Goal: Task Accomplishment & Management: Use online tool/utility

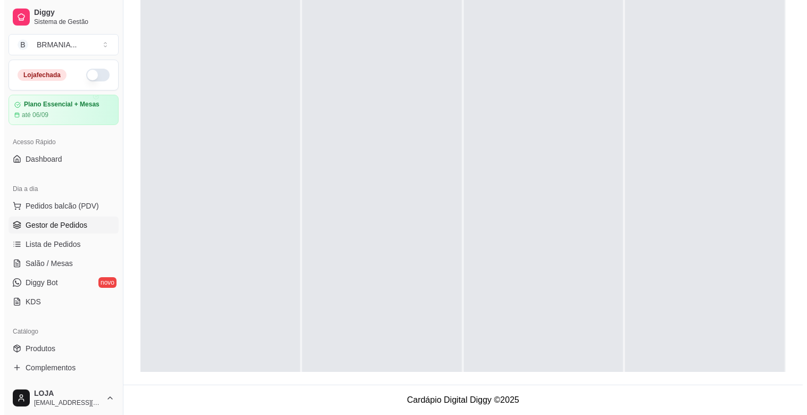
scroll to position [29, 0]
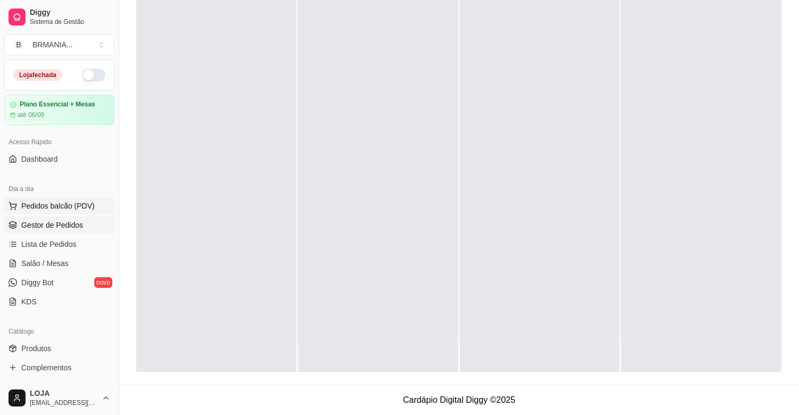
click at [50, 208] on span "Pedidos balcão (PDV)" at bounding box center [57, 206] width 73 height 11
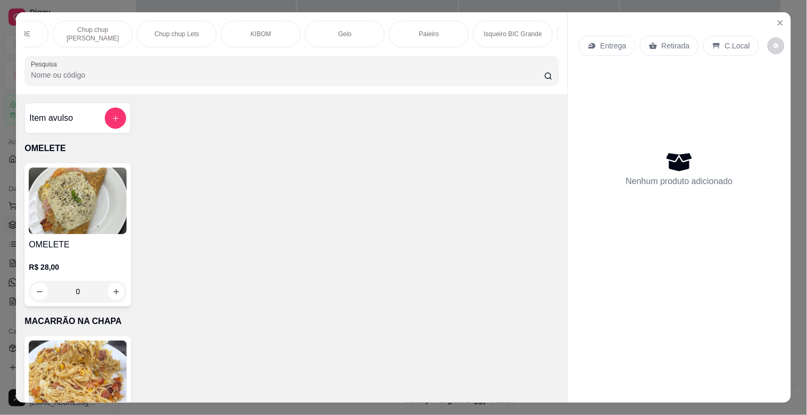
scroll to position [0, 1058]
drag, startPoint x: 325, startPoint y: 22, endPoint x: 331, endPoint y: 22, distance: 6.4
click at [325, 22] on div "Paieiro" at bounding box center [352, 34] width 80 height 27
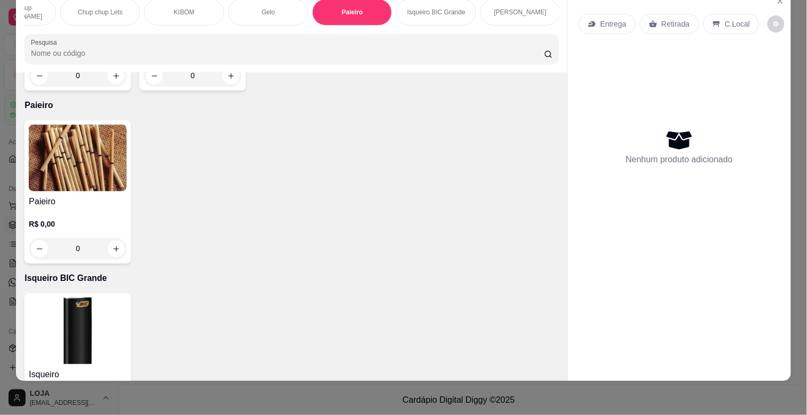
click at [39, 125] on img at bounding box center [78, 158] width 98 height 67
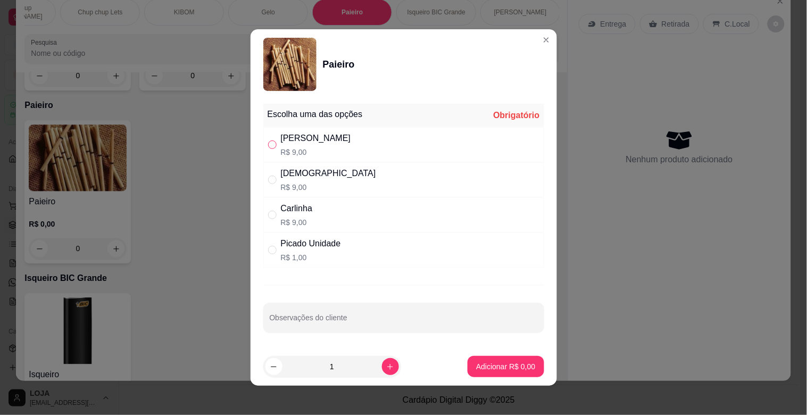
click at [271, 147] on input "" at bounding box center [272, 145] width 9 height 9
click at [328, 262] on p "R$ 1,00" at bounding box center [311, 257] width 60 height 11
radio input "false"
radio input "true"
click at [370, 371] on input "1" at bounding box center [333, 366] width 100 height 21
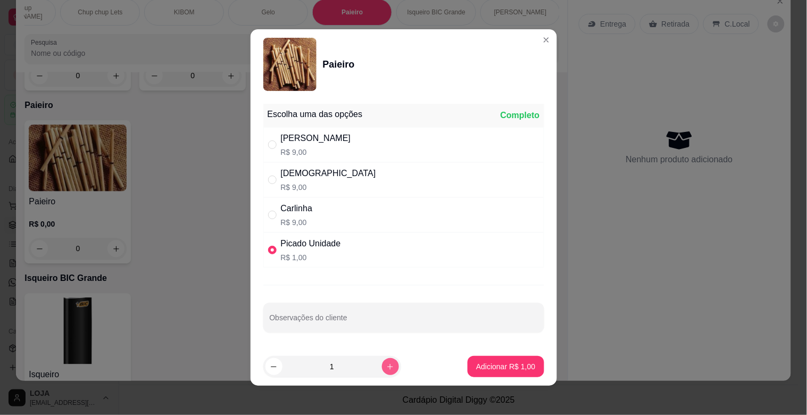
click at [386, 366] on icon "increase-product-quantity" at bounding box center [390, 367] width 8 height 8
type input "2"
click at [485, 360] on button "Adicionar R$ 2,00" at bounding box center [506, 366] width 76 height 21
type input "2"
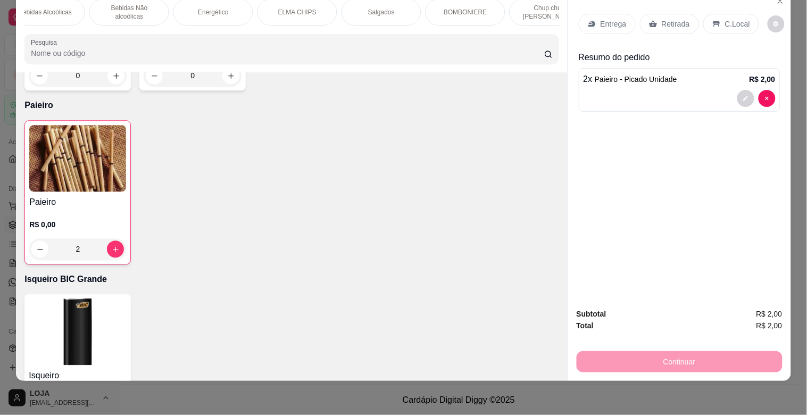
scroll to position [0, 535]
click at [442, 14] on div "BOMBONIERE" at bounding box center [455, 12] width 80 height 27
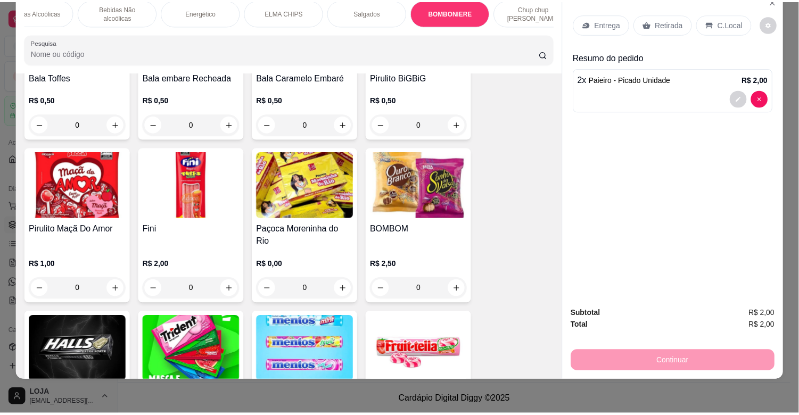
scroll to position [3782, 0]
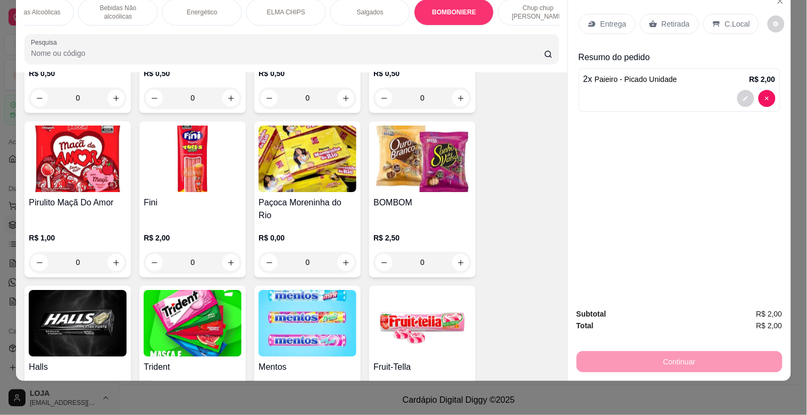
click at [210, 374] on div "R$ 0,00 0" at bounding box center [193, 399] width 98 height 51
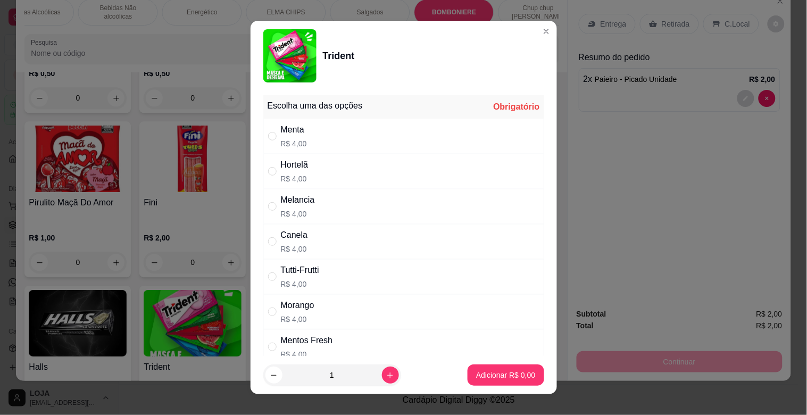
click at [316, 138] on div "Menta R$ 4,00" at bounding box center [403, 136] width 281 height 35
radio input "true"
click at [504, 376] on p "Adicionar R$ 4,00" at bounding box center [505, 375] width 57 height 10
type input "1"
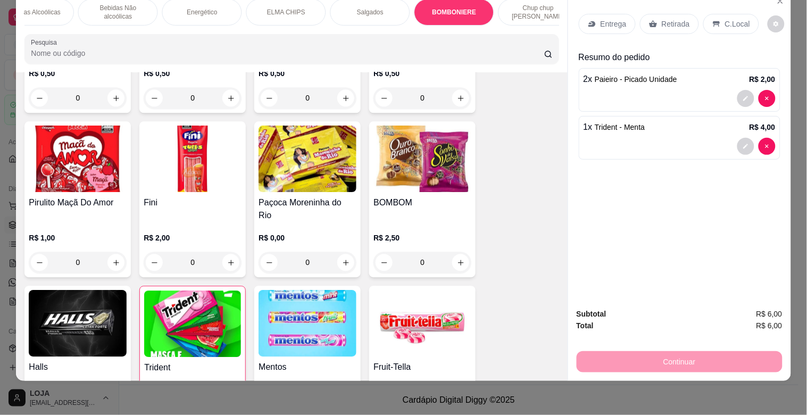
click at [662, 20] on p "Retirada" at bounding box center [676, 24] width 28 height 11
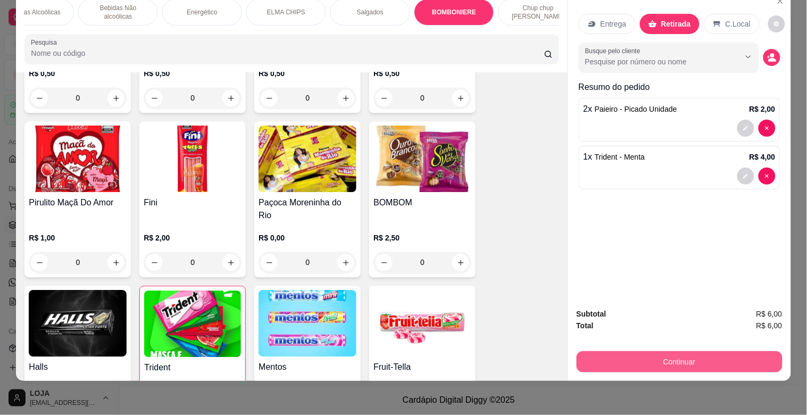
click at [659, 356] on button "Continuar" at bounding box center [680, 361] width 206 height 21
click at [634, 358] on button "Continuar" at bounding box center [680, 361] width 206 height 21
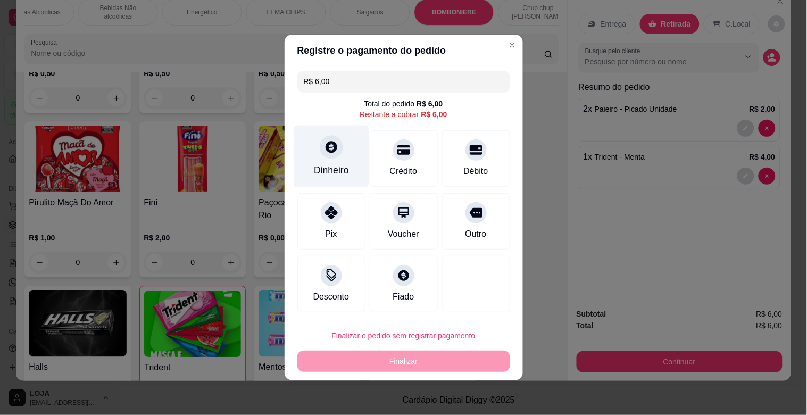
click at [317, 150] on div "Dinheiro" at bounding box center [331, 157] width 75 height 62
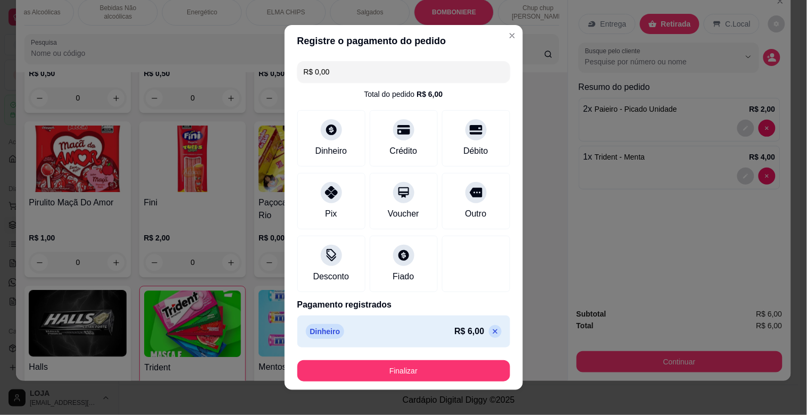
type input "R$ 0,00"
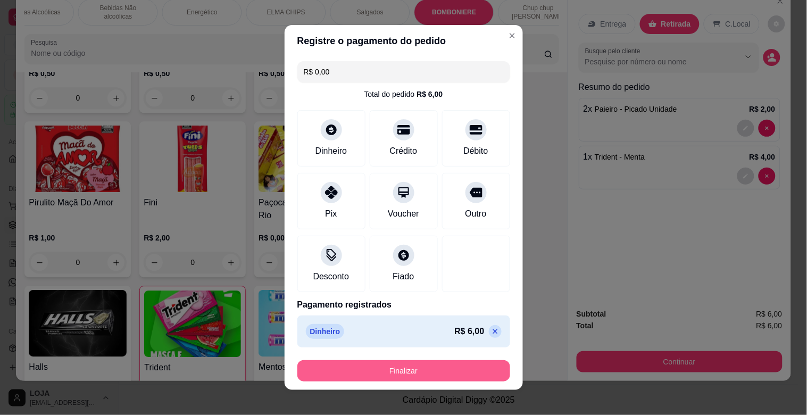
click at [439, 371] on button "Finalizar" at bounding box center [404, 370] width 213 height 21
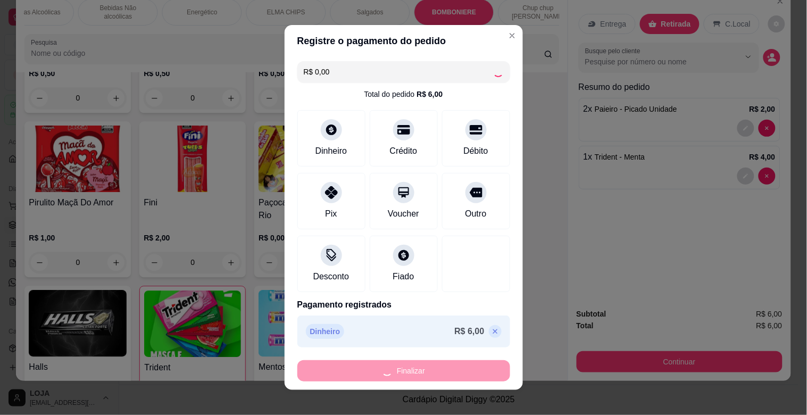
type input "0"
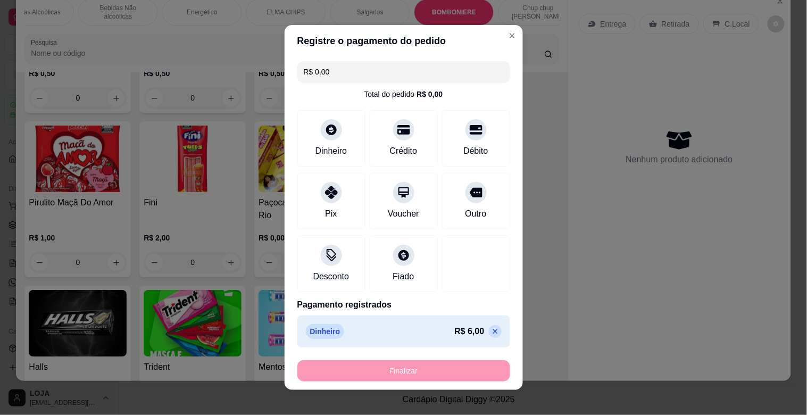
type input "-R$ 6,00"
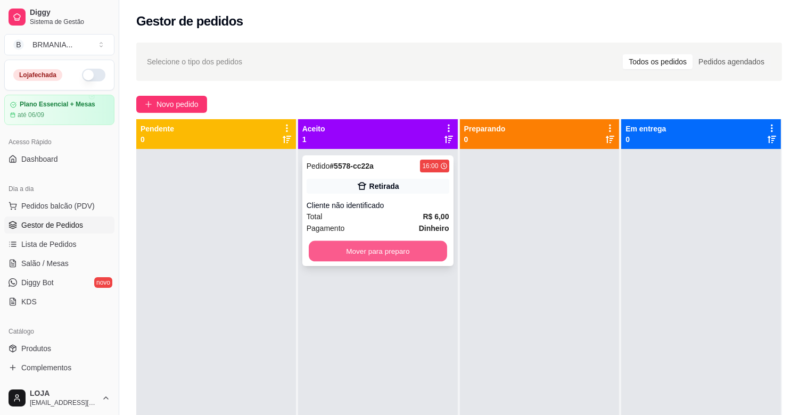
click at [416, 257] on button "Mover para preparo" at bounding box center [378, 251] width 138 height 21
click at [523, 255] on div at bounding box center [540, 356] width 160 height 415
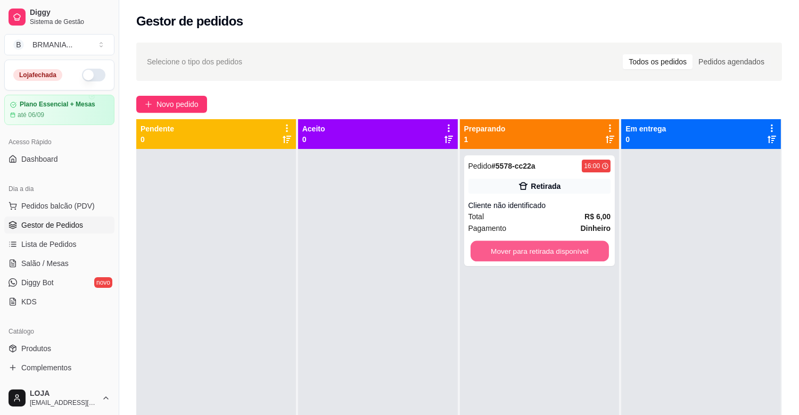
click at [523, 255] on button "Mover para retirada disponível" at bounding box center [540, 251] width 138 height 21
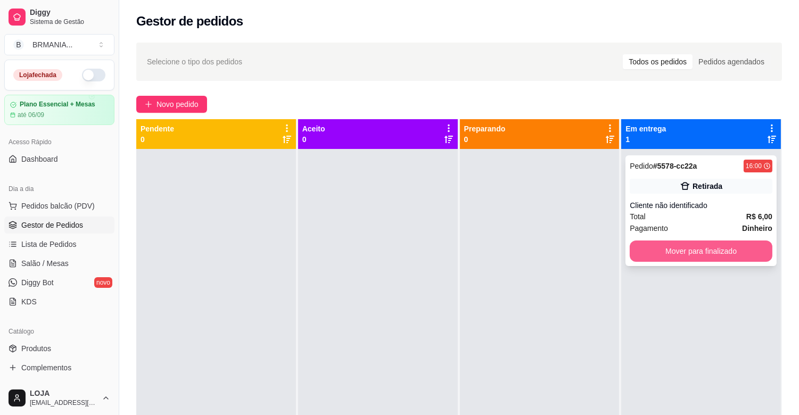
click at [659, 250] on button "Mover para finalizado" at bounding box center [701, 251] width 143 height 21
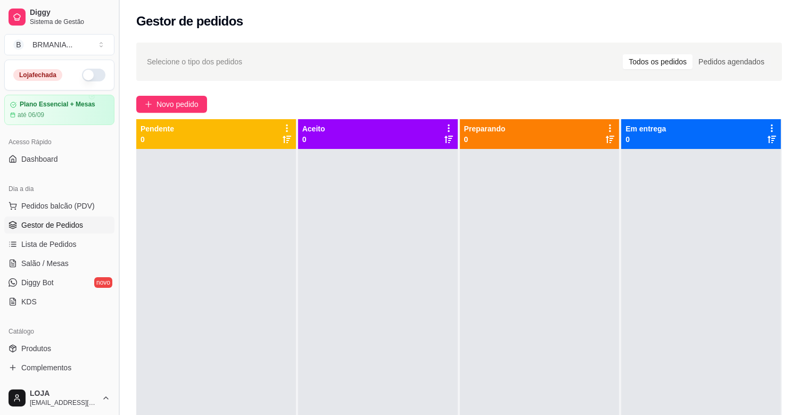
drag, startPoint x: 114, startPoint y: 142, endPoint x: 115, endPoint y: 174, distance: 32.0
click at [115, 174] on button "Toggle Sidebar" at bounding box center [118, 207] width 9 height 415
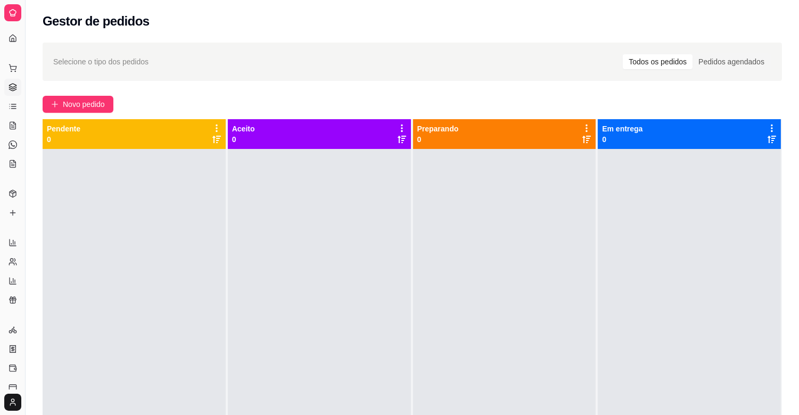
click at [111, 172] on div "Selecione o tipo dos pedidos Todos os pedidos Pedidos agendados Novo pedido Pen…" at bounding box center [412, 291] width 773 height 511
click at [110, 171] on div at bounding box center [134, 356] width 183 height 415
drag, startPoint x: 110, startPoint y: 171, endPoint x: 61, endPoint y: 171, distance: 48.4
click at [105, 171] on div at bounding box center [134, 356] width 183 height 415
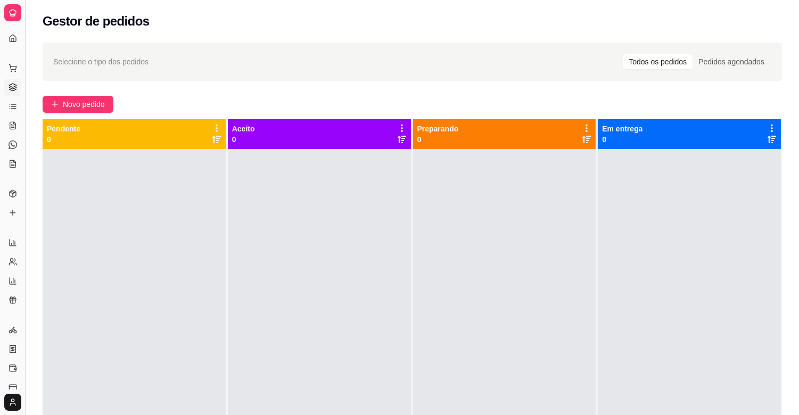
click at [26, 168] on button "Toggle Sidebar" at bounding box center [25, 207] width 9 height 415
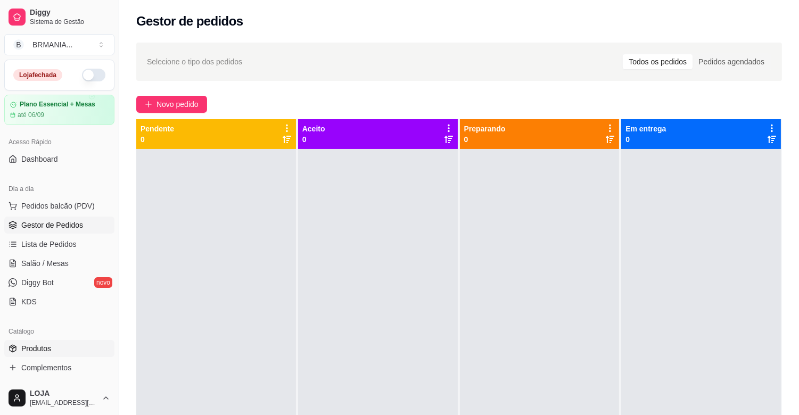
click at [60, 344] on link "Produtos" at bounding box center [59, 348] width 110 height 17
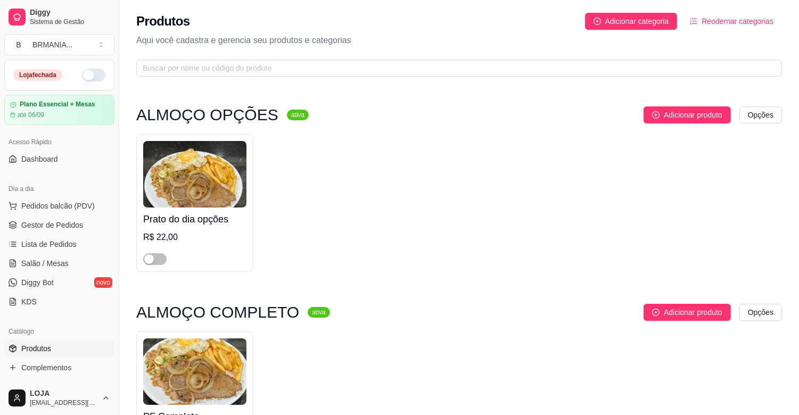
click at [507, 205] on div "Prato do dia opções R$ 22,00" at bounding box center [459, 203] width 646 height 138
click at [60, 231] on link "Gestor de Pedidos" at bounding box center [59, 225] width 110 height 17
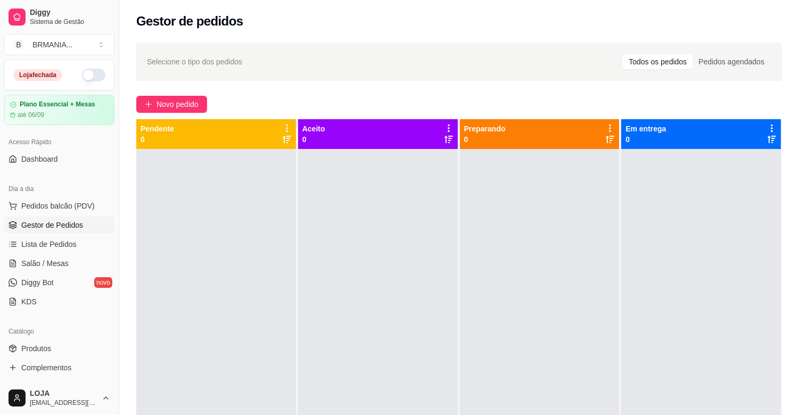
click at [76, 194] on div "Dia a dia" at bounding box center [59, 188] width 110 height 17
click at [72, 198] on button "Pedidos balcão (PDV)" at bounding box center [59, 205] width 110 height 17
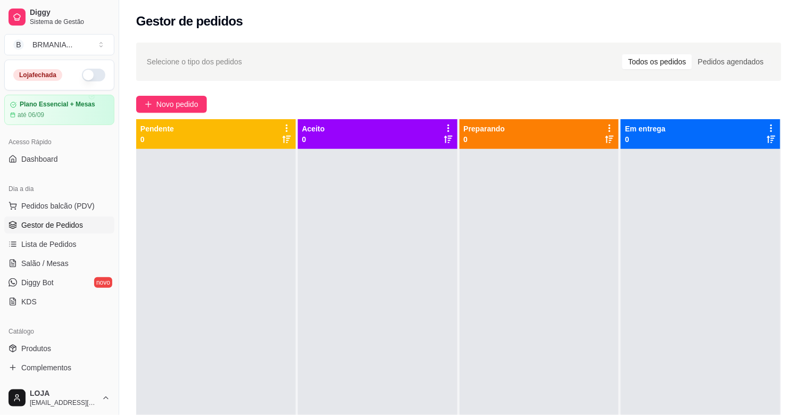
click at [259, 76] on input "Pesquisa" at bounding box center [288, 75] width 514 height 11
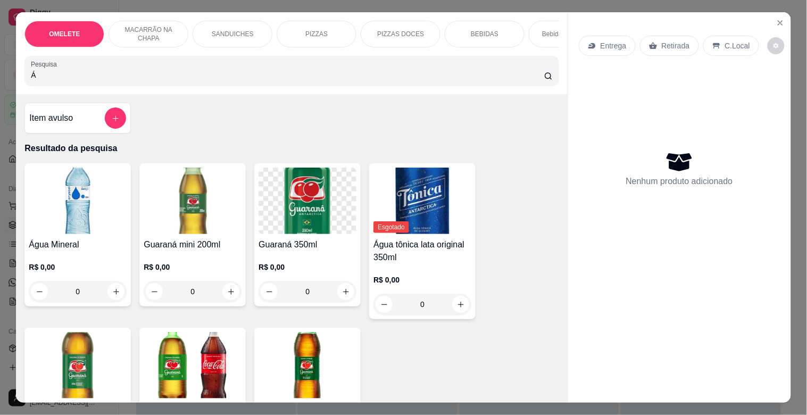
type input "Á"
click at [82, 230] on img at bounding box center [78, 201] width 98 height 67
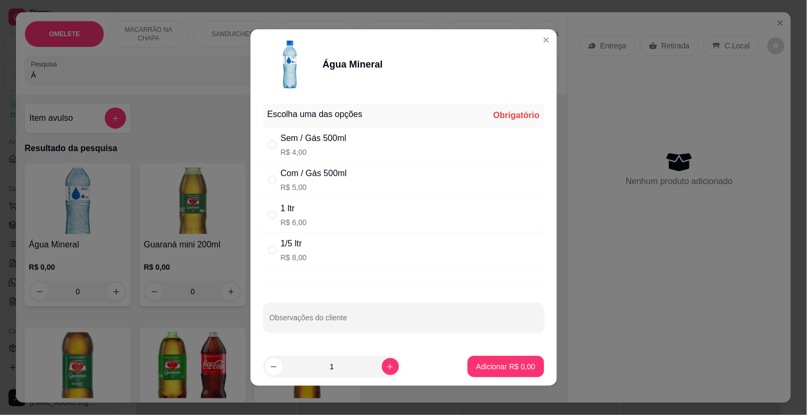
click at [357, 240] on div "1/5 ltr R$ 8,00" at bounding box center [403, 250] width 281 height 35
radio input "true"
click at [337, 212] on div "1 ltr R$ 6,00" at bounding box center [403, 214] width 281 height 35
radio input "true"
radio input "false"
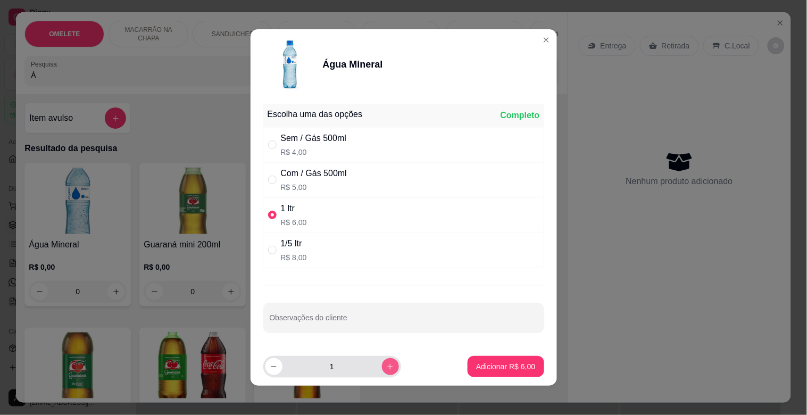
click at [382, 371] on button "increase-product-quantity" at bounding box center [390, 366] width 17 height 17
type input "3"
click at [482, 370] on p "Adicionar R$ 18,00" at bounding box center [504, 366] width 62 height 10
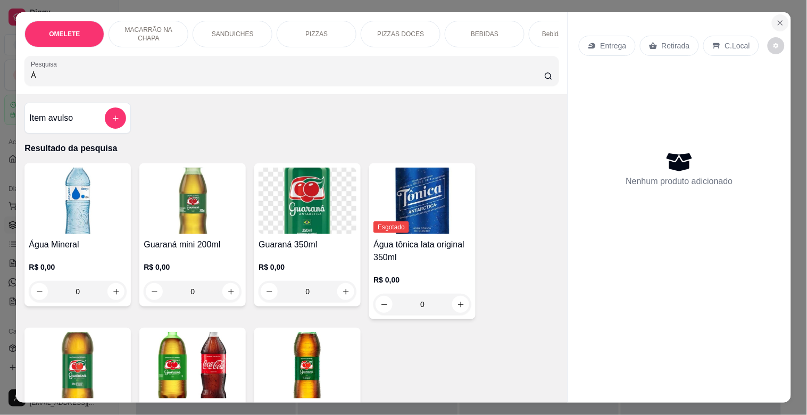
click at [780, 20] on icon "Close" at bounding box center [781, 23] width 9 height 9
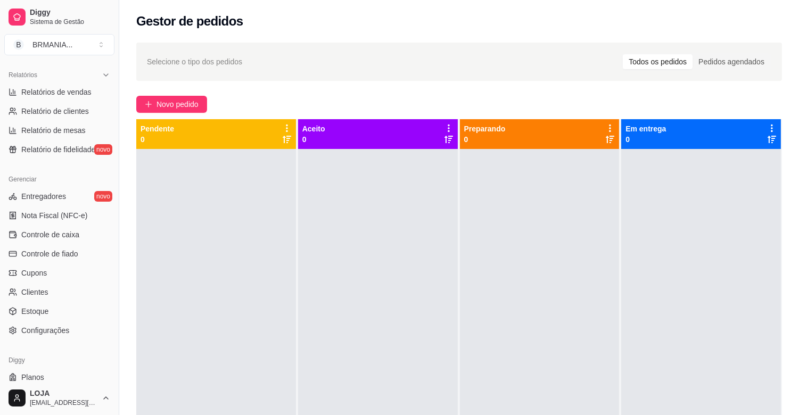
scroll to position [325, 0]
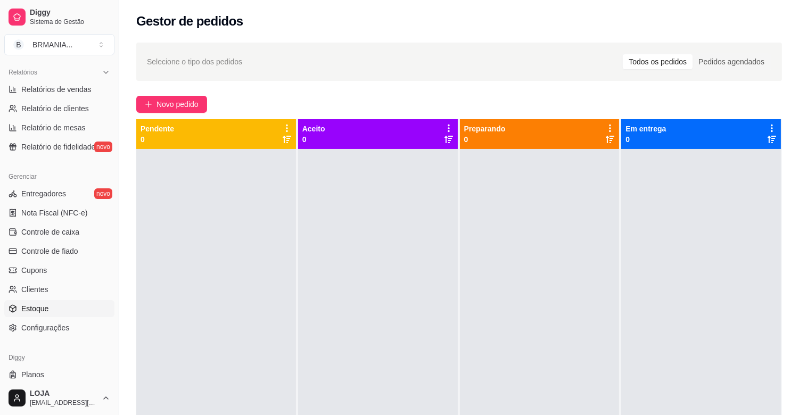
click at [61, 310] on link "Estoque" at bounding box center [59, 308] width 110 height 17
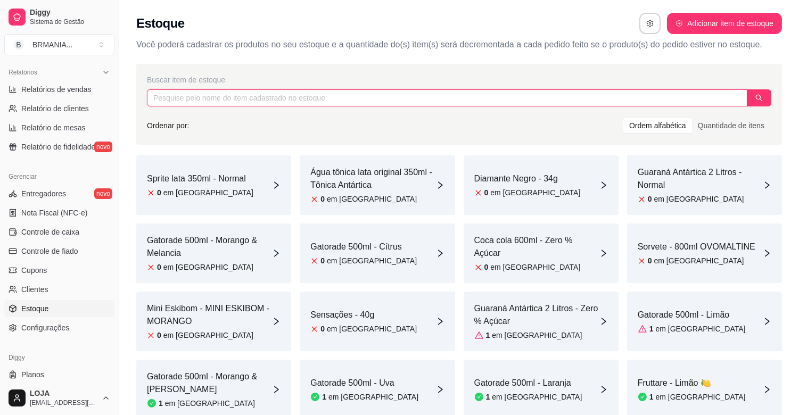
click at [351, 97] on input "text" at bounding box center [447, 97] width 600 height 17
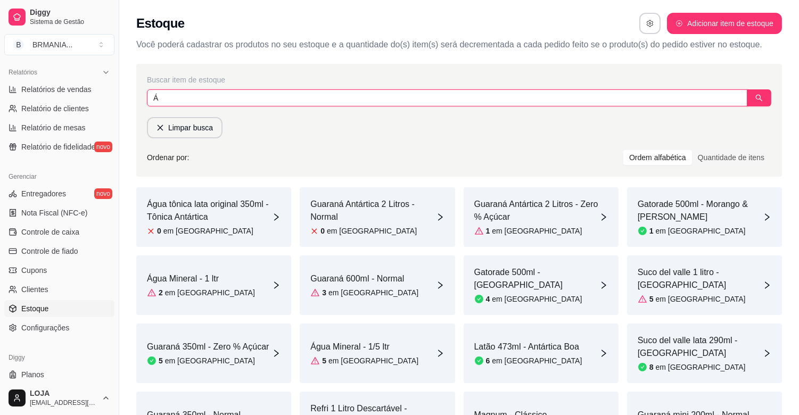
type input "Á"
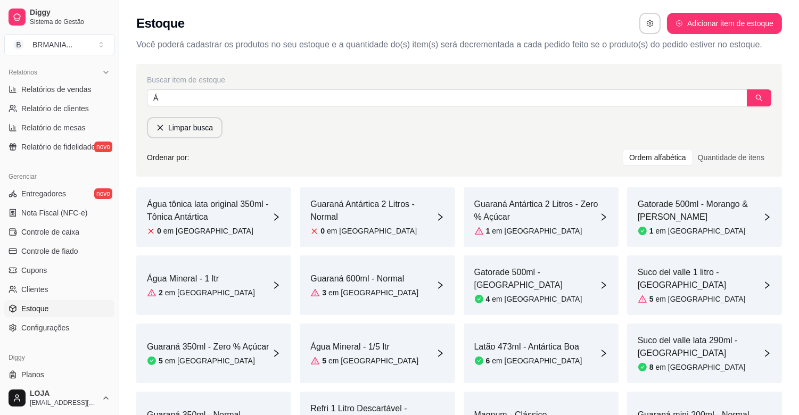
click at [231, 278] on div "Água Mineral - 1 ltr 2 em [GEOGRAPHIC_DATA]" at bounding box center [213, 285] width 155 height 60
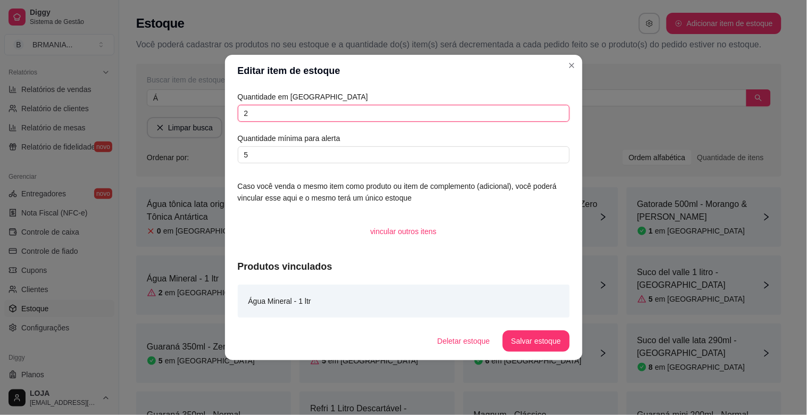
click at [280, 108] on input "2" at bounding box center [404, 113] width 332 height 17
type input "8"
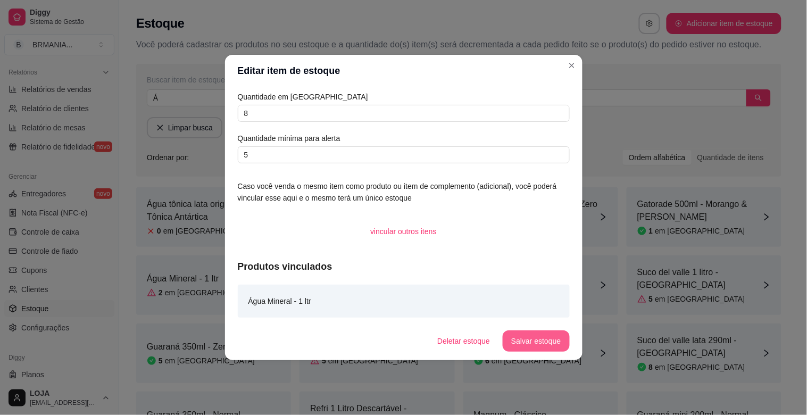
click at [554, 342] on button "Salvar estoque" at bounding box center [536, 341] width 67 height 21
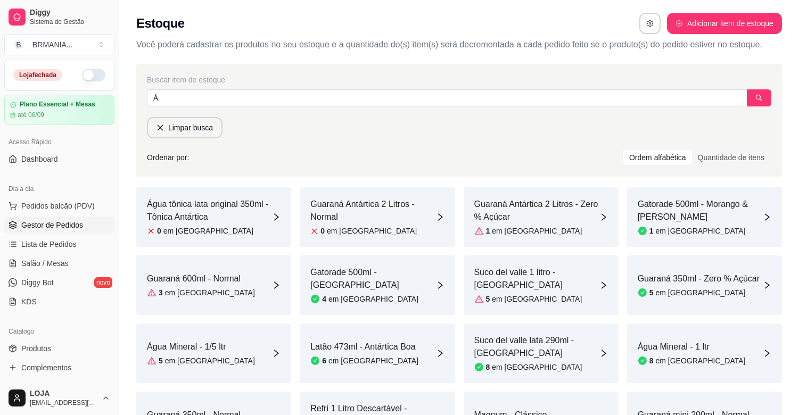
click at [71, 224] on span "Gestor de Pedidos" at bounding box center [52, 225] width 62 height 11
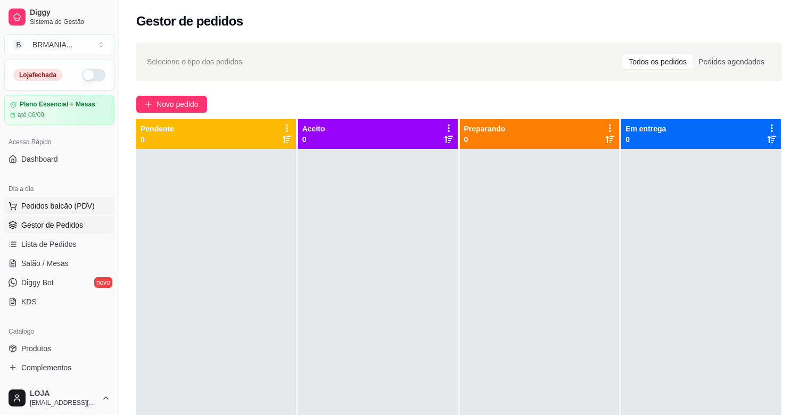
click at [78, 209] on span "Pedidos balcão (PDV)" at bounding box center [57, 206] width 73 height 11
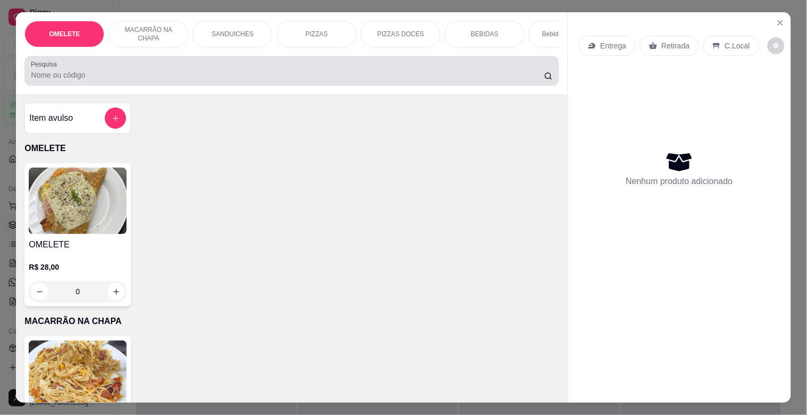
click at [249, 80] on input "Pesquisa" at bounding box center [288, 75] width 514 height 11
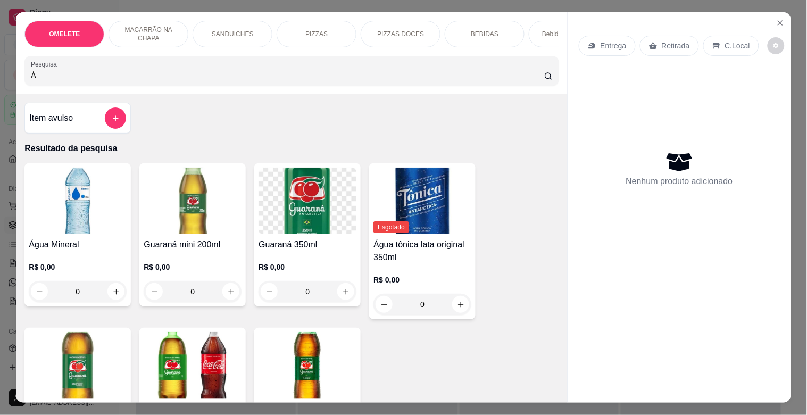
type input "Á"
click at [78, 205] on img at bounding box center [78, 201] width 98 height 67
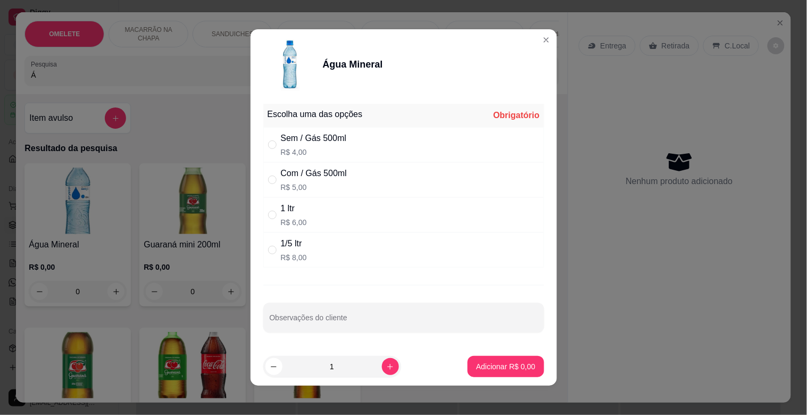
click at [349, 213] on div "1 ltr R$ 6,00" at bounding box center [403, 214] width 281 height 35
radio input "true"
click at [386, 367] on icon "increase-product-quantity" at bounding box center [390, 367] width 8 height 8
type input "3"
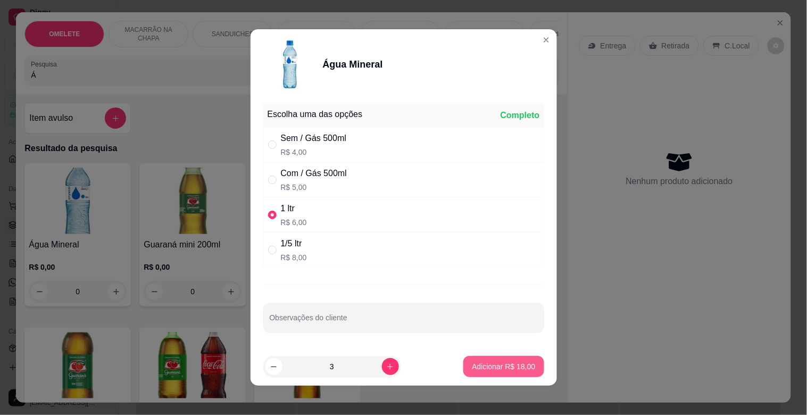
click at [498, 366] on p "Adicionar R$ 18,00" at bounding box center [503, 366] width 63 height 11
type input "3"
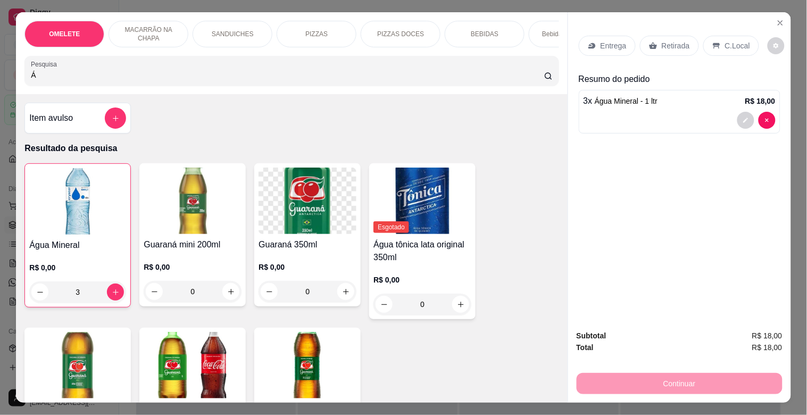
click at [671, 40] on p "Retirada" at bounding box center [676, 45] width 28 height 11
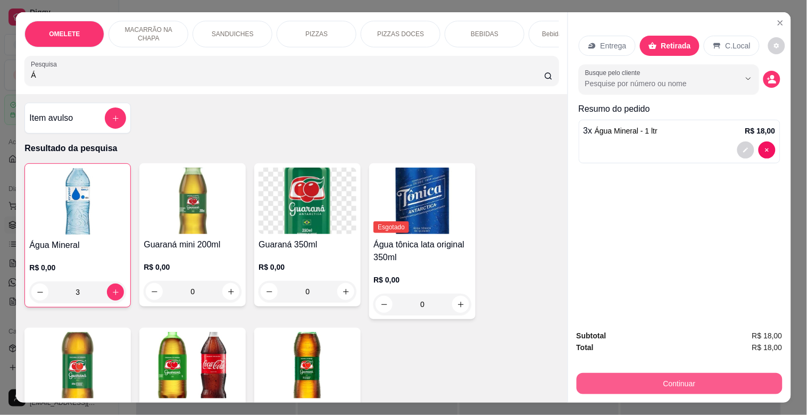
click at [680, 374] on button "Continuar" at bounding box center [680, 383] width 206 height 21
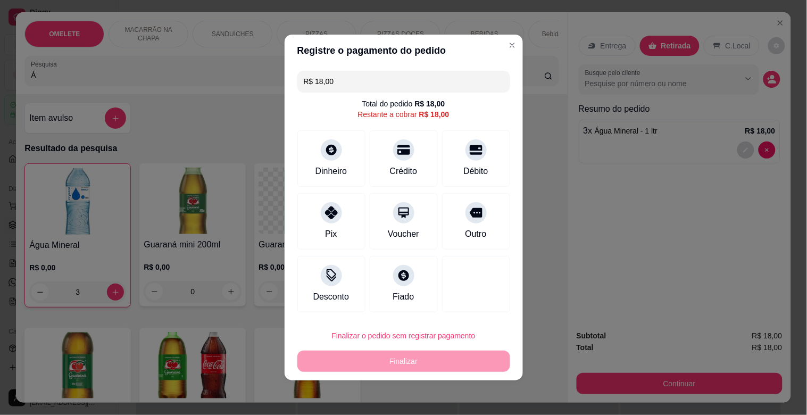
drag, startPoint x: 340, startPoint y: 226, endPoint x: 481, endPoint y: 364, distance: 197.6
click at [355, 229] on div "Pix" at bounding box center [332, 221] width 68 height 56
type input "R$ 0,00"
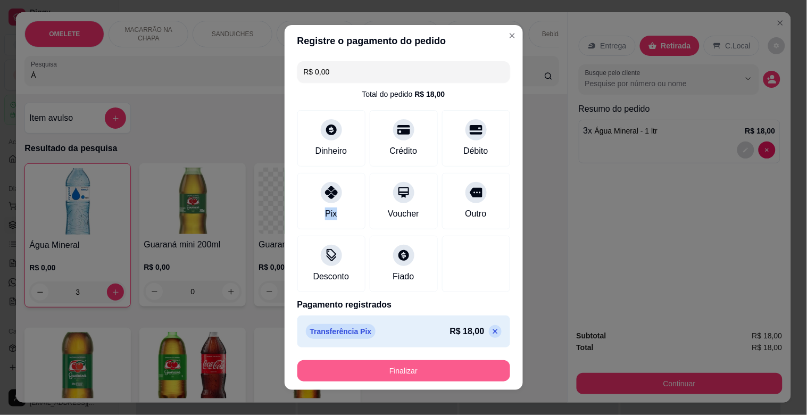
click at [414, 374] on button "Finalizar" at bounding box center [404, 370] width 213 height 21
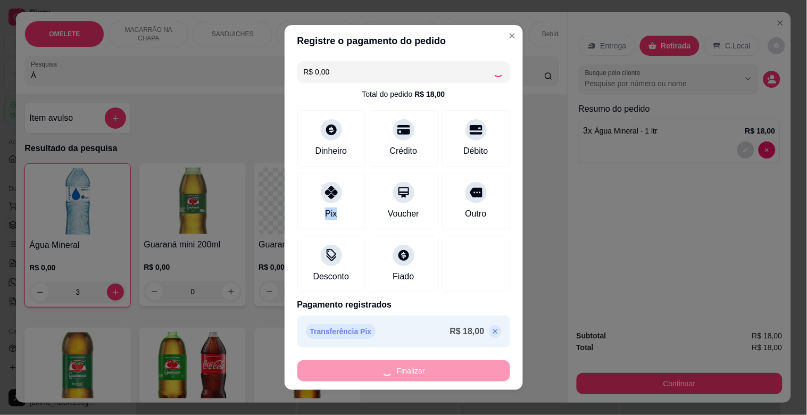
type input "0"
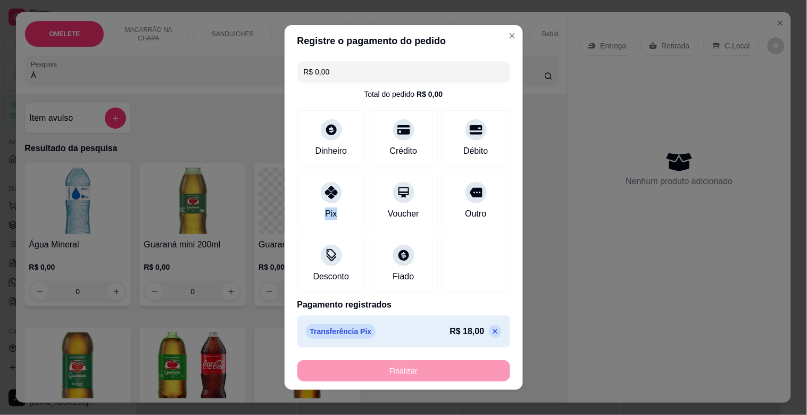
type input "-R$ 18,00"
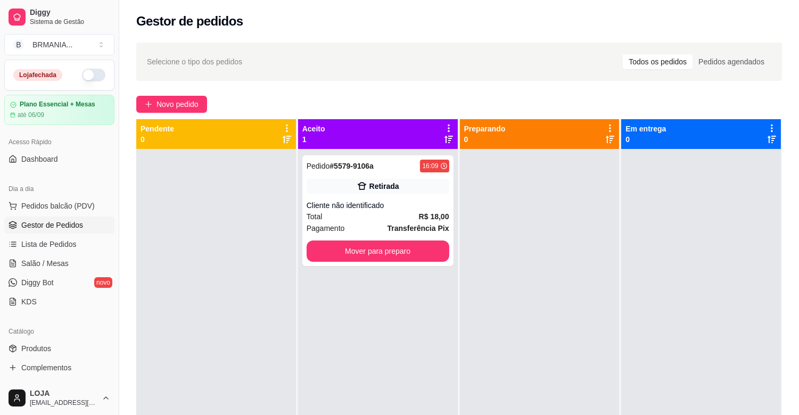
click at [103, 187] on div "Dia a dia" at bounding box center [59, 188] width 110 height 17
click at [338, 213] on div "Total R$ 18,00" at bounding box center [378, 217] width 143 height 12
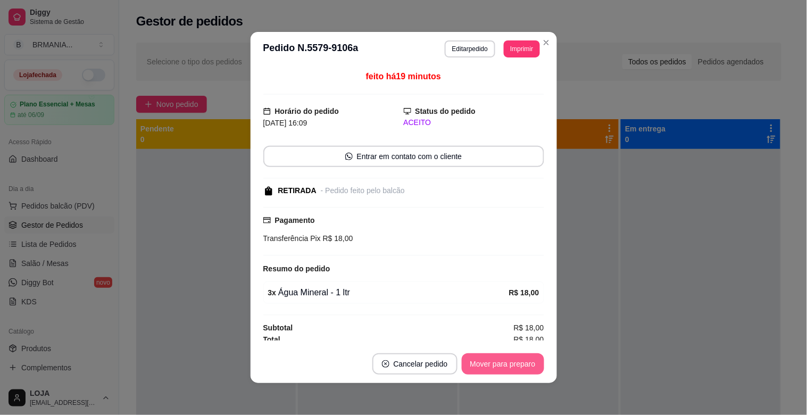
click at [508, 366] on button "Mover para preparo" at bounding box center [503, 363] width 82 height 21
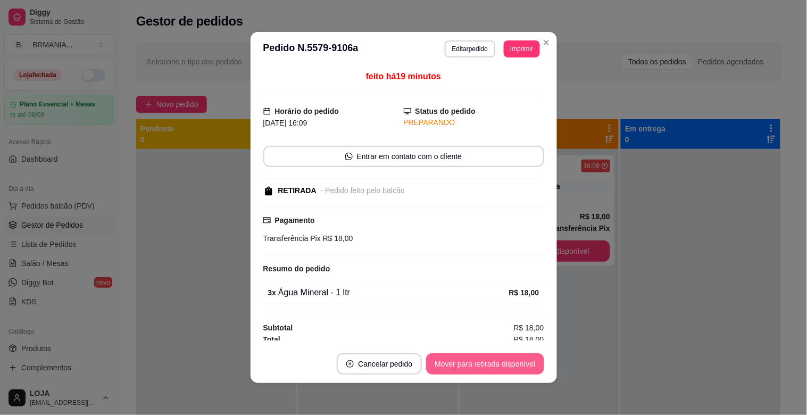
click at [506, 362] on button "Mover para retirada disponível" at bounding box center [485, 363] width 118 height 21
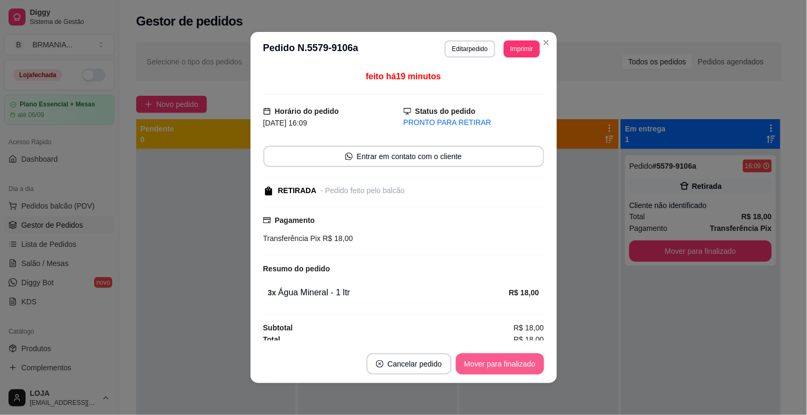
click at [500, 356] on button "Mover para finalizado" at bounding box center [500, 363] width 88 height 21
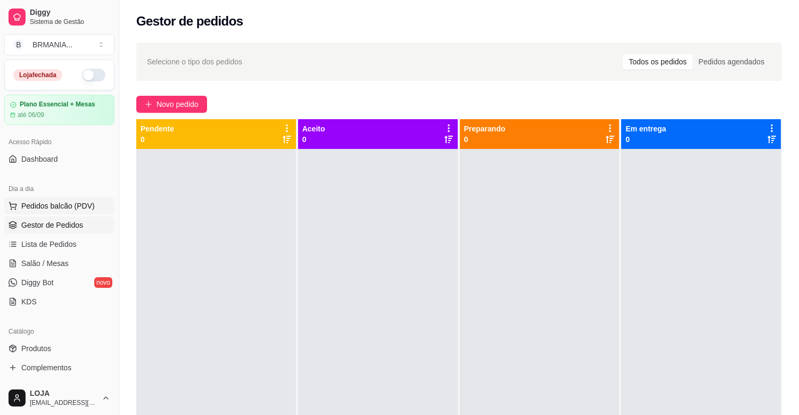
click at [60, 206] on span "Pedidos balcão (PDV)" at bounding box center [57, 206] width 73 height 11
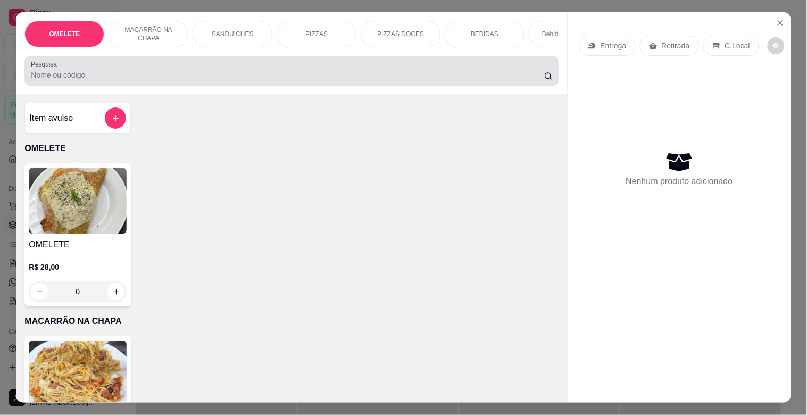
click at [353, 72] on div at bounding box center [292, 70] width 522 height 21
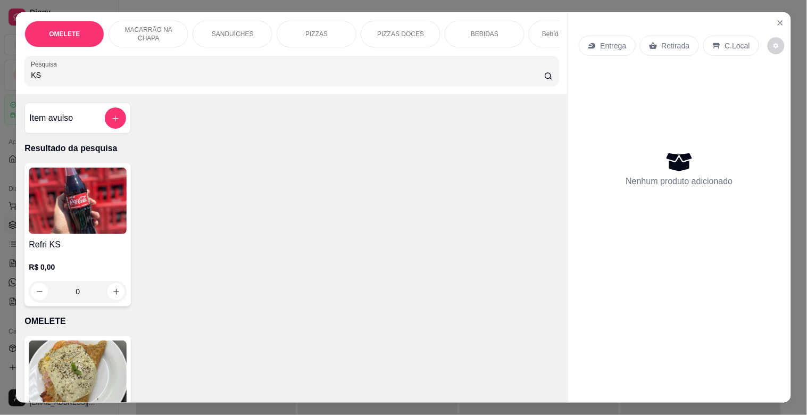
click at [81, 231] on img at bounding box center [78, 201] width 98 height 67
click at [132, 80] on input "KS" at bounding box center [288, 75] width 514 height 11
type input "K"
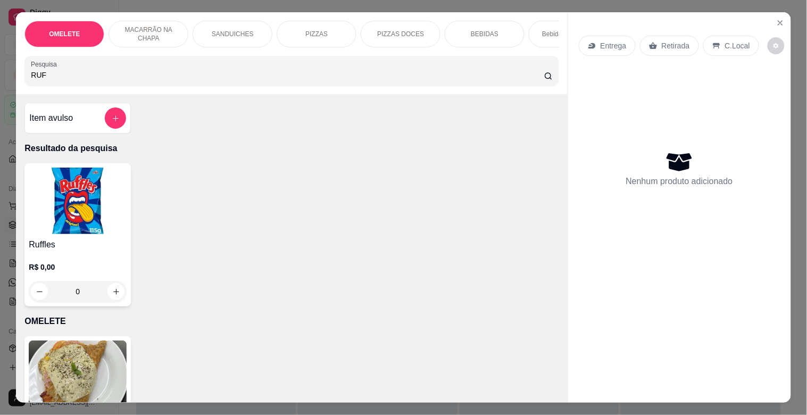
type input "RUF"
click at [38, 207] on img at bounding box center [78, 201] width 98 height 67
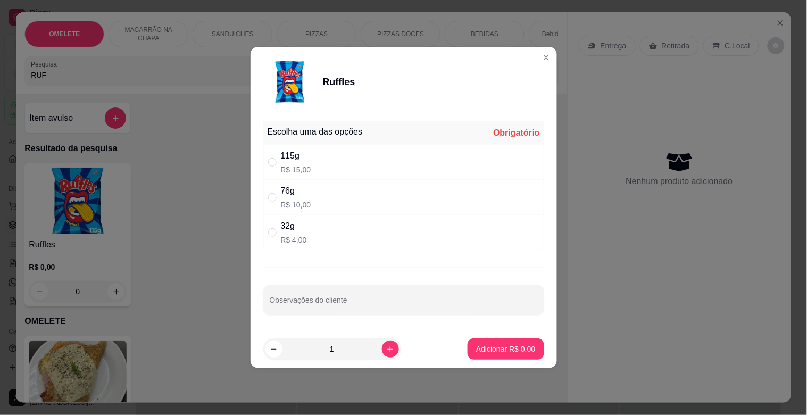
click at [310, 240] on div "32g R$ 4,00" at bounding box center [403, 232] width 281 height 35
radio input "true"
click at [485, 346] on p "Adicionar R$ 4,00" at bounding box center [505, 349] width 59 height 11
type input "1"
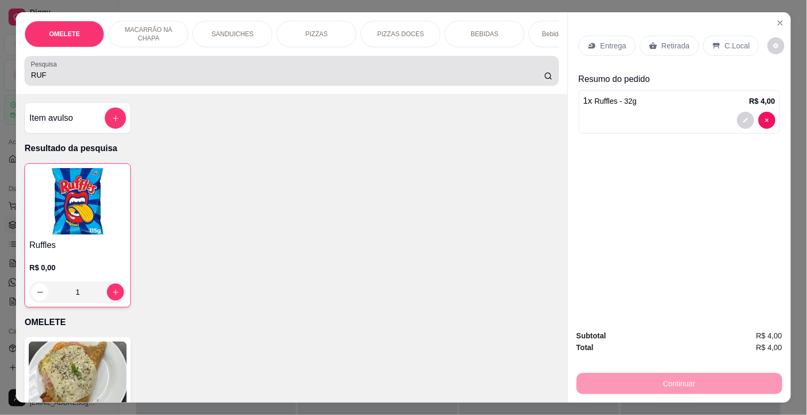
click at [177, 80] on input "RUF" at bounding box center [288, 75] width 514 height 11
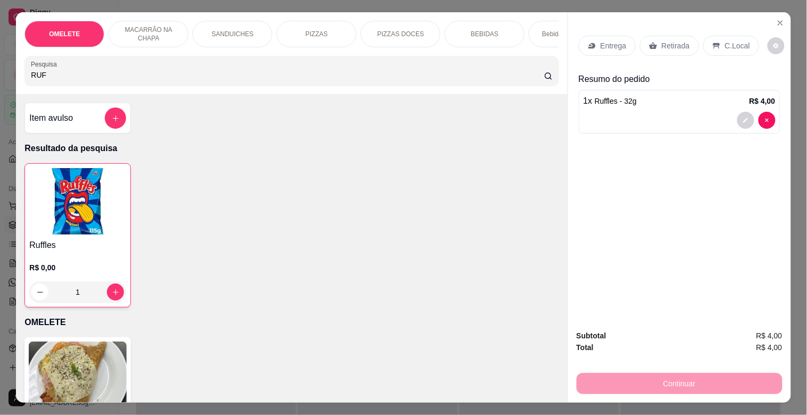
click at [178, 80] on input "RUF" at bounding box center [288, 75] width 514 height 11
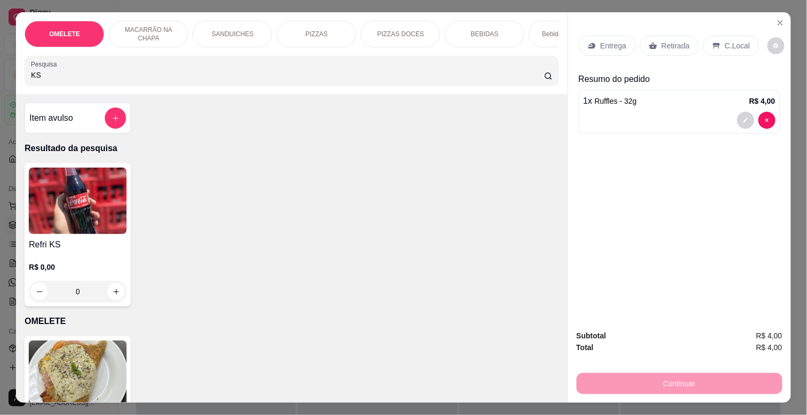
type input "KS"
click at [105, 226] on img at bounding box center [78, 201] width 98 height 67
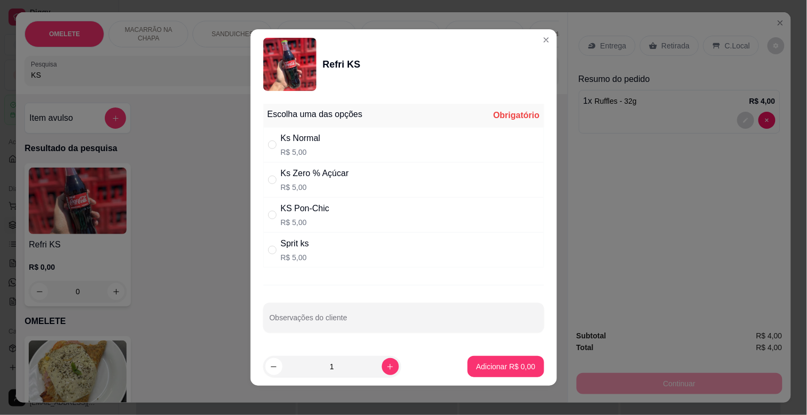
click at [339, 171] on div "Ks Zero % Açúcar" at bounding box center [315, 173] width 68 height 13
radio input "true"
click at [490, 369] on p "Adicionar R$ 5,00" at bounding box center [505, 366] width 59 height 11
type input "1"
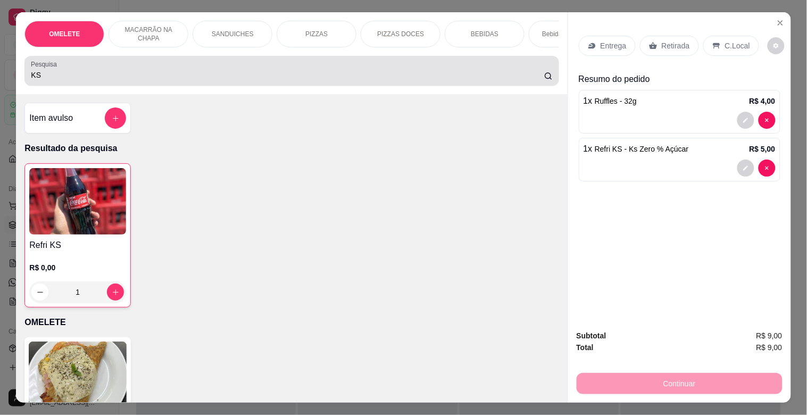
click at [221, 86] on div "Pesquisa KS" at bounding box center [291, 71] width 534 height 30
click at [220, 86] on div "Pesquisa KS" at bounding box center [291, 71] width 534 height 30
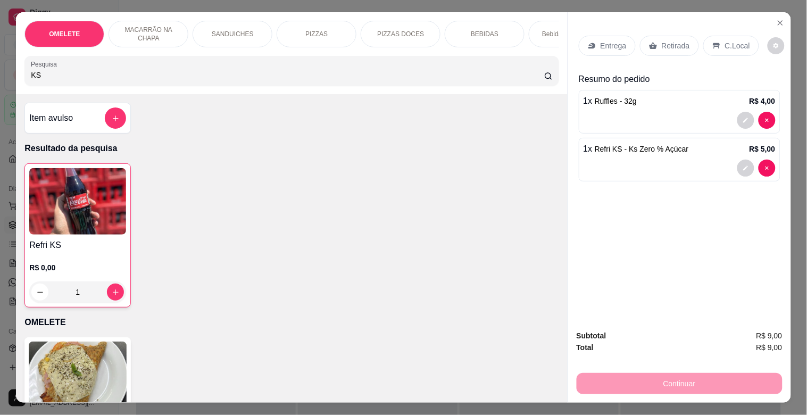
type input "K"
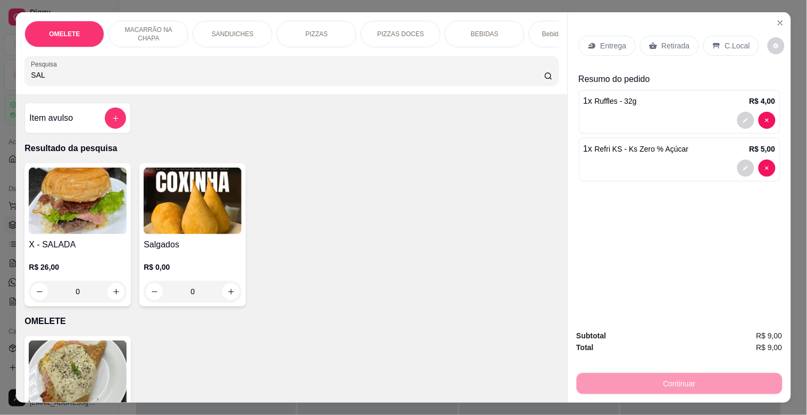
type input "SAL"
click at [152, 249] on h4 "Salgados" at bounding box center [193, 244] width 98 height 13
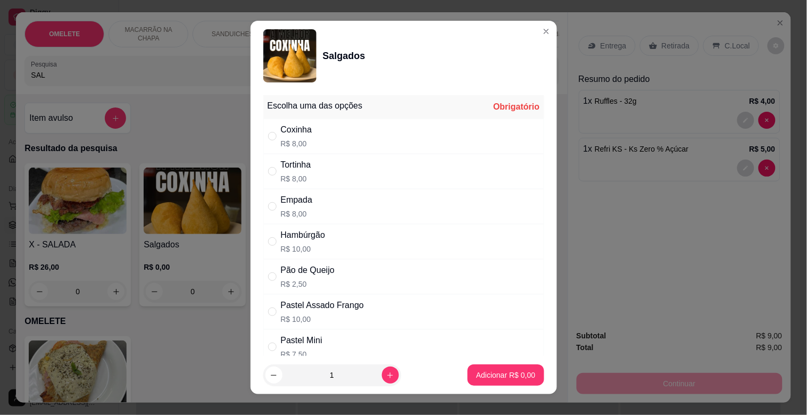
click at [317, 199] on div "Empada R$ 8,00" at bounding box center [403, 206] width 281 height 35
click at [350, 248] on div "Hambúrgão R$ 10,00" at bounding box center [403, 241] width 281 height 35
radio input "false"
radio input "true"
click at [482, 376] on p "Adicionar R$ 10,00" at bounding box center [503, 375] width 63 height 11
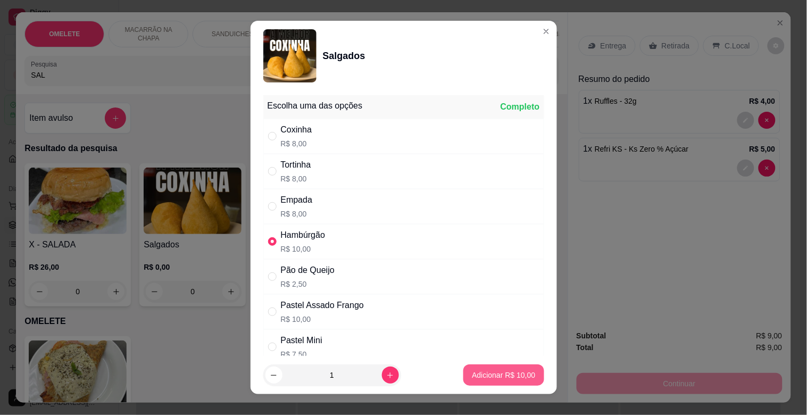
type input "1"
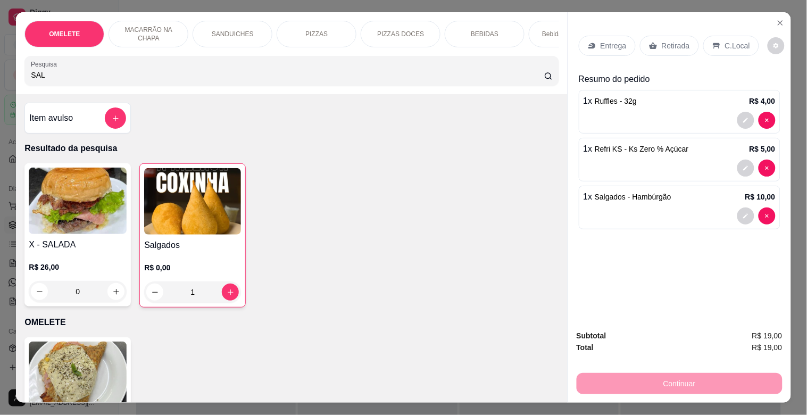
click at [739, 40] on p "C.Local" at bounding box center [737, 45] width 25 height 11
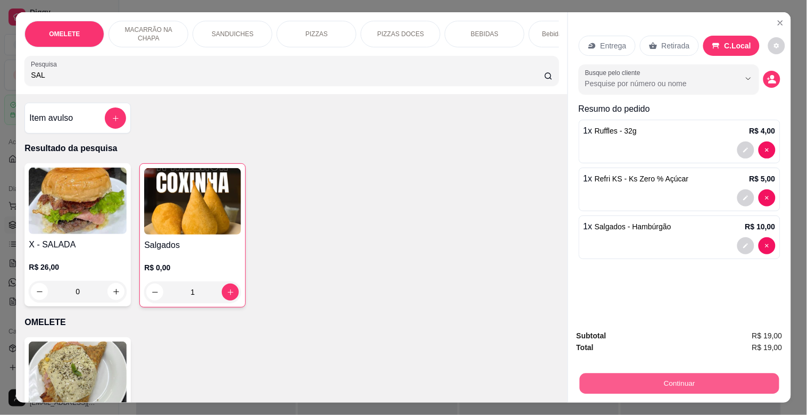
click at [682, 376] on button "Continuar" at bounding box center [680, 383] width 200 height 21
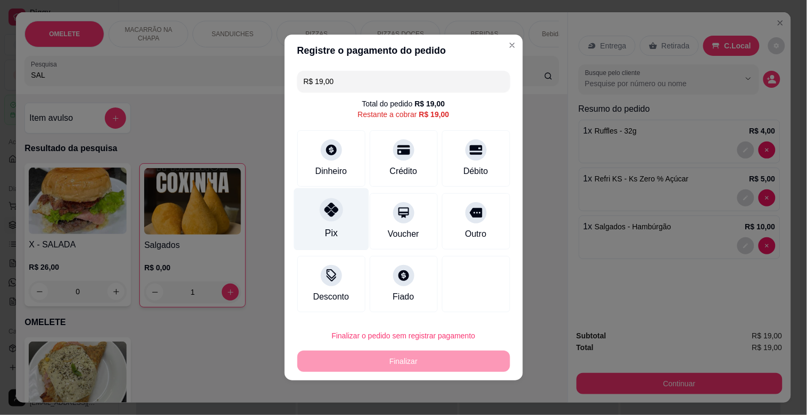
click at [336, 225] on div "Pix" at bounding box center [331, 219] width 75 height 62
type input "R$ 0,00"
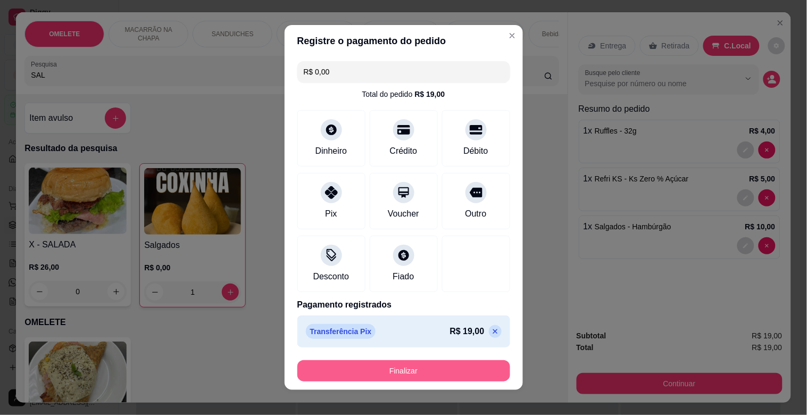
click at [479, 373] on button "Finalizar" at bounding box center [404, 370] width 213 height 21
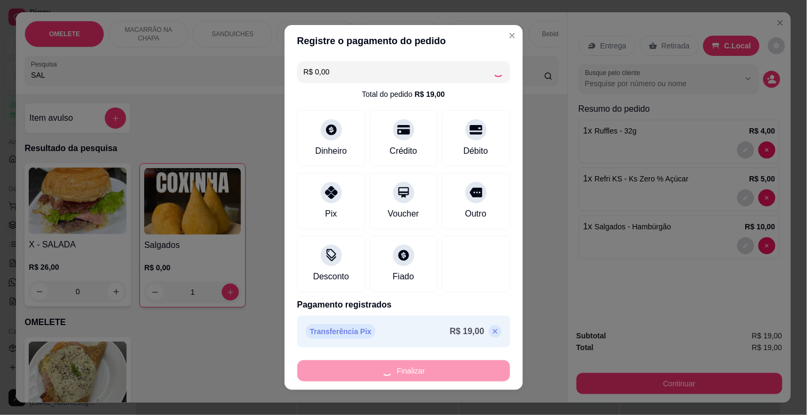
type input "0"
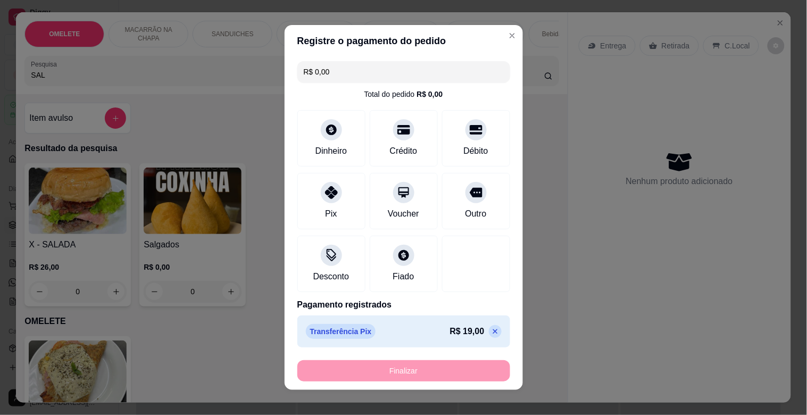
type input "-R$ 19,00"
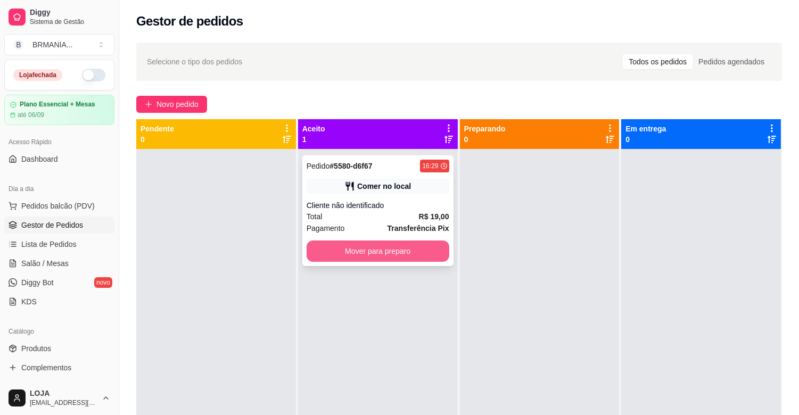
click at [378, 247] on button "Mover para preparo" at bounding box center [378, 251] width 143 height 21
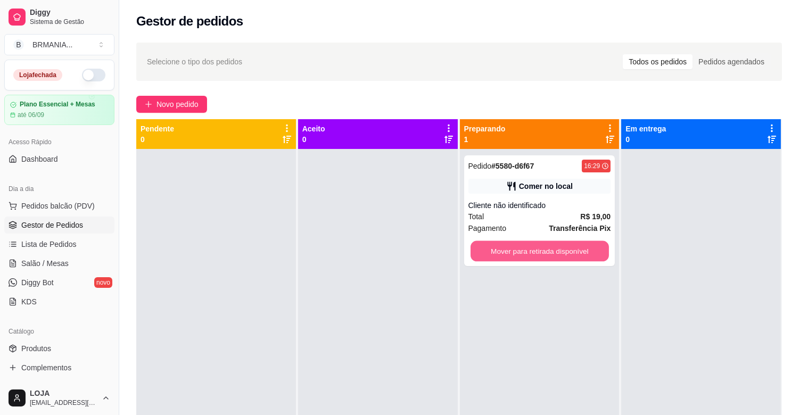
click at [518, 253] on button "Mover para retirada disponível" at bounding box center [540, 251] width 138 height 21
click at [598, 252] on button "Mover para retirada disponível" at bounding box center [539, 251] width 143 height 21
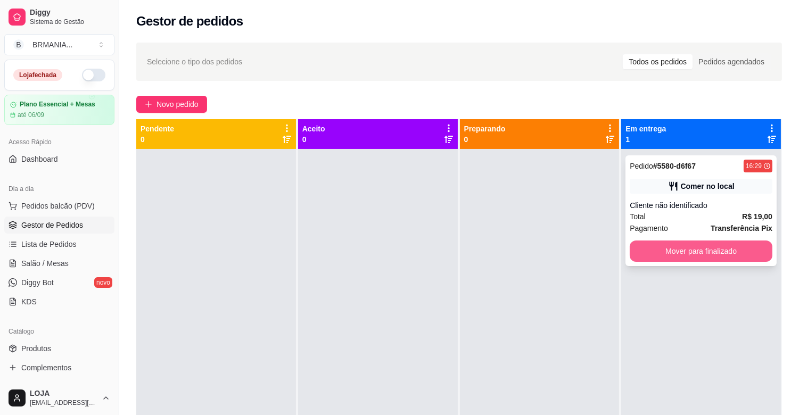
click at [717, 245] on button "Mover para finalizado" at bounding box center [701, 251] width 143 height 21
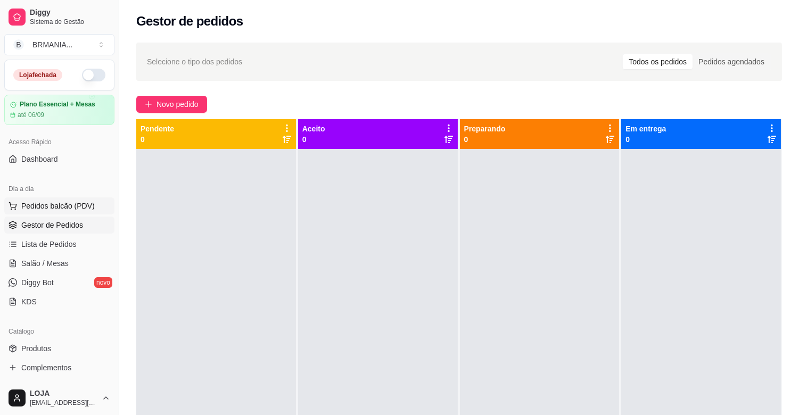
click at [60, 204] on span "Pedidos balcão (PDV)" at bounding box center [57, 206] width 73 height 11
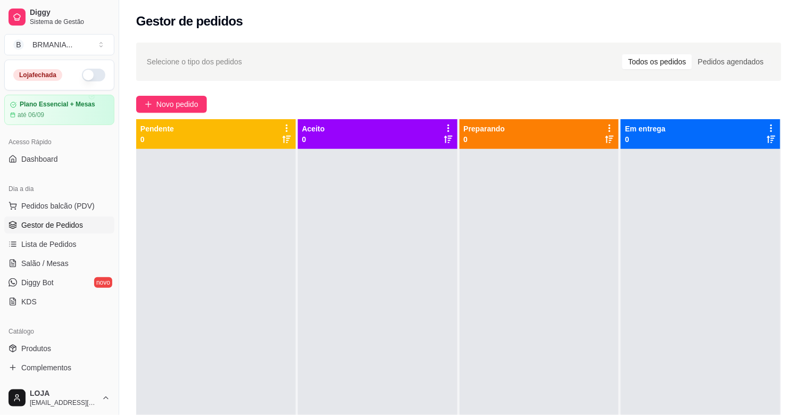
click at [189, 80] on input "Pesquisa" at bounding box center [288, 75] width 514 height 11
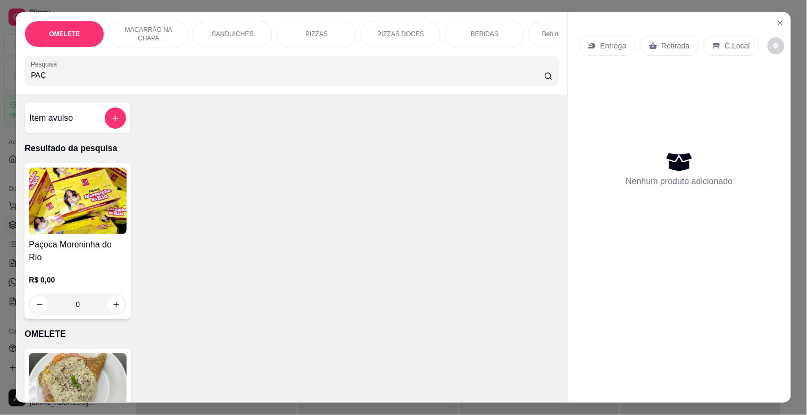
type input "PAÇ"
click at [49, 229] on img at bounding box center [78, 201] width 98 height 67
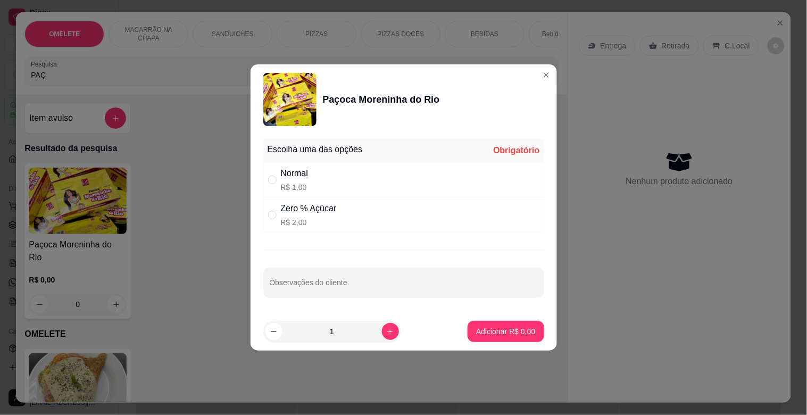
click at [334, 183] on div "Normal R$ 1,00" at bounding box center [403, 179] width 281 height 35
radio input "true"
click at [387, 333] on button "increase-product-quantity" at bounding box center [390, 331] width 16 height 16
click at [387, 333] on icon "increase-product-quantity" at bounding box center [390, 332] width 8 height 8
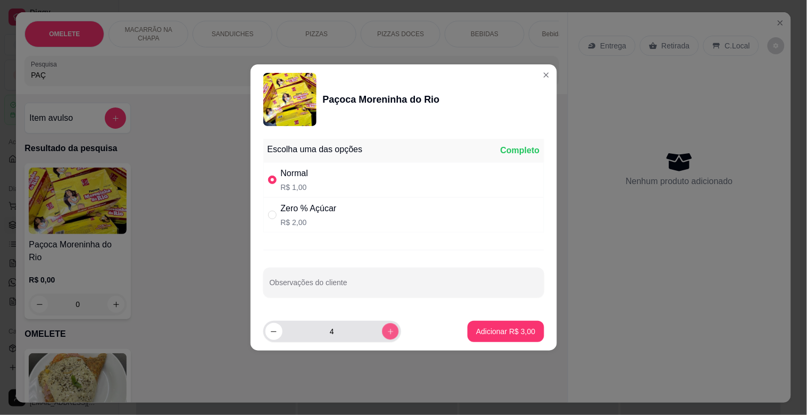
click at [387, 333] on icon "increase-product-quantity" at bounding box center [390, 332] width 8 height 8
click at [390, 332] on button "increase-product-quantity" at bounding box center [390, 331] width 17 height 17
type input "8"
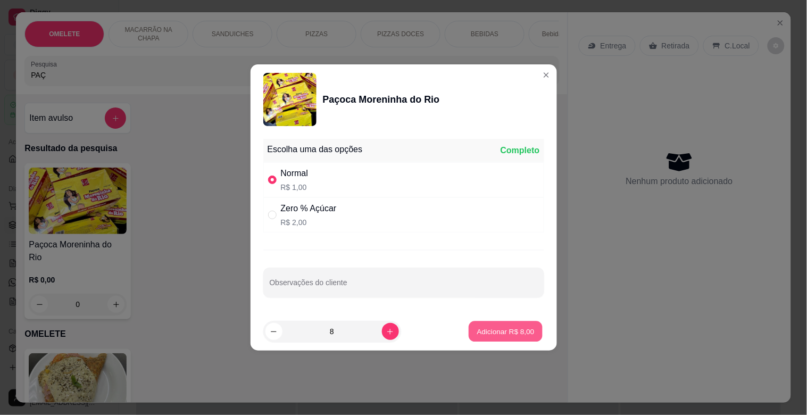
click at [493, 337] on button "Adicionar R$ 8,00" at bounding box center [506, 331] width 74 height 21
type input "8"
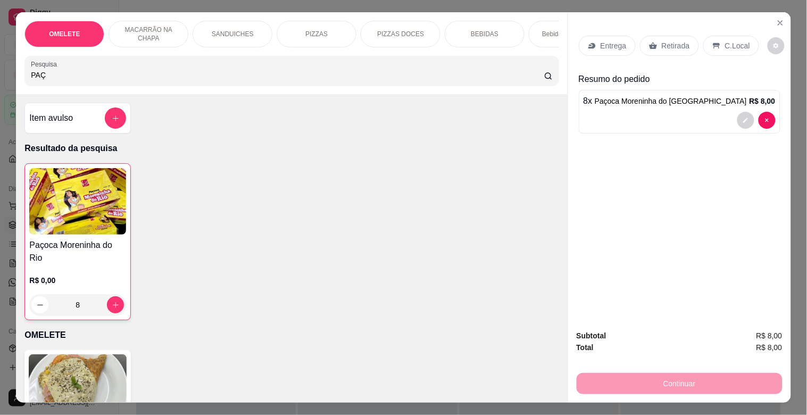
click at [667, 46] on p "Retirada" at bounding box center [676, 45] width 28 height 11
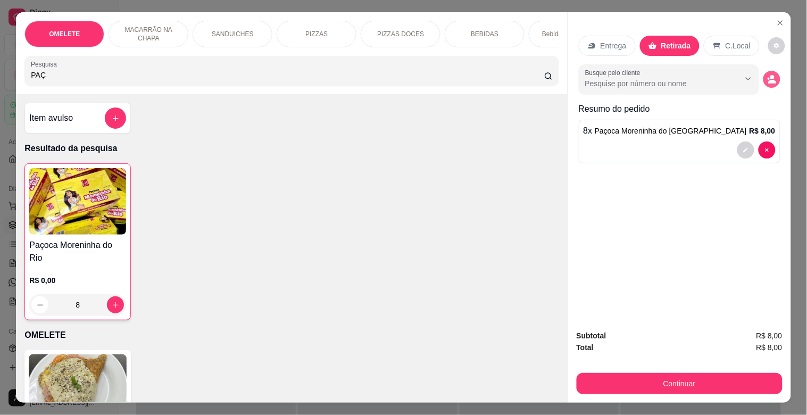
click at [769, 80] on icon "decrease-product-quantity" at bounding box center [773, 82] width 8 height 4
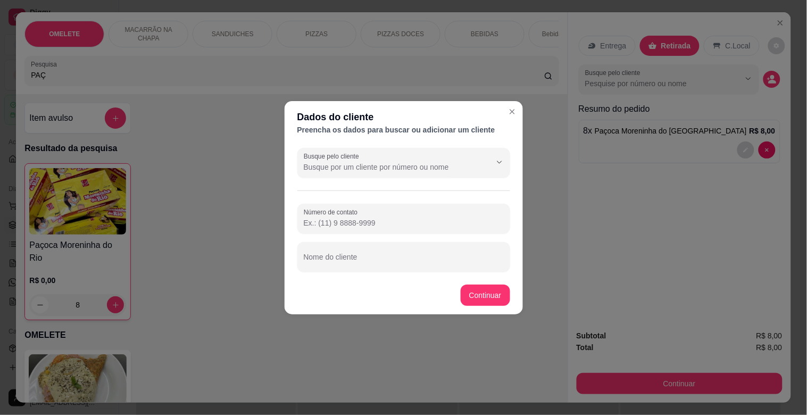
click at [444, 273] on div "Busque pelo cliente Número de contato Nome do cliente" at bounding box center [404, 210] width 238 height 133
click at [430, 265] on input "Nome do cliente" at bounding box center [404, 261] width 200 height 11
type input "VALINHO"
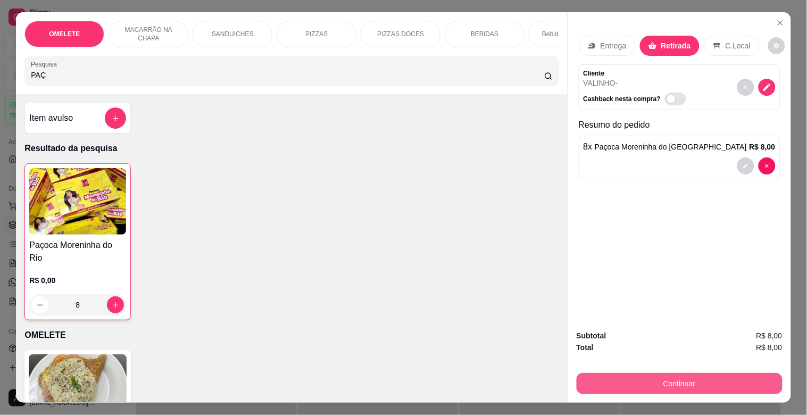
click at [662, 374] on button "Continuar" at bounding box center [680, 383] width 206 height 21
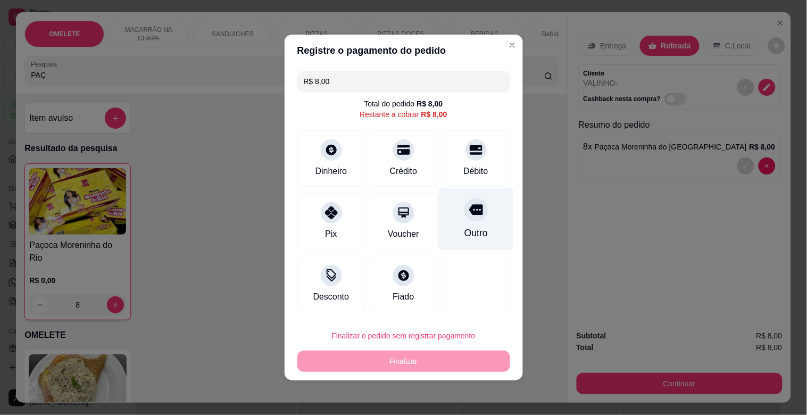
click at [488, 211] on div "Outro" at bounding box center [476, 219] width 75 height 62
type input "R$ 0,00"
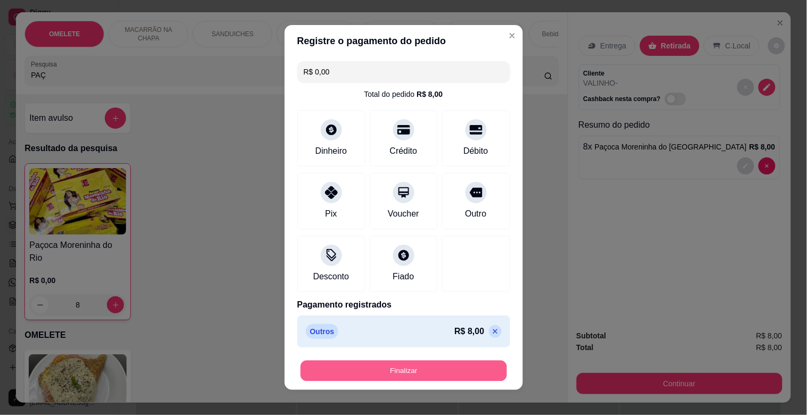
click at [414, 370] on button "Finalizar" at bounding box center [404, 371] width 207 height 21
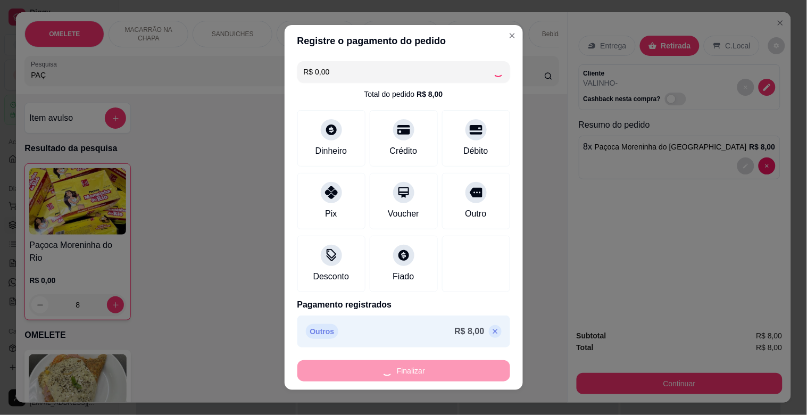
type input "0"
type input "-R$ 8,00"
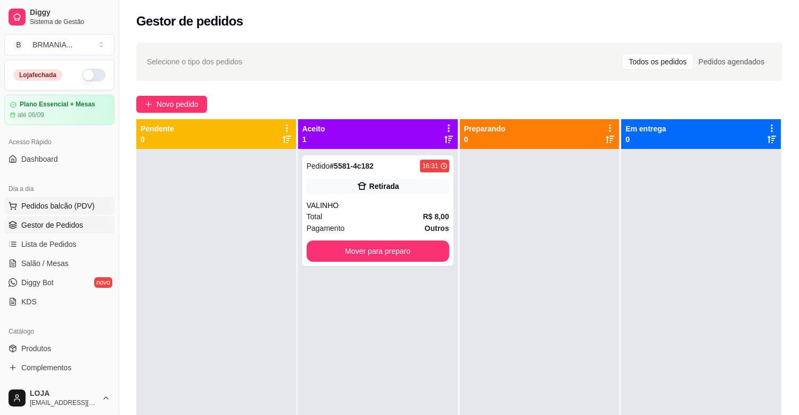
click at [67, 209] on span "Pedidos balcão (PDV)" at bounding box center [57, 206] width 73 height 11
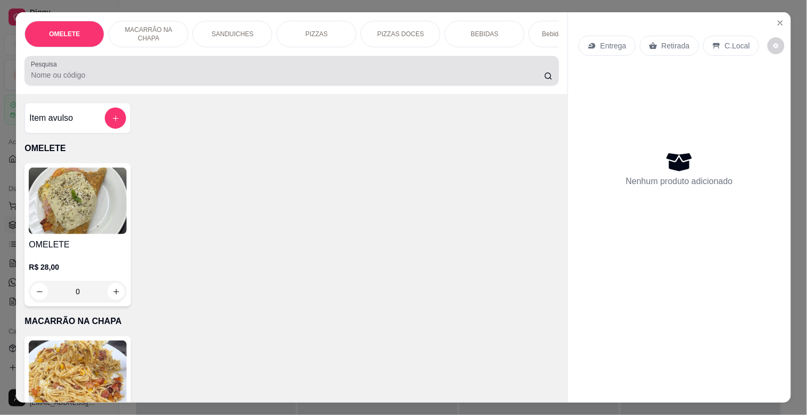
click at [152, 81] on div at bounding box center [292, 70] width 522 height 21
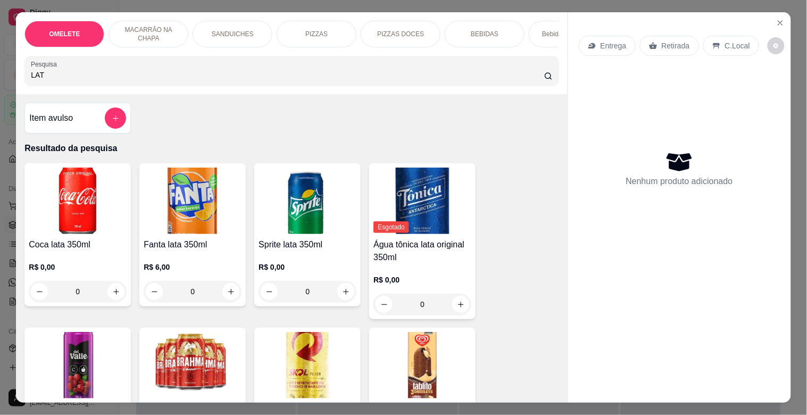
type input "LAT"
click at [275, 352] on img at bounding box center [308, 365] width 98 height 67
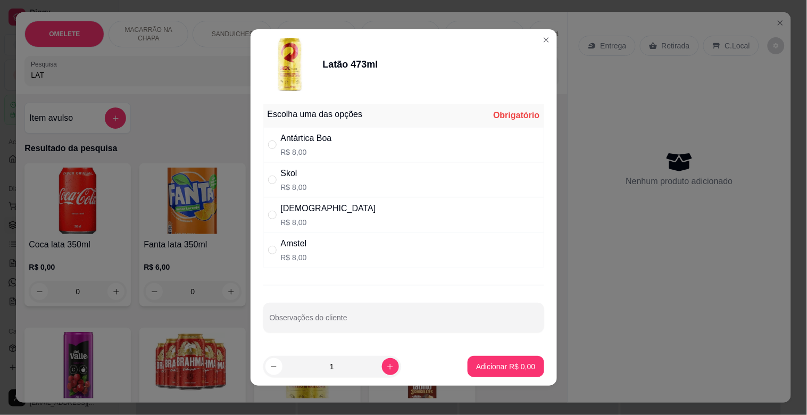
drag, startPoint x: 325, startPoint y: 210, endPoint x: 360, endPoint y: 227, distance: 38.8
click at [327, 209] on div "Brahma R$ 8,00" at bounding box center [403, 214] width 281 height 35
radio input "true"
click at [482, 373] on button "Adicionar R$ 8,00" at bounding box center [506, 366] width 76 height 21
type input "1"
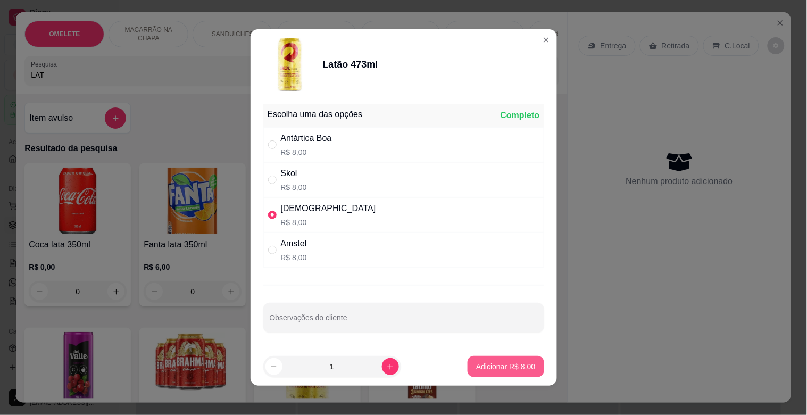
type input "1"
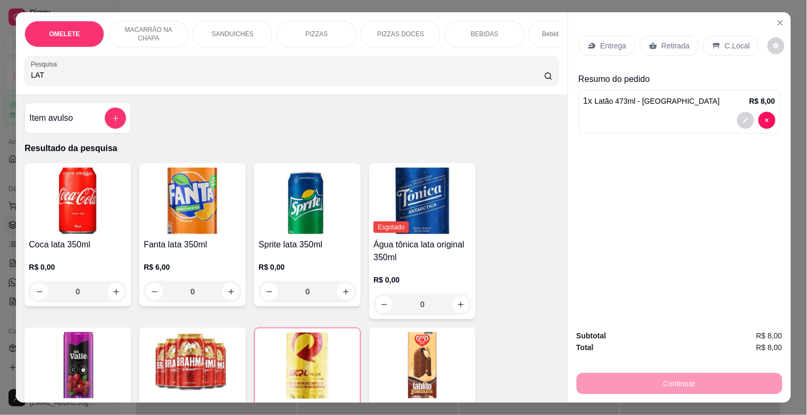
click at [687, 38] on div "Retirada" at bounding box center [669, 46] width 59 height 20
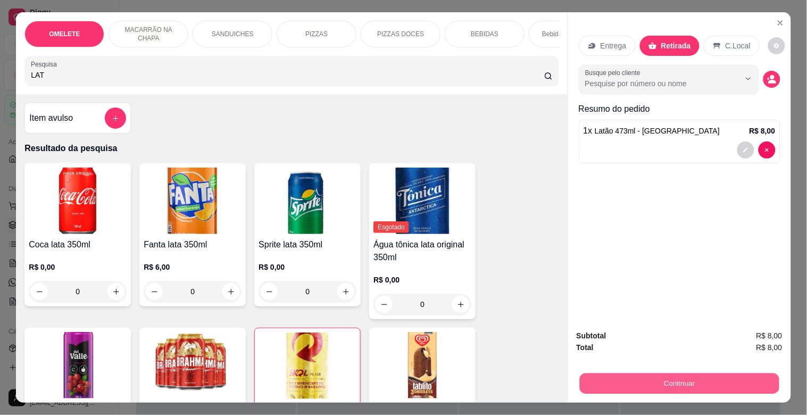
click at [682, 375] on button "Continuar" at bounding box center [680, 383] width 200 height 21
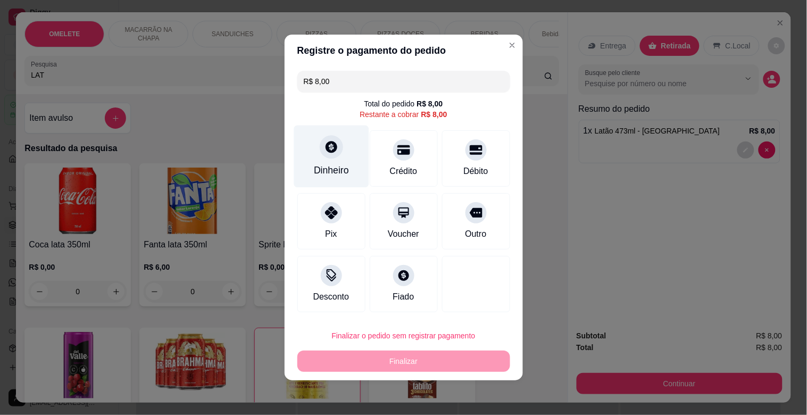
click at [328, 150] on icon at bounding box center [332, 147] width 12 height 12
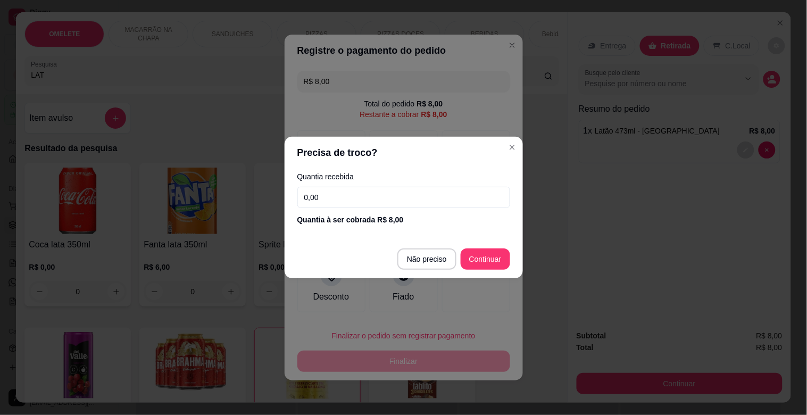
click at [362, 205] on input "0,00" at bounding box center [404, 197] width 213 height 21
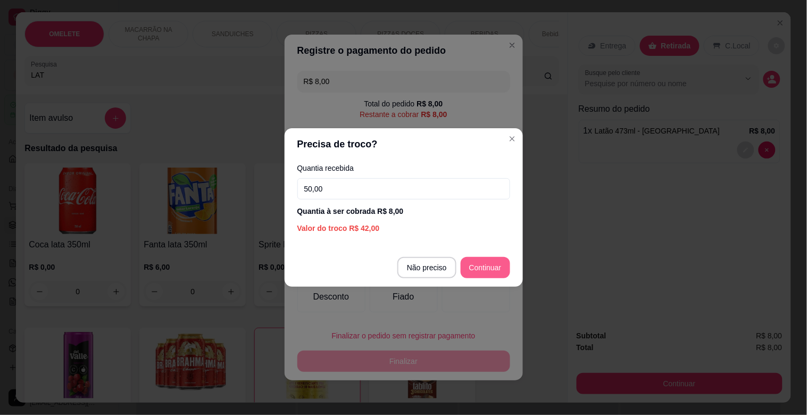
type input "50,00"
type input "R$ 0,00"
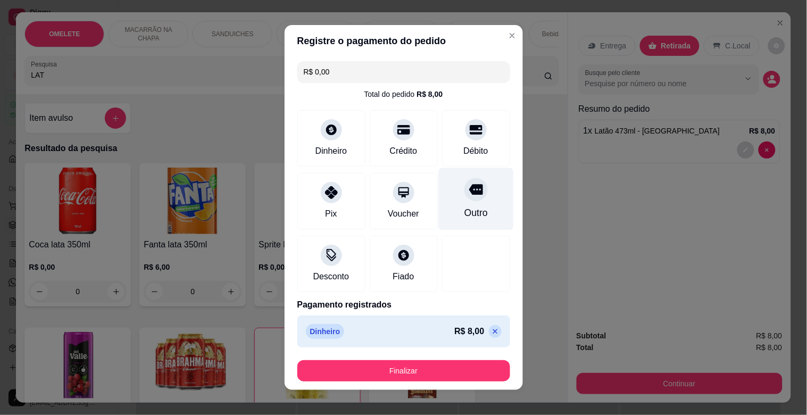
click at [469, 189] on icon at bounding box center [476, 190] width 14 height 11
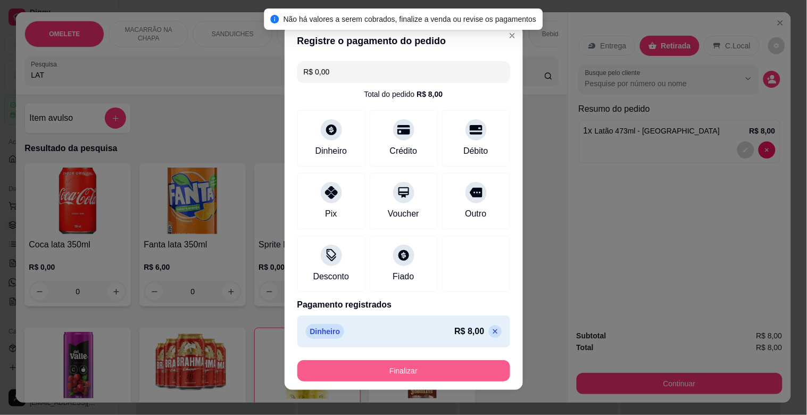
click at [403, 375] on button "Finalizar" at bounding box center [404, 370] width 213 height 21
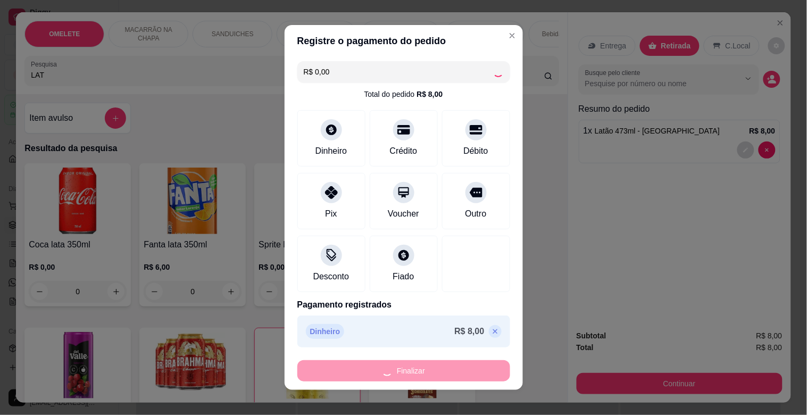
type input "0"
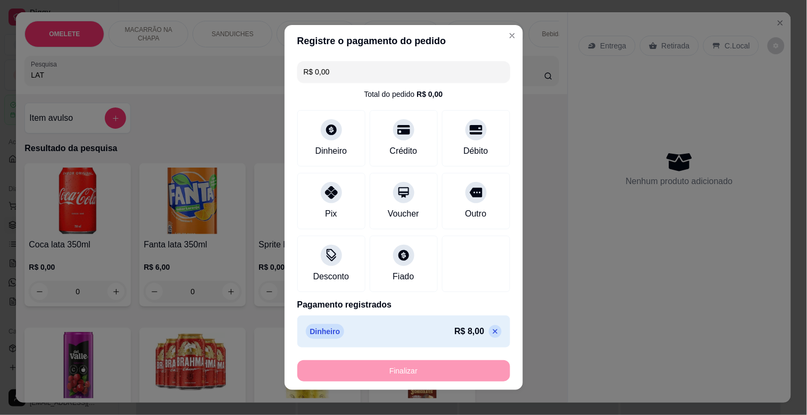
type input "-R$ 8,00"
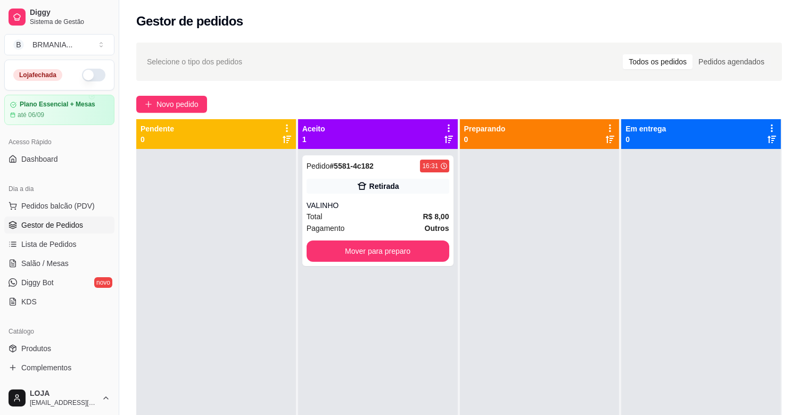
click at [52, 215] on ul "Pedidos balcão (PDV) Gestor de Pedidos Lista de Pedidos Salão / Mesas Diggy Bot…" at bounding box center [59, 253] width 110 height 113
click at [51, 207] on span "Pedidos balcão (PDV)" at bounding box center [57, 206] width 73 height 11
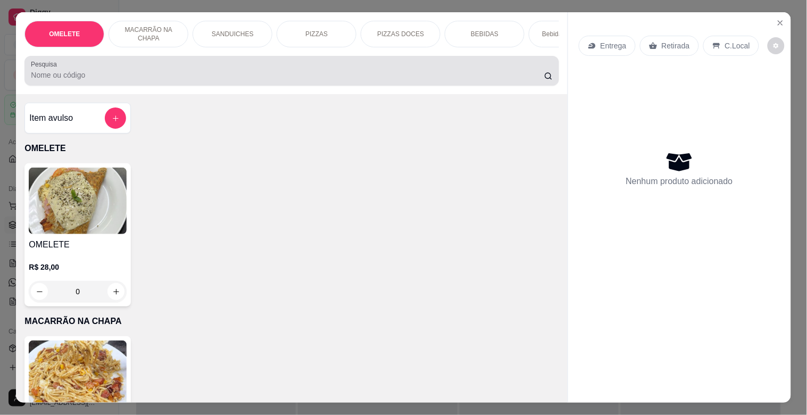
click at [144, 76] on input "Pesquisa" at bounding box center [288, 75] width 514 height 11
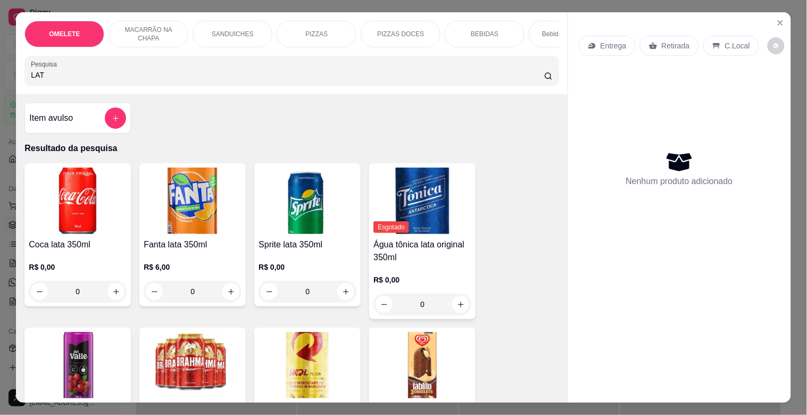
type input "LAT"
click at [287, 352] on img at bounding box center [308, 365] width 98 height 67
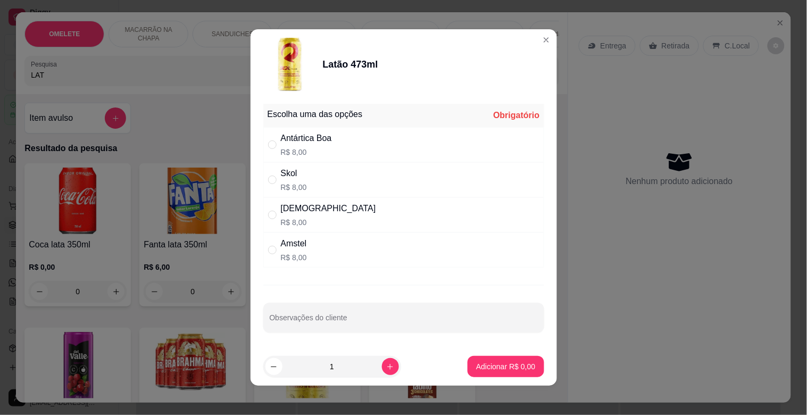
click at [327, 210] on div "Brahma R$ 8,00" at bounding box center [403, 214] width 281 height 35
radio input "true"
click at [386, 363] on icon "increase-product-quantity" at bounding box center [390, 367] width 8 height 8
type input "2"
click at [483, 364] on p "Adicionar R$ 16,00" at bounding box center [503, 366] width 63 height 11
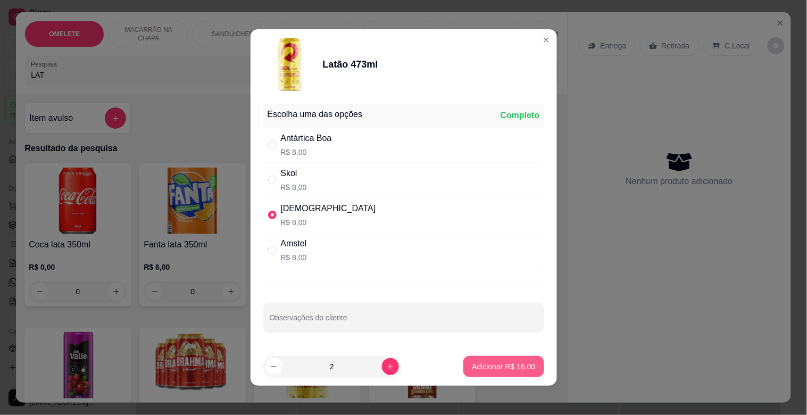
type input "2"
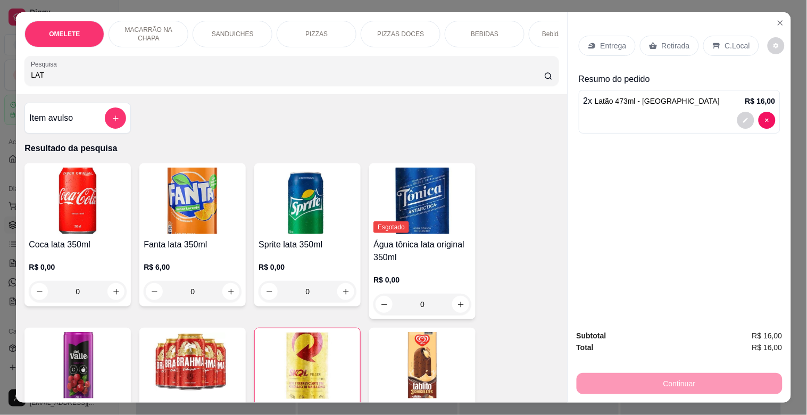
click at [676, 41] on p "Retirada" at bounding box center [676, 45] width 28 height 11
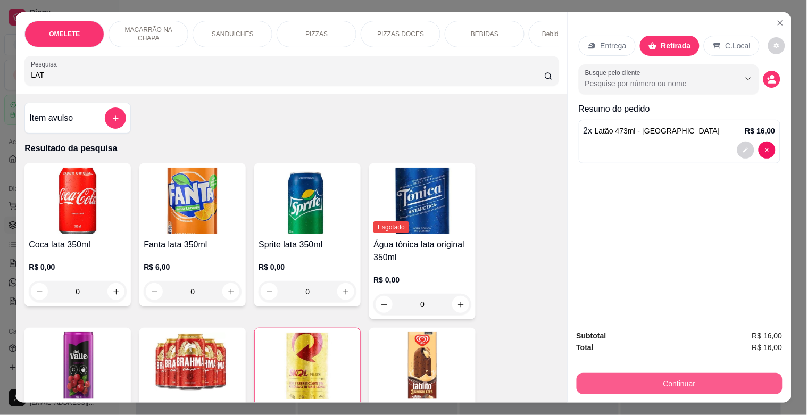
click at [682, 382] on button "Continuar" at bounding box center [680, 383] width 206 height 21
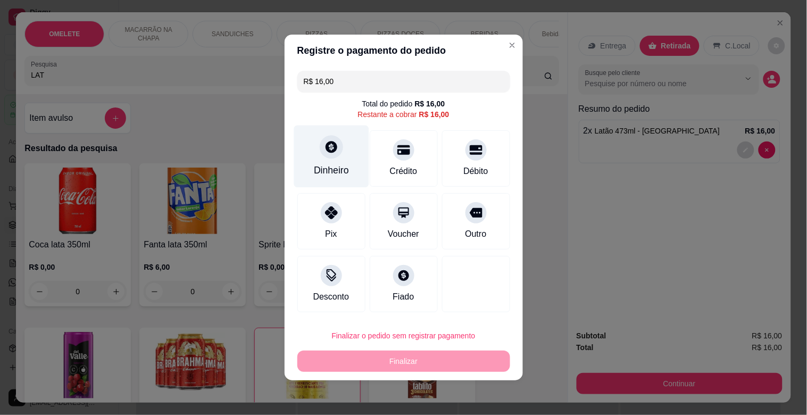
click at [332, 173] on div "Dinheiro" at bounding box center [331, 170] width 35 height 14
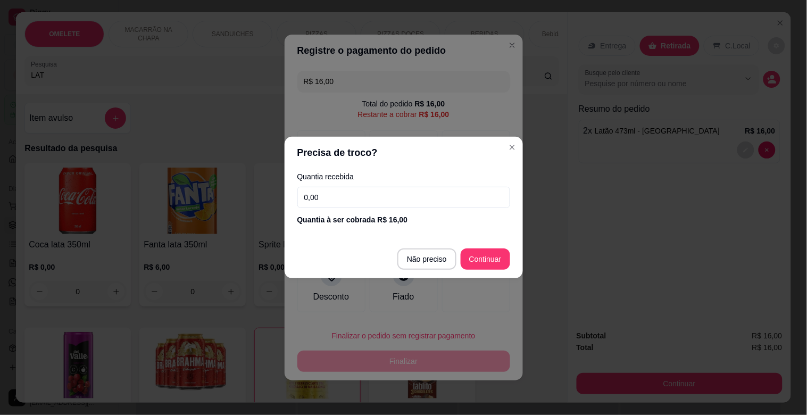
click at [361, 195] on input "0,00" at bounding box center [404, 197] width 213 height 21
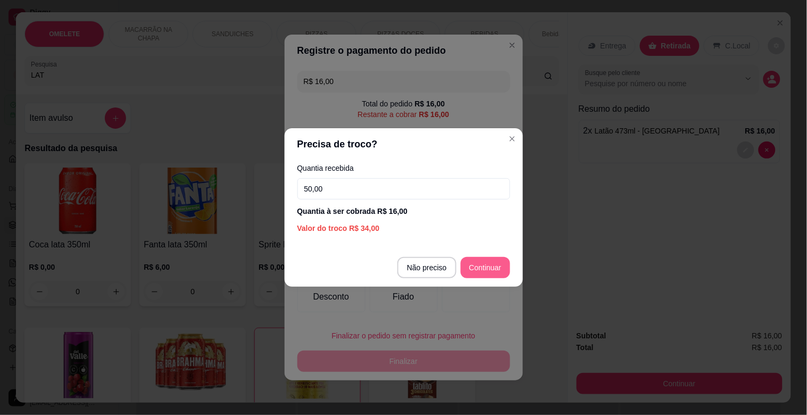
type input "50,00"
type input "R$ 0,00"
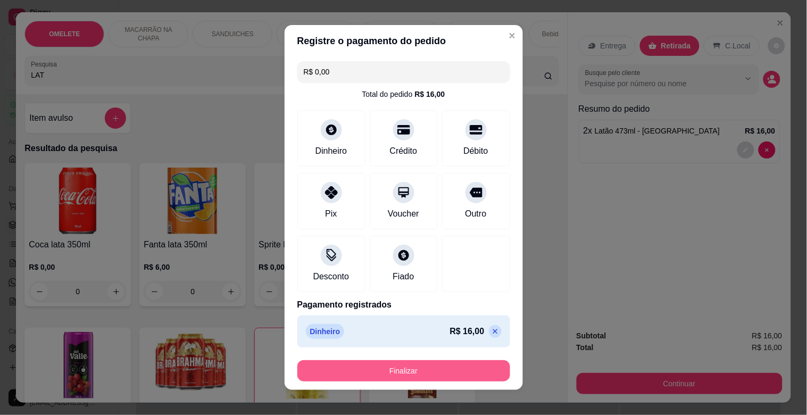
click at [439, 370] on button "Finalizar" at bounding box center [404, 370] width 213 height 21
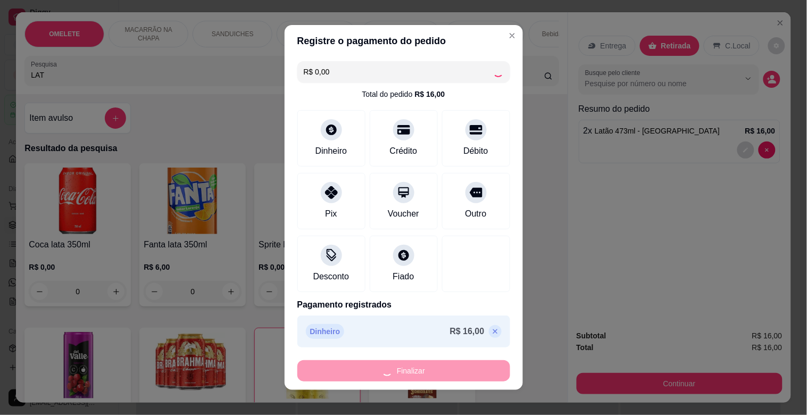
type input "0"
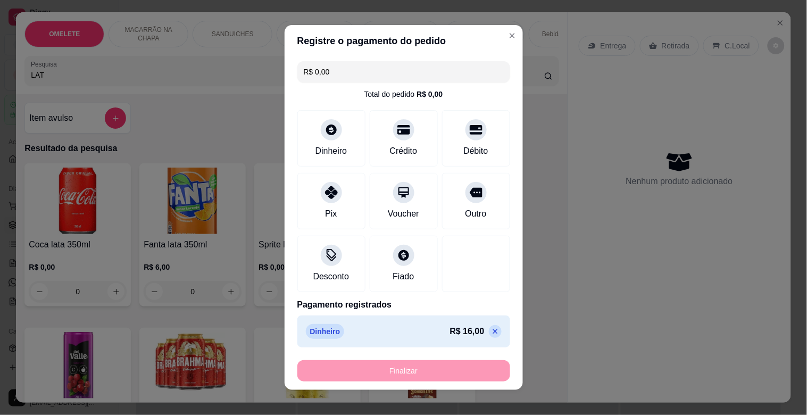
type input "-R$ 16,00"
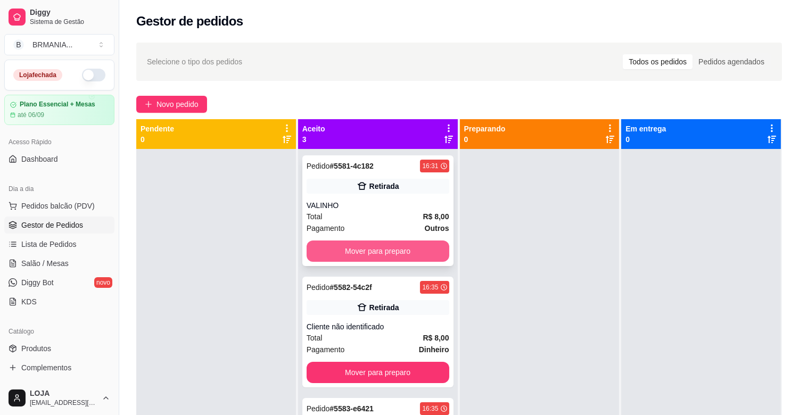
click at [376, 242] on button "Mover para preparo" at bounding box center [378, 251] width 143 height 21
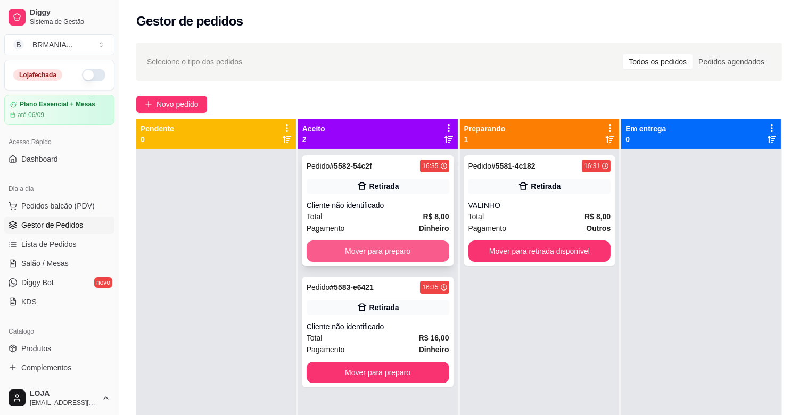
click at [377, 242] on button "Mover para preparo" at bounding box center [378, 251] width 143 height 21
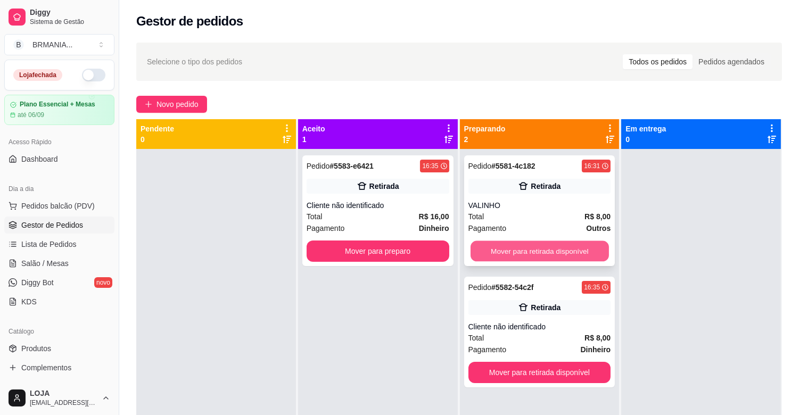
click at [496, 242] on button "Mover para retirada disponível" at bounding box center [540, 251] width 138 height 21
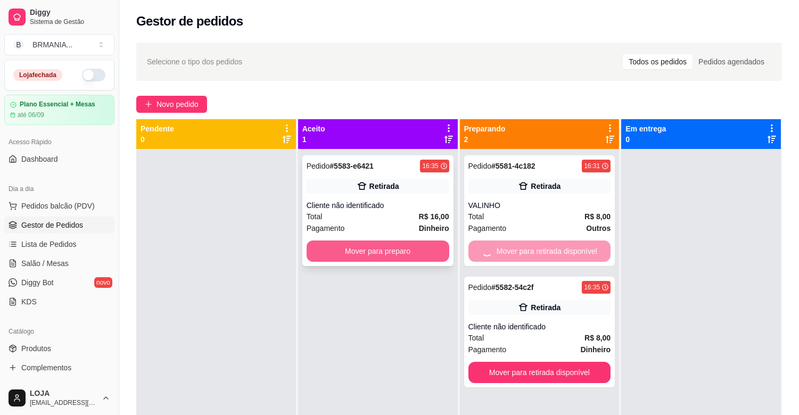
click at [383, 245] on button "Mover para preparo" at bounding box center [378, 251] width 143 height 21
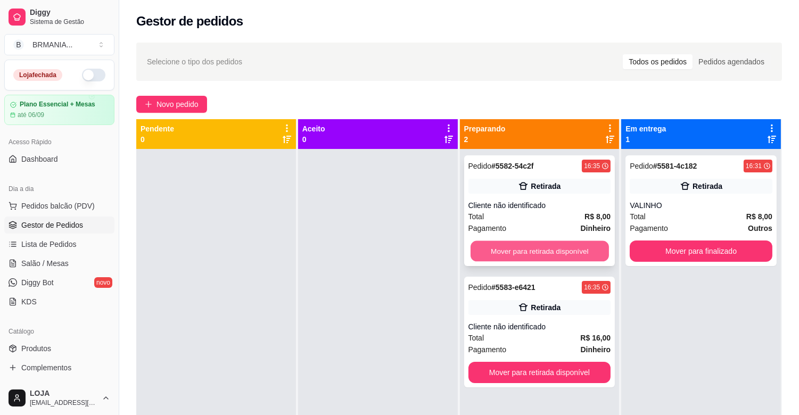
click at [534, 251] on button "Mover para retirada disponível" at bounding box center [540, 251] width 138 height 21
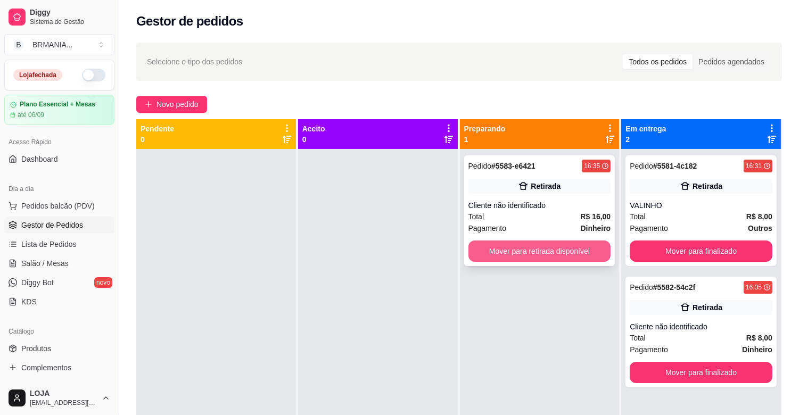
click at [537, 255] on button "Mover para retirada disponível" at bounding box center [539, 251] width 143 height 21
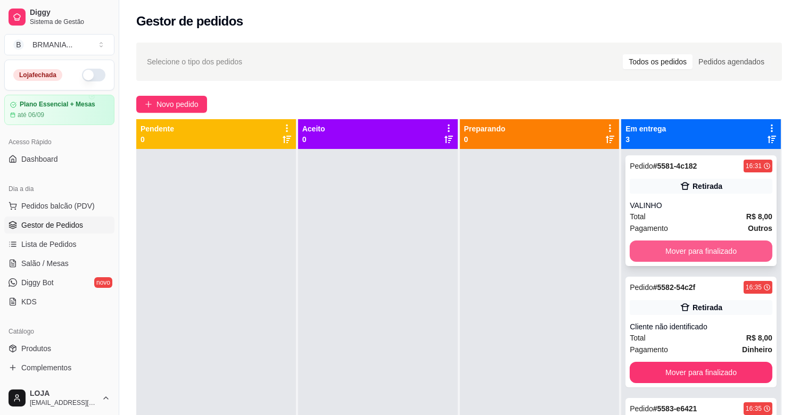
click at [692, 253] on button "Mover para finalizado" at bounding box center [701, 251] width 143 height 21
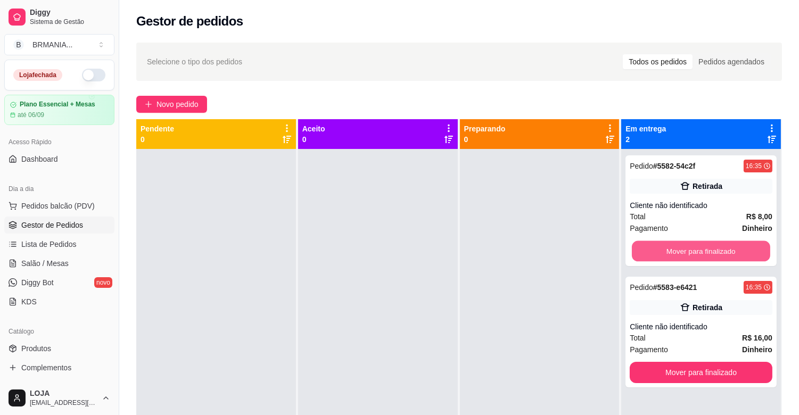
click at [692, 253] on button "Mover para finalizado" at bounding box center [701, 251] width 138 height 21
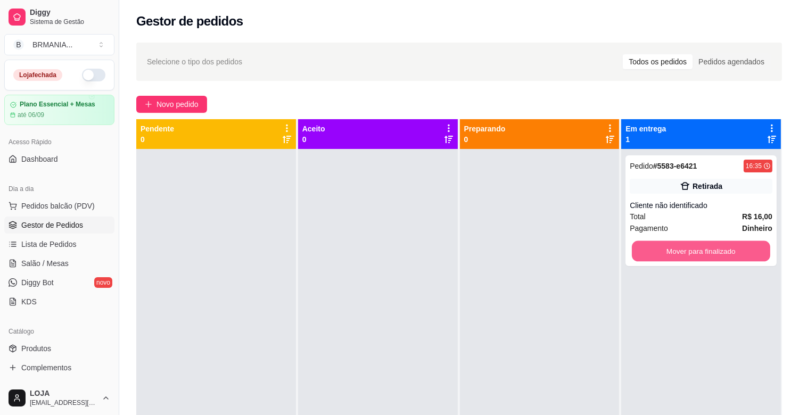
click at [692, 253] on button "Mover para finalizado" at bounding box center [701, 251] width 138 height 21
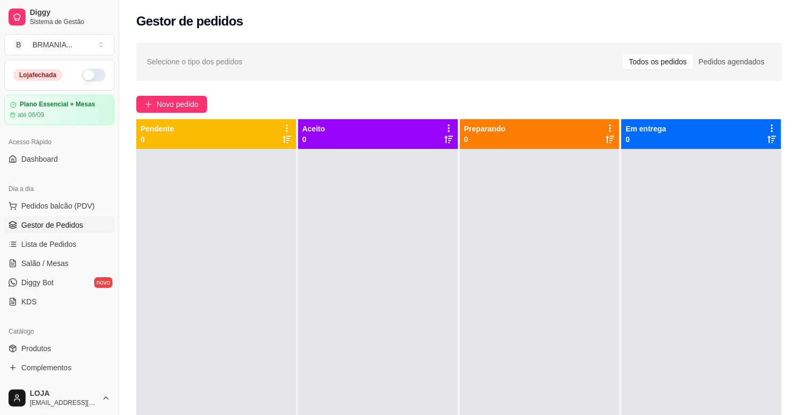
scroll to position [29, 0]
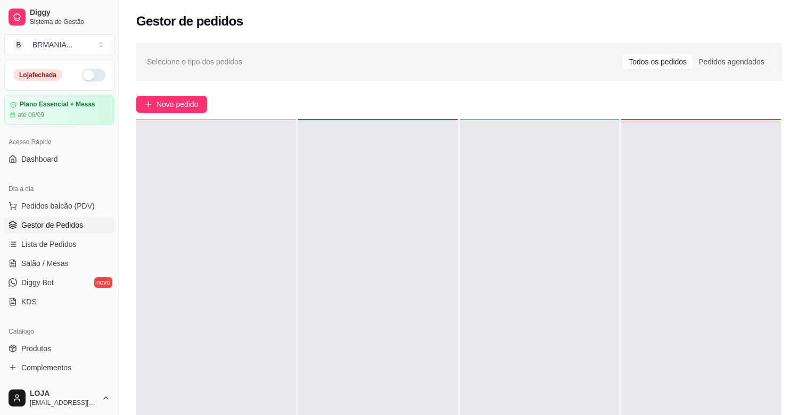
click at [91, 76] on button "button" at bounding box center [93, 75] width 23 height 13
click at [80, 206] on span "Pedidos balcão (PDV)" at bounding box center [57, 206] width 73 height 11
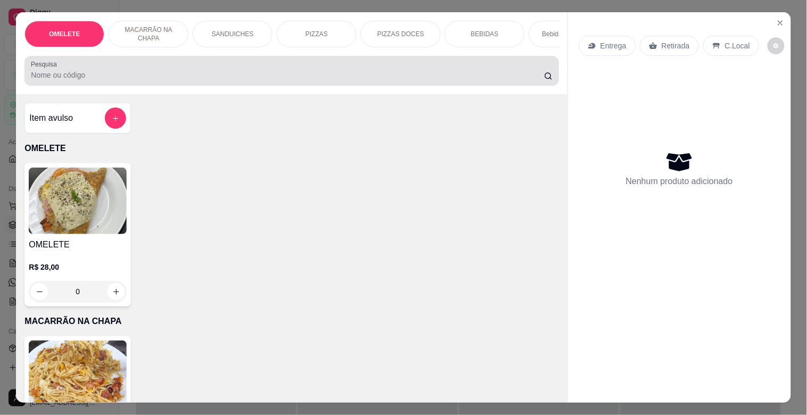
click at [310, 75] on input "Pesquisa" at bounding box center [288, 75] width 514 height 11
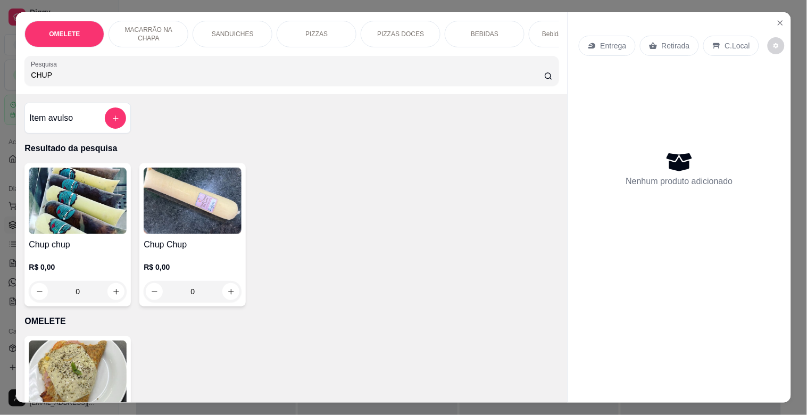
type input "CHUP"
click at [84, 201] on img at bounding box center [78, 201] width 98 height 67
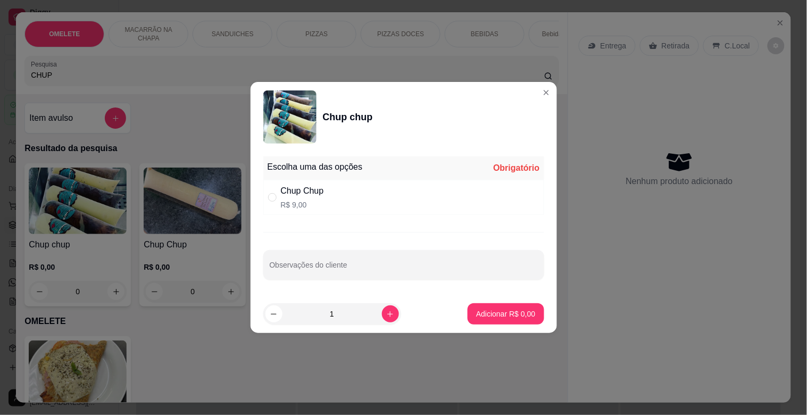
click at [395, 205] on div "Chup Chup R$ 9,00" at bounding box center [403, 197] width 281 height 35
radio input "true"
click at [514, 320] on button "Adicionar R$ 9,00" at bounding box center [506, 313] width 76 height 21
type input "1"
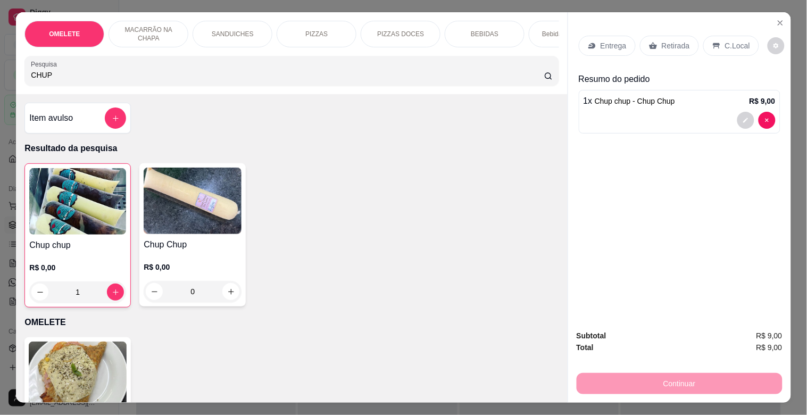
click at [671, 40] on p "Retirada" at bounding box center [676, 45] width 28 height 11
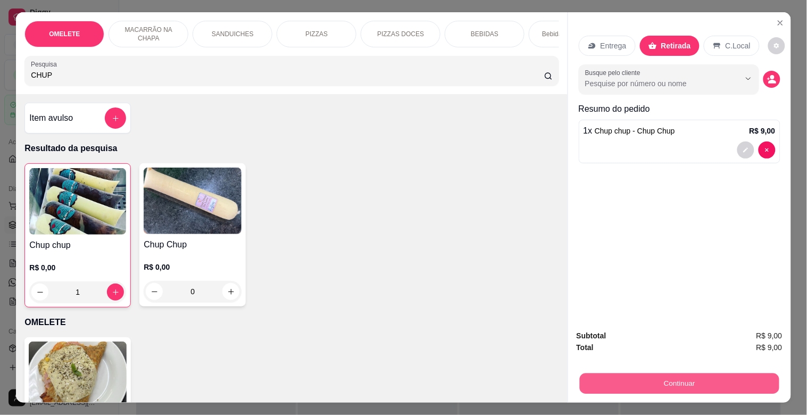
click at [680, 383] on button "Continuar" at bounding box center [680, 383] width 200 height 21
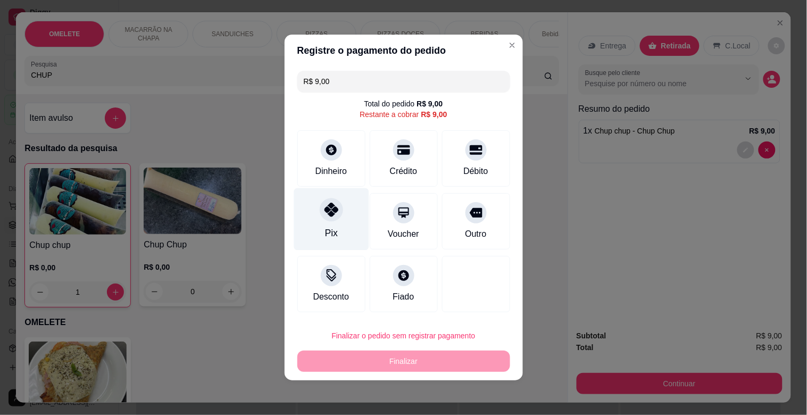
click at [335, 213] on icon at bounding box center [331, 210] width 14 height 14
type input "R$ 0,00"
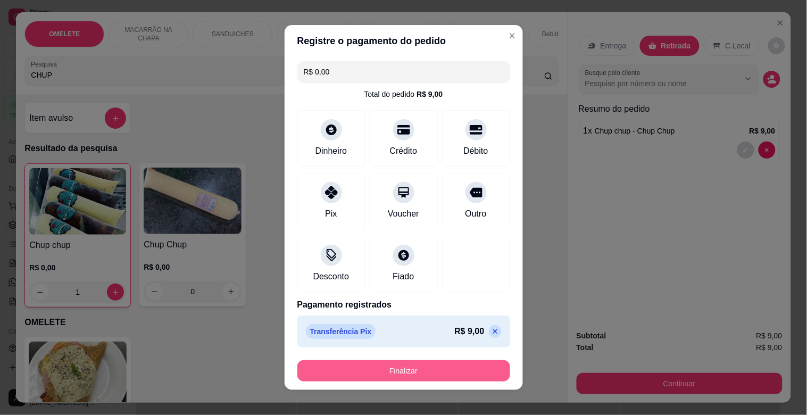
click at [419, 374] on button "Finalizar" at bounding box center [404, 370] width 213 height 21
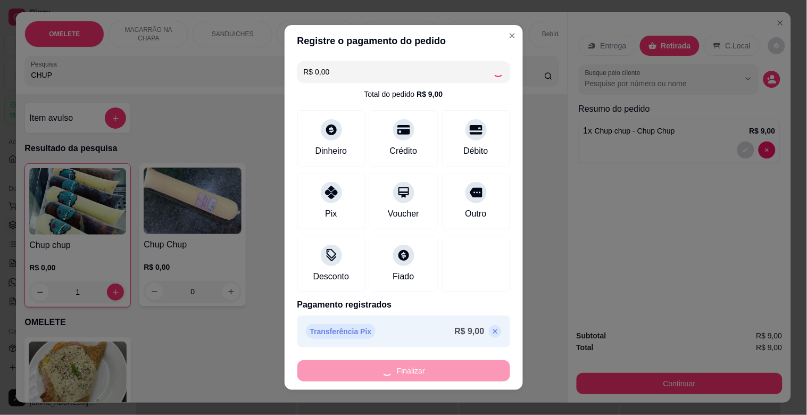
type input "0"
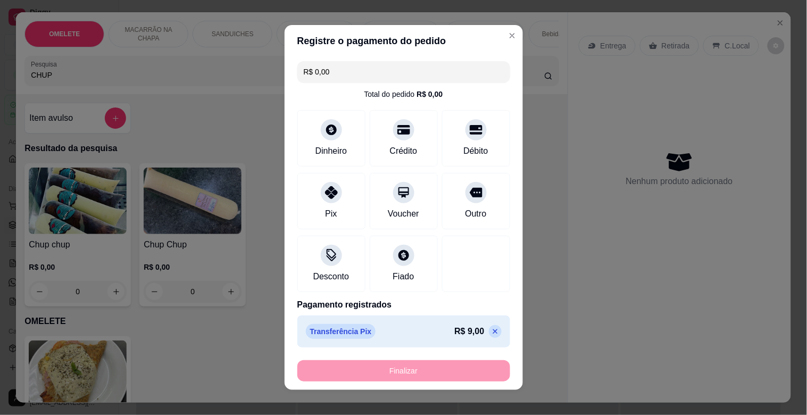
type input "-R$ 9,00"
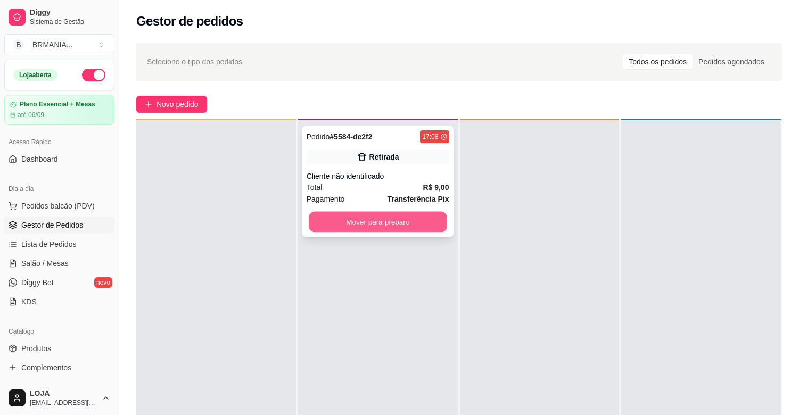
click at [379, 226] on button "Mover para preparo" at bounding box center [378, 222] width 138 height 21
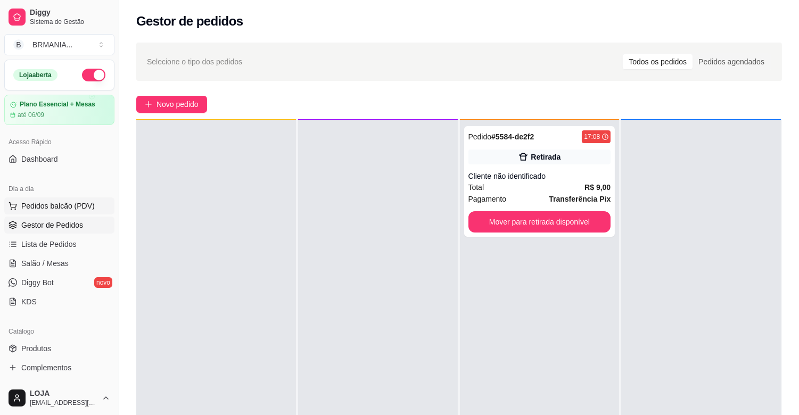
click at [75, 204] on span "Pedidos balcão (PDV)" at bounding box center [57, 206] width 73 height 11
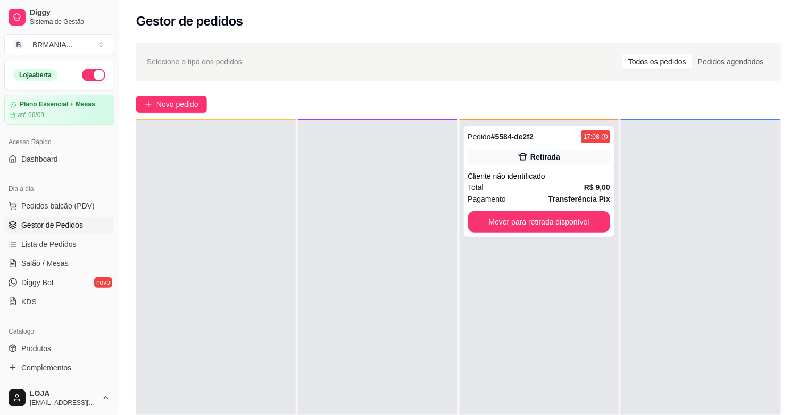
click at [214, 79] on input "Pesquisa" at bounding box center [288, 75] width 514 height 11
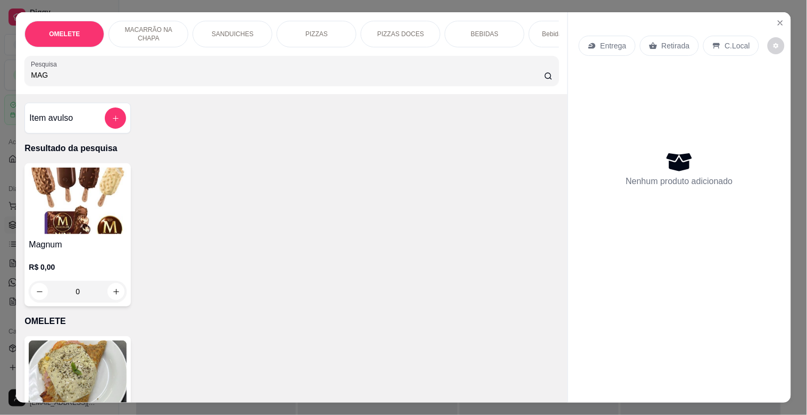
type input "MAG"
click at [90, 265] on div "R$ 0,00 0" at bounding box center [78, 276] width 98 height 51
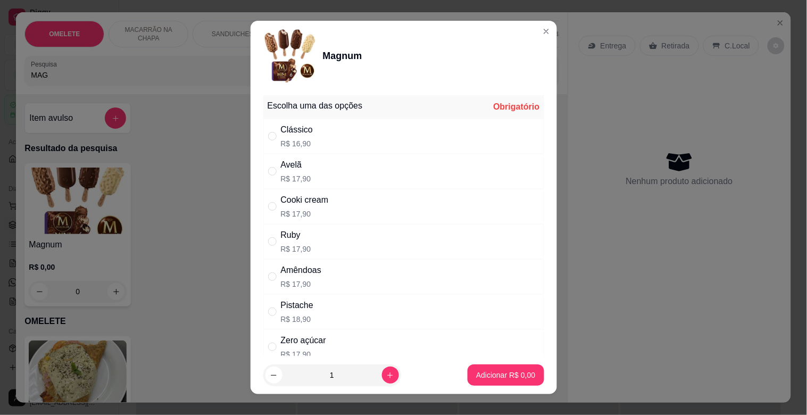
click at [319, 308] on div "Pistache R$ 18,90" at bounding box center [403, 311] width 281 height 35
radio input "true"
click at [477, 370] on p "Adicionar R$ 18,90" at bounding box center [503, 375] width 63 height 11
type input "1"
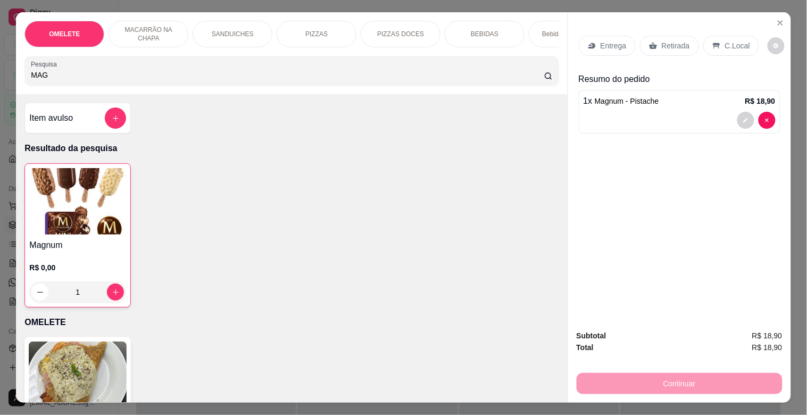
click at [724, 51] on div "C.Local" at bounding box center [732, 46] width 56 height 20
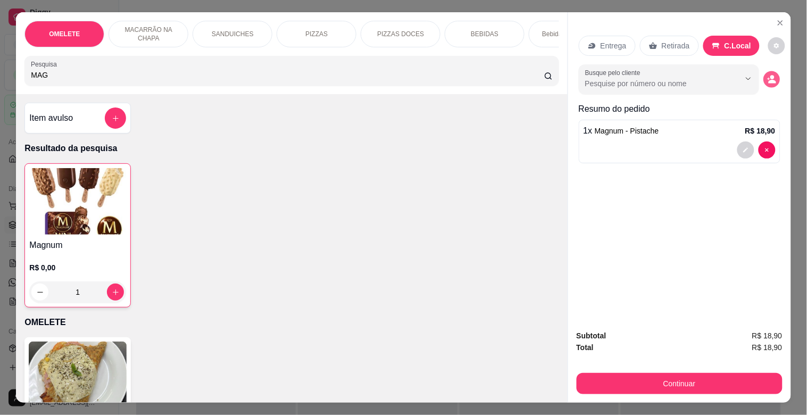
click at [767, 78] on icon "decrease-product-quantity" at bounding box center [768, 79] width 3 height 3
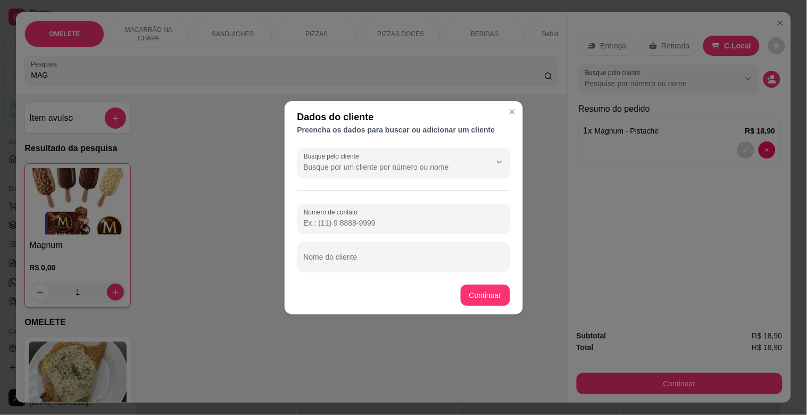
click at [369, 169] on input "Busque pelo cliente" at bounding box center [389, 167] width 170 height 11
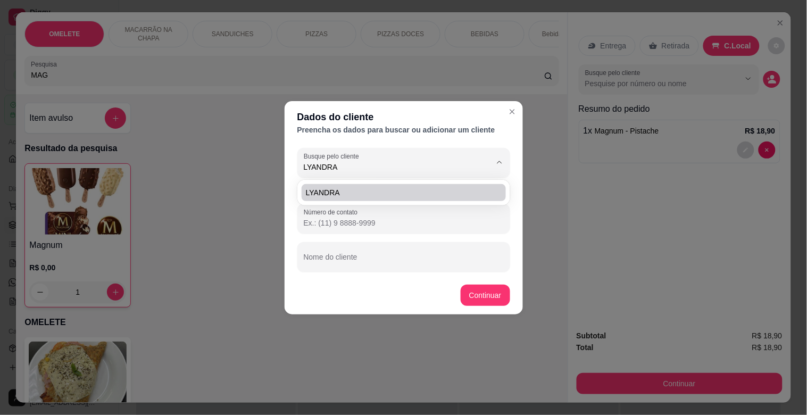
type input "LYANDRA"
click at [401, 181] on div "LYANDRA" at bounding box center [404, 193] width 213 height 26
click at [411, 195] on span "LYANDRA" at bounding box center [398, 192] width 185 height 11
type input "[PHONE_NUMBER]"
type input "LYANDRA"
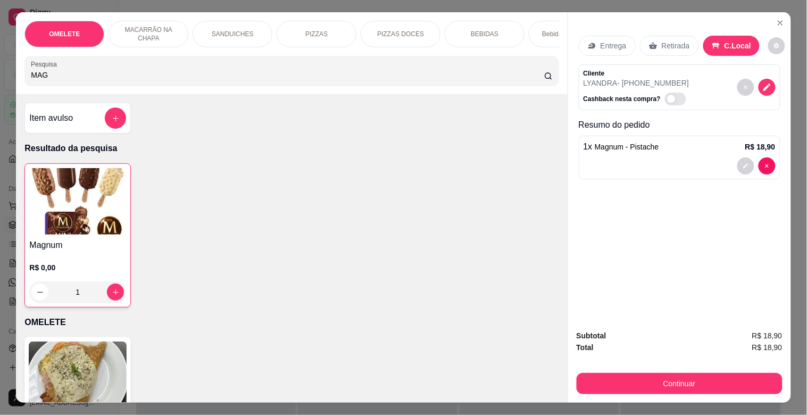
click at [641, 373] on button "Continuar" at bounding box center [680, 383] width 206 height 21
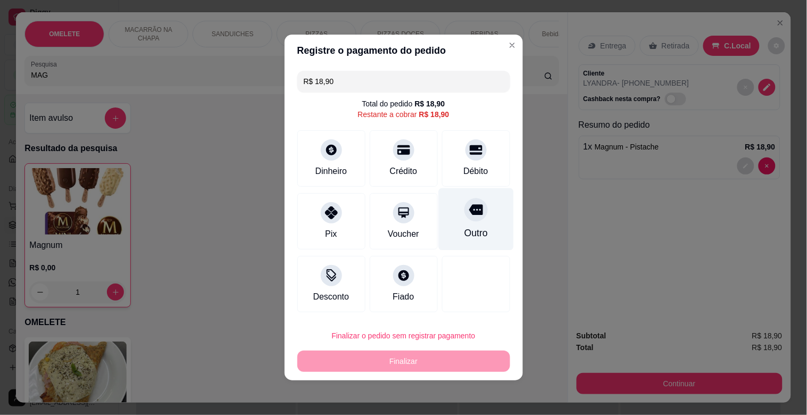
click at [486, 217] on div "Outro" at bounding box center [476, 219] width 75 height 62
type input "R$ 0,00"
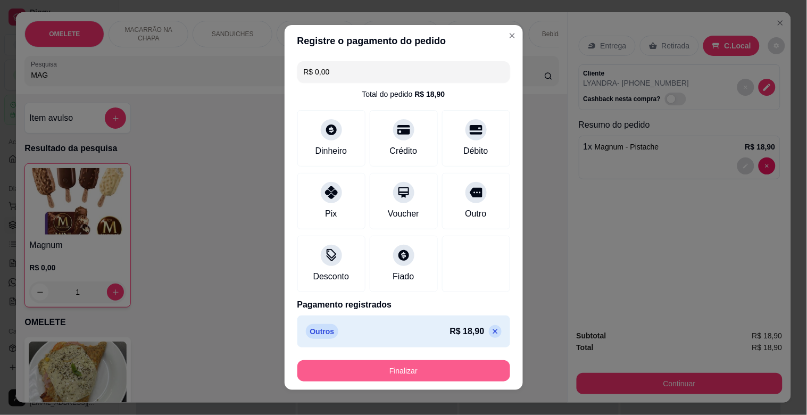
click at [434, 366] on button "Finalizar" at bounding box center [404, 370] width 213 height 21
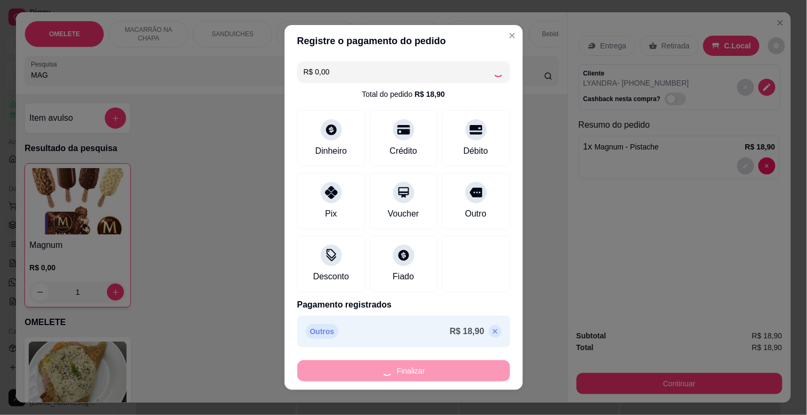
click at [434, 366] on div "Finalizar" at bounding box center [404, 370] width 213 height 21
type input "0"
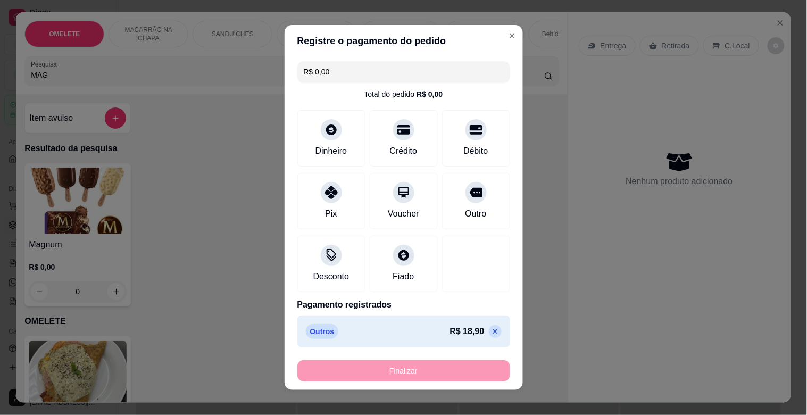
type input "-R$ 18,90"
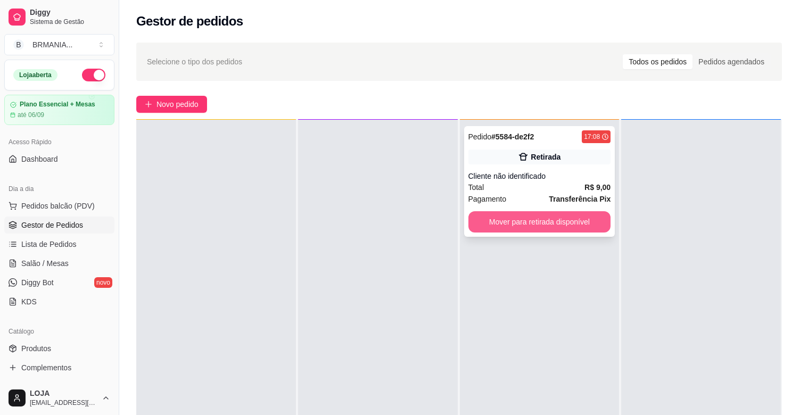
click at [540, 224] on button "Mover para retirada disponível" at bounding box center [539, 221] width 143 height 21
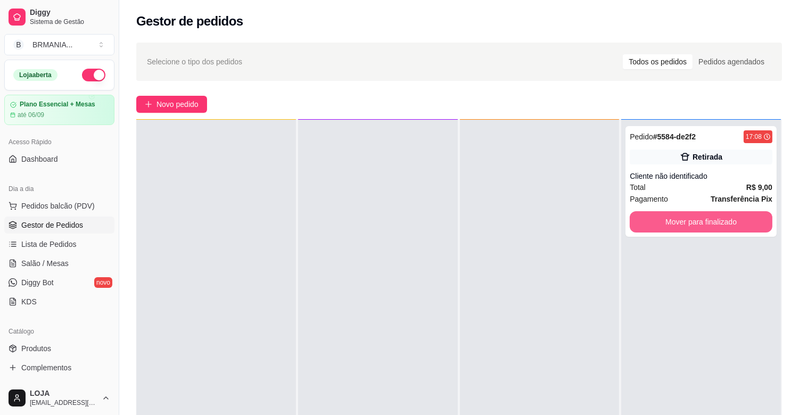
click at [661, 225] on button "Mover para finalizado" at bounding box center [701, 221] width 143 height 21
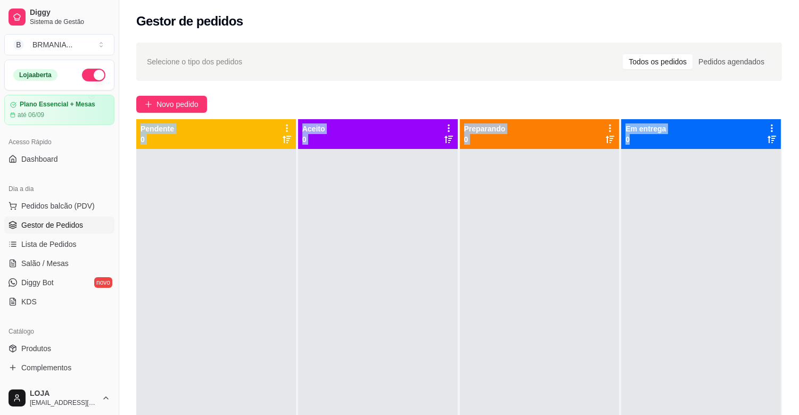
click at [769, 111] on div "Selecione o tipo dos pedidos Todos os pedidos Pedidos agendados Novo pedido Pen…" at bounding box center [459, 291] width 680 height 511
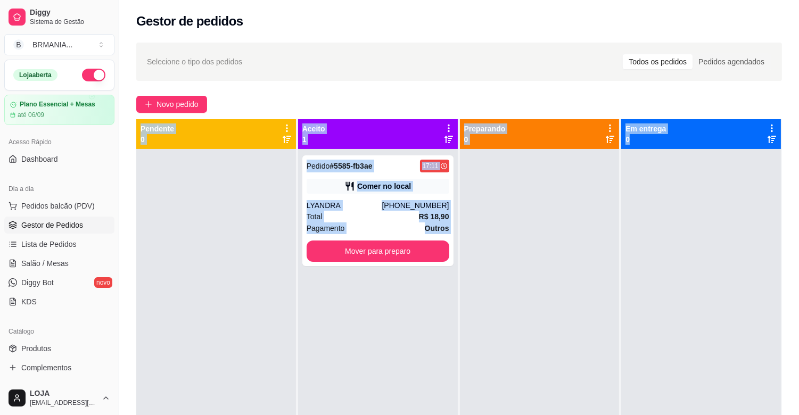
drag, startPoint x: 321, startPoint y: 256, endPoint x: 375, endPoint y: 183, distance: 90.9
click at [375, 183] on div "Comer no local" at bounding box center [384, 186] width 54 height 11
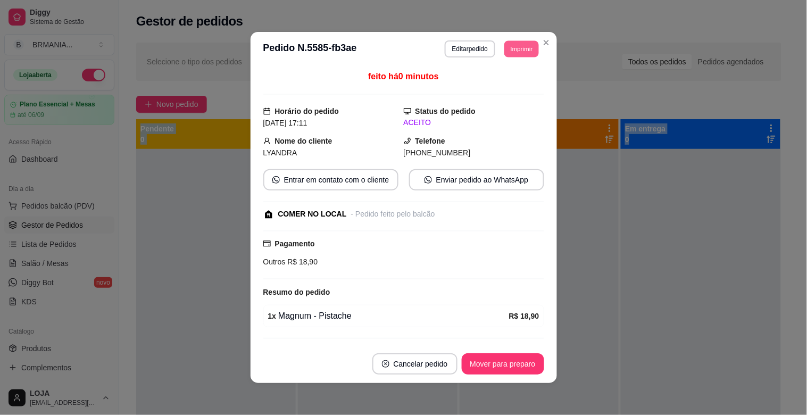
click at [517, 44] on button "Imprimir" at bounding box center [522, 48] width 35 height 16
click at [507, 88] on button "IMPRESSORA" at bounding box center [498, 86] width 75 height 16
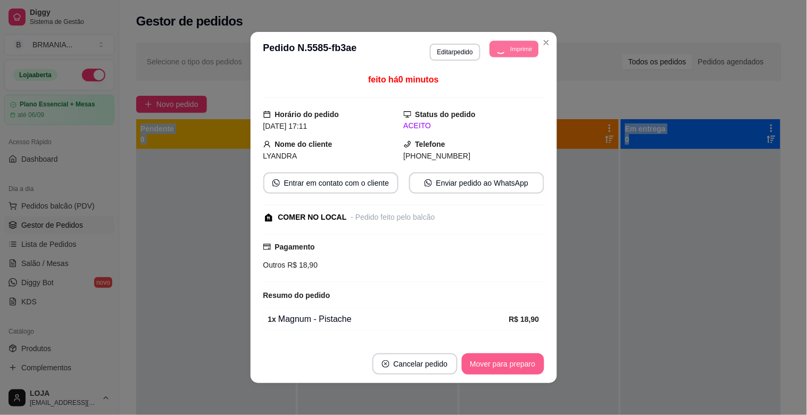
click at [486, 367] on button "Mover para preparo" at bounding box center [503, 363] width 82 height 21
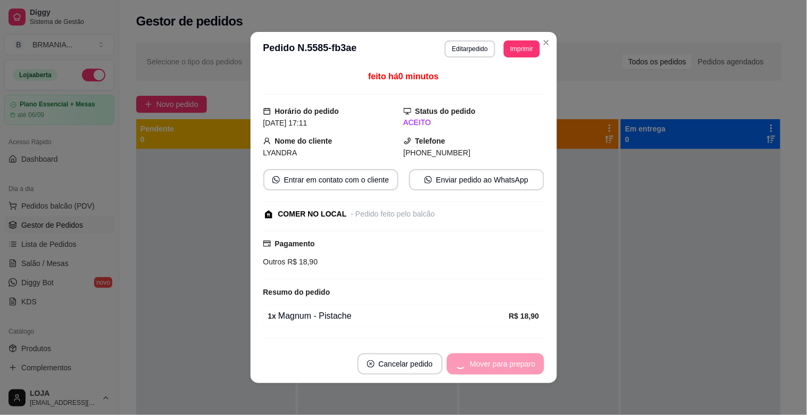
click at [486, 367] on div "Mover para preparo" at bounding box center [495, 363] width 97 height 21
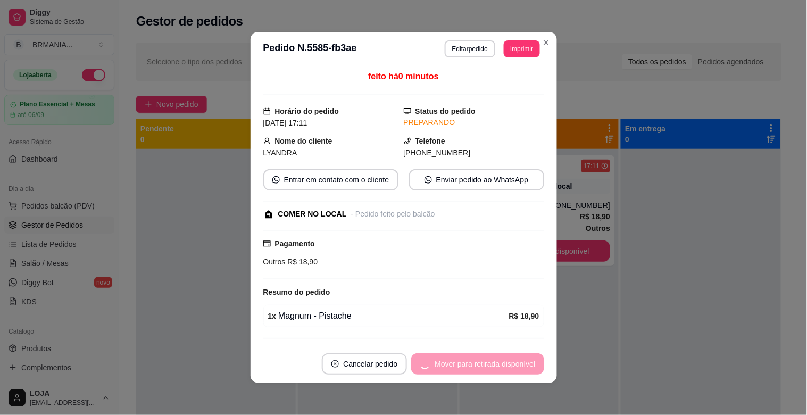
click at [507, 365] on div "Mover para retirada disponível" at bounding box center [477, 363] width 133 height 21
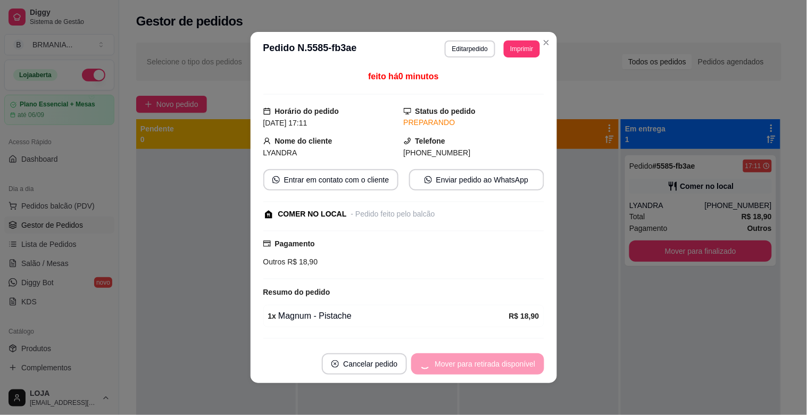
click at [507, 365] on div "Mover para retirada disponível" at bounding box center [477, 363] width 133 height 21
click at [509, 365] on div "Mover para retirada disponível" at bounding box center [477, 363] width 133 height 21
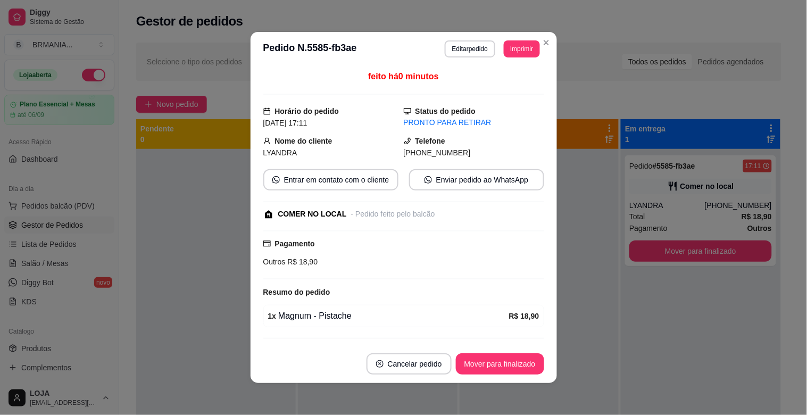
click at [511, 365] on button "Mover para finalizado" at bounding box center [500, 363] width 88 height 21
click at [511, 365] on div "Mover para finalizado" at bounding box center [492, 363] width 103 height 21
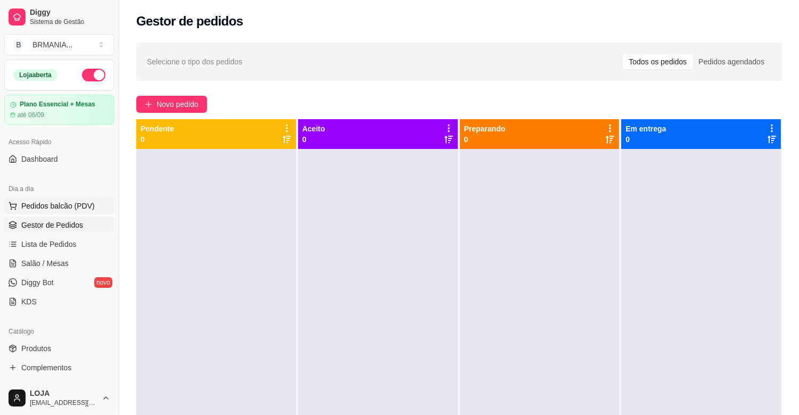
click at [38, 209] on span "Pedidos balcão (PDV)" at bounding box center [57, 206] width 73 height 11
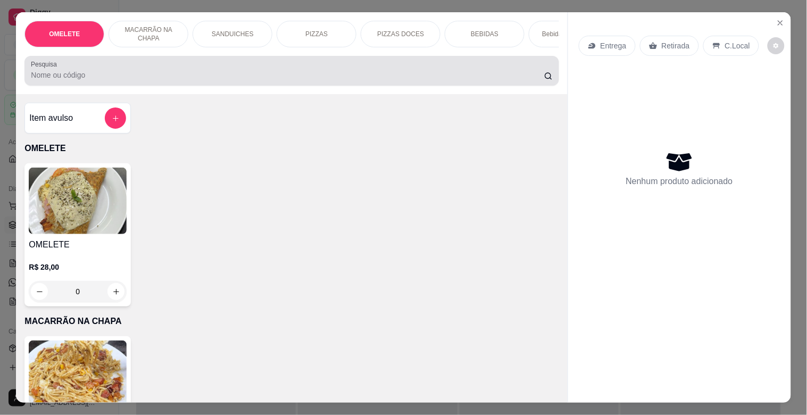
click at [84, 75] on input "Pesquisa" at bounding box center [288, 75] width 514 height 11
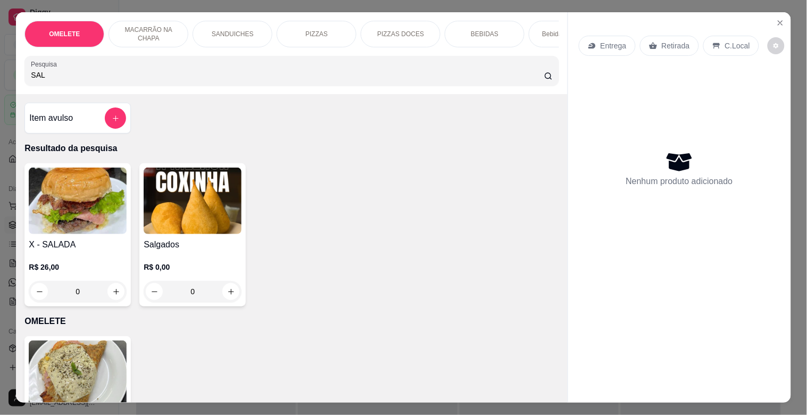
type input "SAL"
click at [163, 222] on img at bounding box center [193, 201] width 98 height 67
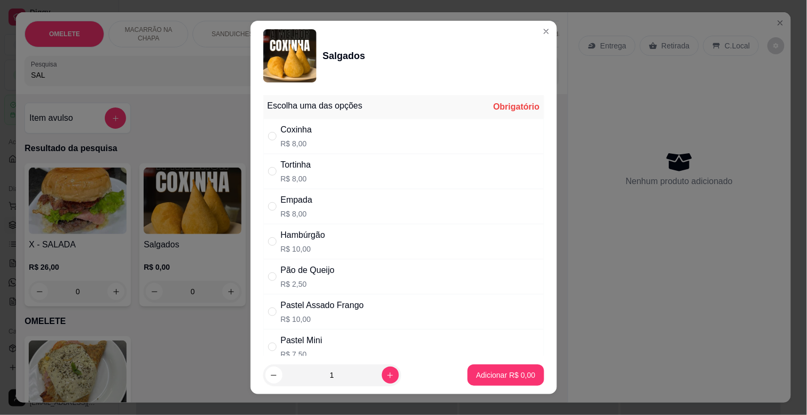
click at [311, 245] on p "R$ 10,00" at bounding box center [303, 249] width 45 height 11
radio input "true"
click at [491, 379] on p "Adicionar R$ 10,00" at bounding box center [503, 375] width 63 height 11
type input "1"
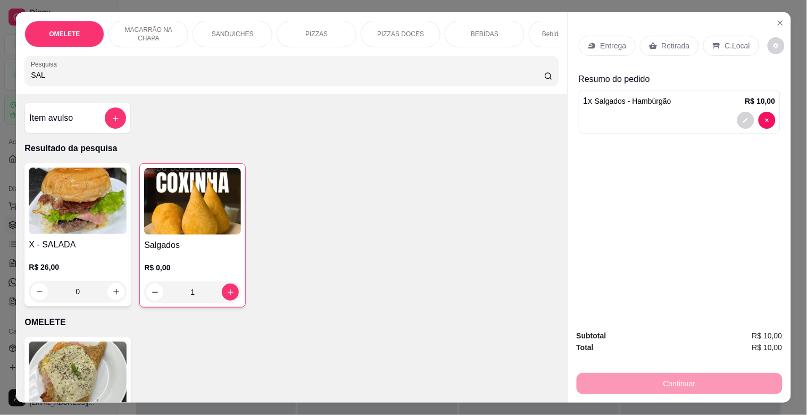
click at [181, 80] on input "SAL" at bounding box center [288, 75] width 514 height 11
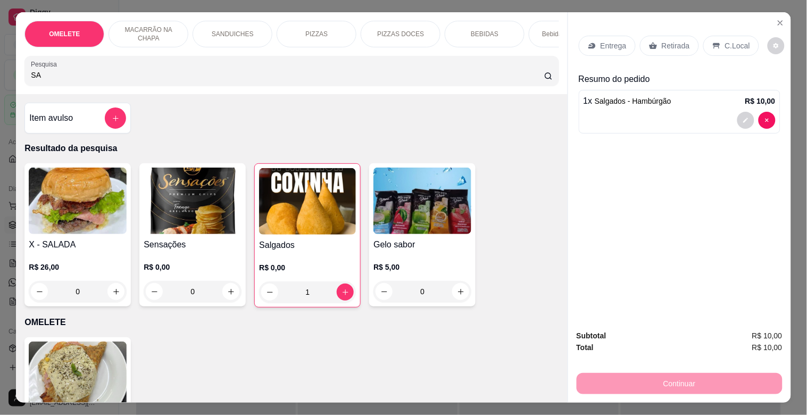
type input "S"
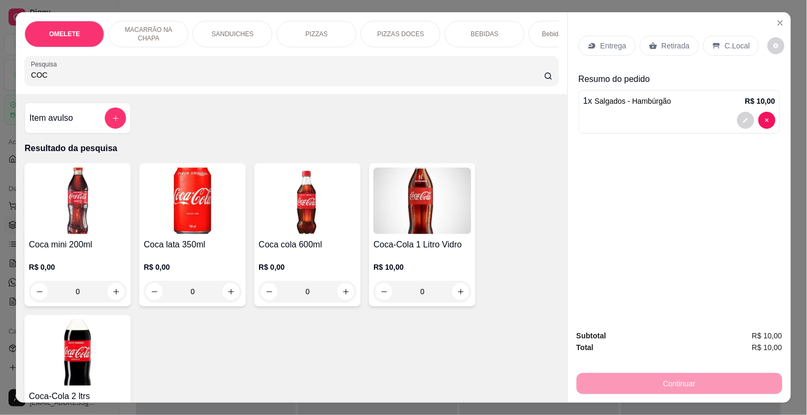
type input "COC"
click at [196, 234] on img at bounding box center [193, 201] width 98 height 67
click at [304, 185] on p "R$ 6,00" at bounding box center [294, 187] width 28 height 11
radio input "true"
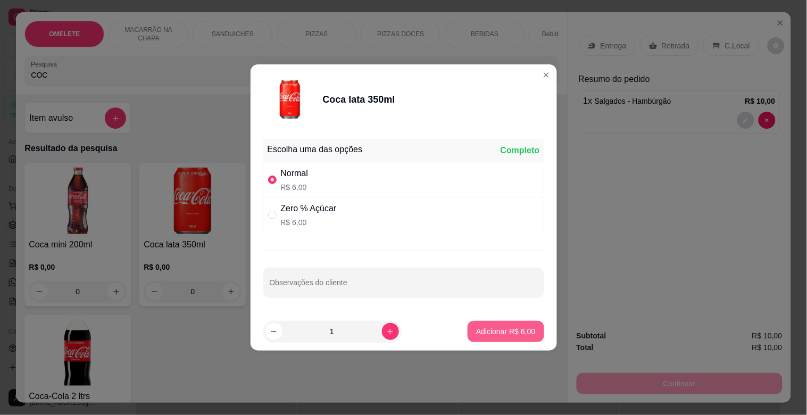
click at [483, 336] on p "Adicionar R$ 6,00" at bounding box center [505, 331] width 59 height 11
type input "1"
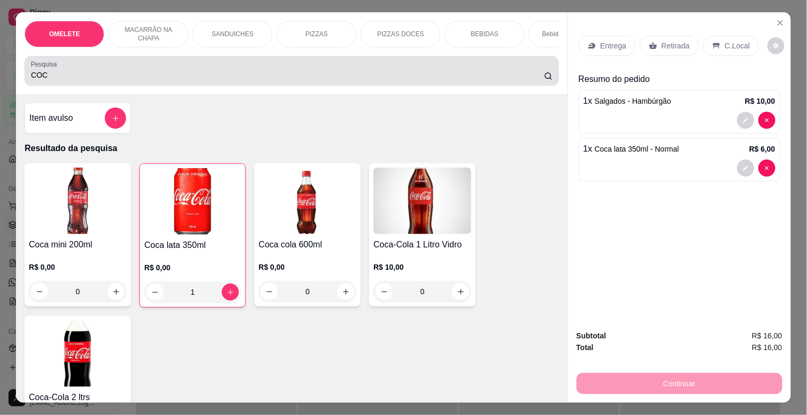
click at [226, 86] on div "Pesquisa COC" at bounding box center [291, 71] width 534 height 30
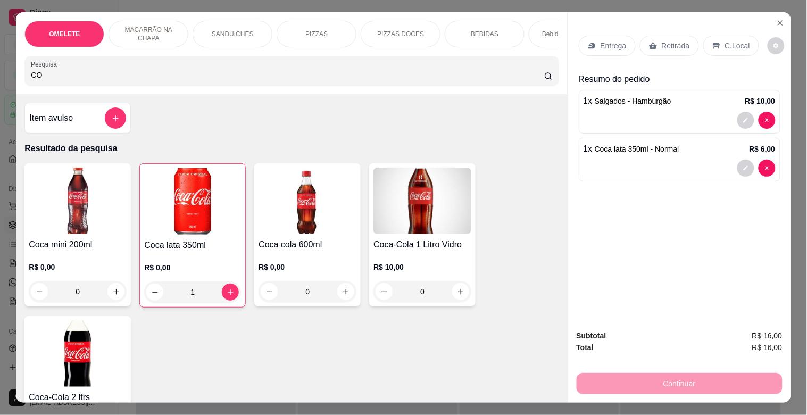
type input "C"
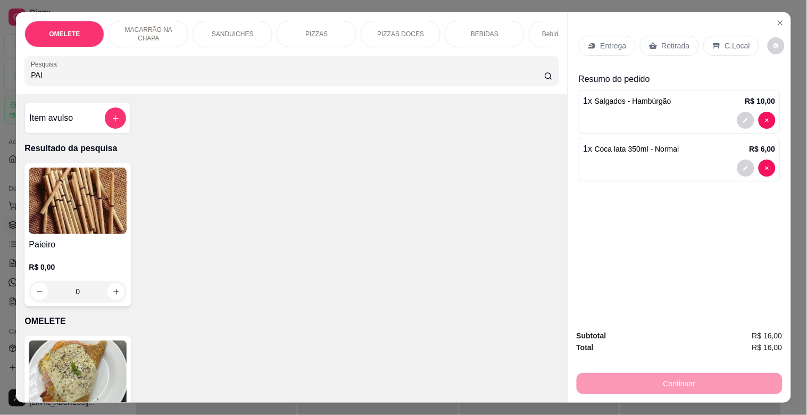
type input "PAI"
click at [104, 211] on img at bounding box center [78, 201] width 98 height 67
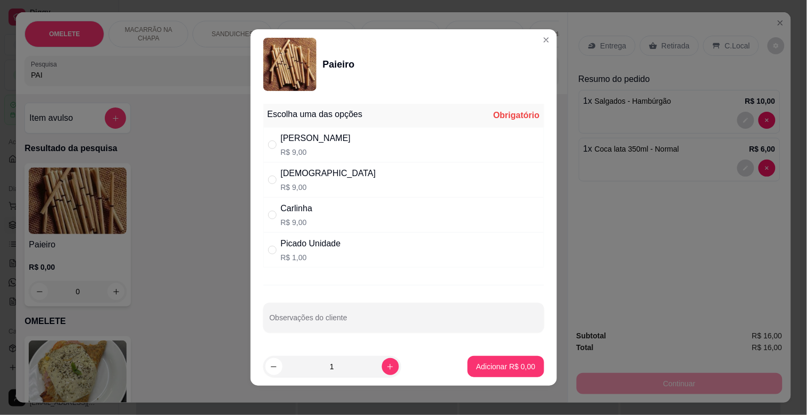
click at [348, 186] on div "Dinha R$ 9,00" at bounding box center [403, 179] width 281 height 35
radio input "true"
click at [483, 361] on button "Adicionar R$ 9,00" at bounding box center [506, 367] width 74 height 21
type input "1"
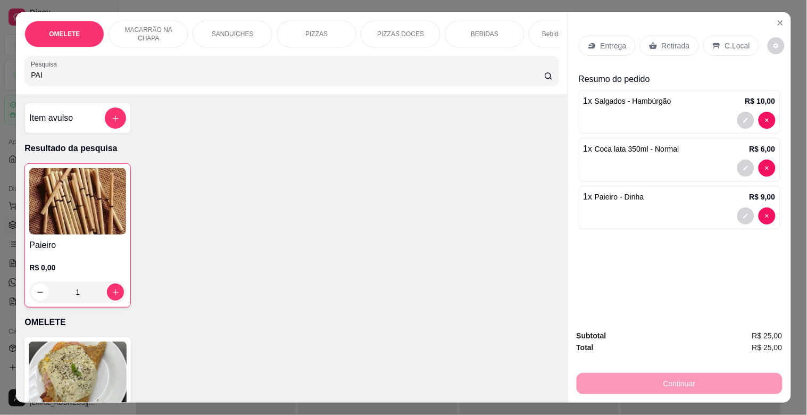
click at [731, 40] on p "C.Local" at bounding box center [737, 45] width 25 height 11
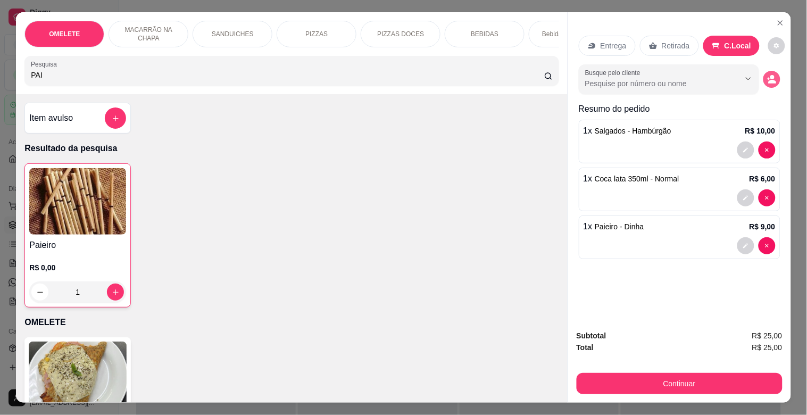
click at [772, 75] on icon "decrease-product-quantity" at bounding box center [772, 80] width 10 height 10
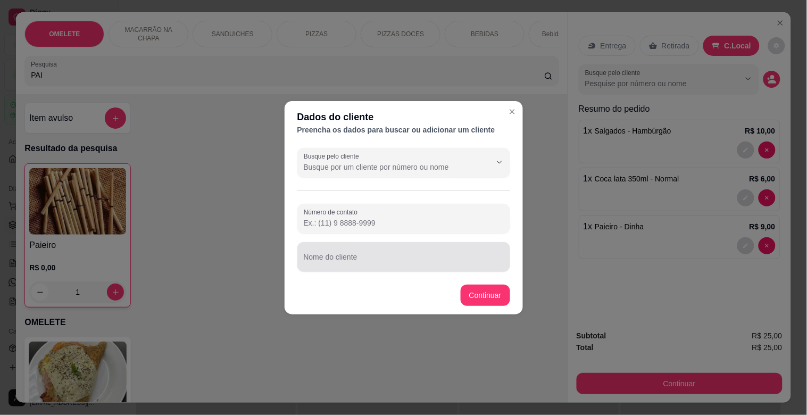
click at [430, 270] on div "Nome do cliente" at bounding box center [404, 257] width 213 height 30
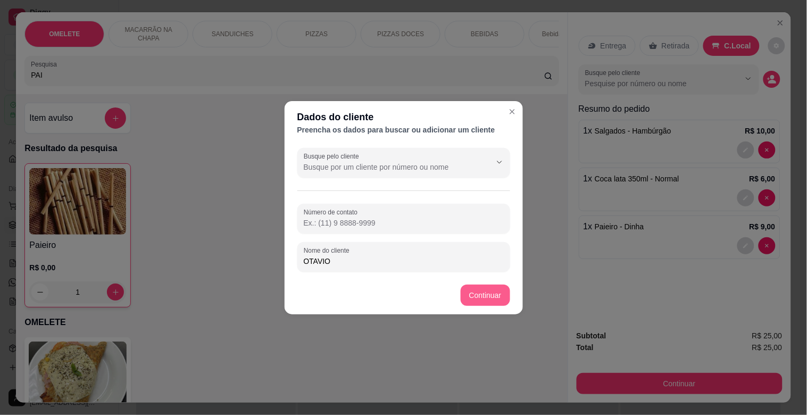
type input "OTAVIO"
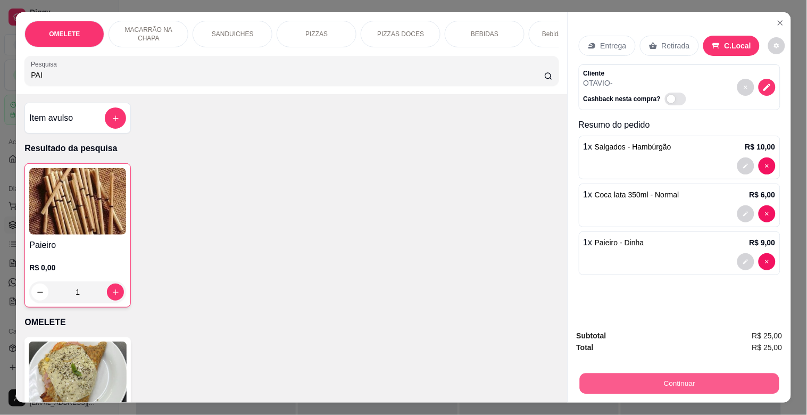
click at [666, 375] on button "Continuar" at bounding box center [680, 383] width 200 height 21
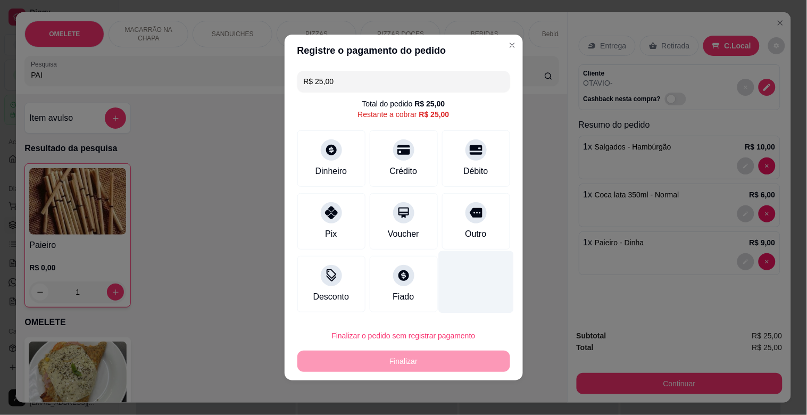
click at [471, 235] on div "Outro" at bounding box center [475, 234] width 21 height 13
type input "R$ 0,00"
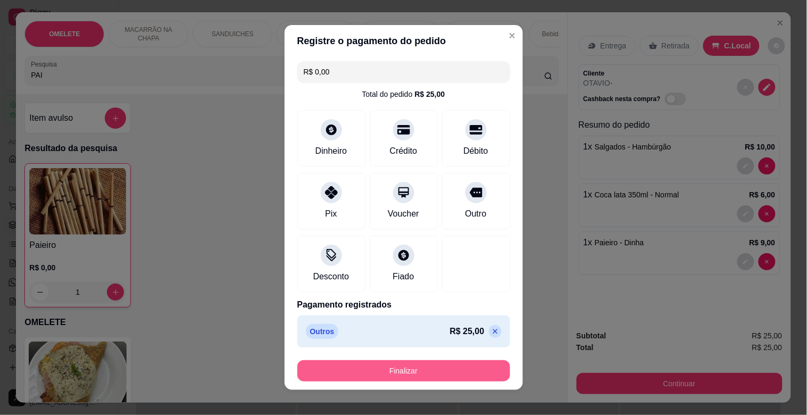
click at [409, 372] on button "Finalizar" at bounding box center [404, 370] width 213 height 21
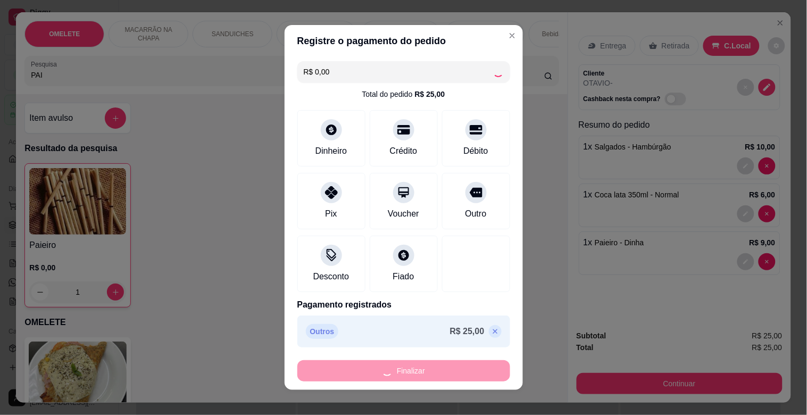
type input "0"
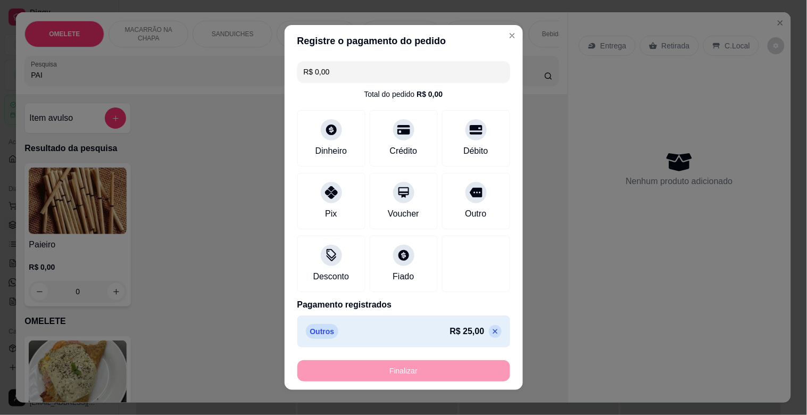
type input "-R$ 25,00"
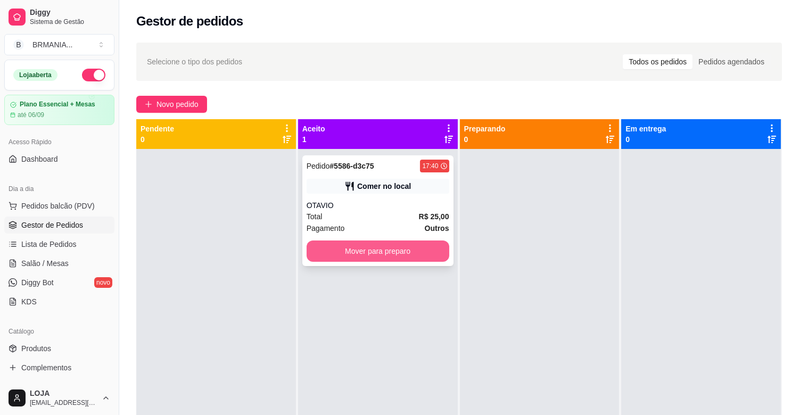
click at [379, 247] on button "Mover para preparo" at bounding box center [378, 251] width 143 height 21
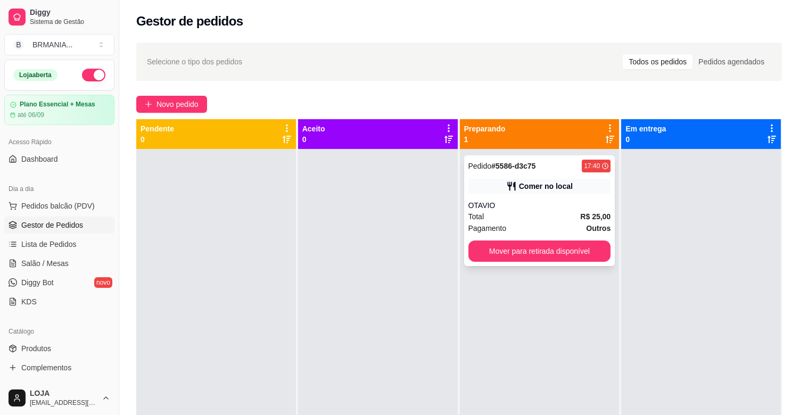
drag, startPoint x: 539, startPoint y: 199, endPoint x: 551, endPoint y: 196, distance: 13.0
click at [551, 196] on div "Pedido # 5586-d3c75 17:40 Comer no local OTAVIO Total R$ 25,00 Pagamento Outros…" at bounding box center [539, 210] width 151 height 111
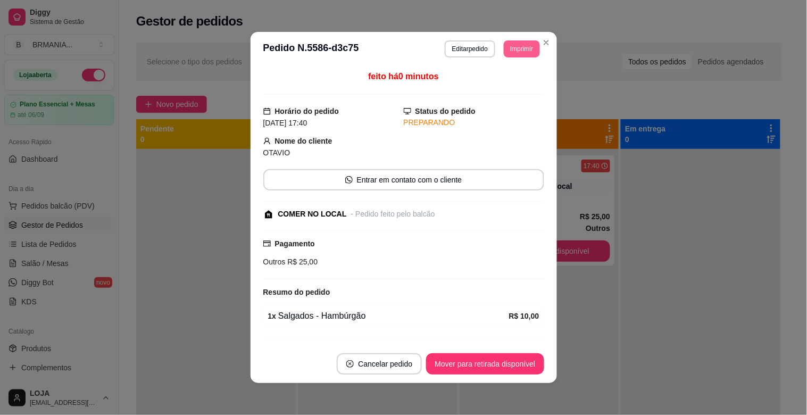
click at [526, 49] on button "Imprimir" at bounding box center [522, 48] width 36 height 17
click at [515, 82] on button "IMPRESSORA" at bounding box center [498, 86] width 77 height 17
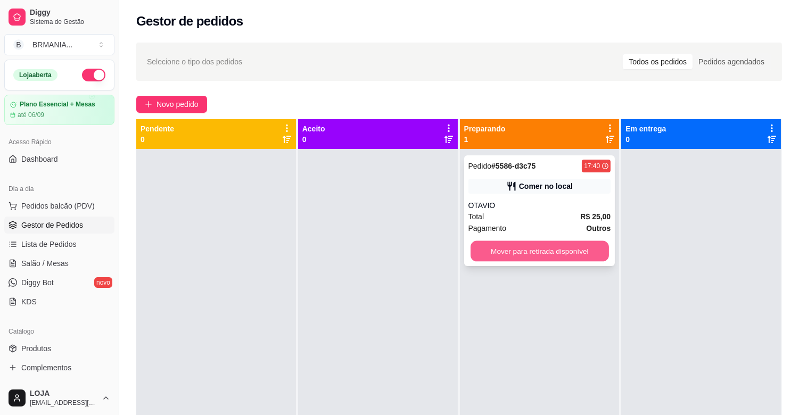
click at [584, 255] on button "Mover para retirada disponível" at bounding box center [540, 251] width 138 height 21
click at [584, 255] on div "Mover para retirada disponível" at bounding box center [539, 251] width 143 height 21
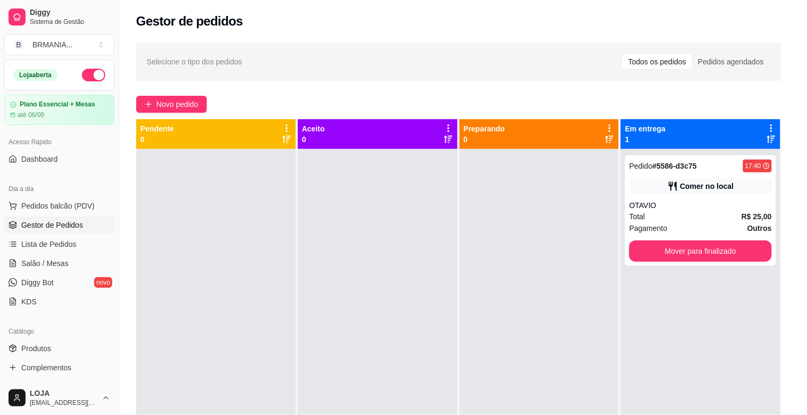
click at [584, 255] on div at bounding box center [540, 356] width 160 height 415
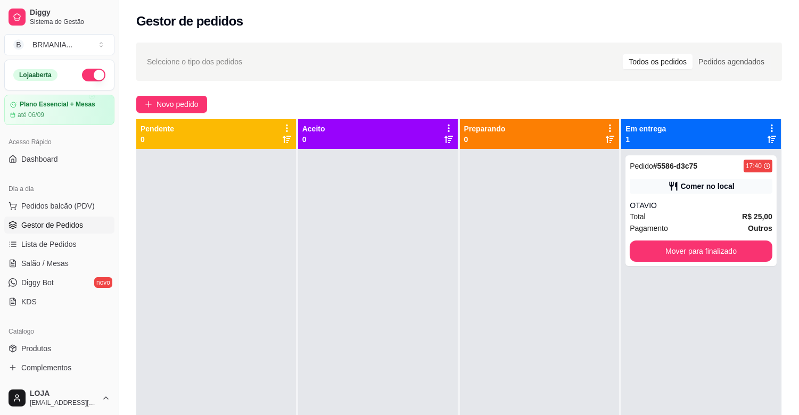
click at [584, 255] on div at bounding box center [540, 356] width 160 height 415
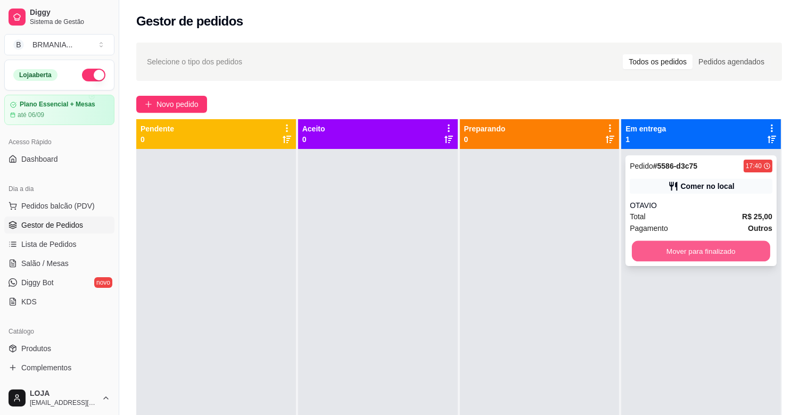
click at [639, 260] on button "Mover para finalizado" at bounding box center [701, 251] width 138 height 21
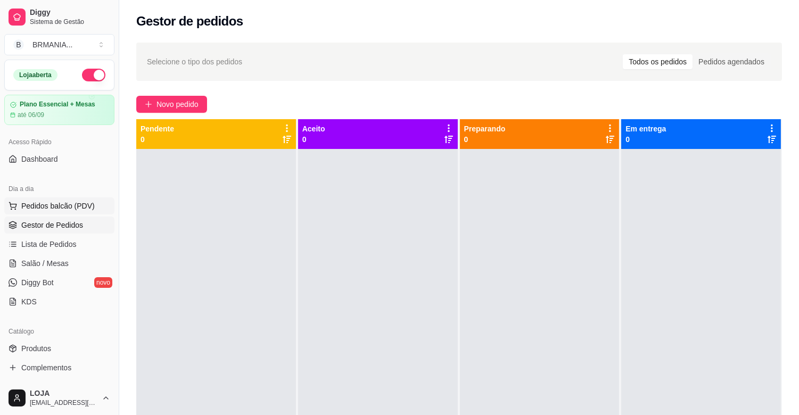
click at [62, 203] on span "Pedidos balcão (PDV)" at bounding box center [57, 206] width 73 height 11
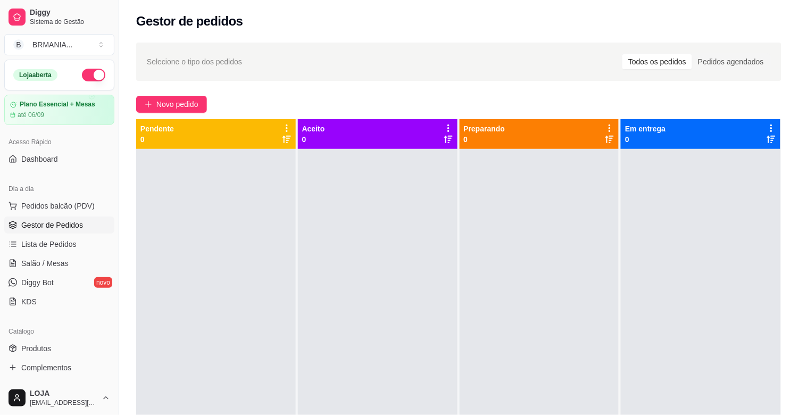
click at [221, 68] on div at bounding box center [292, 70] width 522 height 21
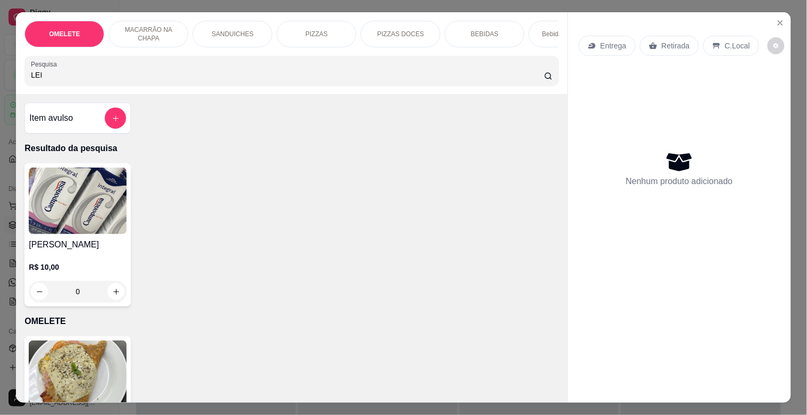
type input "LEI"
click at [110, 227] on img at bounding box center [78, 201] width 98 height 67
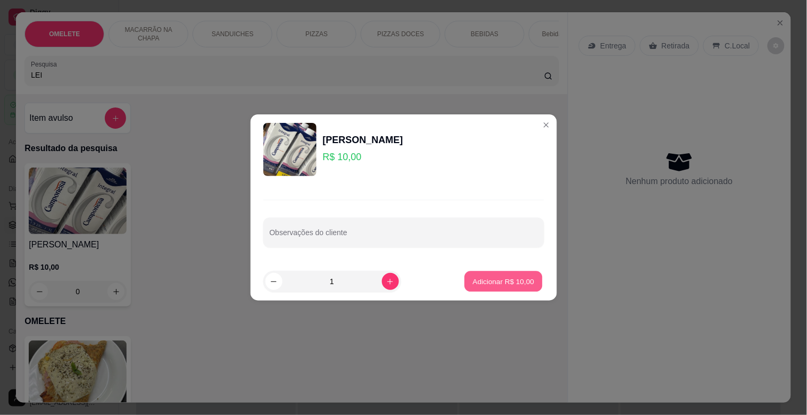
click at [525, 281] on p "Adicionar R$ 10,00" at bounding box center [504, 281] width 62 height 10
type input "1"
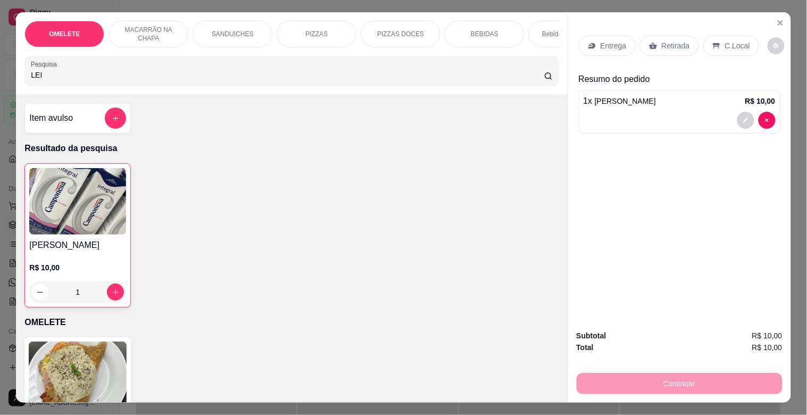
click at [653, 48] on div "Retirada" at bounding box center [669, 46] width 59 height 20
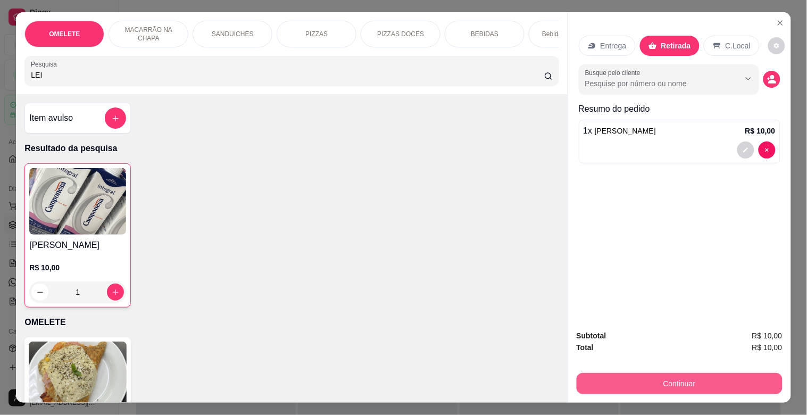
click at [691, 373] on button "Continuar" at bounding box center [680, 383] width 206 height 21
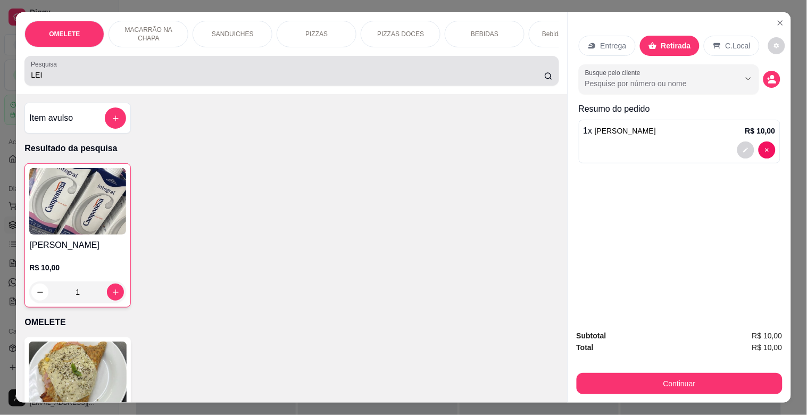
click at [245, 72] on div "LEI" at bounding box center [292, 70] width 522 height 21
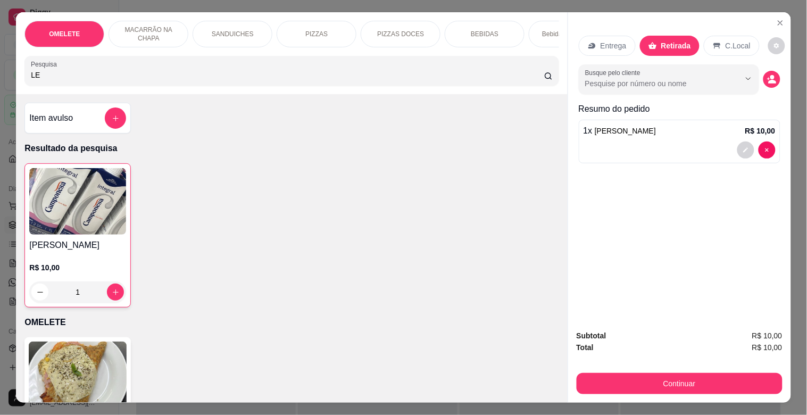
type input "L"
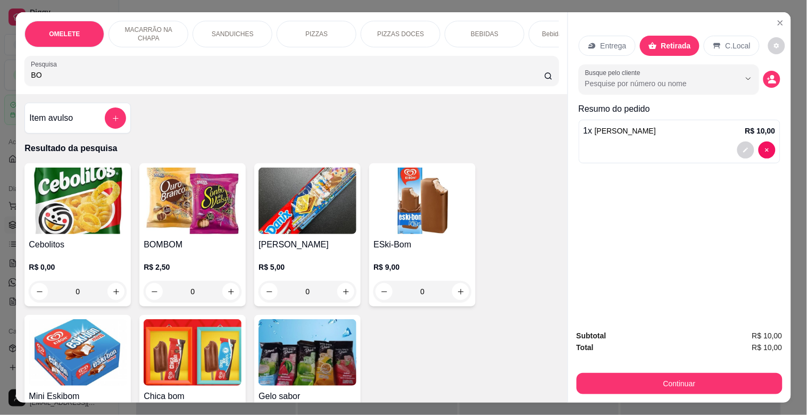
type input "BO"
click at [285, 248] on h4 "[PERSON_NAME]" at bounding box center [308, 244] width 98 height 13
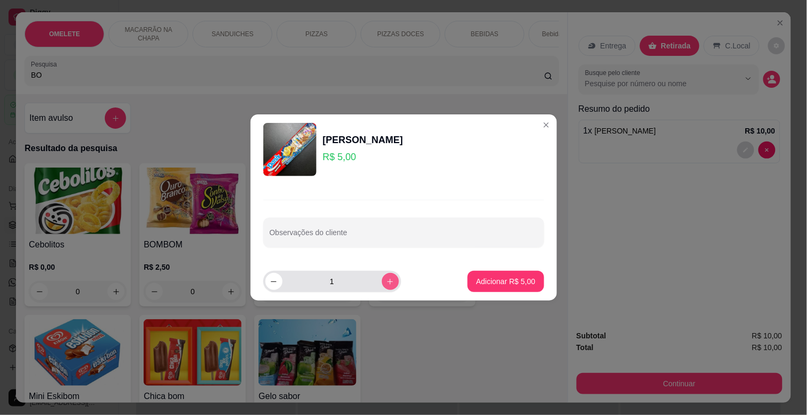
click at [386, 284] on icon "increase-product-quantity" at bounding box center [390, 282] width 8 height 8
type input "2"
click at [464, 279] on button "Adicionar R$ 10,00" at bounding box center [504, 281] width 80 height 21
type input "2"
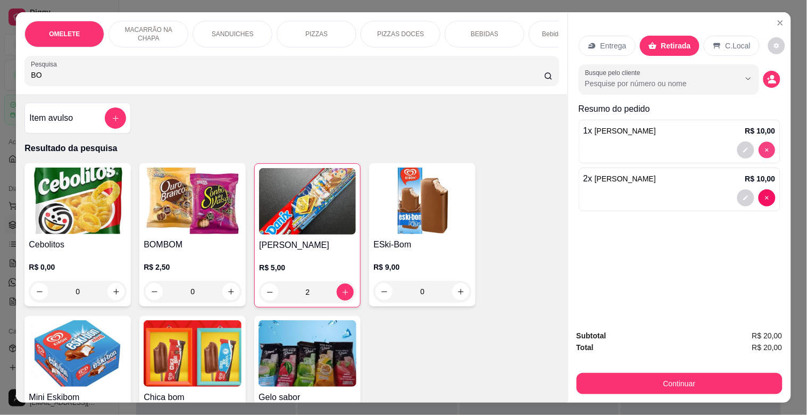
type input "0"
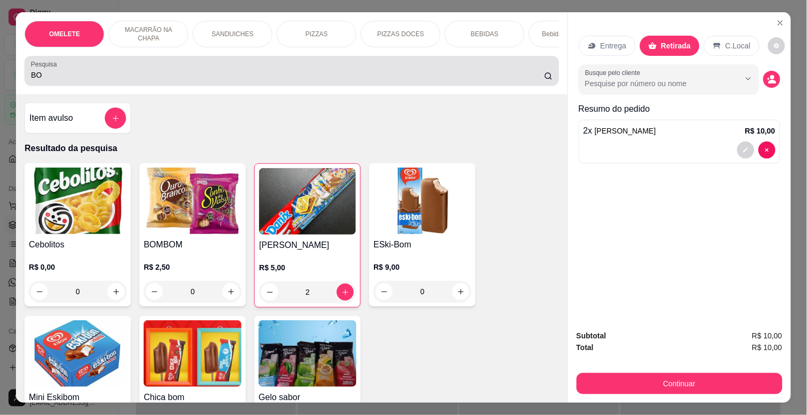
click at [262, 76] on input "BO" at bounding box center [288, 75] width 514 height 11
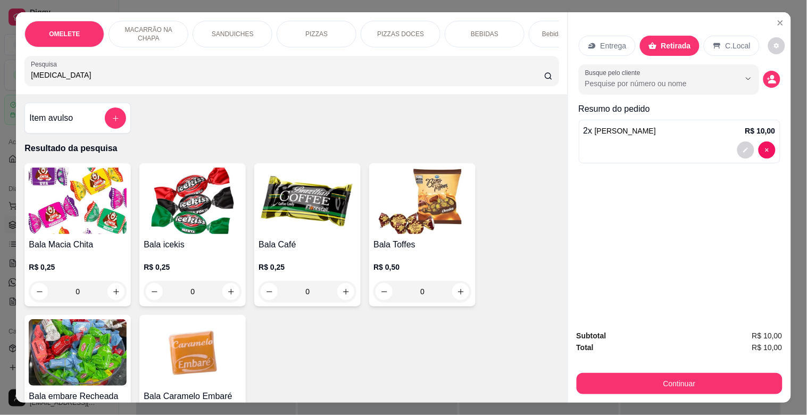
type input "[MEDICAL_DATA]"
click at [92, 331] on img at bounding box center [78, 352] width 98 height 67
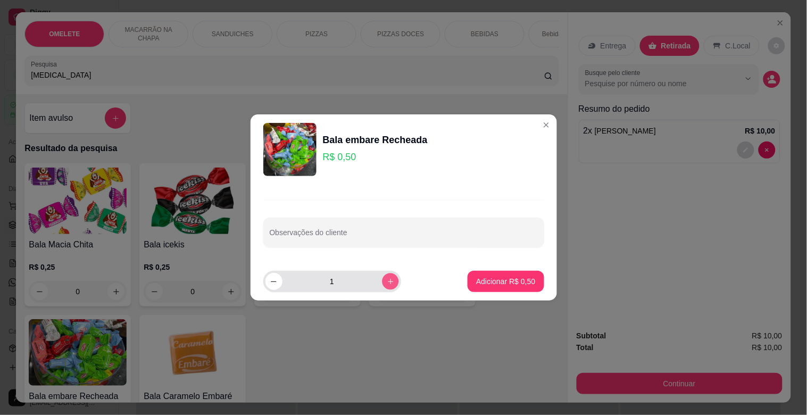
click at [387, 281] on icon "increase-product-quantity" at bounding box center [390, 282] width 8 height 8
click at [386, 288] on button "increase-product-quantity" at bounding box center [390, 281] width 17 height 17
type input "4"
click at [491, 275] on button "Adicionar R$ 2,00" at bounding box center [506, 281] width 76 height 21
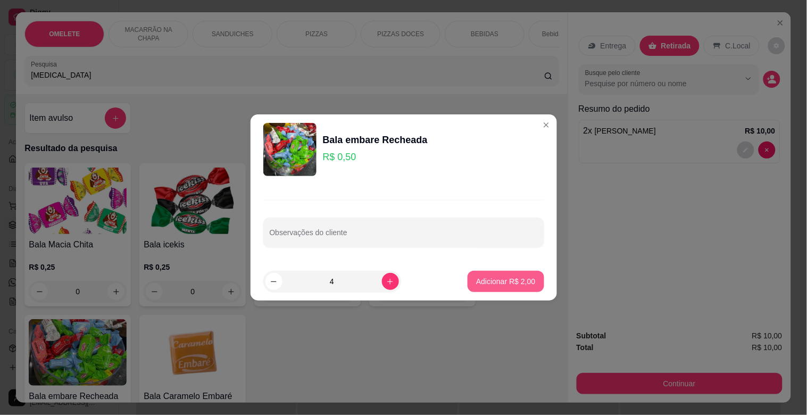
type input "4"
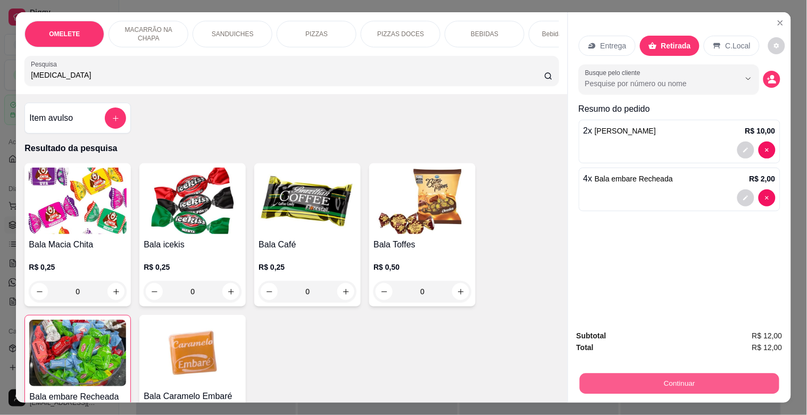
click at [689, 370] on div "Continuar" at bounding box center [680, 382] width 206 height 24
click at [707, 374] on button "Continuar" at bounding box center [680, 383] width 206 height 21
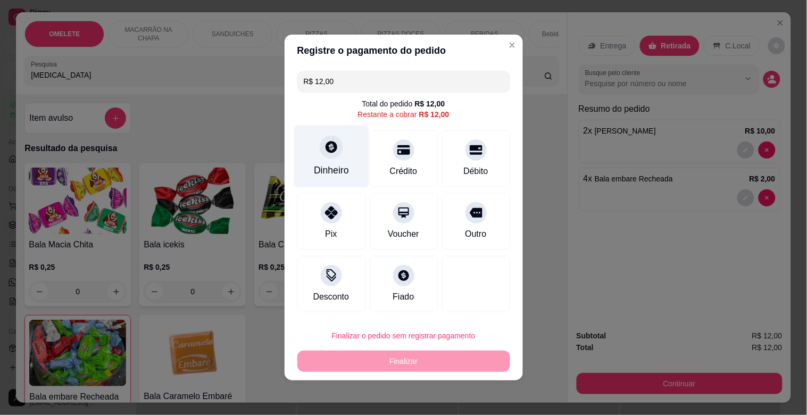
click at [337, 172] on div "Dinheiro" at bounding box center [331, 170] width 35 height 14
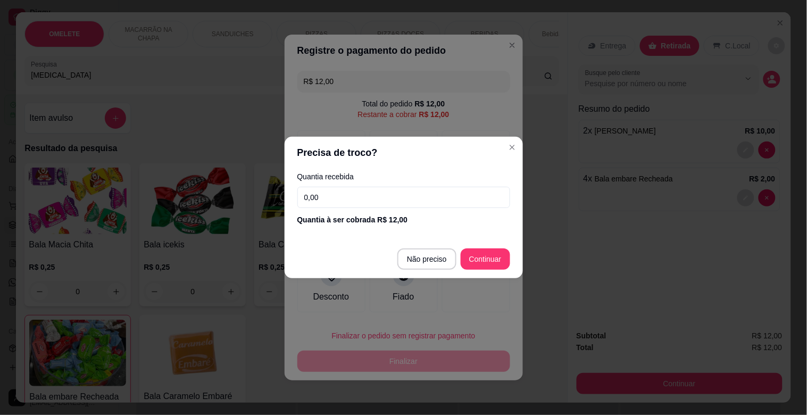
click at [365, 199] on input "0,00" at bounding box center [404, 197] width 213 height 21
type input "50,00"
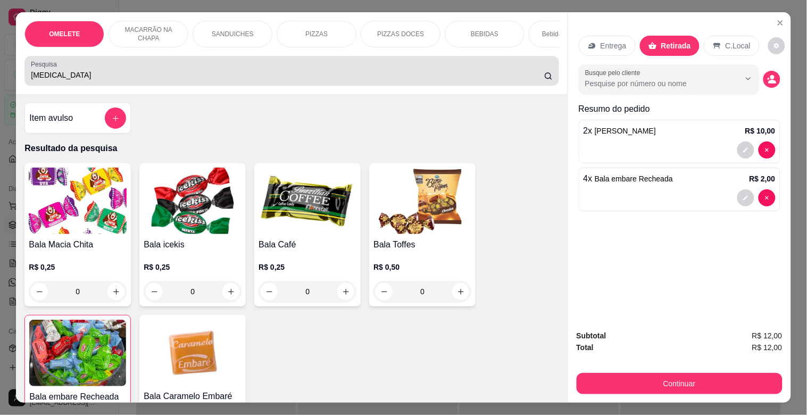
click at [254, 65] on div "[MEDICAL_DATA]" at bounding box center [292, 70] width 522 height 21
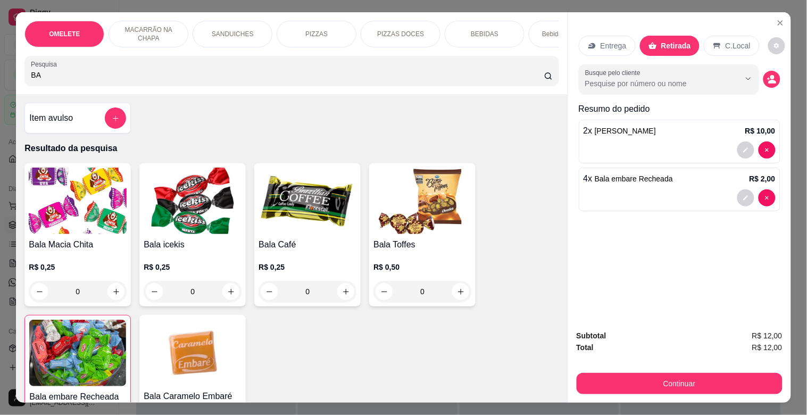
type input "B"
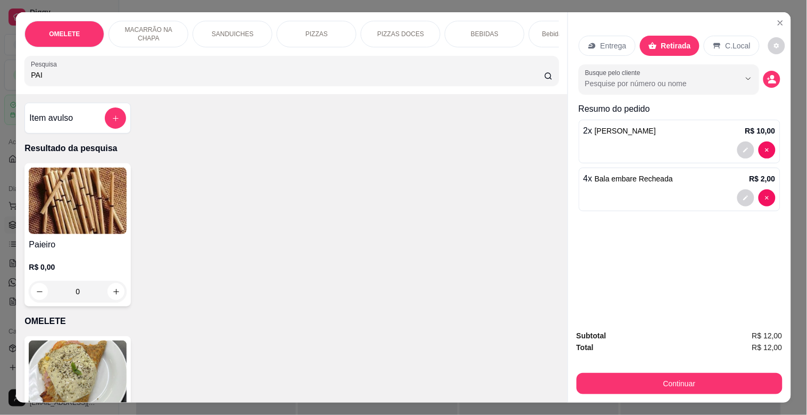
type input "PAI"
click at [73, 182] on img at bounding box center [78, 201] width 98 height 67
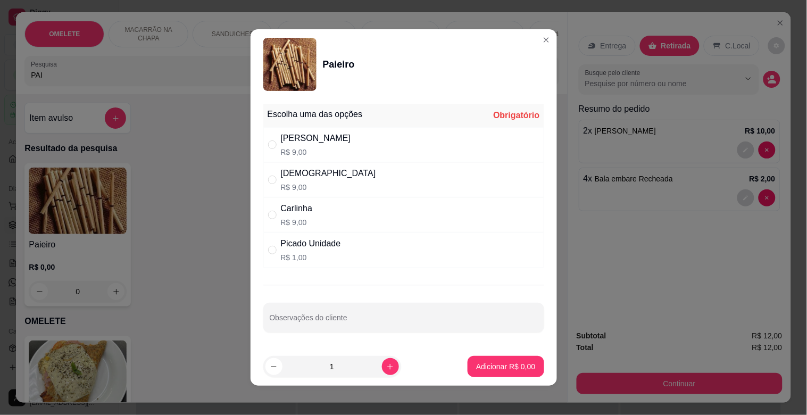
click at [350, 146] on div "[PERSON_NAME]$ 9,00" at bounding box center [403, 144] width 281 height 35
radio input "true"
click at [492, 365] on p "Adicionar R$ 9,00" at bounding box center [505, 366] width 59 height 11
type input "1"
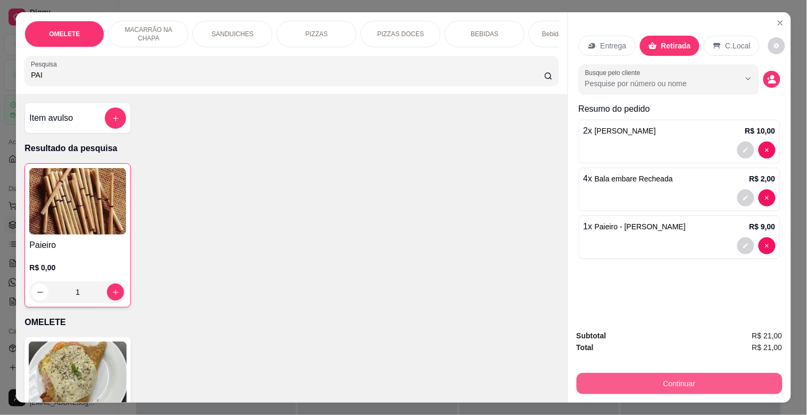
click at [673, 373] on button "Continuar" at bounding box center [680, 383] width 206 height 21
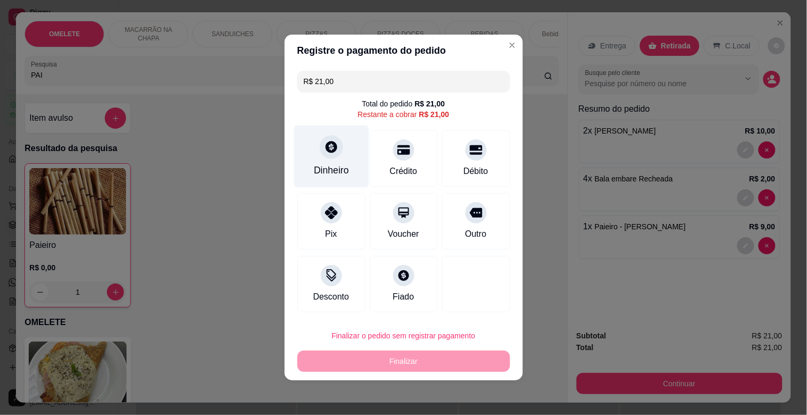
click at [315, 169] on div "Dinheiro" at bounding box center [331, 170] width 35 height 14
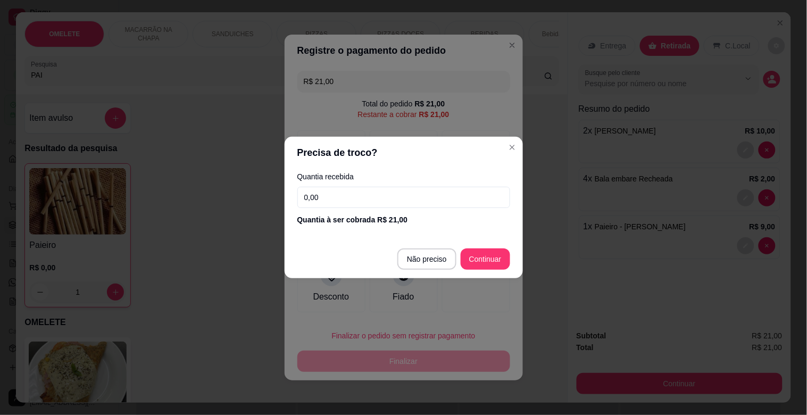
click at [345, 204] on input "0,00" at bounding box center [404, 197] width 213 height 21
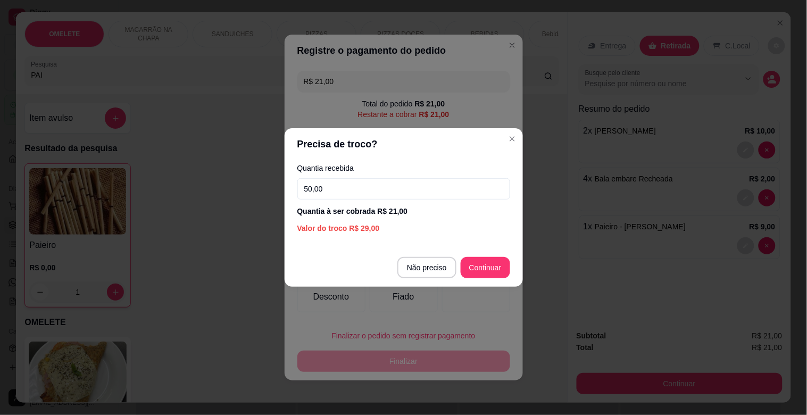
type input "50,00"
click at [510, 261] on footer "Não preciso Continuar" at bounding box center [404, 268] width 238 height 38
type input "R$ 0,00"
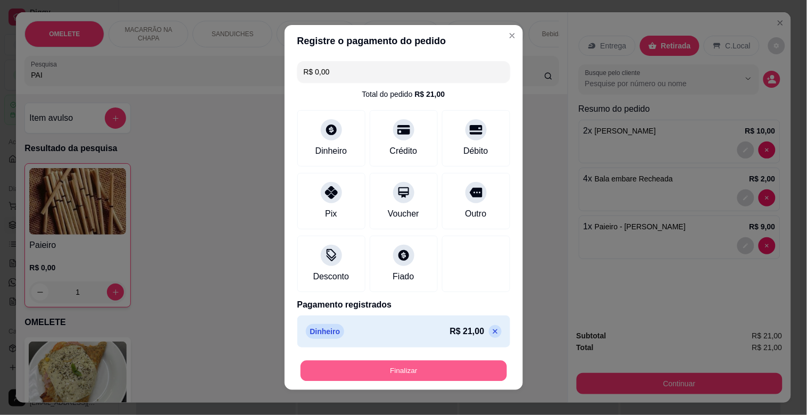
click at [430, 368] on button "Finalizar" at bounding box center [404, 371] width 207 height 21
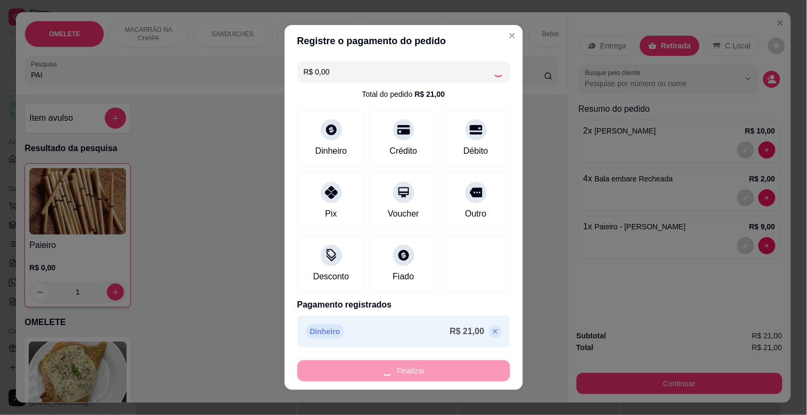
type input "0"
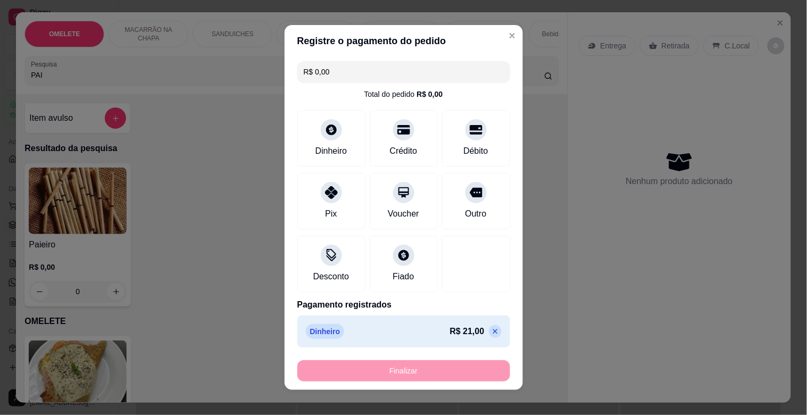
type input "-R$ 21,00"
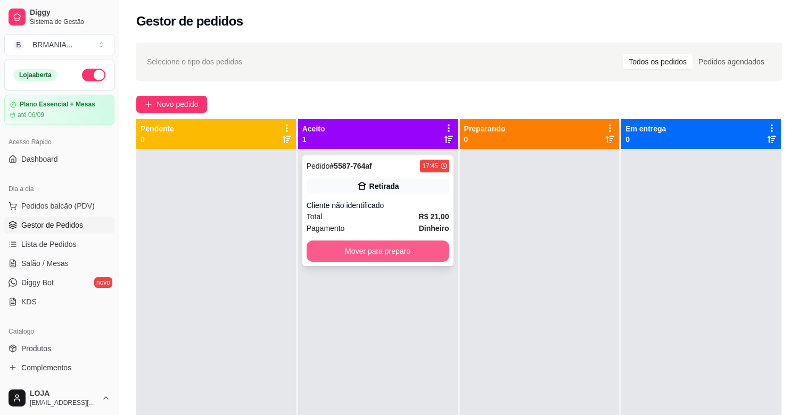
click at [428, 252] on button "Mover para preparo" at bounding box center [378, 251] width 143 height 21
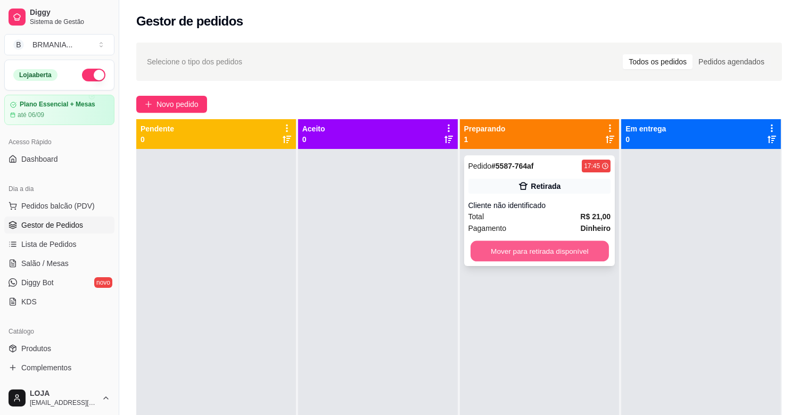
click at [546, 253] on button "Mover para retirada disponível" at bounding box center [540, 251] width 138 height 21
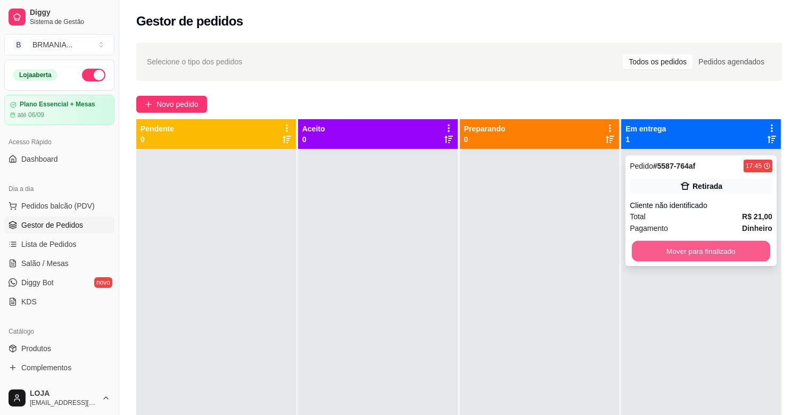
click at [703, 257] on button "Mover para finalizado" at bounding box center [701, 251] width 138 height 21
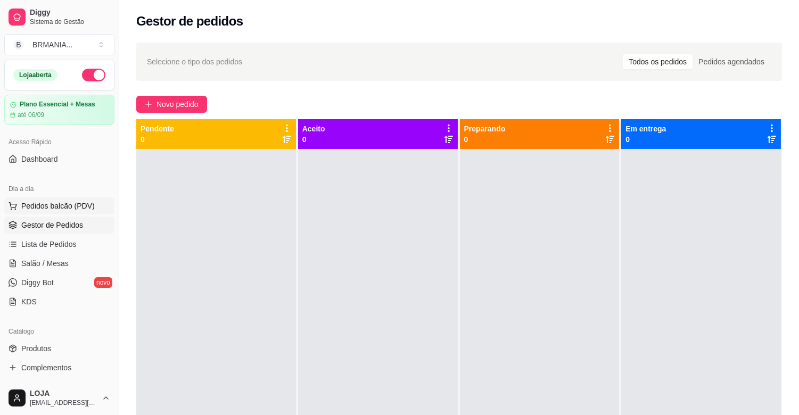
click at [46, 213] on button "Pedidos balcão (PDV)" at bounding box center [59, 205] width 110 height 17
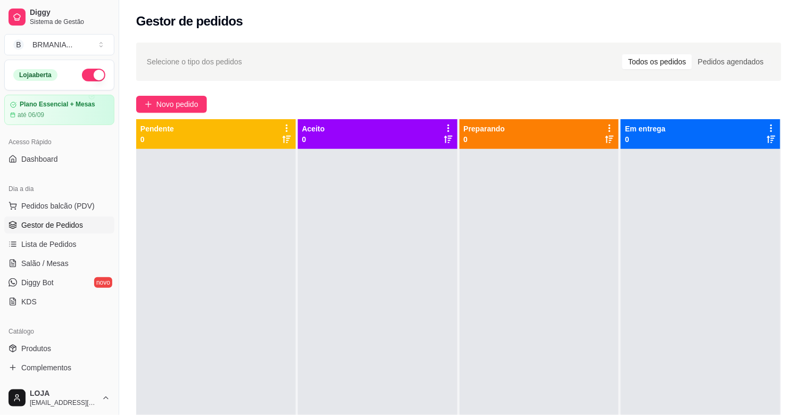
click at [212, 70] on div at bounding box center [292, 70] width 522 height 21
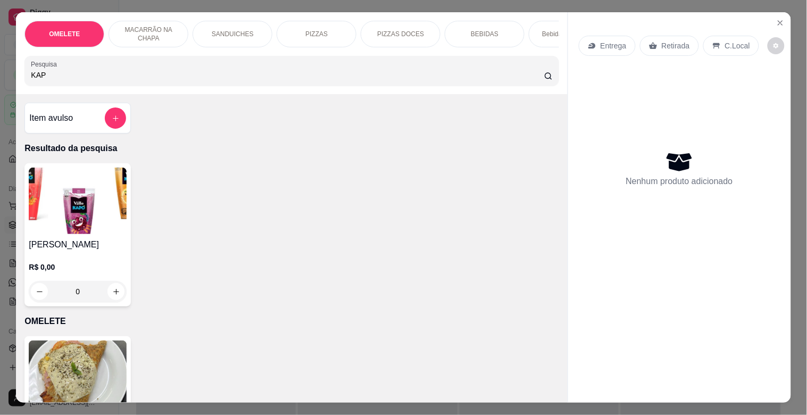
type input "KAP"
click at [57, 214] on img at bounding box center [78, 201] width 98 height 67
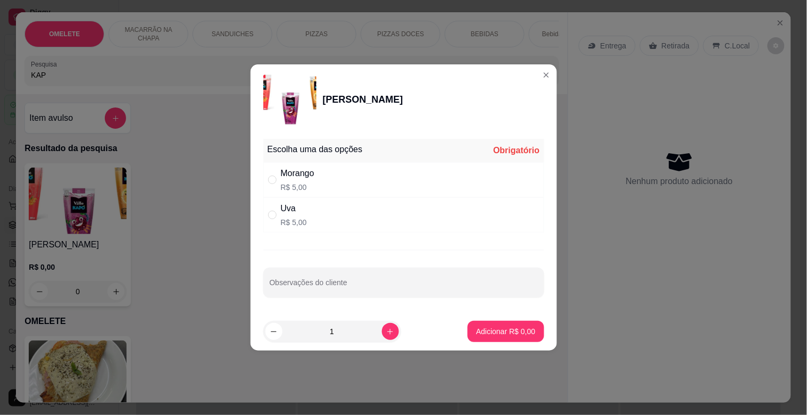
click at [353, 224] on div "Uva R$ 5,00" at bounding box center [403, 214] width 281 height 35
radio input "true"
click at [386, 331] on icon "increase-product-quantity" at bounding box center [390, 332] width 8 height 8
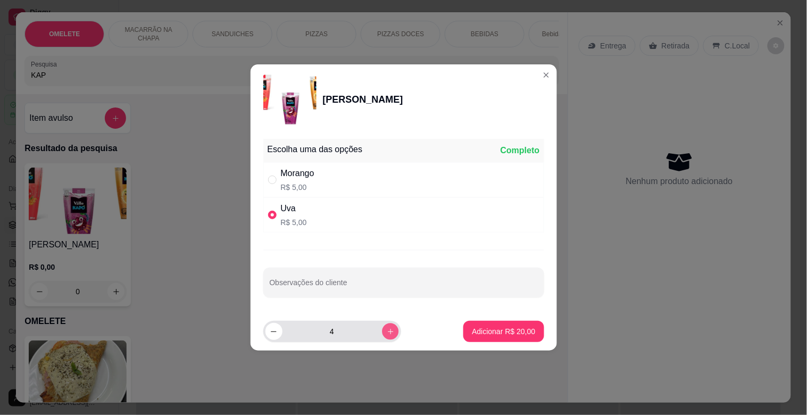
click at [387, 332] on icon "increase-product-quantity" at bounding box center [389, 331] width 5 height 5
click at [269, 337] on button "decrease-product-quantity" at bounding box center [274, 331] width 17 height 17
type input "4"
click at [494, 335] on button "Adicionar R$ 20,00" at bounding box center [504, 331] width 80 height 21
type input "4"
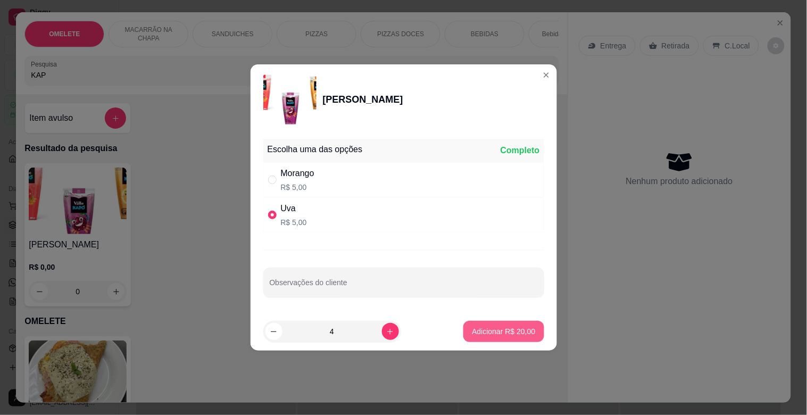
type input "4"
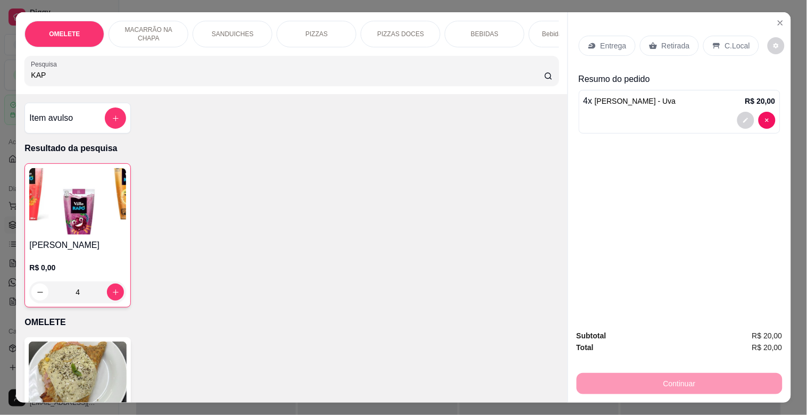
click at [199, 80] on input "KAP" at bounding box center [288, 75] width 514 height 11
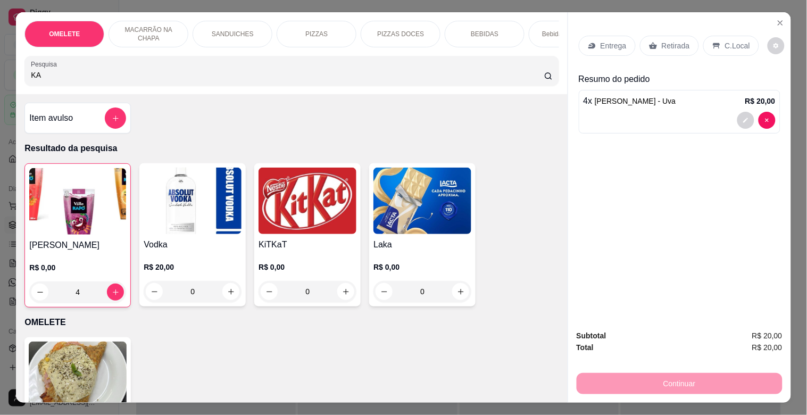
type input "K"
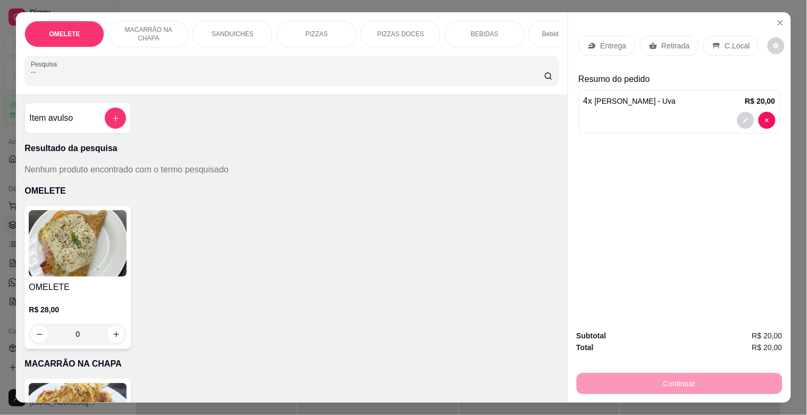
type input "´"
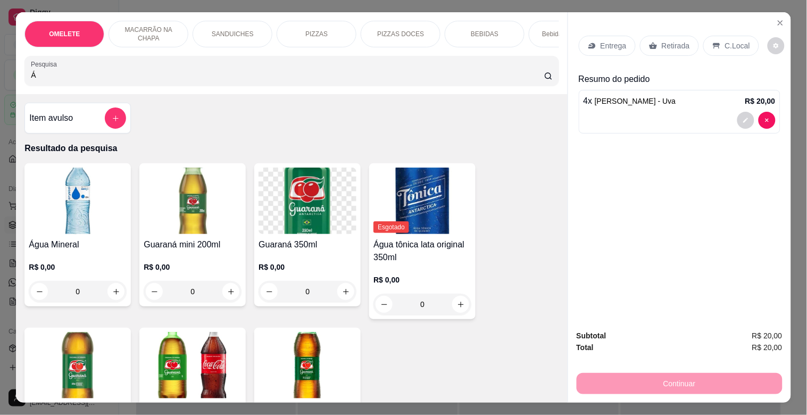
type input "Á"
click at [76, 273] on p "R$ 0,00" at bounding box center [78, 267] width 98 height 11
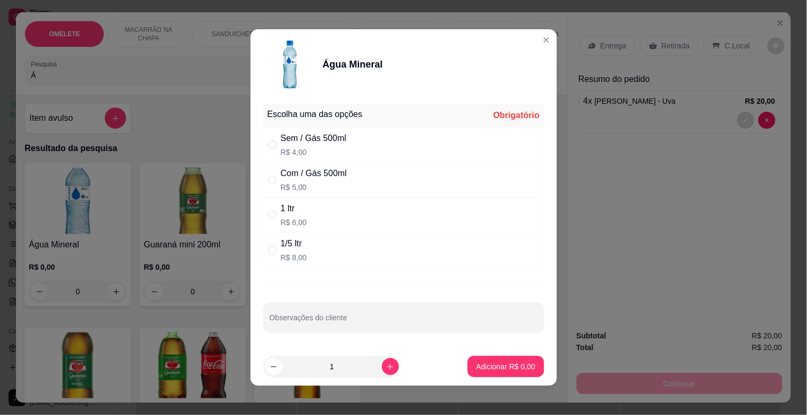
click at [357, 251] on div "1/5 ltr R$ 8,00" at bounding box center [403, 250] width 281 height 35
radio input "true"
click at [496, 368] on p "Adicionar R$ 8,00" at bounding box center [505, 366] width 57 height 10
type input "1"
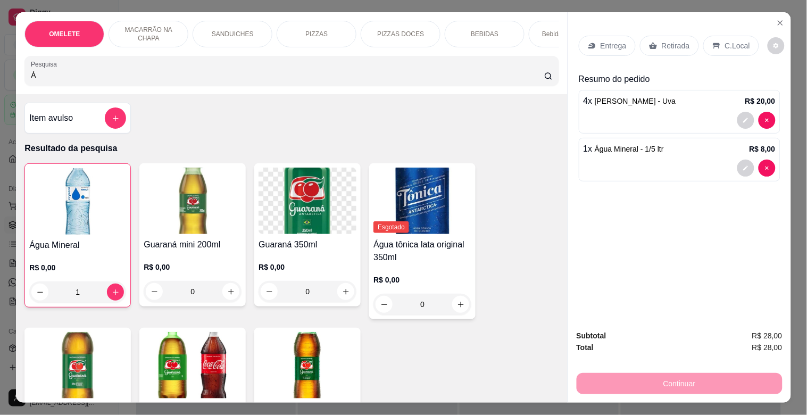
click at [674, 40] on p "Retirada" at bounding box center [676, 45] width 28 height 11
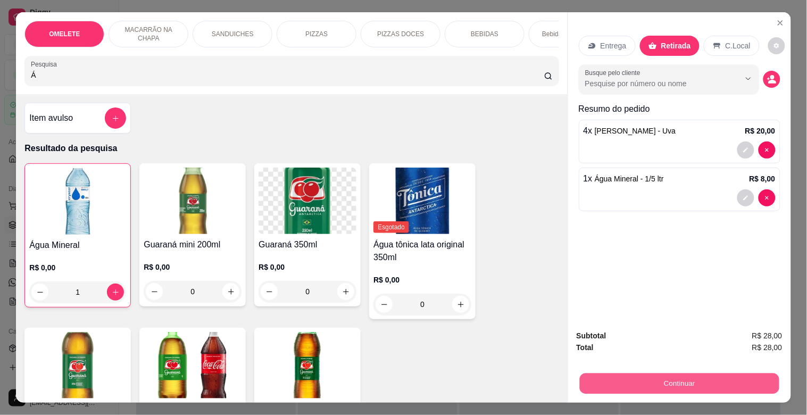
click at [698, 373] on button "Continuar" at bounding box center [680, 383] width 200 height 21
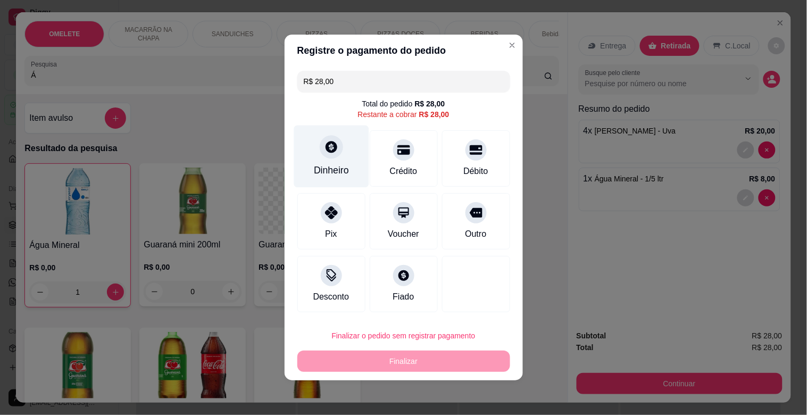
click at [345, 150] on div "Dinheiro" at bounding box center [331, 157] width 75 height 62
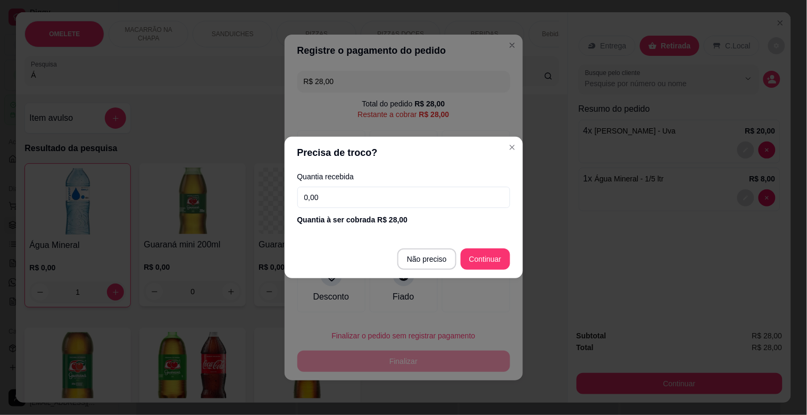
click at [357, 200] on input "0,00" at bounding box center [404, 197] width 213 height 21
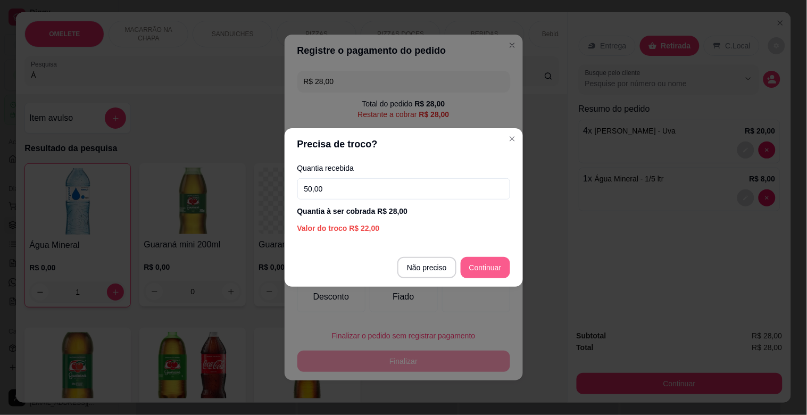
type input "50,00"
type input "R$ 0,00"
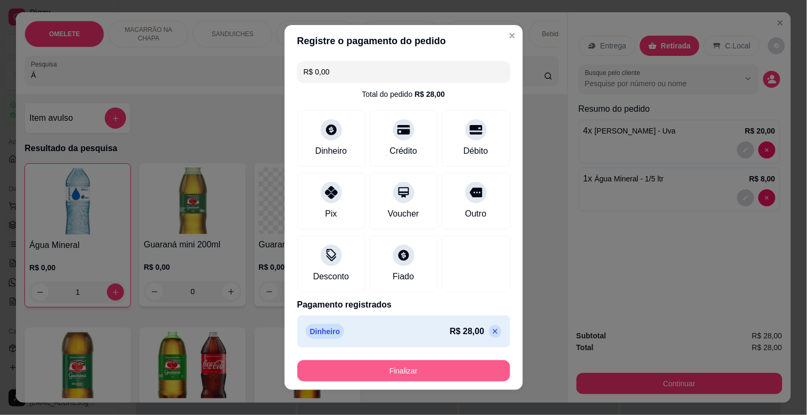
click at [445, 366] on button "Finalizar" at bounding box center [404, 370] width 213 height 21
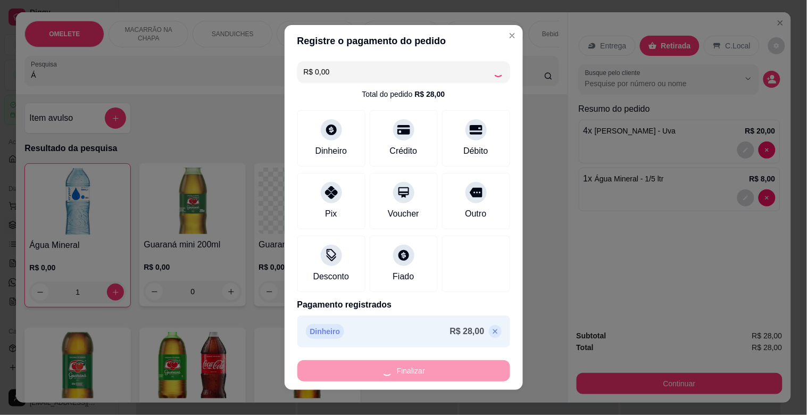
type input "0"
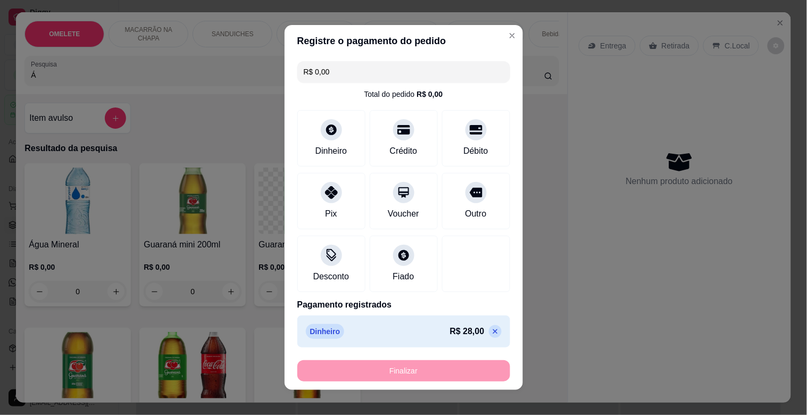
type input "-R$ 28,00"
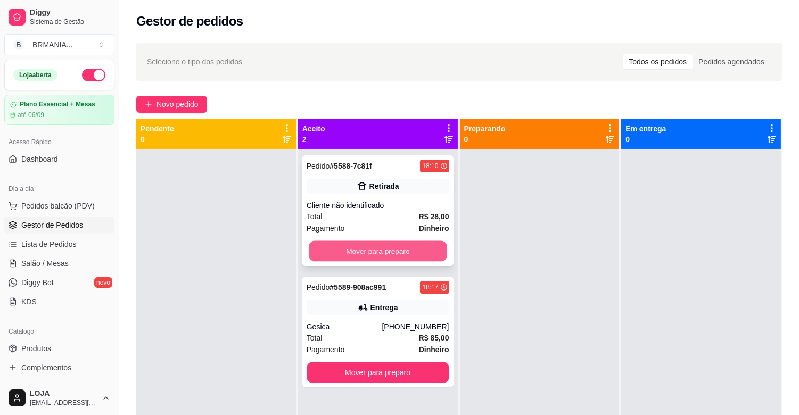
click at [414, 250] on button "Mover para preparo" at bounding box center [378, 251] width 138 height 21
click at [532, 237] on div at bounding box center [540, 356] width 160 height 415
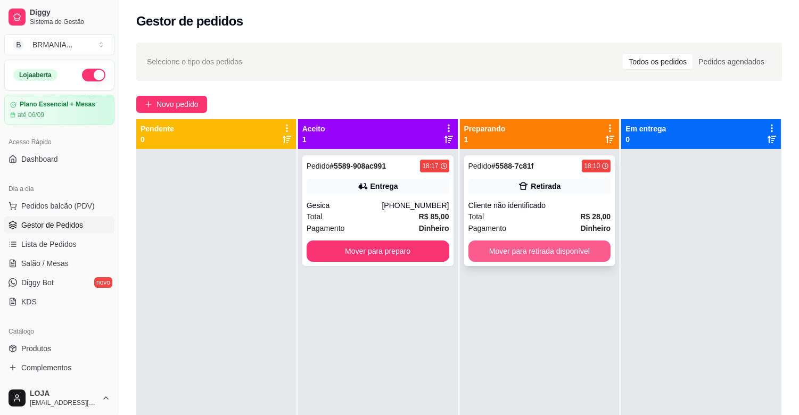
click at [507, 241] on button "Mover para retirada disponível" at bounding box center [539, 251] width 143 height 21
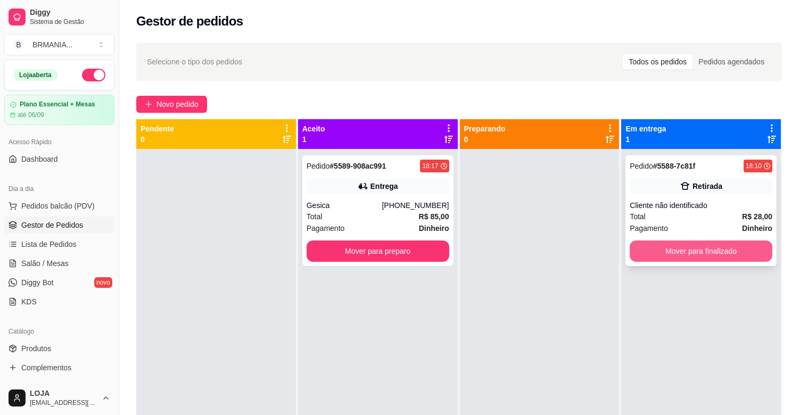
click at [672, 250] on button "Mover para finalizado" at bounding box center [701, 251] width 143 height 21
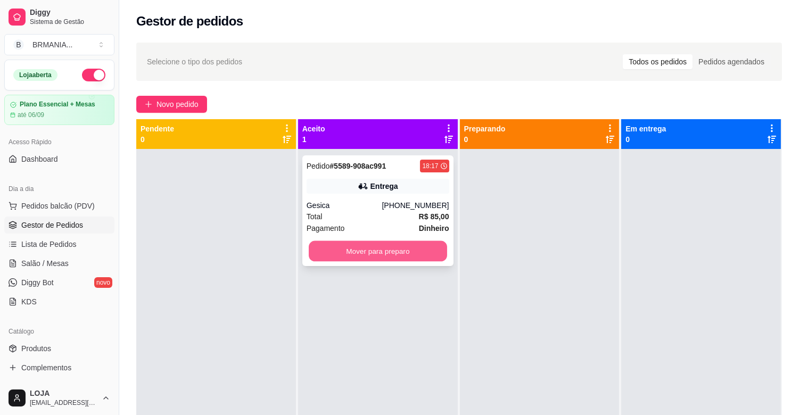
click at [432, 264] on div "Pedido # 5589-908ac991 18:17 Entrega Gesica [PHONE_NUMBER] Total R$ 85,00 Pagam…" at bounding box center [377, 210] width 151 height 111
click at [394, 251] on button "Mover para preparo" at bounding box center [378, 251] width 138 height 21
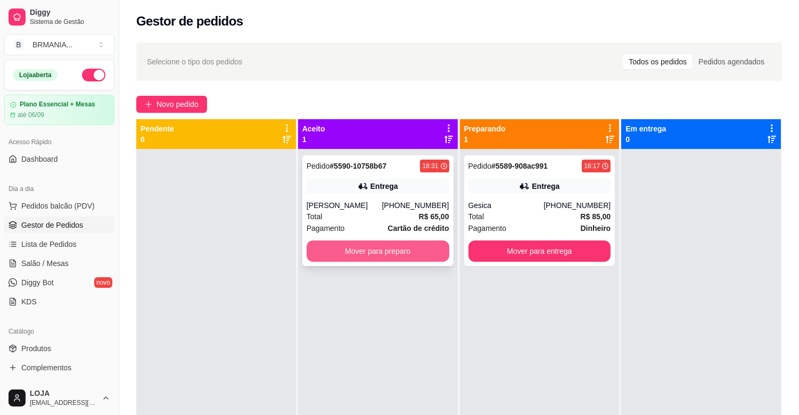
click at [407, 268] on div "Pedido # 5590-10758b67 18:31 Entrega [PERSON_NAME] [PHONE_NUMBER] Total R$ 65,0…" at bounding box center [378, 356] width 160 height 415
click at [377, 246] on button "Mover para preparo" at bounding box center [378, 251] width 138 height 21
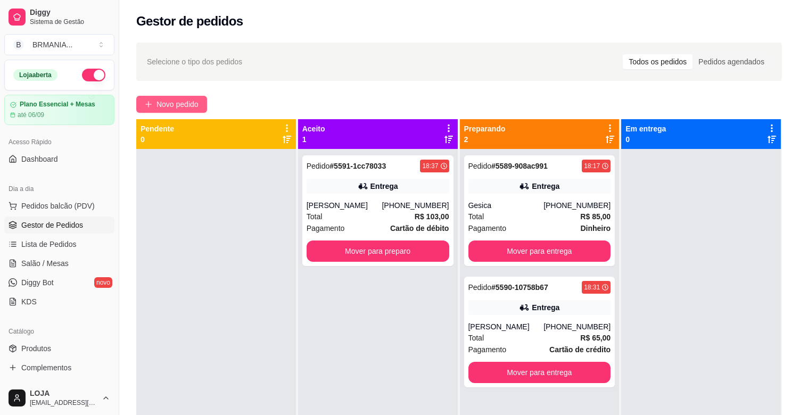
click at [169, 111] on button "Novo pedido" at bounding box center [171, 104] width 71 height 17
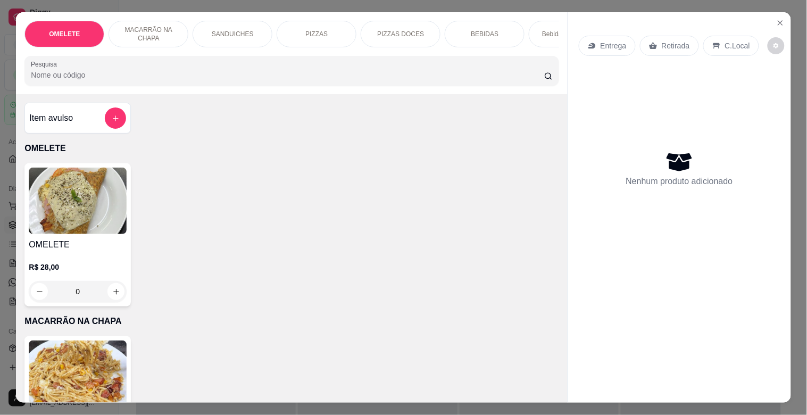
click at [173, 108] on div "Item avulso OMELETE OMELETE R$ 28,00 0 MACARRÃO NA CHAPA MACARRÃO NA CHAPA R$ 2…" at bounding box center [291, 248] width 551 height 308
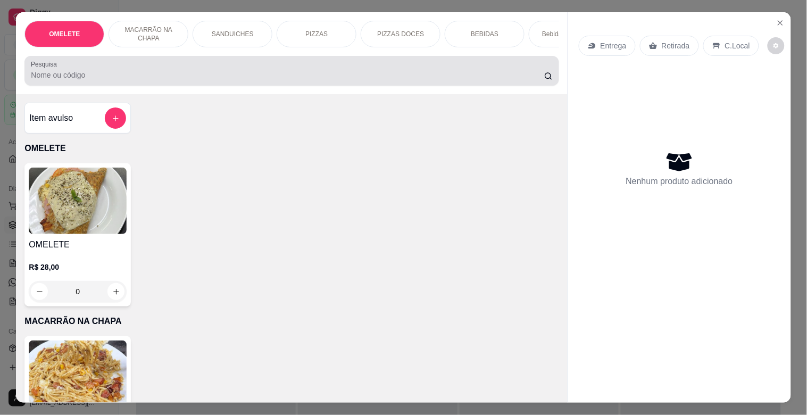
click at [115, 81] on div at bounding box center [292, 70] width 522 height 21
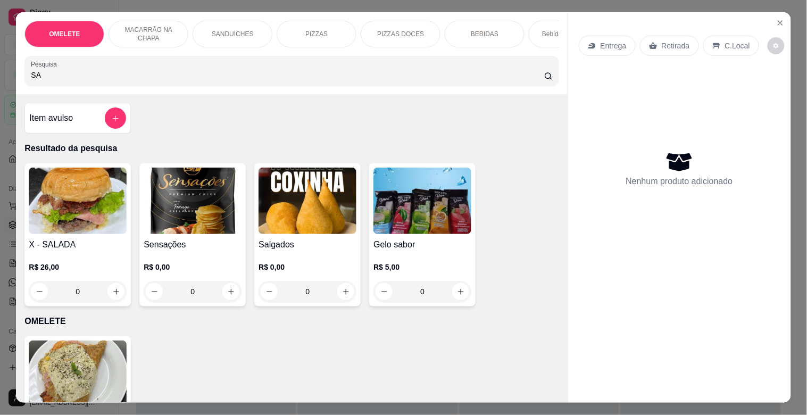
type input "S"
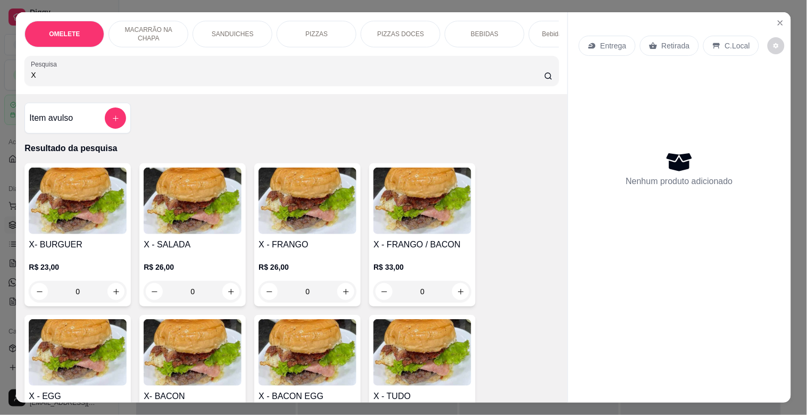
type input "X"
click at [87, 251] on h4 "X- BURGUER" at bounding box center [78, 244] width 98 height 13
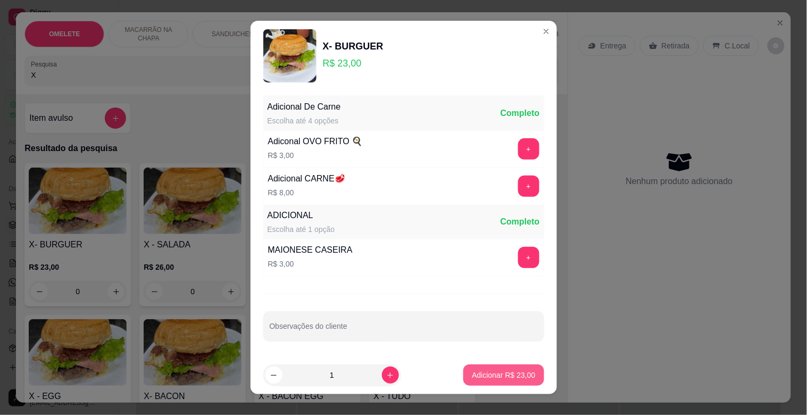
click at [497, 373] on p "Adicionar R$ 23,00" at bounding box center [503, 375] width 63 height 11
type input "1"
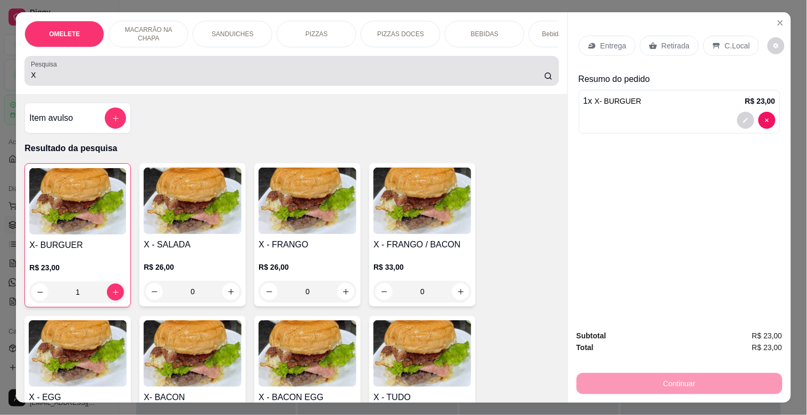
click at [72, 79] on input "X" at bounding box center [288, 75] width 514 height 11
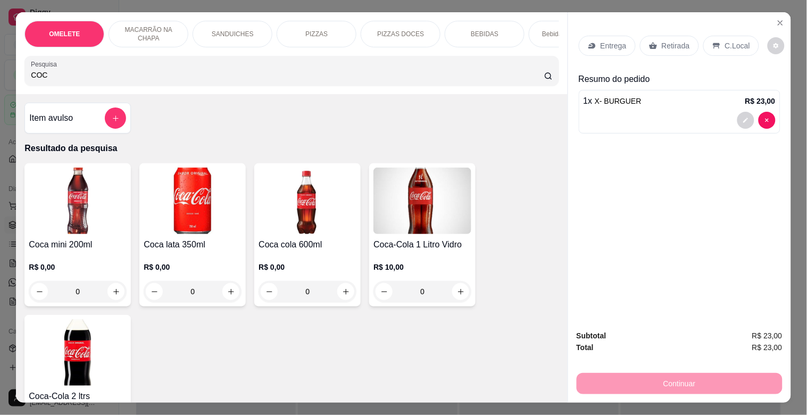
type input "COC"
click at [55, 238] on div "Coca mini 200ml R$ 0,00 0" at bounding box center [77, 234] width 106 height 143
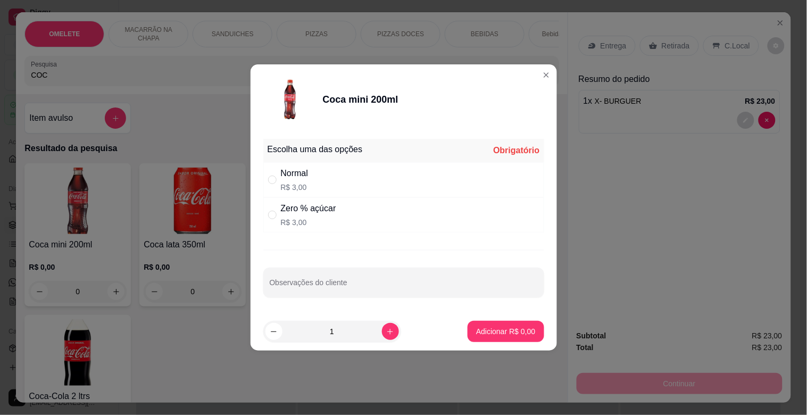
click at [408, 183] on div "Normal R$ 3,00" at bounding box center [403, 179] width 281 height 35
radio input "true"
click at [506, 328] on p "Adicionar R$ 3,00" at bounding box center [505, 331] width 59 height 11
type input "1"
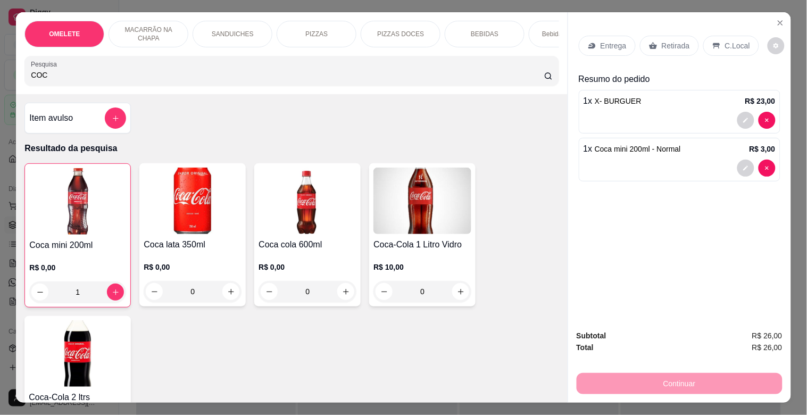
click at [667, 42] on p "Retirada" at bounding box center [676, 45] width 28 height 11
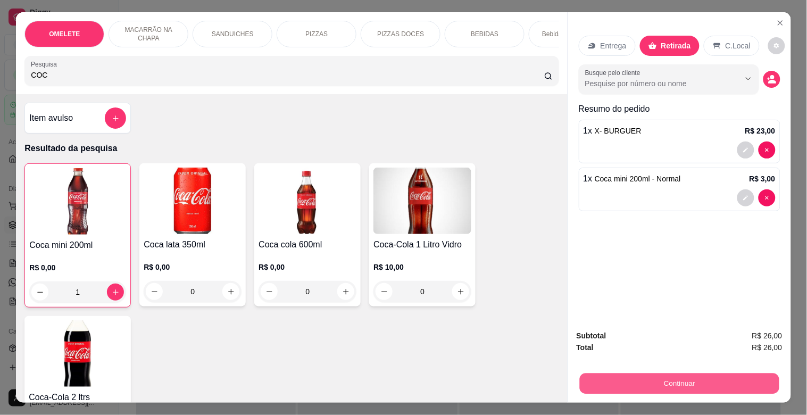
click at [655, 375] on button "Continuar" at bounding box center [680, 383] width 200 height 21
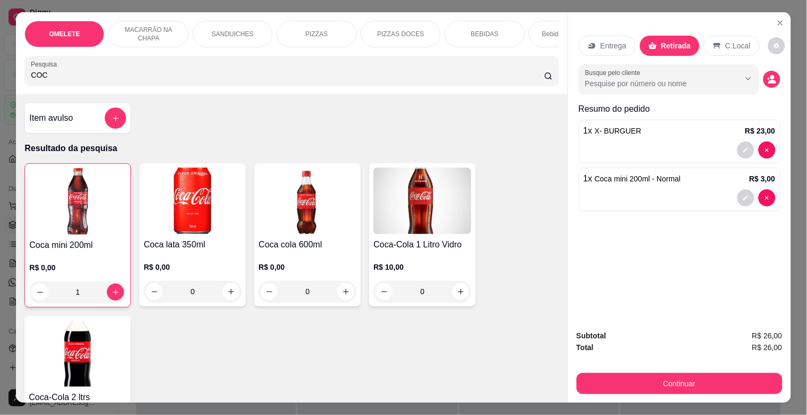
click at [713, 44] on icon at bounding box center [717, 46] width 9 height 9
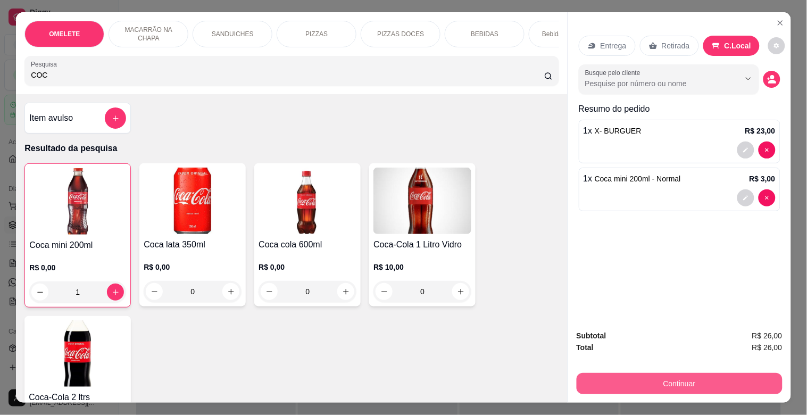
click at [617, 376] on button "Continuar" at bounding box center [680, 383] width 206 height 21
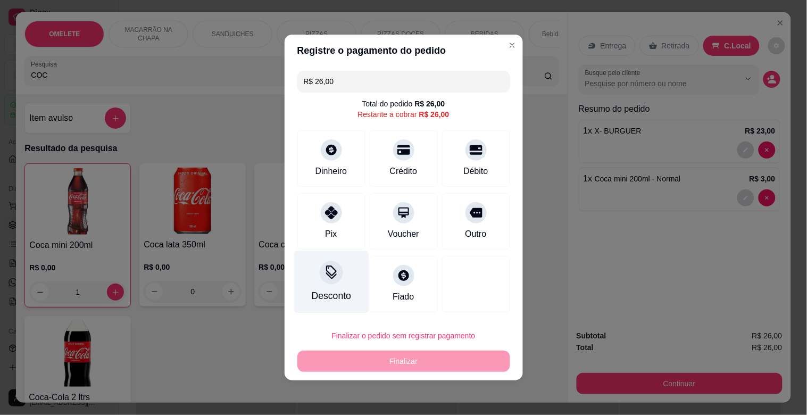
drag, startPoint x: 337, startPoint y: 220, endPoint x: 344, endPoint y: 236, distance: 17.7
click at [336, 220] on div "Pix" at bounding box center [332, 221] width 68 height 56
type input "R$ 0,00"
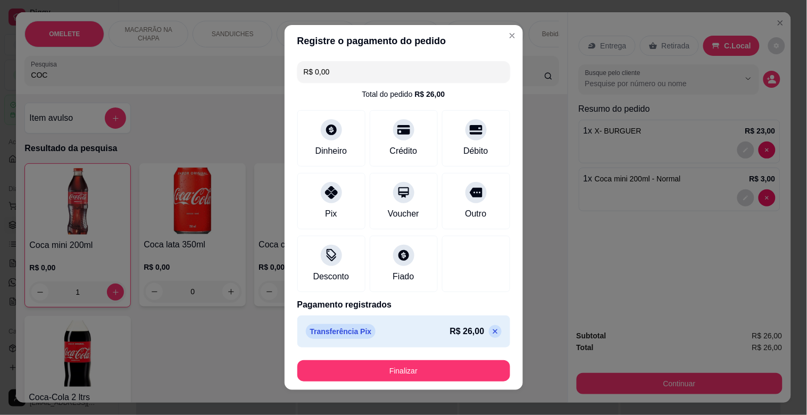
click at [453, 383] on footer "Finalizar" at bounding box center [404, 371] width 238 height 38
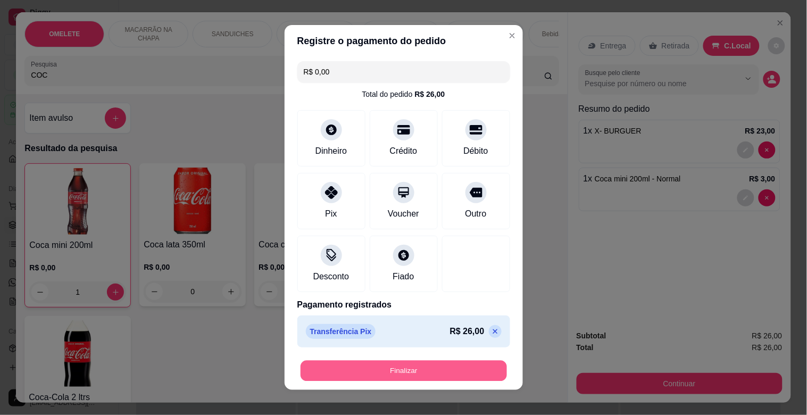
click at [449, 362] on button "Finalizar" at bounding box center [404, 371] width 207 height 21
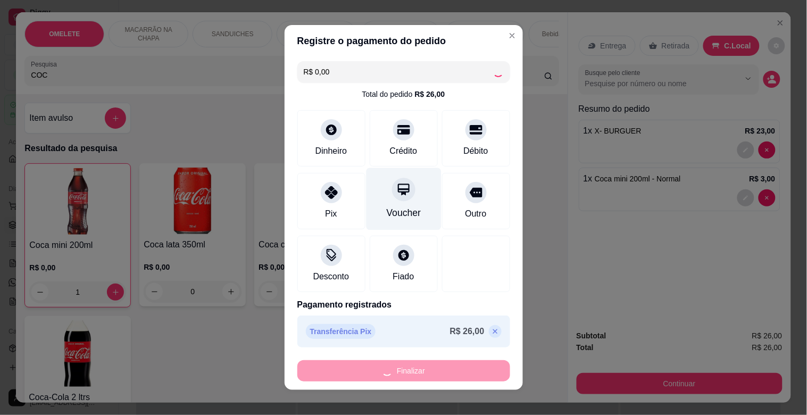
type input "0"
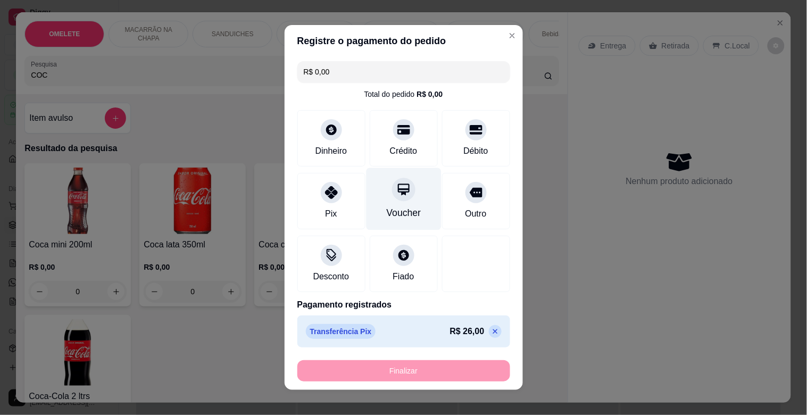
type input "-R$ 26,00"
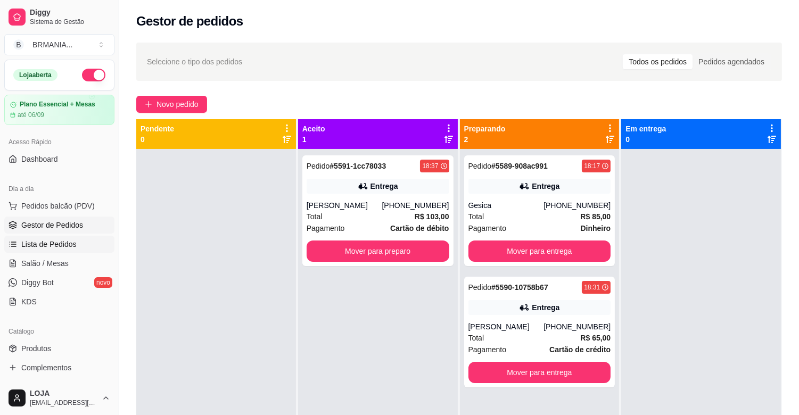
click at [64, 236] on link "Lista de Pedidos" at bounding box center [59, 244] width 110 height 17
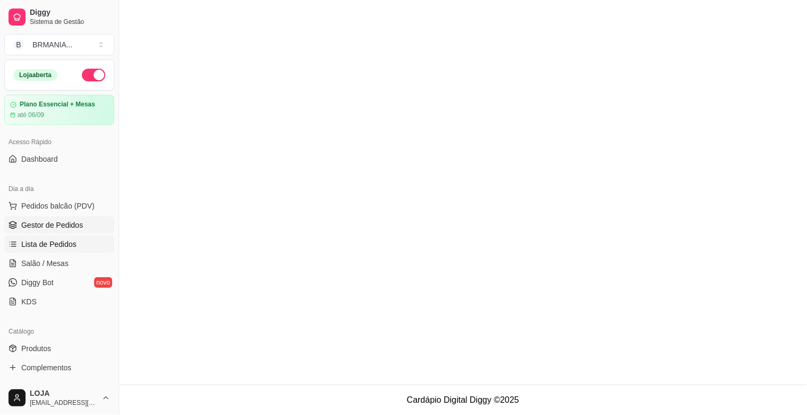
click at [67, 227] on span "Gestor de Pedidos" at bounding box center [52, 225] width 62 height 11
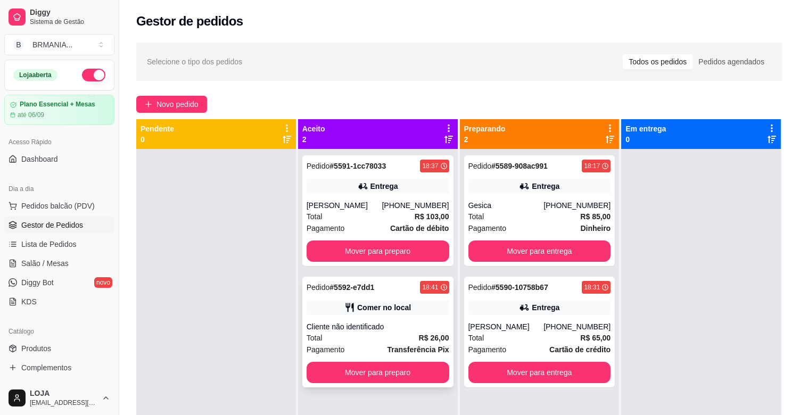
click at [377, 293] on div "Pedido # 5592-e7dd1 18:41" at bounding box center [378, 287] width 143 height 13
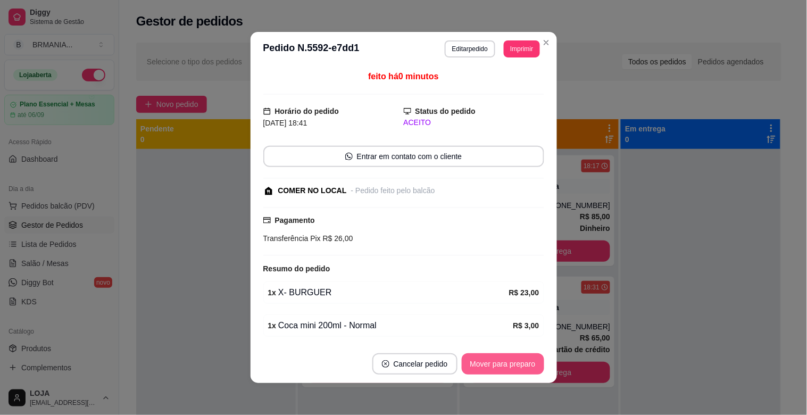
click at [511, 364] on button "Mover para preparo" at bounding box center [503, 363] width 82 height 21
click at [511, 364] on button "Mover para retirada disponível" at bounding box center [485, 363] width 118 height 21
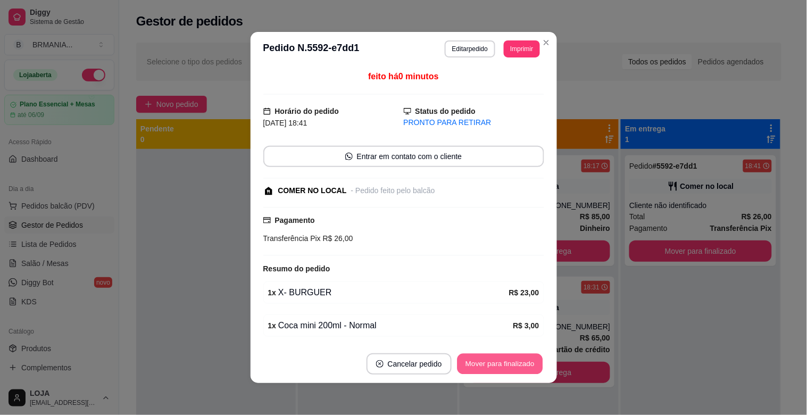
click at [511, 364] on button "Mover para finalizado" at bounding box center [500, 364] width 86 height 21
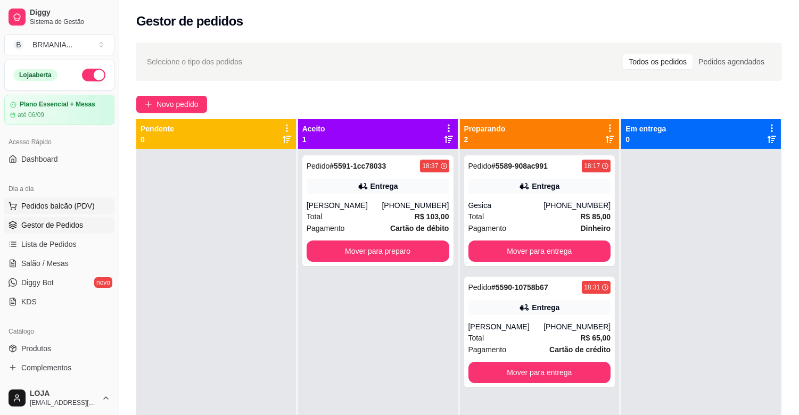
click at [72, 211] on button "Pedidos balcão (PDV)" at bounding box center [59, 205] width 110 height 17
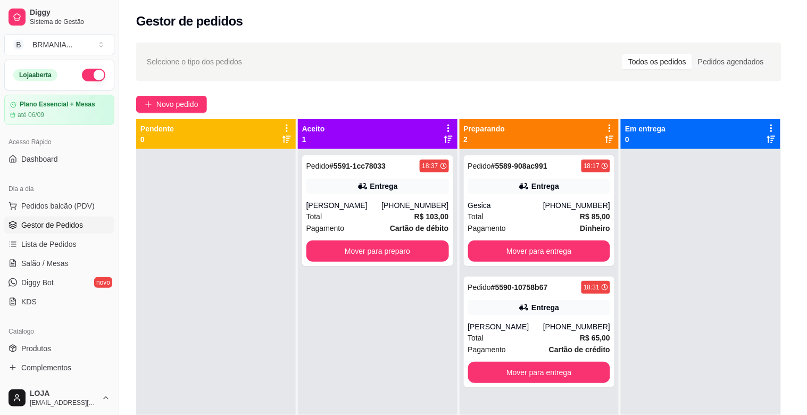
click at [113, 86] on div "Pesquisa" at bounding box center [291, 71] width 534 height 30
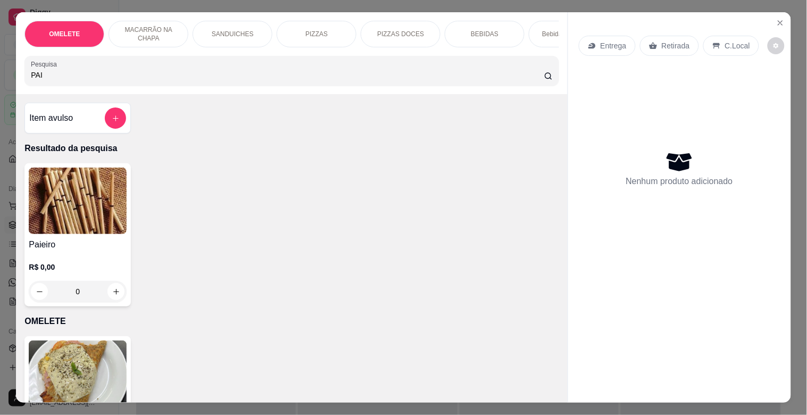
type input "PAI"
click at [96, 188] on img at bounding box center [78, 201] width 98 height 67
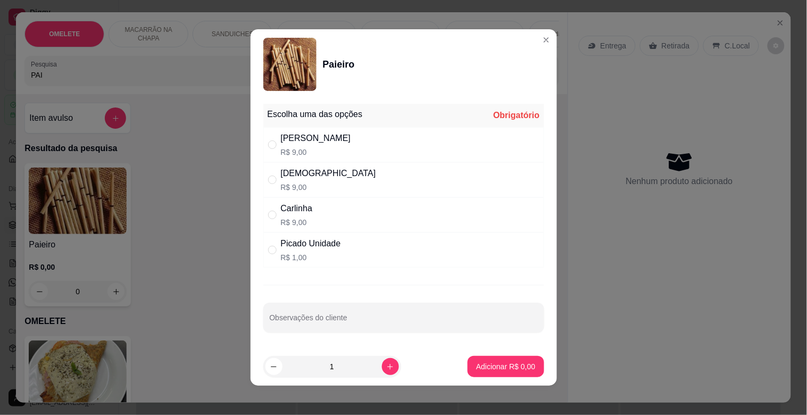
click at [343, 249] on div "Picado Unidade R$ 1,00" at bounding box center [403, 250] width 281 height 35
radio input "true"
click at [509, 365] on p "Adicionar R$ 1,00" at bounding box center [505, 366] width 59 height 11
type input "1"
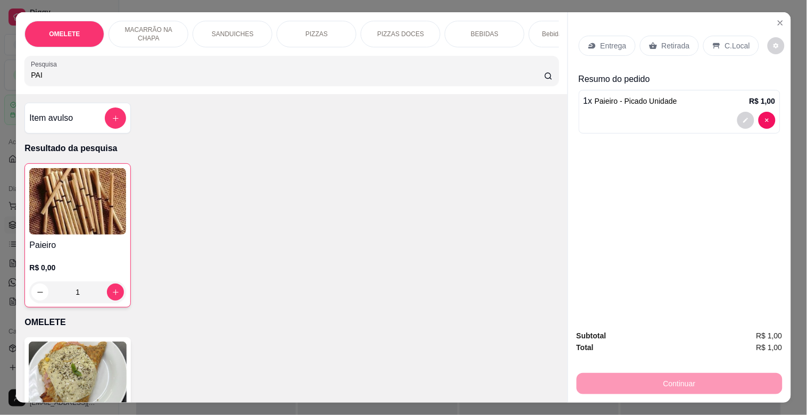
click at [669, 40] on p "Retirada" at bounding box center [676, 45] width 28 height 11
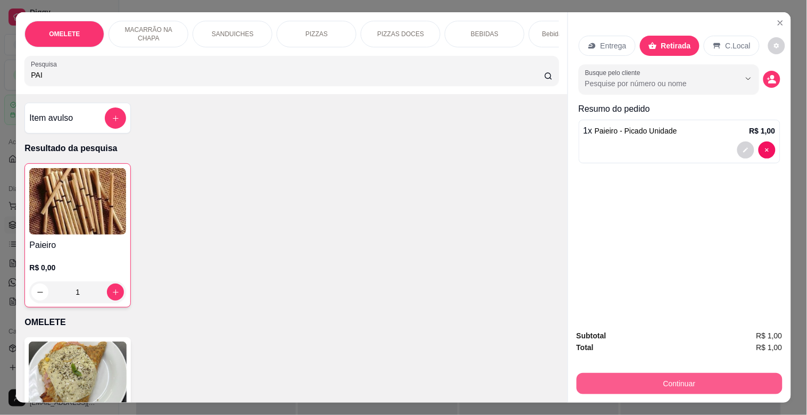
click at [668, 375] on button "Continuar" at bounding box center [680, 383] width 206 height 21
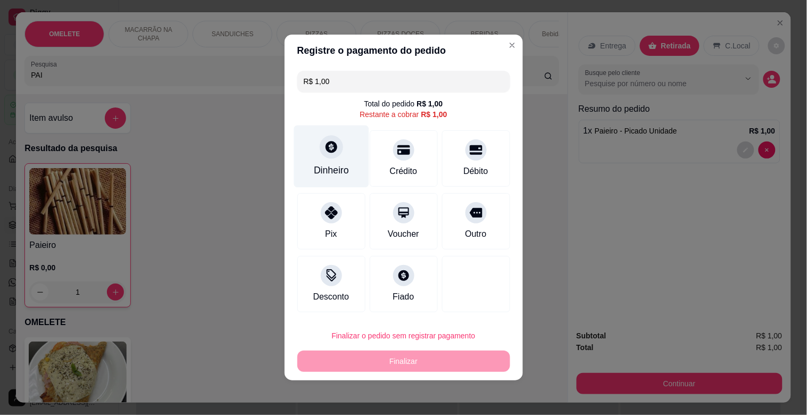
click at [333, 163] on div "Dinheiro" at bounding box center [331, 157] width 75 height 62
type input "R$ 0,00"
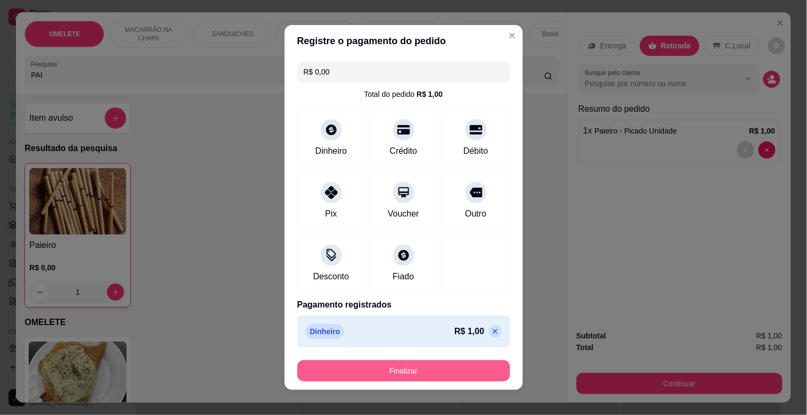
click at [408, 375] on button "Finalizar" at bounding box center [404, 370] width 213 height 21
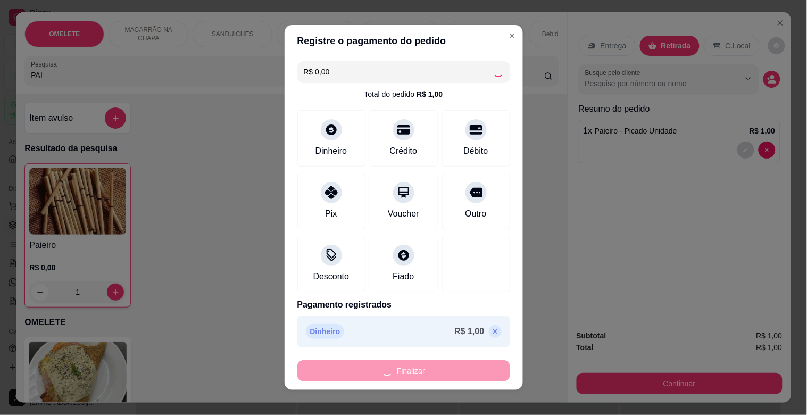
type input "0"
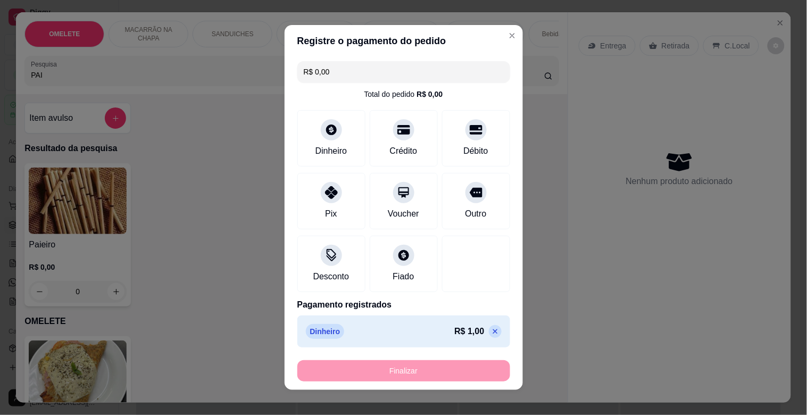
type input "-R$ 1,00"
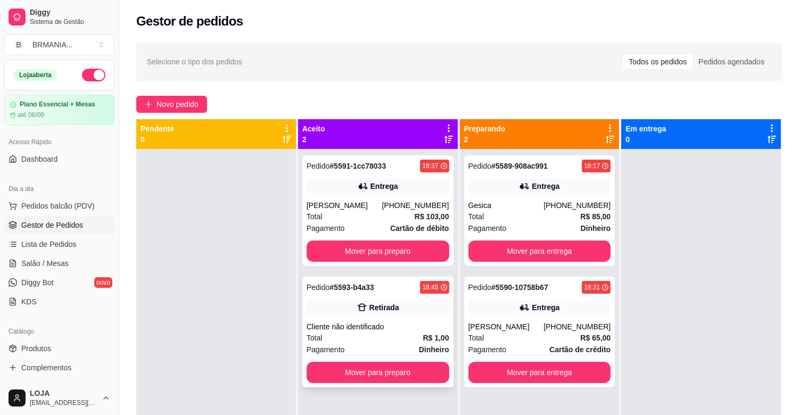
click at [390, 320] on div "Pedido # 5593-b4a33 18:45 Retirada Cliente não identificado Total R$ 1,00 Pagam…" at bounding box center [377, 332] width 151 height 111
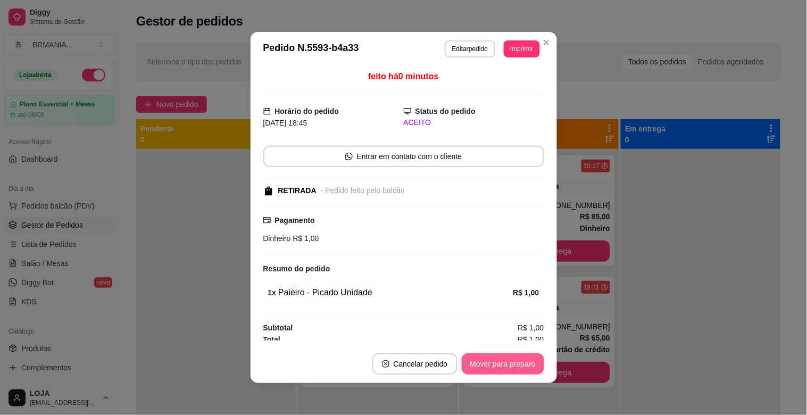
click at [491, 360] on button "Mover para preparo" at bounding box center [503, 363] width 82 height 21
click at [492, 361] on button "Mover para retirada disponível" at bounding box center [485, 363] width 118 height 21
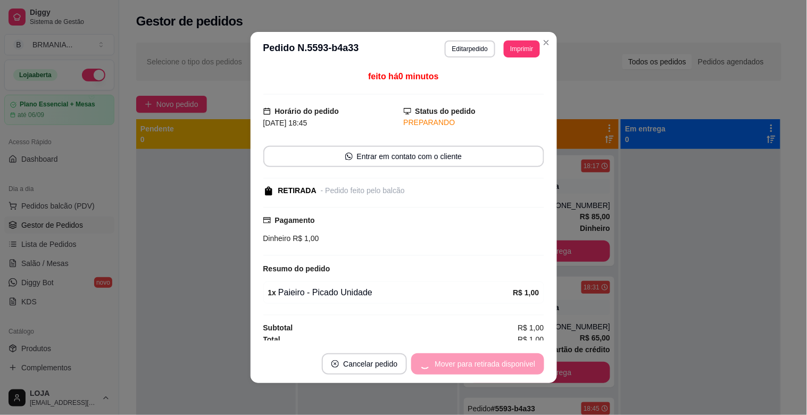
click at [492, 361] on div "Mover para retirada disponível" at bounding box center [477, 363] width 133 height 21
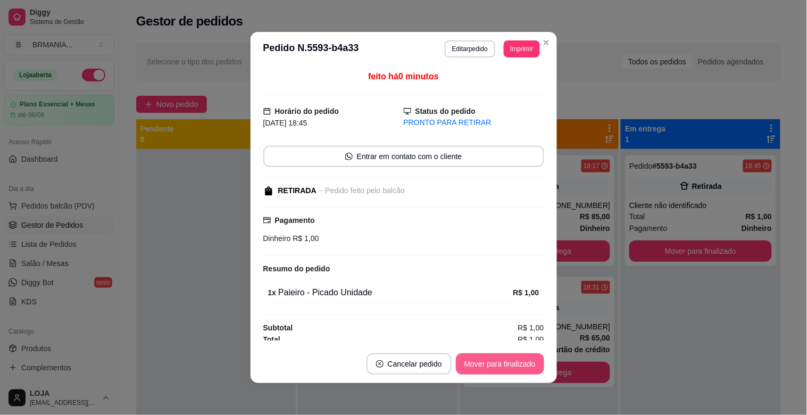
click at [497, 361] on button "Mover para finalizado" at bounding box center [500, 363] width 88 height 21
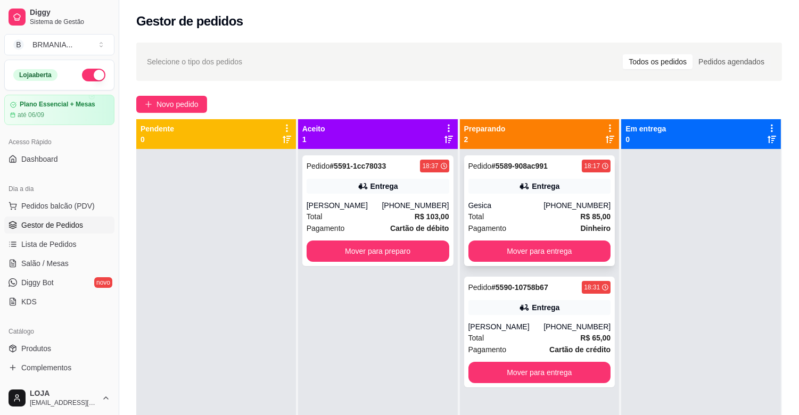
click at [525, 179] on div "Entrega" at bounding box center [539, 186] width 143 height 15
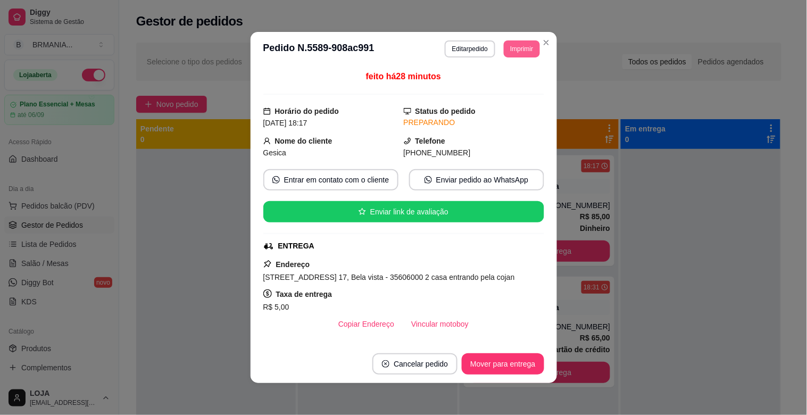
click at [511, 48] on button "Imprimir" at bounding box center [522, 48] width 36 height 17
click at [499, 84] on button "IMPRESSORA" at bounding box center [498, 86] width 77 height 17
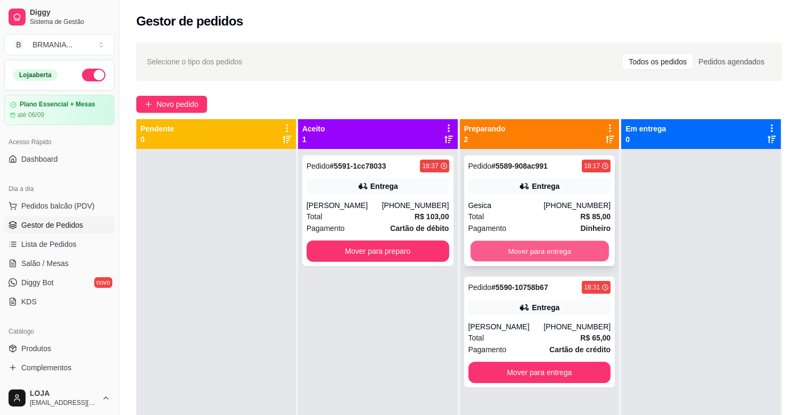
click at [580, 249] on button "Mover para entrega" at bounding box center [540, 251] width 138 height 21
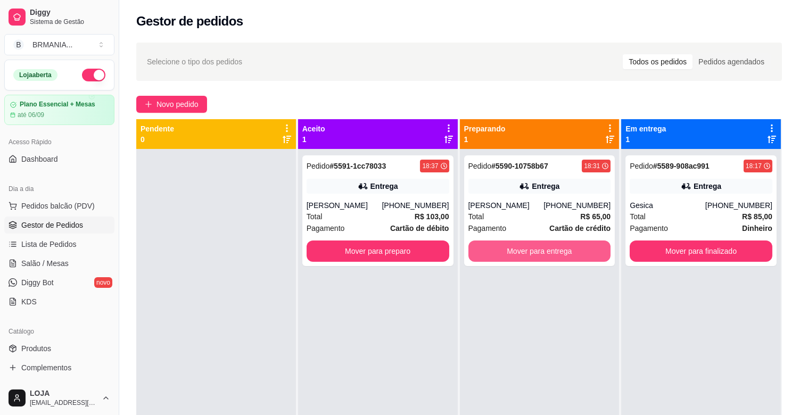
click at [580, 249] on button "Mover para entrega" at bounding box center [539, 251] width 143 height 21
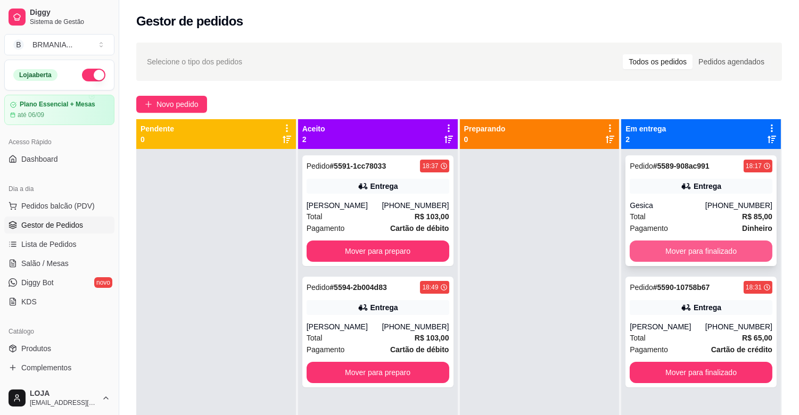
click at [681, 241] on div "Mover para finalizado" at bounding box center [701, 251] width 143 height 21
click at [674, 249] on button "Mover para finalizado" at bounding box center [701, 251] width 138 height 21
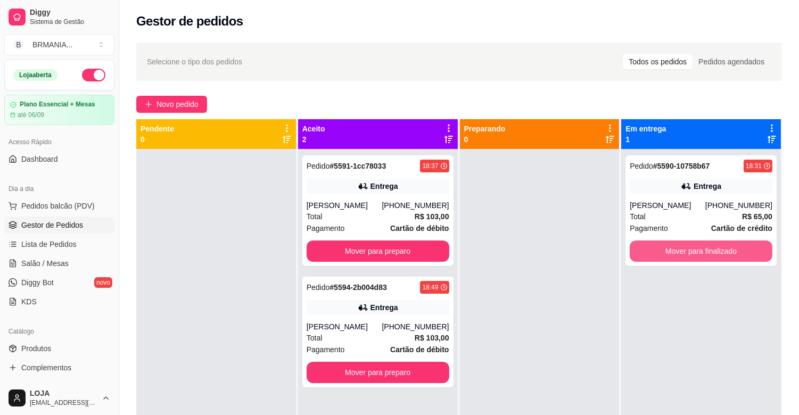
click at [674, 249] on button "Mover para finalizado" at bounding box center [701, 251] width 143 height 21
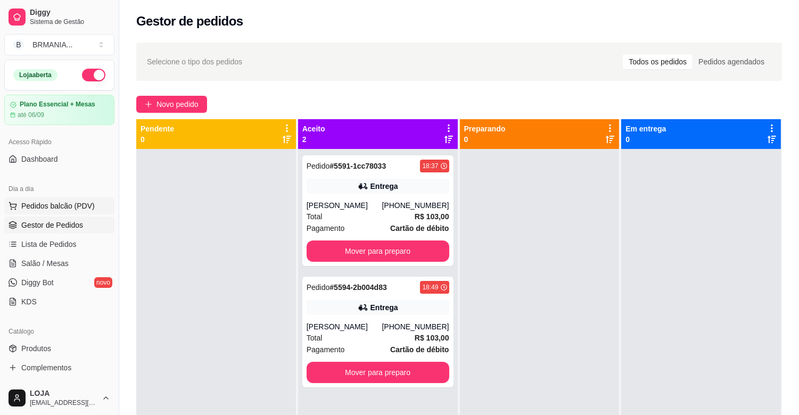
click at [88, 208] on span "Pedidos balcão (PDV)" at bounding box center [57, 206] width 73 height 11
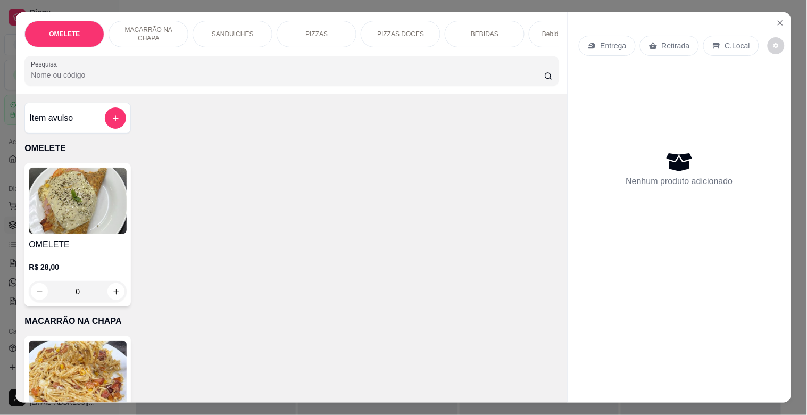
click at [141, 80] on input "Pesquisa" at bounding box center [288, 75] width 514 height 11
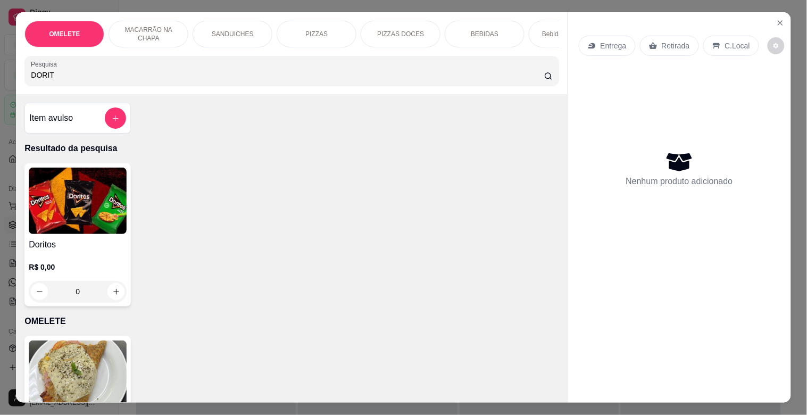
type input "DORIT"
click at [38, 201] on img at bounding box center [78, 201] width 98 height 67
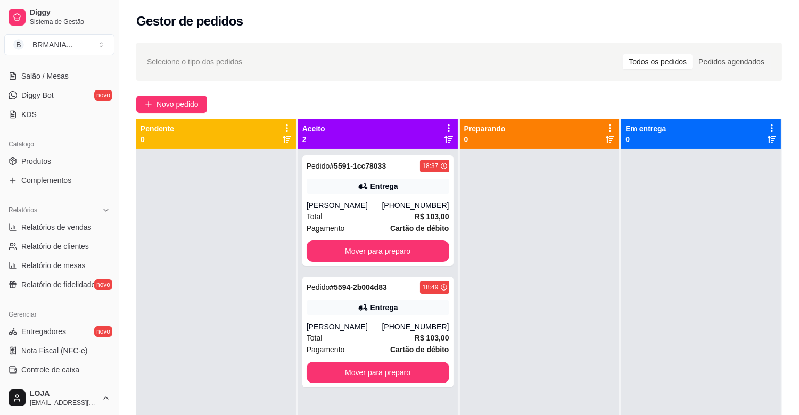
scroll to position [180, 0]
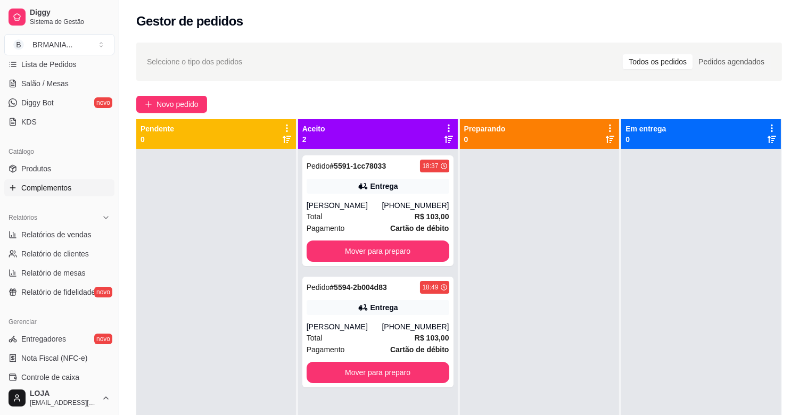
click at [76, 189] on link "Complementos" at bounding box center [59, 187] width 110 height 17
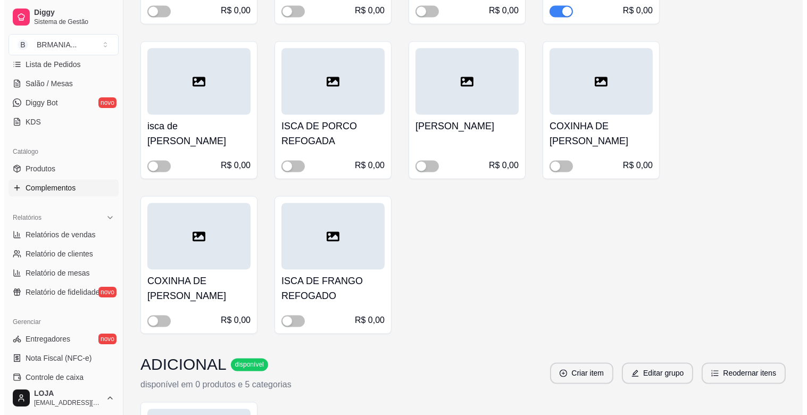
scroll to position [3971, 0]
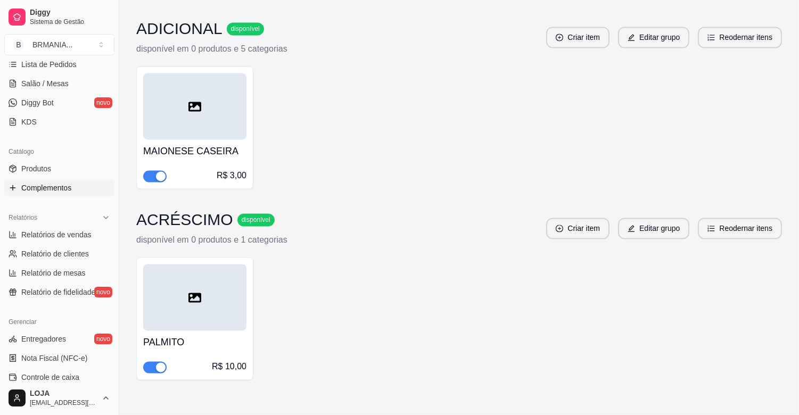
click at [235, 144] on h4 "MAIONESE CASEIRA" at bounding box center [194, 151] width 103 height 15
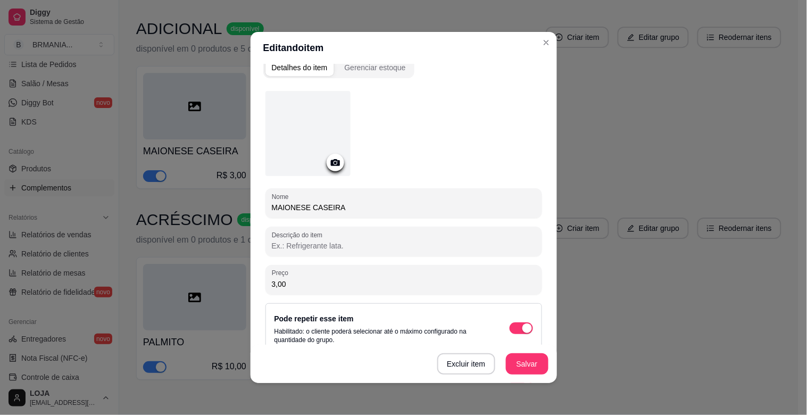
scroll to position [0, 0]
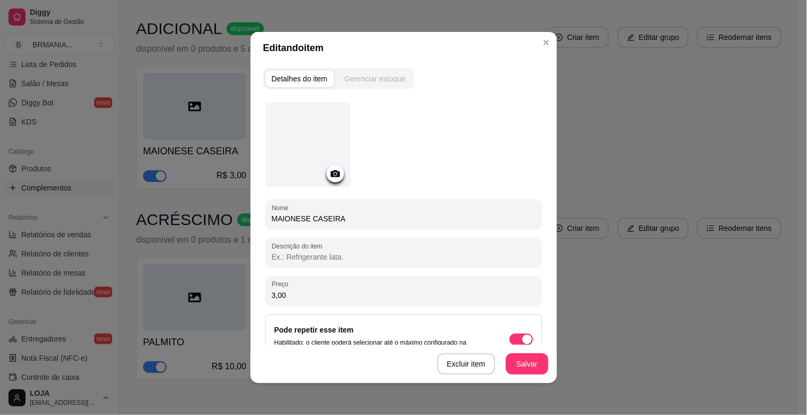
click at [391, 77] on div "Gerenciar estoque" at bounding box center [375, 78] width 61 height 11
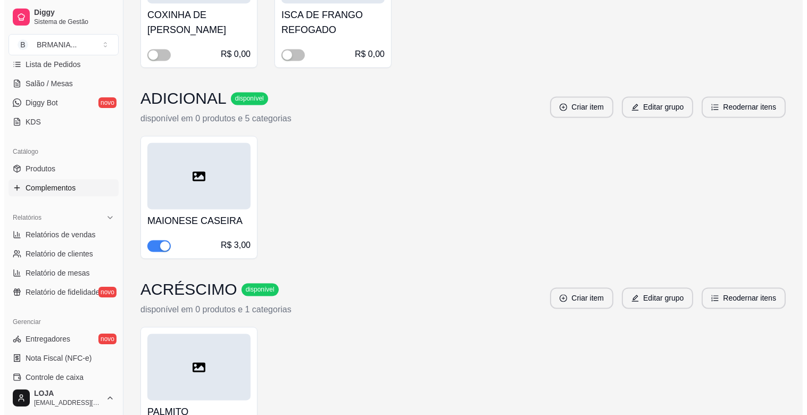
scroll to position [3971, 0]
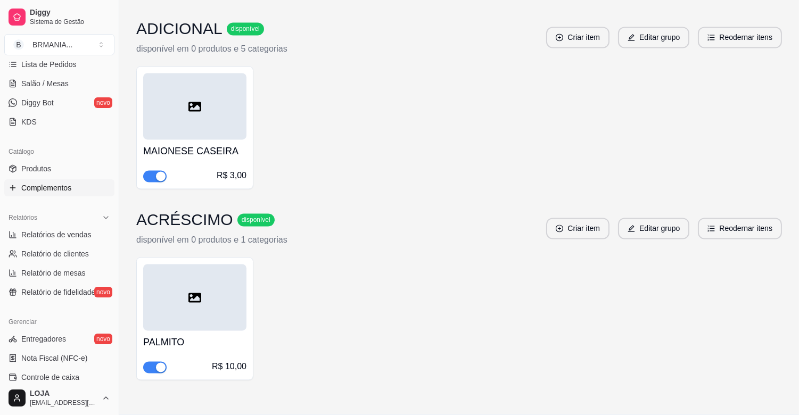
click at [203, 300] on div at bounding box center [194, 297] width 103 height 67
click at [655, 27] on button "Editar grupo" at bounding box center [653, 37] width 71 height 21
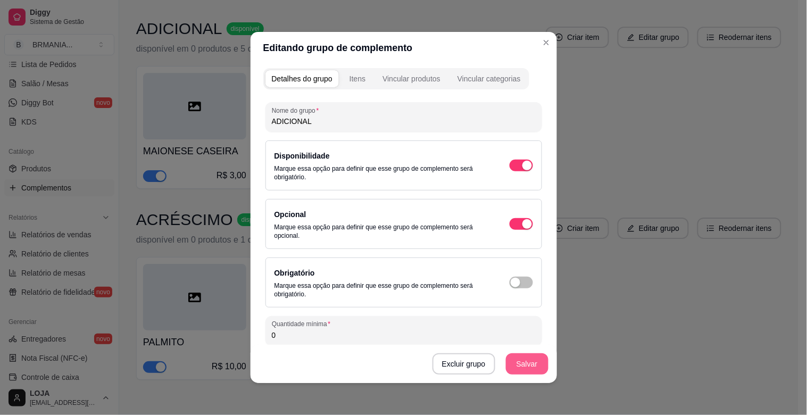
click at [524, 367] on button "Salvar" at bounding box center [527, 363] width 43 height 21
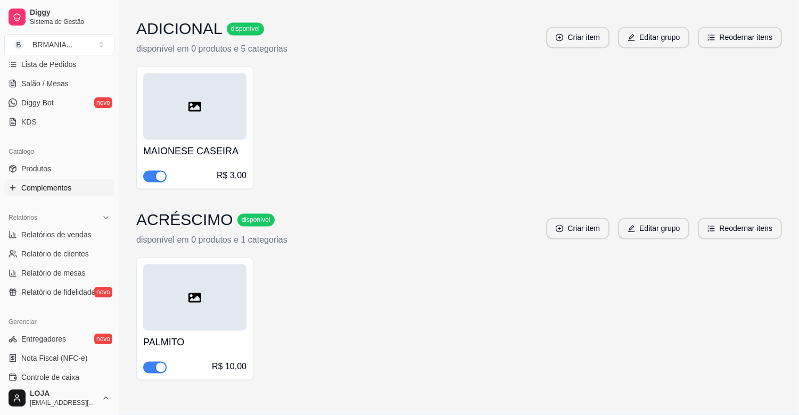
click at [220, 272] on div at bounding box center [194, 297] width 103 height 67
click at [642, 218] on button "Editar grupo" at bounding box center [653, 228] width 71 height 21
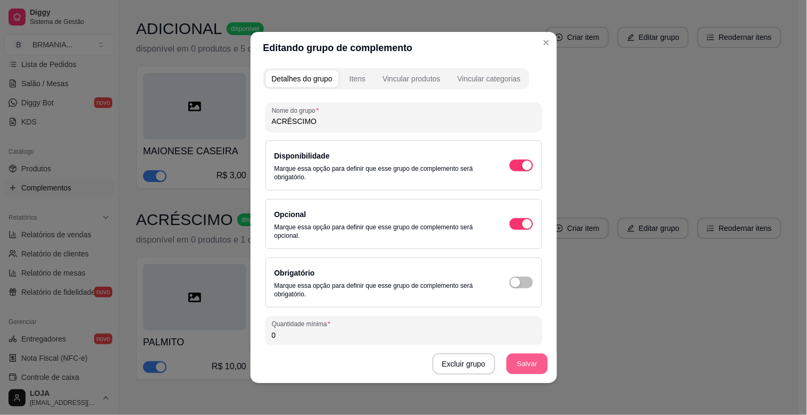
click at [533, 360] on button "Salvar" at bounding box center [528, 364] width 42 height 21
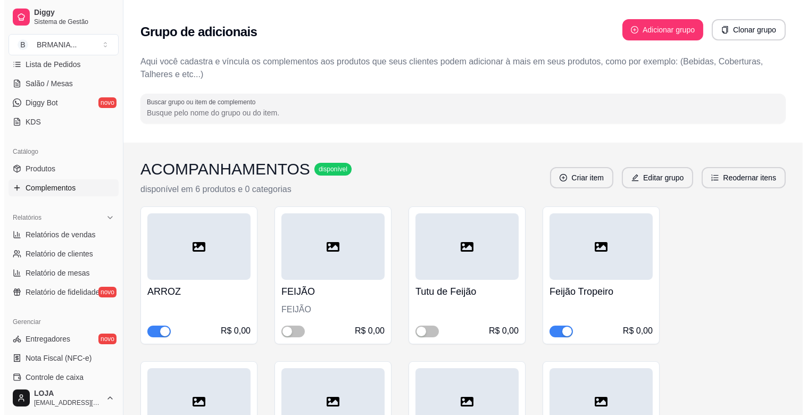
scroll to position [0, 0]
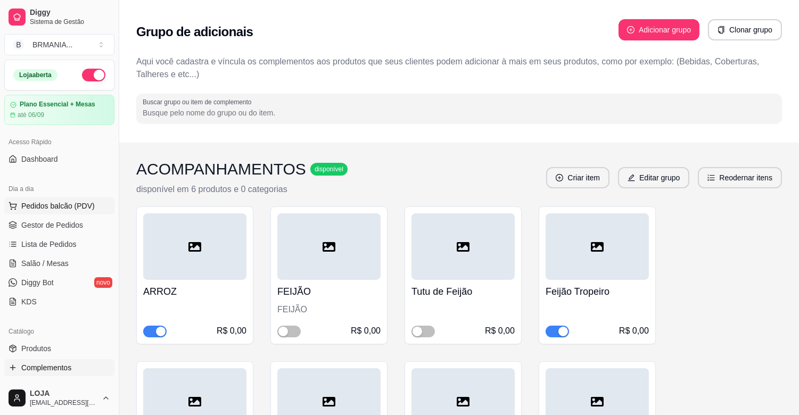
click at [61, 208] on span "Pedidos balcão (PDV)" at bounding box center [57, 206] width 73 height 11
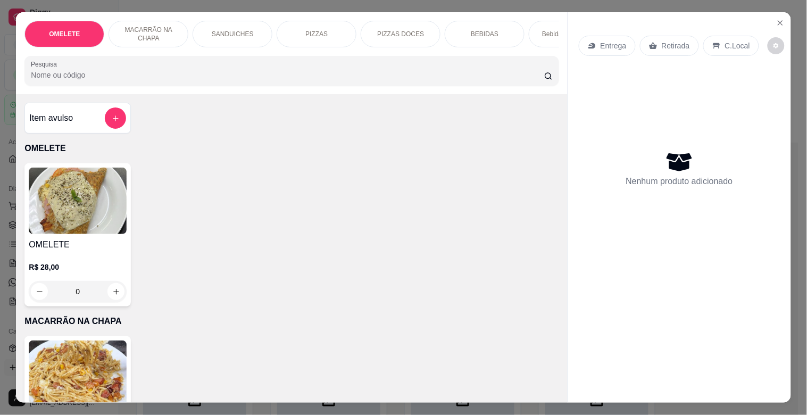
click at [321, 35] on div "PIZZAS" at bounding box center [317, 34] width 80 height 27
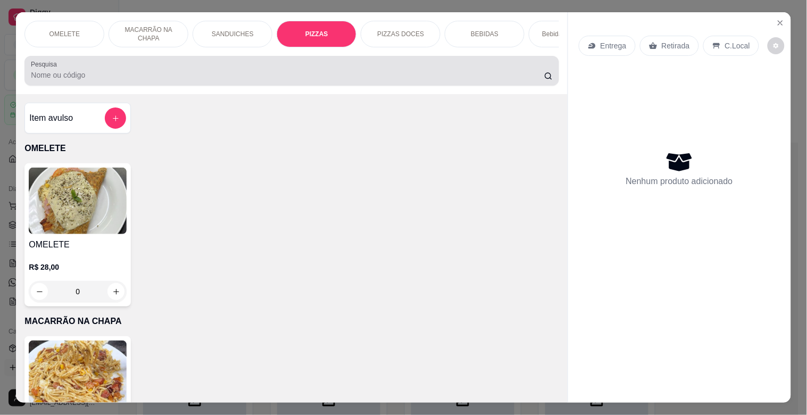
scroll to position [26, 0]
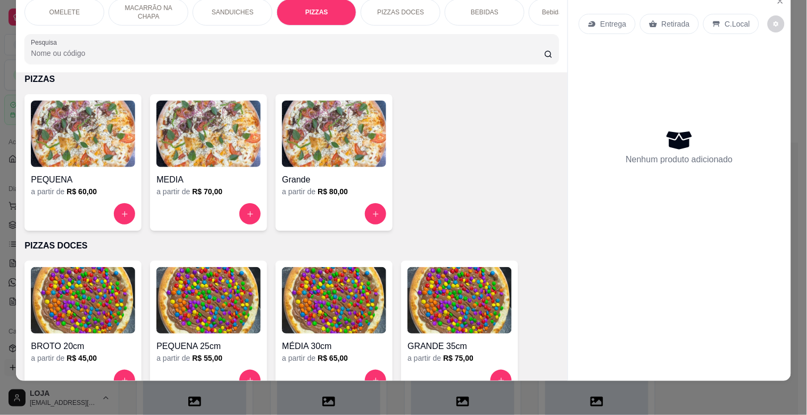
click at [328, 147] on img at bounding box center [334, 134] width 104 height 67
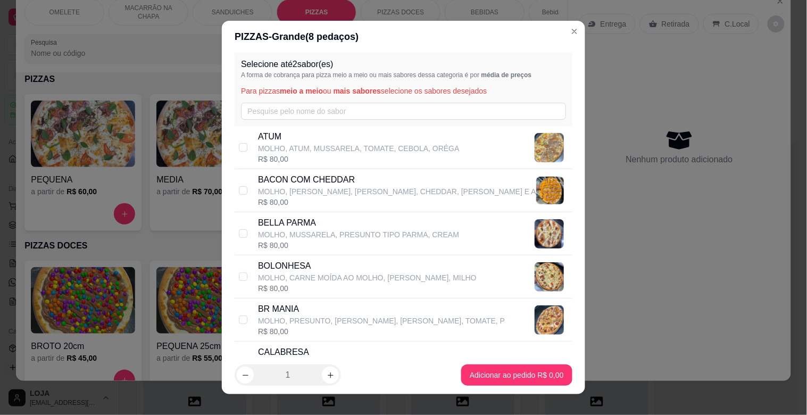
scroll to position [0, 0]
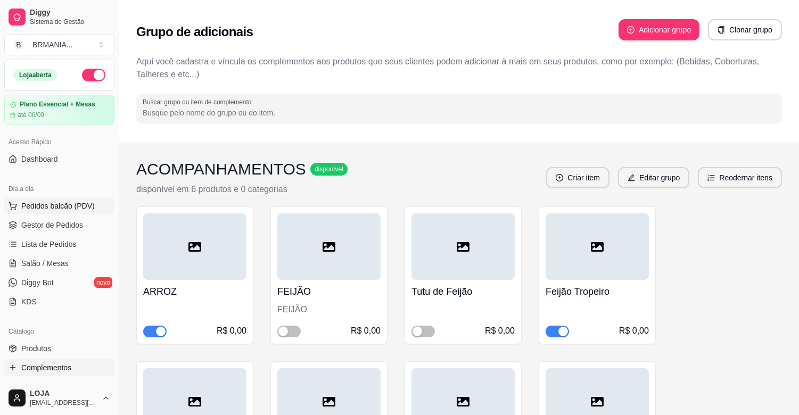
click at [96, 207] on button "Pedidos balcão (PDV)" at bounding box center [59, 205] width 110 height 17
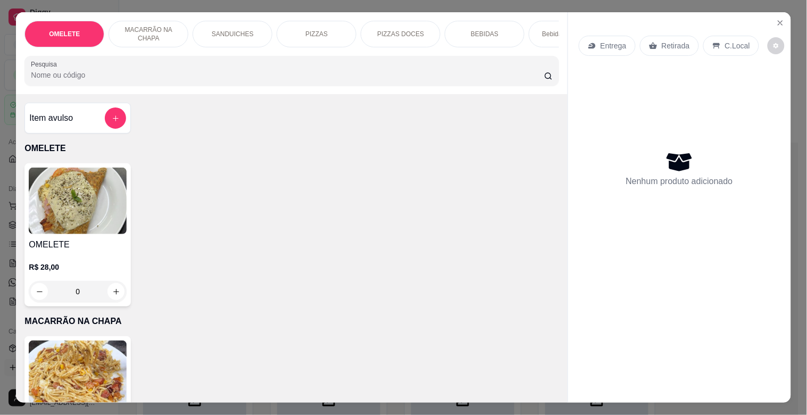
click at [191, 75] on input "Pesquisa" at bounding box center [288, 75] width 514 height 11
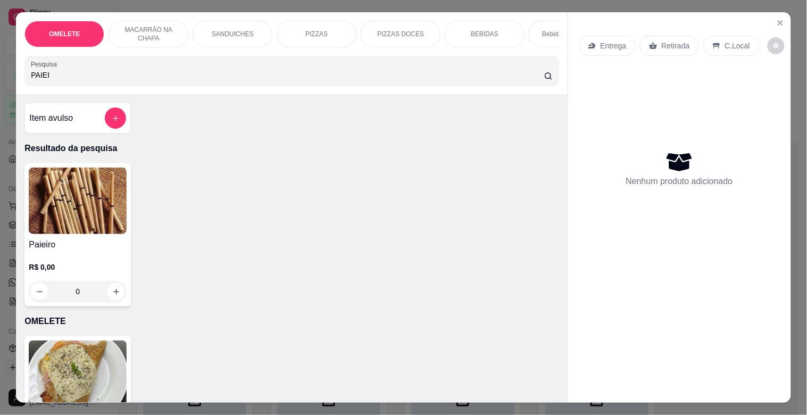
type input "PAIEI"
click at [61, 240] on div "Paieiro R$ 0,00 0" at bounding box center [77, 234] width 106 height 143
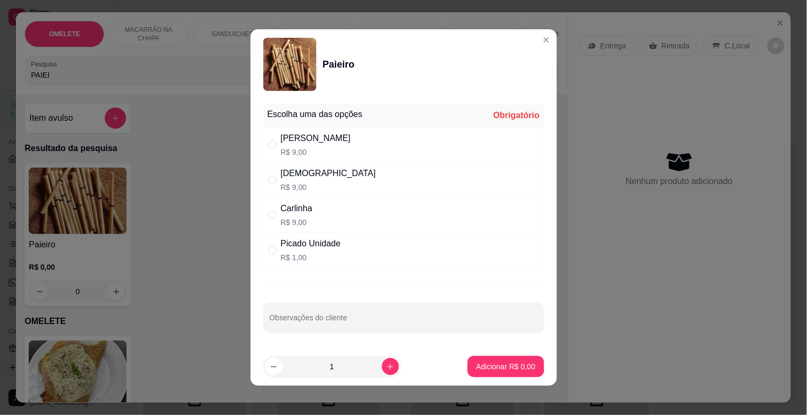
click at [307, 145] on div "[PERSON_NAME]$ 9,00" at bounding box center [403, 144] width 281 height 35
radio input "true"
click at [516, 369] on p "Adicionar R$ 9,00" at bounding box center [505, 366] width 59 height 11
type input "1"
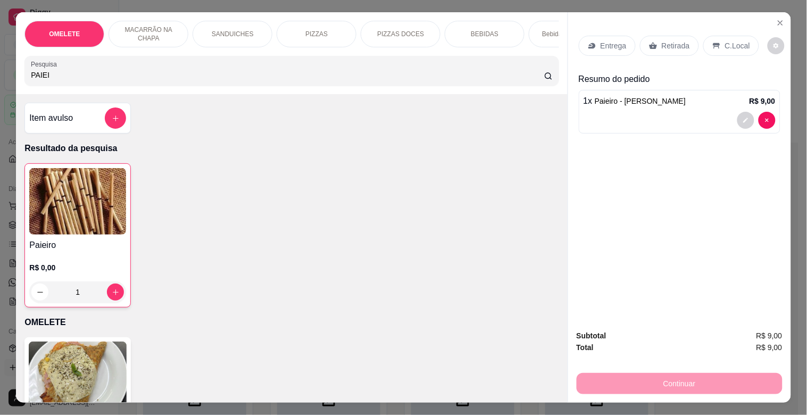
click at [666, 36] on div "Retirada" at bounding box center [669, 46] width 59 height 20
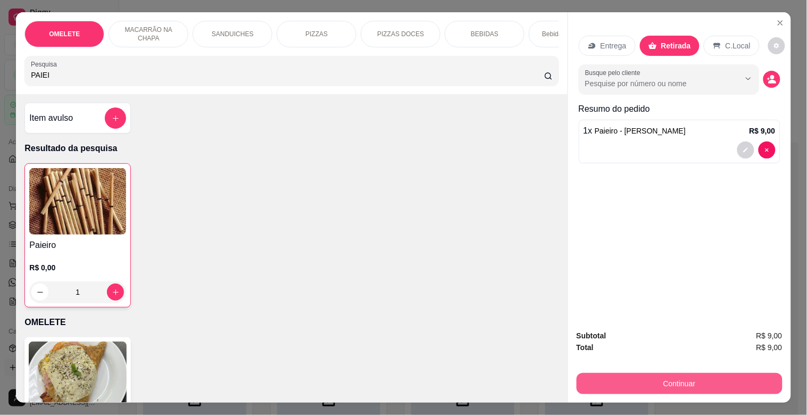
click at [688, 375] on button "Continuar" at bounding box center [680, 383] width 206 height 21
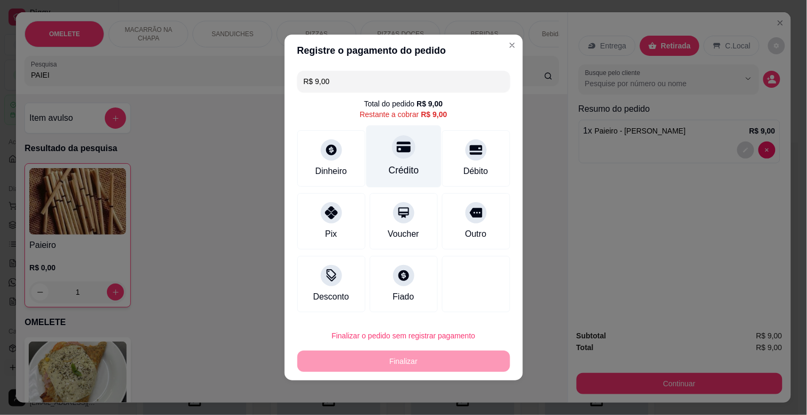
click at [408, 144] on div at bounding box center [403, 146] width 23 height 23
type input "R$ 0,00"
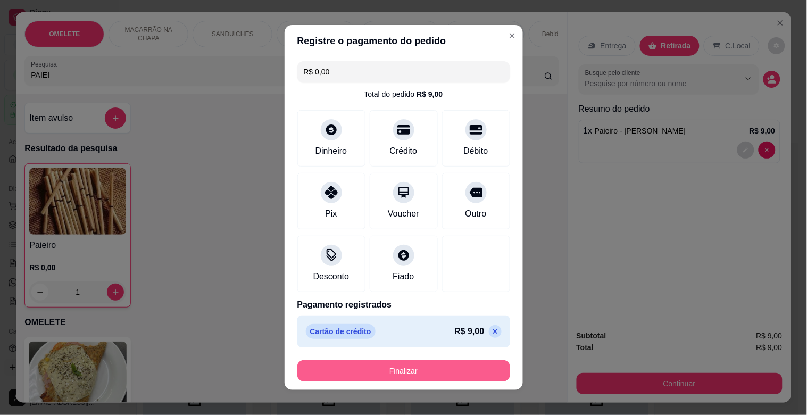
click at [395, 381] on button "Finalizar" at bounding box center [404, 370] width 213 height 21
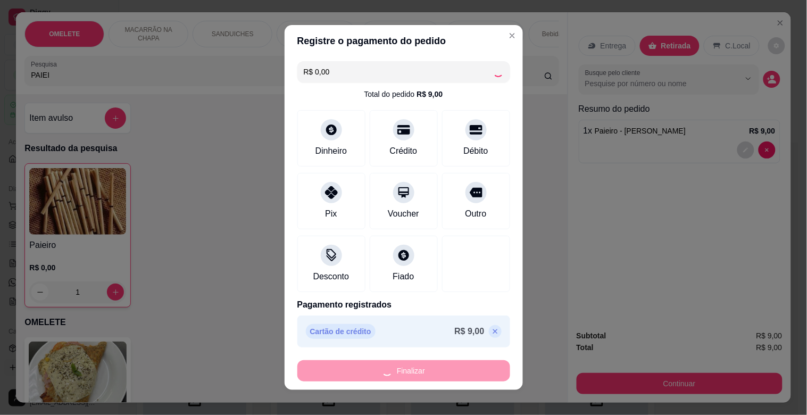
type input "0"
type input "-R$ 9,00"
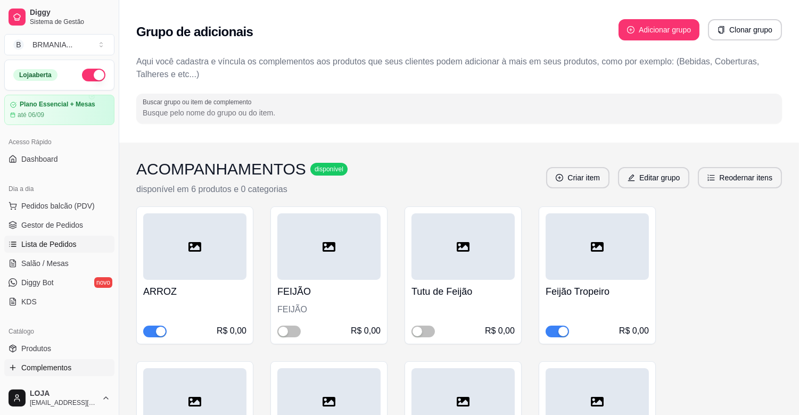
click at [66, 242] on span "Lista de Pedidos" at bounding box center [48, 244] width 55 height 11
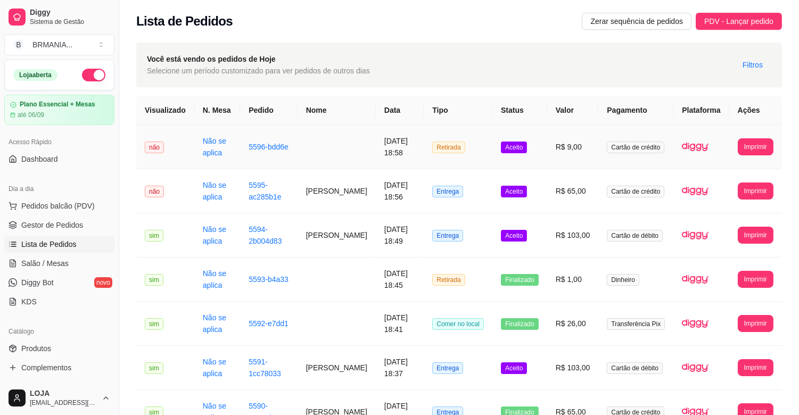
drag, startPoint x: 233, startPoint y: 142, endPoint x: 240, endPoint y: 146, distance: 7.4
click at [240, 146] on tr "**********" at bounding box center [459, 147] width 646 height 44
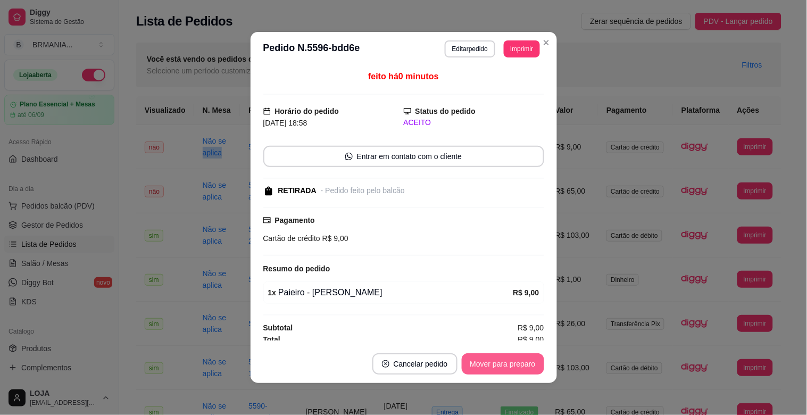
click at [499, 358] on button "Mover para preparo" at bounding box center [503, 363] width 82 height 21
click at [501, 361] on button "Mover para retirada disponível" at bounding box center [485, 364] width 114 height 21
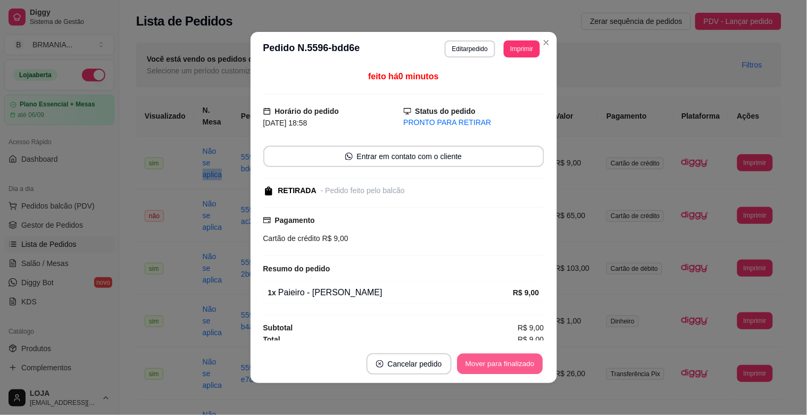
click at [501, 362] on button "Mover para finalizado" at bounding box center [500, 364] width 86 height 21
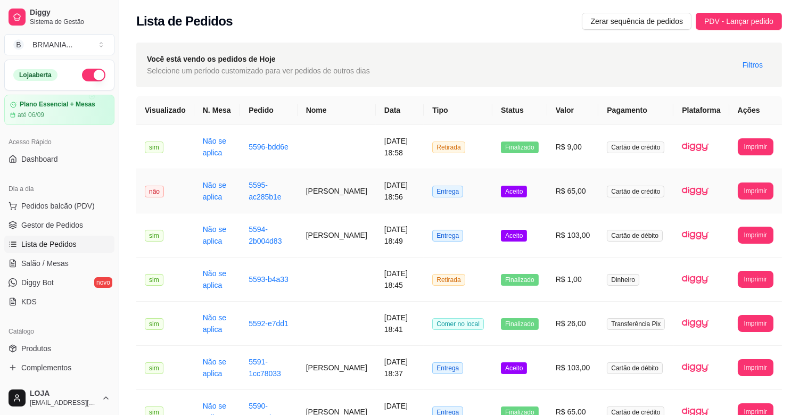
click at [313, 194] on td "[PERSON_NAME]" at bounding box center [337, 191] width 78 height 44
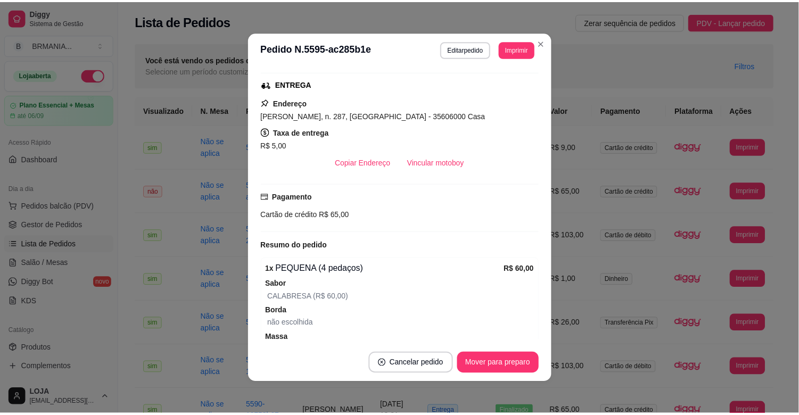
scroll to position [202, 0]
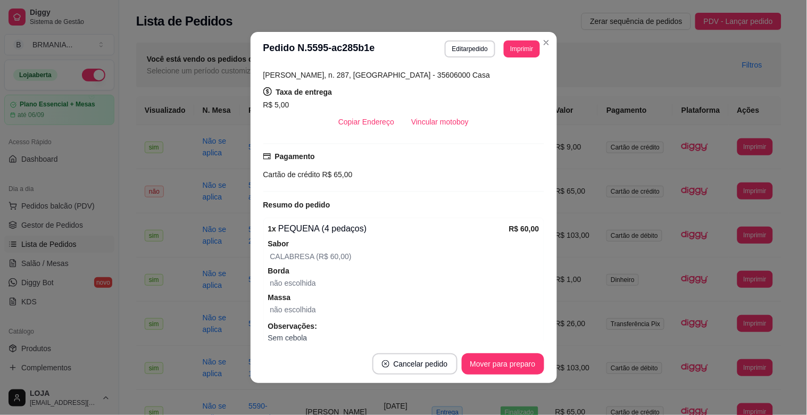
drag, startPoint x: 545, startPoint y: 263, endPoint x: 545, endPoint y: 280, distance: 17.0
click at [545, 278] on div "feito há 2 minutos Horário do pedido [DATE] 18:56 Status do pedido ACEITO Nome …" at bounding box center [404, 205] width 307 height 279
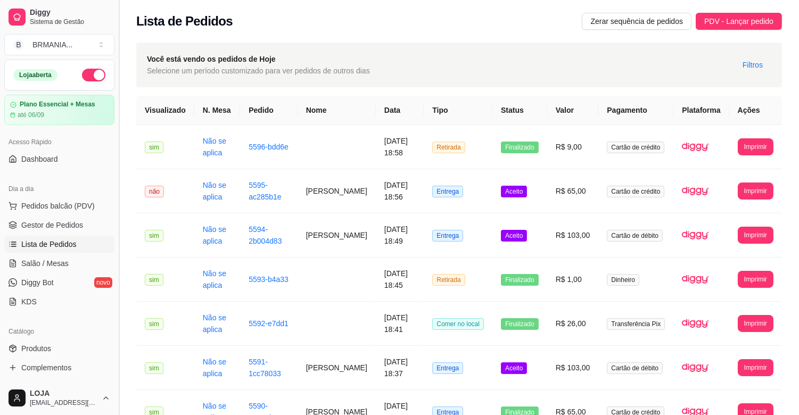
drag, startPoint x: 114, startPoint y: 168, endPoint x: 121, endPoint y: 219, distance: 51.6
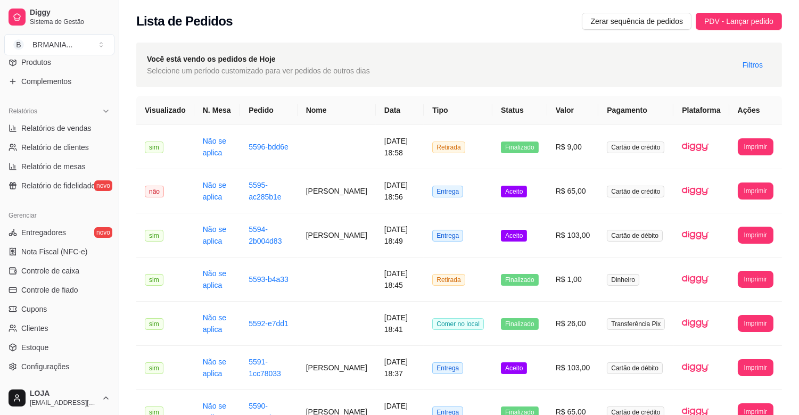
scroll to position [350, 0]
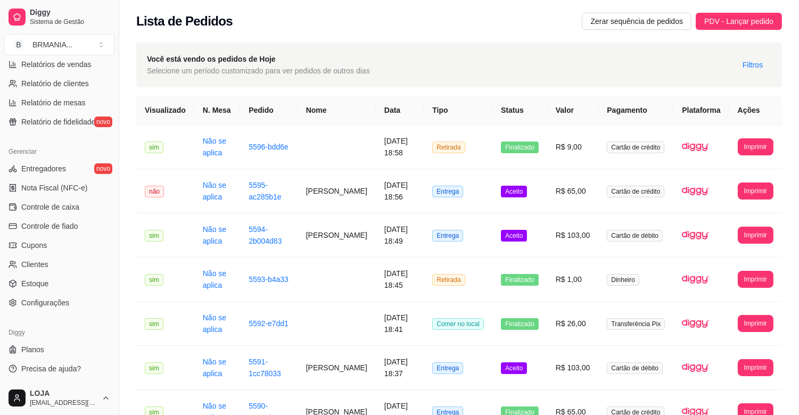
click at [52, 311] on div "Gerenciar Entregadores novo Nota Fiscal (NFC-e) Controle de caixa Controle de f…" at bounding box center [59, 227] width 119 height 177
click at [55, 301] on span "Configurações" at bounding box center [45, 303] width 48 height 11
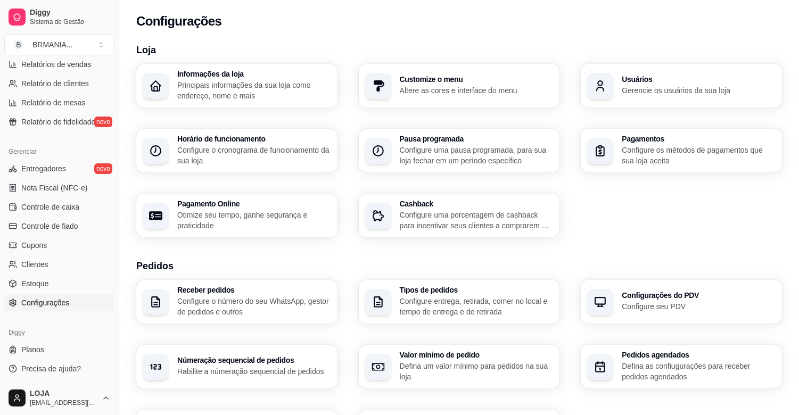
click at [587, 86] on div "Usuários Gerencie os usuários da sua loja" at bounding box center [681, 86] width 201 height 44
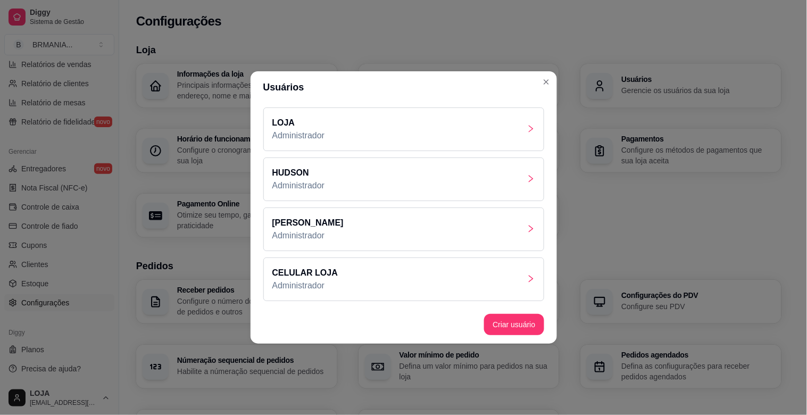
click at [373, 284] on div "CELULAR LOJA Administrador" at bounding box center [403, 280] width 281 height 44
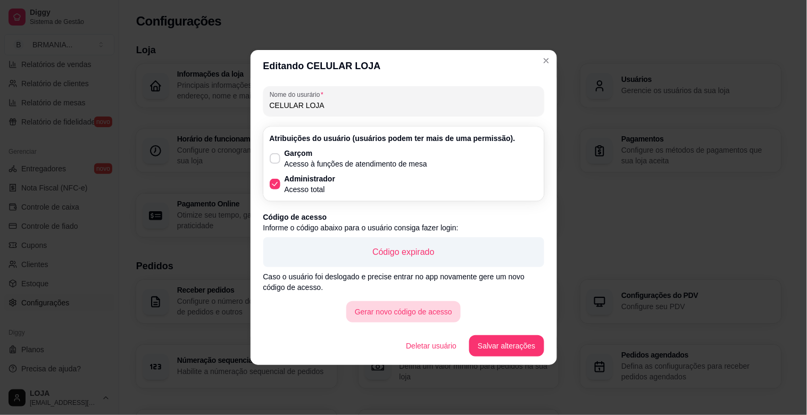
click at [415, 309] on button "Gerar novo código de acesso" at bounding box center [403, 311] width 114 height 21
click at [410, 310] on button "Gerar novo código de acesso" at bounding box center [403, 312] width 111 height 21
click at [394, 310] on button "Gerar novo código de acesso" at bounding box center [403, 312] width 111 height 21
click at [397, 310] on button "Gerar novo código de acesso" at bounding box center [403, 311] width 114 height 21
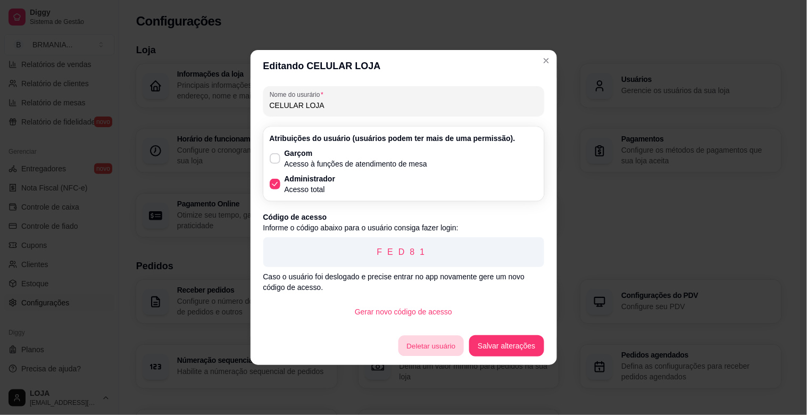
click at [422, 349] on button "Deletar usuário" at bounding box center [431, 346] width 65 height 21
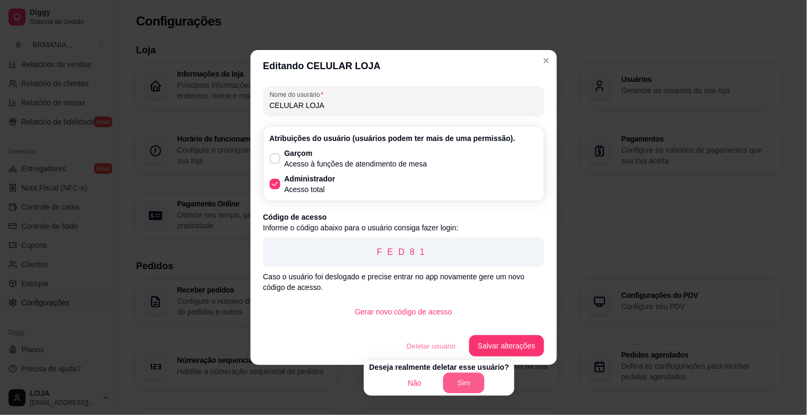
click at [460, 387] on button "Sim" at bounding box center [464, 383] width 42 height 21
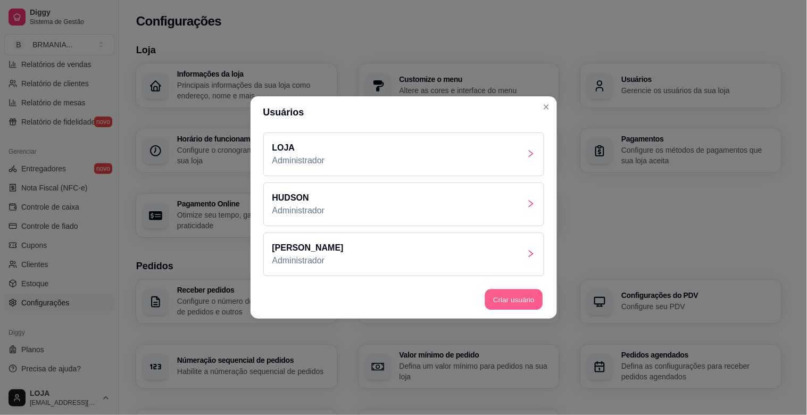
click at [514, 298] on button "Criar usuário" at bounding box center [514, 300] width 58 height 21
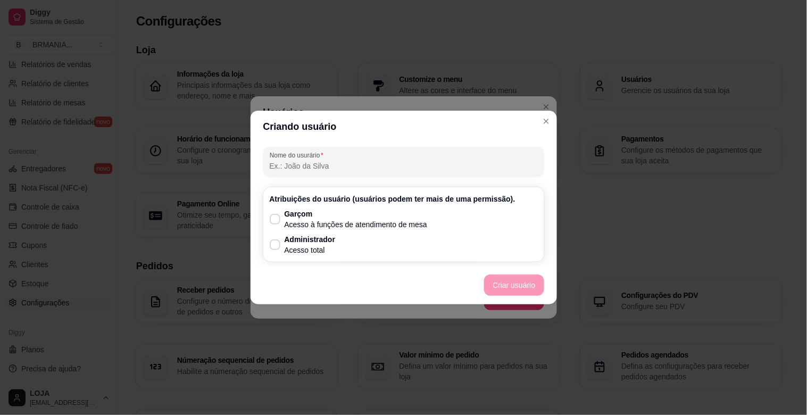
click at [339, 243] on div "Garçom Acesso à funções de atendimento de mesa Administrador Acesso total" at bounding box center [404, 232] width 268 height 47
click at [285, 162] on input "Nome do usurário" at bounding box center [404, 166] width 268 height 11
type input "CELULAR LOJA"
click at [285, 251] on p "Acesso total" at bounding box center [310, 250] width 51 height 11
click at [276, 251] on input "Administrador Acesso total" at bounding box center [272, 250] width 7 height 7
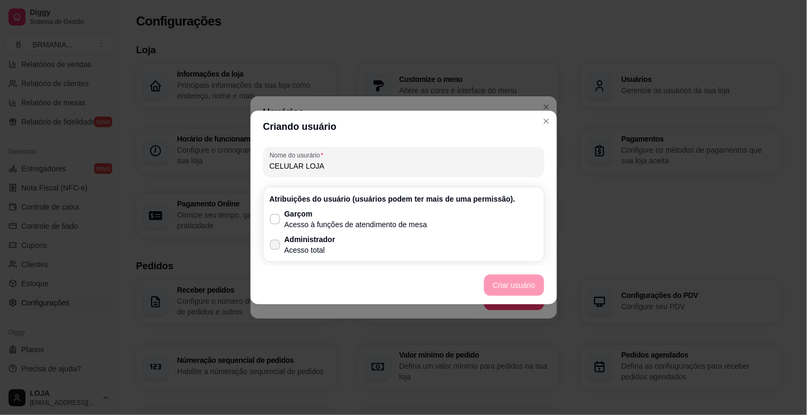
checkbox input "true"
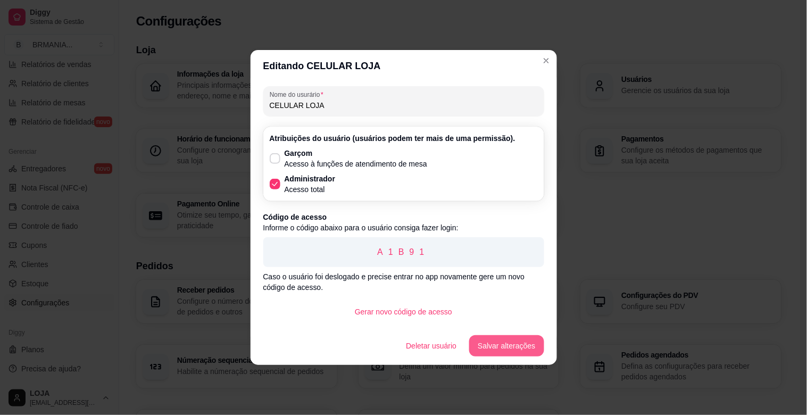
click at [534, 344] on button "Salvar alterações" at bounding box center [506, 345] width 75 height 21
click at [419, 311] on button "Gerar novo código de acesso" at bounding box center [403, 312] width 111 height 21
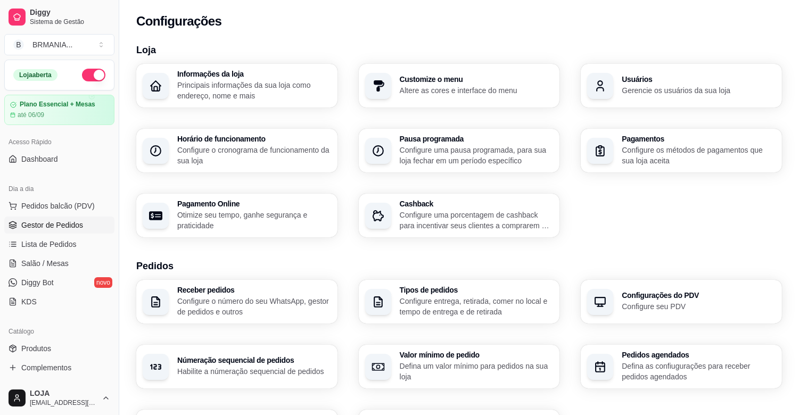
click at [38, 224] on span "Gestor de Pedidos" at bounding box center [52, 225] width 62 height 11
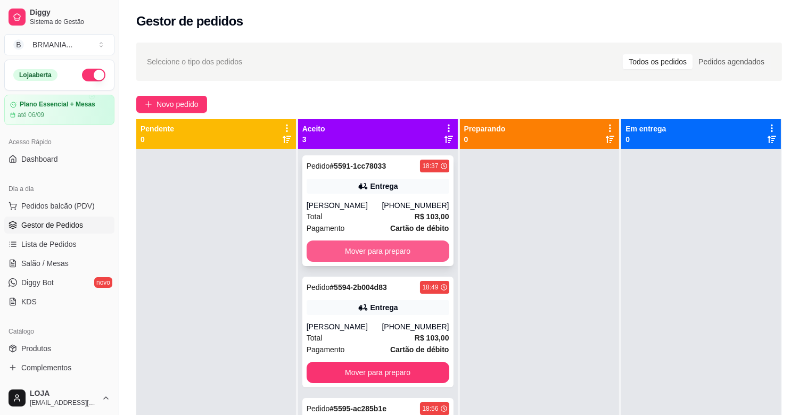
click at [366, 249] on button "Mover para preparo" at bounding box center [378, 251] width 143 height 21
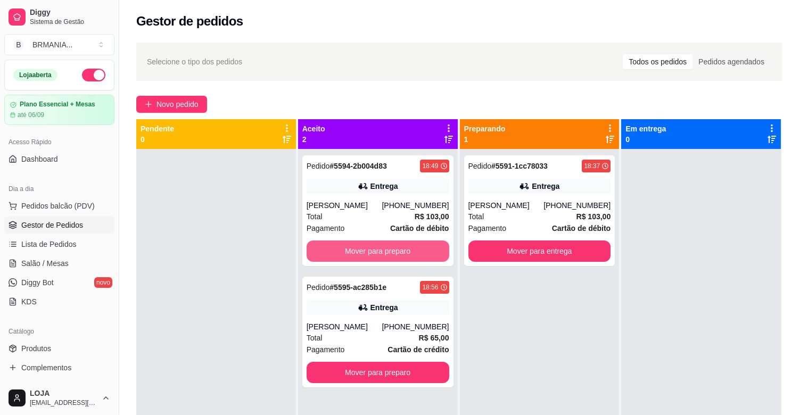
click at [366, 249] on button "Mover para preparo" at bounding box center [378, 251] width 143 height 21
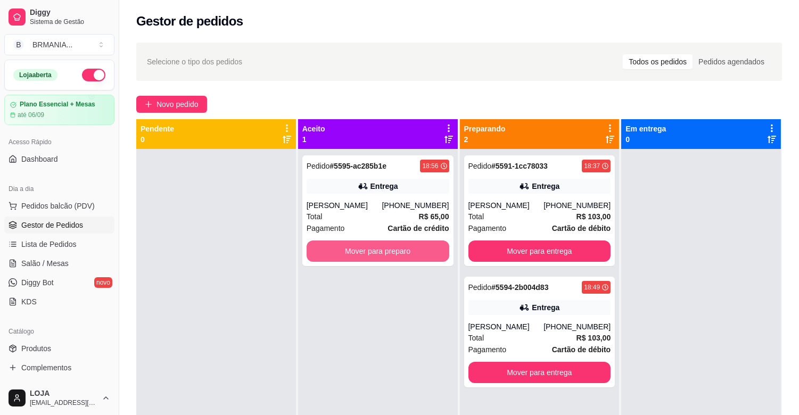
click at [366, 249] on button "Mover para preparo" at bounding box center [378, 251] width 143 height 21
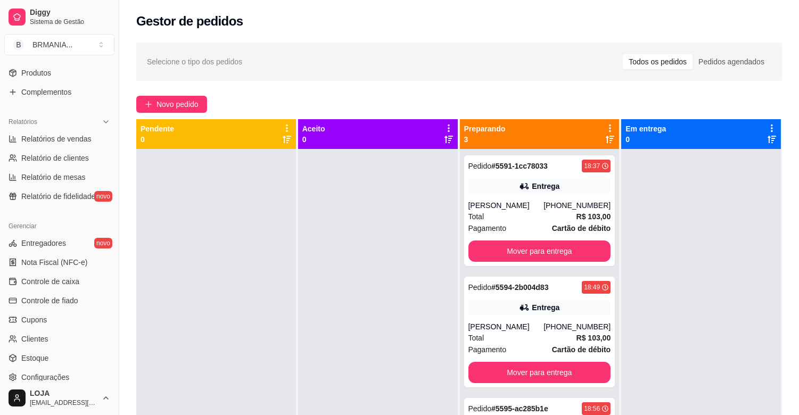
scroll to position [350, 0]
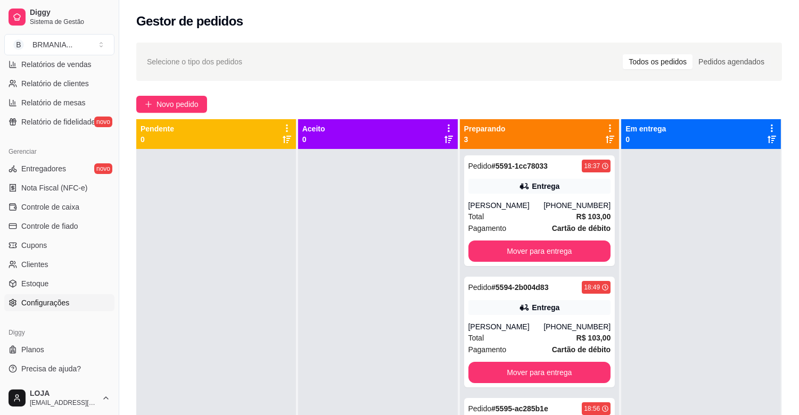
click at [70, 306] on link "Configurações" at bounding box center [59, 302] width 110 height 17
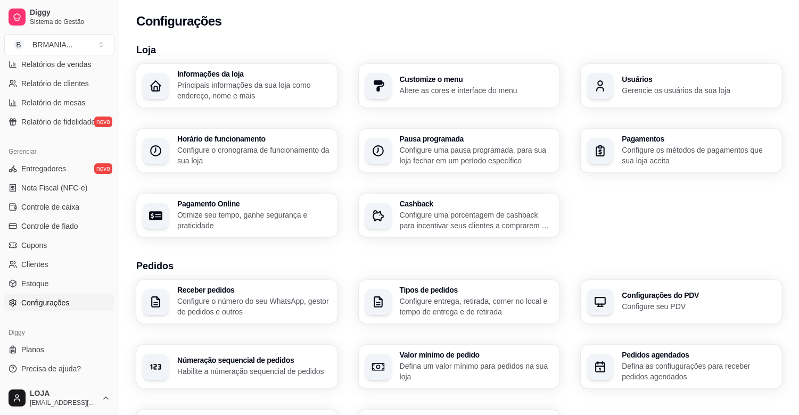
click at [608, 82] on div "button" at bounding box center [600, 86] width 26 height 26
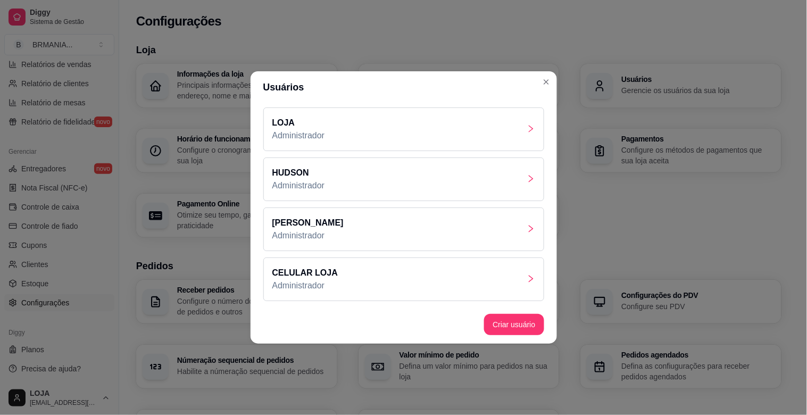
click at [358, 272] on div "CELULAR LOJA Administrador" at bounding box center [403, 280] width 281 height 44
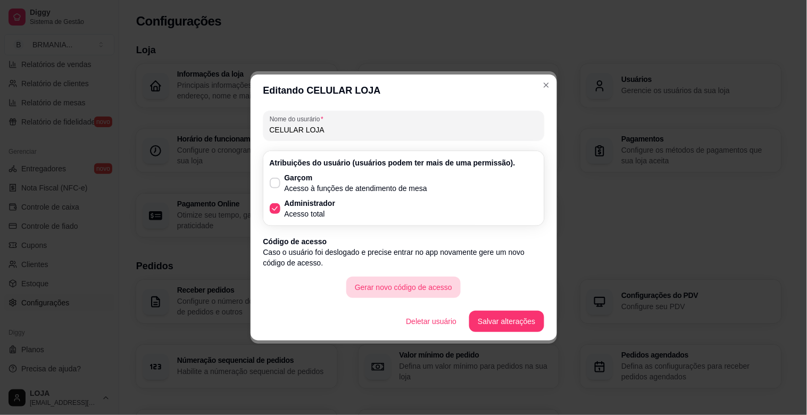
click at [432, 292] on button "Gerar novo código de acesso" at bounding box center [403, 287] width 114 height 21
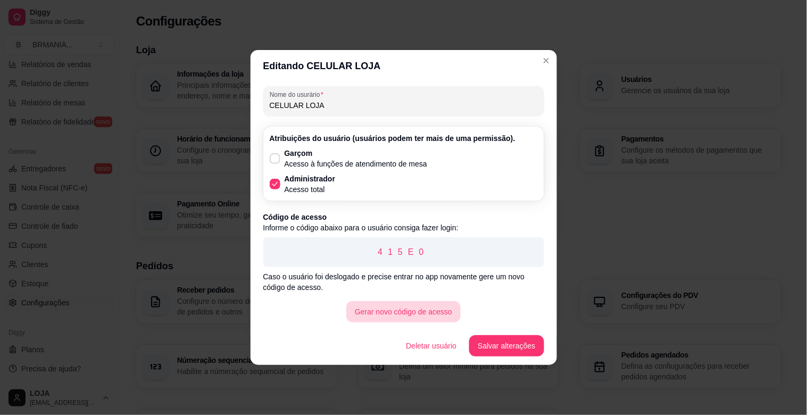
click at [427, 311] on button "Gerar novo código de acesso" at bounding box center [403, 311] width 114 height 21
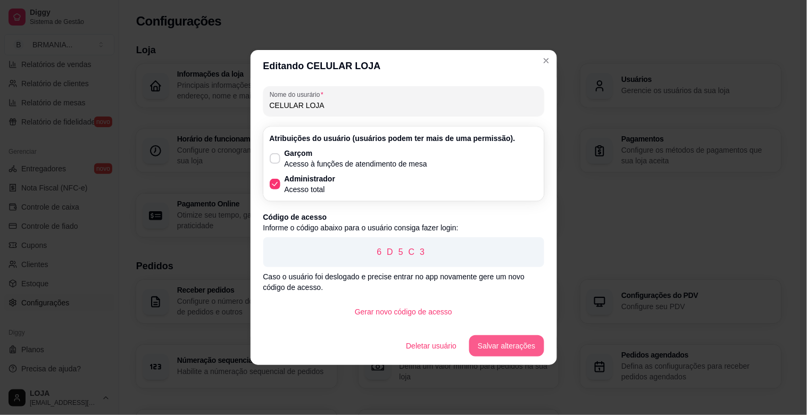
click at [504, 342] on button "Salvar alterações" at bounding box center [506, 345] width 75 height 21
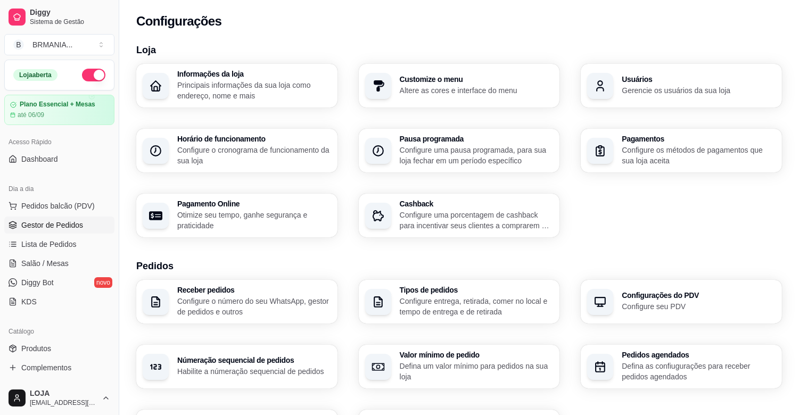
click at [55, 226] on span "Gestor de Pedidos" at bounding box center [52, 225] width 62 height 11
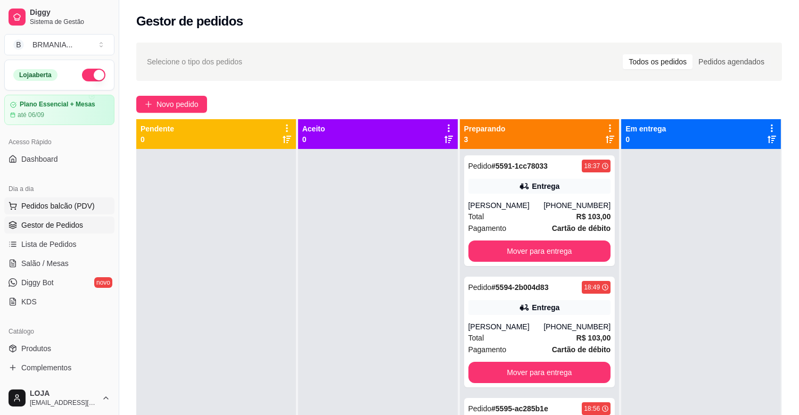
click at [59, 204] on span "Pedidos balcão (PDV)" at bounding box center [57, 206] width 73 height 11
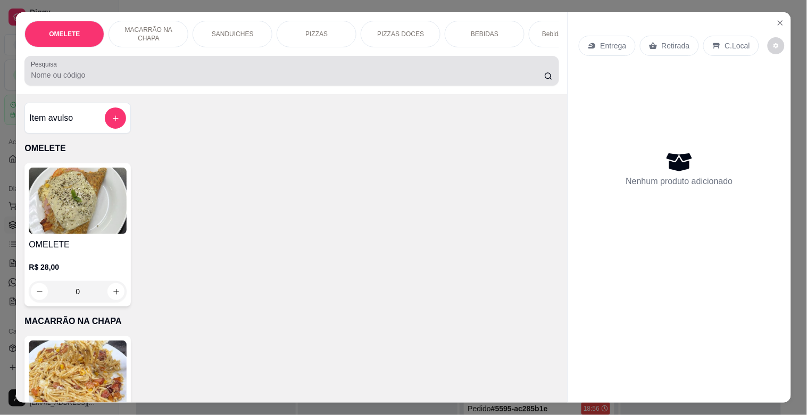
click at [183, 86] on div "Pesquisa" at bounding box center [291, 71] width 534 height 30
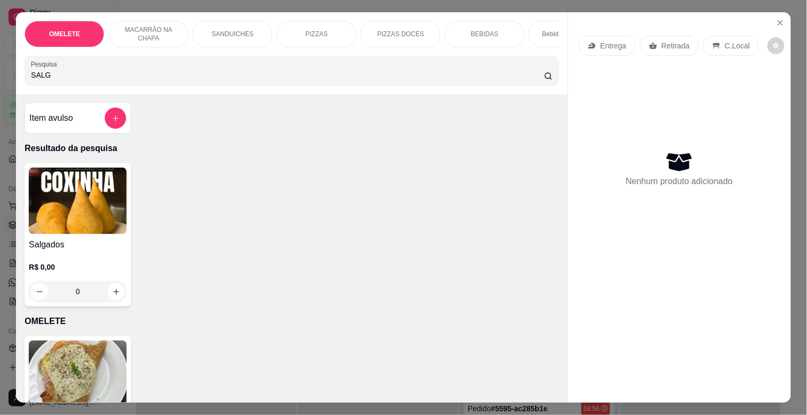
type input "SALG"
click at [56, 245] on h4 "Salgados" at bounding box center [78, 244] width 98 height 13
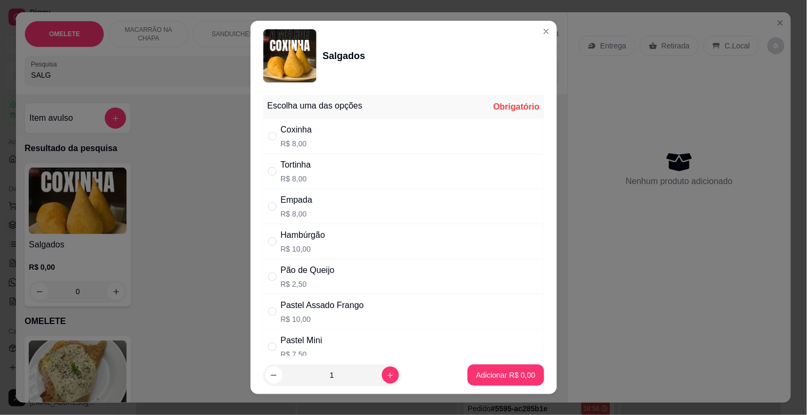
drag, startPoint x: 316, startPoint y: 200, endPoint x: 376, endPoint y: 232, distance: 68.1
click at [316, 200] on div "Empada R$ 8,00" at bounding box center [403, 206] width 281 height 35
radio input "true"
click at [501, 364] on footer "1 Adicionar R$ 8,00" at bounding box center [404, 375] width 307 height 38
click at [498, 373] on p "Adicionar R$ 8,00" at bounding box center [505, 375] width 59 height 11
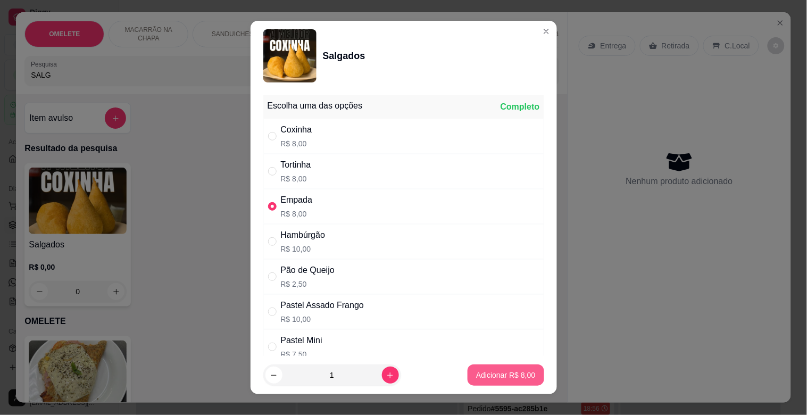
type input "1"
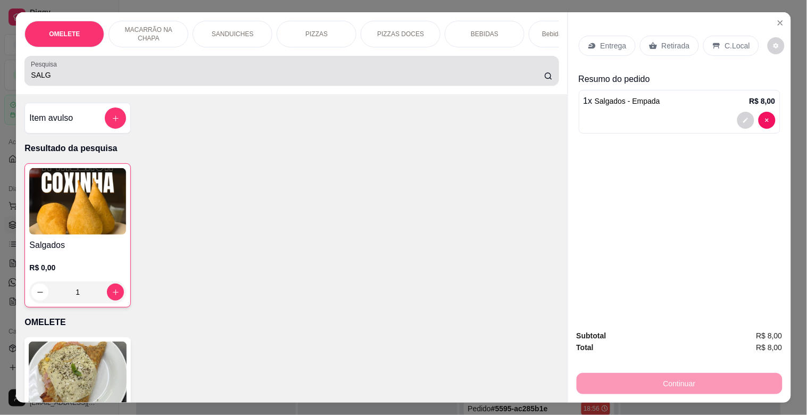
drag, startPoint x: 49, startPoint y: 84, endPoint x: 1, endPoint y: 78, distance: 49.3
click at [1, 78] on div "OMELETE MACARRÃO NA CHAPA SANDUICHES PIZZAS PIZZAS DOCES BEBIDAS Bebidas Alcoól…" at bounding box center [403, 207] width 807 height 415
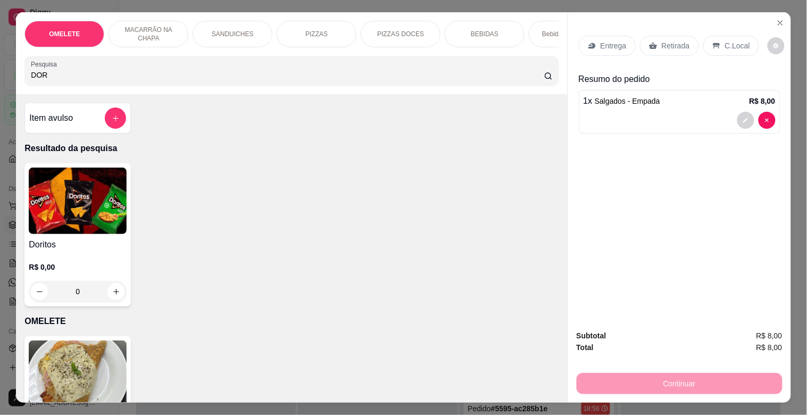
type input "DOR"
click at [52, 195] on img at bounding box center [78, 201] width 98 height 67
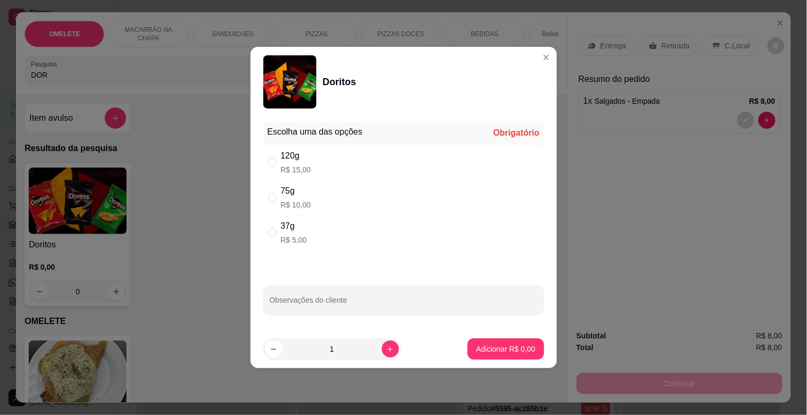
click at [273, 220] on div "37g R$ 5,00" at bounding box center [403, 232] width 281 height 35
radio input "true"
click at [496, 349] on p "Adicionar R$ 5,00" at bounding box center [505, 349] width 59 height 11
type input "1"
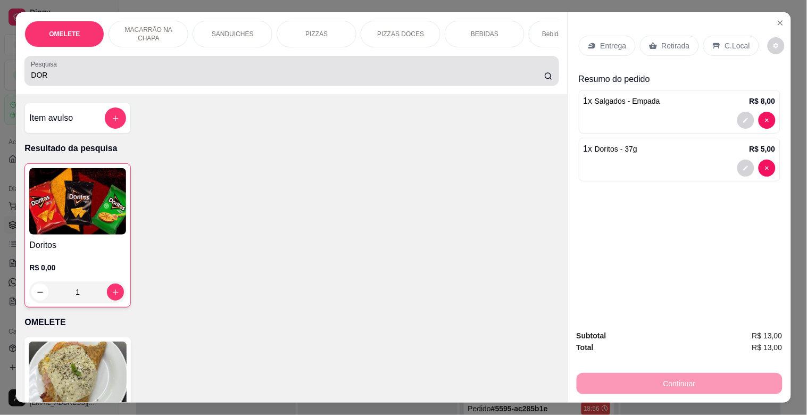
drag, startPoint x: 67, startPoint y: 86, endPoint x: 22, endPoint y: 84, distance: 44.8
click at [9, 91] on div "OMELETE MACARRÃO NA CHAPA SANDUICHES PIZZAS PIZZAS DOCES BEBIDAS Bebidas Alcoól…" at bounding box center [403, 207] width 807 height 415
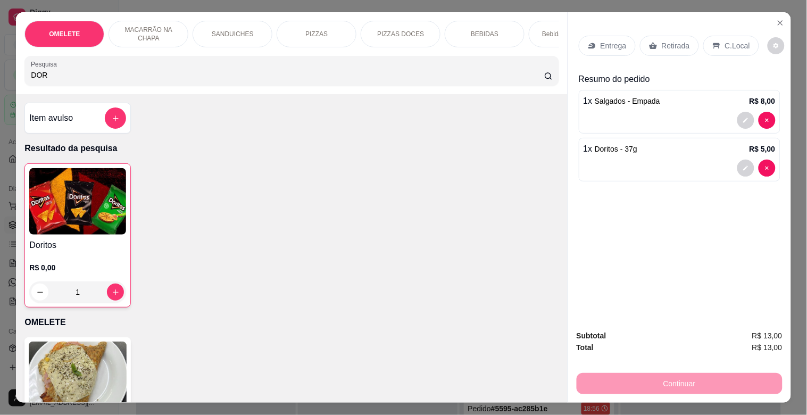
drag, startPoint x: 10, startPoint y: 94, endPoint x: 0, endPoint y: 99, distance: 11.0
click at [0, 99] on div "OMELETE MACARRÃO NA CHAPA SANDUICHES PIZZAS PIZZAS DOCES BEBIDAS Bebidas Alcoól…" at bounding box center [403, 207] width 807 height 415
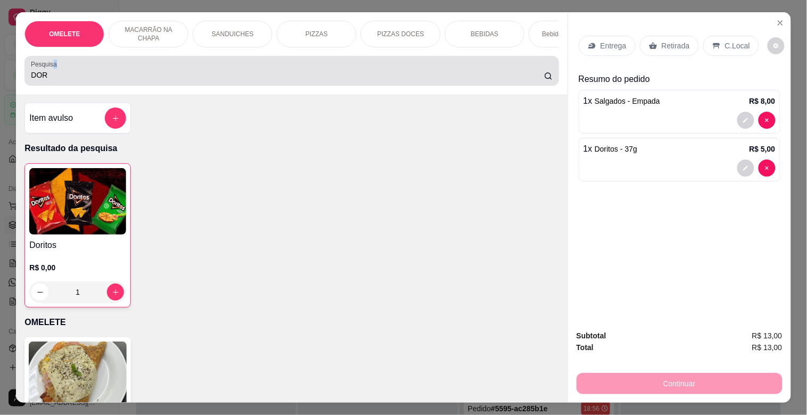
drag, startPoint x: 47, startPoint y: 72, endPoint x: 18, endPoint y: 87, distance: 32.6
click at [18, 87] on div "OMELETE MACARRÃO NA CHAPA SANDUICHES PIZZAS PIZZAS DOCES BEBIDAS Bebidas Alcoól…" at bounding box center [291, 53] width 551 height 82
click at [55, 80] on input "DOR" at bounding box center [288, 75] width 514 height 11
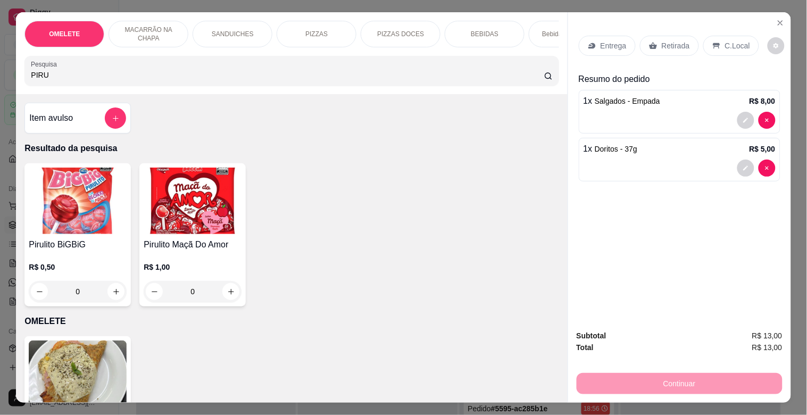
click at [184, 196] on img at bounding box center [193, 201] width 98 height 67
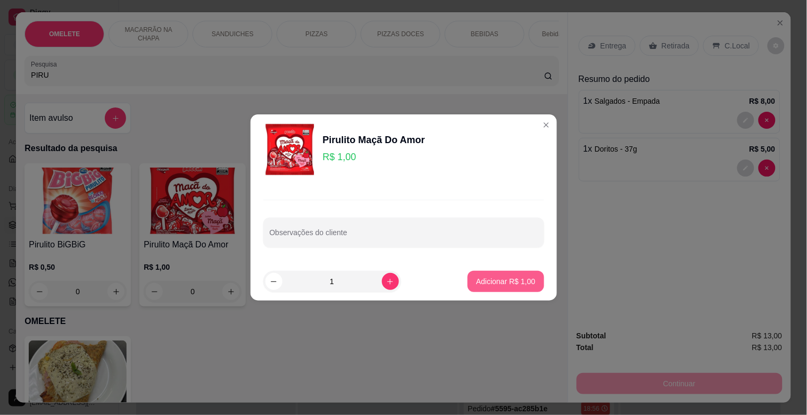
click at [483, 283] on p "Adicionar R$ 1,00" at bounding box center [505, 281] width 59 height 11
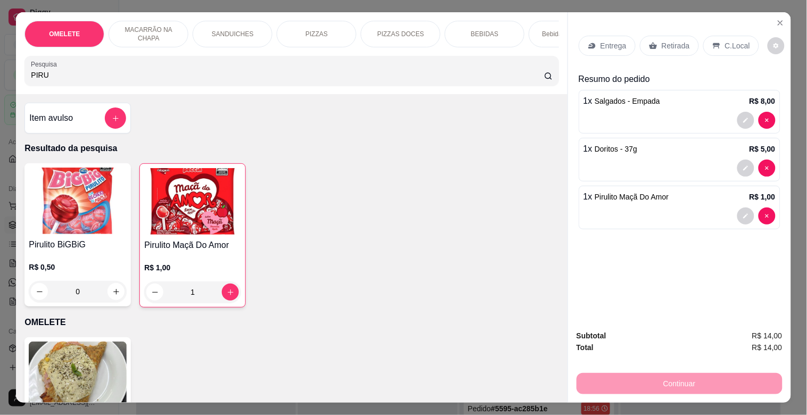
drag, startPoint x: 91, startPoint y: 81, endPoint x: 0, endPoint y: 83, distance: 91.0
click at [0, 83] on div "OMELETE MACARRÃO NA CHAPA SANDUICHES PIZZAS PIZZAS DOCES BEBIDAS Bebidas Alcoól…" at bounding box center [403, 207] width 807 height 415
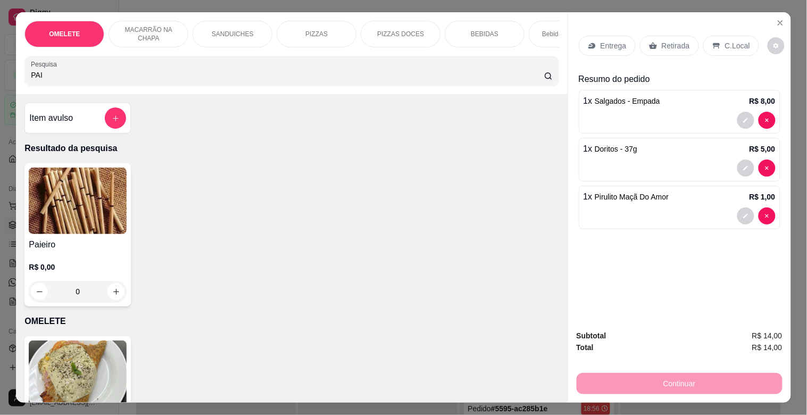
click at [32, 227] on img at bounding box center [78, 201] width 98 height 67
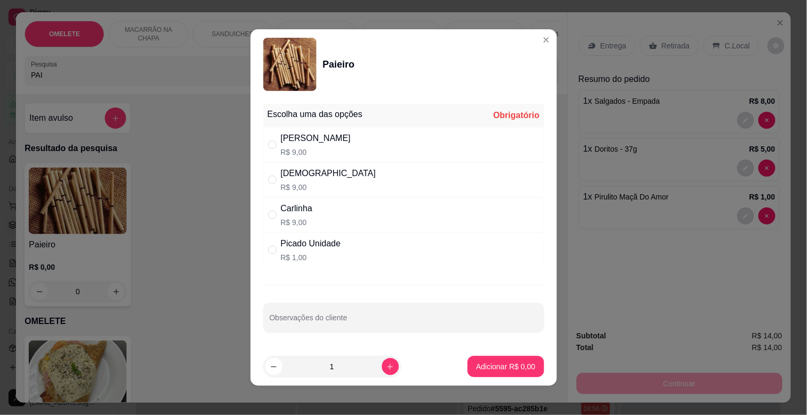
click at [299, 253] on p "R$ 1,00" at bounding box center [311, 257] width 60 height 11
click at [511, 363] on p "Adicionar R$ 1,00" at bounding box center [505, 366] width 57 height 10
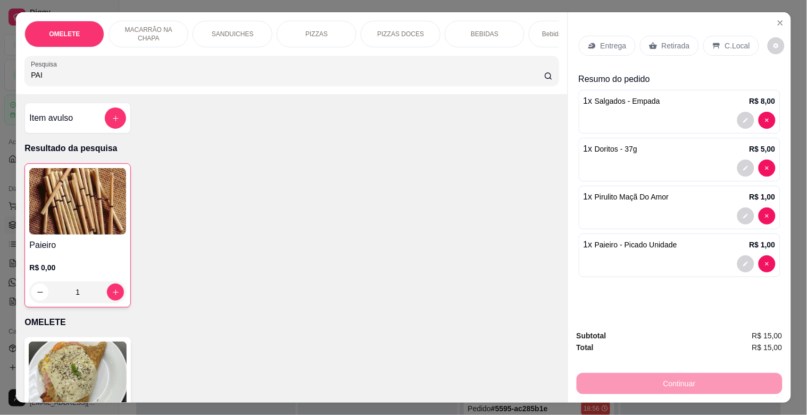
click at [710, 36] on div "C.Local" at bounding box center [732, 46] width 56 height 20
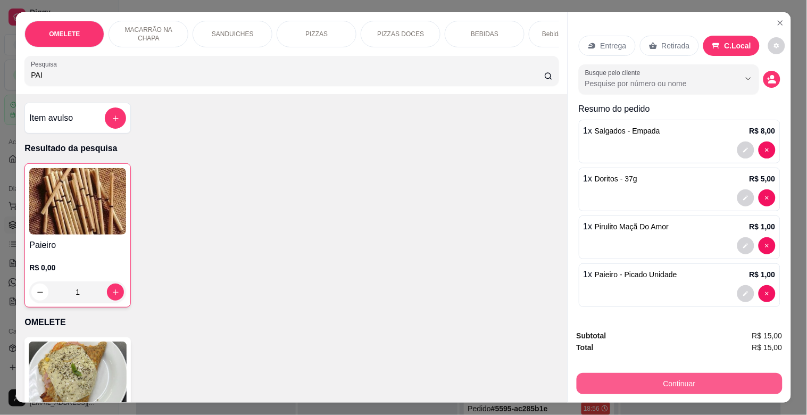
click at [708, 385] on button "Continuar" at bounding box center [680, 383] width 206 height 21
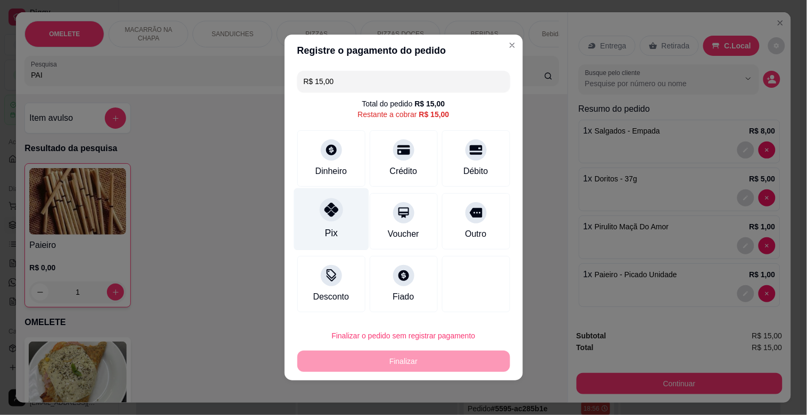
click at [333, 221] on div at bounding box center [331, 209] width 23 height 23
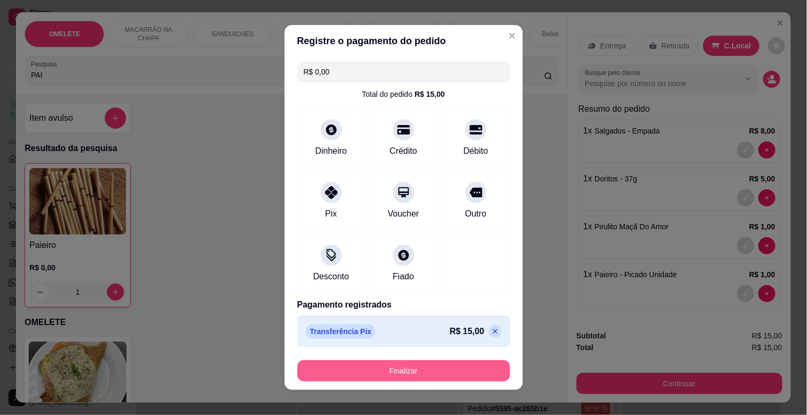
click at [422, 373] on button "Finalizar" at bounding box center [404, 370] width 213 height 21
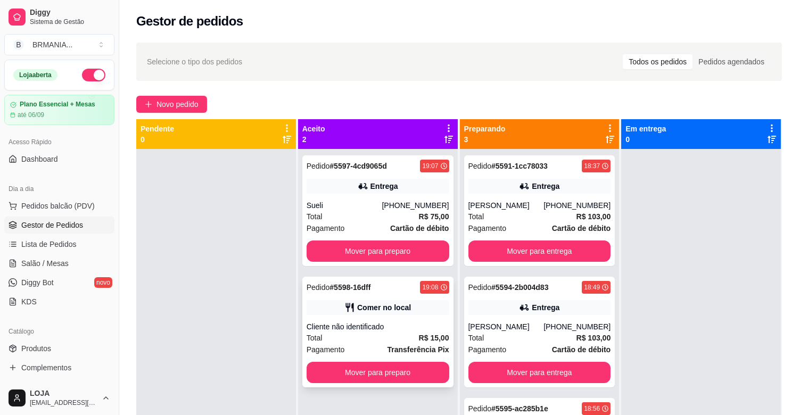
click at [414, 331] on div "Cliente não identificado" at bounding box center [378, 326] width 143 height 11
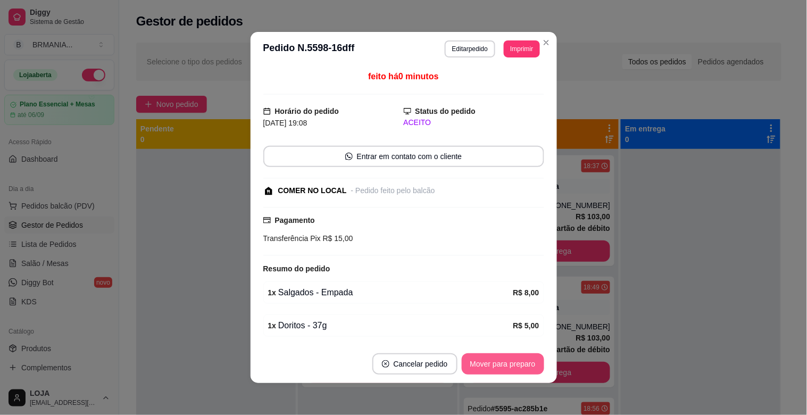
click at [527, 364] on button "Mover para preparo" at bounding box center [503, 363] width 82 height 21
click at [515, 365] on button "Mover para retirada disponível" at bounding box center [485, 363] width 118 height 21
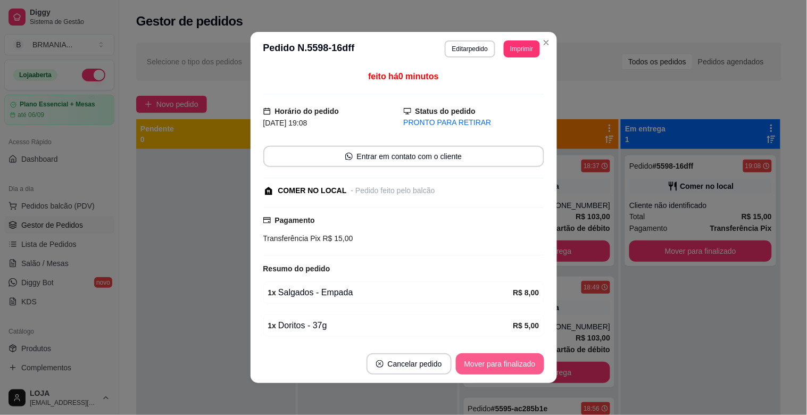
click at [515, 365] on button "Mover para finalizado" at bounding box center [500, 363] width 88 height 21
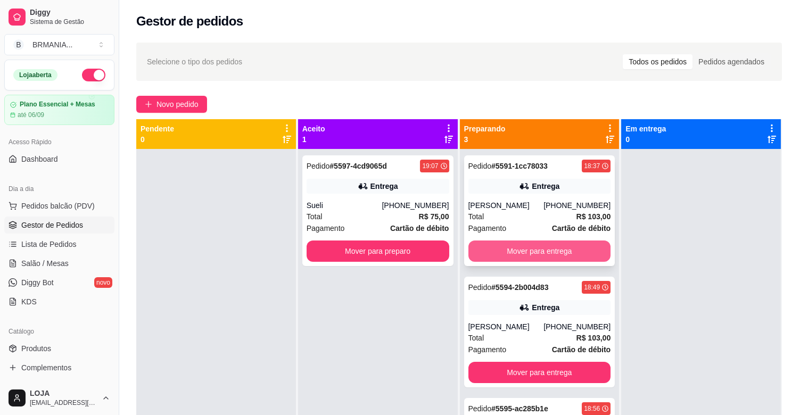
click at [541, 251] on button "Mover para entrega" at bounding box center [539, 251] width 143 height 21
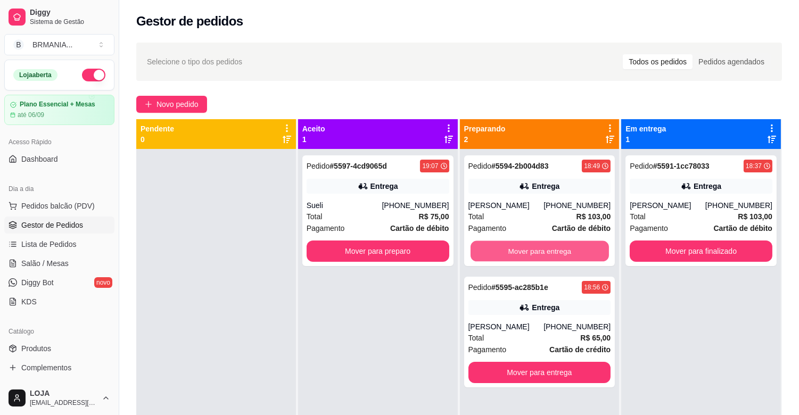
click at [541, 251] on button "Mover para entrega" at bounding box center [540, 251] width 138 height 21
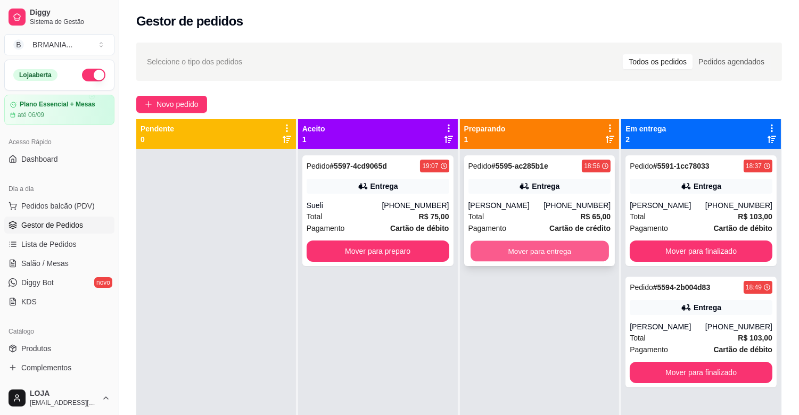
click at [541, 250] on button "Mover para entrega" at bounding box center [540, 251] width 138 height 21
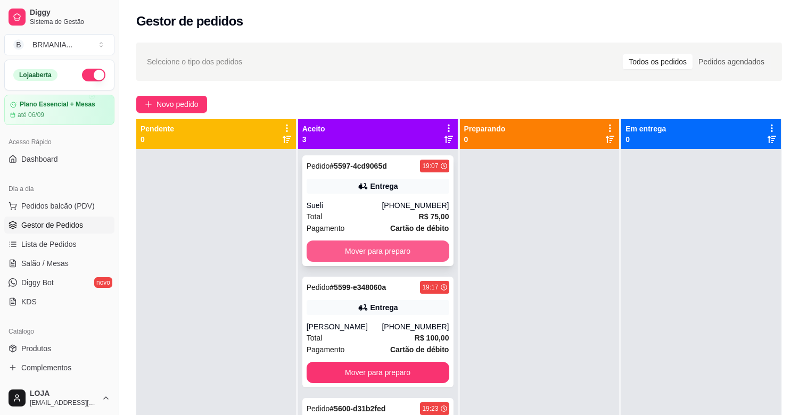
click at [386, 253] on button "Mover para preparo" at bounding box center [378, 251] width 143 height 21
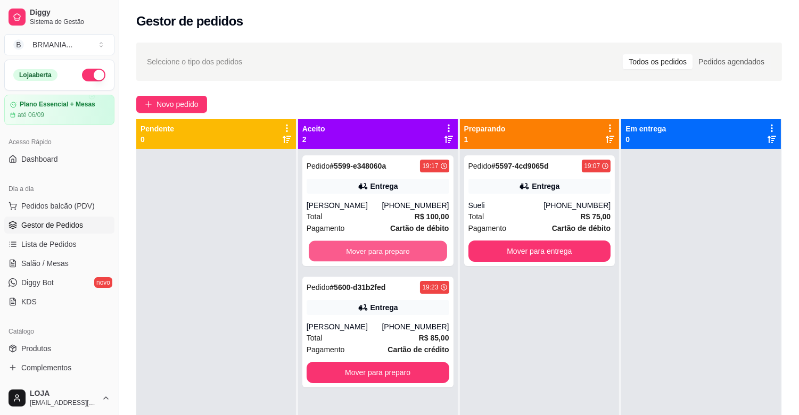
click at [376, 249] on button "Mover para preparo" at bounding box center [378, 251] width 138 height 21
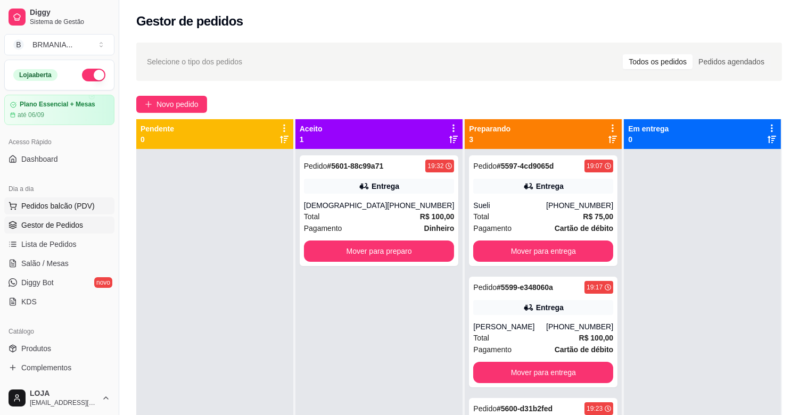
click at [53, 201] on span "Pedidos balcão (PDV)" at bounding box center [57, 206] width 73 height 11
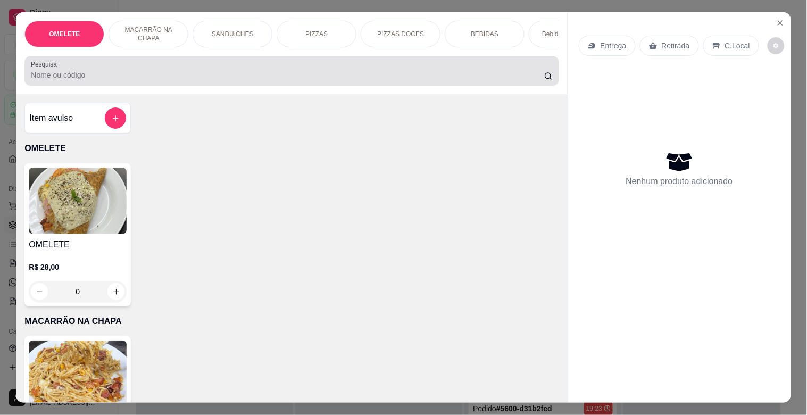
click at [192, 67] on div at bounding box center [292, 70] width 522 height 21
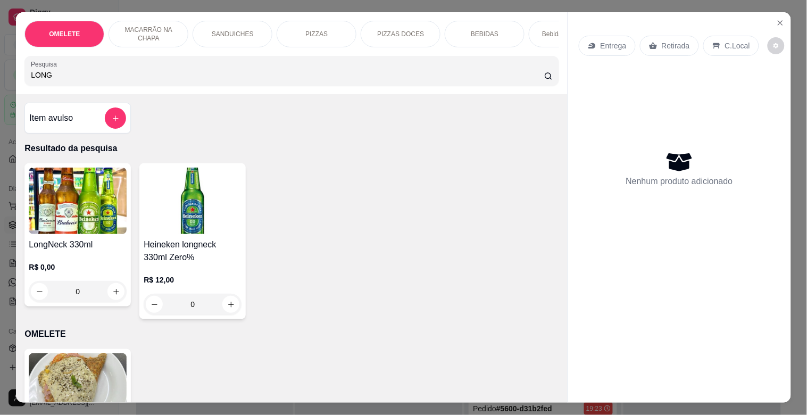
click at [145, 184] on img at bounding box center [193, 201] width 98 height 67
click at [77, 208] on img at bounding box center [78, 201] width 98 height 67
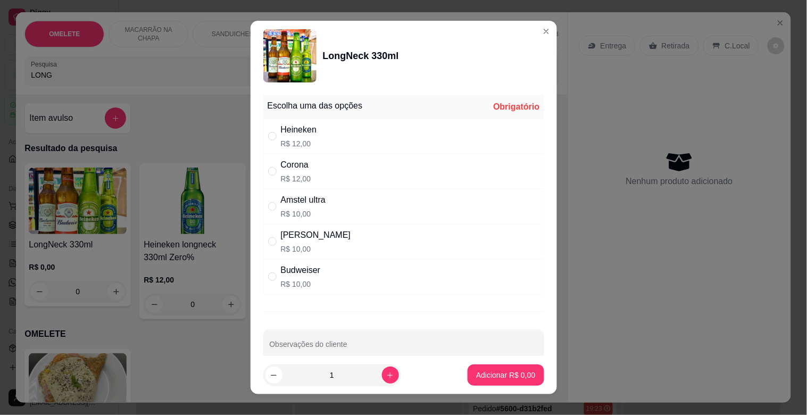
click at [300, 134] on div "Heineken" at bounding box center [299, 129] width 36 height 13
click at [386, 372] on icon "increase-product-quantity" at bounding box center [390, 376] width 8 height 8
click at [488, 371] on p "Adicionar R$ 24,00" at bounding box center [503, 375] width 63 height 11
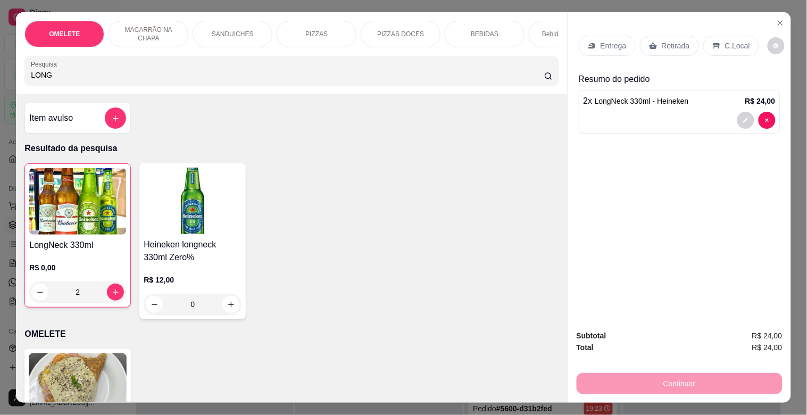
click at [110, 219] on img at bounding box center [77, 201] width 97 height 67
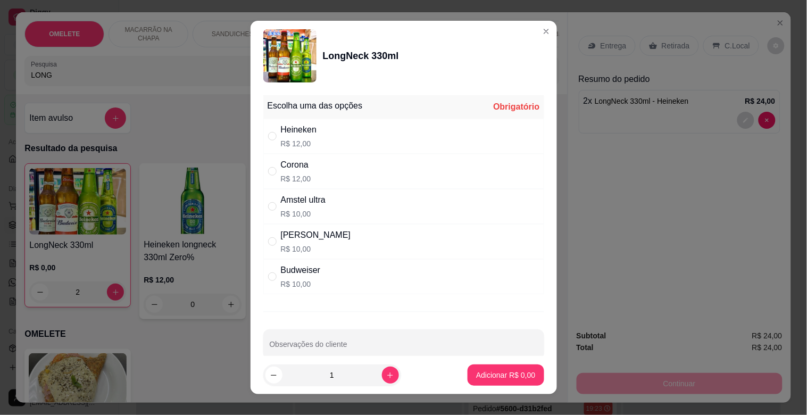
click at [304, 273] on div "Budweiser" at bounding box center [301, 270] width 40 height 13
click at [478, 375] on p "Adicionar R$ 10,00" at bounding box center [503, 375] width 63 height 11
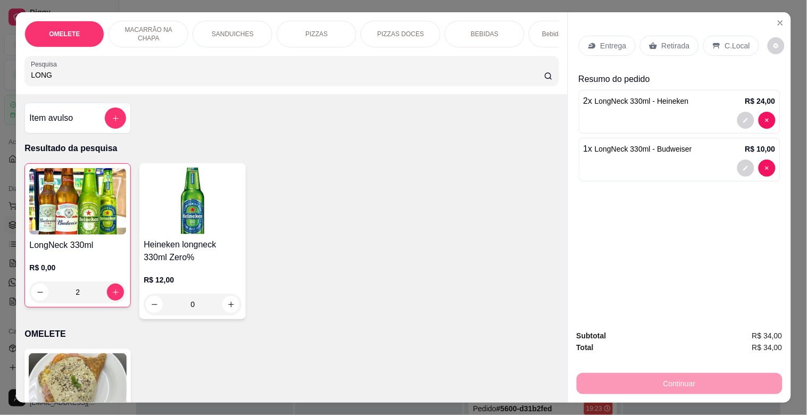
click at [668, 48] on div "Retirada" at bounding box center [669, 46] width 59 height 20
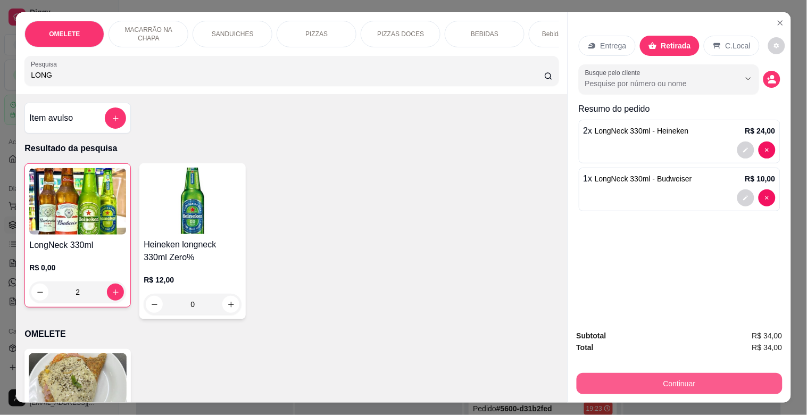
click at [689, 377] on button "Continuar" at bounding box center [680, 383] width 206 height 21
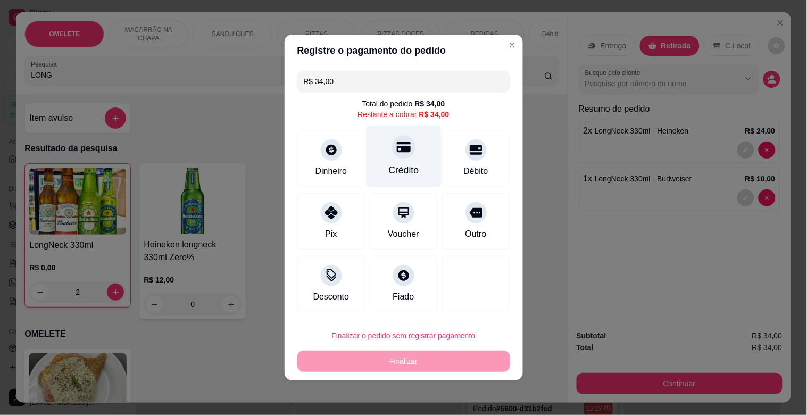
click at [403, 156] on div at bounding box center [403, 146] width 23 height 23
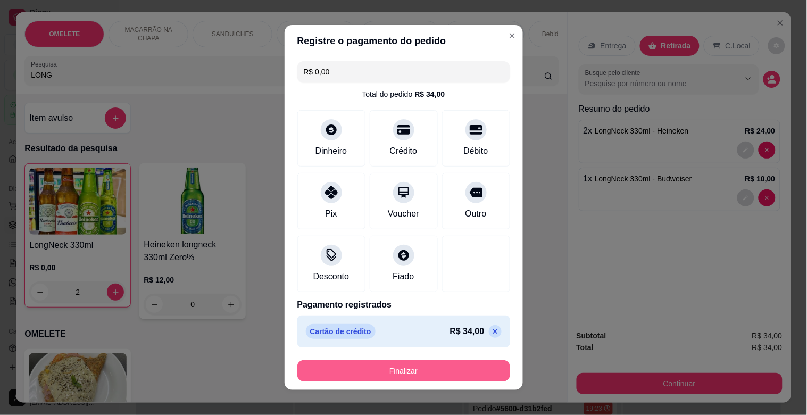
click at [405, 372] on button "Finalizar" at bounding box center [404, 370] width 213 height 21
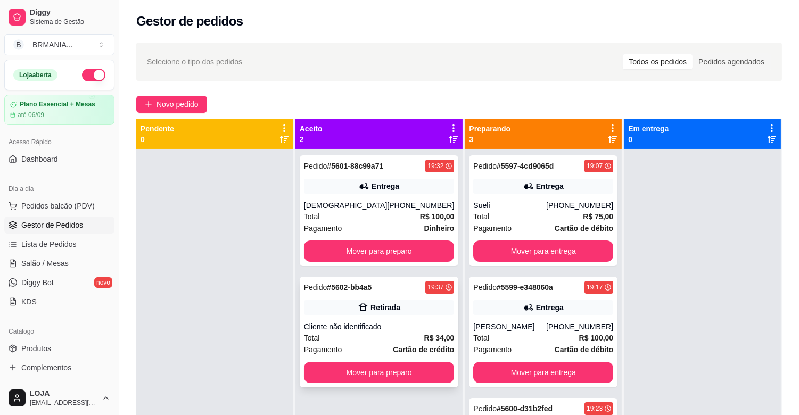
click at [393, 340] on div "Total R$ 34,00" at bounding box center [379, 338] width 151 height 12
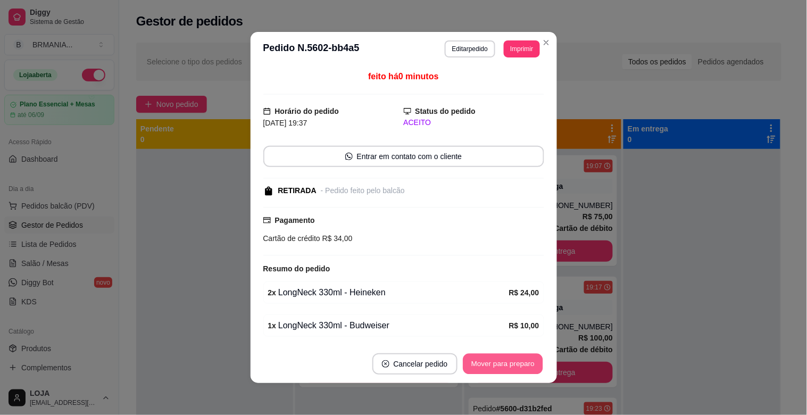
click at [503, 358] on button "Mover para preparo" at bounding box center [503, 364] width 80 height 21
click at [504, 361] on div "Mover para preparo" at bounding box center [495, 363] width 97 height 21
click at [504, 361] on button "Mover para retirada disponível" at bounding box center [485, 363] width 118 height 21
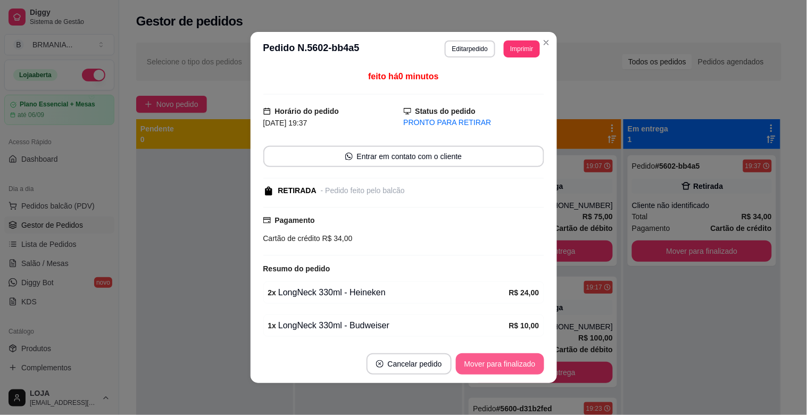
click at [504, 361] on button "Mover para finalizado" at bounding box center [500, 363] width 88 height 21
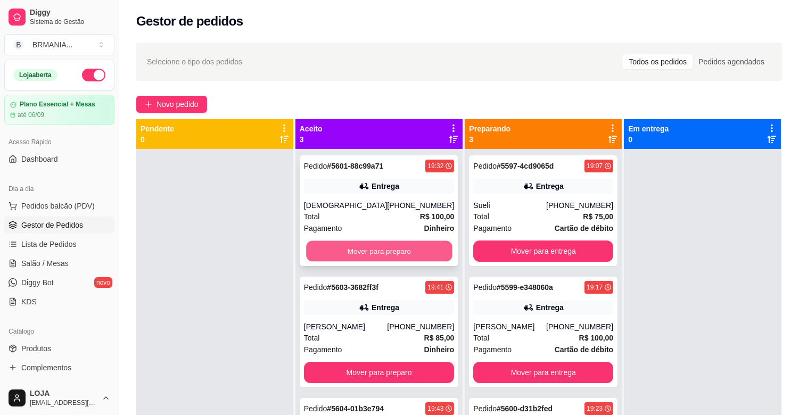
click at [399, 251] on button "Mover para preparo" at bounding box center [379, 251] width 146 height 21
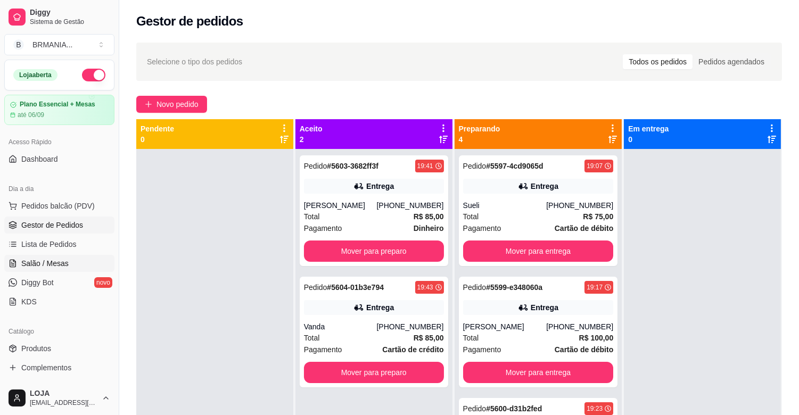
click at [56, 263] on span "Salão / Mesas" at bounding box center [44, 263] width 47 height 11
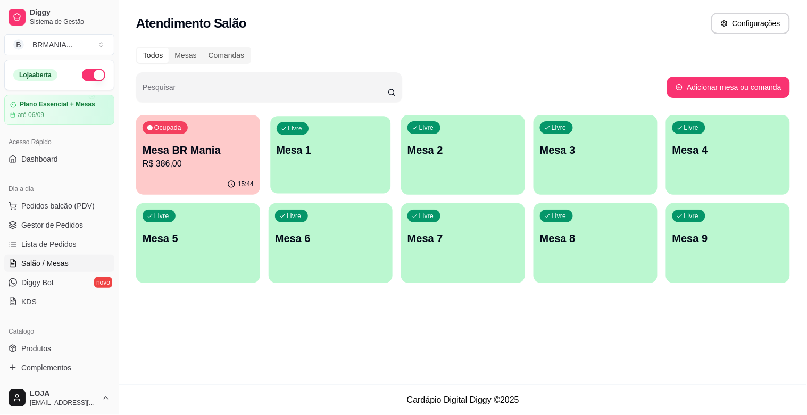
click at [370, 146] on p "Mesa 1" at bounding box center [331, 150] width 108 height 14
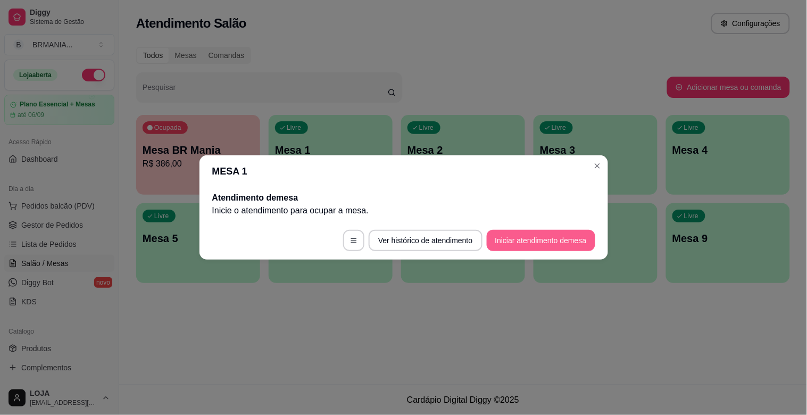
click at [524, 235] on button "Iniciar atendimento de mesa" at bounding box center [541, 240] width 109 height 21
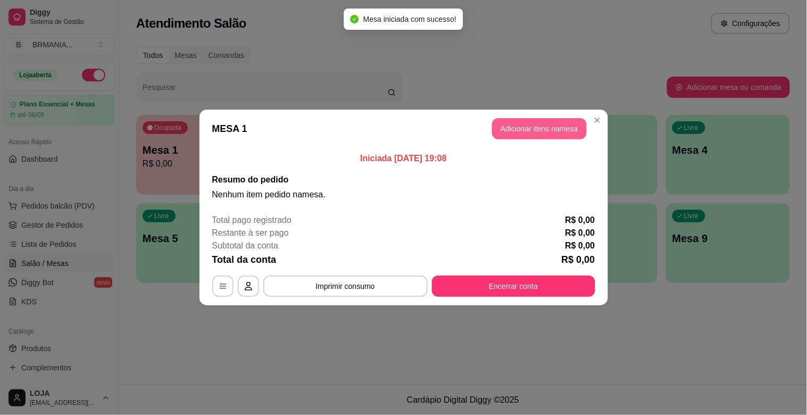
click at [530, 125] on button "Adicionar itens na mesa" at bounding box center [539, 128] width 95 height 21
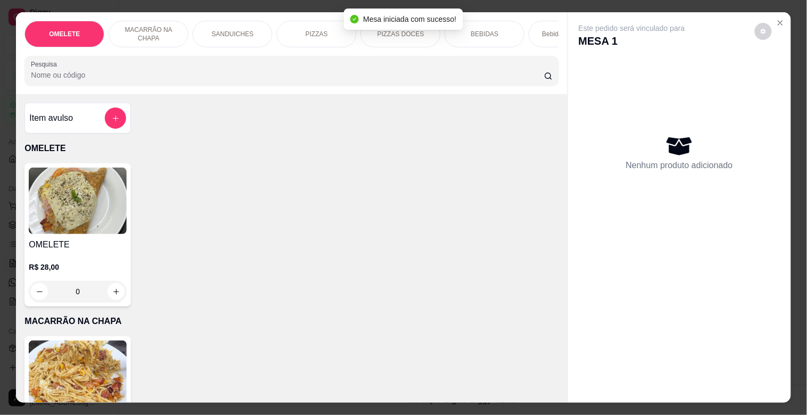
click at [318, 22] on div "PIZZAS" at bounding box center [317, 34] width 80 height 27
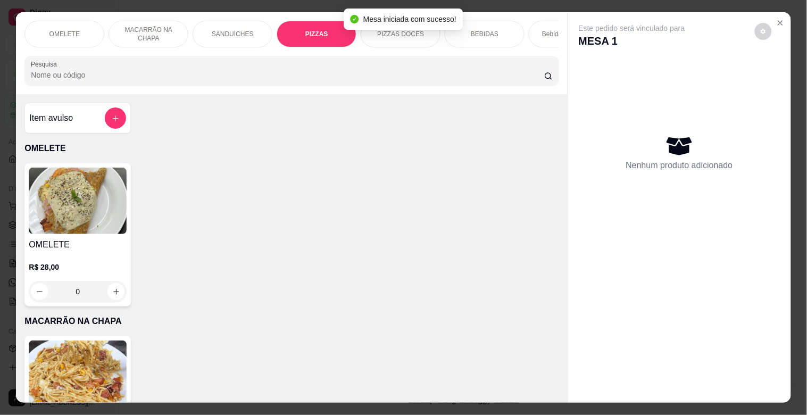
scroll to position [26, 0]
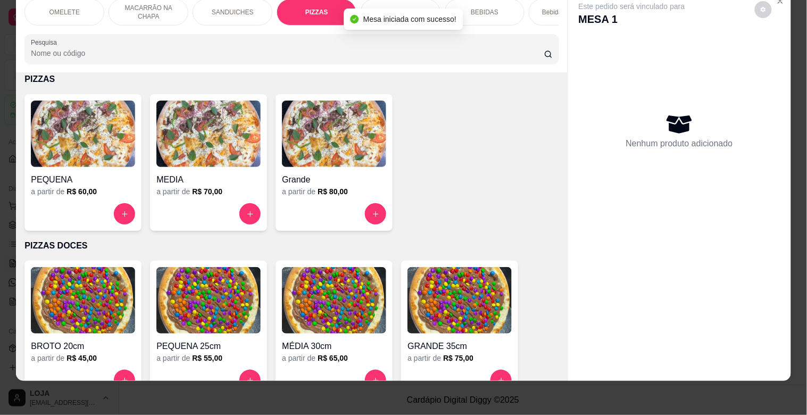
click at [316, 136] on img at bounding box center [334, 134] width 104 height 67
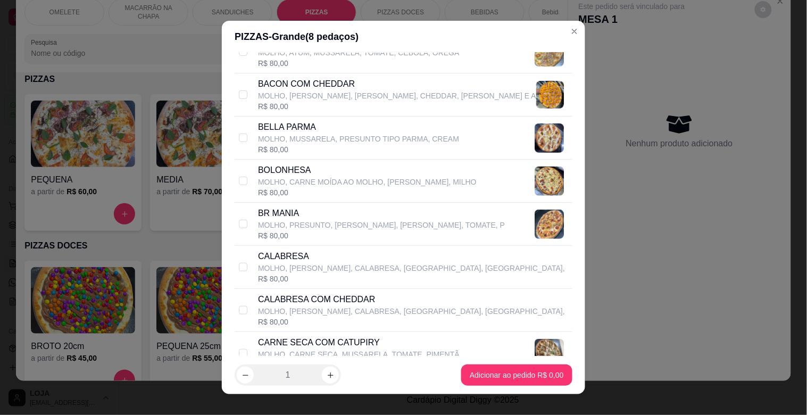
scroll to position [118, 0]
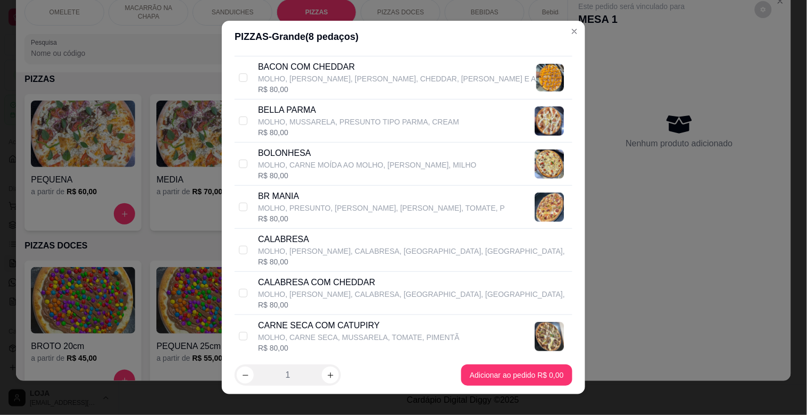
click at [275, 241] on p "CALABRESA" at bounding box center [411, 239] width 307 height 13
click at [315, 324] on p "CARNE SECA COM CATUPIRY" at bounding box center [359, 325] width 202 height 13
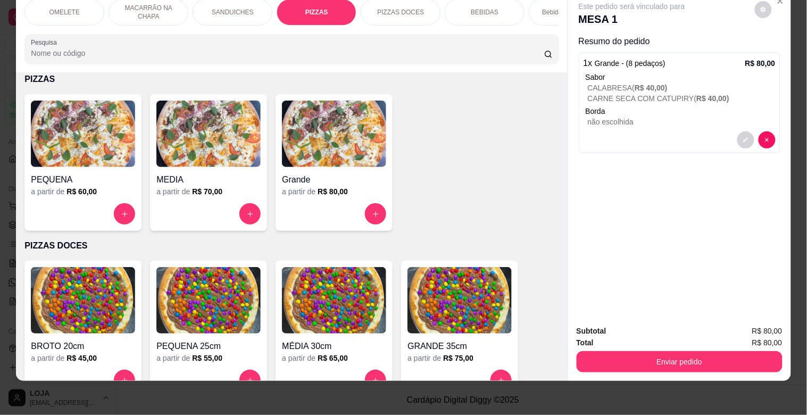
scroll to position [0, 0]
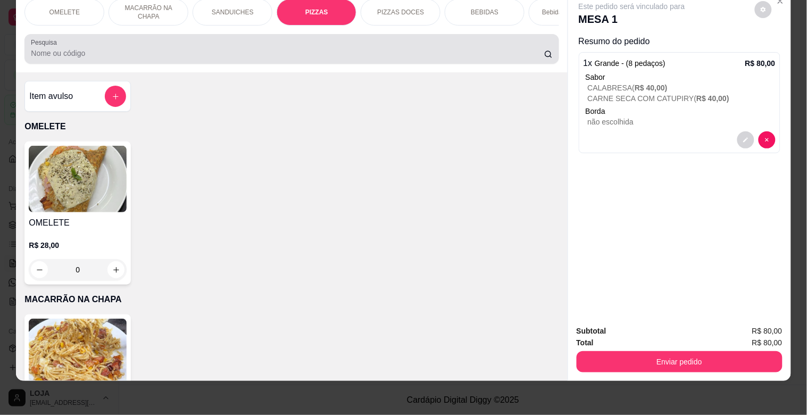
click at [446, 51] on input "Pesquisa" at bounding box center [288, 53] width 514 height 11
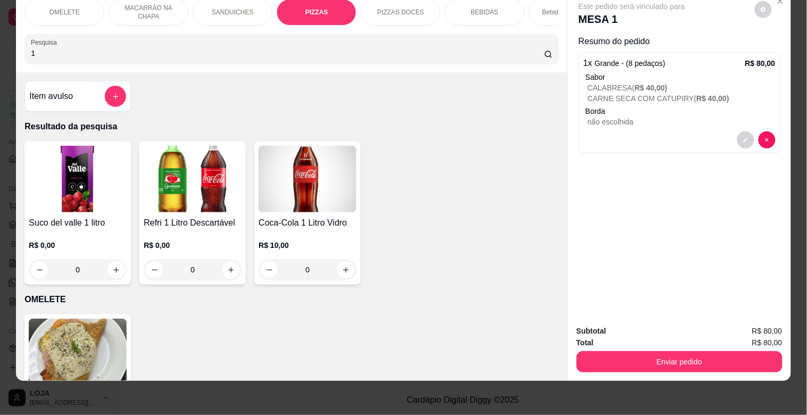
click at [226, 230] on div "R$ 0,00 0" at bounding box center [193, 254] width 98 height 51
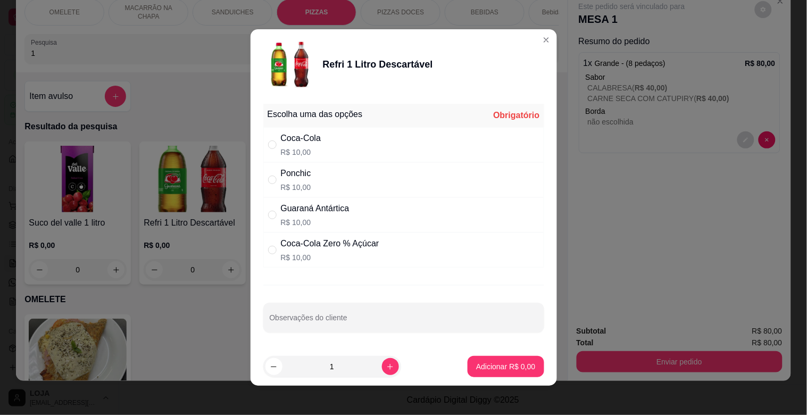
click at [356, 242] on div "Coca-Cola Zero % Açúcar" at bounding box center [330, 243] width 98 height 13
click at [488, 370] on p "Adicionar R$ 10,00" at bounding box center [504, 366] width 62 height 10
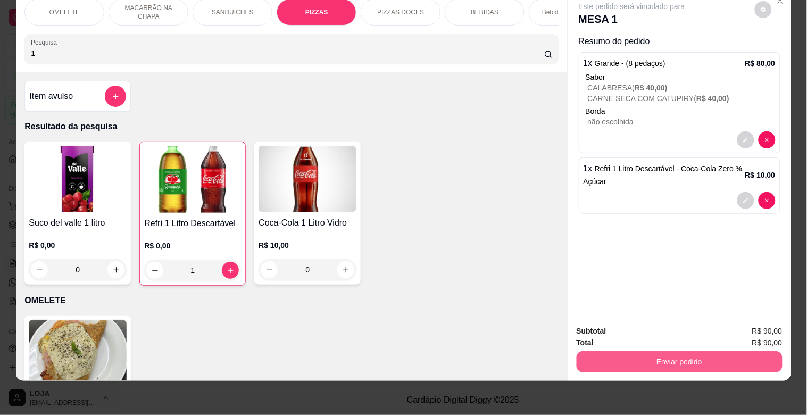
click at [668, 351] on button "Enviar pedido" at bounding box center [680, 361] width 206 height 21
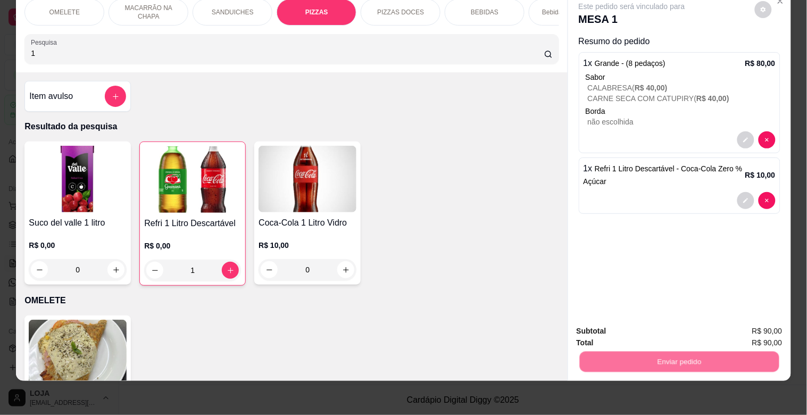
click at [738, 326] on button "Sim, quero registrar" at bounding box center [745, 327] width 79 height 20
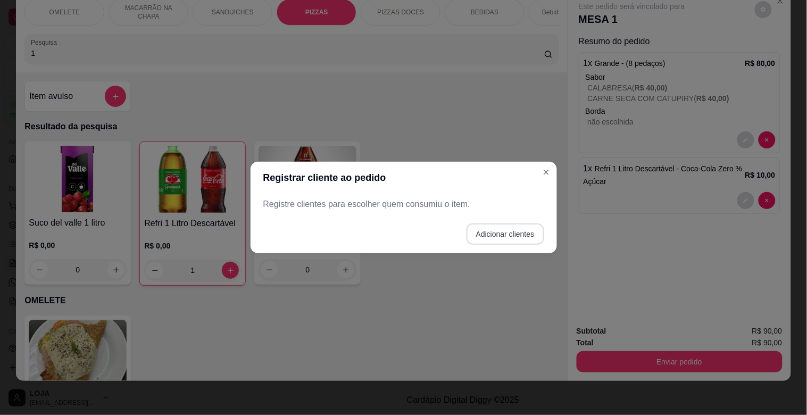
click at [504, 233] on button "Adicionar clientes" at bounding box center [506, 234] width 78 height 21
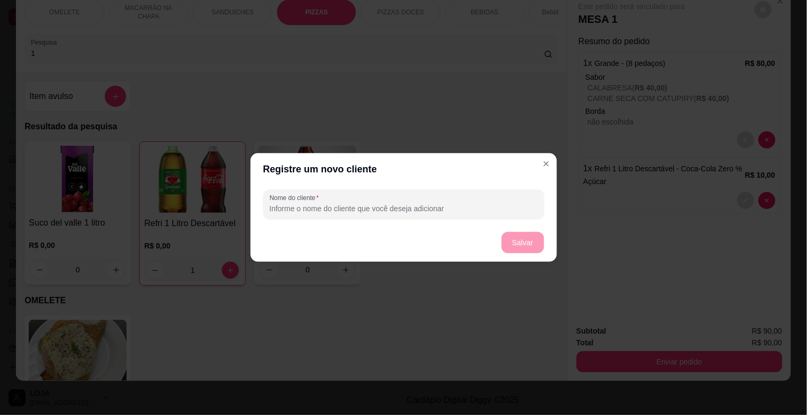
click at [492, 211] on input "Nome do cliente" at bounding box center [404, 208] width 268 height 11
click at [534, 248] on button "Salvar" at bounding box center [523, 243] width 42 height 21
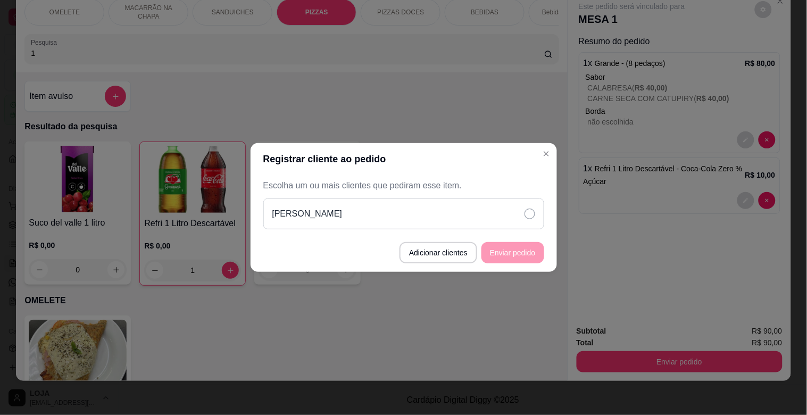
click at [501, 220] on div "[PERSON_NAME]" at bounding box center [403, 214] width 281 height 31
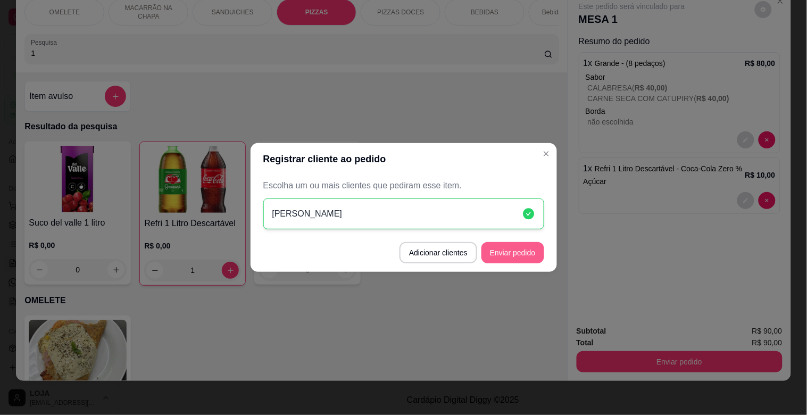
click at [505, 246] on button "Enviar pedido" at bounding box center [513, 252] width 63 height 21
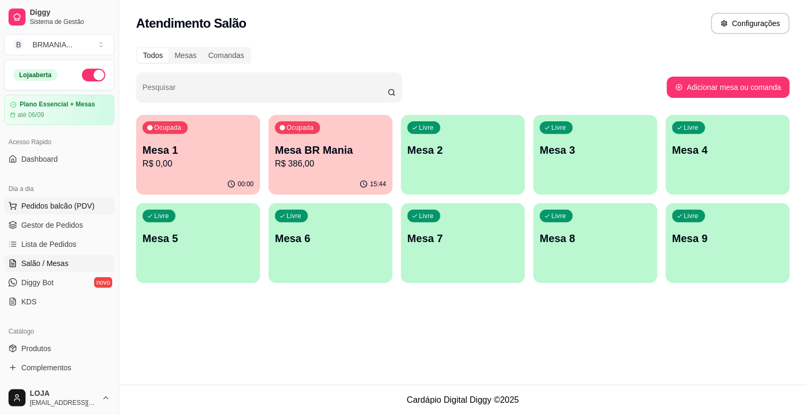
click at [73, 204] on span "Pedidos balcão (PDV)" at bounding box center [57, 206] width 73 height 11
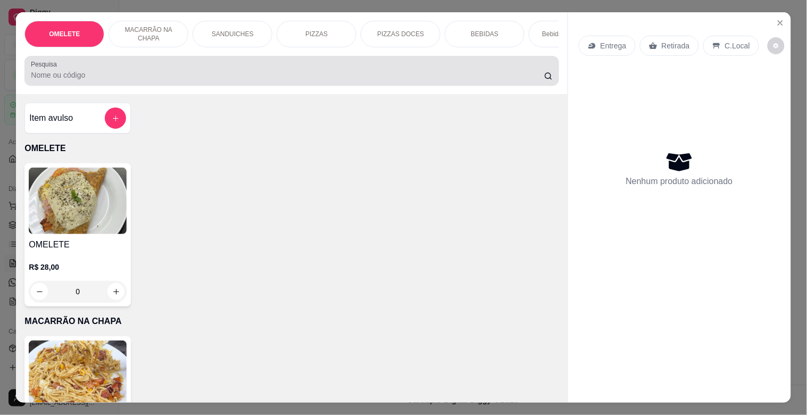
click at [132, 86] on div "Pesquisa" at bounding box center [291, 71] width 534 height 30
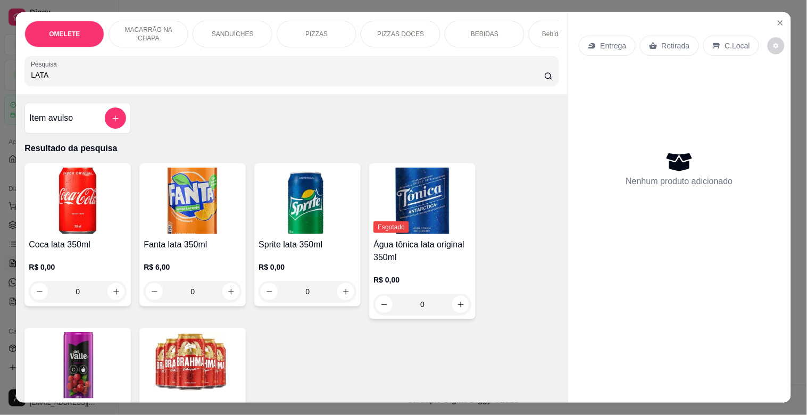
click at [216, 350] on img at bounding box center [193, 365] width 98 height 67
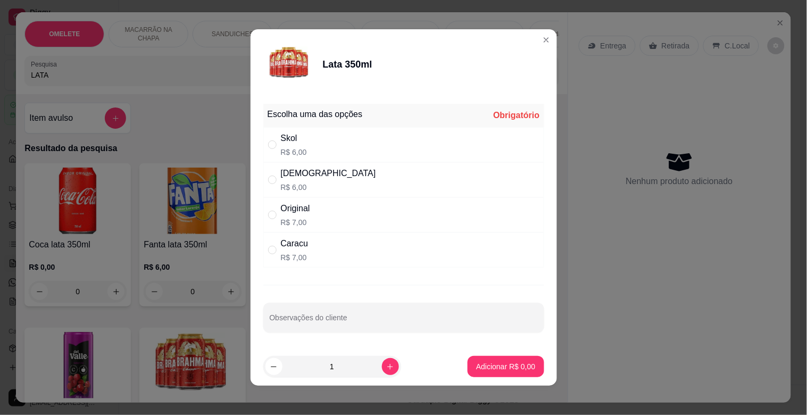
click at [308, 181] on div "Brahma R$ 6,00" at bounding box center [403, 179] width 281 height 35
click at [476, 365] on p "Adicionar R$ 6,00" at bounding box center [505, 366] width 59 height 11
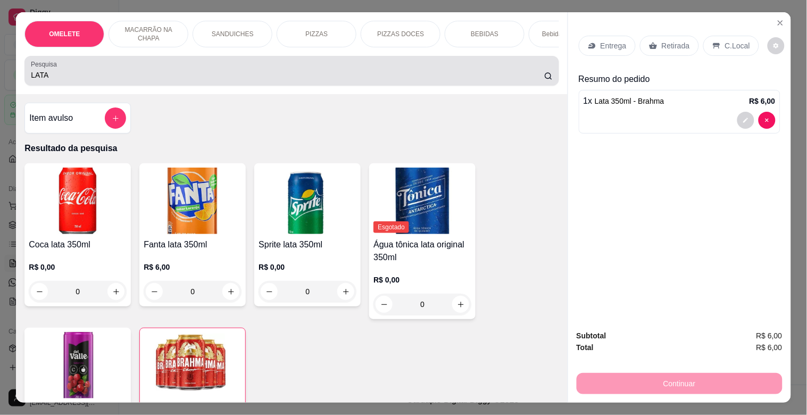
drag, startPoint x: 0, startPoint y: 73, endPoint x: 0, endPoint y: 51, distance: 22.9
click at [0, 65] on div "OMELETE MACARRÃO NA CHAPA SANDUICHES PIZZAS PIZZAS DOCES BEBIDAS Bebidas Alcoól…" at bounding box center [403, 207] width 807 height 415
click at [0, 99] on div "OMELETE MACARRÃO NA CHAPA SANDUICHES PIZZAS PIZZAS DOCES BEBIDAS Bebidas Alcoól…" at bounding box center [403, 207] width 807 height 415
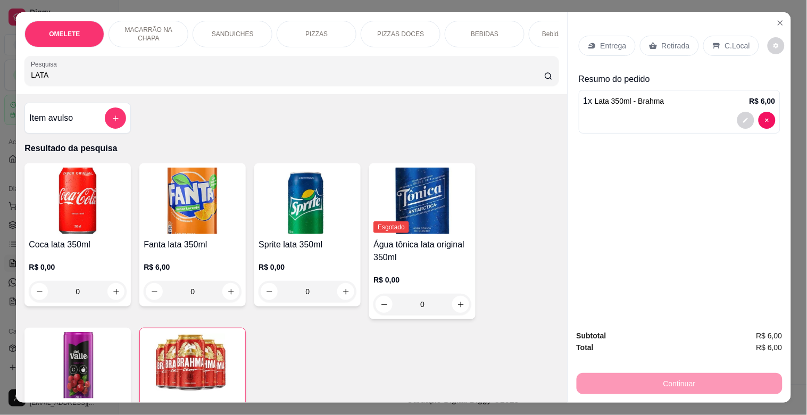
drag, startPoint x: 88, startPoint y: 81, endPoint x: 0, endPoint y: 87, distance: 88.5
click at [0, 87] on div "OMELETE MACARRÃO NA CHAPA SANDUICHES PIZZAS PIZZAS DOCES BEBIDAS Bebidas Alcoól…" at bounding box center [403, 207] width 807 height 415
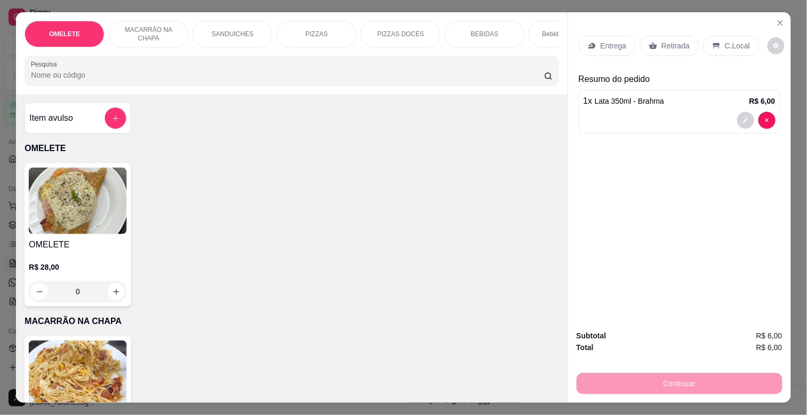
click at [662, 40] on p "Retirada" at bounding box center [676, 45] width 28 height 11
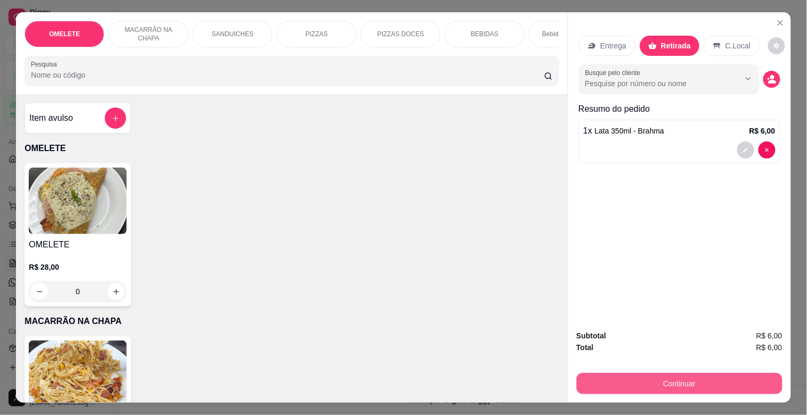
click at [686, 381] on button "Continuar" at bounding box center [680, 383] width 206 height 21
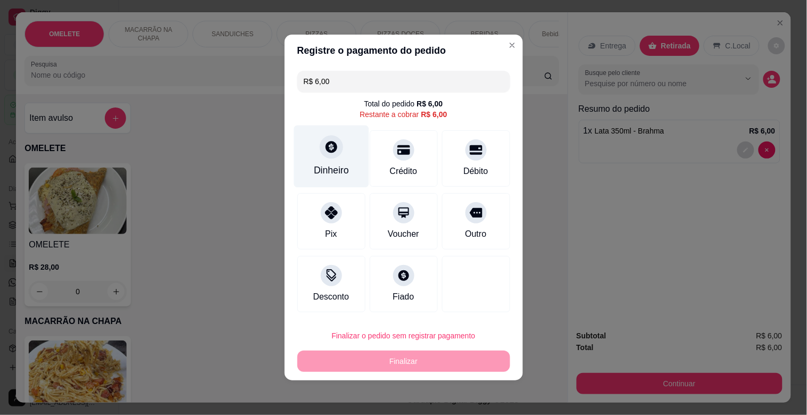
click at [327, 166] on div "Dinheiro" at bounding box center [331, 170] width 35 height 14
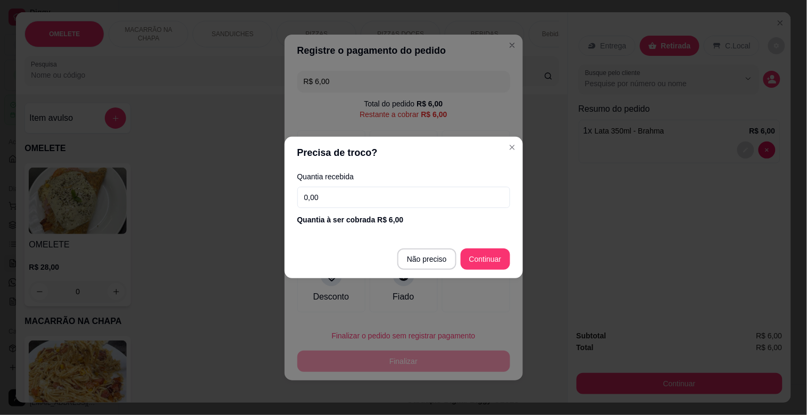
click at [326, 189] on input "0,00" at bounding box center [404, 197] width 213 height 21
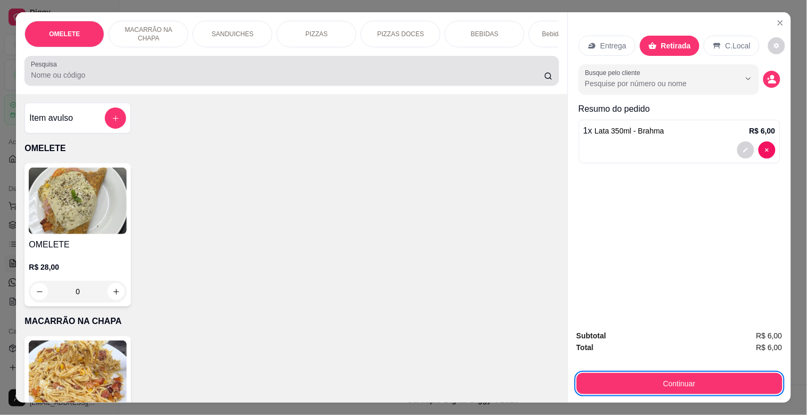
click at [361, 72] on div at bounding box center [292, 70] width 522 height 21
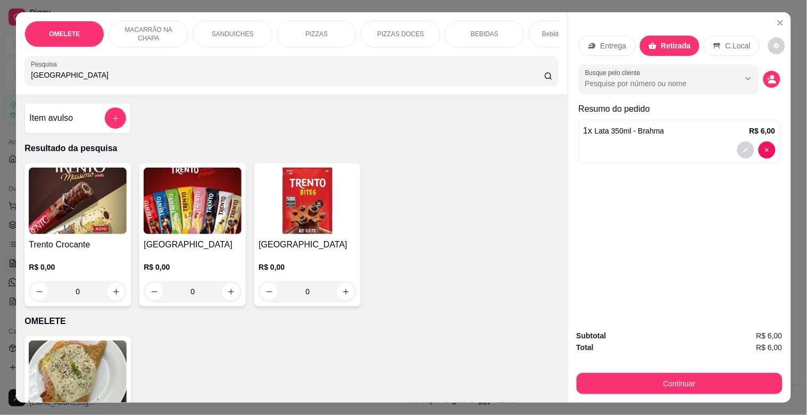
click at [182, 250] on h4 "[GEOGRAPHIC_DATA]" at bounding box center [193, 244] width 98 height 13
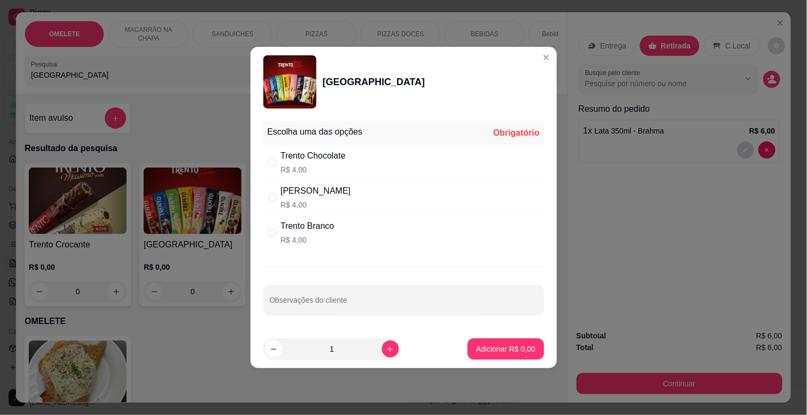
click at [322, 192] on div "[PERSON_NAME]" at bounding box center [316, 191] width 70 height 13
click at [390, 346] on button "increase-product-quantity" at bounding box center [390, 349] width 17 height 17
click at [491, 343] on button "Adicionar R$ 8,00" at bounding box center [506, 349] width 74 height 21
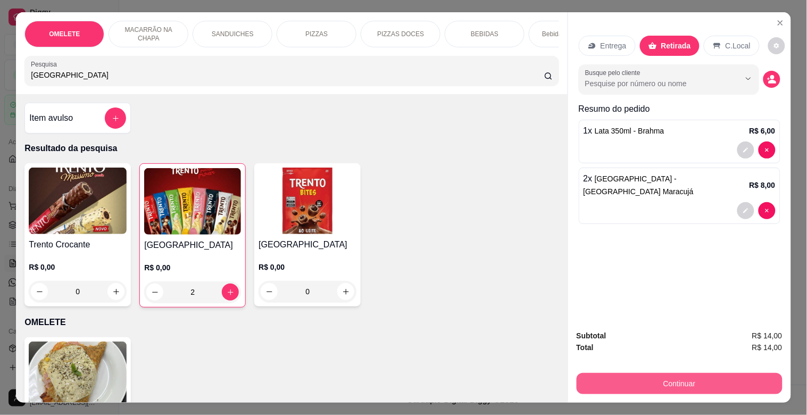
click at [667, 373] on button "Continuar" at bounding box center [680, 383] width 206 height 21
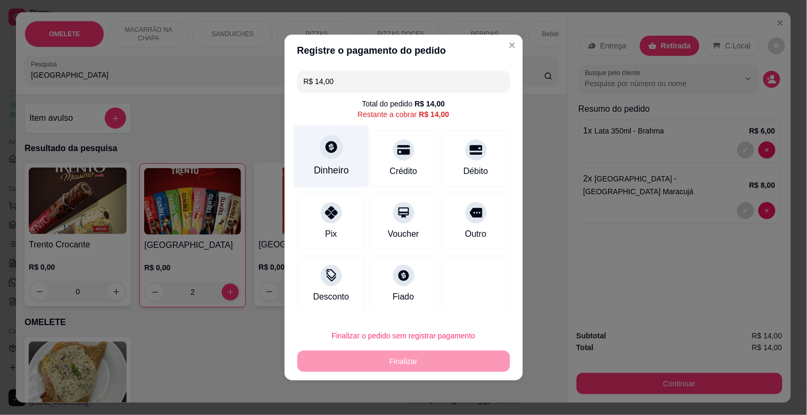
click at [330, 157] on div at bounding box center [331, 146] width 23 height 23
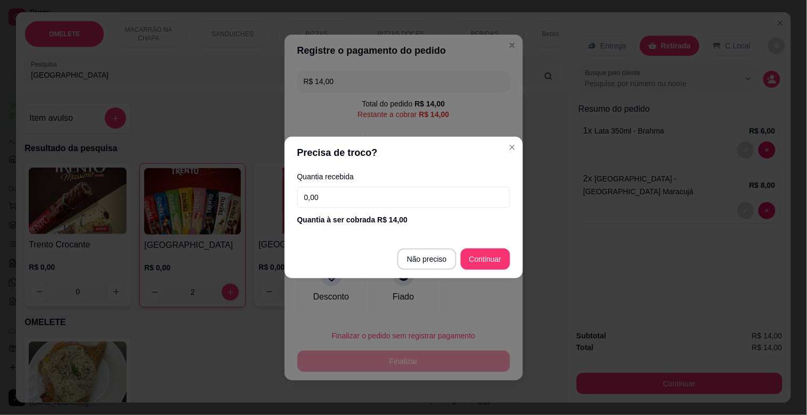
click at [337, 192] on input "0,00" at bounding box center [404, 197] width 213 height 21
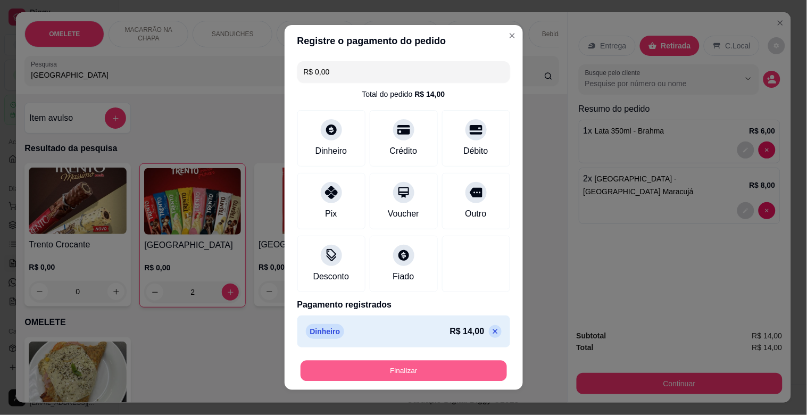
click at [407, 370] on button "Finalizar" at bounding box center [404, 371] width 207 height 21
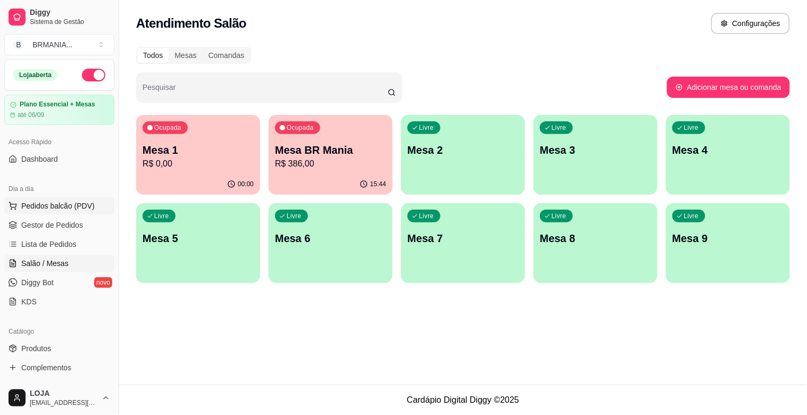
click at [51, 205] on span "Pedidos balcão (PDV)" at bounding box center [57, 206] width 73 height 11
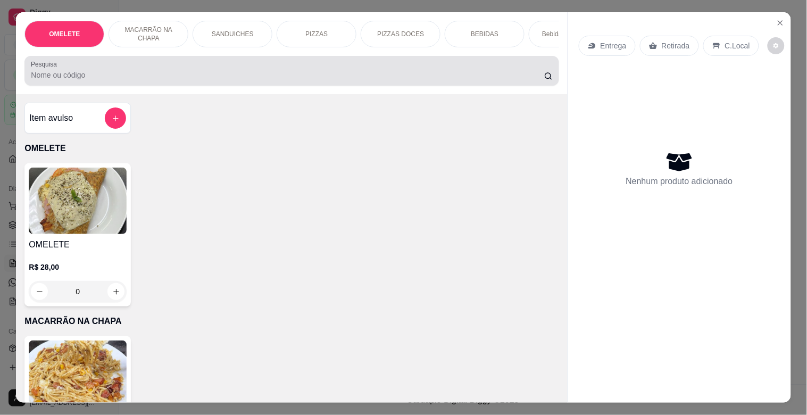
click at [185, 81] on div at bounding box center [292, 70] width 522 height 21
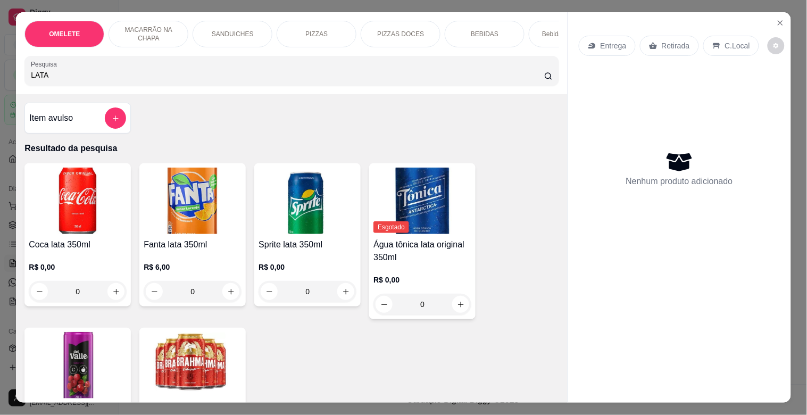
click at [194, 350] on img at bounding box center [193, 365] width 98 height 67
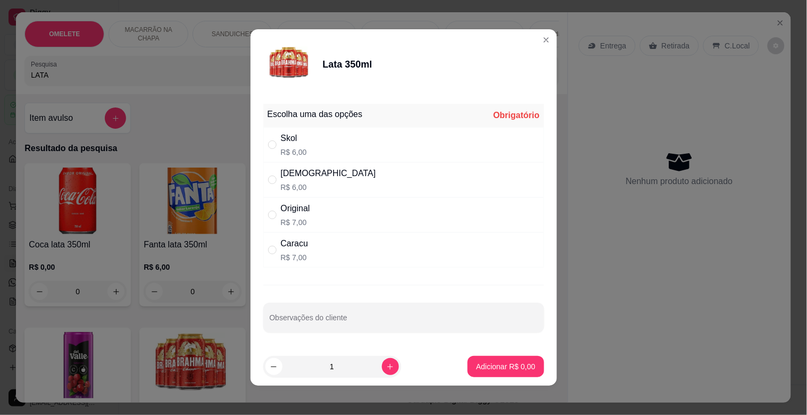
click at [300, 177] on div "[DEMOGRAPHIC_DATA]" at bounding box center [328, 173] width 95 height 13
click at [385, 371] on button "increase-product-quantity" at bounding box center [390, 366] width 17 height 17
click at [509, 365] on p "Adicionar R$ 12,00" at bounding box center [503, 366] width 63 height 11
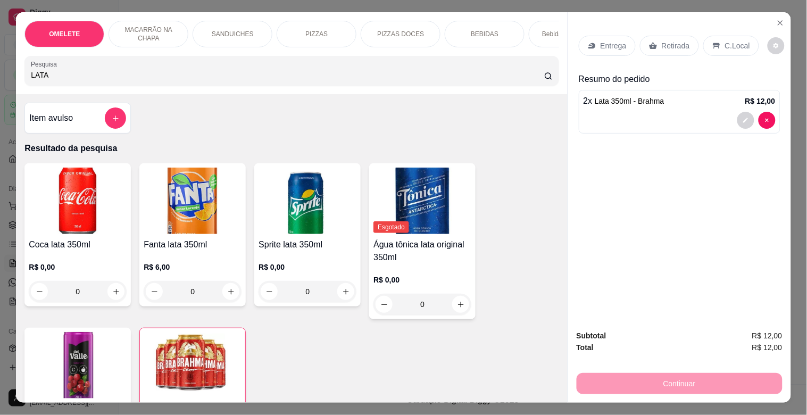
click at [666, 40] on p "Retirada" at bounding box center [676, 45] width 28 height 11
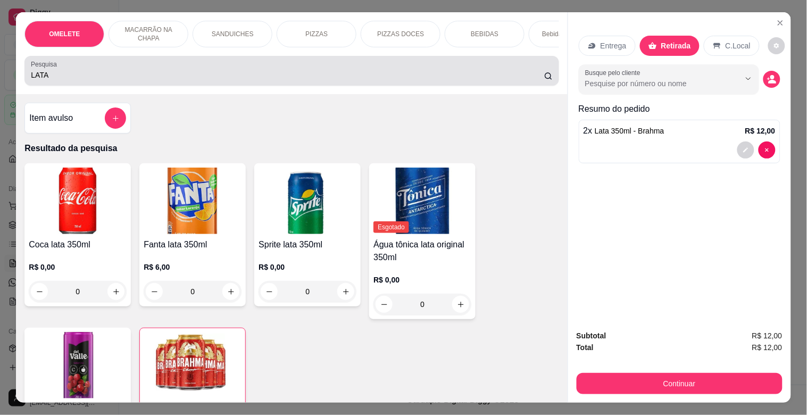
click at [477, 86] on div "Pesquisa LATA" at bounding box center [291, 71] width 534 height 30
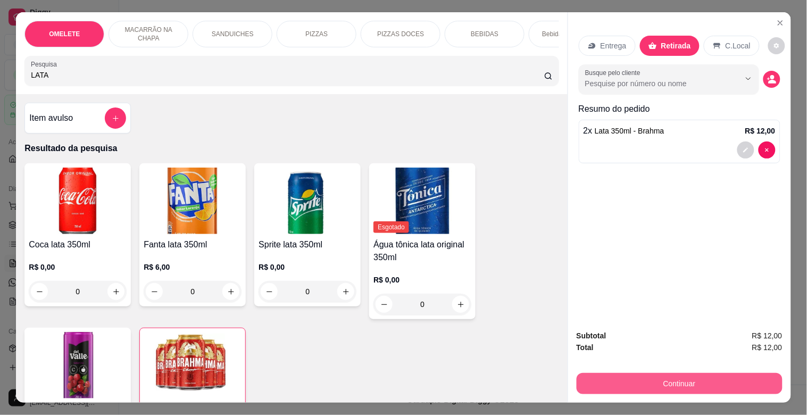
click at [676, 373] on button "Continuar" at bounding box center [680, 383] width 206 height 21
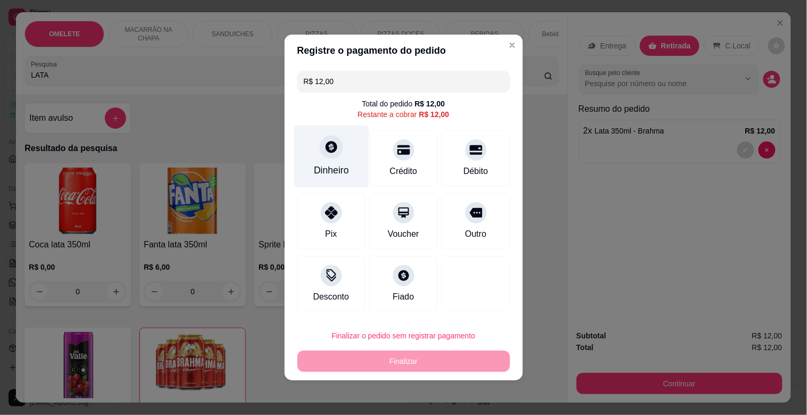
click at [341, 155] on div "Dinheiro" at bounding box center [331, 157] width 75 height 62
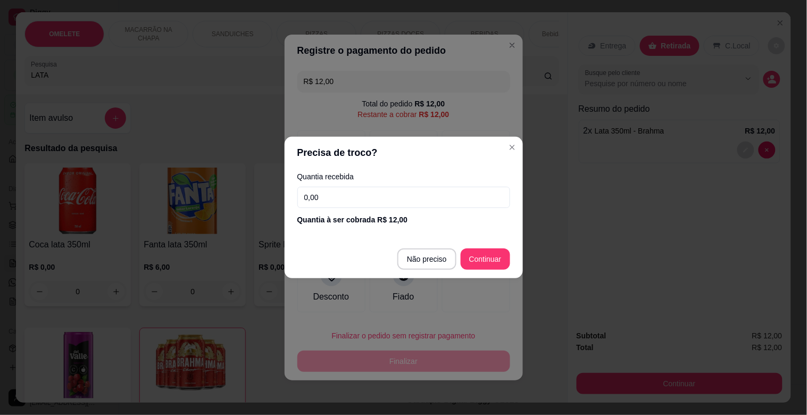
click at [349, 197] on input "0,00" at bounding box center [404, 197] width 213 height 21
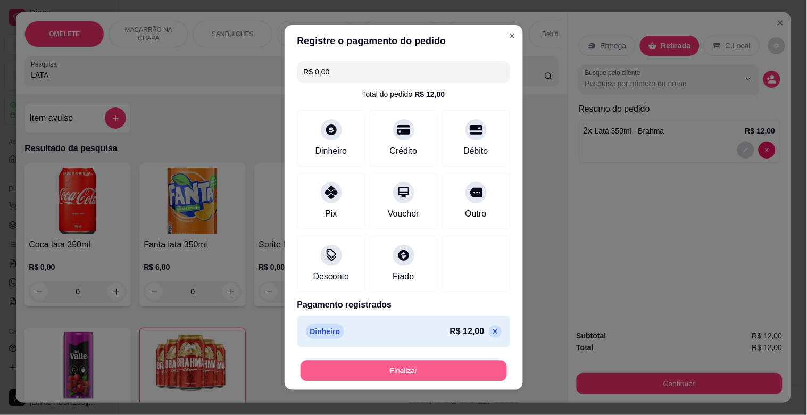
click at [412, 371] on button "Finalizar" at bounding box center [404, 371] width 207 height 21
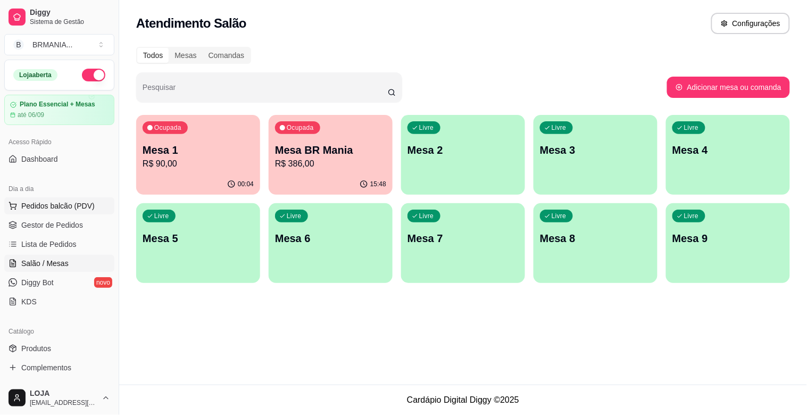
click at [81, 206] on span "Pedidos balcão (PDV)" at bounding box center [57, 206] width 73 height 11
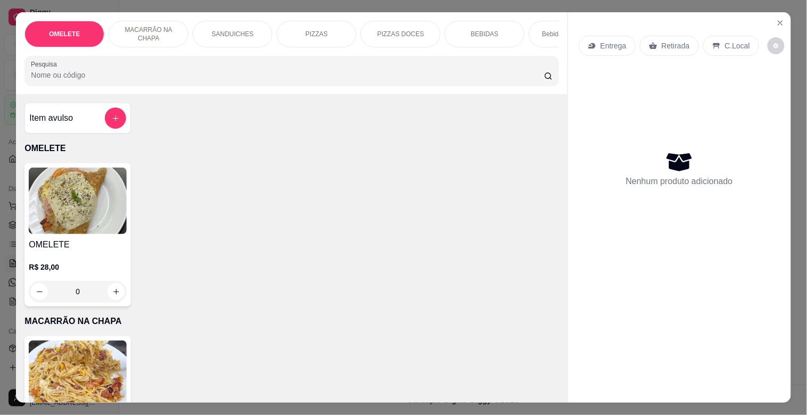
click at [335, 29] on div "PIZZAS" at bounding box center [317, 34] width 80 height 27
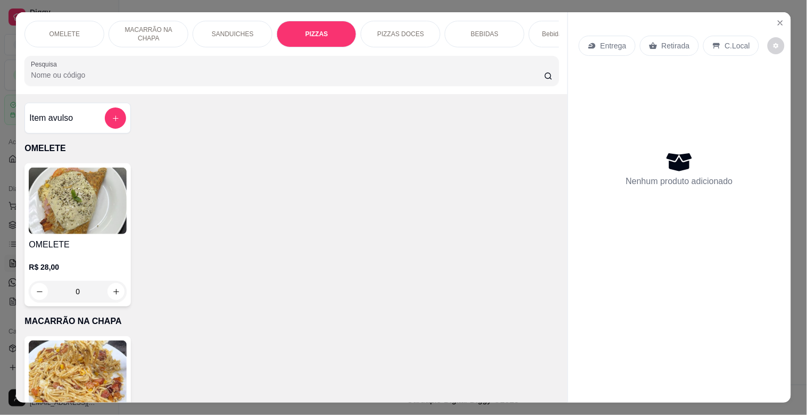
scroll to position [26, 0]
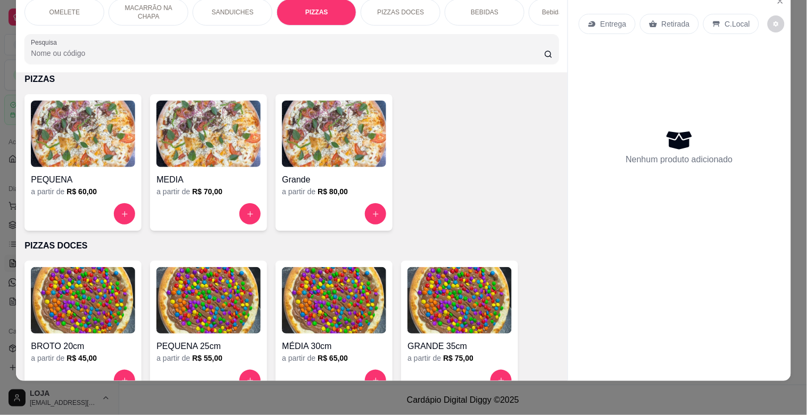
click at [310, 161] on img at bounding box center [334, 134] width 104 height 67
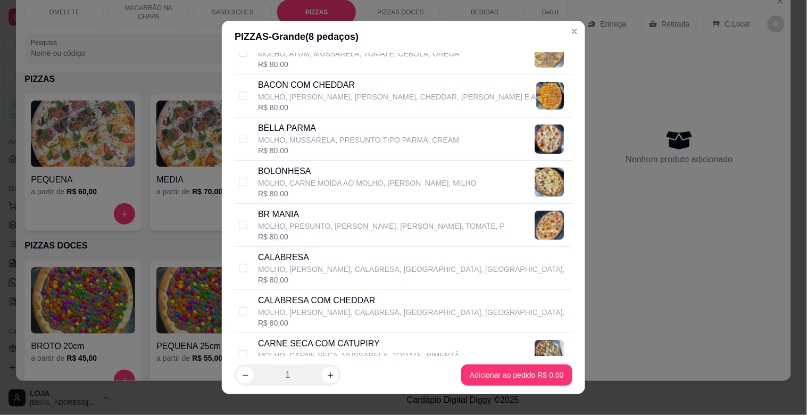
scroll to position [118, 0]
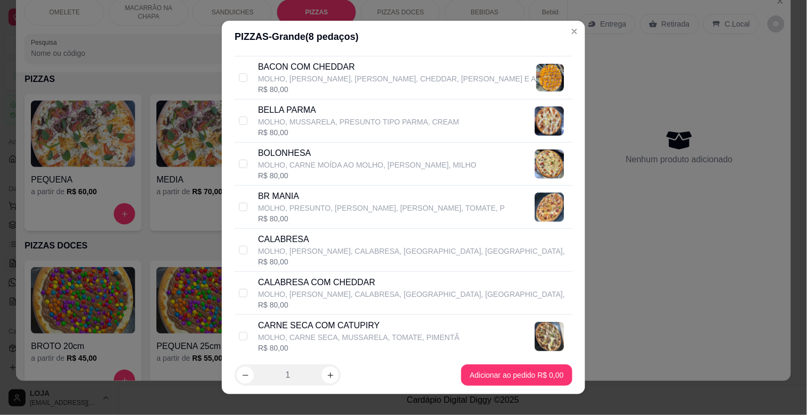
drag, startPoint x: 310, startPoint y: 316, endPoint x: 462, endPoint y: 348, distance: 154.9
click at [316, 317] on div "CARNE SECA COM CATUPIRY MOLHO, CARNE SECA, MUSSARELA, TOMATE, PIMENTÃ R$ 80,00" at bounding box center [404, 336] width 338 height 43
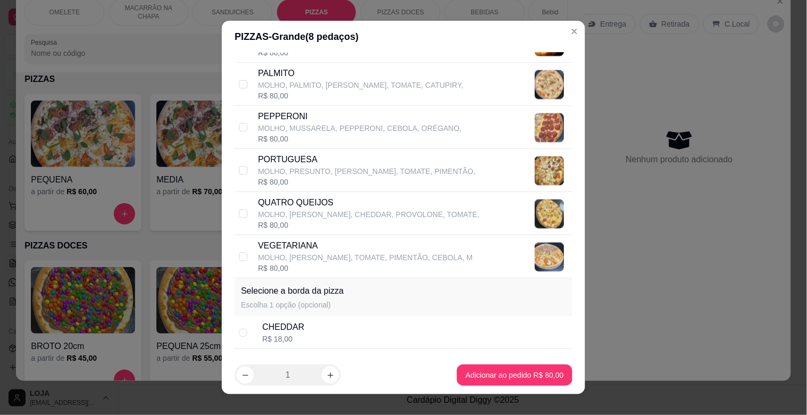
scroll to position [520, 0]
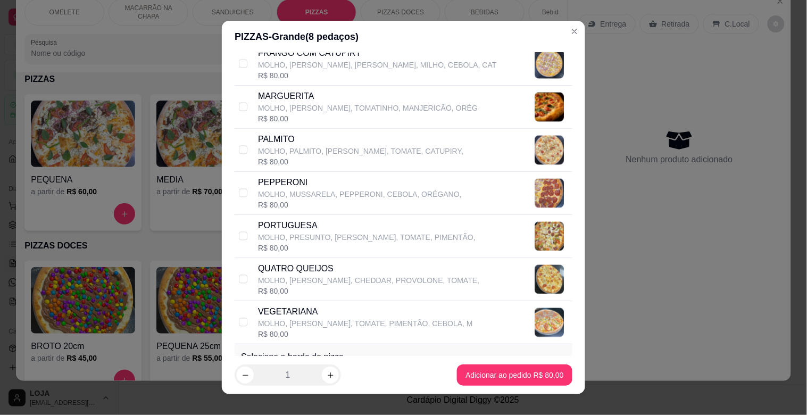
click at [294, 97] on p "MARGUERITA" at bounding box center [368, 96] width 220 height 13
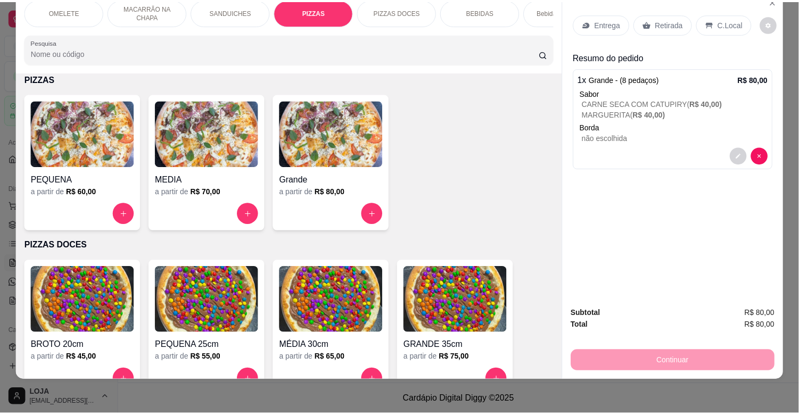
scroll to position [0, 0]
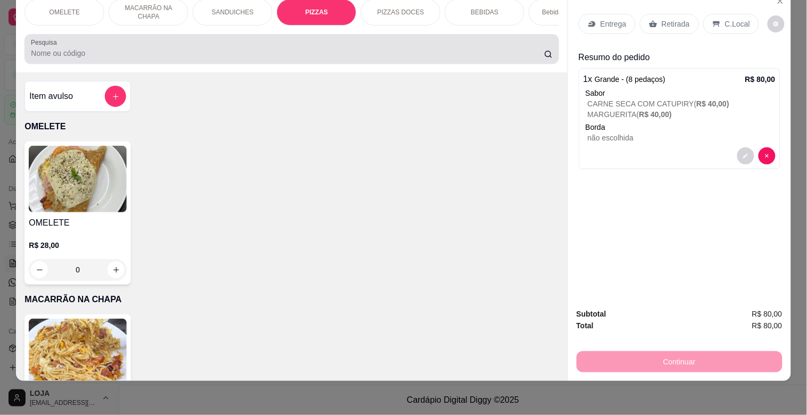
click at [461, 59] on div at bounding box center [292, 48] width 522 height 21
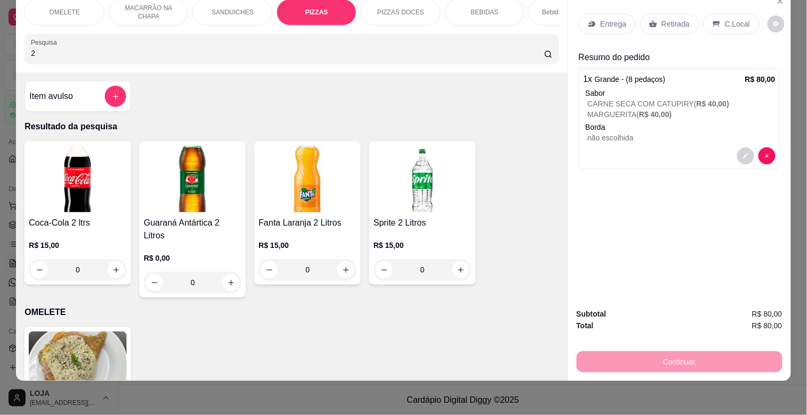
click at [56, 209] on img at bounding box center [78, 179] width 98 height 67
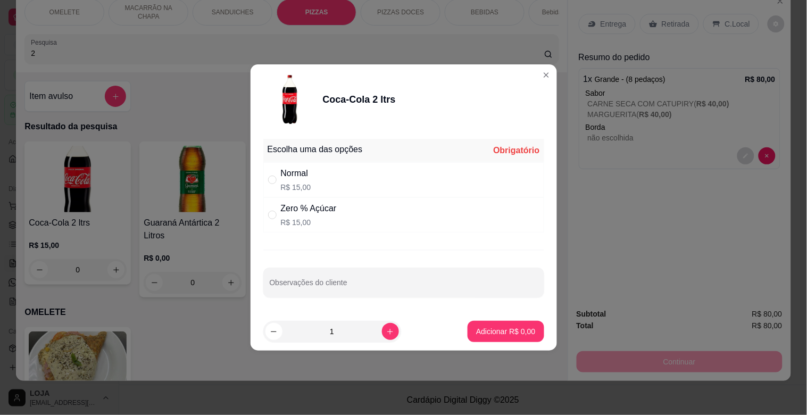
click at [383, 181] on div "Normal R$ 15,00" at bounding box center [403, 179] width 281 height 35
click at [522, 325] on button "Adicionar R$ 15,00" at bounding box center [504, 331] width 78 height 21
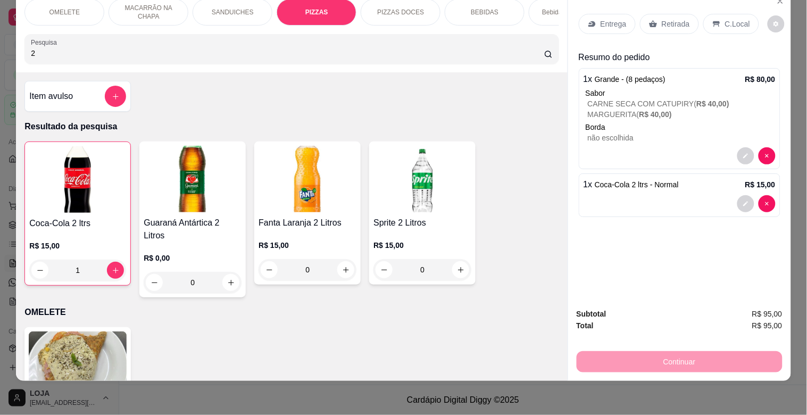
click at [595, 18] on div "Entrega" at bounding box center [607, 24] width 57 height 20
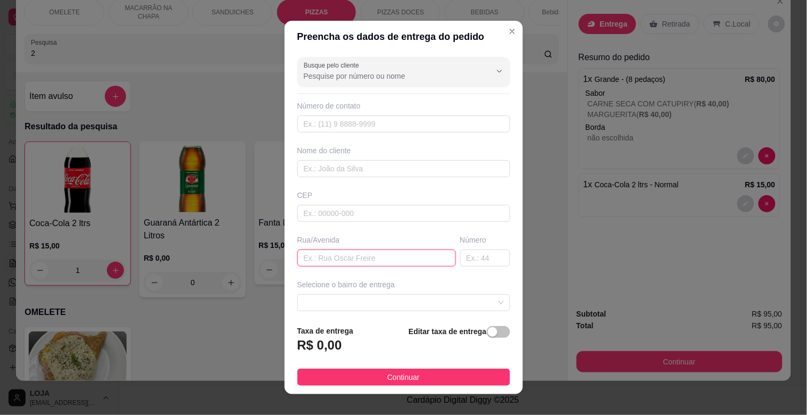
click at [378, 254] on input "text" at bounding box center [377, 258] width 159 height 17
click at [481, 253] on input "text" at bounding box center [485, 258] width 50 height 17
click at [389, 167] on input "text" at bounding box center [404, 168] width 213 height 17
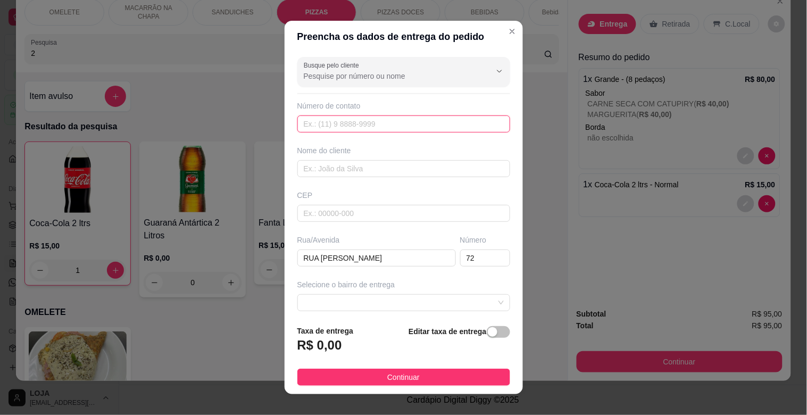
click at [348, 123] on input "text" at bounding box center [404, 123] width 213 height 17
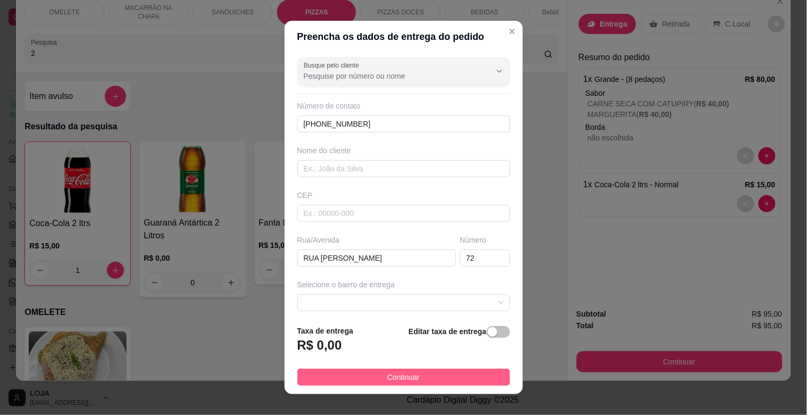
click at [391, 373] on span "Continuar" at bounding box center [403, 378] width 32 height 12
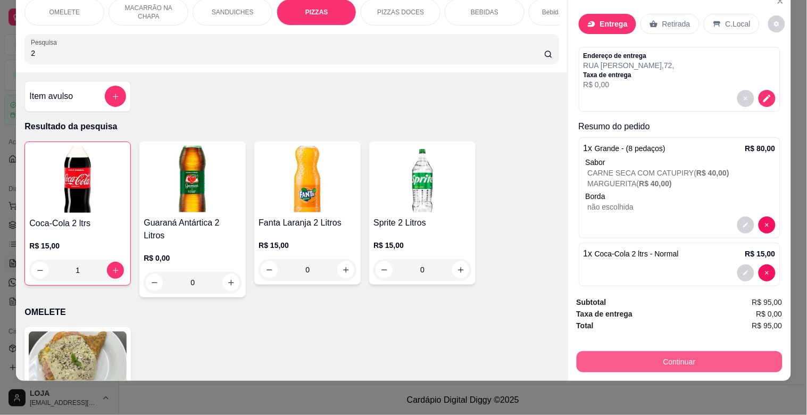
click at [708, 351] on button "Continuar" at bounding box center [680, 361] width 206 height 21
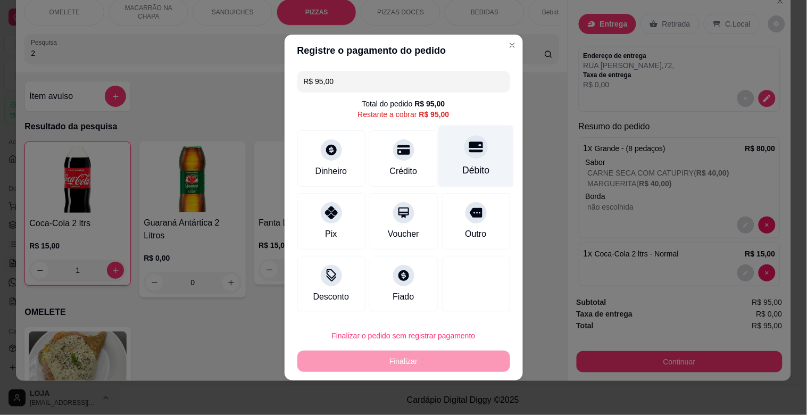
click at [463, 173] on div "Débito" at bounding box center [476, 170] width 27 height 14
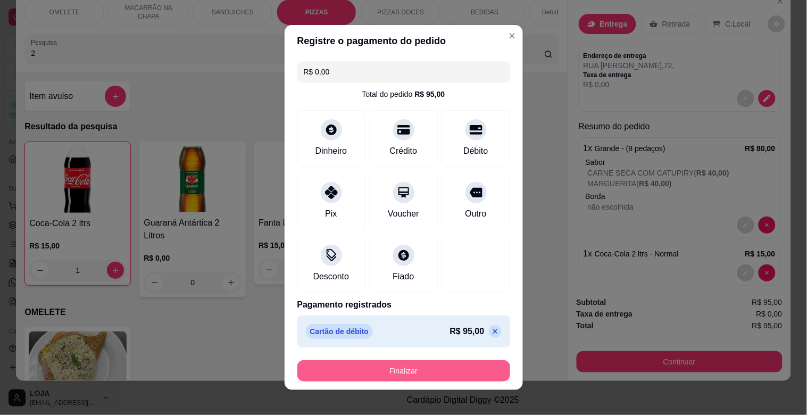
click at [432, 374] on button "Finalizar" at bounding box center [404, 370] width 213 height 21
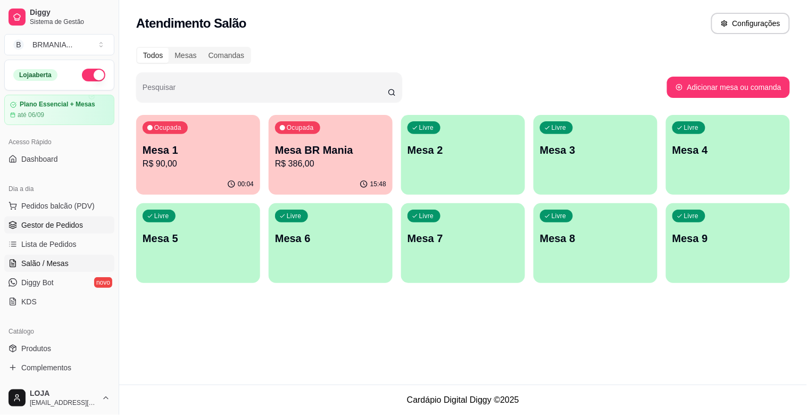
click at [57, 221] on span "Gestor de Pedidos" at bounding box center [52, 225] width 62 height 11
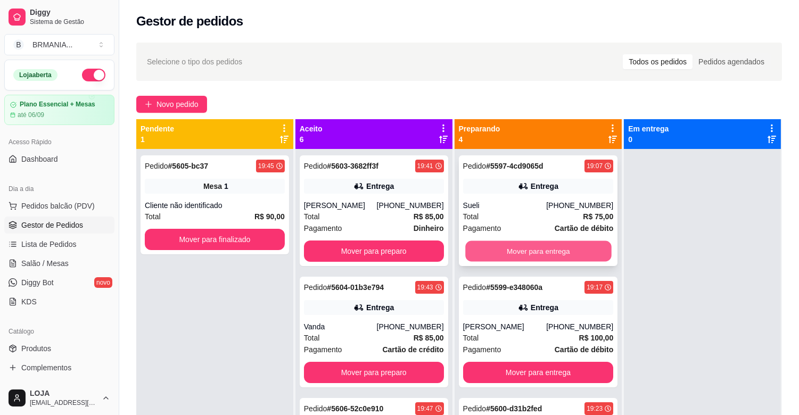
click at [543, 245] on button "Mover para entrega" at bounding box center [538, 251] width 146 height 21
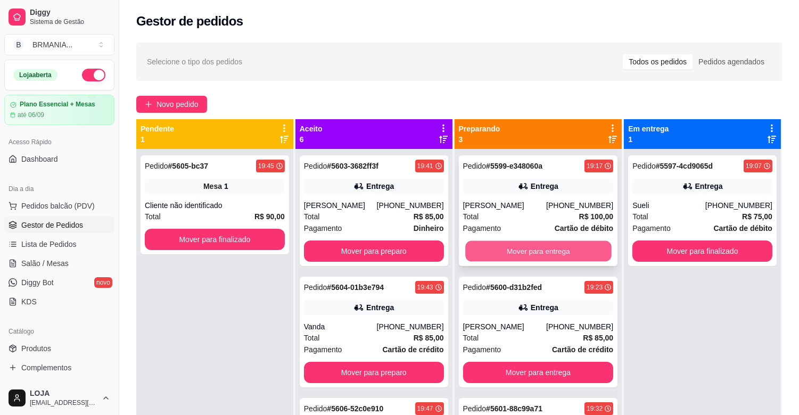
click at [538, 248] on button "Mover para entrega" at bounding box center [538, 251] width 146 height 21
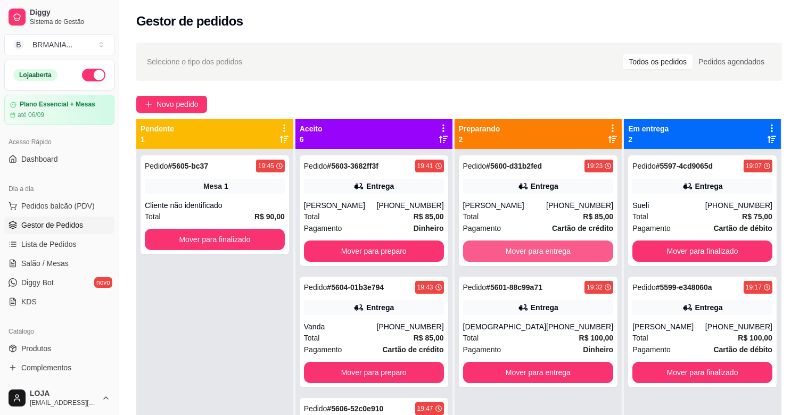
click at [538, 248] on button "Mover para entrega" at bounding box center [538, 251] width 151 height 21
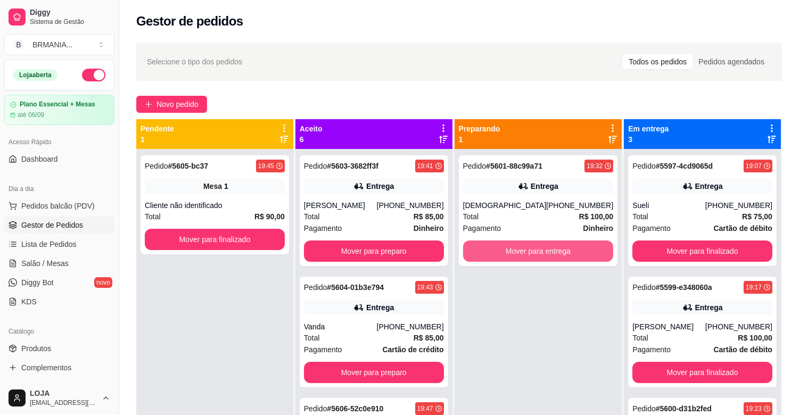
click at [538, 248] on button "Mover para entrega" at bounding box center [538, 251] width 151 height 21
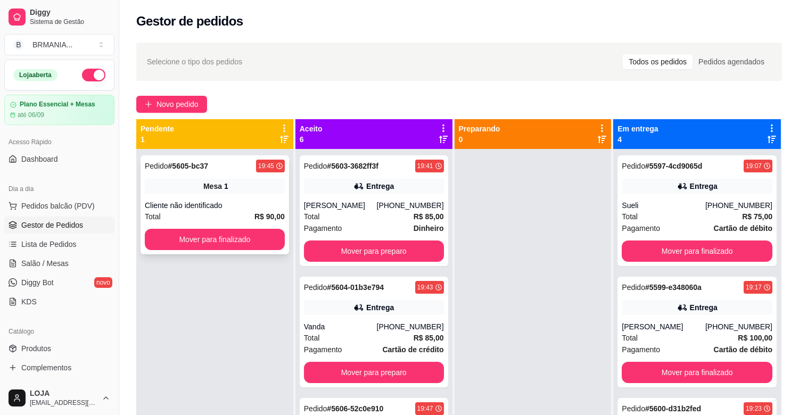
click at [216, 203] on div "Cliente não identificado" at bounding box center [215, 205] width 140 height 11
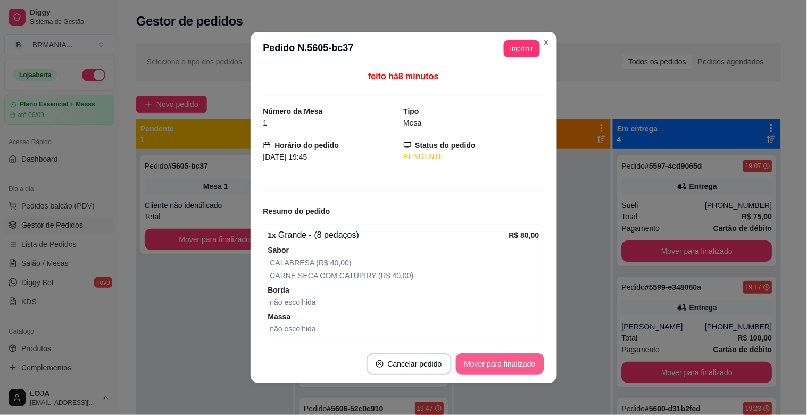
click at [489, 359] on button "Mover para finalizado" at bounding box center [500, 363] width 88 height 21
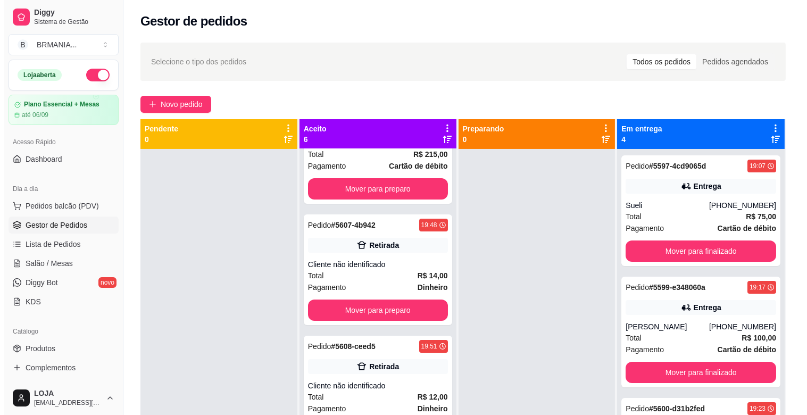
scroll to position [323, 0]
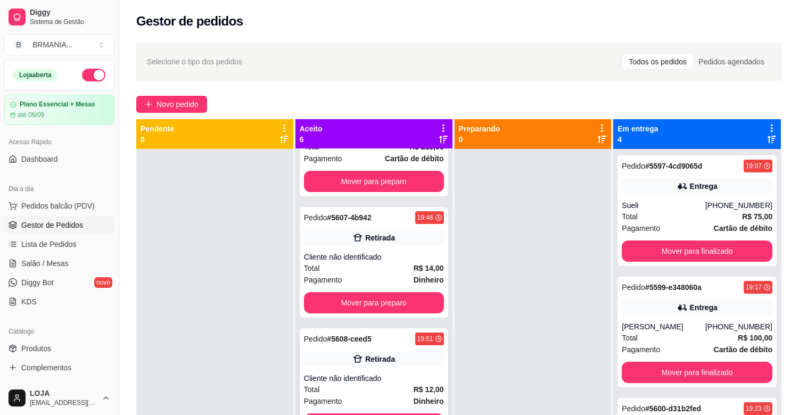
click at [397, 373] on div "Cliente não identificado" at bounding box center [374, 378] width 140 height 11
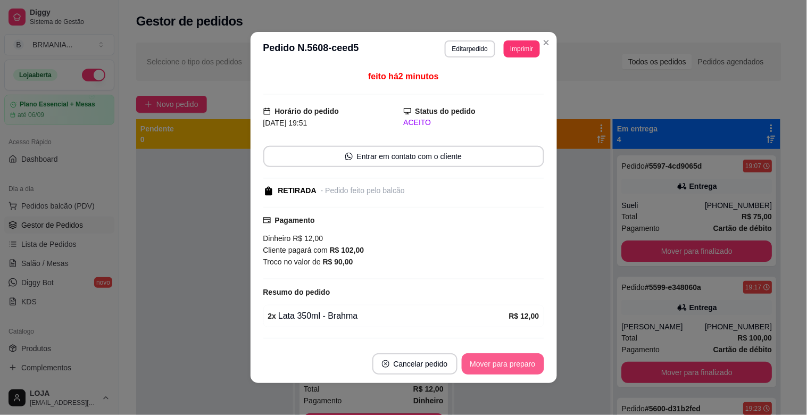
click at [513, 358] on button "Mover para preparo" at bounding box center [503, 363] width 82 height 21
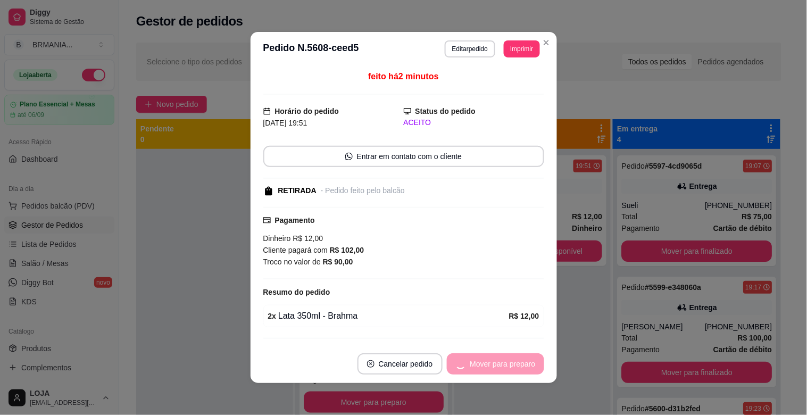
scroll to position [202, 0]
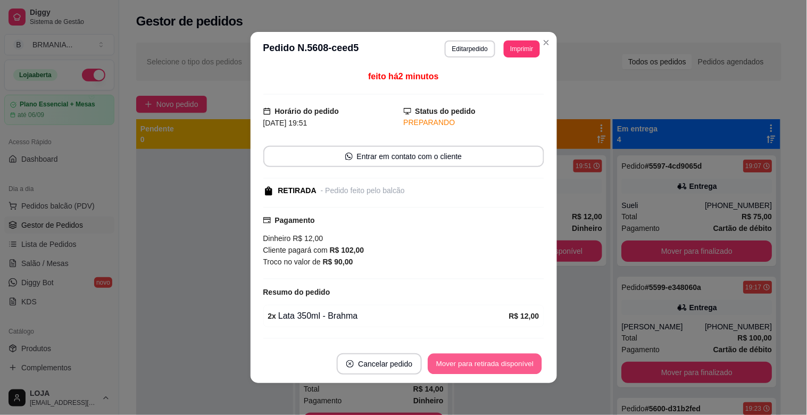
click at [514, 364] on button "Mover para retirada disponível" at bounding box center [485, 364] width 114 height 21
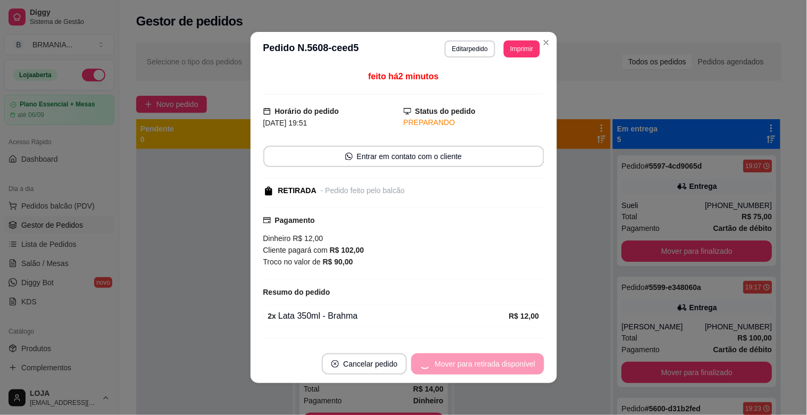
click at [514, 364] on div "Mover para retirada disponível" at bounding box center [477, 363] width 133 height 21
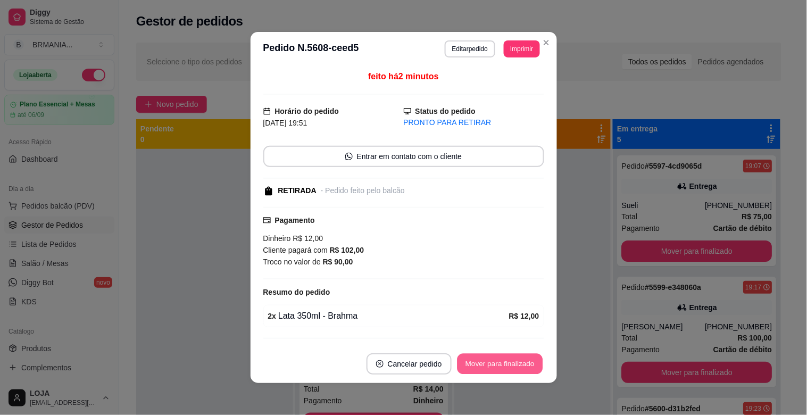
click at [520, 366] on button "Mover para finalizado" at bounding box center [500, 364] width 86 height 21
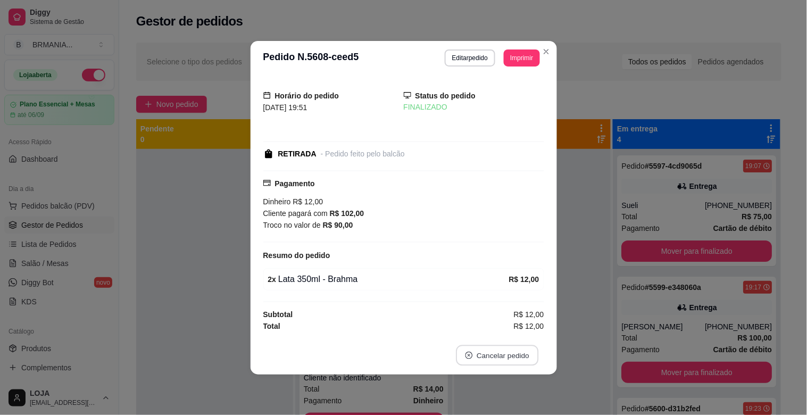
click at [517, 365] on button "Cancelar pedido" at bounding box center [497, 355] width 82 height 21
click at [540, 72] on section "**********" at bounding box center [404, 208] width 307 height 334
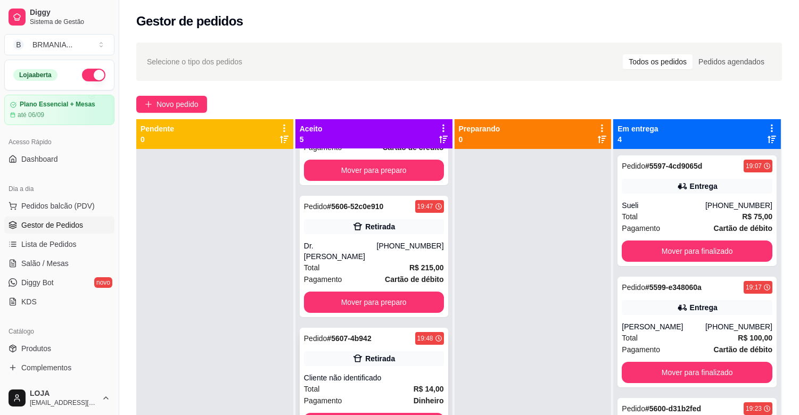
click at [405, 361] on div "Pedido # 5607-4b942 19:48 Retirada Cliente não identificado Total R$ 14,00 Paga…" at bounding box center [374, 383] width 148 height 111
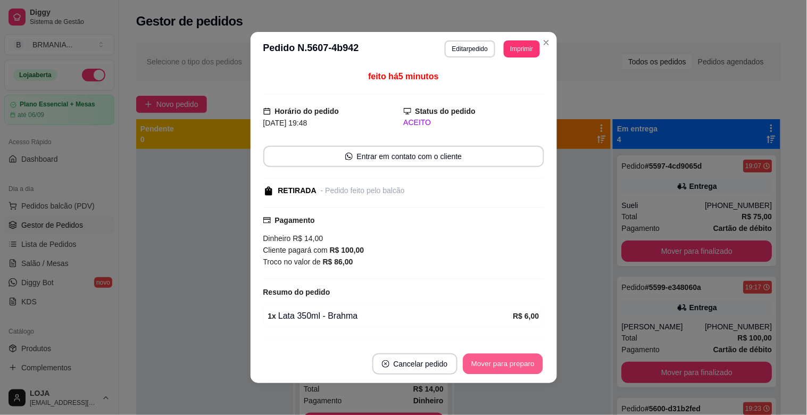
click at [496, 366] on button "Mover para preparo" at bounding box center [503, 364] width 80 height 21
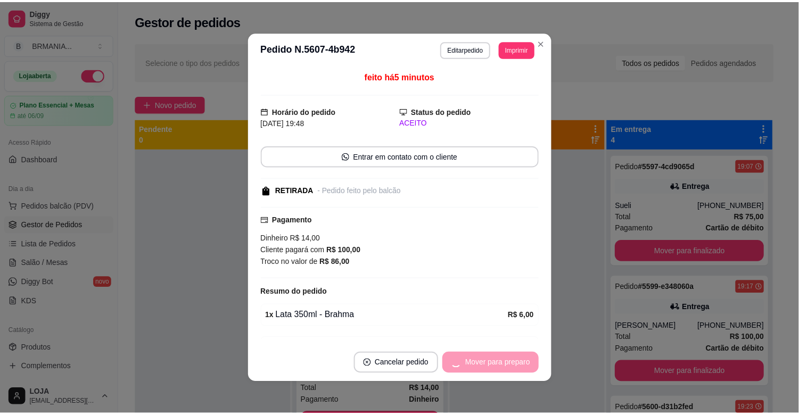
scroll to position [80, 0]
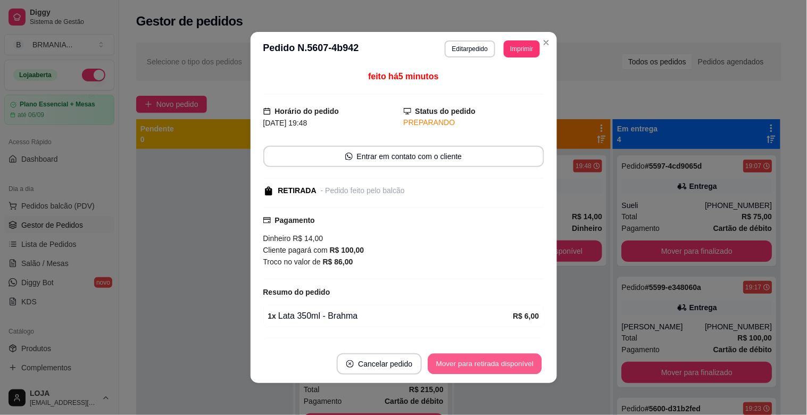
click at [496, 366] on button "Mover para retirada disponível" at bounding box center [485, 364] width 114 height 21
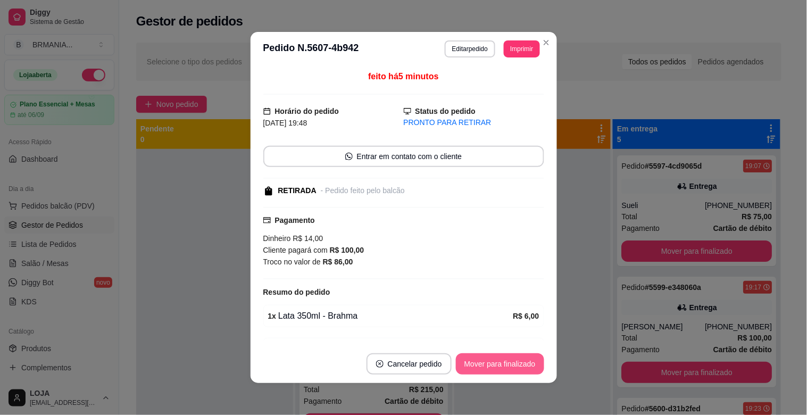
click at [496, 366] on button "Mover para finalizado" at bounding box center [500, 363] width 88 height 21
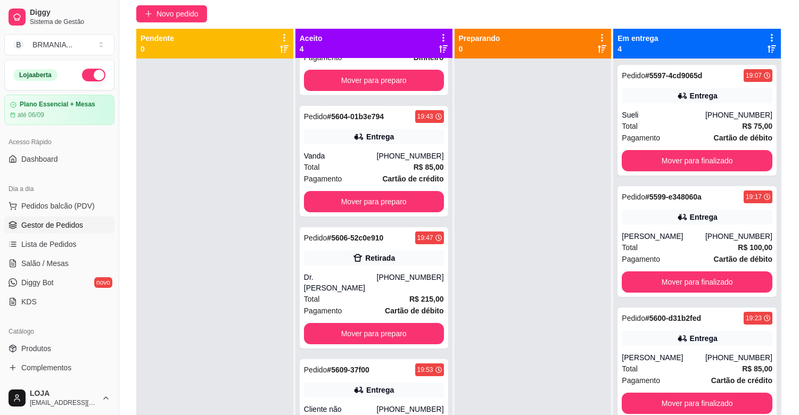
scroll to position [162, 0]
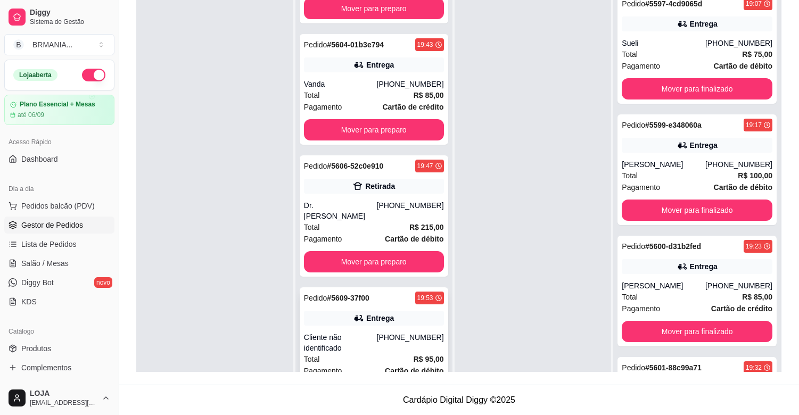
click at [386, 313] on div "Entrega" at bounding box center [374, 318] width 140 height 15
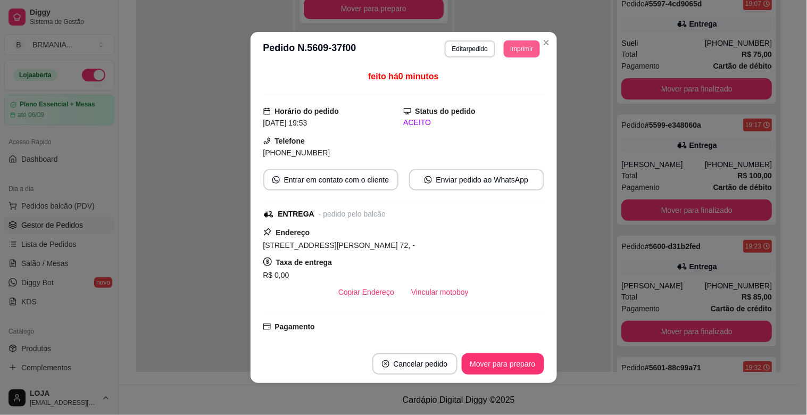
click at [527, 40] on div "**********" at bounding box center [492, 48] width 95 height 17
click at [516, 43] on button "Imprimir" at bounding box center [522, 48] width 36 height 17
click at [514, 84] on button "IMPRESSORA" at bounding box center [498, 87] width 77 height 17
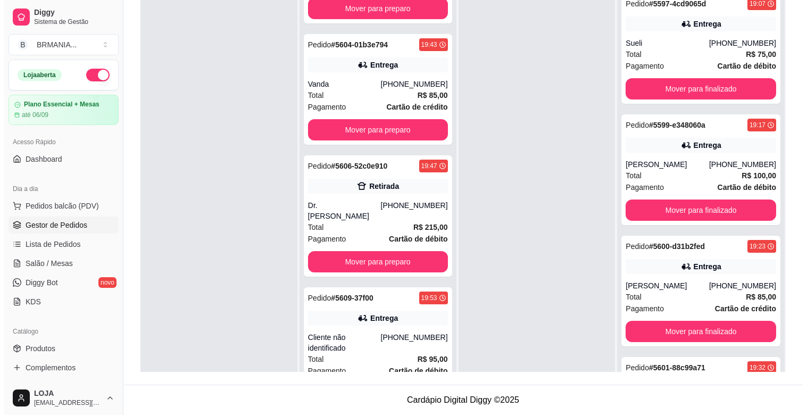
scroll to position [0, 0]
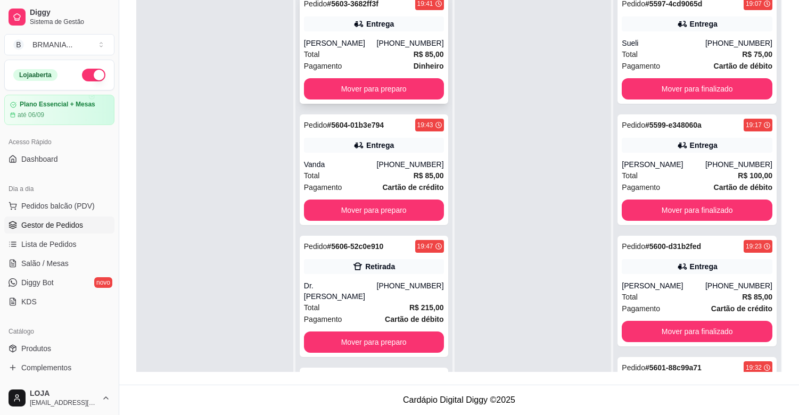
click at [402, 40] on div "[PHONE_NUMBER]" at bounding box center [410, 43] width 67 height 11
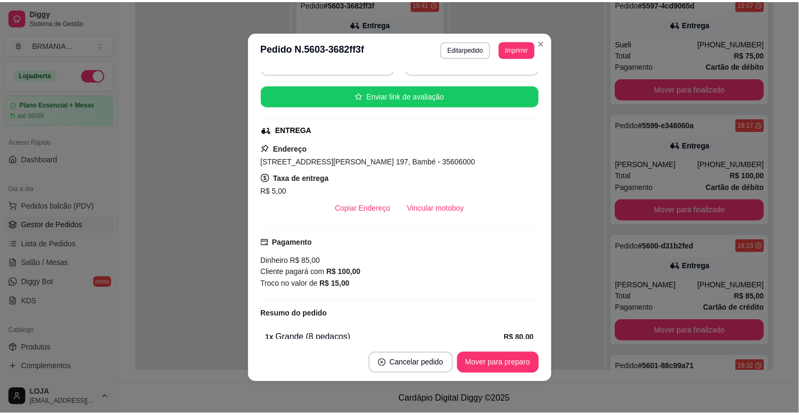
scroll to position [262, 0]
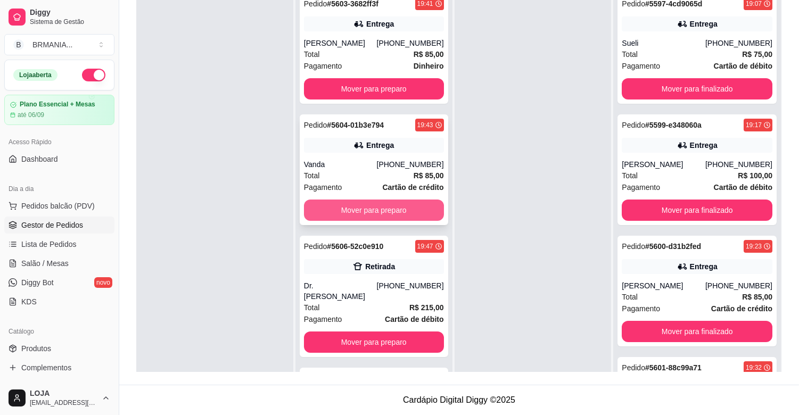
click at [362, 207] on button "Mover para preparo" at bounding box center [374, 210] width 140 height 21
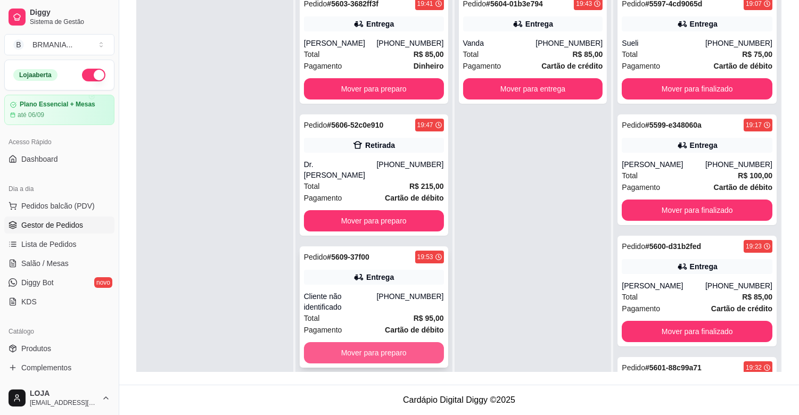
click at [410, 342] on button "Mover para preparo" at bounding box center [374, 352] width 140 height 21
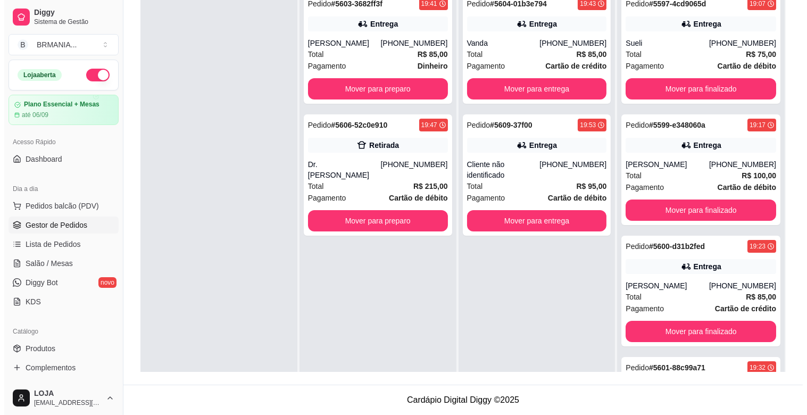
scroll to position [0, 0]
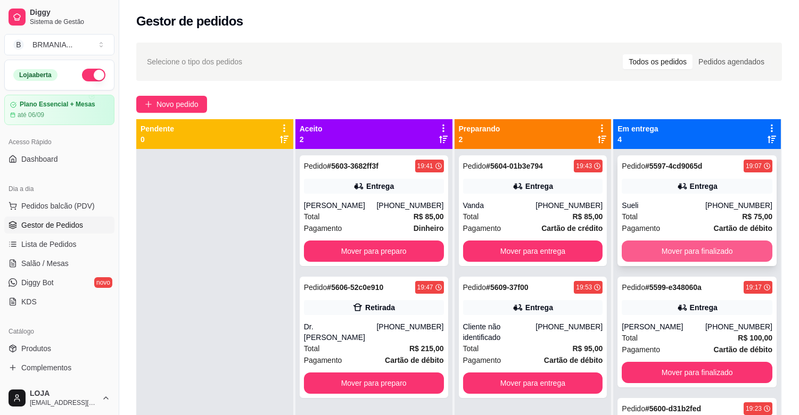
click at [699, 242] on button "Mover para finalizado" at bounding box center [697, 251] width 151 height 21
click at [694, 243] on button "Mover para finalizado" at bounding box center [697, 251] width 151 height 21
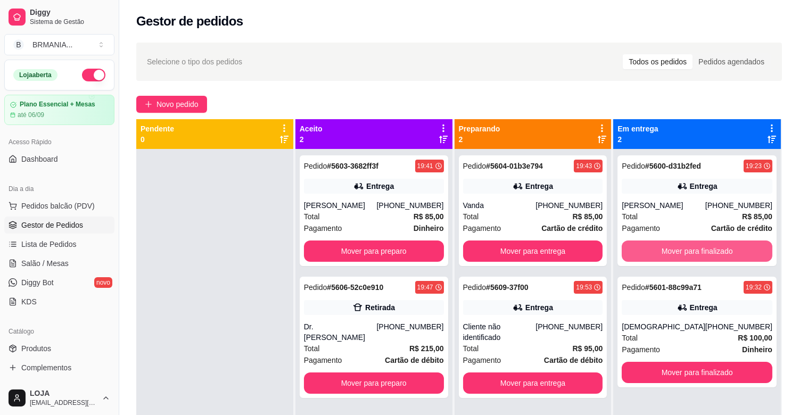
click at [694, 243] on button "Mover para finalizado" at bounding box center [697, 251] width 151 height 21
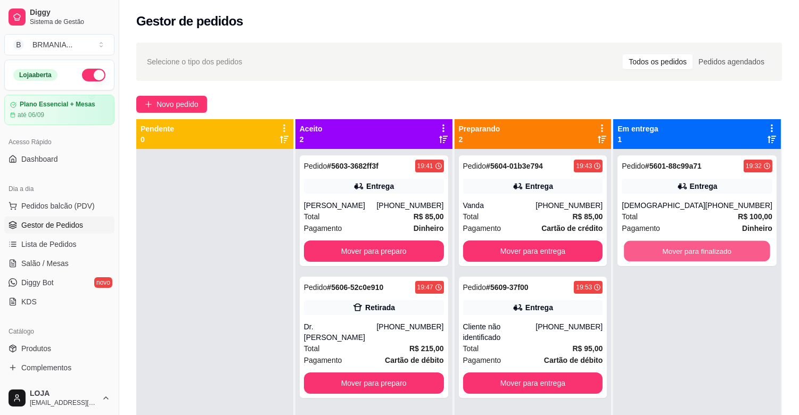
click at [694, 243] on button "Mover para finalizado" at bounding box center [697, 251] width 146 height 21
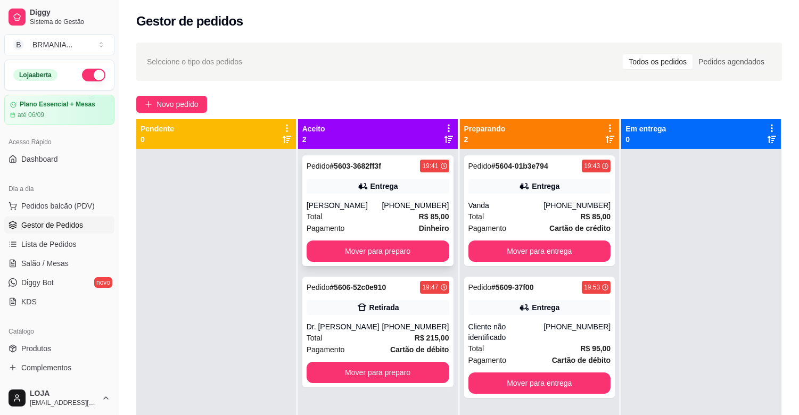
click at [397, 203] on div "[PHONE_NUMBER]" at bounding box center [415, 205] width 67 height 11
click at [400, 247] on button "Mover para preparo" at bounding box center [378, 251] width 143 height 21
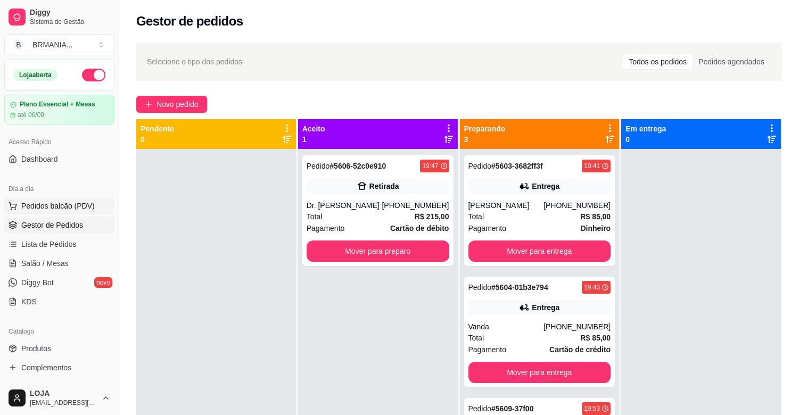
click at [73, 204] on span "Pedidos balcão (PDV)" at bounding box center [57, 206] width 73 height 11
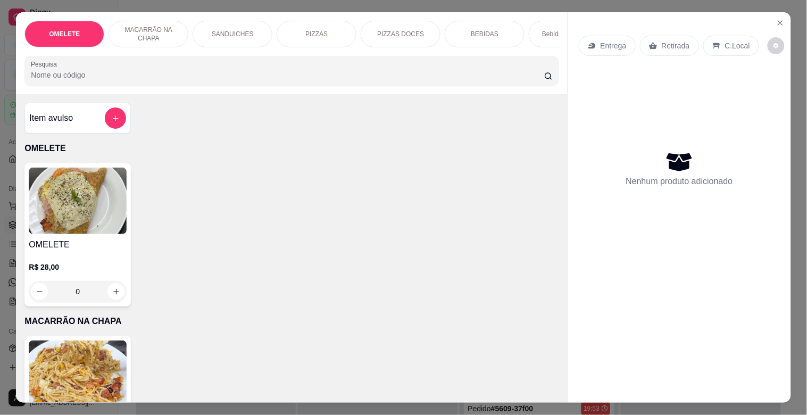
click at [332, 34] on div "PIZZAS" at bounding box center [317, 34] width 80 height 27
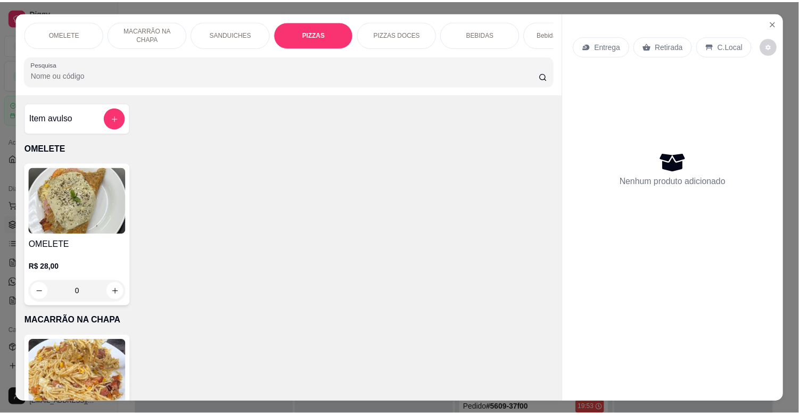
scroll to position [26, 0]
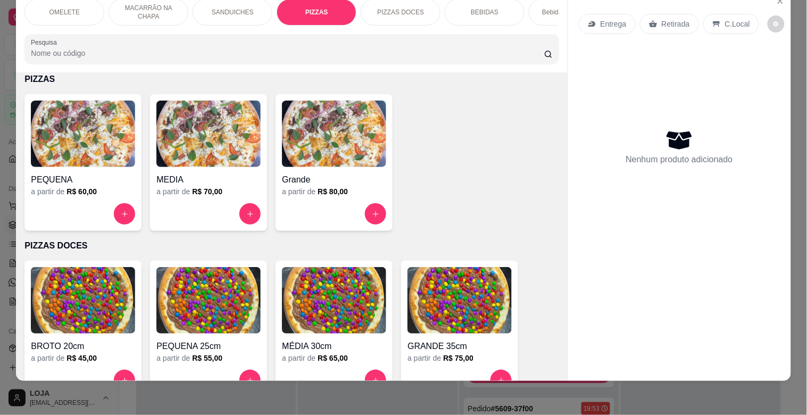
click at [310, 150] on img at bounding box center [334, 134] width 104 height 67
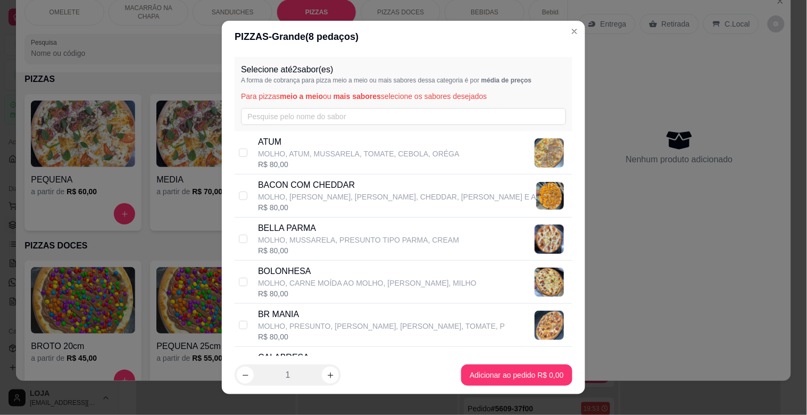
click at [309, 311] on p "BR MANIA" at bounding box center [381, 314] width 247 height 13
click at [444, 114] on input "text" at bounding box center [403, 116] width 325 height 17
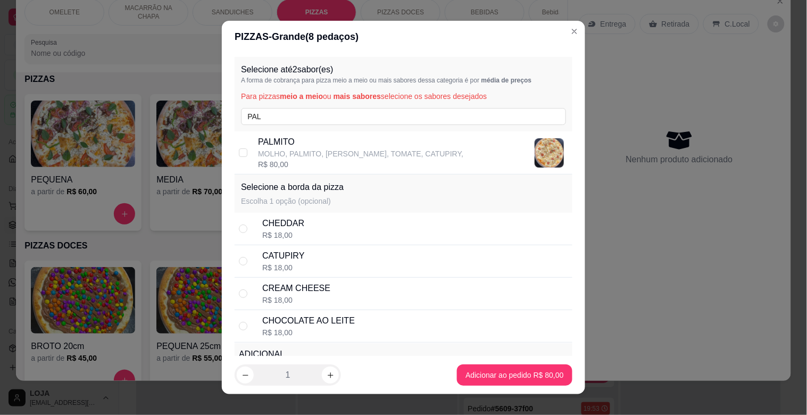
click at [381, 169] on div "R$ 80,00" at bounding box center [360, 164] width 205 height 11
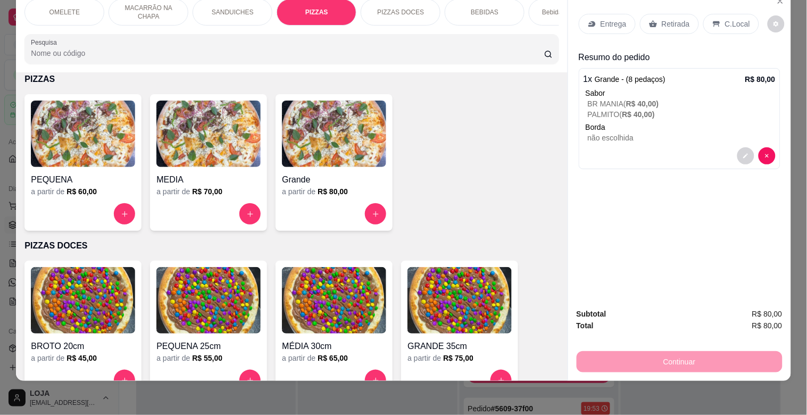
click at [667, 14] on div "Retirada" at bounding box center [669, 24] width 59 height 20
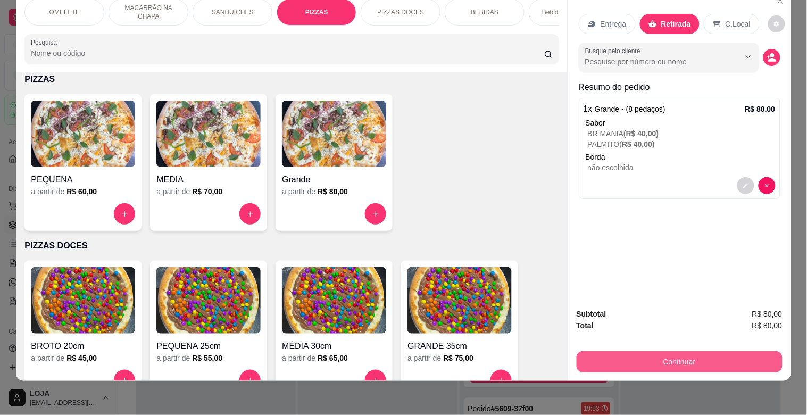
click at [685, 351] on button "Continuar" at bounding box center [680, 361] width 206 height 21
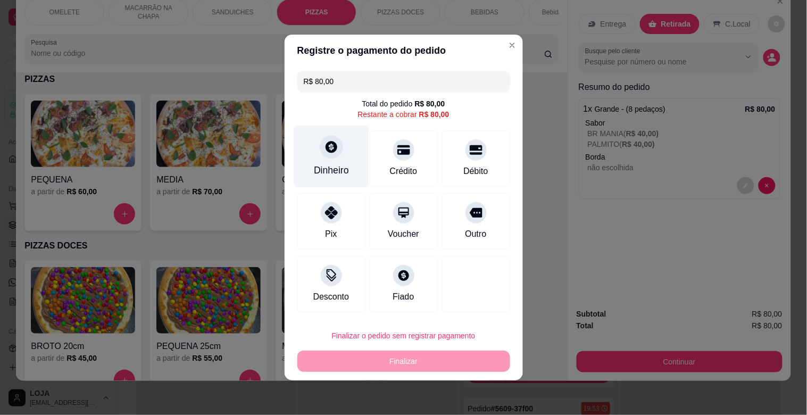
click at [328, 164] on div "Dinheiro" at bounding box center [331, 170] width 35 height 14
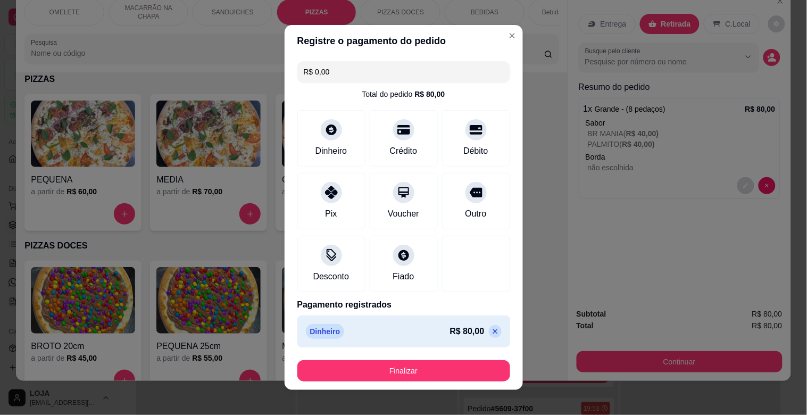
click at [423, 366] on button "Finalizar" at bounding box center [404, 370] width 213 height 21
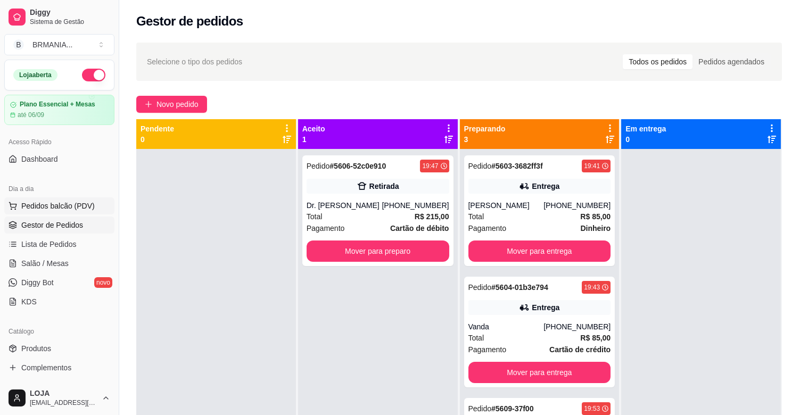
click at [78, 208] on span "Pedidos balcão (PDV)" at bounding box center [57, 206] width 73 height 11
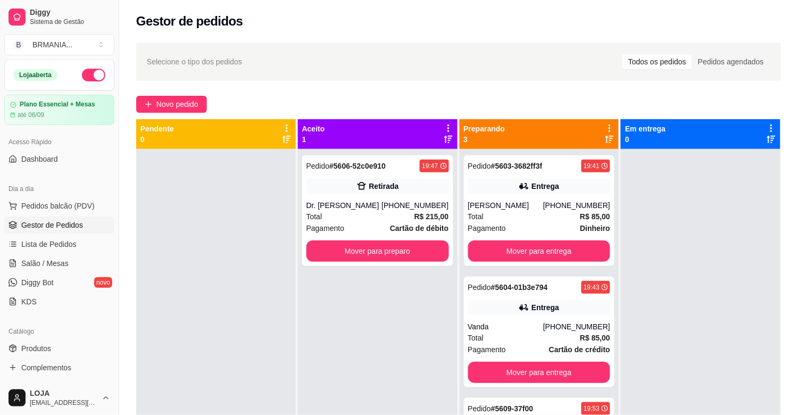
click at [299, 86] on div "Pesquisa" at bounding box center [291, 71] width 535 height 30
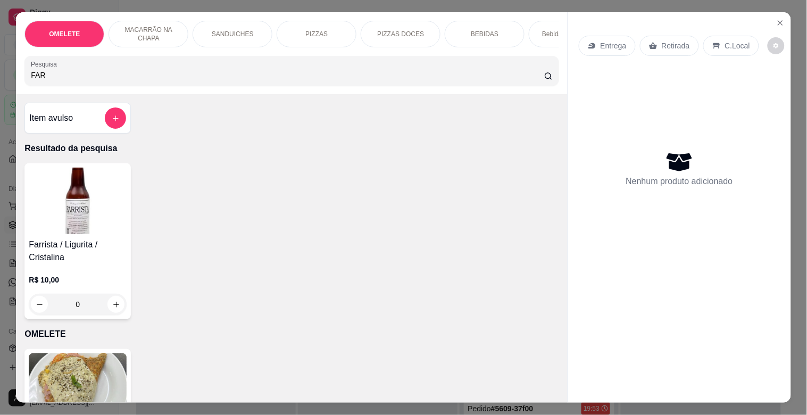
click at [85, 224] on img at bounding box center [78, 201] width 98 height 67
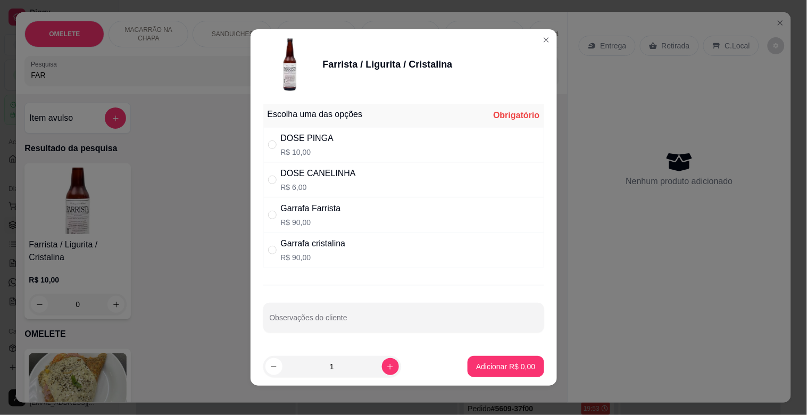
drag, startPoint x: 331, startPoint y: 217, endPoint x: 346, endPoint y: 222, distance: 16.3
click at [331, 218] on p "R$ 90,00" at bounding box center [311, 222] width 60 height 11
click at [386, 366] on icon "increase-product-quantity" at bounding box center [390, 367] width 8 height 8
click at [304, 140] on div "DOSE PINGA" at bounding box center [307, 138] width 53 height 13
click at [487, 366] on p "Adicionar R$ 20,00" at bounding box center [503, 366] width 63 height 11
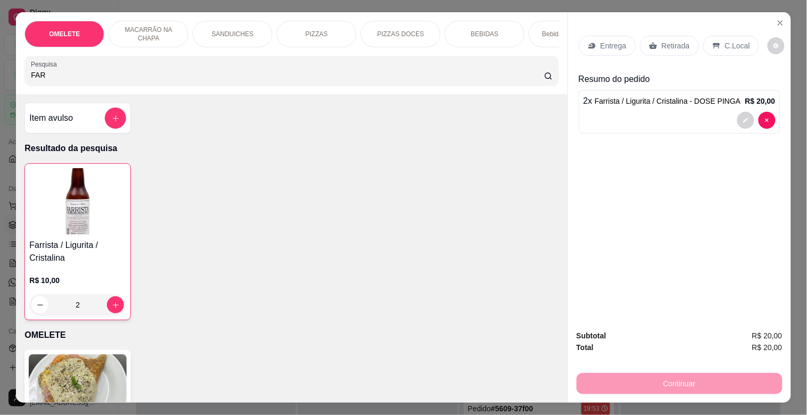
click at [647, 36] on div "Retirada" at bounding box center [669, 46] width 59 height 20
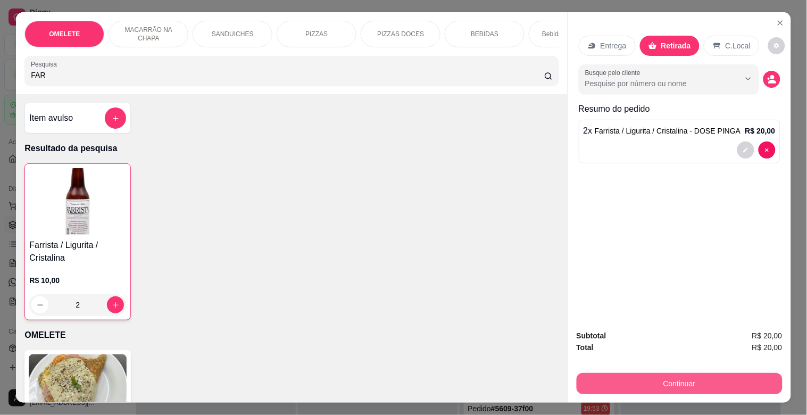
click at [688, 383] on button "Continuar" at bounding box center [680, 383] width 206 height 21
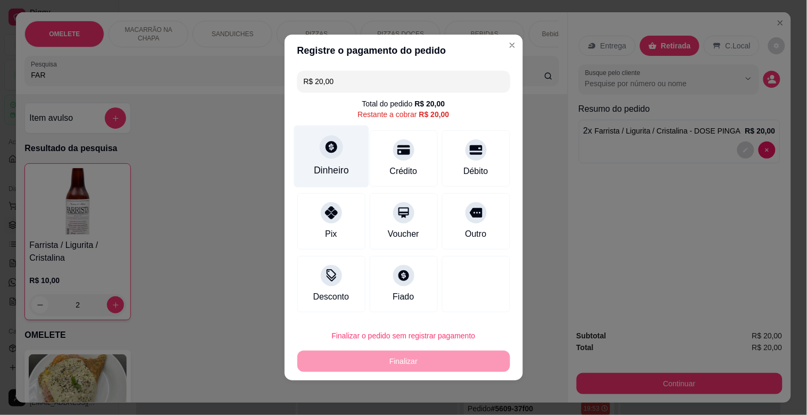
click at [322, 142] on div at bounding box center [331, 146] width 23 height 23
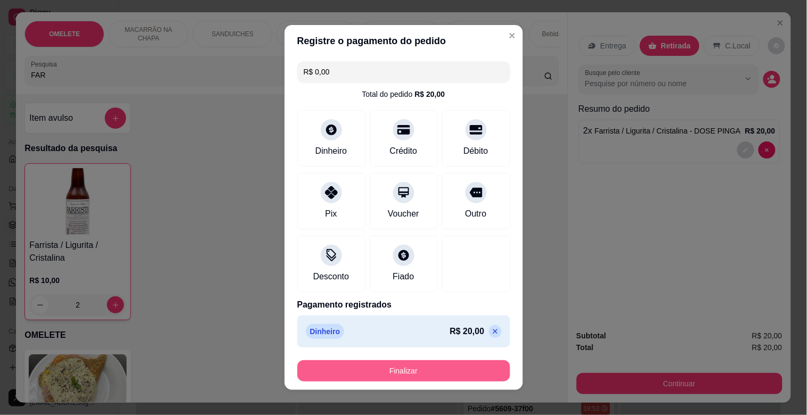
click at [400, 368] on button "Finalizar" at bounding box center [404, 370] width 213 height 21
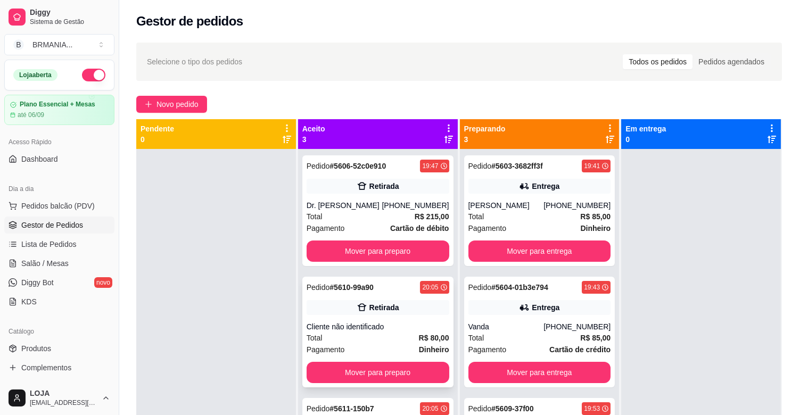
click at [365, 327] on div "Cliente não identificado" at bounding box center [378, 326] width 143 height 11
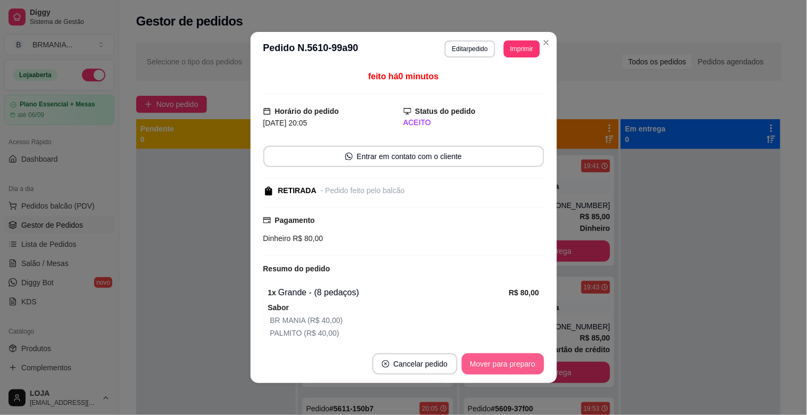
click at [520, 360] on button "Mover para preparo" at bounding box center [503, 363] width 82 height 21
click at [519, 362] on button "Mover para preparo" at bounding box center [503, 364] width 80 height 21
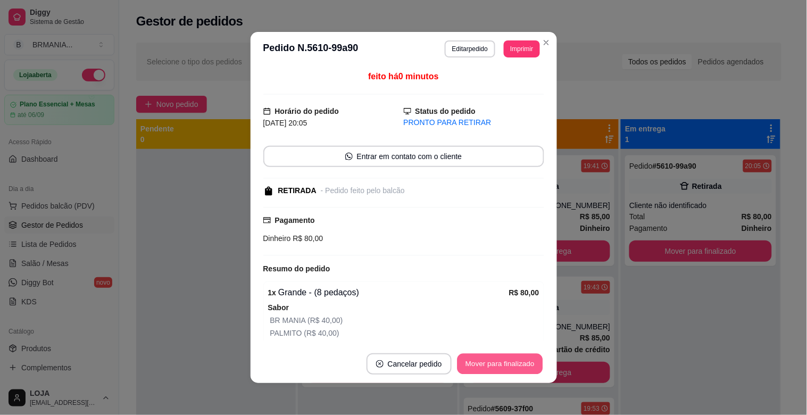
click at [509, 363] on button "Mover para finalizado" at bounding box center [500, 364] width 86 height 21
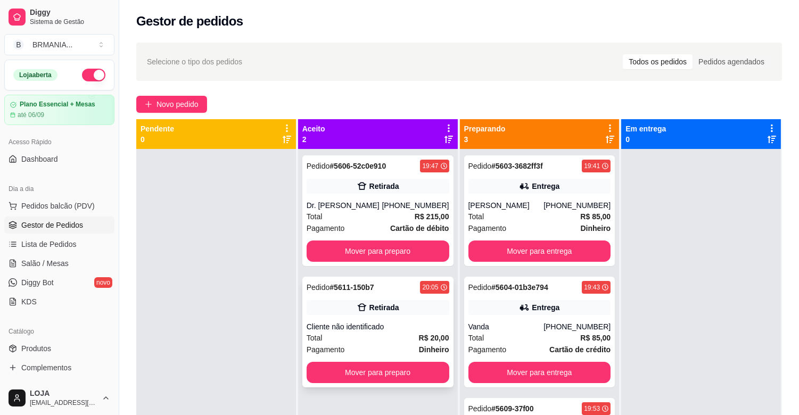
click at [391, 322] on div "Cliente não identificado" at bounding box center [378, 326] width 143 height 11
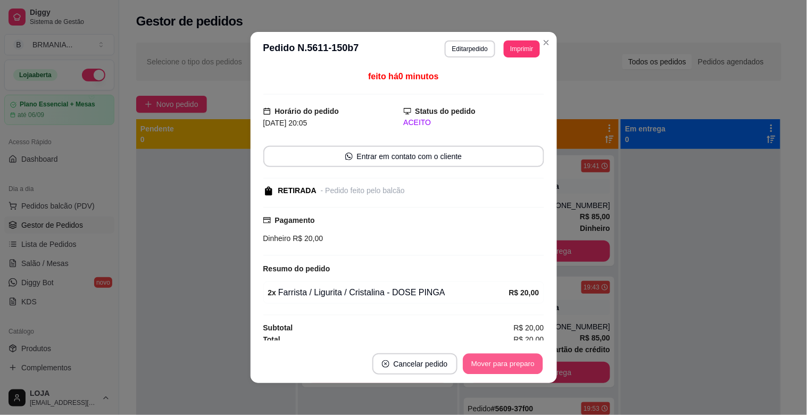
click at [507, 359] on button "Mover para preparo" at bounding box center [503, 364] width 80 height 21
click at [503, 363] on button "Mover para retirada disponível" at bounding box center [485, 363] width 118 height 21
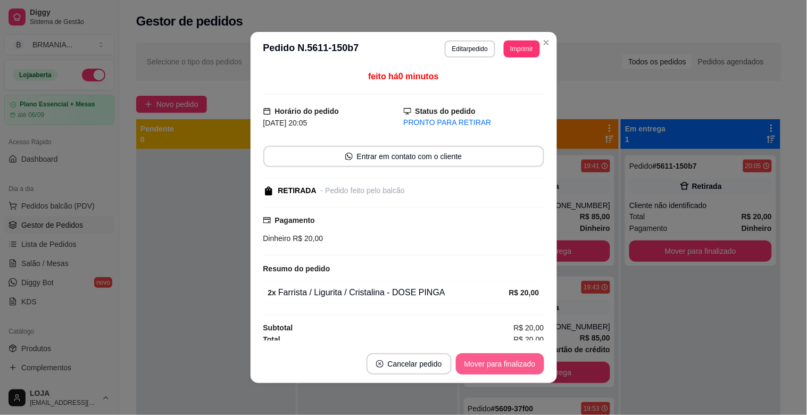
click at [503, 363] on button "Mover para finalizado" at bounding box center [500, 363] width 88 height 21
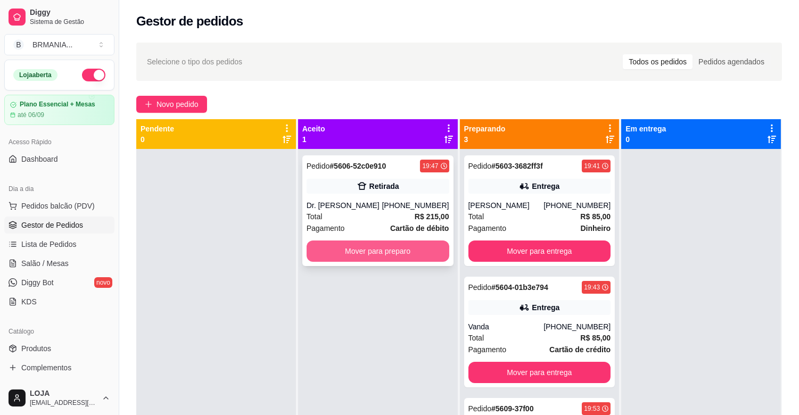
click at [373, 247] on button "Mover para preparo" at bounding box center [378, 251] width 143 height 21
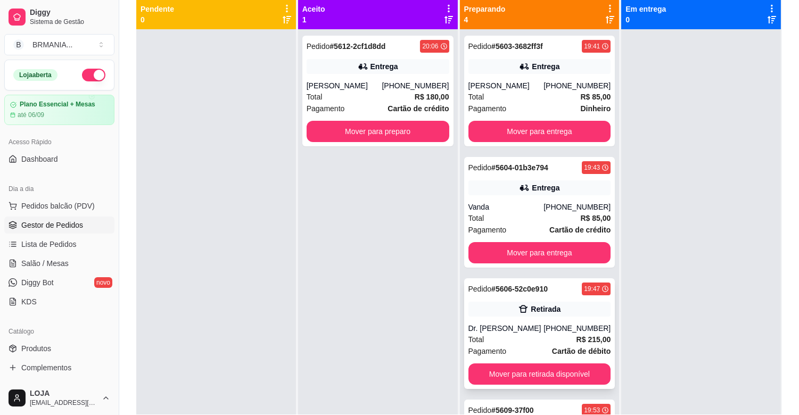
scroll to position [118, 0]
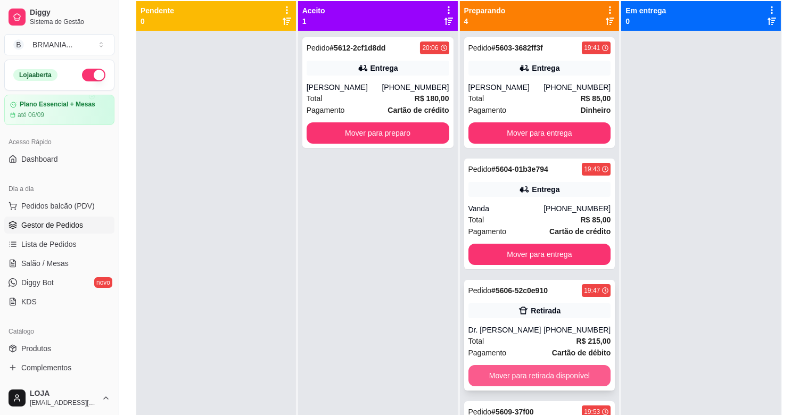
click at [531, 368] on button "Mover para retirada disponível" at bounding box center [539, 375] width 143 height 21
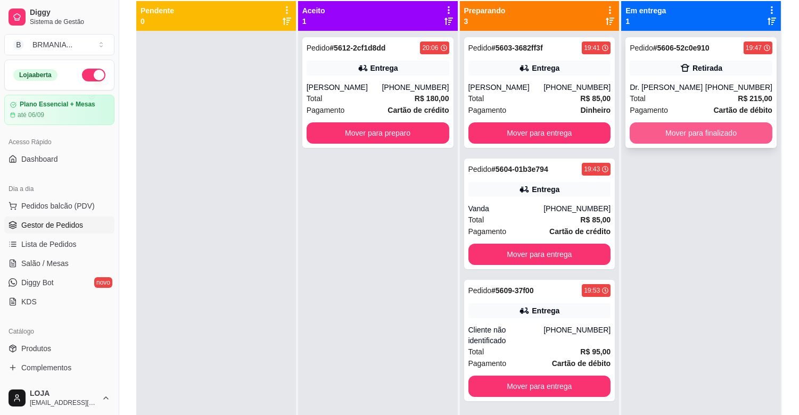
click at [706, 136] on button "Mover para finalizado" at bounding box center [701, 132] width 143 height 21
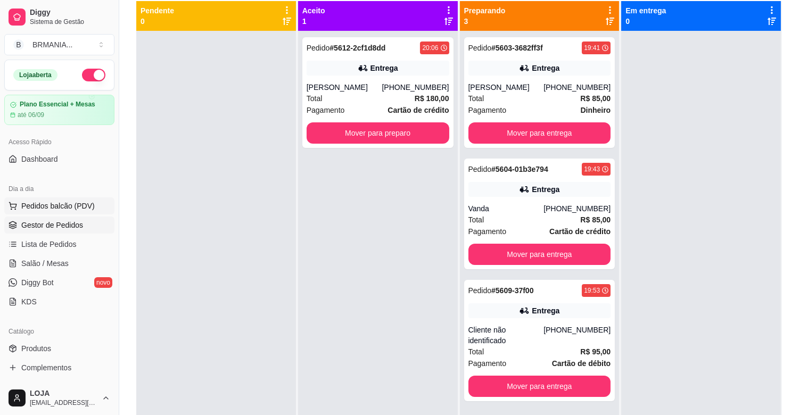
click at [41, 205] on span "Pedidos balcão (PDV)" at bounding box center [57, 206] width 73 height 11
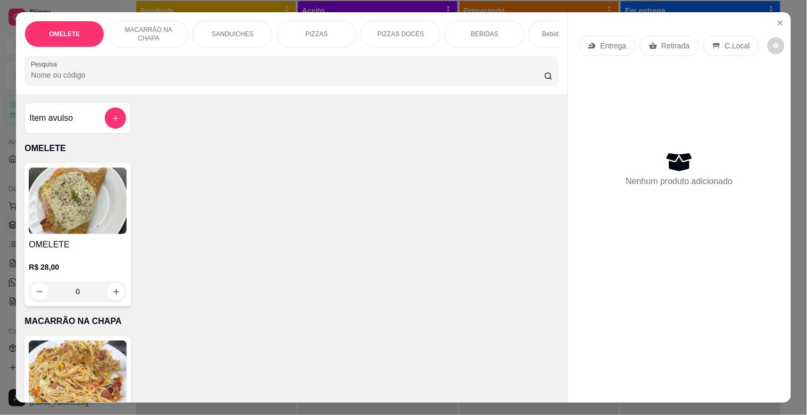
click at [271, 80] on input "Pesquisa" at bounding box center [288, 75] width 514 height 11
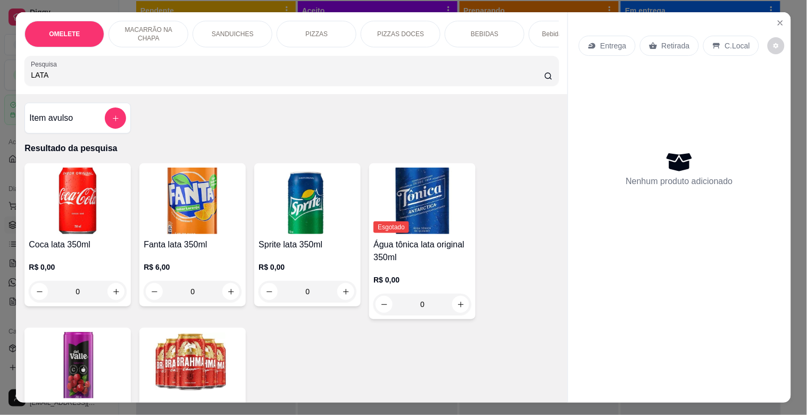
click at [172, 379] on img at bounding box center [193, 365] width 98 height 67
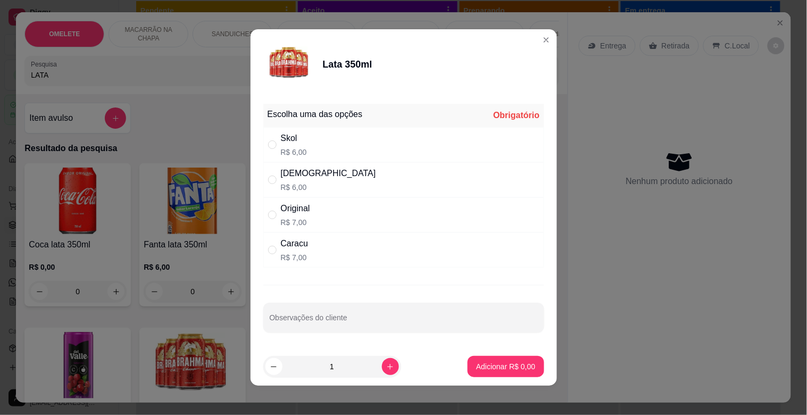
click at [335, 141] on div "Skol R$ 6,00" at bounding box center [403, 144] width 281 height 35
click at [489, 377] on button "Adicionar R$ 6,00" at bounding box center [506, 367] width 74 height 21
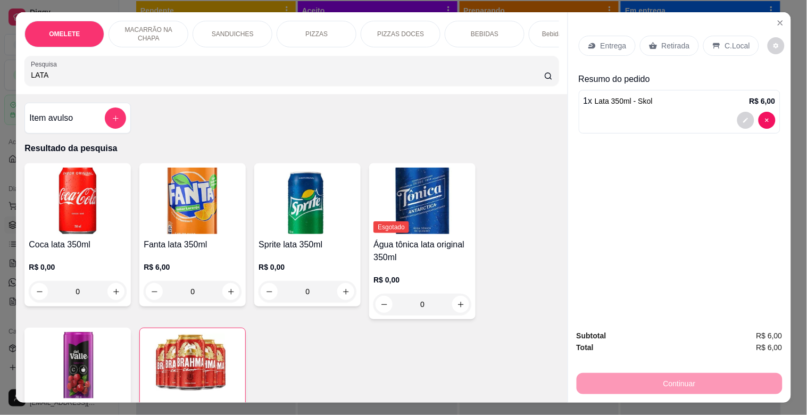
click at [670, 43] on p "Retirada" at bounding box center [676, 45] width 28 height 11
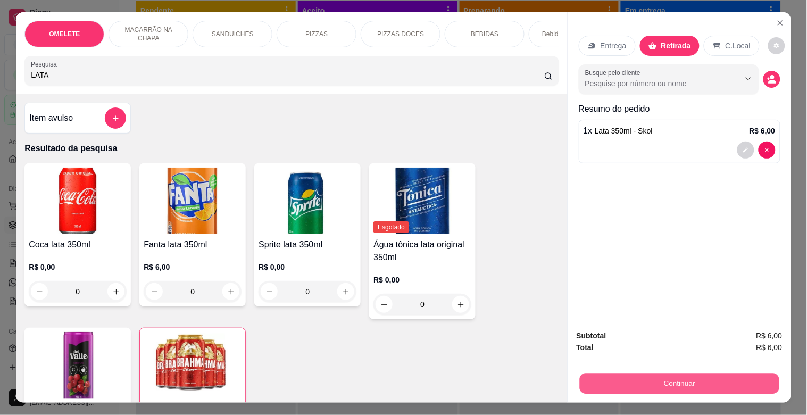
click at [675, 376] on button "Continuar" at bounding box center [680, 383] width 200 height 21
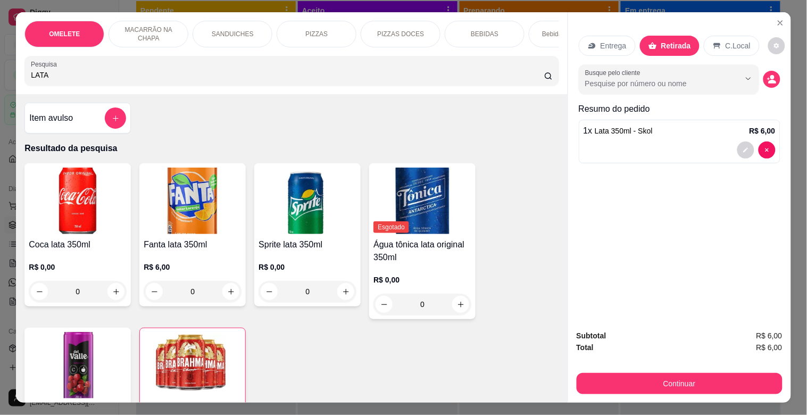
click at [339, 144] on div at bounding box center [330, 146] width 23 height 23
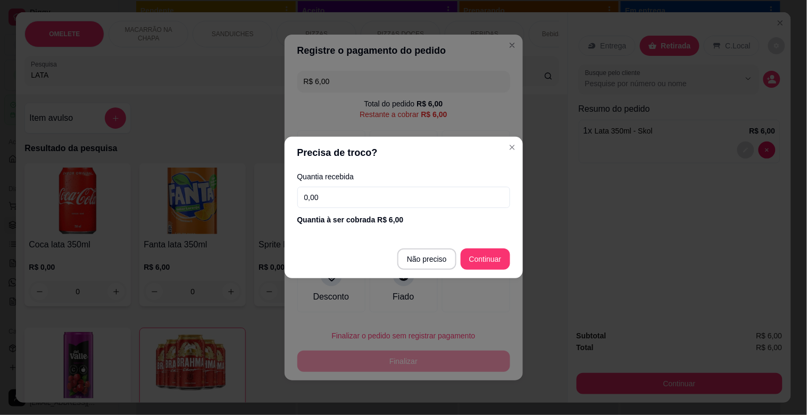
click at [392, 193] on input "0,00" at bounding box center [404, 197] width 213 height 21
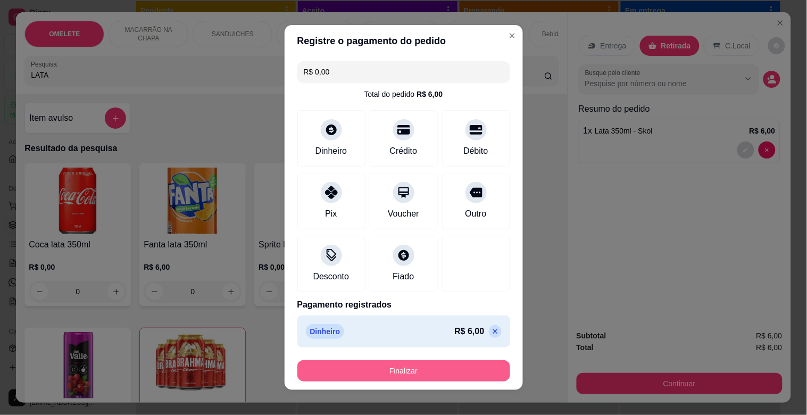
click at [428, 366] on button "Finalizar" at bounding box center [404, 370] width 213 height 21
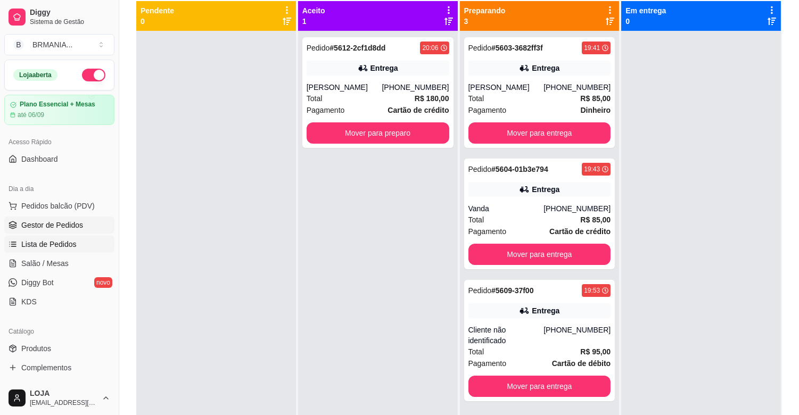
click at [38, 240] on span "Lista de Pedidos" at bounding box center [48, 244] width 55 height 11
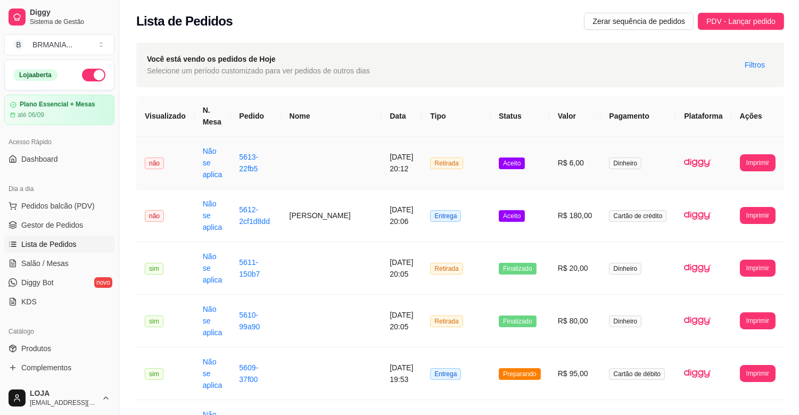
click at [323, 152] on td at bounding box center [331, 163] width 101 height 53
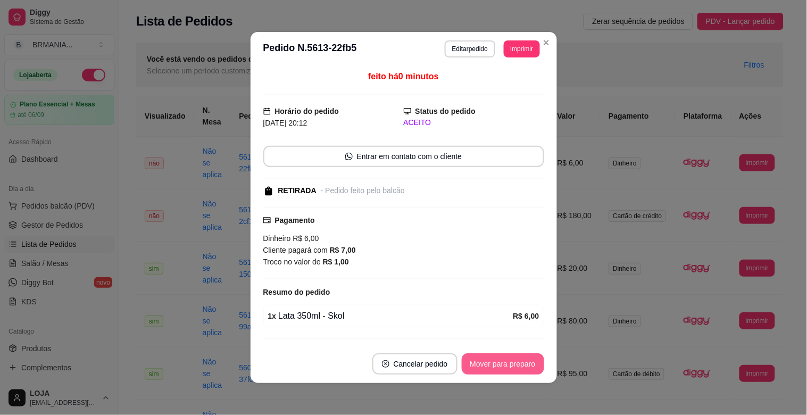
click at [501, 373] on button "Mover para preparo" at bounding box center [503, 363] width 82 height 21
click at [498, 365] on button "Mover para retirada disponível" at bounding box center [485, 363] width 118 height 21
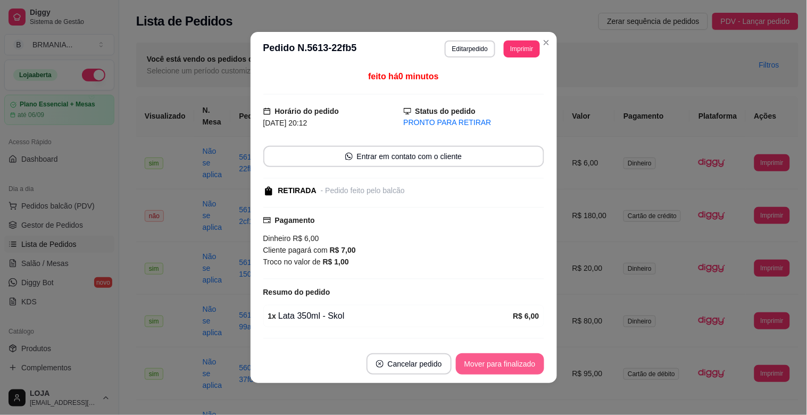
click at [498, 365] on button "Mover para finalizado" at bounding box center [500, 363] width 88 height 21
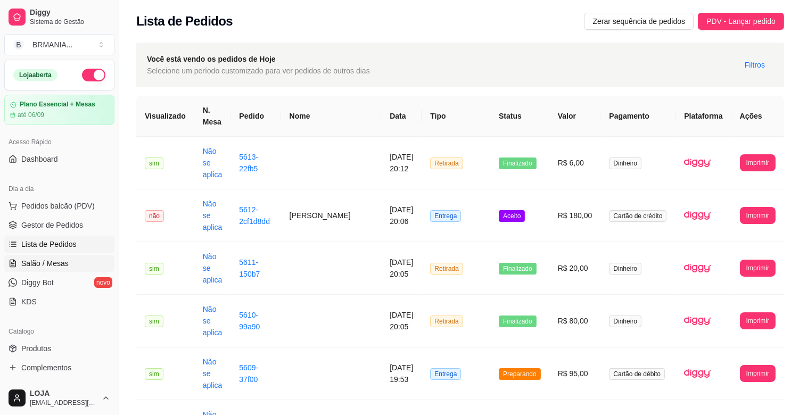
click at [43, 268] on span "Salão / Mesas" at bounding box center [44, 263] width 47 height 11
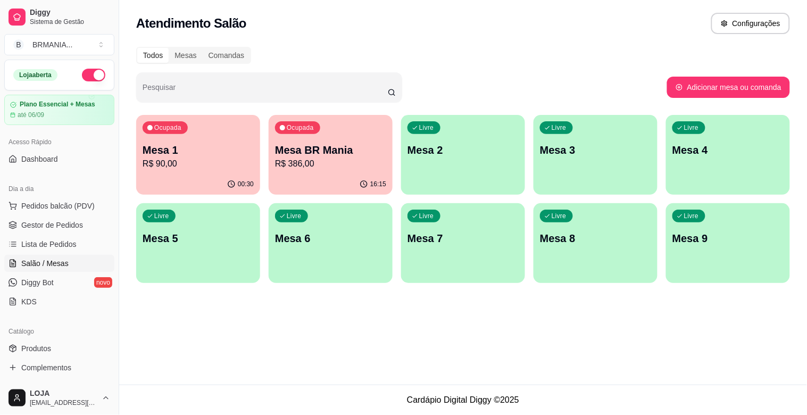
click at [194, 153] on p "Mesa 1" at bounding box center [198, 150] width 111 height 15
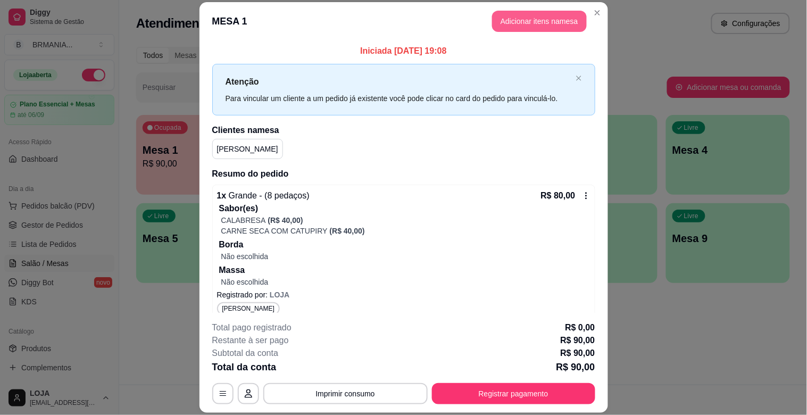
click at [504, 23] on button "Adicionar itens na mesa" at bounding box center [539, 21] width 95 height 21
drag, startPoint x: 328, startPoint y: 75, endPoint x: 333, endPoint y: 71, distance: 5.7
click at [328, 73] on input "Pesquisa" at bounding box center [288, 75] width 514 height 11
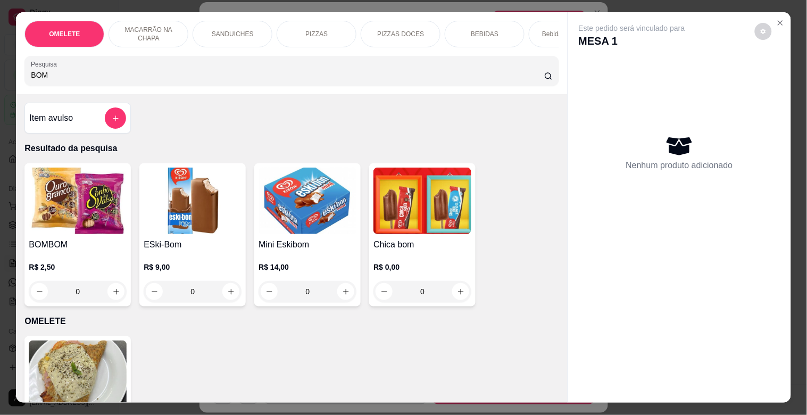
click at [93, 211] on img at bounding box center [78, 201] width 98 height 67
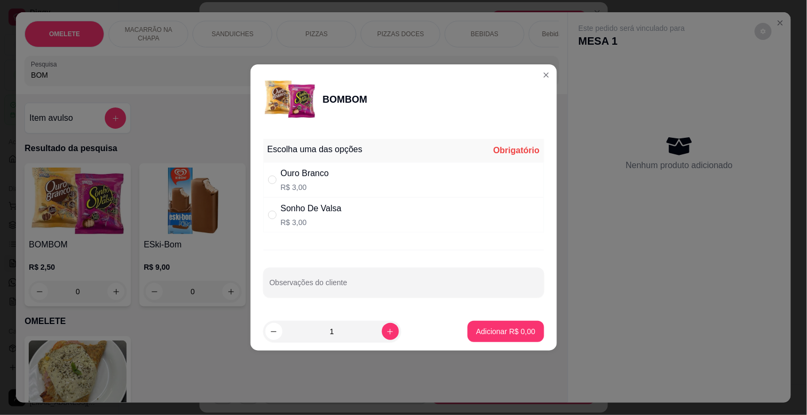
drag, startPoint x: 325, startPoint y: 179, endPoint x: 476, endPoint y: 247, distance: 165.8
click at [326, 179] on div "Ouro Branco" at bounding box center [305, 173] width 48 height 13
click at [518, 328] on p "Adicionar R$ 3,00" at bounding box center [505, 331] width 59 height 11
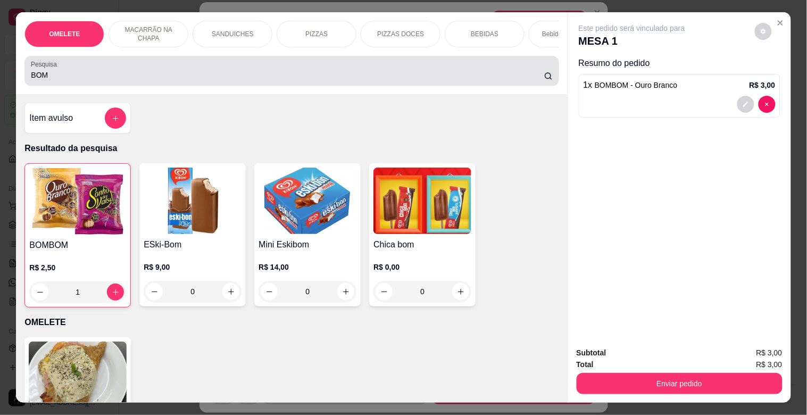
drag, startPoint x: 55, startPoint y: 78, endPoint x: 0, endPoint y: 89, distance: 56.1
click at [0, 89] on div "OMELETE MACARRÃO NA CHAPA SANDUICHES PIZZAS PIZZAS DOCES BEBIDAS Bebidas Alcoól…" at bounding box center [403, 207] width 807 height 415
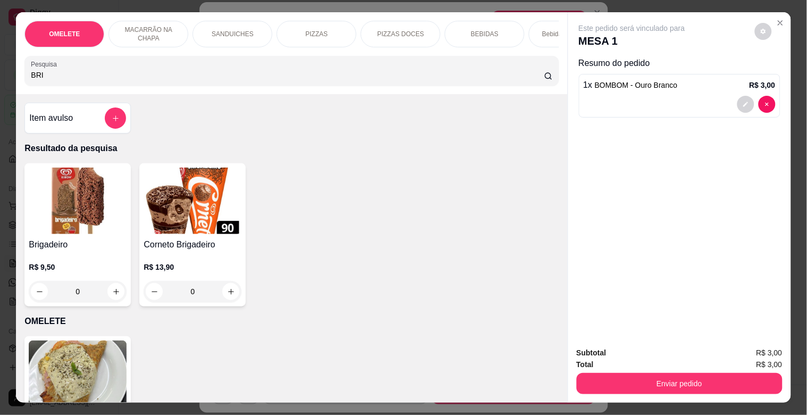
click at [78, 213] on img at bounding box center [78, 201] width 98 height 67
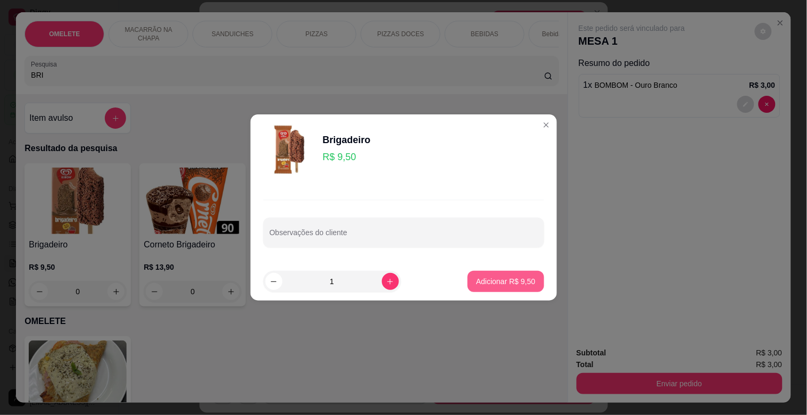
click at [506, 284] on p "Adicionar R$ 9,50" at bounding box center [505, 281] width 59 height 11
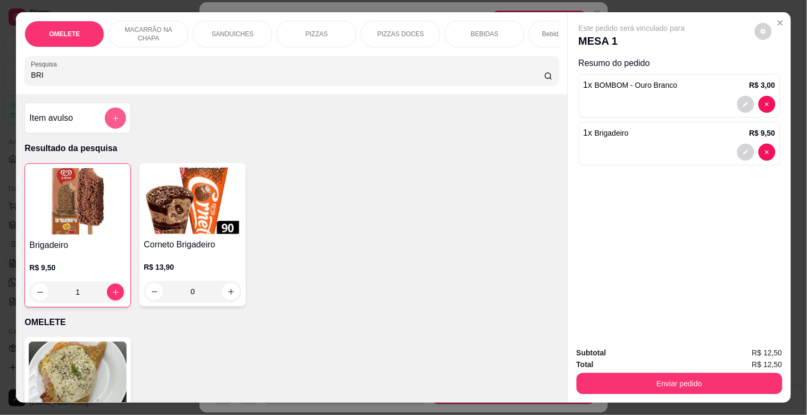
click at [115, 118] on button "add-separate-item" at bounding box center [115, 118] width 21 height 21
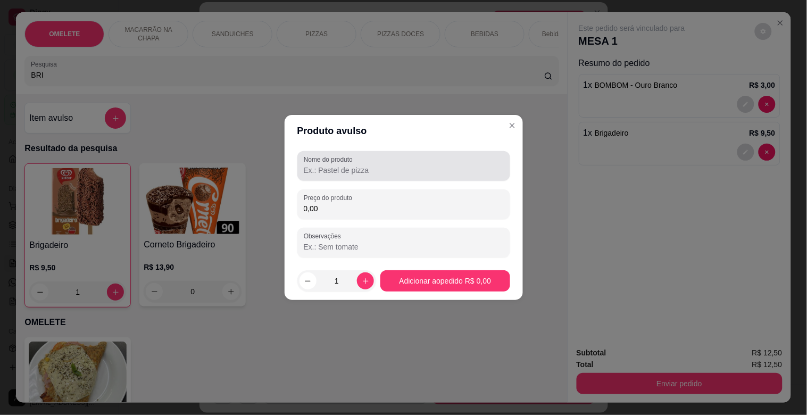
click at [326, 168] on input "Nome do produto" at bounding box center [404, 170] width 200 height 11
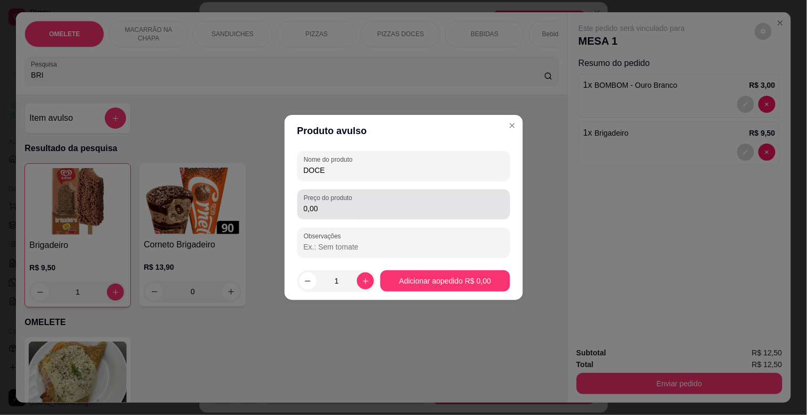
click at [332, 200] on div "Preço do produto 0,00" at bounding box center [404, 204] width 213 height 30
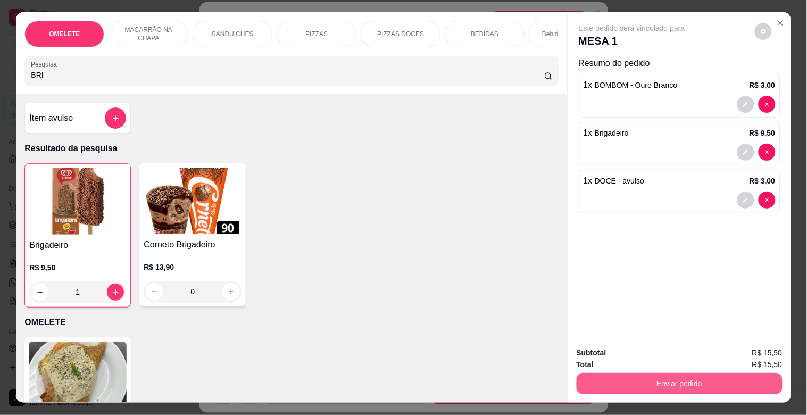
click at [698, 379] on button "Enviar pedido" at bounding box center [680, 383] width 206 height 21
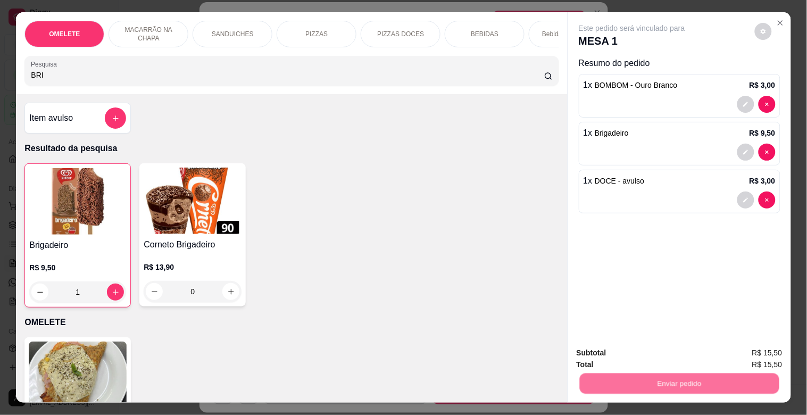
click at [643, 346] on button "Não registrar e enviar pedido" at bounding box center [645, 353] width 108 height 20
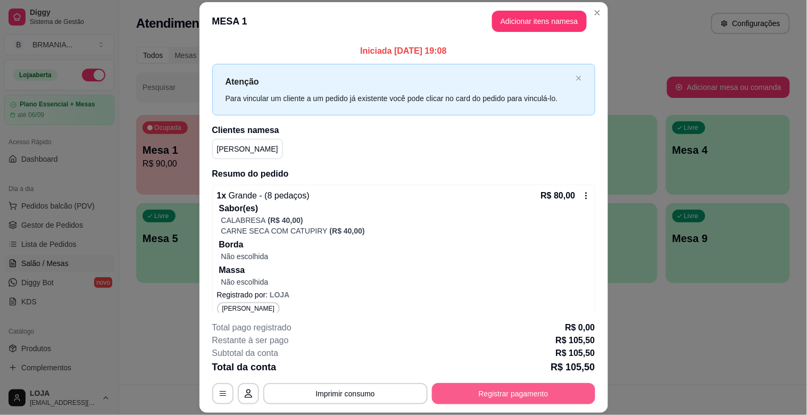
click at [495, 401] on button "Registrar pagamento" at bounding box center [513, 393] width 163 height 21
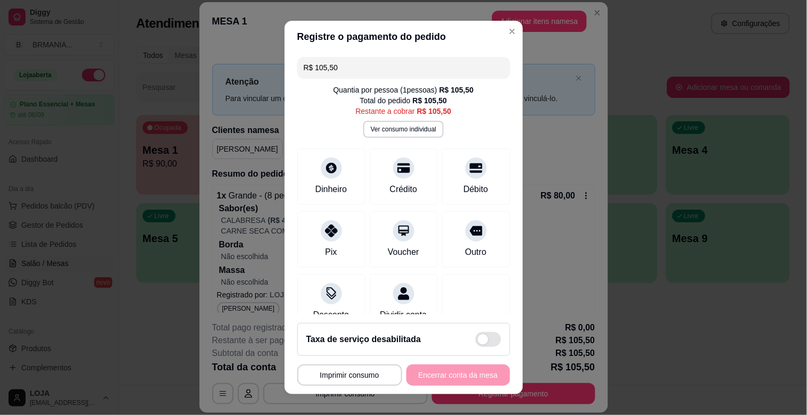
drag, startPoint x: 329, startPoint y: 69, endPoint x: 295, endPoint y: 77, distance: 34.3
click at [289, 69] on div "R$ 105,50 Quantia por pessoa ( 1 pessoas) R$ 105,50 Total do pedido R$ 105,50 R…" at bounding box center [404, 184] width 238 height 262
click at [318, 246] on div "Pix" at bounding box center [331, 238] width 75 height 62
click at [463, 187] on div "Débito" at bounding box center [476, 188] width 27 height 14
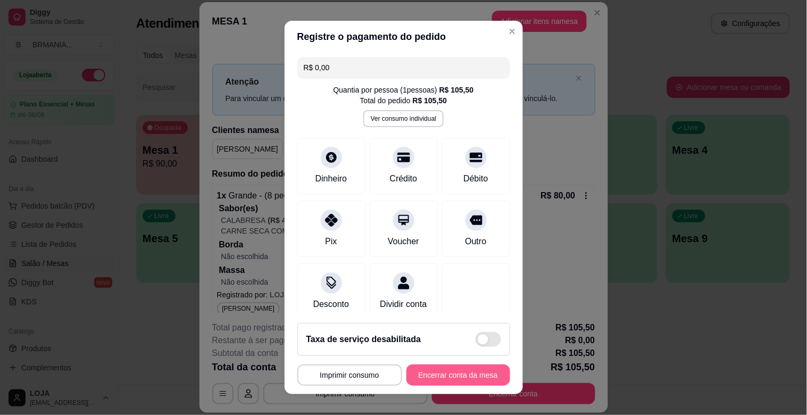
click at [439, 376] on button "Encerrar conta da mesa" at bounding box center [459, 375] width 104 height 21
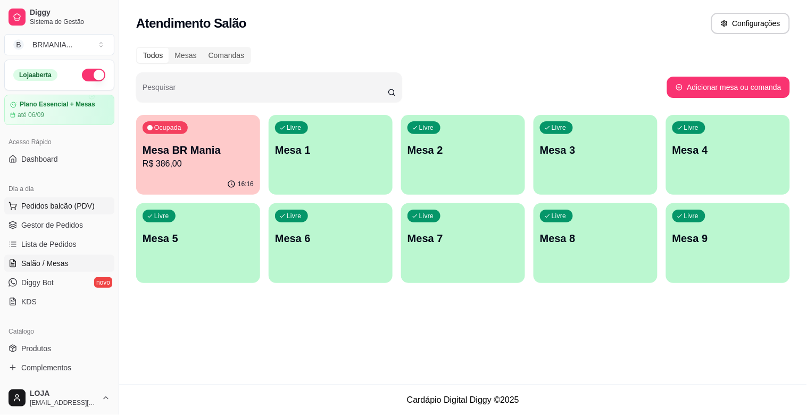
click at [76, 201] on span "Pedidos balcão (PDV)" at bounding box center [57, 206] width 73 height 11
click at [82, 205] on img at bounding box center [73, 201] width 100 height 68
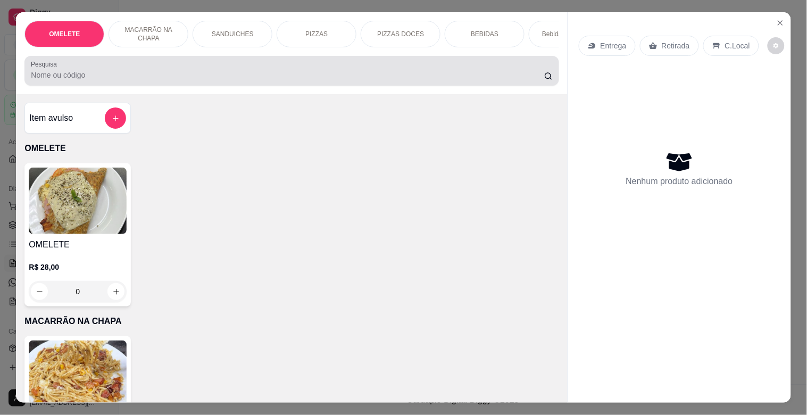
click at [136, 70] on div at bounding box center [292, 70] width 522 height 21
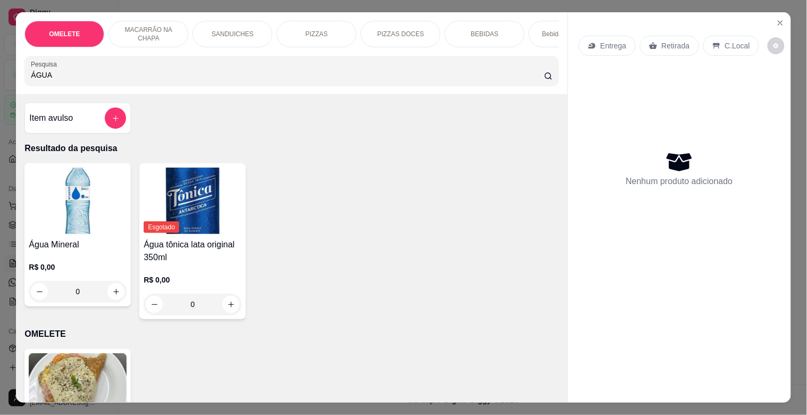
click at [75, 211] on img at bounding box center [78, 201] width 98 height 67
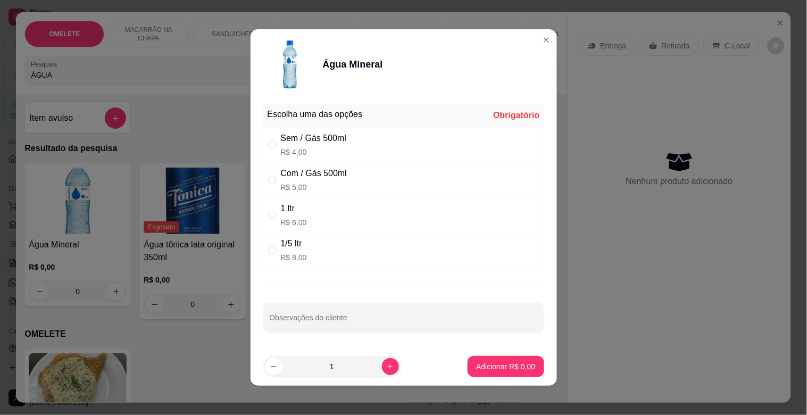
click at [309, 187] on p "R$ 5,00" at bounding box center [314, 187] width 66 height 11
click at [519, 360] on button "Adicionar R$ 5,00" at bounding box center [506, 367] width 74 height 21
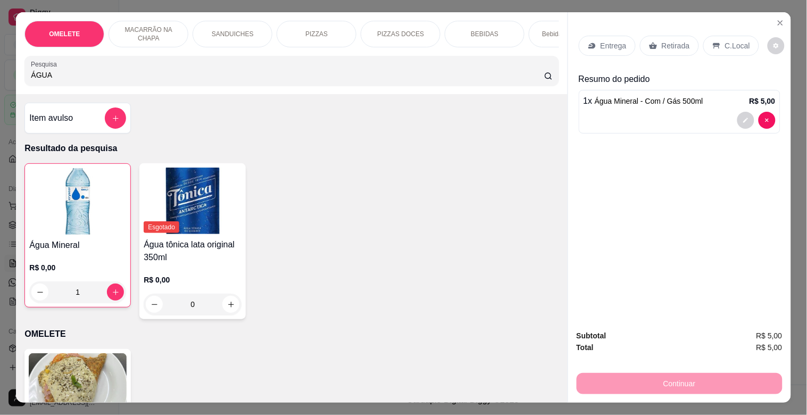
drag, startPoint x: 73, startPoint y: 75, endPoint x: 0, endPoint y: 78, distance: 73.5
click at [0, 78] on div "OMELETE MACARRÃO NA CHAPA SANDUICHES PIZZAS PIZZAS DOCES BEBIDAS Bebidas Alcoól…" at bounding box center [403, 207] width 807 height 415
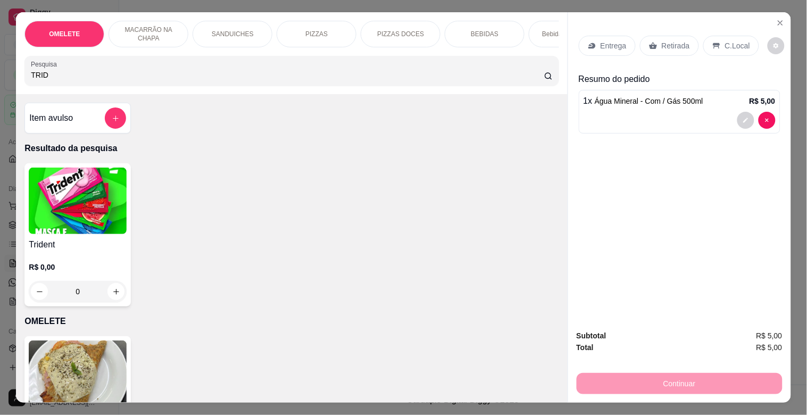
click at [29, 201] on img at bounding box center [78, 201] width 98 height 67
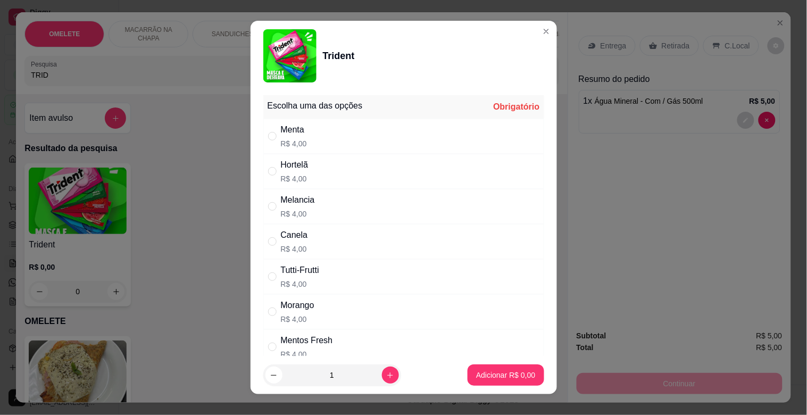
click at [310, 166] on div "Hortelã R$ 4,00" at bounding box center [403, 171] width 281 height 35
click at [471, 369] on button "Adicionar R$ 4,00" at bounding box center [506, 375] width 76 height 21
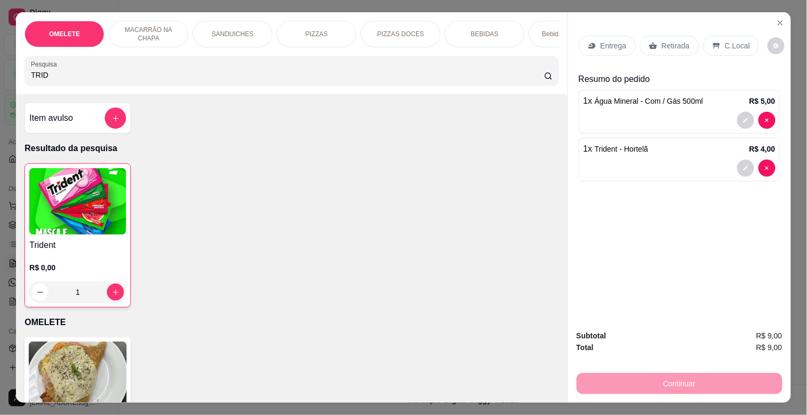
click at [654, 40] on div "Retirada" at bounding box center [669, 46] width 59 height 20
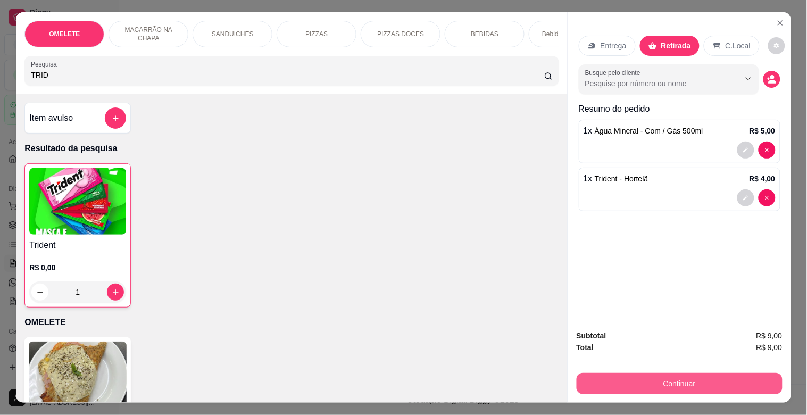
click at [684, 381] on button "Continuar" at bounding box center [680, 383] width 206 height 21
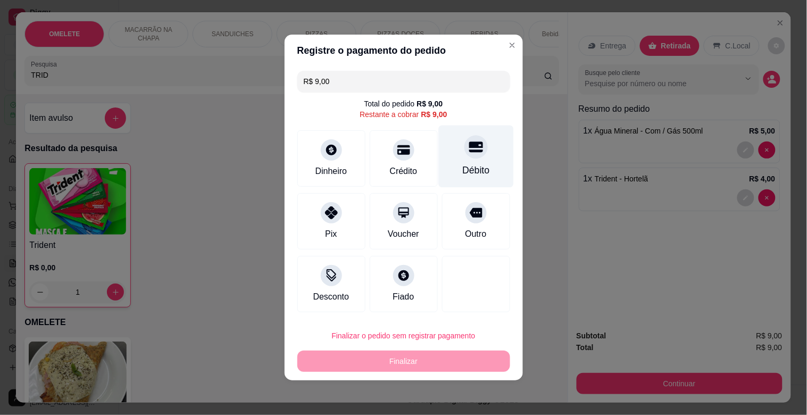
click at [465, 158] on div at bounding box center [476, 146] width 23 height 23
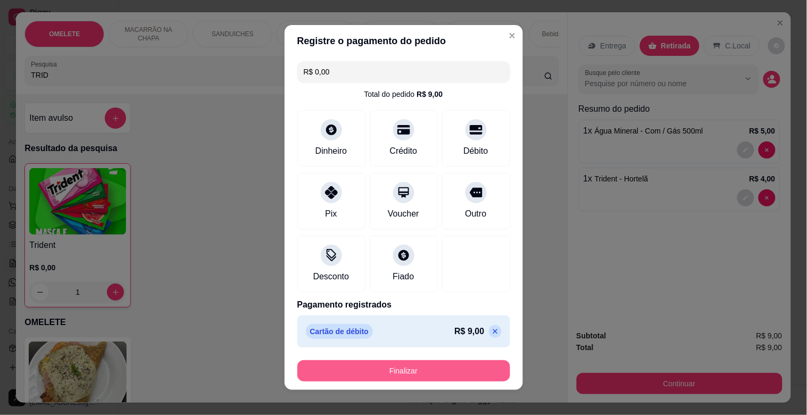
click at [410, 366] on button "Finalizar" at bounding box center [404, 370] width 213 height 21
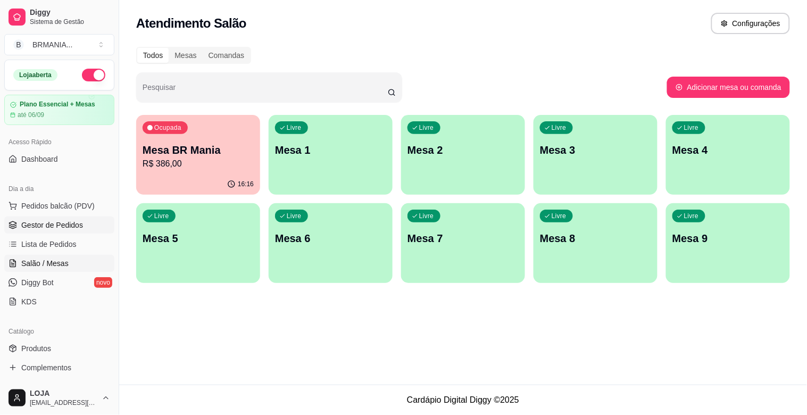
click at [38, 220] on span "Gestor de Pedidos" at bounding box center [52, 225] width 62 height 11
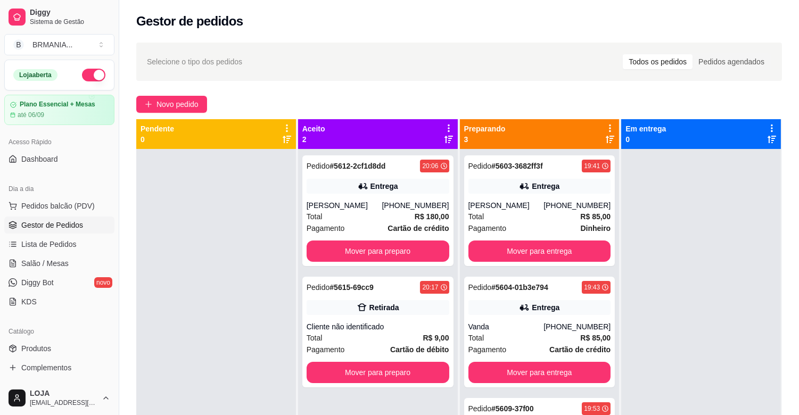
click at [254, 229] on div at bounding box center [216, 356] width 160 height 415
click at [337, 319] on div "Pedido # 5615-69cc9 20:17 Retirada Cliente não identificado Total R$ 9,00 Pagam…" at bounding box center [377, 332] width 151 height 111
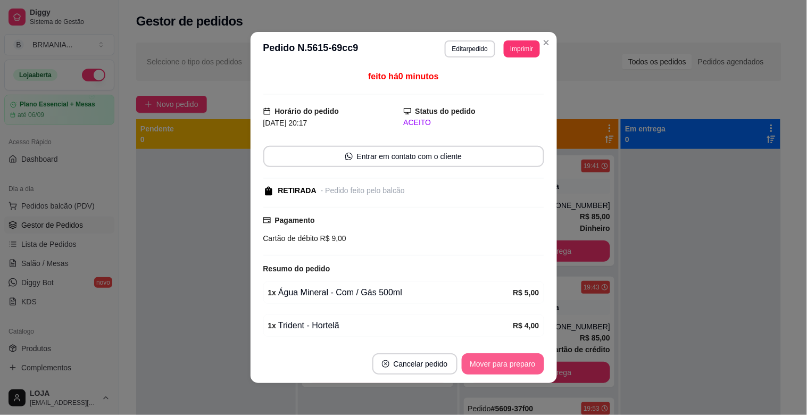
click at [488, 365] on button "Mover para preparo" at bounding box center [503, 363] width 82 height 21
click at [488, 365] on button "Mover para retirada disponível" at bounding box center [485, 364] width 114 height 21
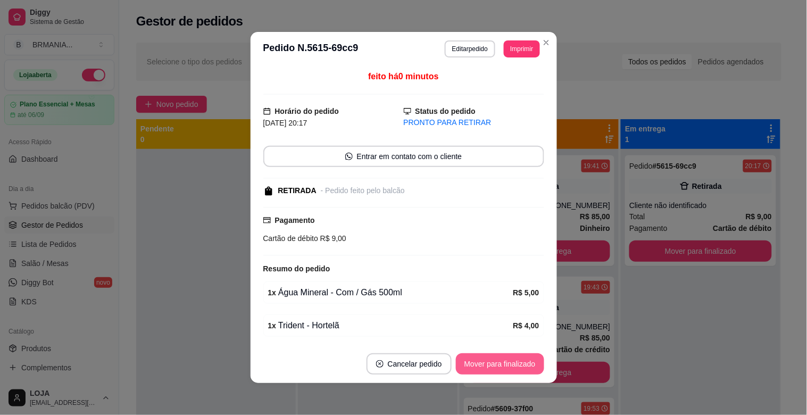
click at [488, 365] on button "Mover para finalizado" at bounding box center [500, 363] width 88 height 21
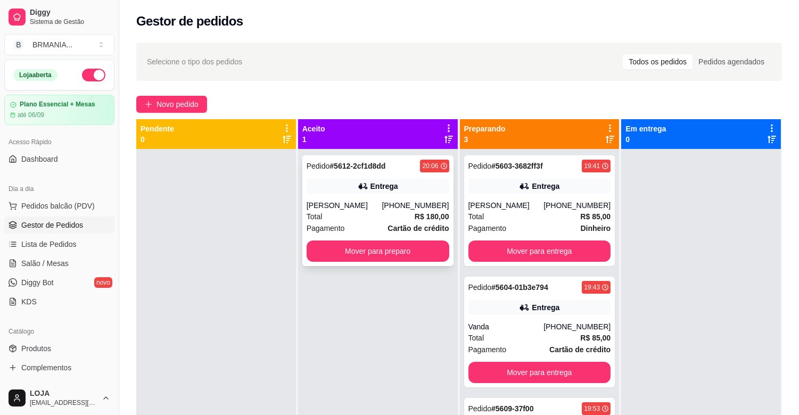
click at [400, 238] on div "Pedido # 5612-2cf1d8dd 20:06 Entrega [PERSON_NAME] [PHONE_NUMBER] Total R$ 180,…" at bounding box center [377, 210] width 151 height 111
click at [414, 251] on button "Mover para preparo" at bounding box center [378, 251] width 143 height 21
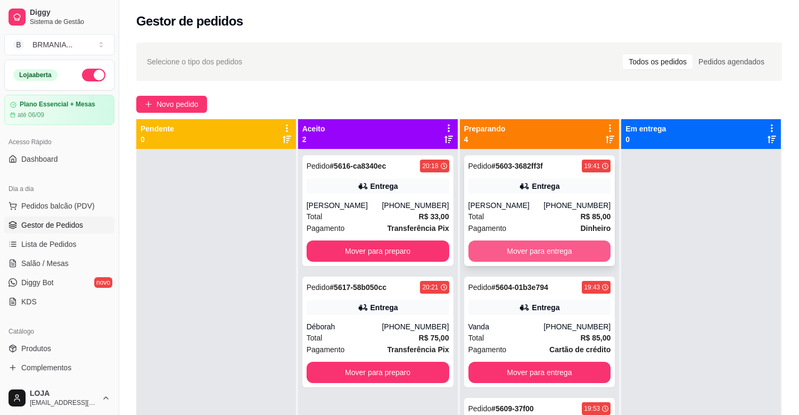
click at [527, 257] on button "Mover para entrega" at bounding box center [539, 251] width 143 height 21
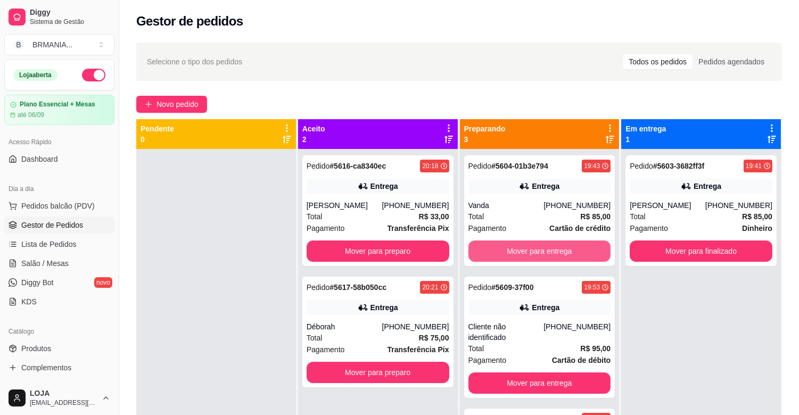
click at [526, 253] on button "Mover para entrega" at bounding box center [539, 251] width 143 height 21
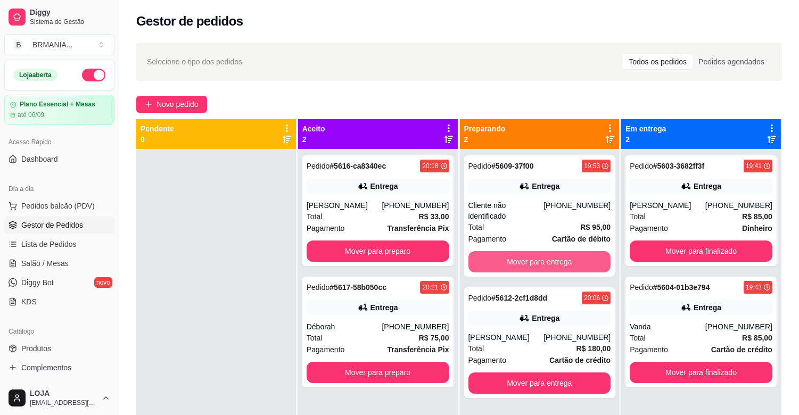
click at [526, 253] on button "Mover para entrega" at bounding box center [539, 261] width 143 height 21
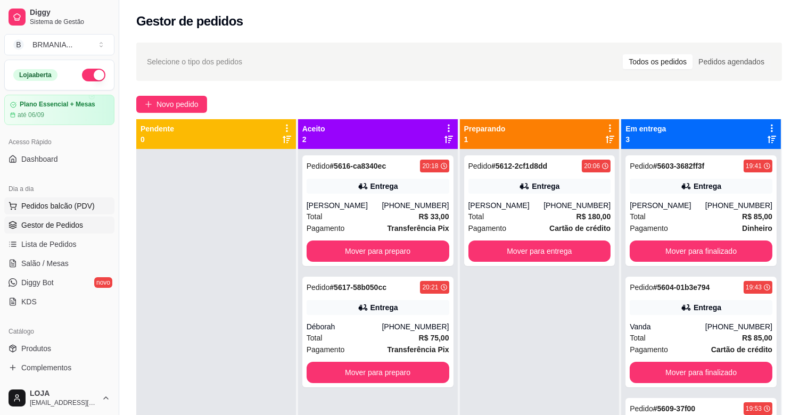
click at [80, 203] on span "Pedidos balcão (PDV)" at bounding box center [57, 206] width 73 height 11
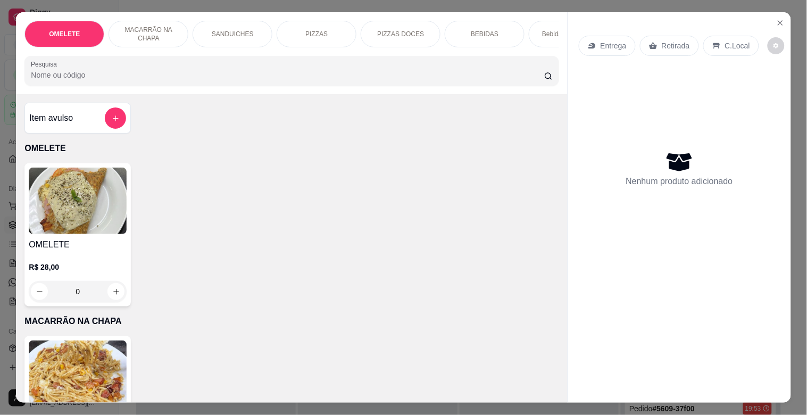
click at [301, 31] on div "PIZZAS" at bounding box center [317, 34] width 80 height 27
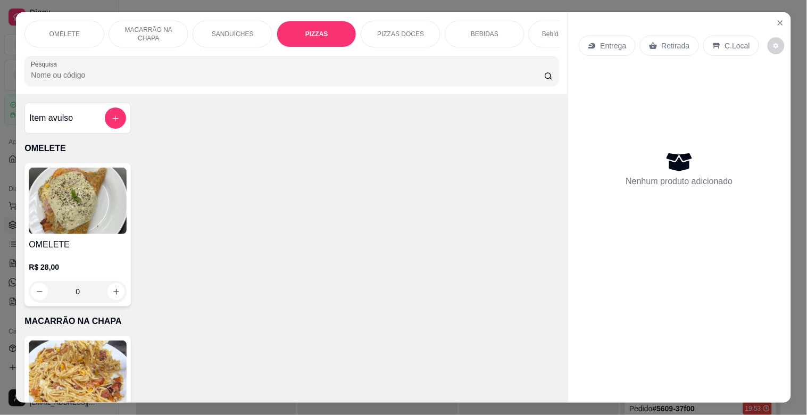
scroll to position [26, 0]
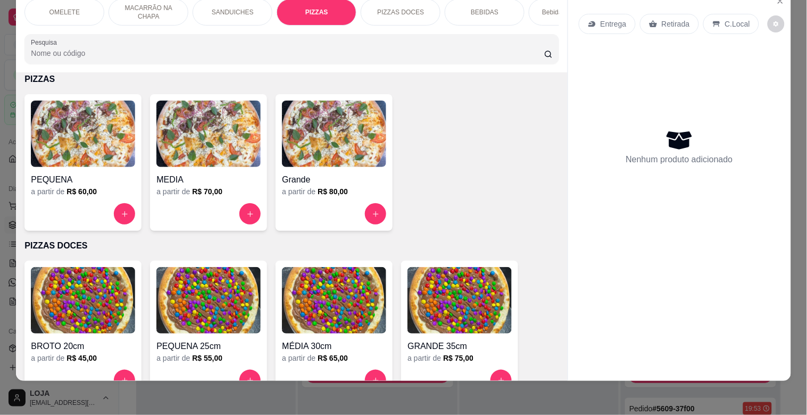
click at [211, 158] on img at bounding box center [208, 134] width 104 height 67
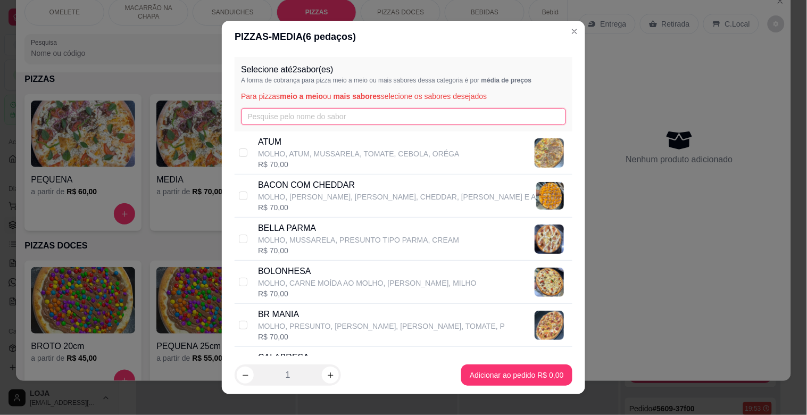
click at [262, 118] on input "text" at bounding box center [403, 116] width 325 height 17
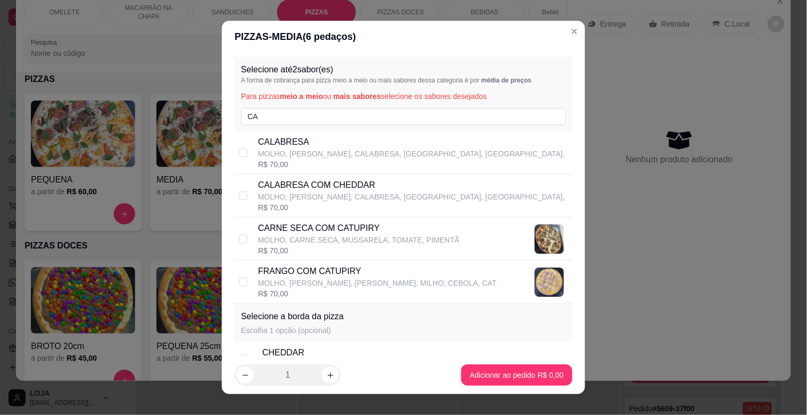
click at [310, 236] on p "MOLHO, CARNE SECA, MUSSARELA, TOMATE, PIMENTÃ" at bounding box center [359, 240] width 202 height 11
click at [204, 115] on div "PIZZAS - MEDIA ( 6 pedaços) Selecione até 2 sabor(es) A forma de cobrança para …" at bounding box center [403, 207] width 807 height 415
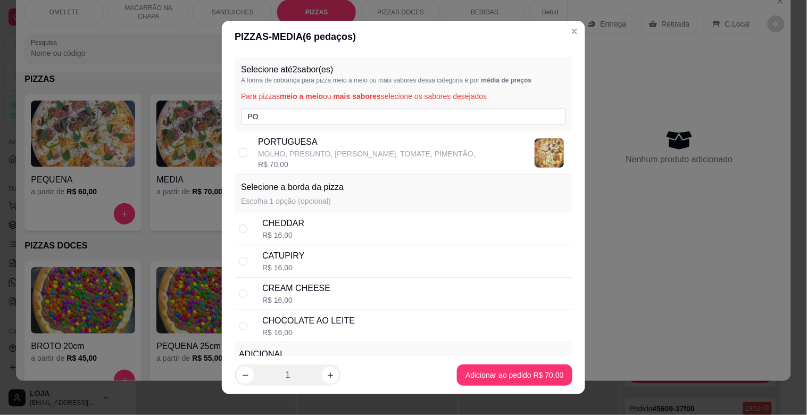
click at [235, 153] on div "PORTUGUESA MOLHO, [GEOGRAPHIC_DATA], [PERSON_NAME], TOMATE, PIMENTÃO, R$ 70,00" at bounding box center [404, 152] width 338 height 43
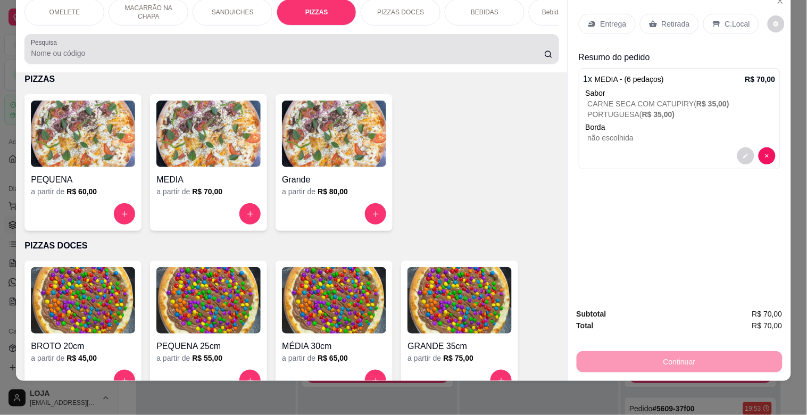
click at [72, 56] on input "Pesquisa" at bounding box center [288, 53] width 514 height 11
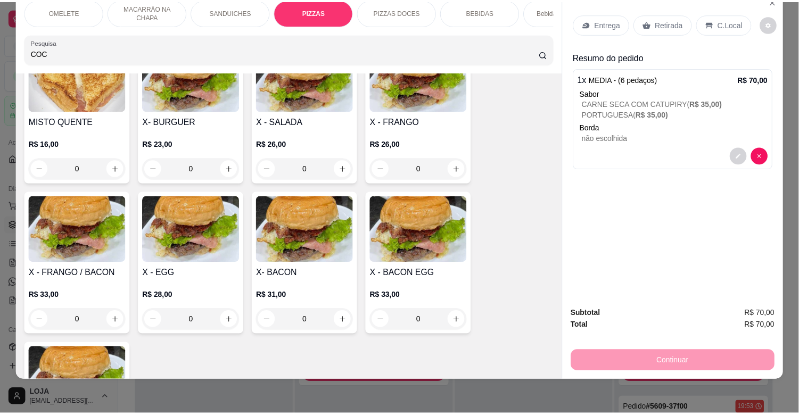
scroll to position [0, 0]
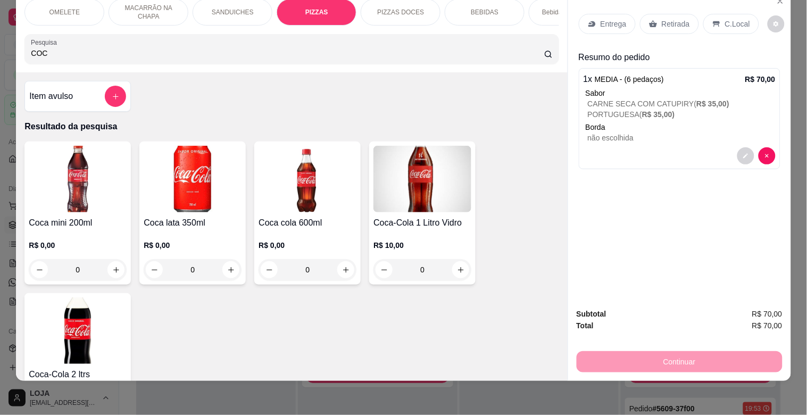
click at [281, 196] on img at bounding box center [308, 179] width 98 height 67
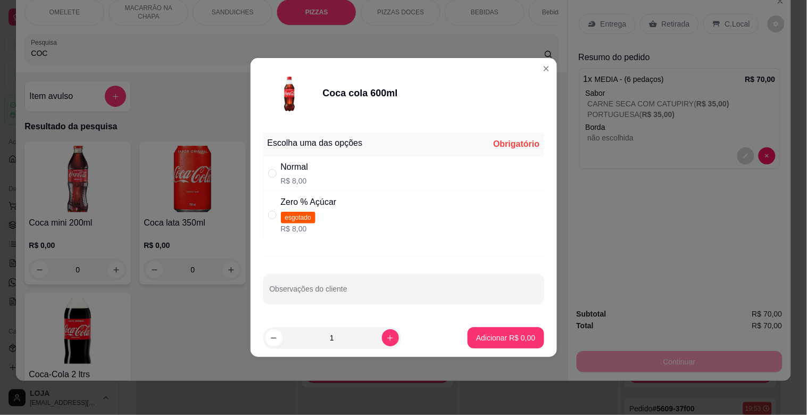
click at [337, 160] on div "Normal R$ 8,00" at bounding box center [403, 173] width 281 height 35
click at [517, 334] on p "Adicionar R$ 8,00" at bounding box center [505, 338] width 57 height 10
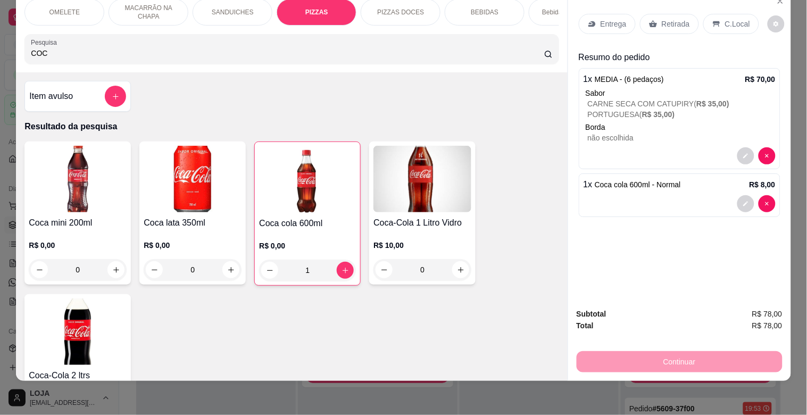
drag, startPoint x: 667, startPoint y: 20, endPoint x: 663, endPoint y: 32, distance: 12.7
click at [667, 20] on p "Retirada" at bounding box center [676, 24] width 28 height 11
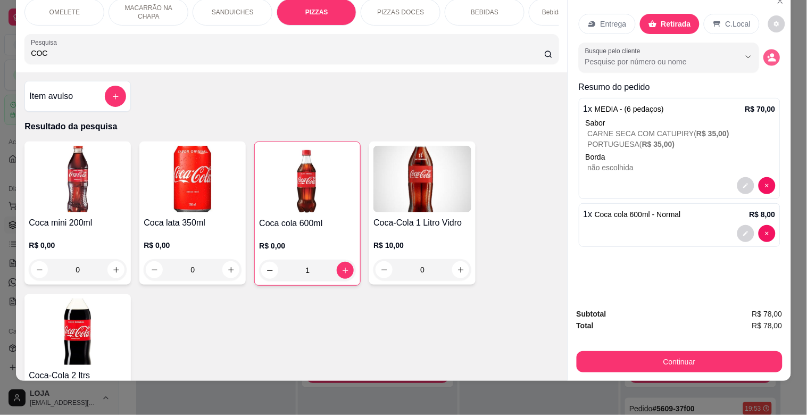
click at [769, 55] on button "decrease-product-quantity" at bounding box center [772, 57] width 16 height 16
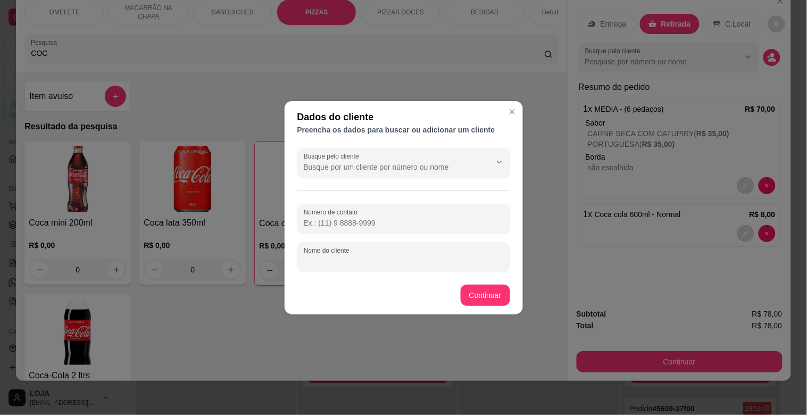
click at [359, 258] on div "Nome do cliente" at bounding box center [404, 257] width 213 height 30
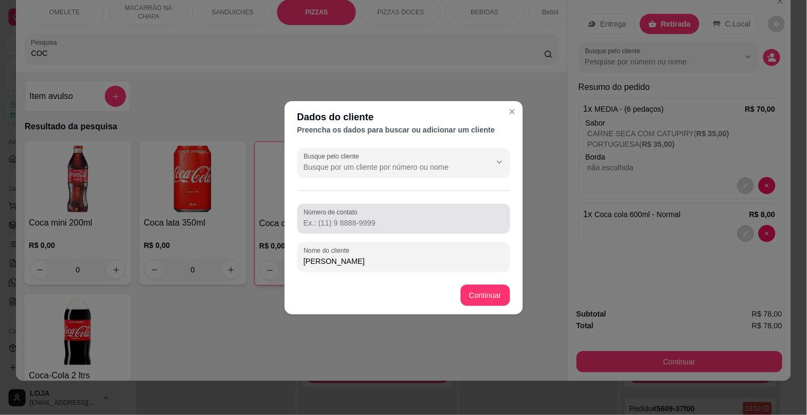
click at [325, 227] on input "Número de contato" at bounding box center [404, 223] width 200 height 11
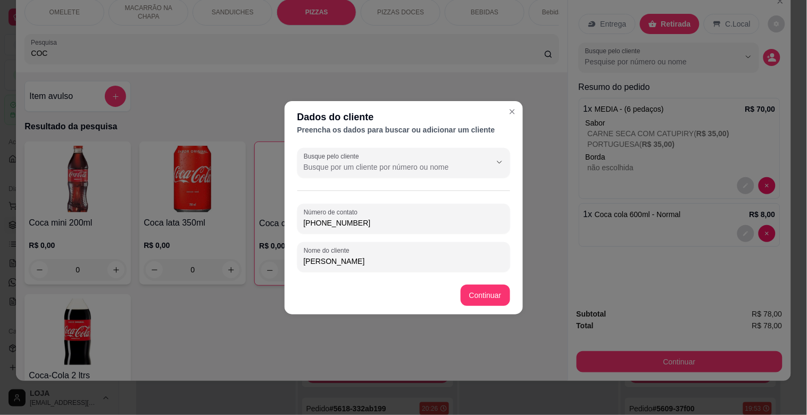
click at [491, 283] on footer "Continuar" at bounding box center [404, 295] width 238 height 38
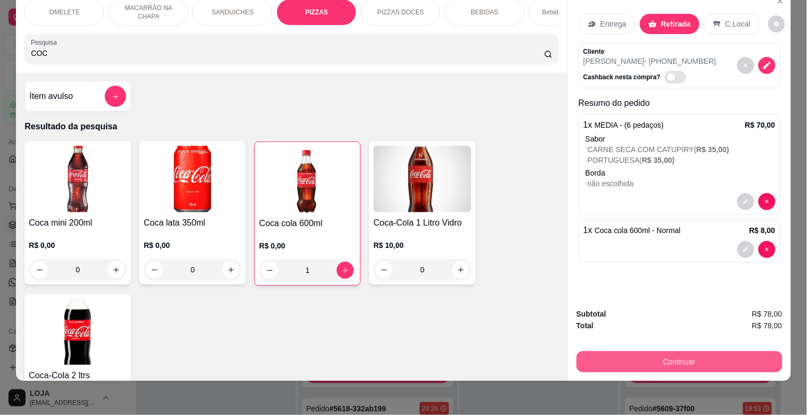
click at [673, 352] on button "Continuar" at bounding box center [680, 361] width 206 height 21
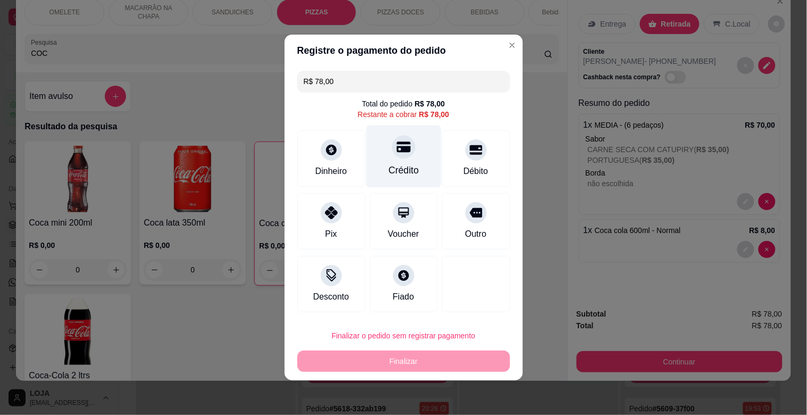
click at [398, 161] on div "Crédito" at bounding box center [403, 157] width 75 height 62
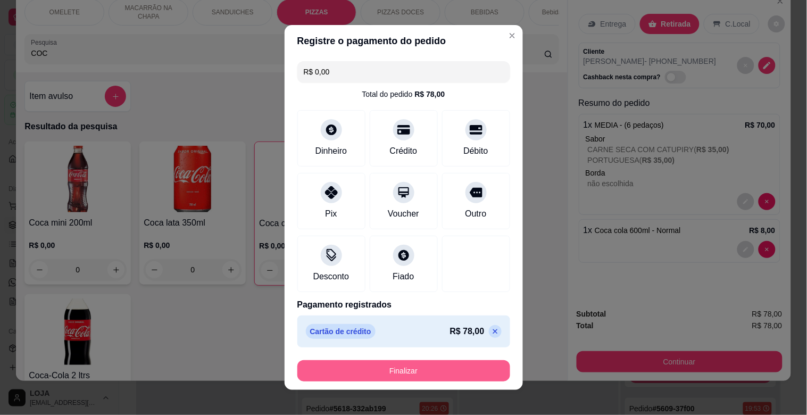
click at [405, 373] on button "Finalizar" at bounding box center [404, 370] width 213 height 21
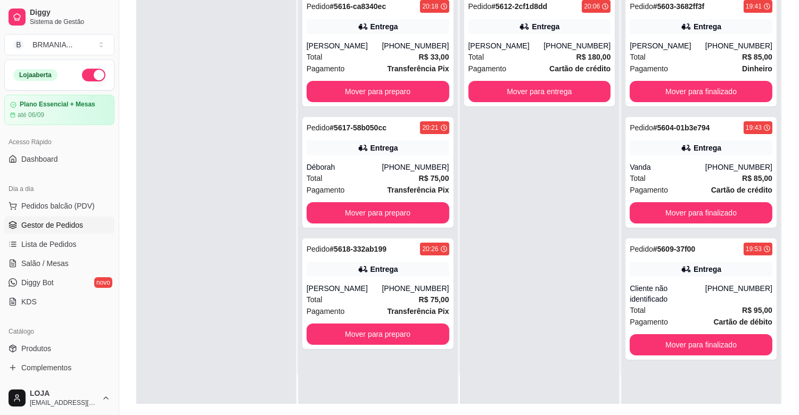
scroll to position [162, 0]
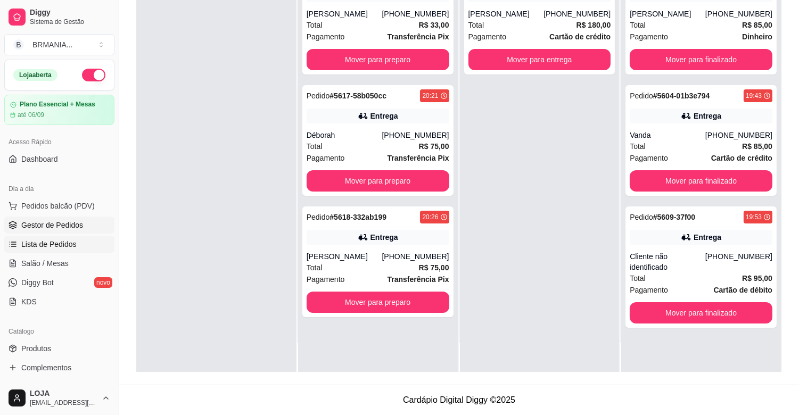
click at [44, 247] on span "Lista de Pedidos" at bounding box center [48, 244] width 55 height 11
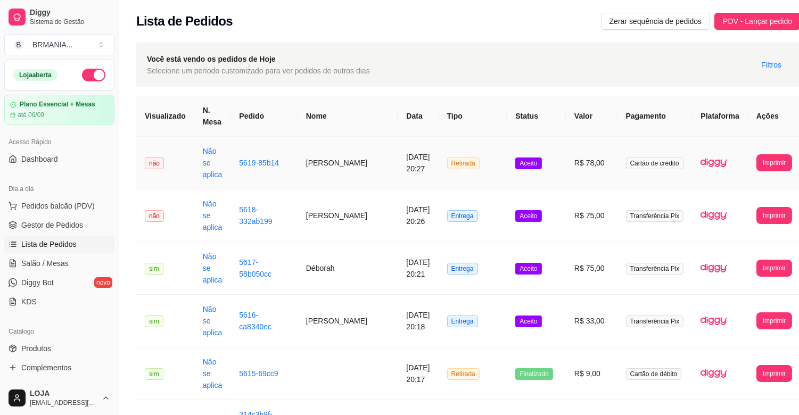
click at [294, 167] on td "5619-85b14" at bounding box center [263, 163] width 67 height 53
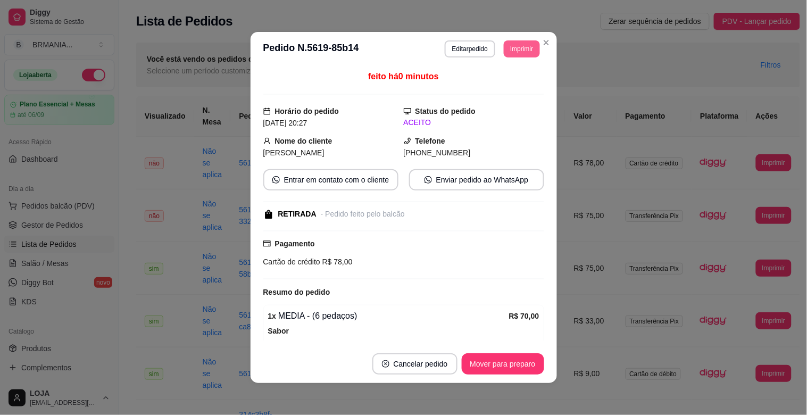
click at [518, 48] on button "Imprimir" at bounding box center [522, 48] width 36 height 17
click at [513, 87] on button "IMPRESSORA" at bounding box center [498, 86] width 75 height 16
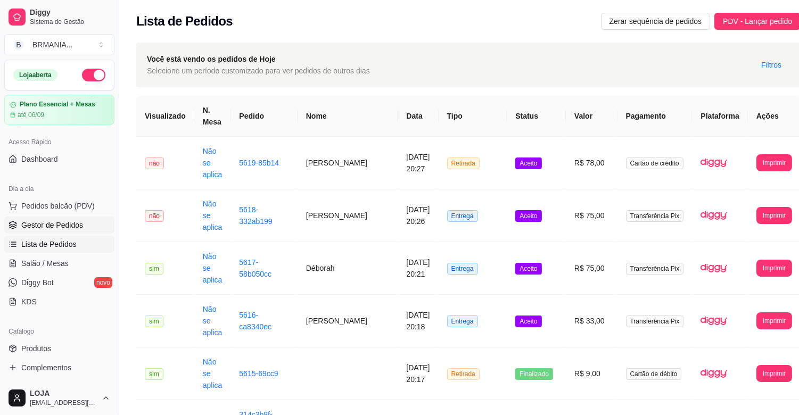
click at [80, 222] on span "Gestor de Pedidos" at bounding box center [52, 225] width 62 height 11
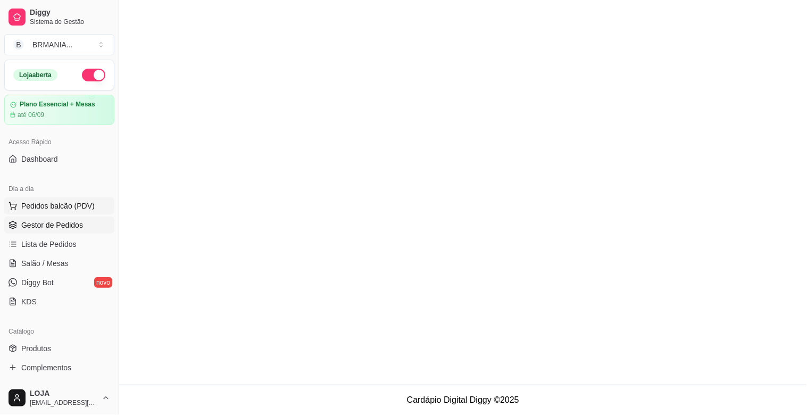
click at [80, 209] on span "Pedidos balcão (PDV)" at bounding box center [57, 206] width 73 height 11
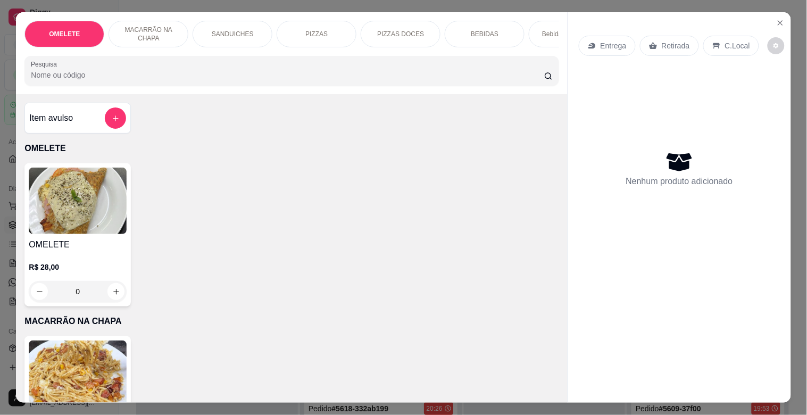
click at [150, 76] on input "Pesquisa" at bounding box center [288, 75] width 514 height 11
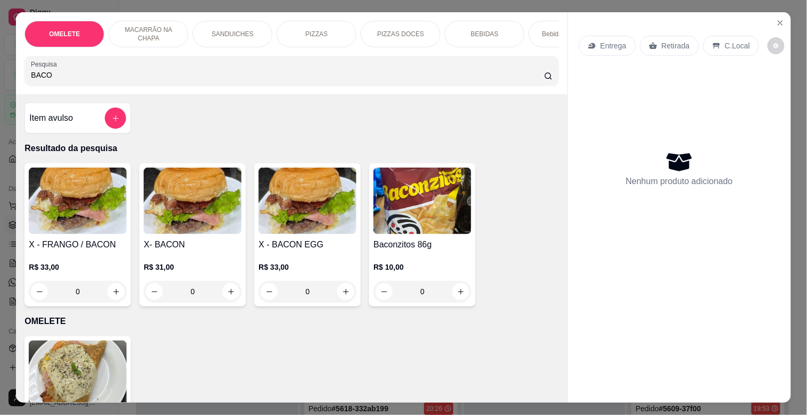
click at [209, 255] on div "R$ 31,00 0" at bounding box center [193, 276] width 98 height 51
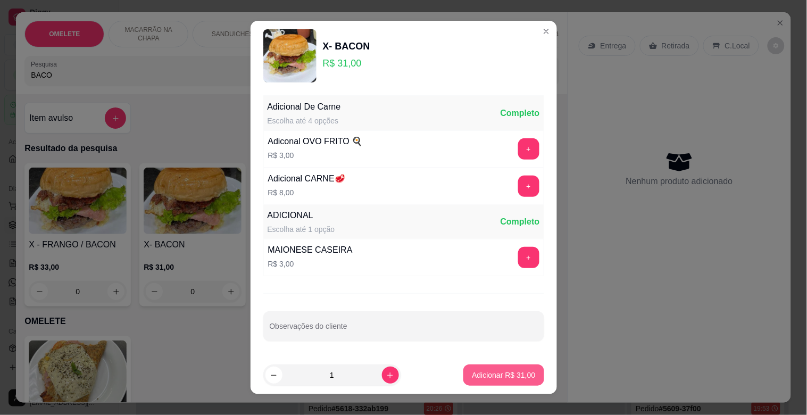
click at [508, 375] on p "Adicionar R$ 31,00" at bounding box center [503, 375] width 63 height 11
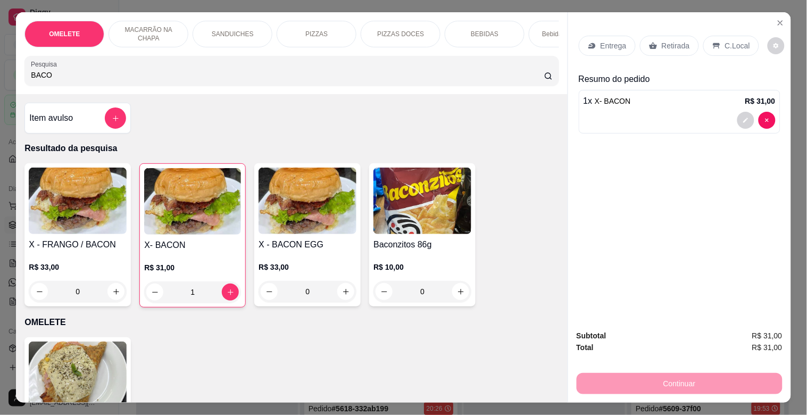
drag, startPoint x: 59, startPoint y: 75, endPoint x: 0, endPoint y: 89, distance: 60.3
click at [0, 89] on div "OMELETE MACARRÃO NA CHAPA SANDUICHES PIZZAS PIZZAS DOCES BEBIDAS Bebidas Alcoól…" at bounding box center [403, 207] width 807 height 415
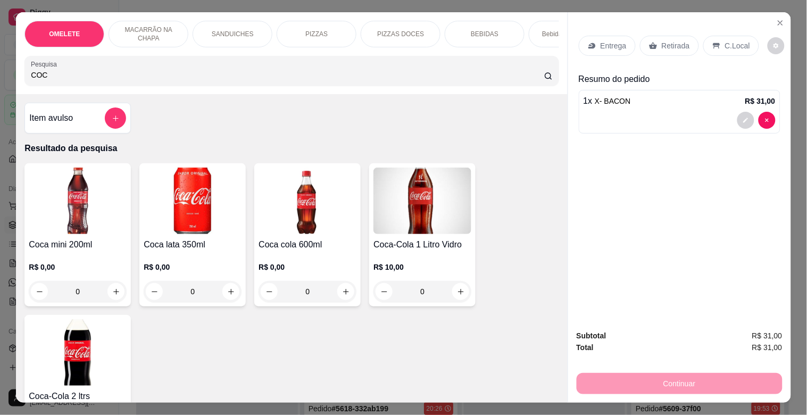
click at [146, 216] on img at bounding box center [193, 201] width 98 height 67
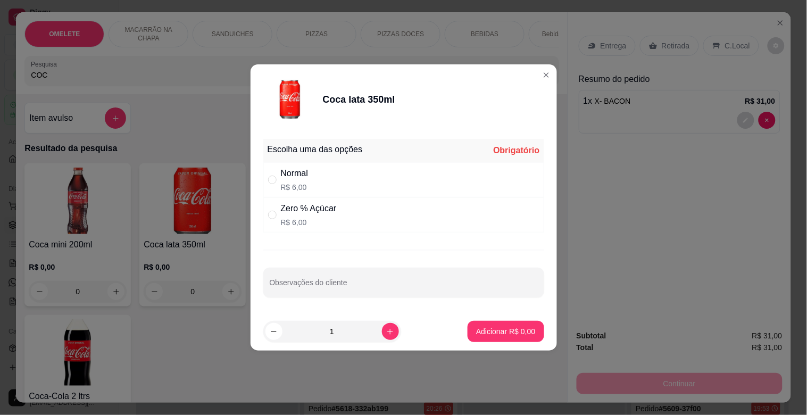
click at [286, 180] on div "Normal R$ 6,00" at bounding box center [295, 180] width 28 height 26
click at [487, 330] on p "Adicionar R$ 6,00" at bounding box center [505, 331] width 59 height 11
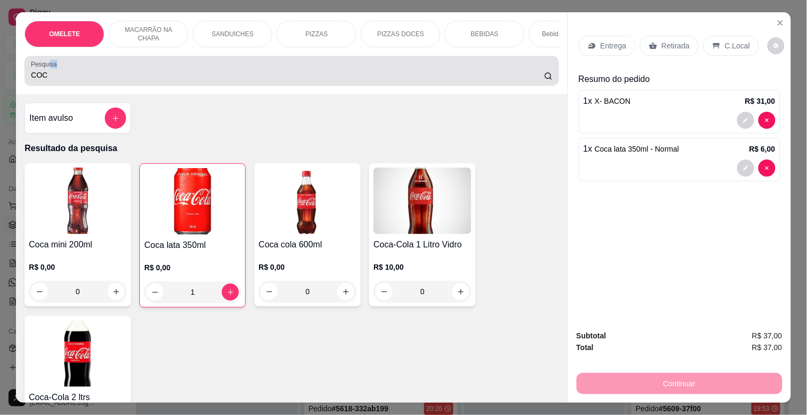
drag, startPoint x: 45, startPoint y: 72, endPoint x: 0, endPoint y: 81, distance: 46.0
click at [0, 81] on div "OMELETE MACARRÃO NA CHAPA SANDUICHES PIZZAS PIZZAS DOCES BEBIDAS Bebidas Alcoól…" at bounding box center [403, 207] width 807 height 415
click at [55, 80] on input "COC" at bounding box center [288, 75] width 514 height 11
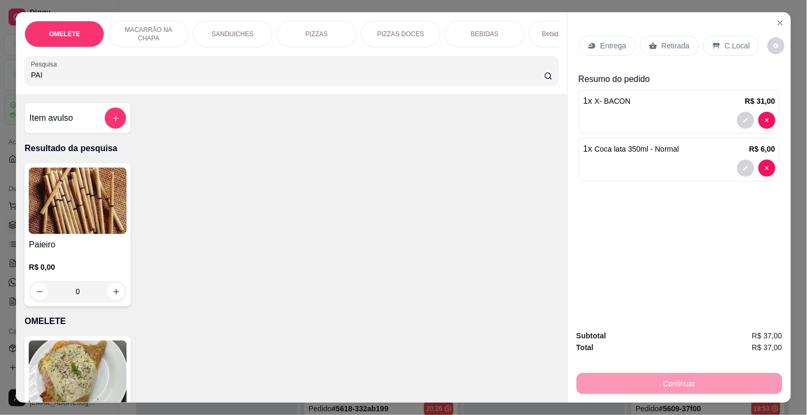
click at [82, 201] on img at bounding box center [78, 201] width 98 height 67
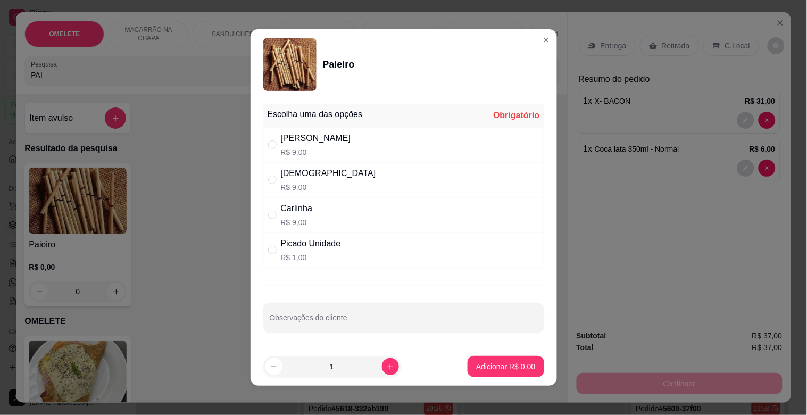
click at [309, 249] on div "Picado Unidade" at bounding box center [311, 243] width 60 height 13
click at [481, 369] on p "Adicionar R$ 1,00" at bounding box center [505, 366] width 59 height 11
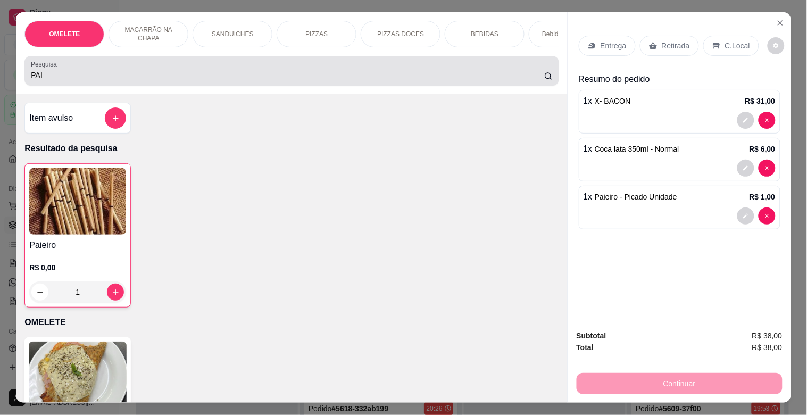
click at [4, 80] on div "OMELETE MACARRÃO NA CHAPA SANDUICHES PIZZAS PIZZAS DOCES BEBIDAS Bebidas Alcoól…" at bounding box center [403, 207] width 807 height 415
click at [0, 81] on div "OMELETE MACARRÃO NA CHAPA SANDUICHES PIZZAS PIZZAS DOCES BEBIDAS Bebidas Alcoól…" at bounding box center [403, 207] width 807 height 415
click at [31, 77] on input "PAI" at bounding box center [288, 75] width 514 height 11
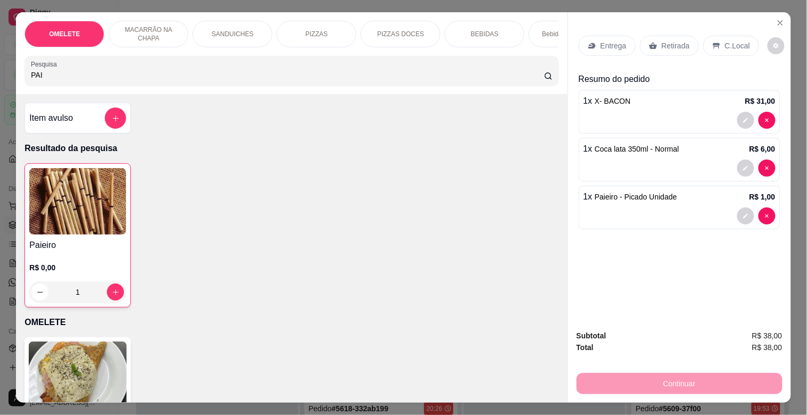
drag, startPoint x: 19, startPoint y: 82, endPoint x: 0, endPoint y: 84, distance: 18.7
click at [0, 84] on div "OMELETE MACARRÃO NA CHAPA SANDUICHES PIZZAS PIZZAS DOCES BEBIDAS Bebidas Alcoól…" at bounding box center [403, 207] width 807 height 415
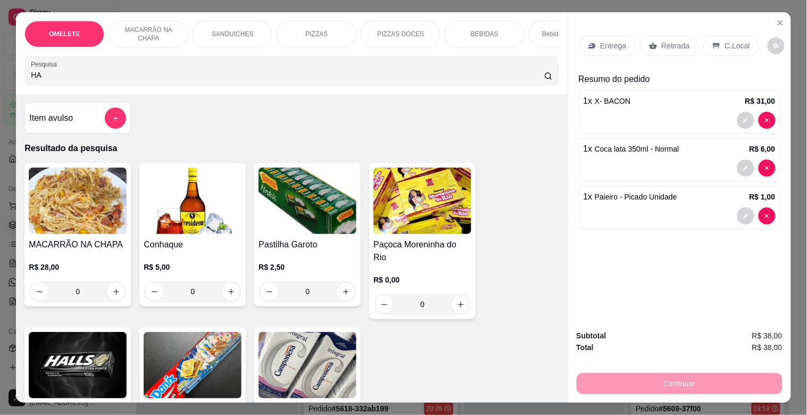
click at [84, 349] on img at bounding box center [78, 365] width 98 height 67
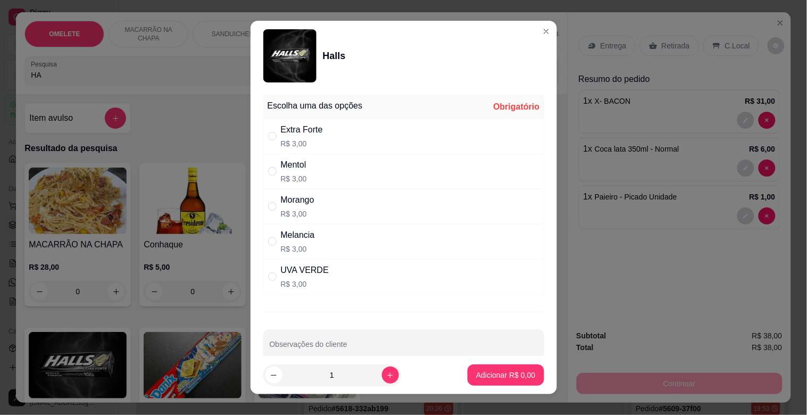
click at [290, 160] on div "Mentol" at bounding box center [294, 165] width 26 height 13
click at [483, 372] on p "Adicionar R$ 3,00" at bounding box center [505, 375] width 59 height 11
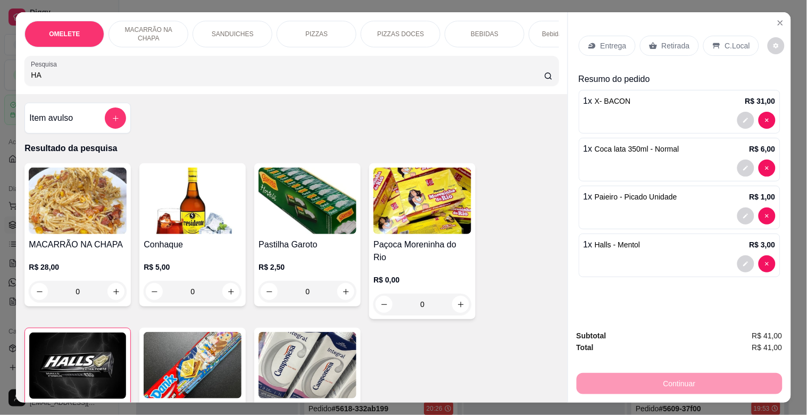
click at [727, 40] on p "C.Local" at bounding box center [737, 45] width 25 height 11
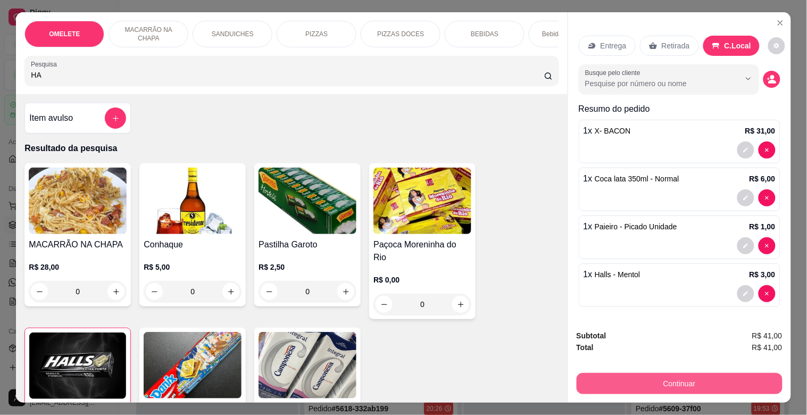
click at [691, 378] on button "Continuar" at bounding box center [680, 383] width 206 height 21
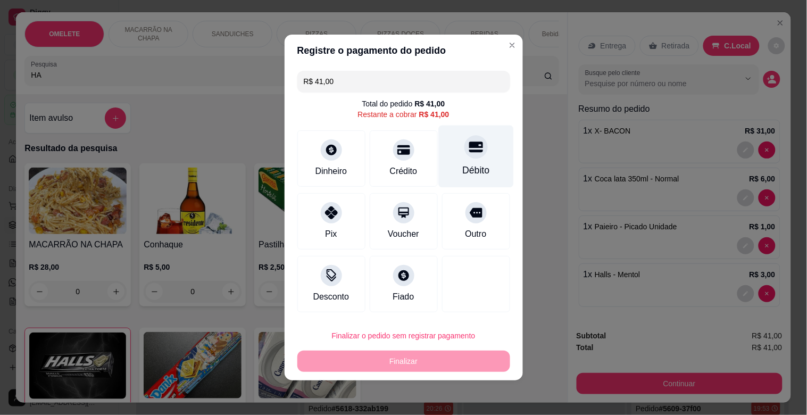
click at [464, 158] on div "Débito" at bounding box center [476, 157] width 75 height 62
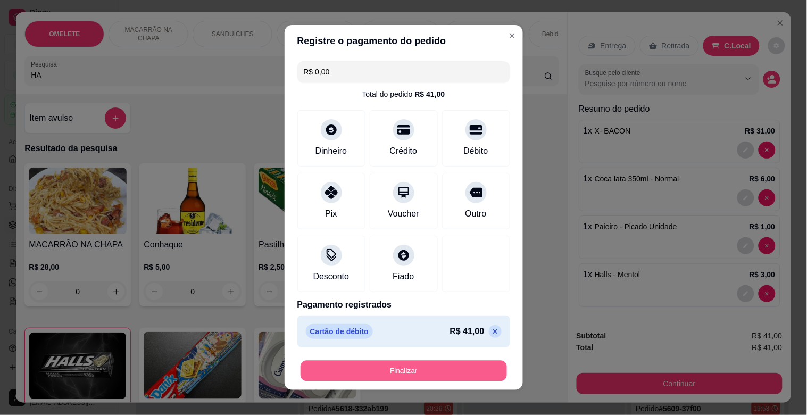
click at [411, 368] on button "Finalizar" at bounding box center [404, 371] width 207 height 21
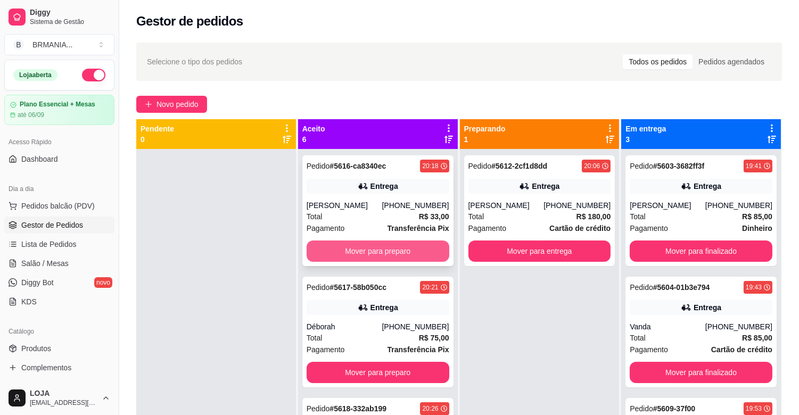
click at [365, 249] on button "Mover para preparo" at bounding box center [378, 251] width 143 height 21
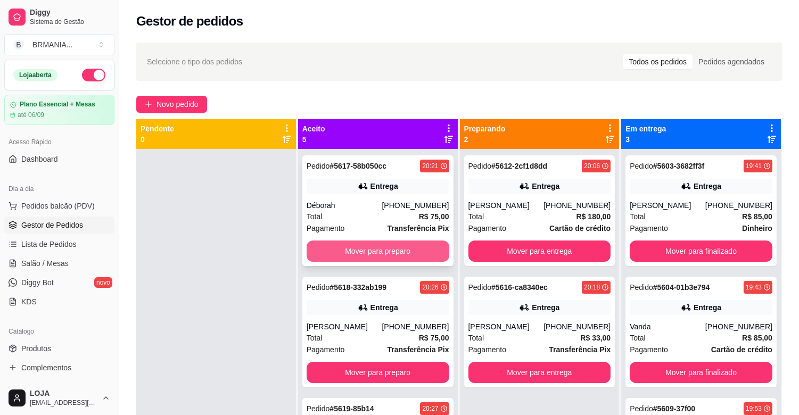
click at [378, 250] on button "Mover para preparo" at bounding box center [378, 251] width 143 height 21
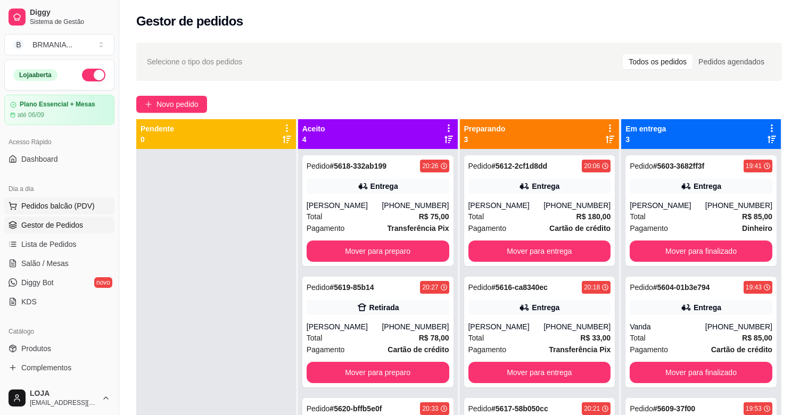
click at [68, 210] on span "Pedidos balcão (PDV)" at bounding box center [57, 206] width 73 height 11
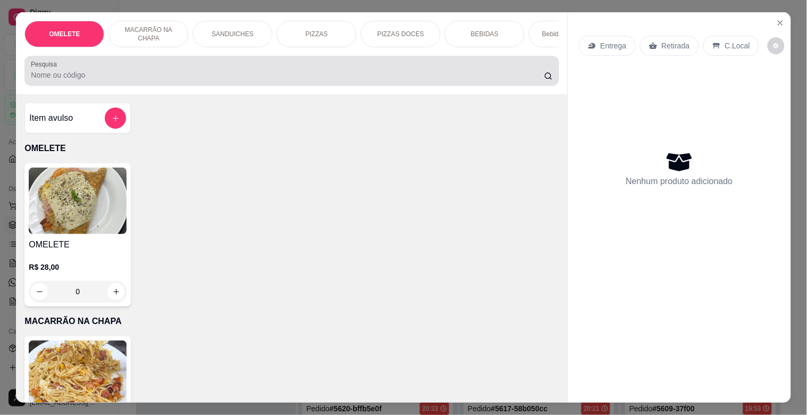
click at [202, 80] on input "Pesquisa" at bounding box center [288, 75] width 514 height 11
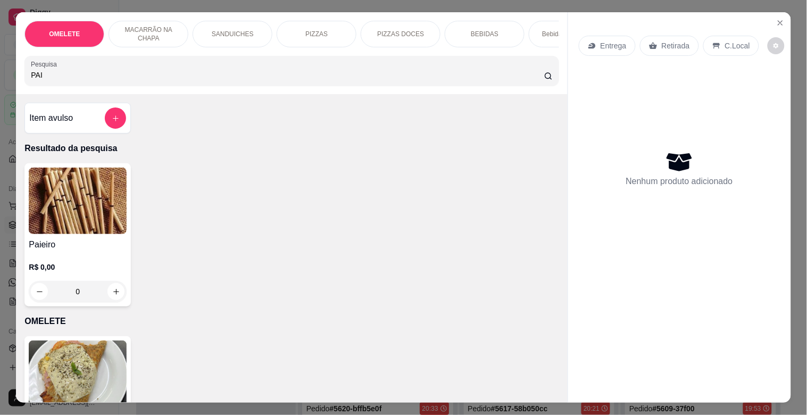
click at [83, 231] on img at bounding box center [78, 201] width 98 height 67
click at [79, 210] on img at bounding box center [78, 201] width 98 height 67
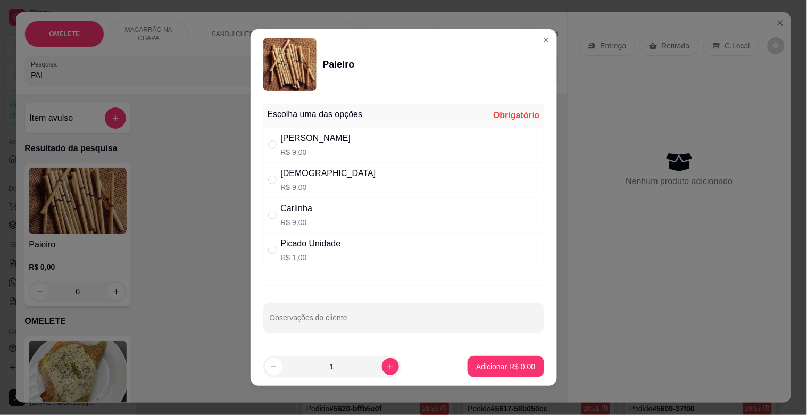
drag, startPoint x: 310, startPoint y: 138, endPoint x: 304, endPoint y: 144, distance: 8.3
click at [309, 139] on div "[PERSON_NAME]$ 9,00" at bounding box center [403, 144] width 281 height 35
click at [296, 178] on div "[DEMOGRAPHIC_DATA]" at bounding box center [328, 173] width 95 height 13
click at [486, 363] on p "Adicionar R$ 9,00" at bounding box center [505, 366] width 59 height 11
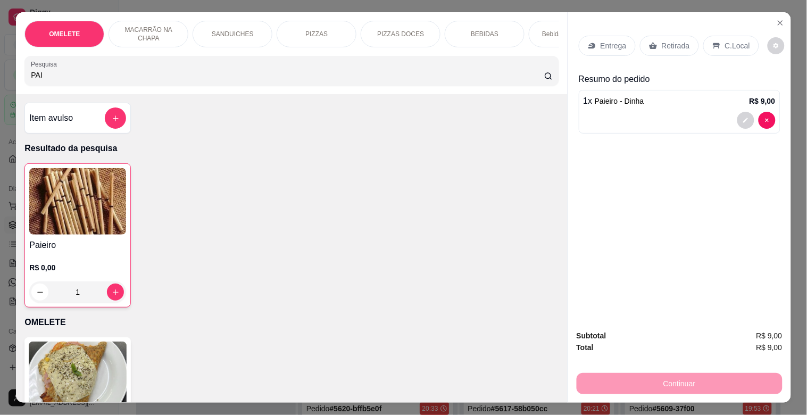
click at [667, 43] on p "Retirada" at bounding box center [676, 45] width 28 height 11
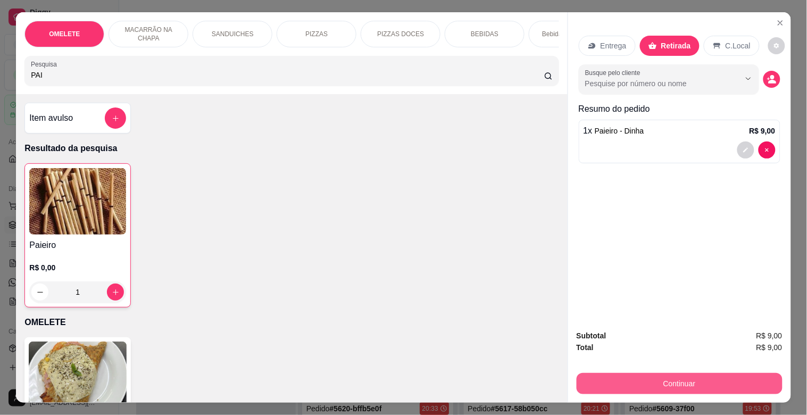
click at [672, 373] on button "Continuar" at bounding box center [680, 383] width 206 height 21
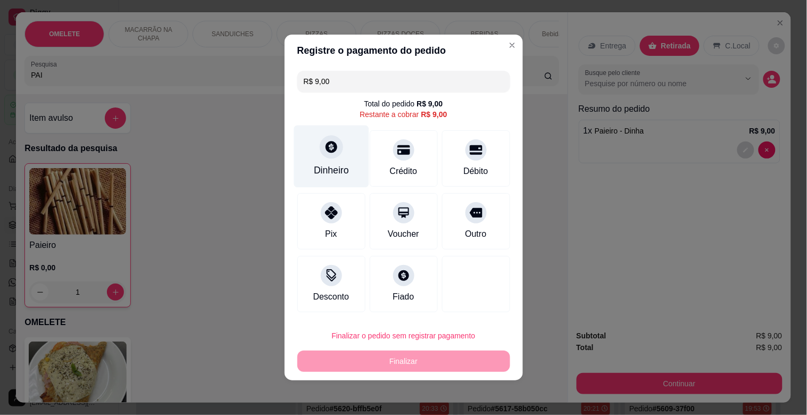
click at [331, 159] on div "Dinheiro" at bounding box center [331, 157] width 75 height 62
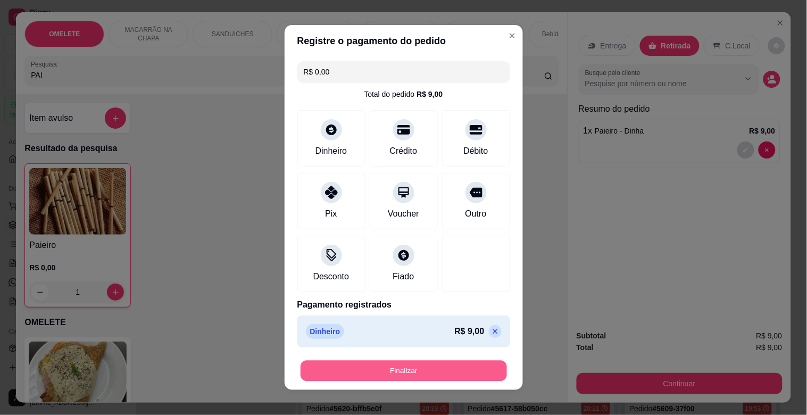
click at [429, 374] on button "Finalizar" at bounding box center [404, 371] width 207 height 21
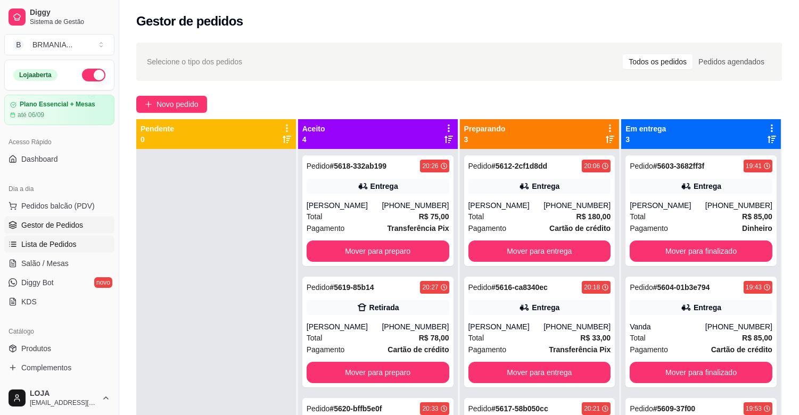
click at [48, 241] on span "Lista de Pedidos" at bounding box center [48, 244] width 55 height 11
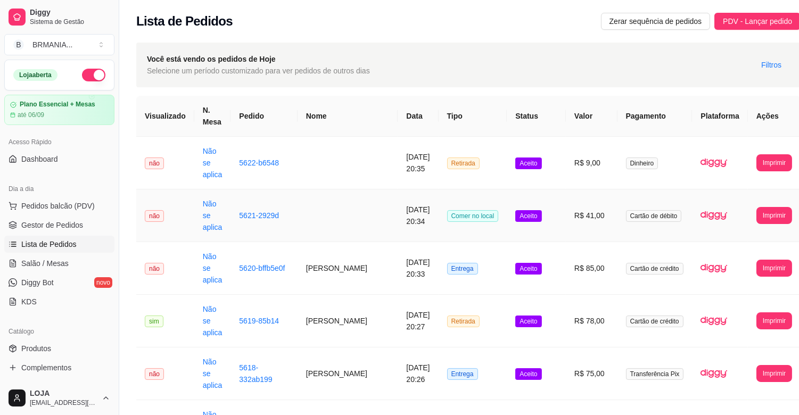
click at [339, 209] on td at bounding box center [348, 215] width 101 height 53
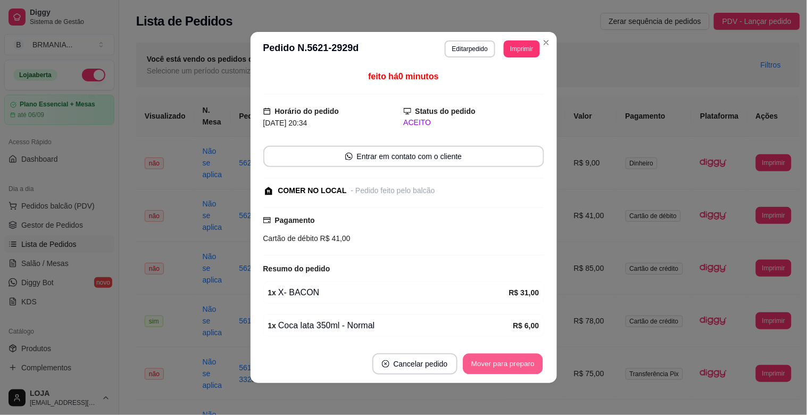
click at [497, 360] on button "Mover para preparo" at bounding box center [503, 364] width 80 height 21
click at [497, 360] on button "Mover para retirada disponível" at bounding box center [485, 363] width 118 height 21
click at [501, 358] on button "Mover para finalizado" at bounding box center [500, 364] width 86 height 21
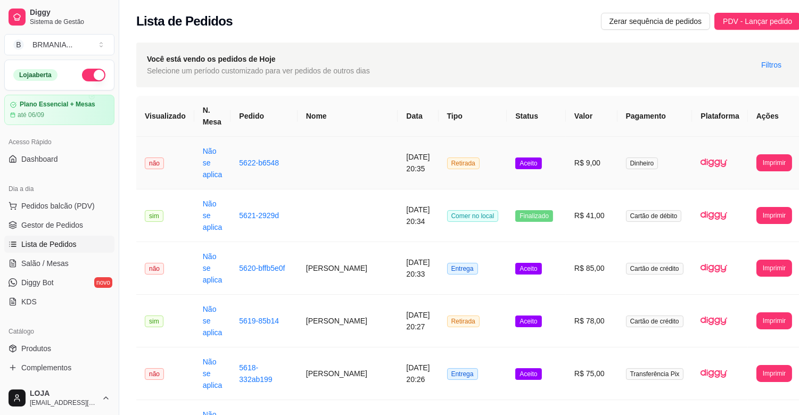
click at [333, 167] on td at bounding box center [348, 163] width 101 height 53
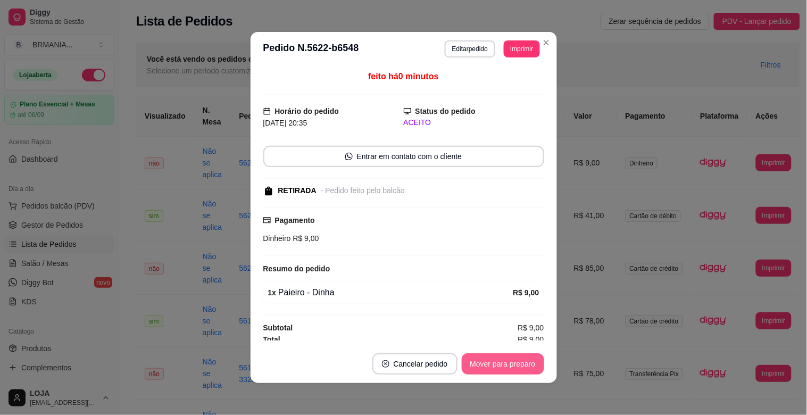
click at [499, 360] on button "Mover para preparo" at bounding box center [503, 363] width 82 height 21
click at [502, 365] on button "Mover para retirada disponível" at bounding box center [485, 364] width 114 height 21
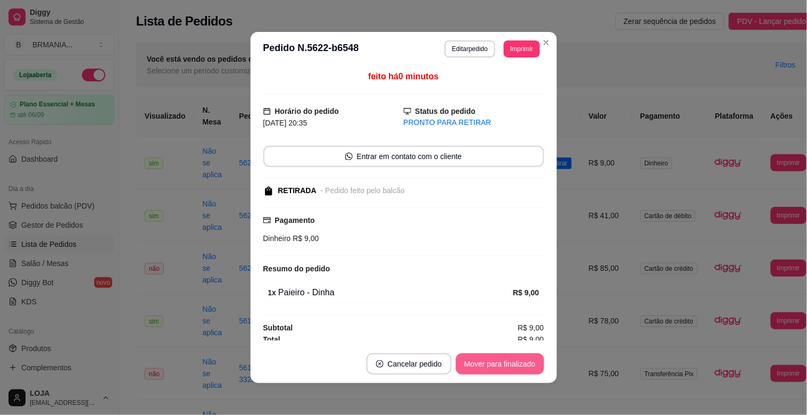
click at [498, 360] on button "Mover para finalizado" at bounding box center [500, 363] width 88 height 21
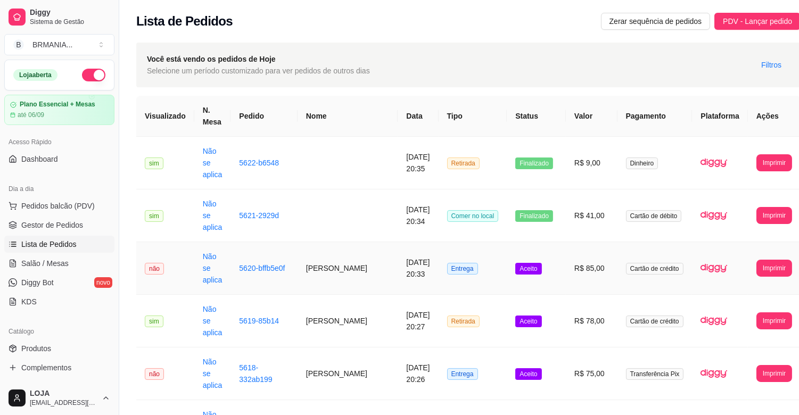
click at [329, 262] on td "[PERSON_NAME]" at bounding box center [348, 268] width 101 height 53
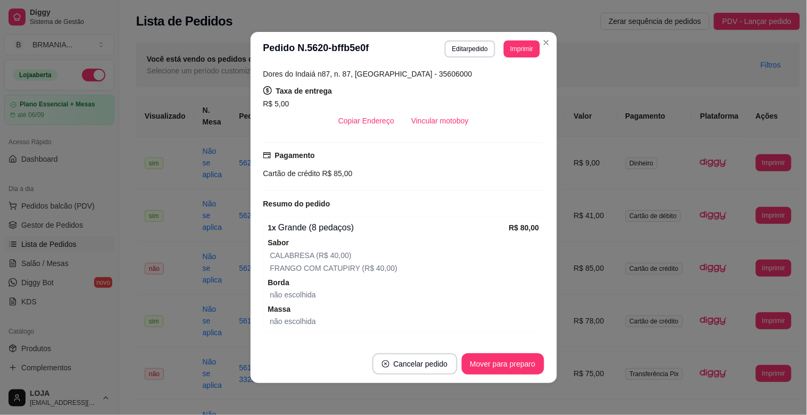
scroll to position [209, 0]
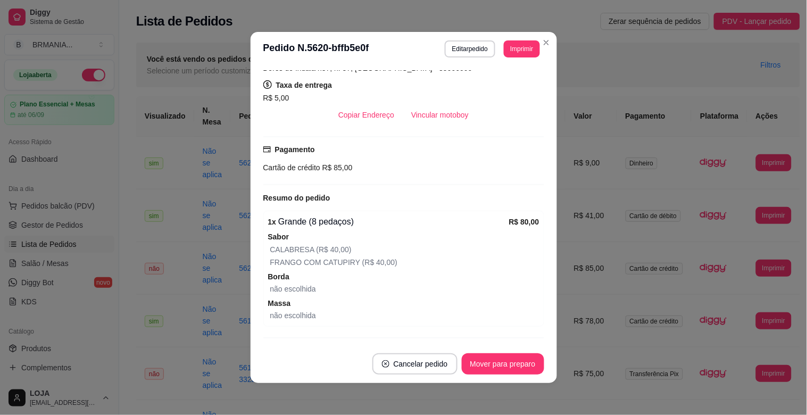
drag, startPoint x: 543, startPoint y: 270, endPoint x: 544, endPoint y: 280, distance: 10.7
click at [543, 272] on div "feito há 1 minutos Horário do pedido [DATE] 20:33 Status do pedido ACEITO Nome …" at bounding box center [404, 205] width 307 height 279
drag, startPoint x: 544, startPoint y: 280, endPoint x: 547, endPoint y: 328, distance: 47.9
click at [547, 328] on div "feito há 1 minutos Horário do pedido [DATE] 20:33 Status do pedido ACEITO Nome …" at bounding box center [404, 205] width 307 height 279
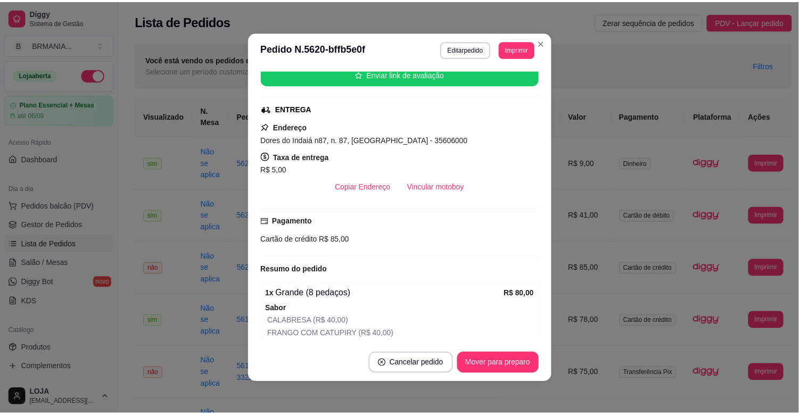
scroll to position [0, 0]
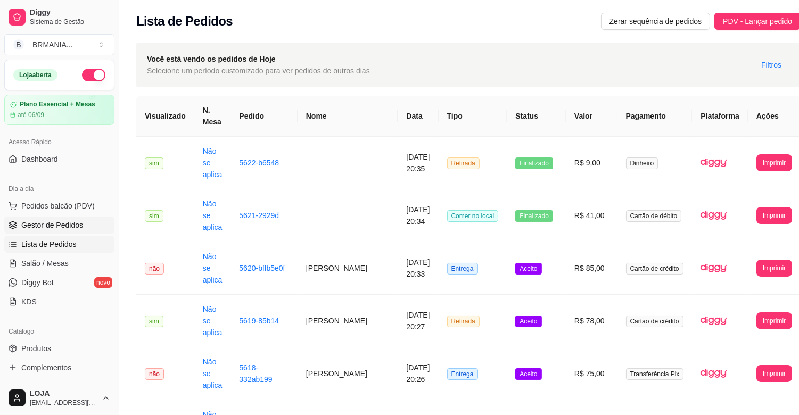
click at [77, 221] on span "Gestor de Pedidos" at bounding box center [52, 225] width 62 height 11
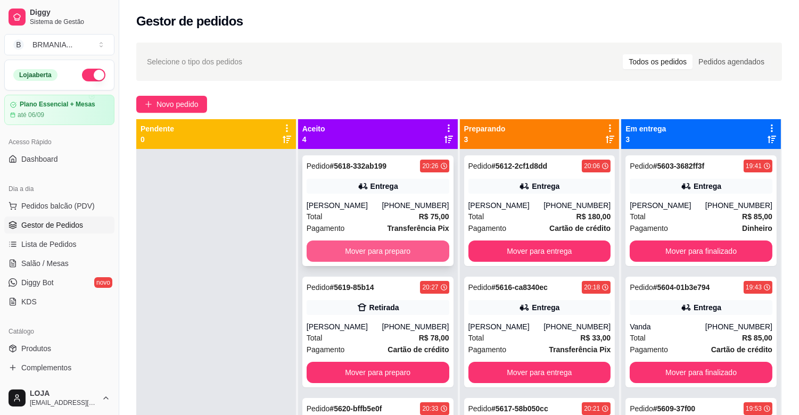
click at [407, 243] on button "Mover para preparo" at bounding box center [378, 251] width 143 height 21
click at [395, 246] on button "Mover para preparo" at bounding box center [378, 251] width 143 height 21
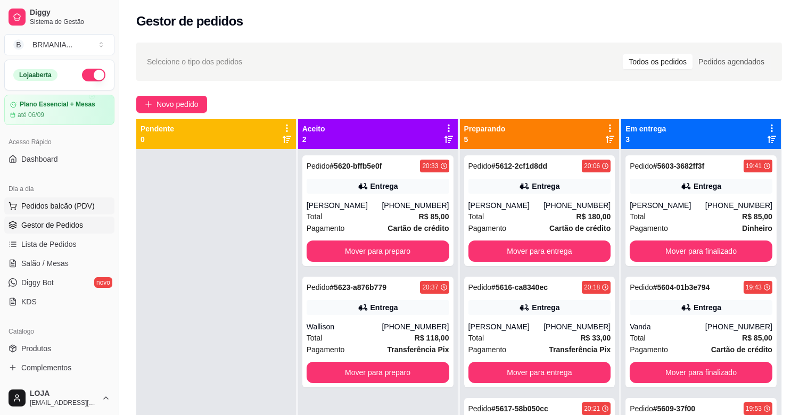
click at [36, 205] on span "Pedidos balcão (PDV)" at bounding box center [57, 206] width 73 height 11
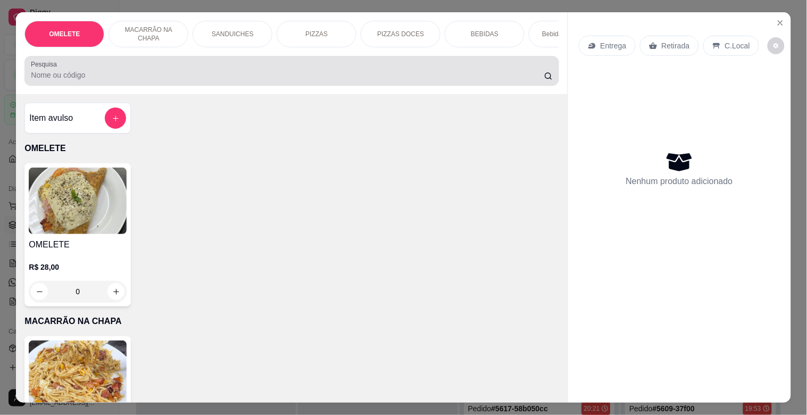
click at [108, 75] on input "Pesquisa" at bounding box center [288, 75] width 514 height 11
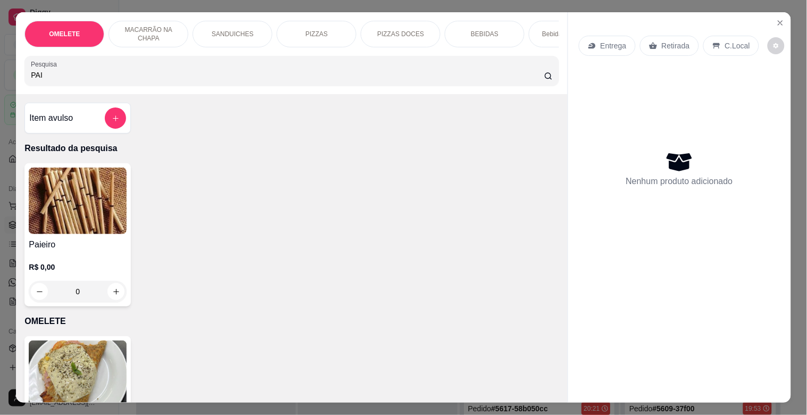
click at [16, 291] on div "Item avulso Resultado da pesquisa Paieiro R$ 0,00 0 OMELETE OMELETE R$ 28,00 0 …" at bounding box center [291, 248] width 551 height 308
click at [87, 251] on h4 "Paieiro" at bounding box center [78, 244] width 98 height 13
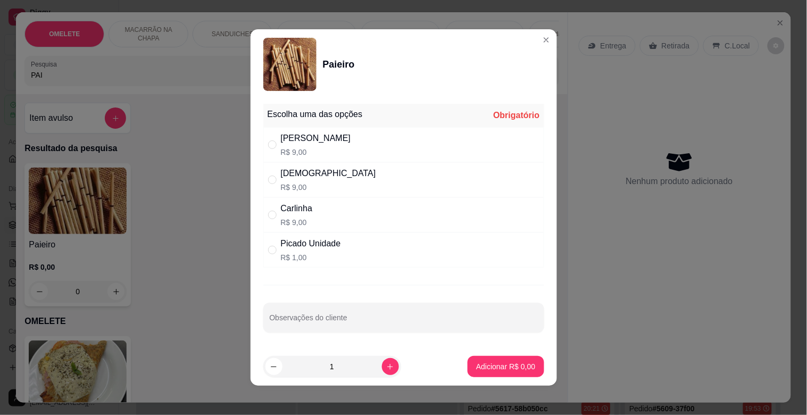
click at [299, 168] on div "[DEMOGRAPHIC_DATA]" at bounding box center [328, 173] width 95 height 13
click at [499, 358] on button "Adicionar R$ 9,00" at bounding box center [506, 366] width 76 height 21
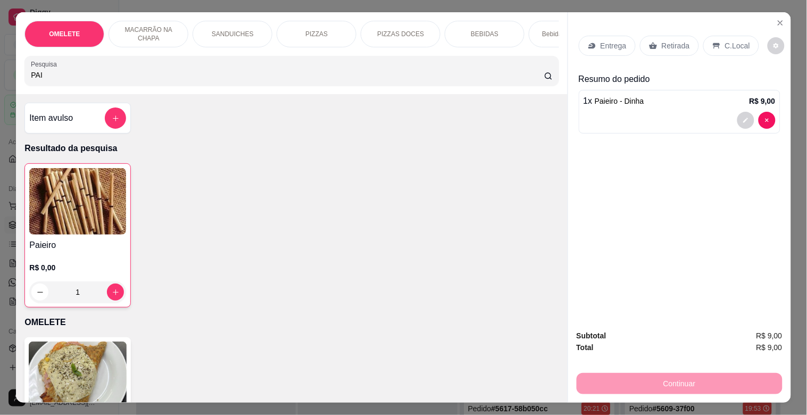
click at [663, 40] on p "Retirada" at bounding box center [676, 45] width 28 height 11
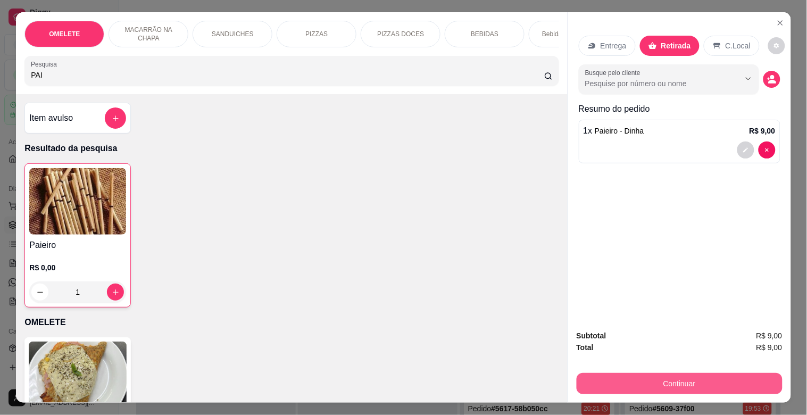
click at [672, 376] on button "Continuar" at bounding box center [680, 383] width 206 height 21
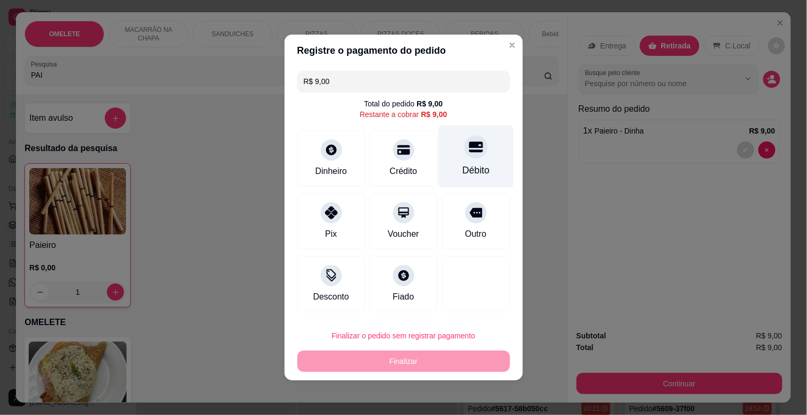
click at [477, 169] on div "Débito" at bounding box center [476, 170] width 27 height 14
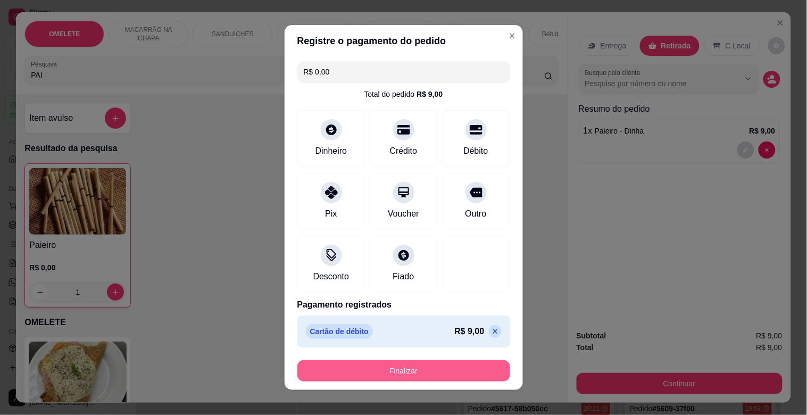
click at [433, 378] on button "Finalizar" at bounding box center [404, 370] width 213 height 21
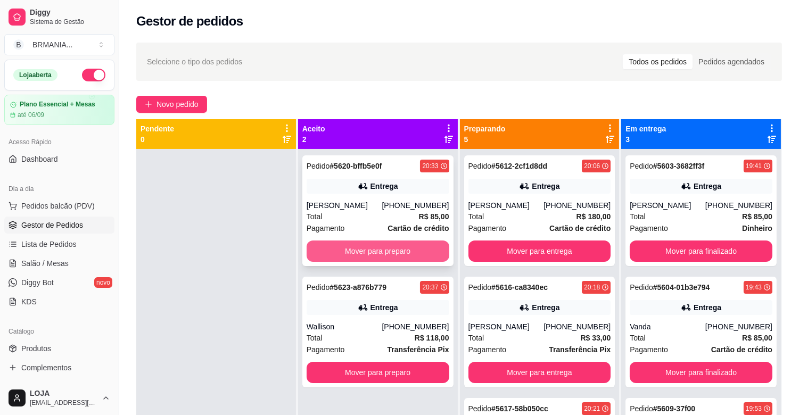
click at [363, 249] on button "Mover para preparo" at bounding box center [378, 251] width 143 height 21
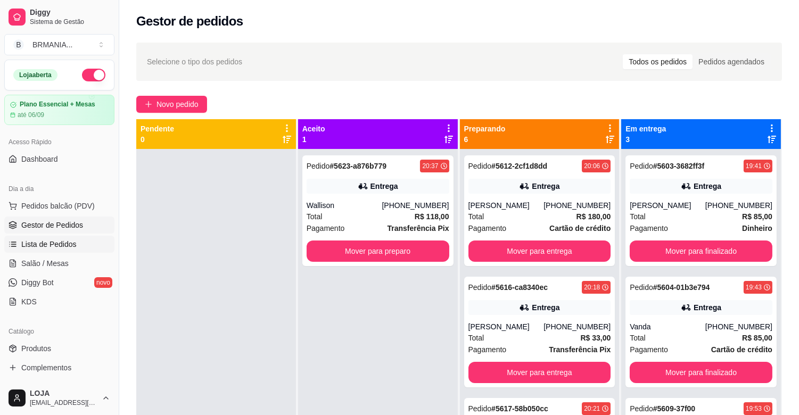
click at [59, 241] on span "Lista de Pedidos" at bounding box center [48, 244] width 55 height 11
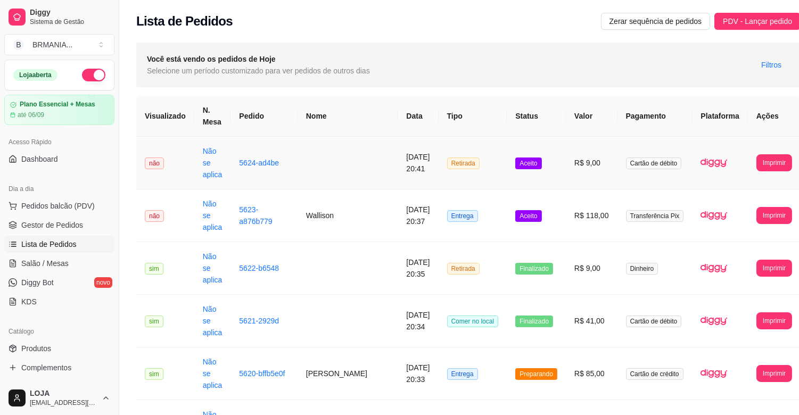
click at [322, 160] on td at bounding box center [348, 163] width 101 height 53
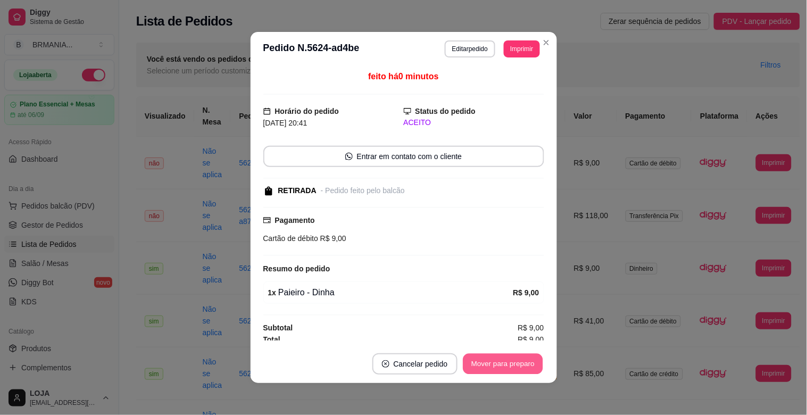
click at [496, 362] on button "Mover para preparo" at bounding box center [503, 364] width 80 height 21
click at [493, 362] on button "Mover para retirada disponível" at bounding box center [485, 364] width 114 height 21
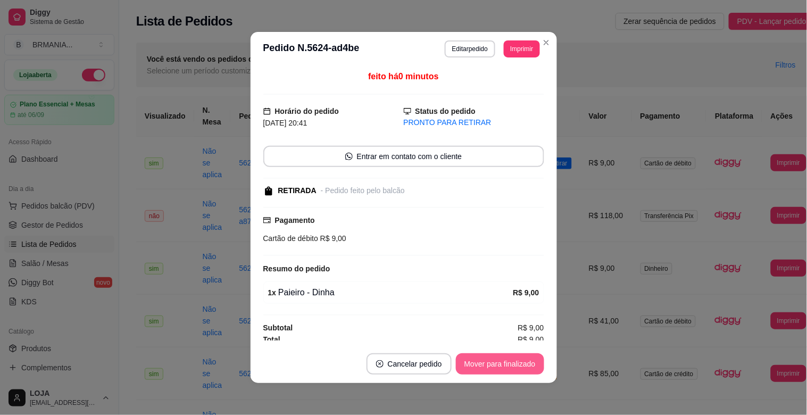
click at [494, 362] on button "Mover para finalizado" at bounding box center [500, 363] width 88 height 21
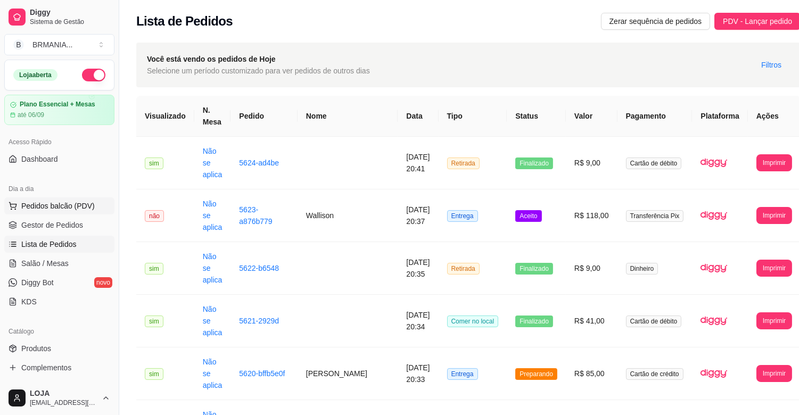
drag, startPoint x: 51, startPoint y: 210, endPoint x: 53, endPoint y: 205, distance: 5.5
click at [52, 206] on span "Pedidos balcão (PDV)" at bounding box center [57, 206] width 73 height 11
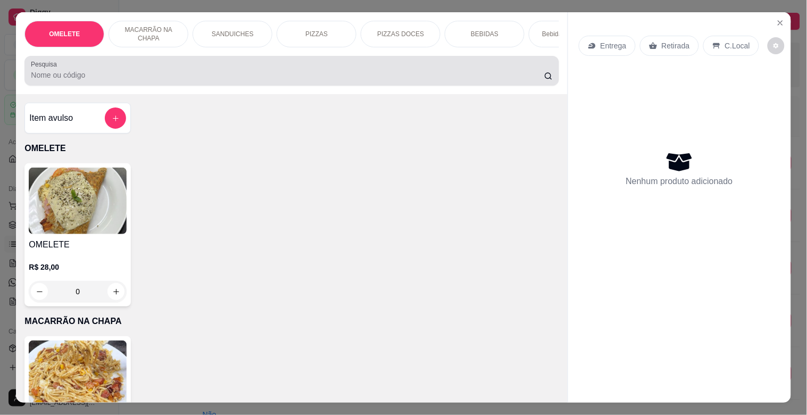
click at [77, 80] on input "Pesquisa" at bounding box center [288, 75] width 514 height 11
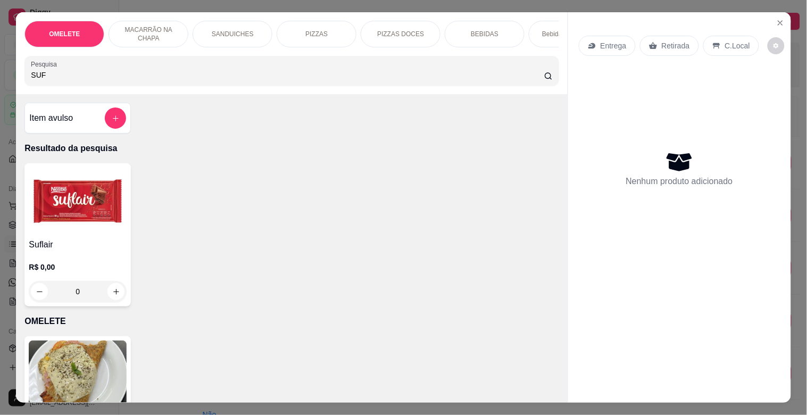
click at [94, 243] on h4 "Suflair" at bounding box center [78, 244] width 98 height 13
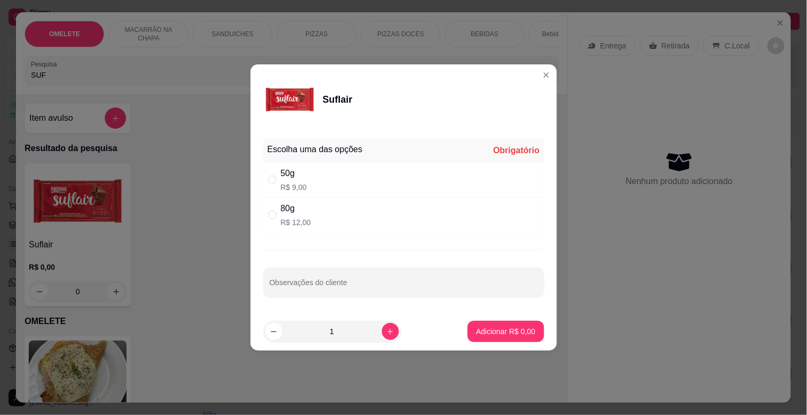
drag, startPoint x: 302, startPoint y: 184, endPoint x: 375, endPoint y: 238, distance: 91.3
click at [304, 184] on p "R$ 9,00" at bounding box center [294, 187] width 26 height 11
click at [490, 328] on p "Adicionar R$ 9,00" at bounding box center [505, 331] width 59 height 11
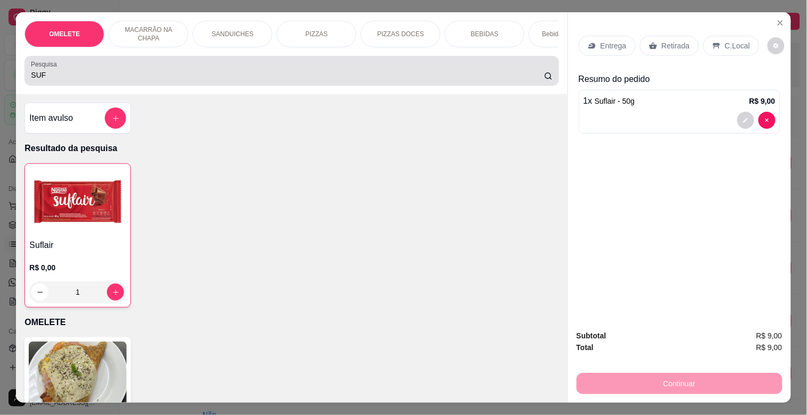
click at [299, 77] on input "SUF" at bounding box center [288, 75] width 514 height 11
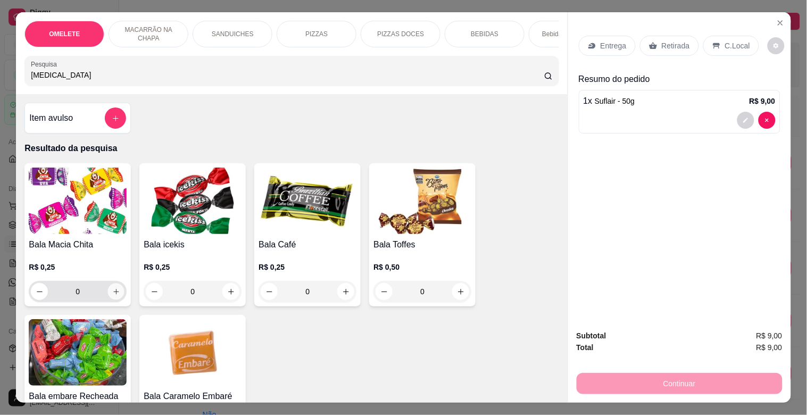
click at [114, 295] on icon "increase-product-quantity" at bounding box center [116, 292] width 8 height 8
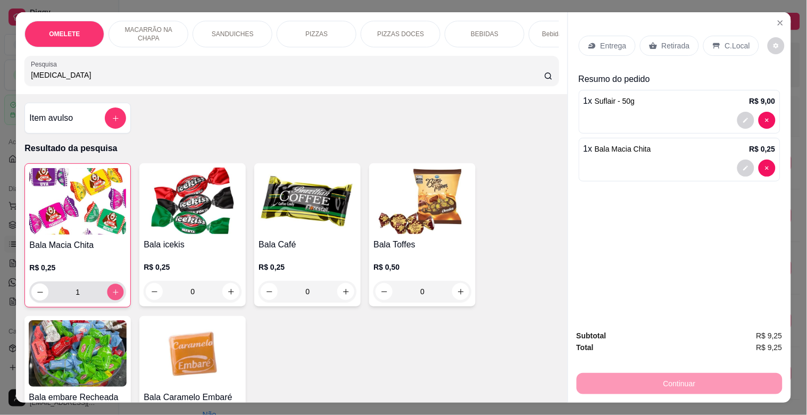
click at [114, 295] on icon "increase-product-quantity" at bounding box center [116, 292] width 8 height 8
click at [115, 295] on icon "increase-product-quantity" at bounding box center [116, 292] width 8 height 8
click at [114, 296] on icon "increase-product-quantity" at bounding box center [116, 292] width 8 height 8
click at [663, 49] on div "Retirada" at bounding box center [669, 46] width 59 height 20
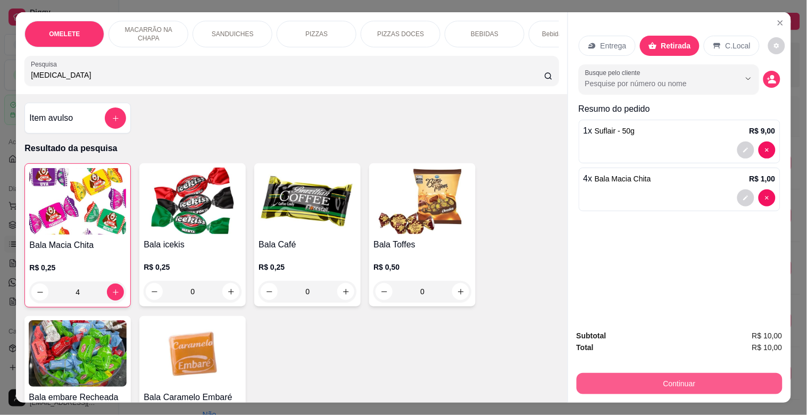
click at [694, 375] on button "Continuar" at bounding box center [680, 383] width 206 height 21
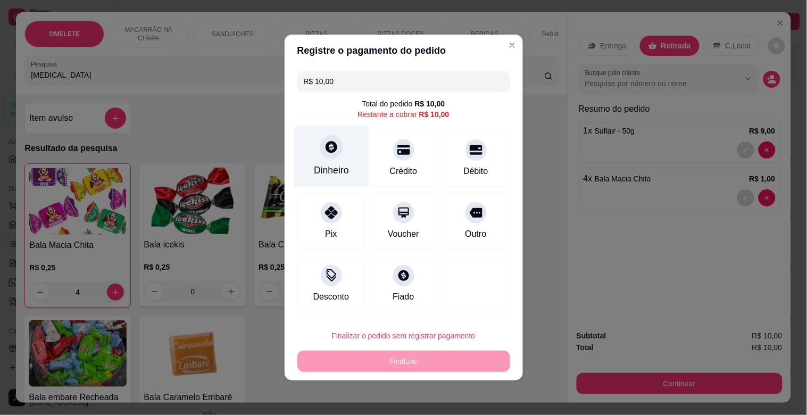
click at [354, 154] on div "Dinheiro" at bounding box center [331, 157] width 75 height 62
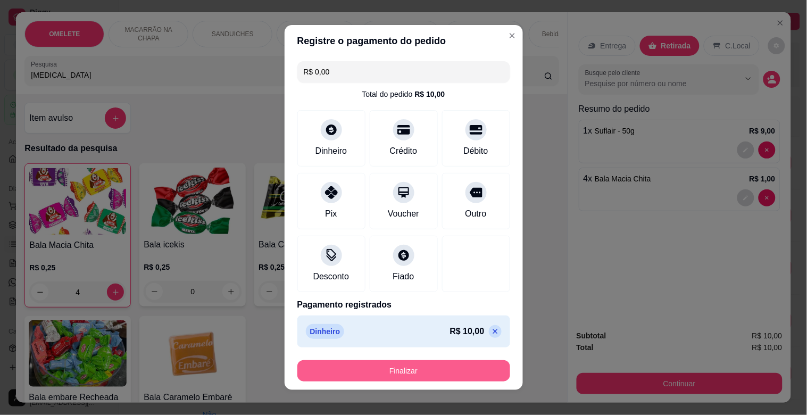
click at [424, 363] on button "Finalizar" at bounding box center [404, 370] width 213 height 21
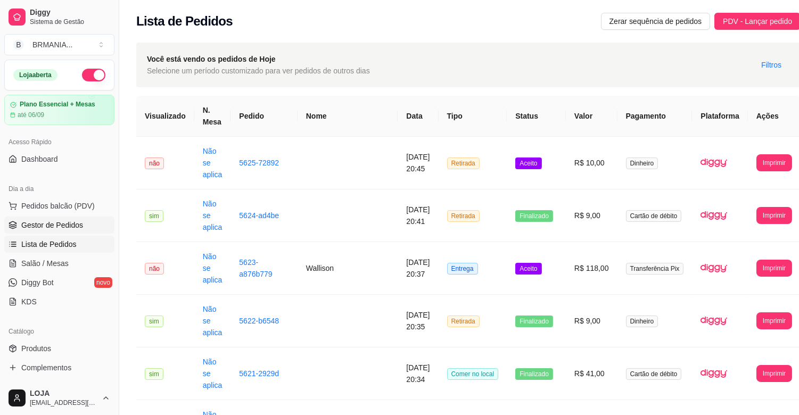
click at [70, 218] on link "Gestor de Pedidos" at bounding box center [59, 225] width 110 height 17
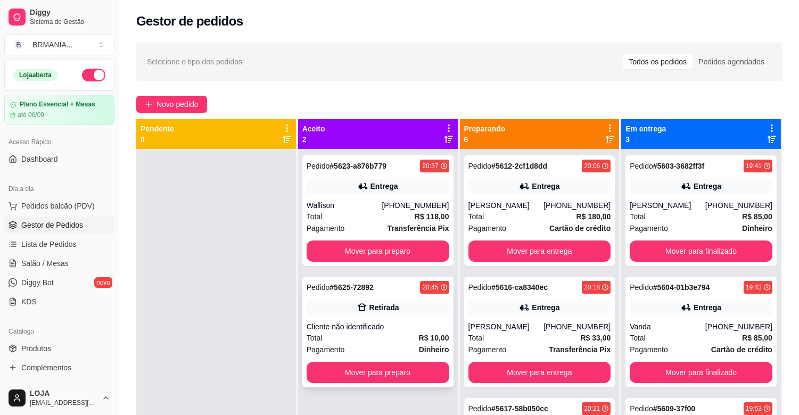
click at [365, 309] on div "Retirada" at bounding box center [378, 307] width 143 height 15
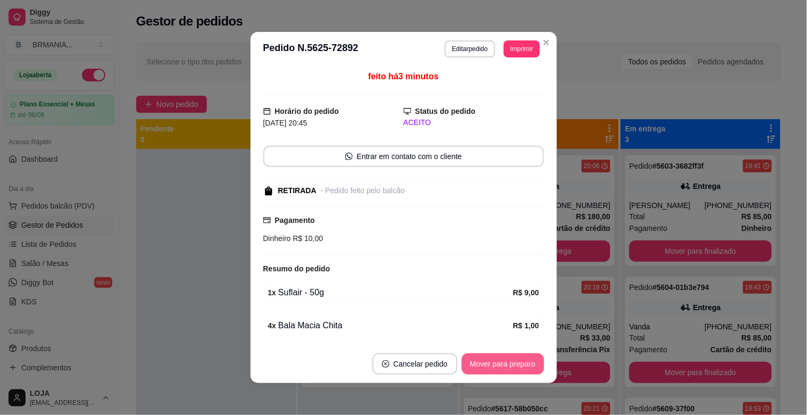
click at [490, 370] on button "Mover para preparo" at bounding box center [503, 363] width 82 height 21
click at [490, 370] on button "Mover para retirada disponível" at bounding box center [485, 363] width 118 height 21
click at [508, 368] on button "Mover para finalizado" at bounding box center [500, 363] width 88 height 21
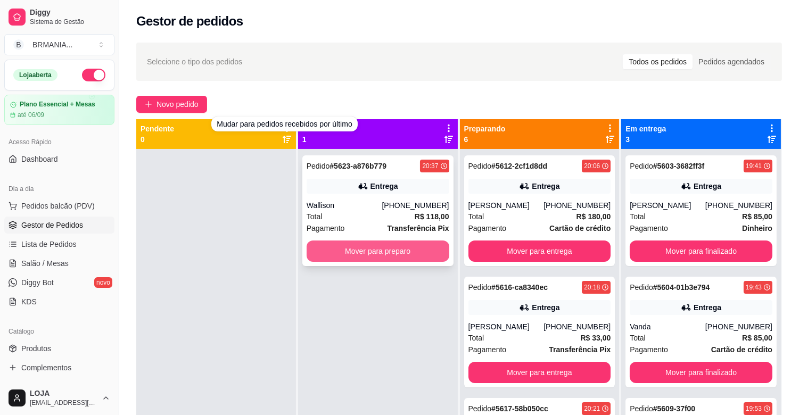
click at [385, 252] on button "Mover para preparo" at bounding box center [378, 251] width 143 height 21
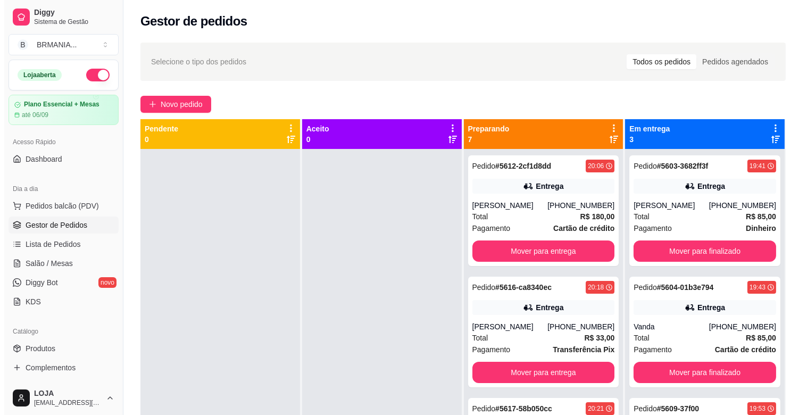
scroll to position [37, 0]
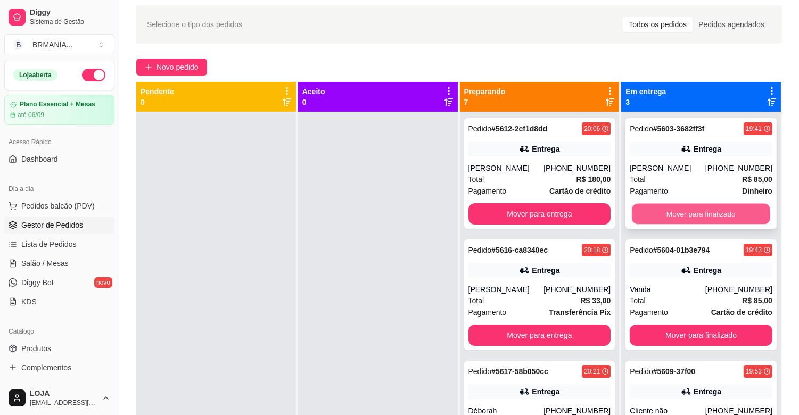
click at [700, 209] on button "Mover para finalizado" at bounding box center [701, 214] width 138 height 21
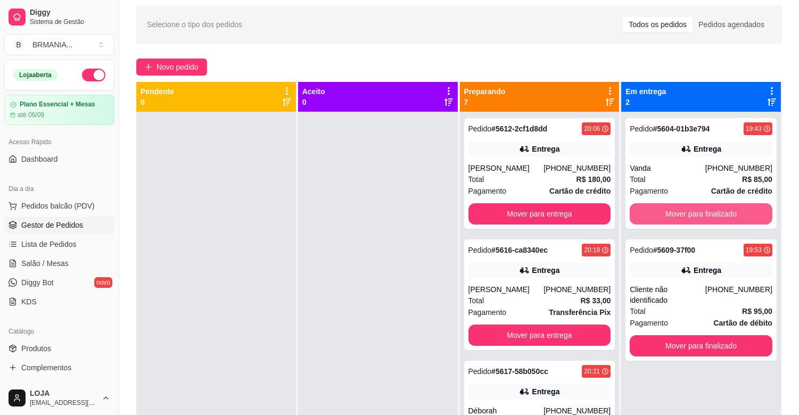
click at [700, 209] on button "Mover para finalizado" at bounding box center [701, 213] width 143 height 21
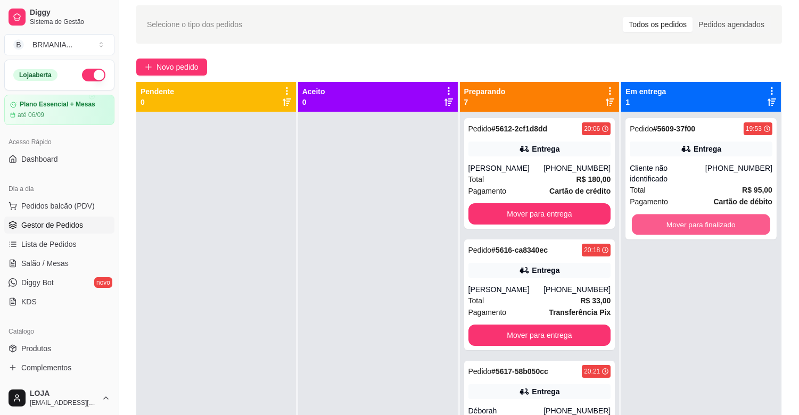
click at [700, 214] on button "Mover para finalizado" at bounding box center [701, 224] width 138 height 21
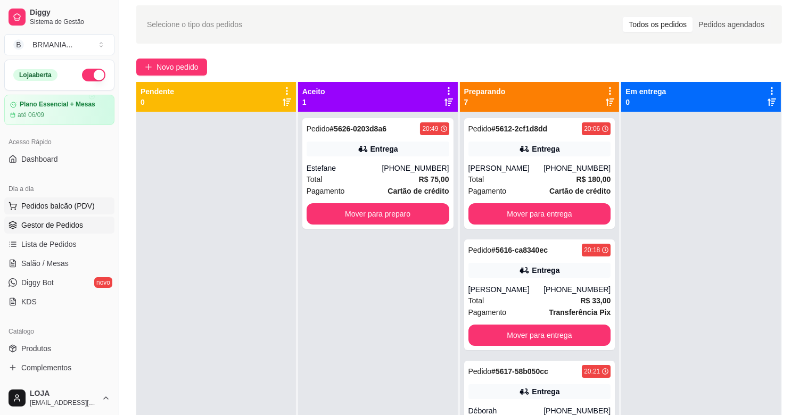
click at [86, 203] on span "Pedidos balcão (PDV)" at bounding box center [57, 206] width 73 height 11
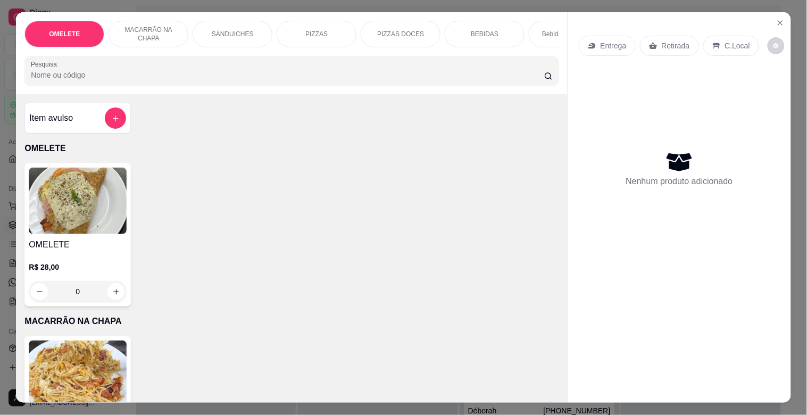
click at [141, 94] on div "OMELETE MACARRÃO NA CHAPA SANDUICHES PIZZAS PIZZAS DOCES BEBIDAS Bebidas Alcoól…" at bounding box center [291, 53] width 551 height 82
click at [145, 86] on div "Pesquisa" at bounding box center [291, 71] width 534 height 30
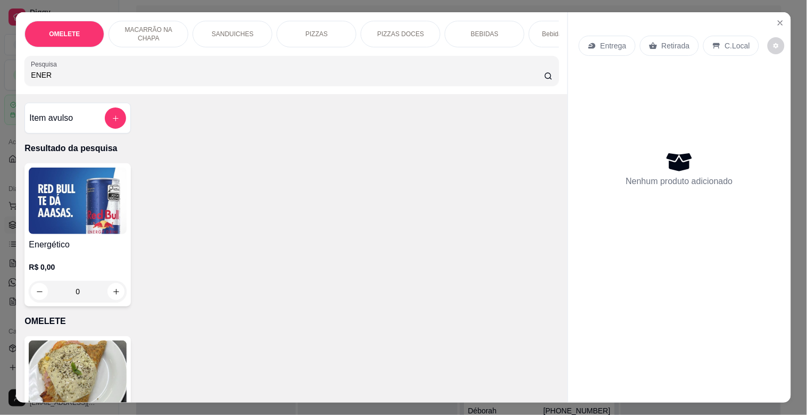
click at [65, 218] on img at bounding box center [78, 201] width 98 height 67
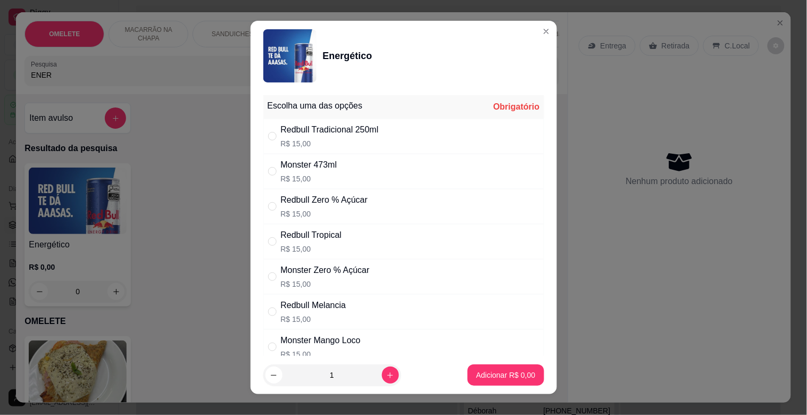
drag, startPoint x: 309, startPoint y: 171, endPoint x: 316, endPoint y: 174, distance: 7.9
click at [309, 171] on div "Monster 473ml" at bounding box center [309, 165] width 56 height 13
click at [492, 375] on p "Adicionar R$ 15,00" at bounding box center [503, 375] width 63 height 11
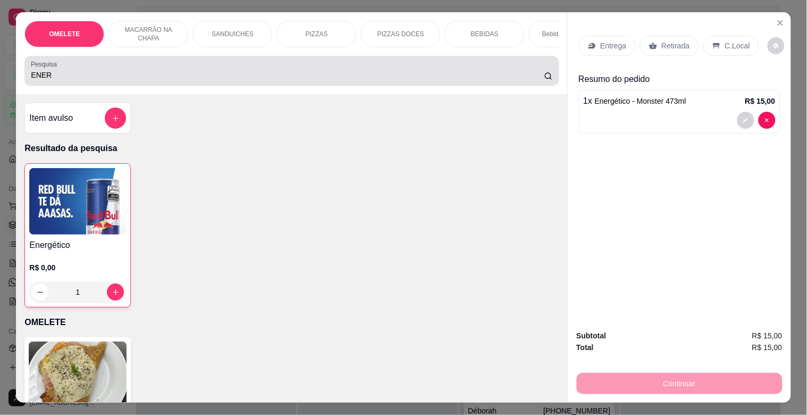
drag, startPoint x: 73, startPoint y: 79, endPoint x: 45, endPoint y: 82, distance: 28.9
click at [45, 80] on input "ENER" at bounding box center [288, 75] width 514 height 11
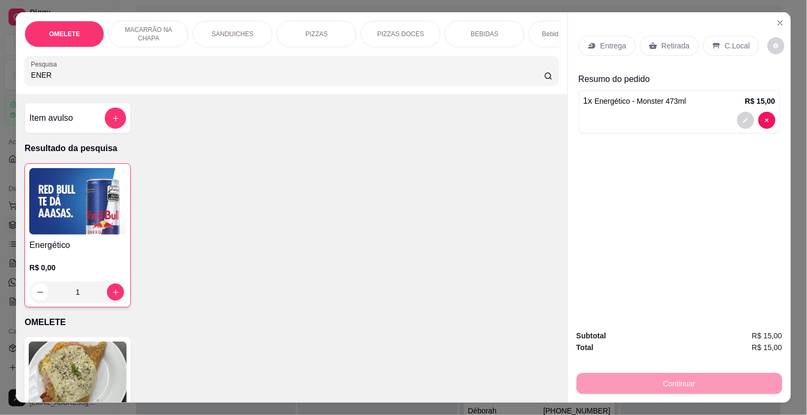
click at [16, 82] on div "OMELETE MACARRÃO NA CHAPA SANDUICHES PIZZAS PIZZAS DOCES BEBIDAS Bebidas Alcoól…" at bounding box center [291, 53] width 551 height 82
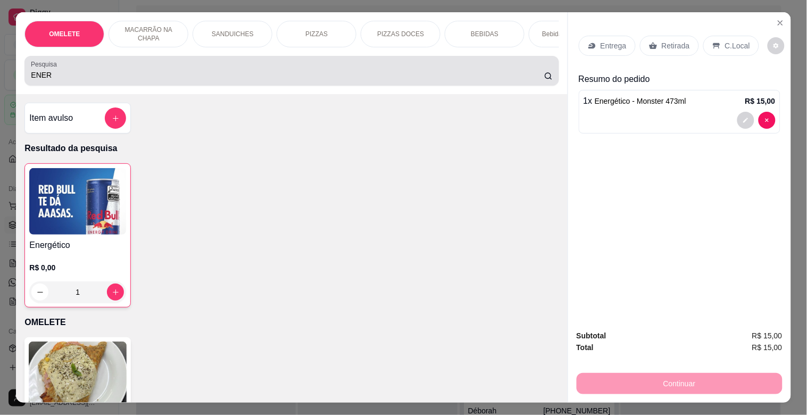
click at [72, 81] on div "ENER" at bounding box center [292, 70] width 522 height 21
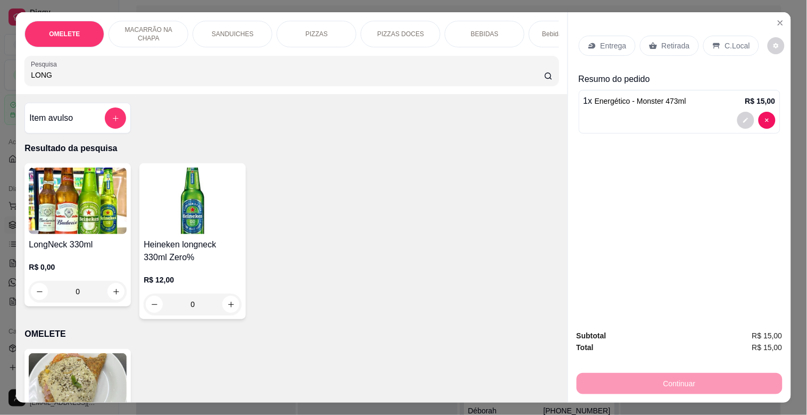
click at [216, 262] on h4 "Heineken longneck 330ml Zero%" at bounding box center [193, 251] width 98 height 26
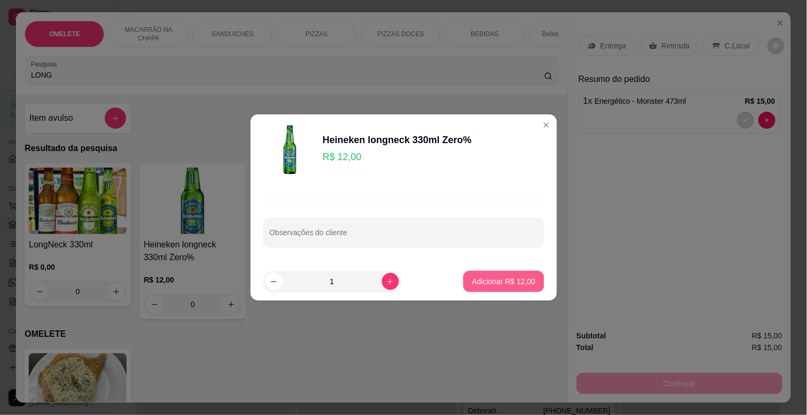
click at [507, 282] on p "Adicionar R$ 12,00" at bounding box center [503, 281] width 63 height 11
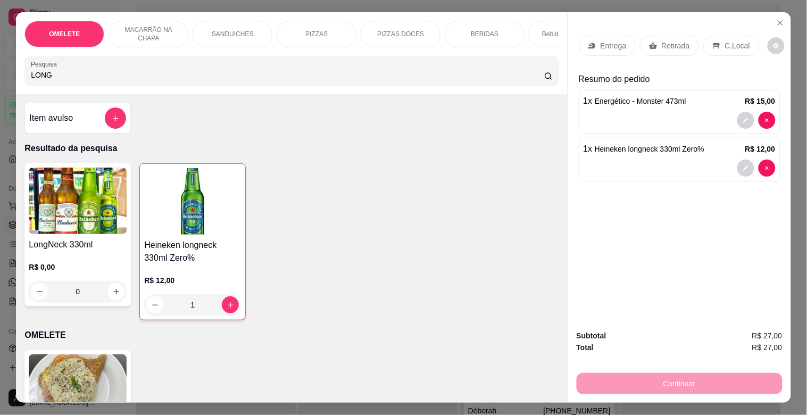
drag, startPoint x: 71, startPoint y: 80, endPoint x: 0, endPoint y: 91, distance: 72.2
click at [0, 89] on div "OMELETE MACARRÃO NA CHAPA SANDUICHES PIZZAS PIZZAS DOCES BEBIDAS Bebidas Alcoól…" at bounding box center [403, 207] width 807 height 415
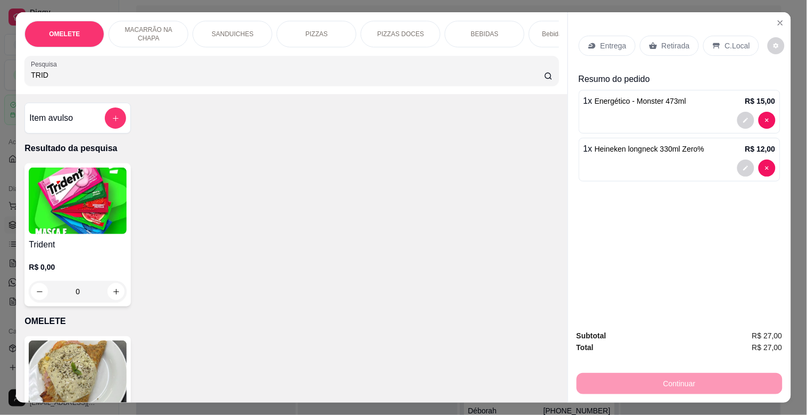
click at [90, 201] on img at bounding box center [78, 201] width 98 height 67
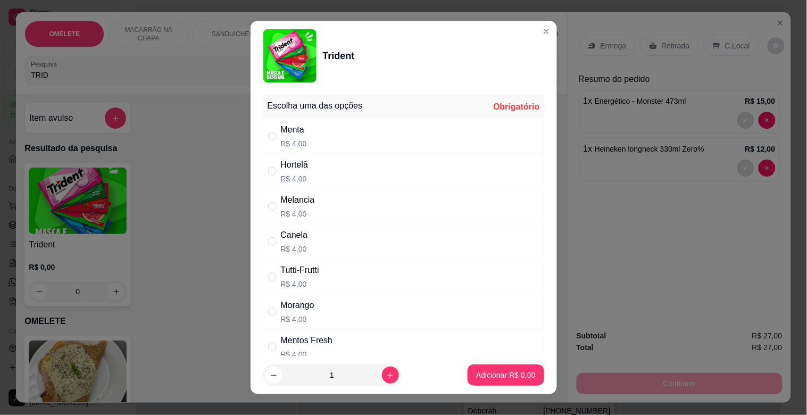
click at [288, 164] on div "Hortelã" at bounding box center [295, 165] width 28 height 13
click at [480, 371] on p "Adicionar R$ 4,00" at bounding box center [505, 375] width 57 height 10
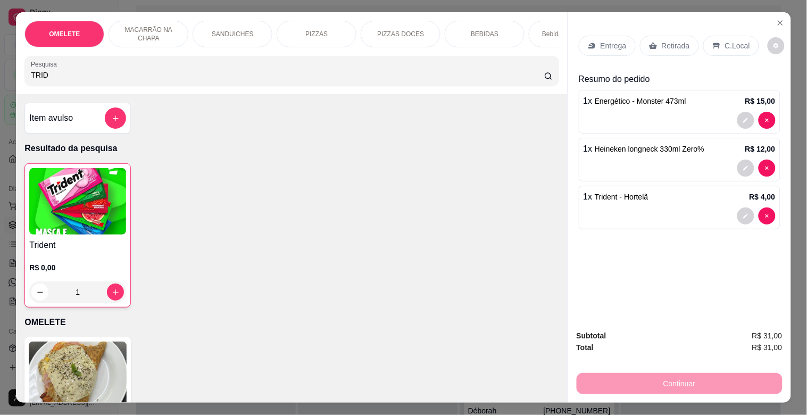
click at [84, 227] on img at bounding box center [77, 201] width 97 height 67
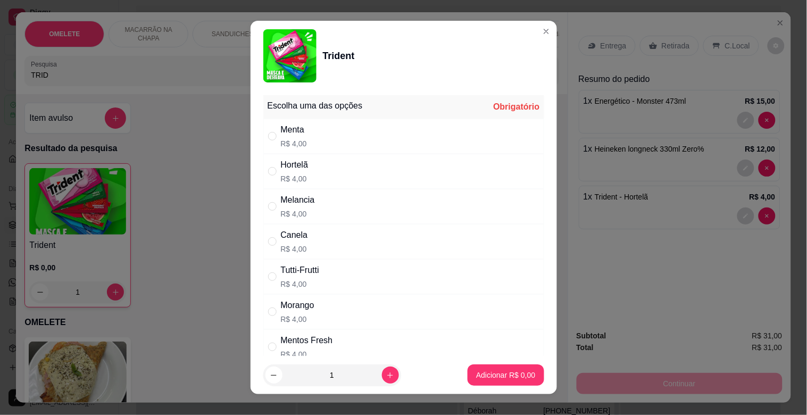
drag, startPoint x: 290, startPoint y: 131, endPoint x: 405, endPoint y: 253, distance: 167.2
click at [290, 132] on div "Menta" at bounding box center [294, 129] width 26 height 13
click at [496, 373] on p "Adicionar R$ 4,00" at bounding box center [505, 375] width 59 height 11
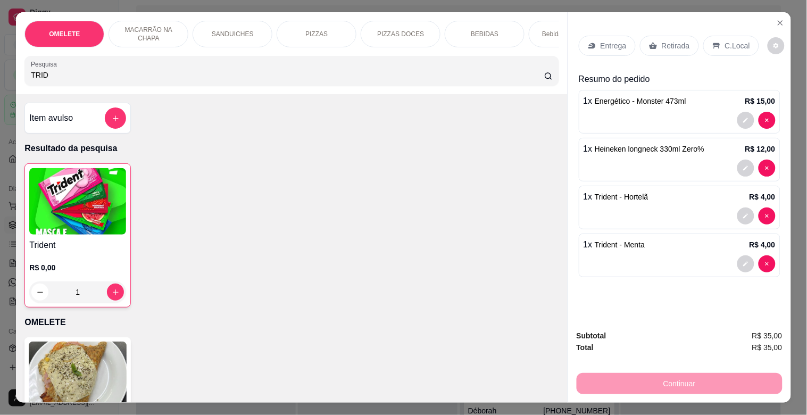
click at [647, 36] on div "Retirada" at bounding box center [669, 46] width 59 height 20
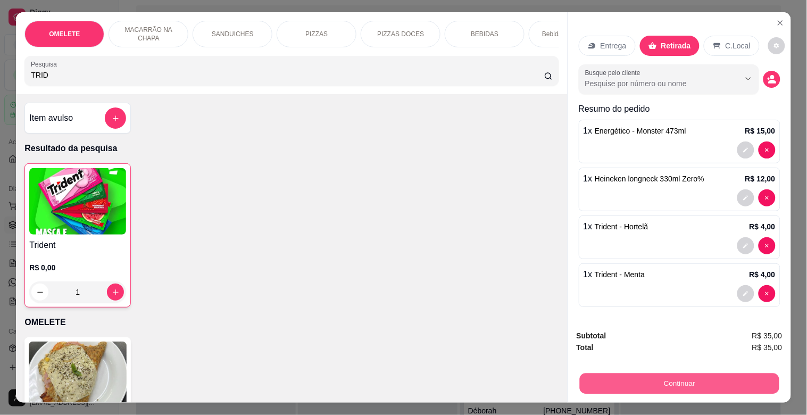
click at [712, 380] on button "Continuar" at bounding box center [680, 383] width 200 height 21
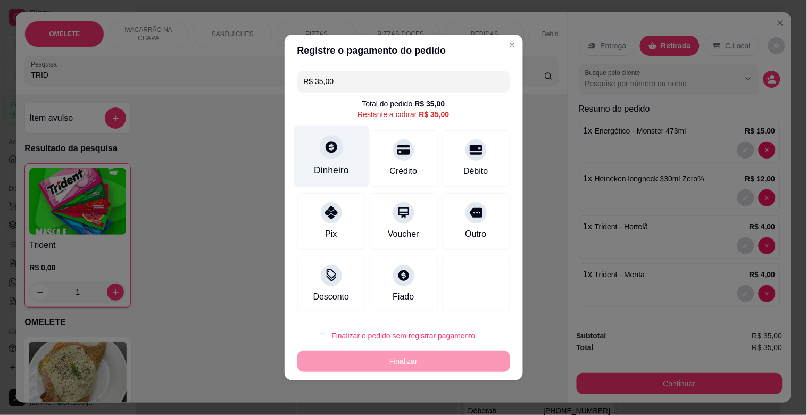
click at [323, 169] on div "Dinheiro" at bounding box center [331, 170] width 35 height 14
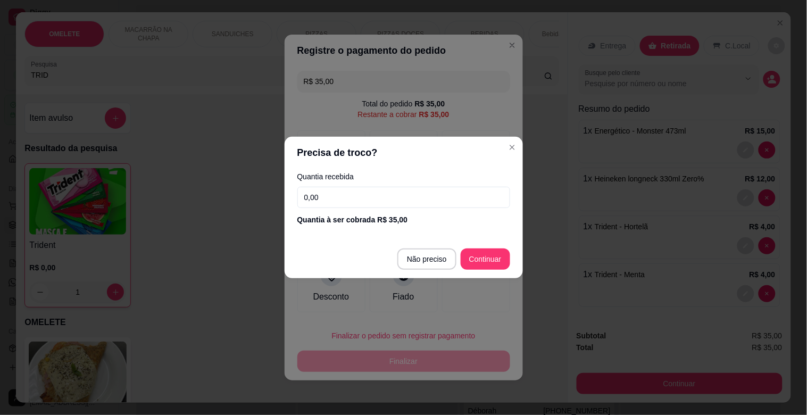
click at [372, 196] on input "0,00" at bounding box center [404, 197] width 213 height 21
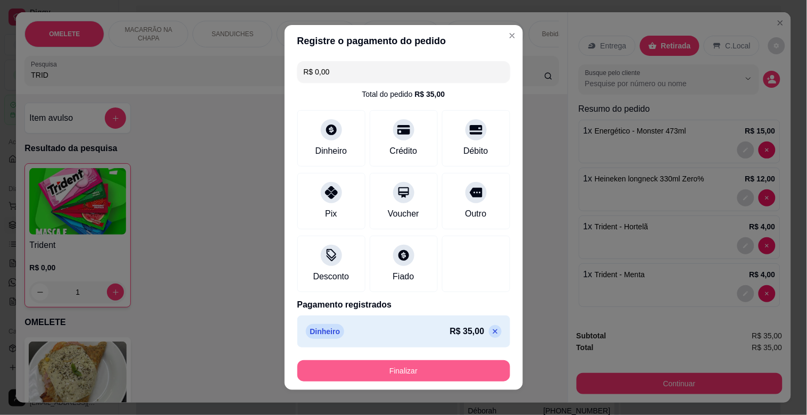
click at [392, 365] on button "Finalizar" at bounding box center [404, 370] width 213 height 21
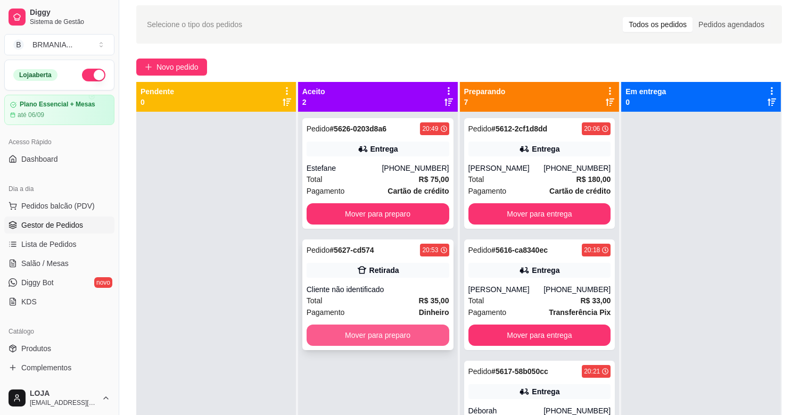
click at [401, 339] on button "Mover para preparo" at bounding box center [378, 335] width 143 height 21
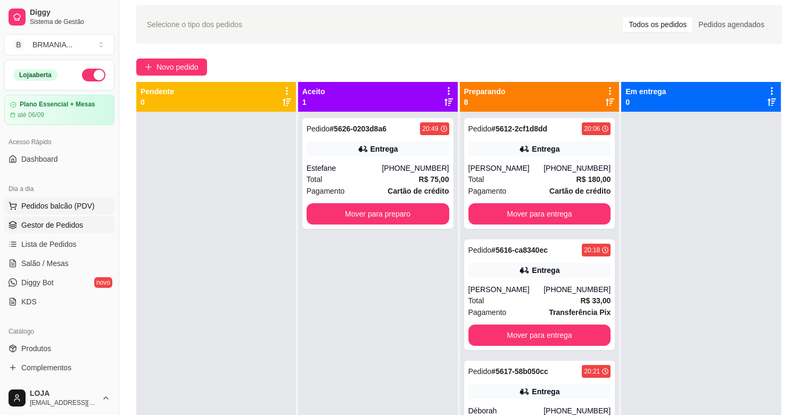
click at [68, 203] on span "Pedidos balcão (PDV)" at bounding box center [57, 206] width 73 height 11
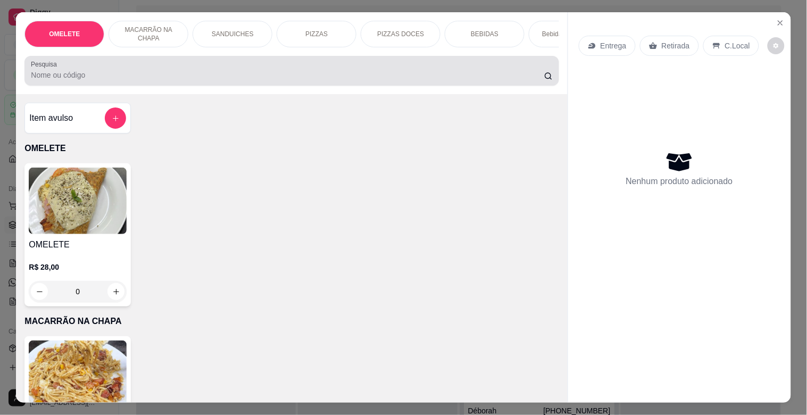
click at [195, 75] on input "Pesquisa" at bounding box center [288, 75] width 514 height 11
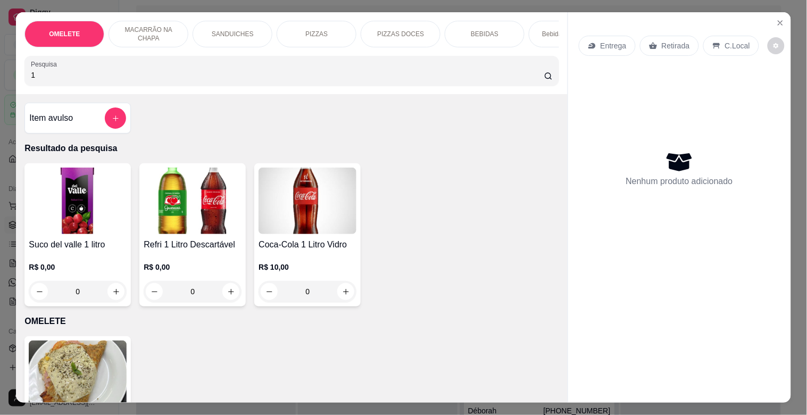
click at [294, 198] on img at bounding box center [308, 201] width 98 height 67
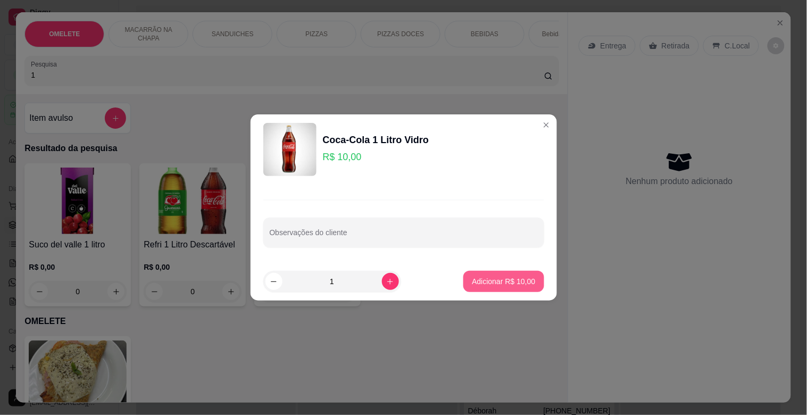
click at [488, 284] on p "Adicionar R$ 10,00" at bounding box center [503, 281] width 63 height 11
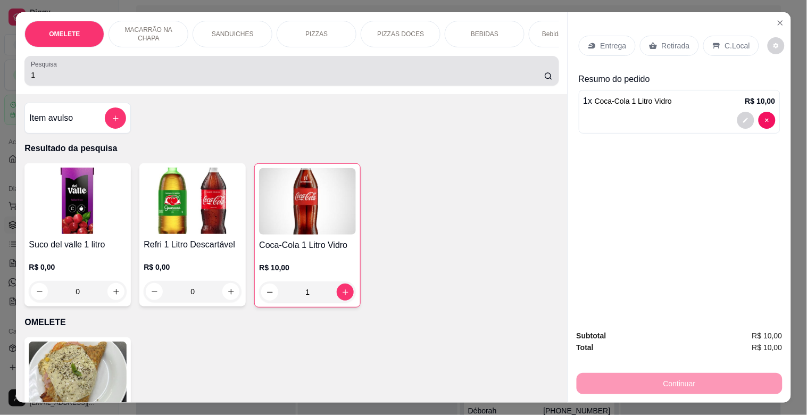
click at [86, 80] on input "1" at bounding box center [288, 75] width 514 height 11
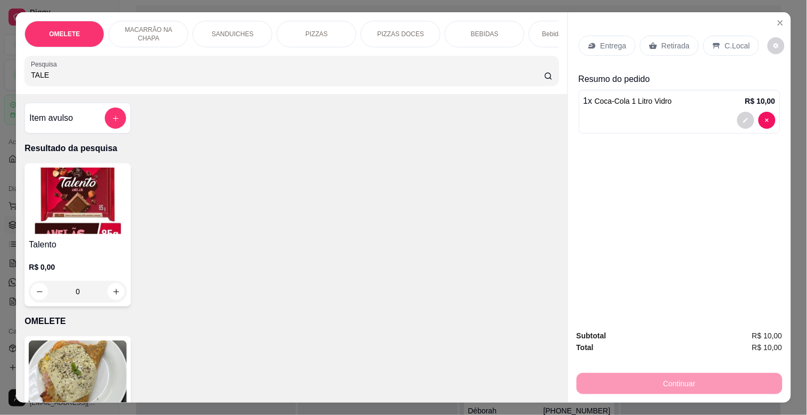
click at [57, 210] on img at bounding box center [78, 201] width 98 height 67
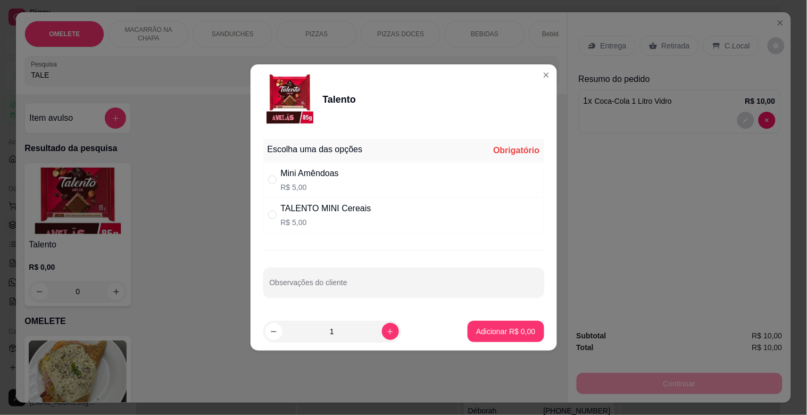
click at [327, 177] on div "Mini Amêndoas" at bounding box center [310, 173] width 58 height 13
click at [488, 325] on button "Adicionar R$ 5,00" at bounding box center [506, 331] width 76 height 21
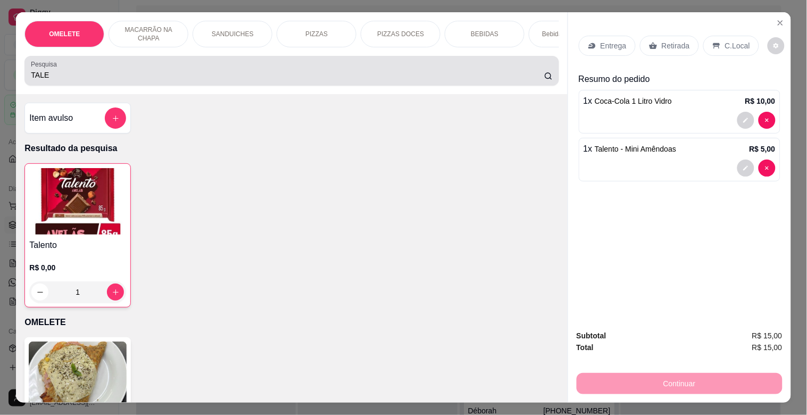
click at [64, 77] on input "TALE" at bounding box center [288, 75] width 514 height 11
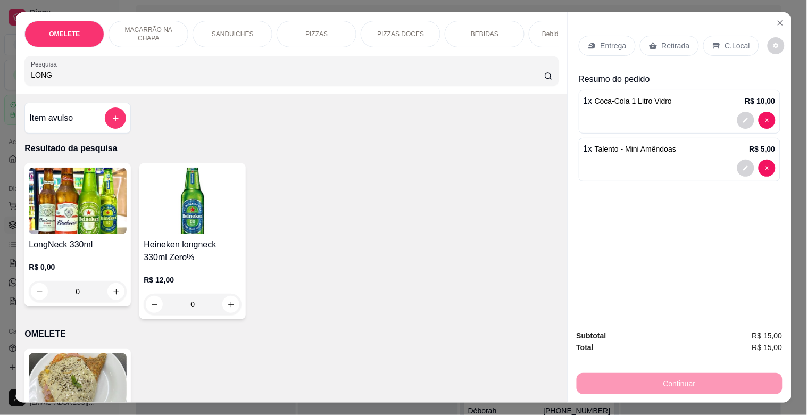
click at [73, 196] on img at bounding box center [78, 201] width 98 height 67
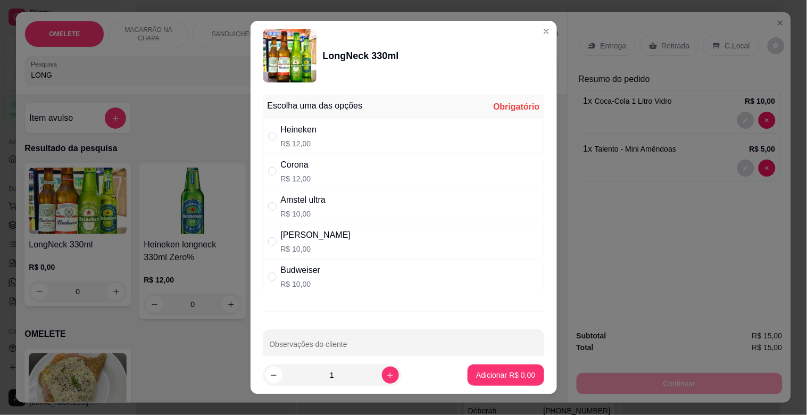
click at [318, 176] on div "Corona R$ 12,00" at bounding box center [403, 171] width 281 height 35
click at [515, 373] on p "Adicionar R$ 12,00" at bounding box center [503, 375] width 63 height 11
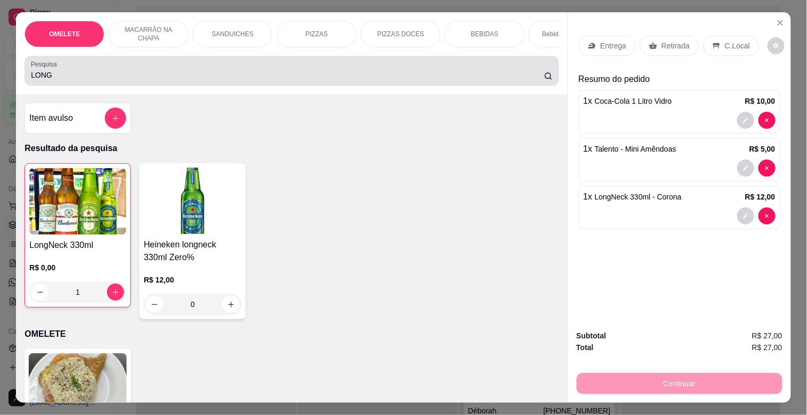
drag, startPoint x: 80, startPoint y: 80, endPoint x: 11, endPoint y: 92, distance: 70.2
click at [1, 92] on div "OMELETE MACARRÃO NA CHAPA SANDUICHES PIZZAS PIZZAS DOCES BEBIDAS Bebidas Alcoól…" at bounding box center [403, 207] width 807 height 415
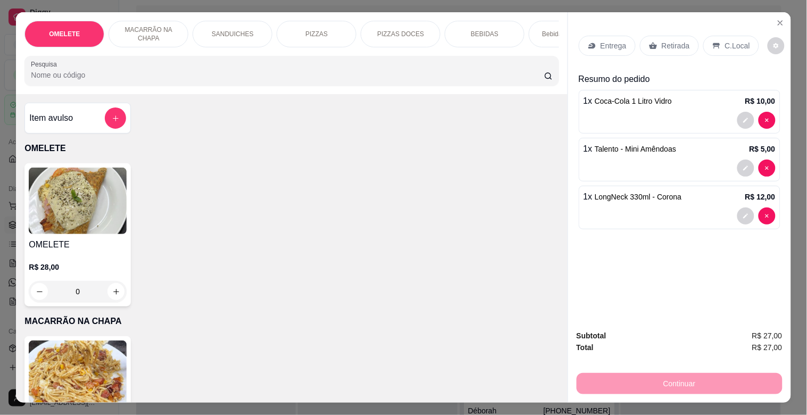
click at [322, 30] on p "PIZZAS" at bounding box center [317, 34] width 22 height 9
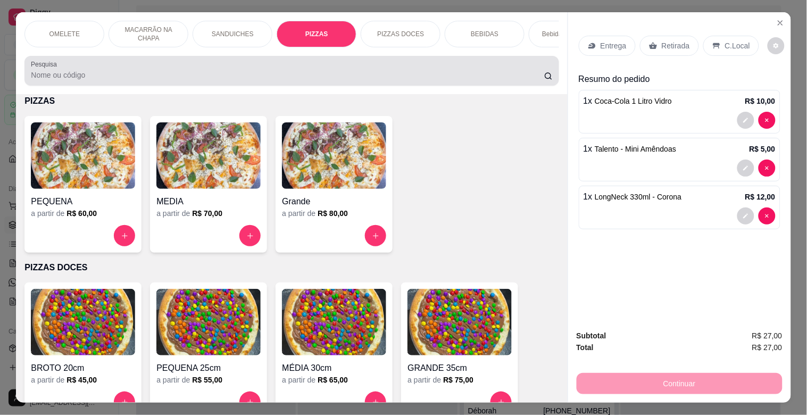
scroll to position [26, 0]
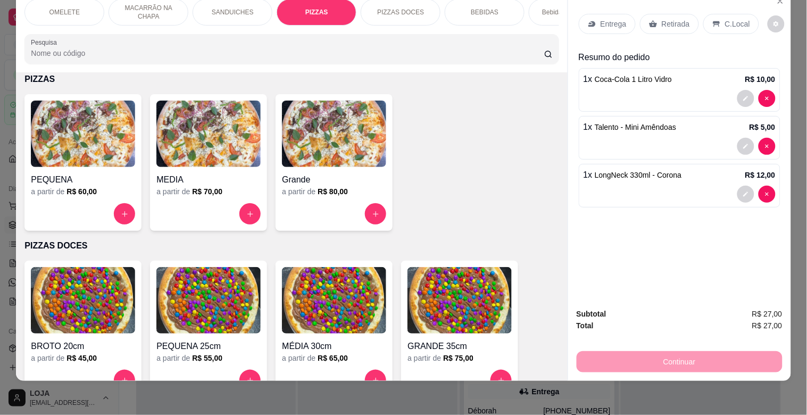
click at [214, 142] on img at bounding box center [208, 134] width 104 height 67
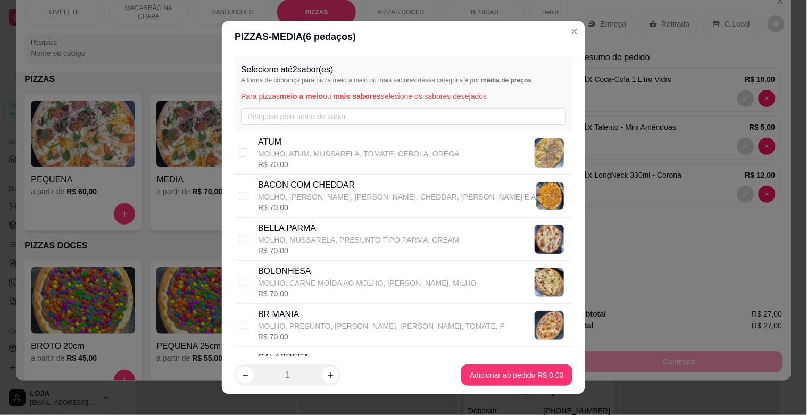
click at [284, 221] on div "BELLA PARMA MOLHO, [PERSON_NAME], PRESUNTO TIPO PARMA, CREAM R$ 70,00" at bounding box center [404, 239] width 338 height 43
click at [292, 322] on p "MOLHO, PRESUNTO, [PERSON_NAME], [PERSON_NAME], TOMATE, P" at bounding box center [381, 326] width 247 height 11
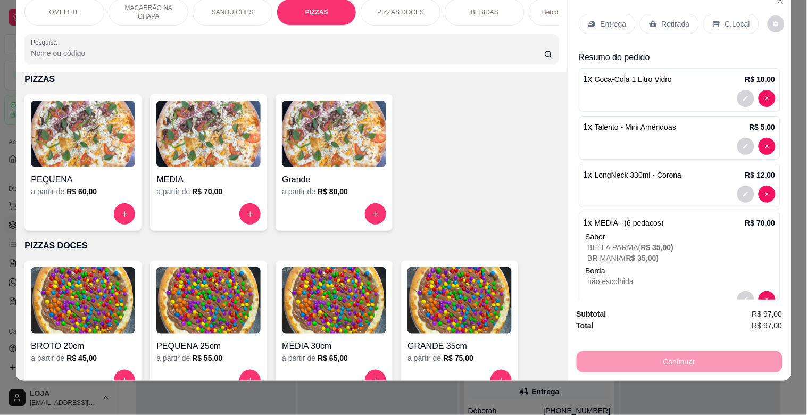
click at [736, 19] on p "C.Local" at bounding box center [737, 24] width 25 height 11
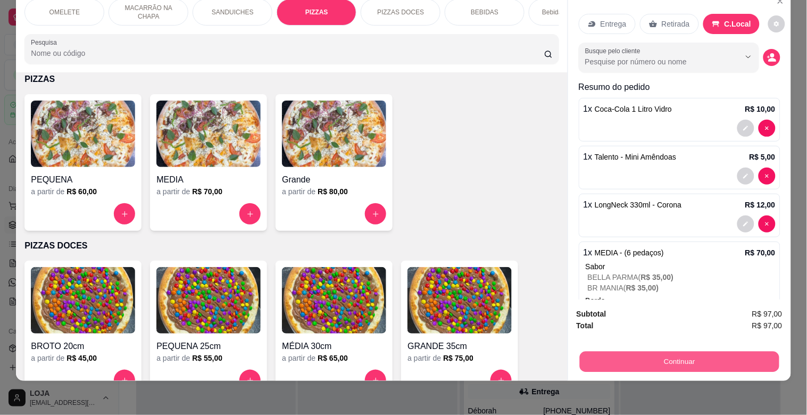
click at [691, 351] on button "Continuar" at bounding box center [680, 361] width 200 height 21
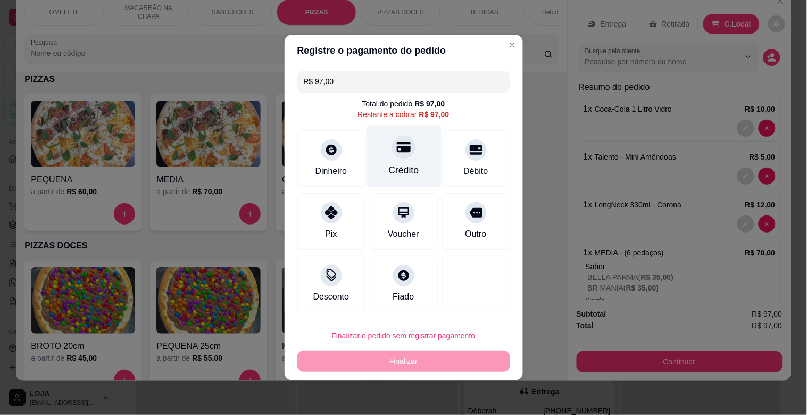
click at [406, 160] on div "Crédito" at bounding box center [403, 157] width 75 height 62
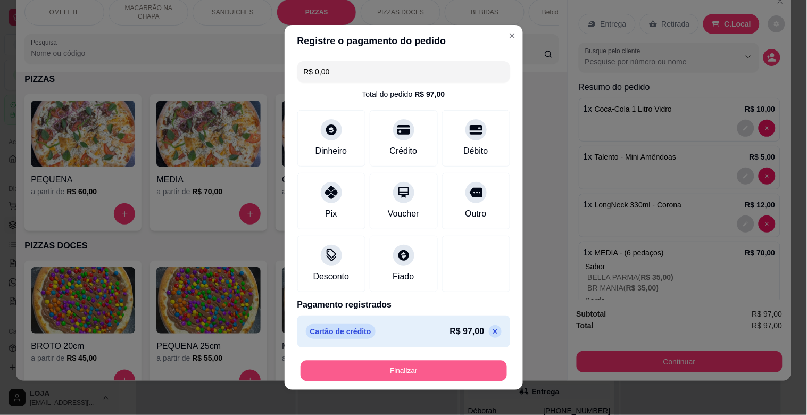
click at [390, 370] on button "Finalizar" at bounding box center [404, 371] width 207 height 21
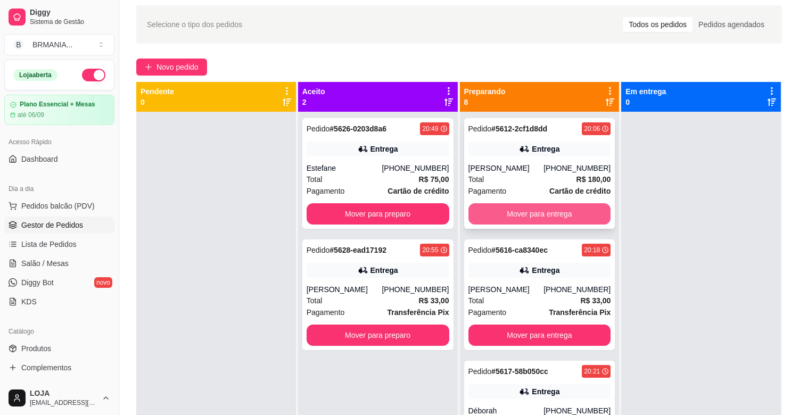
click at [534, 214] on button "Mover para entrega" at bounding box center [539, 213] width 143 height 21
click at [534, 214] on div "Mover para entrega" at bounding box center [539, 213] width 143 height 21
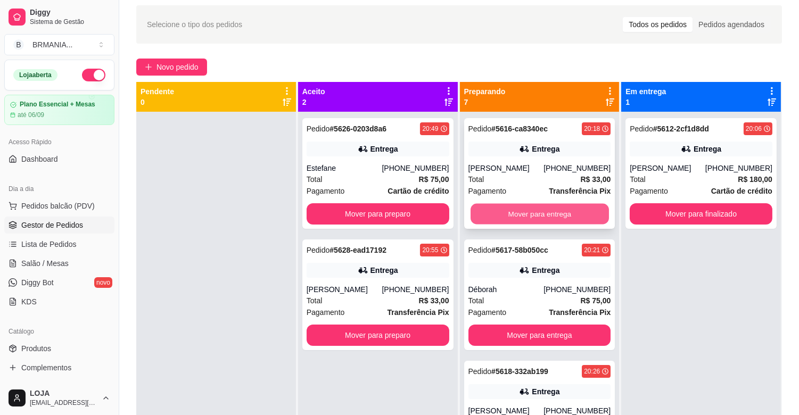
click at [532, 215] on button "Mover para entrega" at bounding box center [540, 214] width 138 height 21
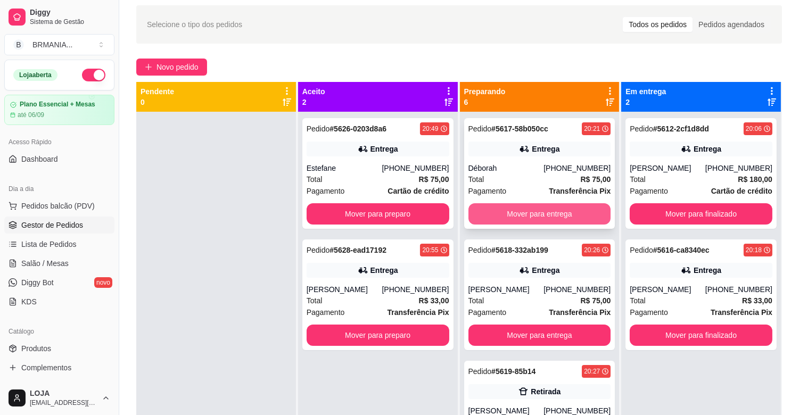
click at [532, 213] on button "Mover para entrega" at bounding box center [539, 213] width 143 height 21
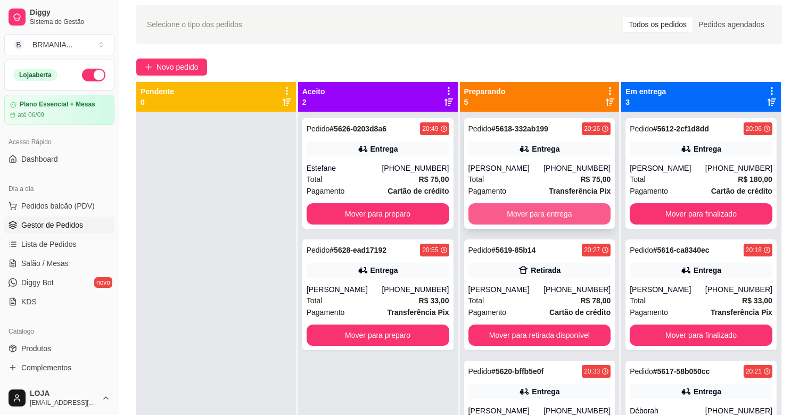
click at [532, 212] on button "Mover para entrega" at bounding box center [539, 213] width 143 height 21
click at [528, 210] on button "Mover para retirada disponível" at bounding box center [540, 214] width 138 height 21
click at [528, 210] on button "Mover para entrega" at bounding box center [539, 213] width 143 height 21
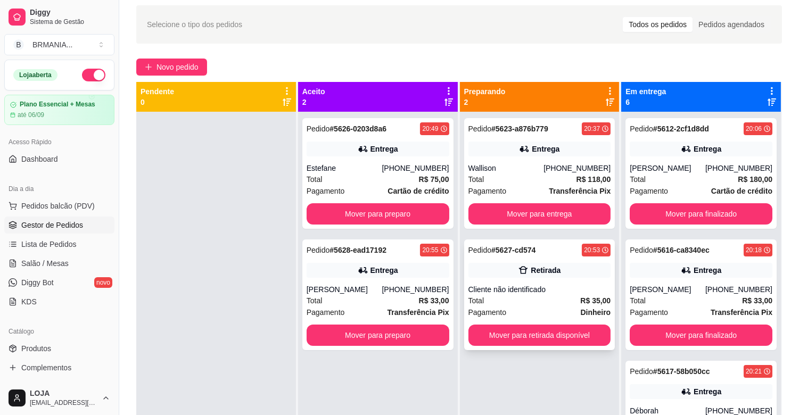
click at [534, 305] on div "Total R$ 35,00" at bounding box center [539, 301] width 143 height 12
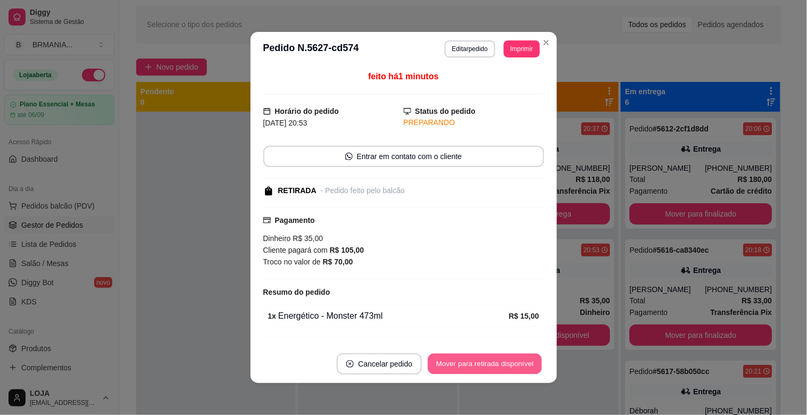
click at [518, 359] on button "Mover para retirada disponível" at bounding box center [485, 364] width 114 height 21
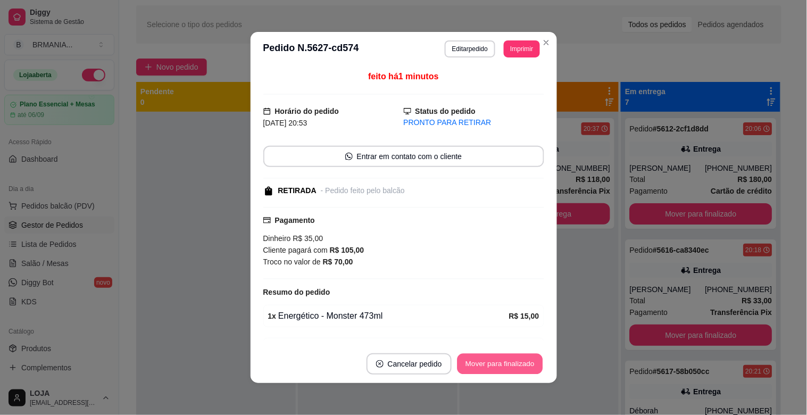
click at [519, 362] on button "Mover para finalizado" at bounding box center [500, 364] width 86 height 21
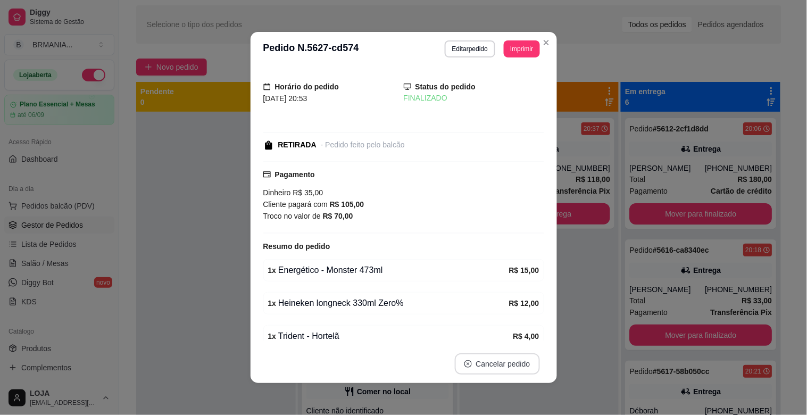
click at [519, 362] on button "Cancelar pedido" at bounding box center [497, 363] width 85 height 21
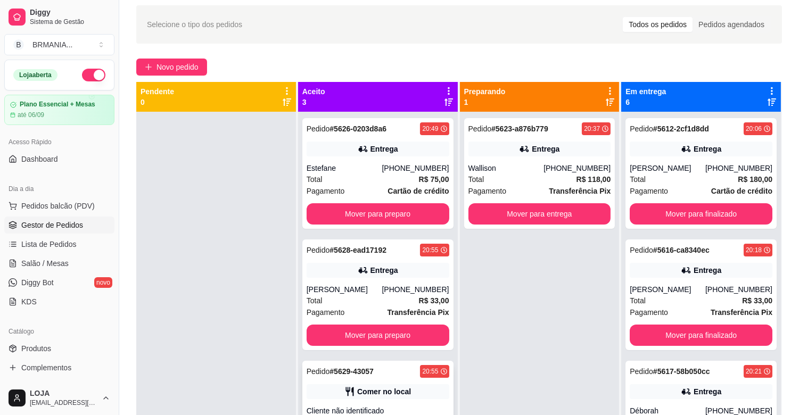
click at [385, 389] on div "Pedido # 5629-43057 20:55 Comer no local Cliente não identificado Total R$ 97,0…" at bounding box center [377, 416] width 151 height 111
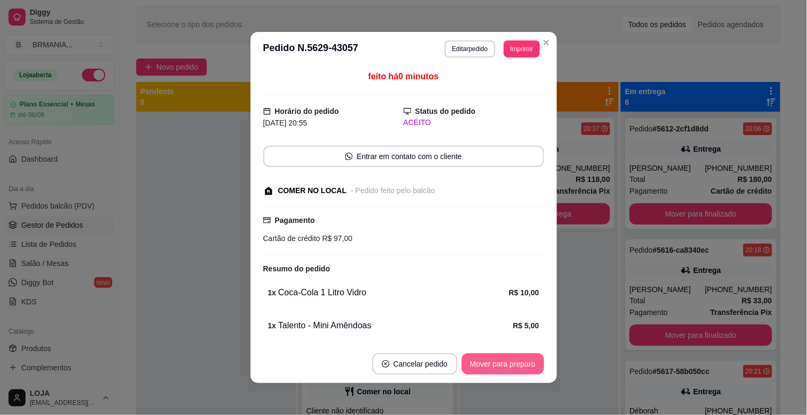
click at [499, 361] on button "Mover para preparo" at bounding box center [503, 363] width 82 height 21
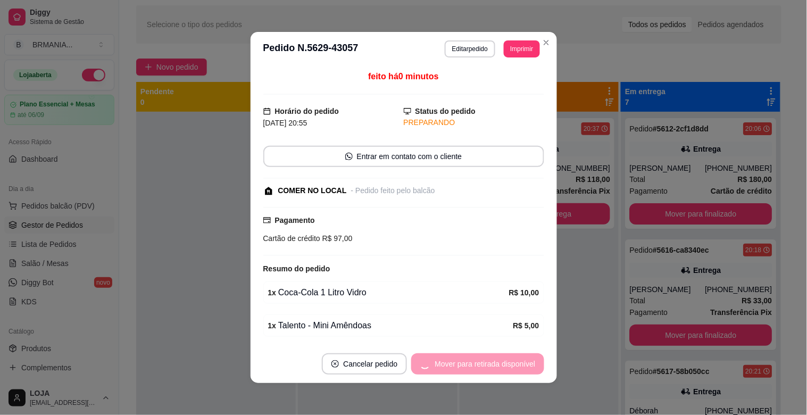
click at [499, 361] on div "Mover para retirada disponível" at bounding box center [477, 363] width 133 height 21
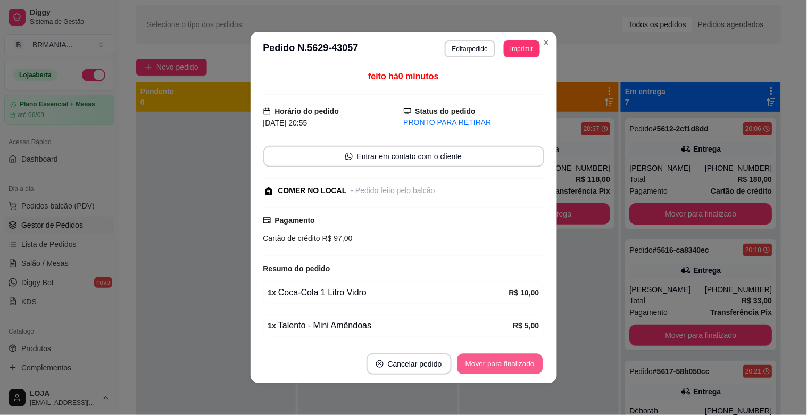
click at [499, 361] on button "Mover para finalizado" at bounding box center [500, 364] width 86 height 21
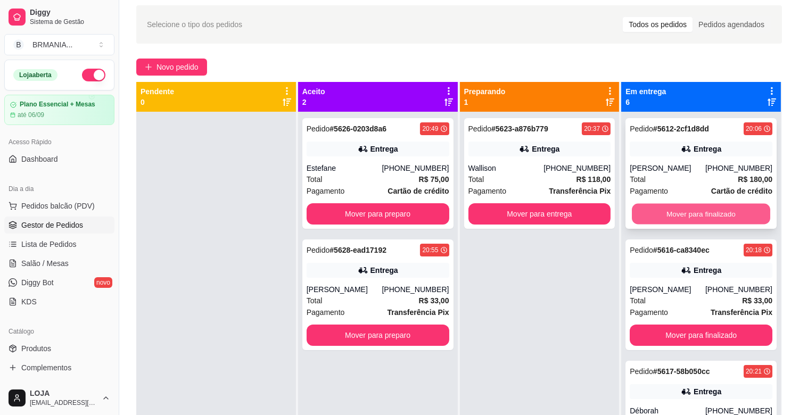
click at [716, 213] on button "Mover para finalizado" at bounding box center [701, 214] width 138 height 21
click at [715, 213] on button "Mover para finalizado" at bounding box center [701, 214] width 138 height 21
click at [732, 208] on button "Mover para finalizado" at bounding box center [701, 213] width 143 height 21
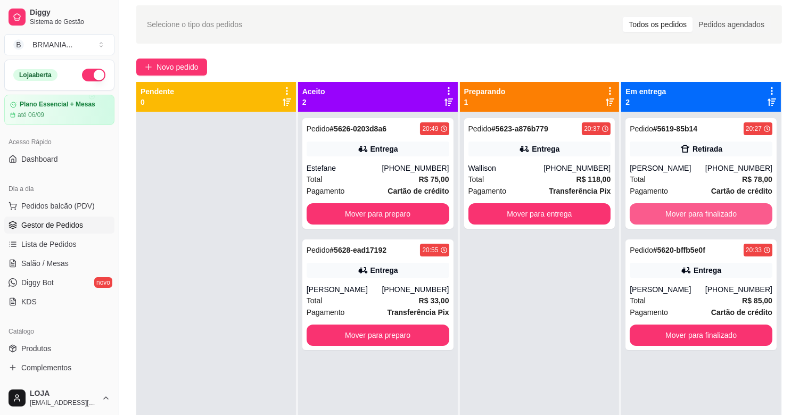
click at [736, 208] on button "Mover para finalizado" at bounding box center [701, 213] width 143 height 21
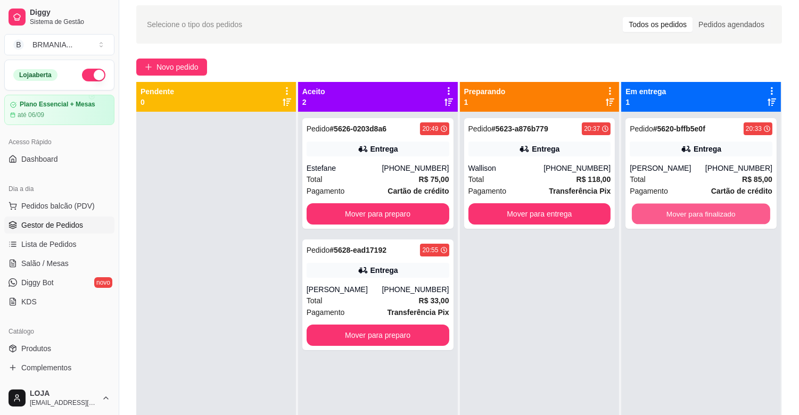
click at [736, 208] on button "Mover para finalizado" at bounding box center [701, 214] width 138 height 21
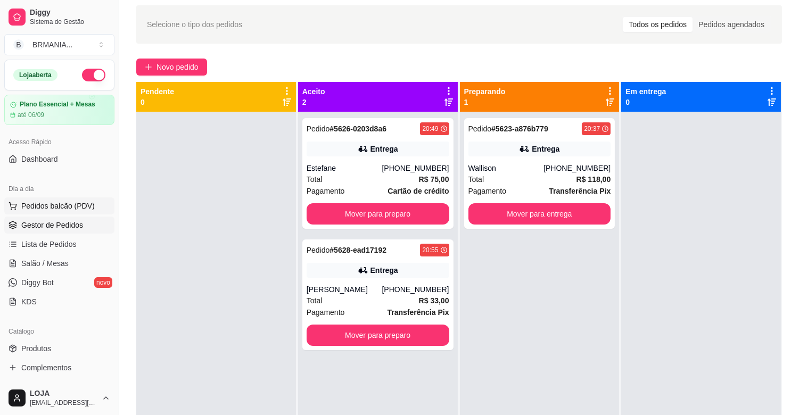
click at [72, 208] on span "Pedidos balcão (PDV)" at bounding box center [57, 206] width 73 height 11
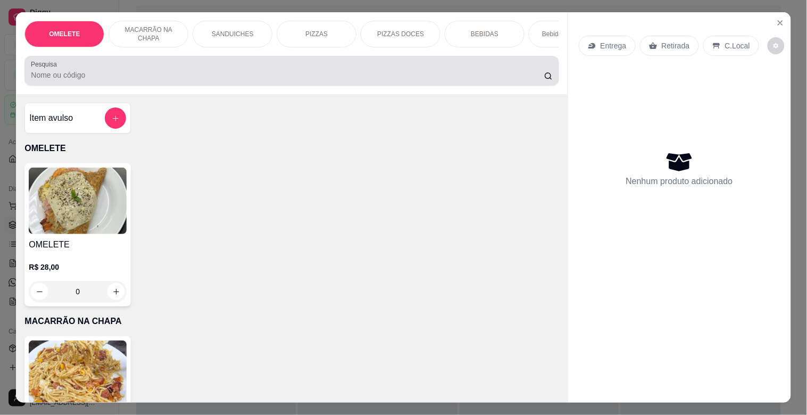
click at [112, 78] on input "Pesquisa" at bounding box center [288, 75] width 514 height 11
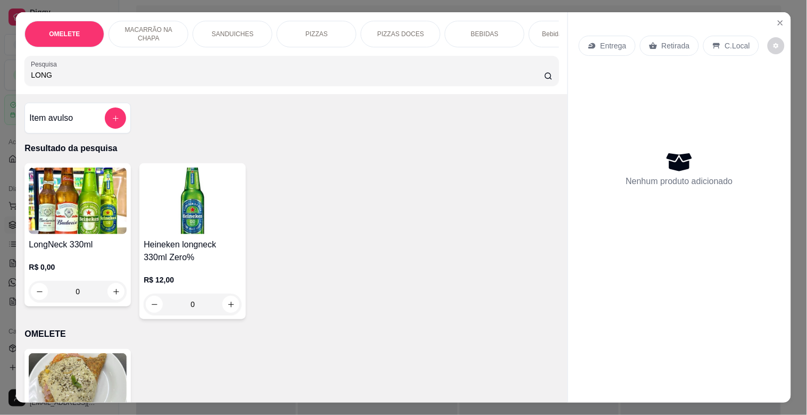
click at [84, 209] on img at bounding box center [78, 201] width 98 height 67
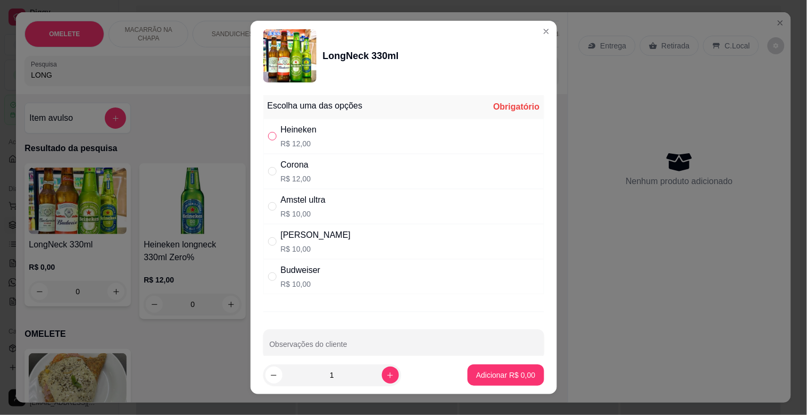
click at [268, 134] on input "" at bounding box center [272, 136] width 9 height 9
click at [501, 383] on button "Adicionar R$ 12,00" at bounding box center [504, 375] width 80 height 21
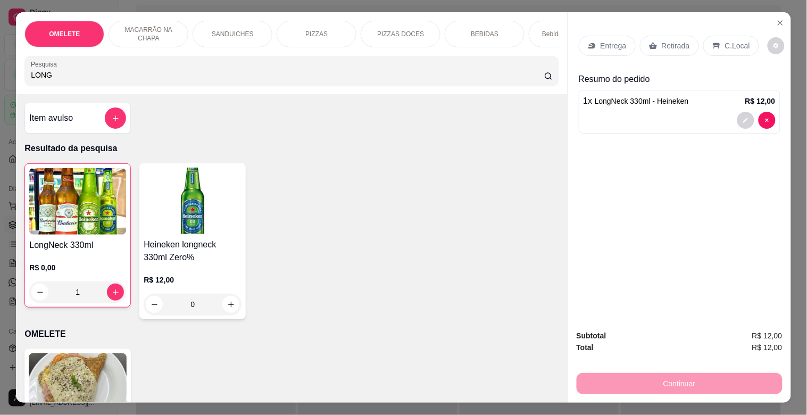
click at [668, 42] on p "Retirada" at bounding box center [676, 45] width 28 height 11
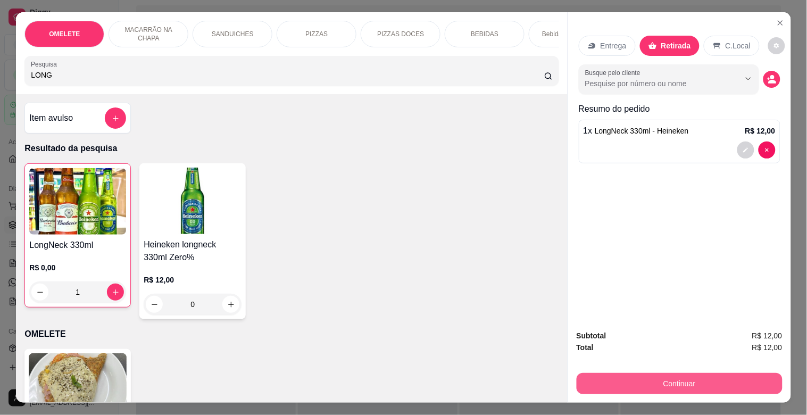
click at [681, 376] on button "Continuar" at bounding box center [680, 383] width 206 height 21
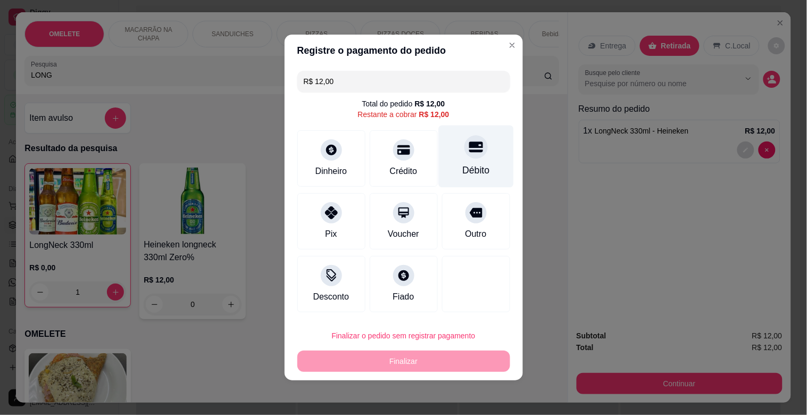
click at [465, 176] on div "Débito" at bounding box center [476, 170] width 27 height 14
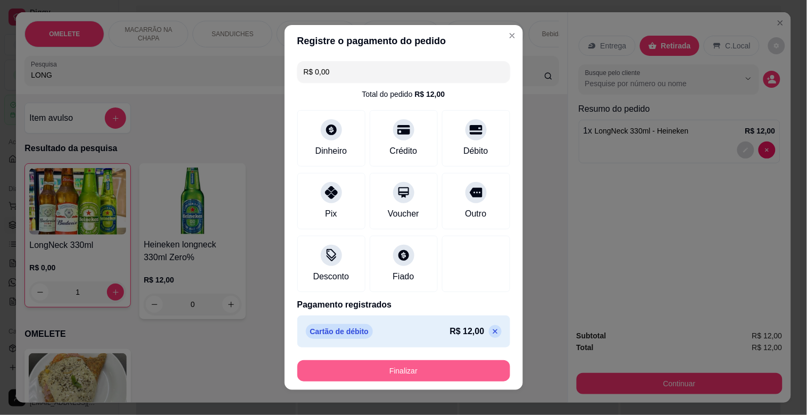
click at [424, 367] on button "Finalizar" at bounding box center [404, 370] width 213 height 21
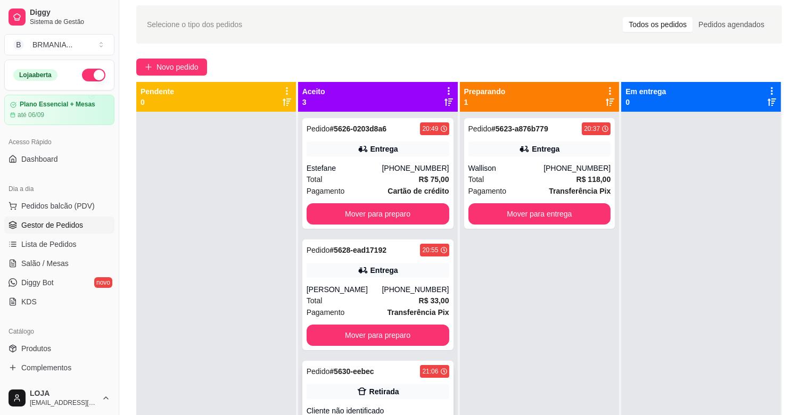
click at [396, 389] on div "Pedido # 5630-eebec 21:06 Retirada Cliente não identificado Total R$ 12,00 Paga…" at bounding box center [377, 416] width 151 height 111
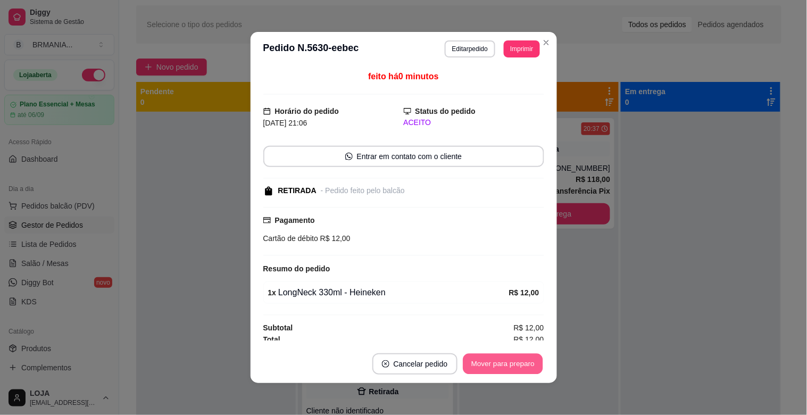
click at [506, 359] on button "Mover para preparo" at bounding box center [503, 364] width 80 height 21
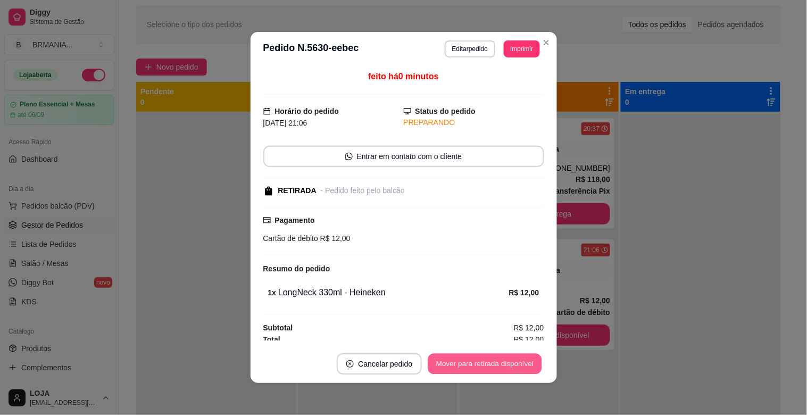
click at [502, 360] on button "Mover para retirada disponível" at bounding box center [485, 364] width 114 height 21
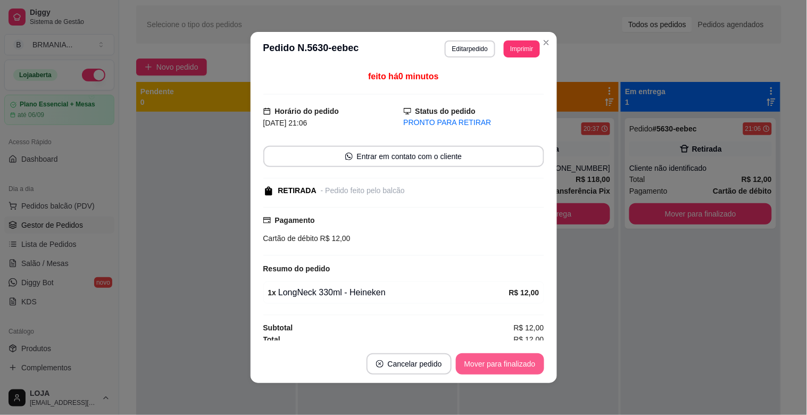
click at [490, 361] on button "Mover para finalizado" at bounding box center [500, 363] width 88 height 21
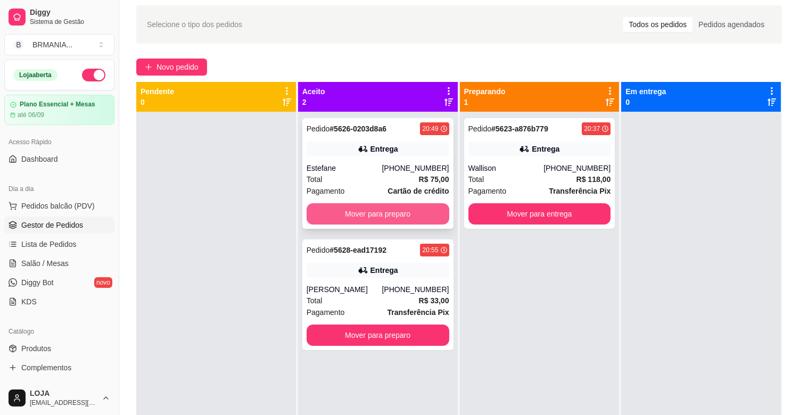
click at [380, 209] on button "Mover para preparo" at bounding box center [378, 213] width 143 height 21
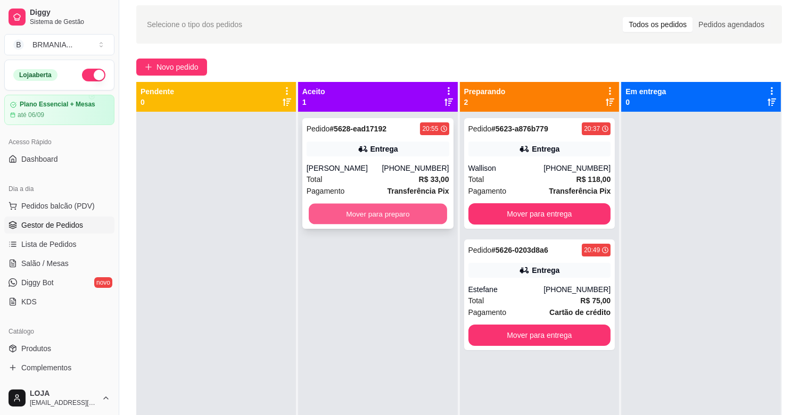
click at [380, 222] on button "Mover para preparo" at bounding box center [378, 214] width 138 height 21
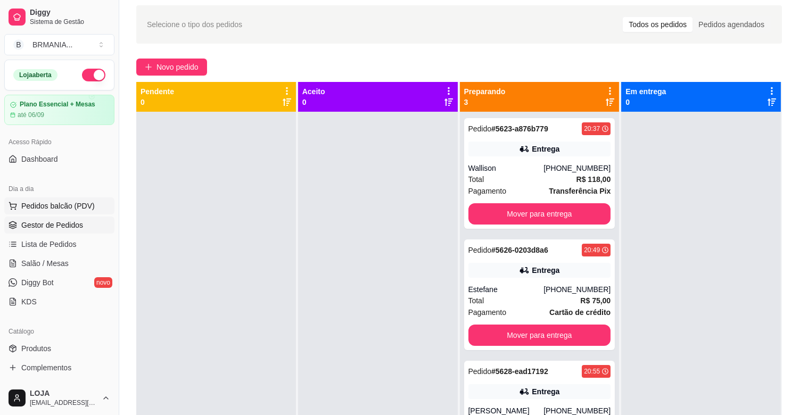
click at [65, 205] on span "Pedidos balcão (PDV)" at bounding box center [57, 206] width 73 height 11
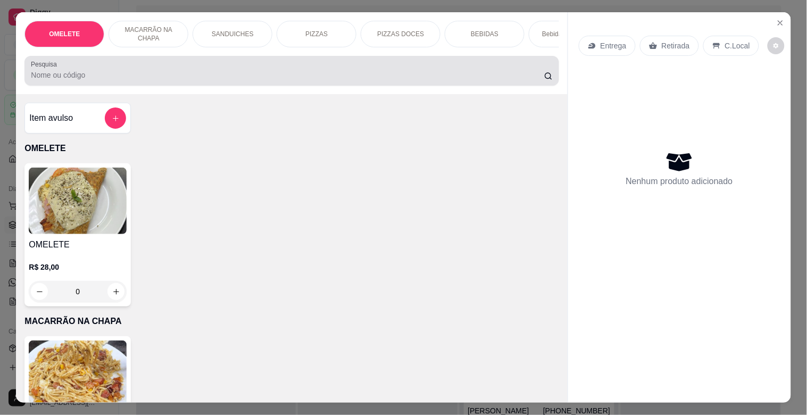
click at [182, 79] on input "Pesquisa" at bounding box center [288, 75] width 514 height 11
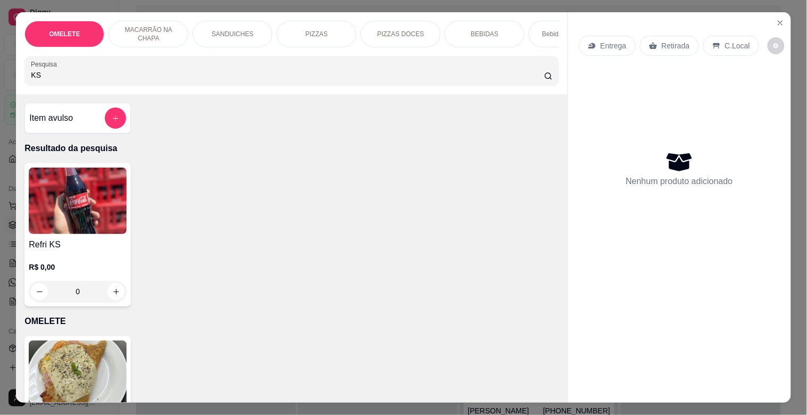
click at [90, 230] on img at bounding box center [78, 201] width 98 height 67
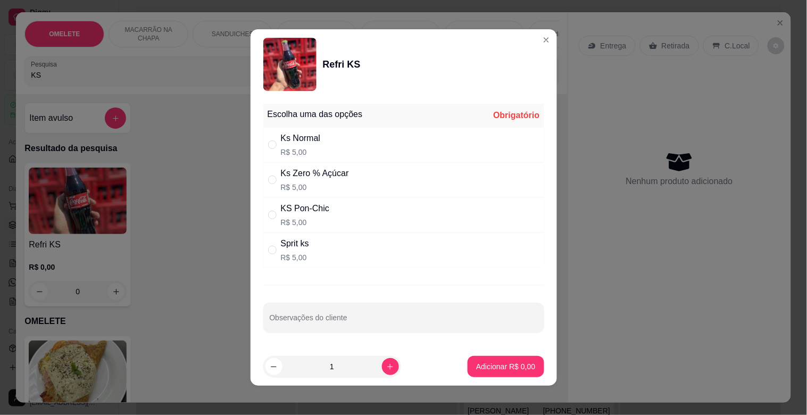
click at [320, 141] on div "Ks Normal R$ 5,00" at bounding box center [403, 144] width 281 height 35
click at [507, 366] on p "Adicionar R$ 5,00" at bounding box center [505, 366] width 57 height 10
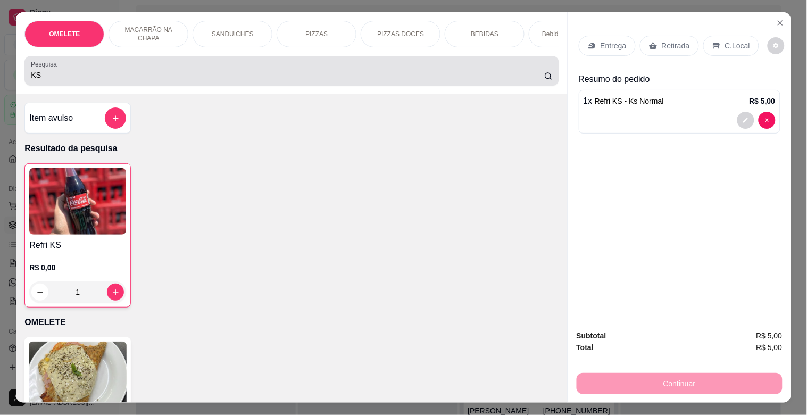
drag, startPoint x: 51, startPoint y: 83, endPoint x: 18, endPoint y: 92, distance: 34.2
click at [4, 89] on div "OMELETE MACARRÃO NA CHAPA SANDUICHES PIZZAS PIZZAS DOCES BEBIDAS Bebidas Alcoól…" at bounding box center [403, 207] width 807 height 415
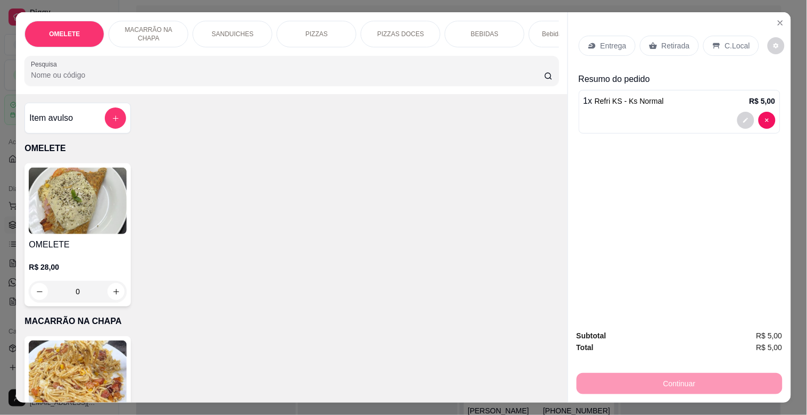
drag, startPoint x: 300, startPoint y: 22, endPoint x: 302, endPoint y: 29, distance: 6.6
click at [301, 28] on div "PIZZAS" at bounding box center [317, 34] width 80 height 27
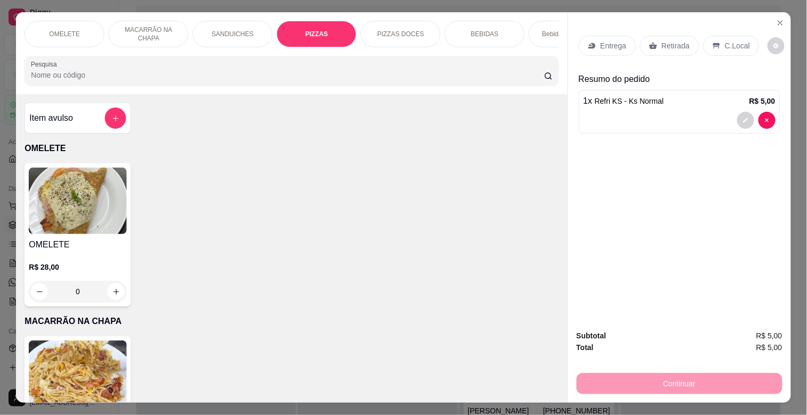
scroll to position [26, 0]
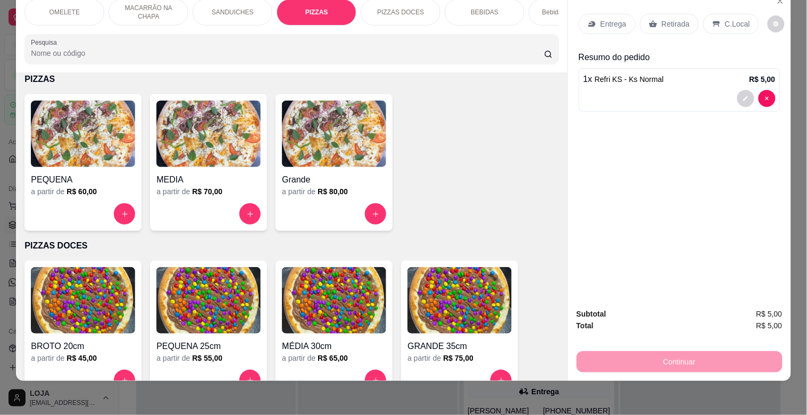
click at [305, 166] on img at bounding box center [334, 134] width 104 height 67
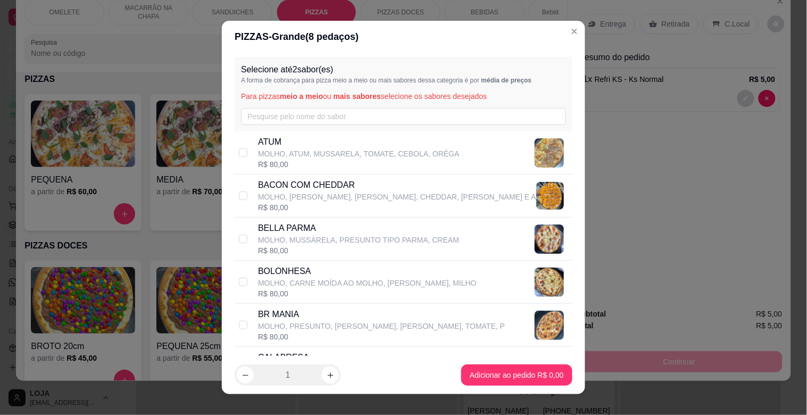
click at [300, 307] on div "BR MANIA MOLHO, PRESUNTO, [PERSON_NAME], [PERSON_NAME], TOMATE, P R$ 80,00" at bounding box center [404, 325] width 338 height 43
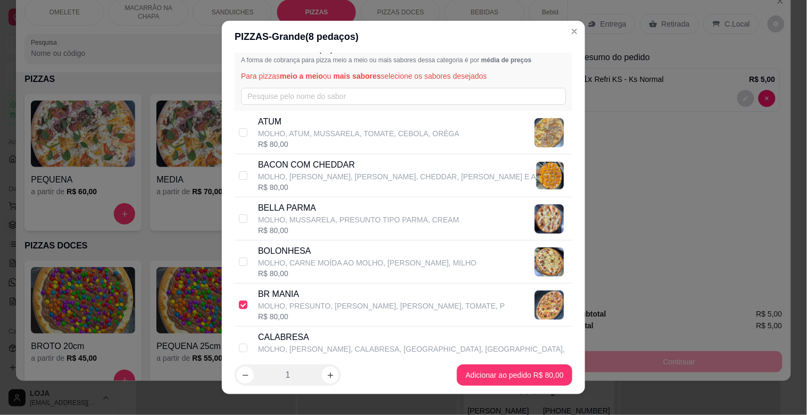
scroll to position [47, 0]
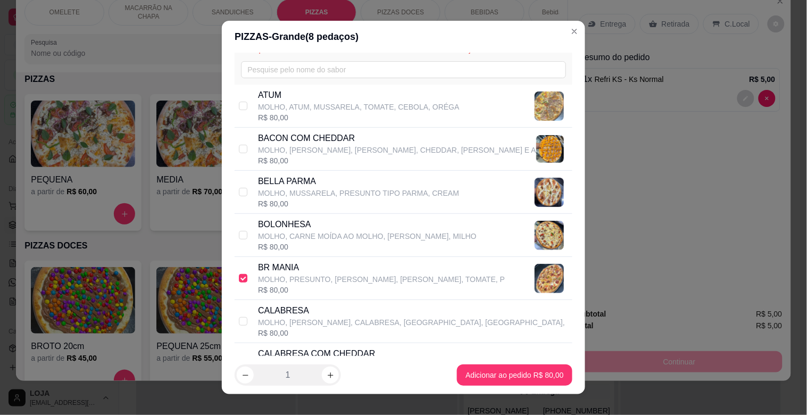
click at [245, 315] on div "CALABRESA MOLHO, [GEOGRAPHIC_DATA], CALABRESA, BACON, [GEOGRAPHIC_DATA], R$ 80,…" at bounding box center [404, 321] width 338 height 43
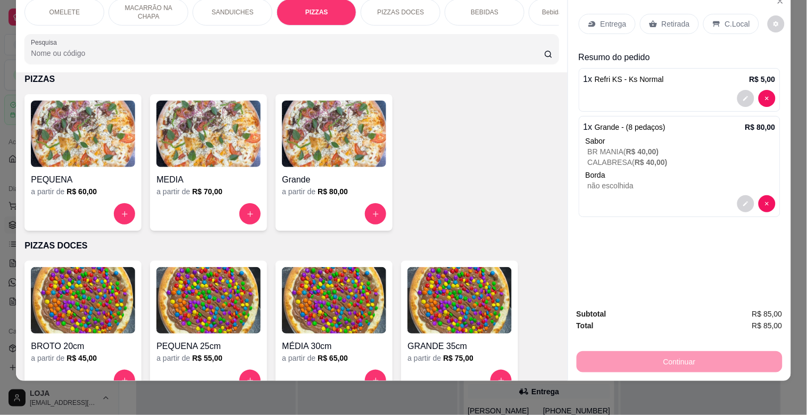
scroll to position [0, 0]
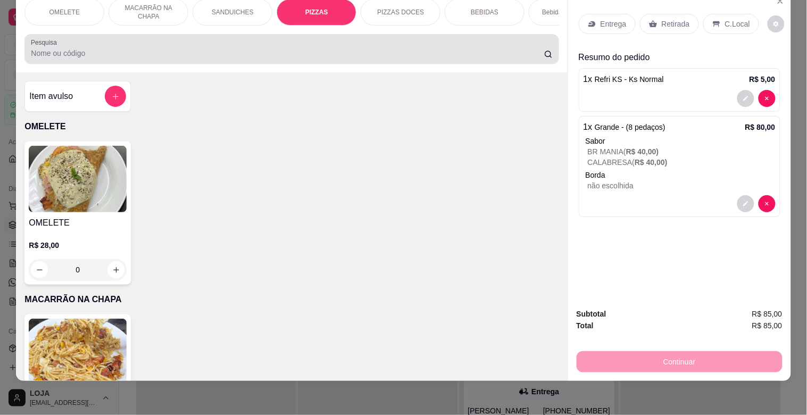
click at [444, 62] on div "Pesquisa" at bounding box center [291, 49] width 534 height 30
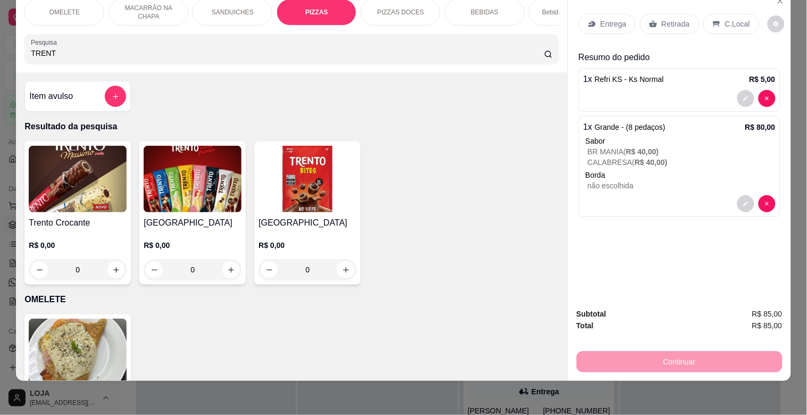
click at [66, 205] on img at bounding box center [78, 179] width 98 height 67
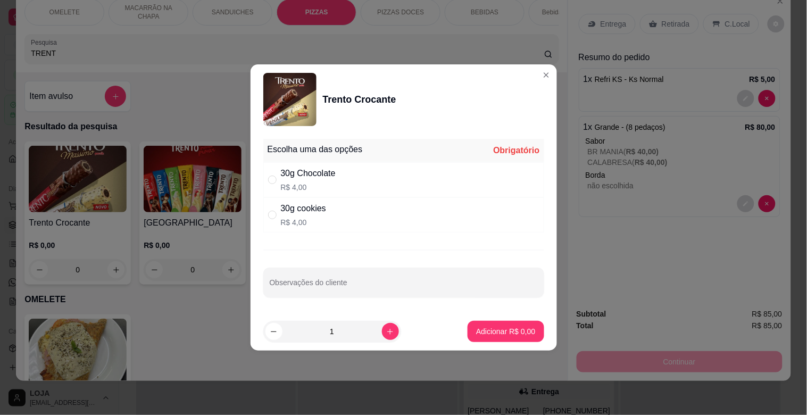
click at [350, 186] on div "30g Chocolate R$ 4,00" at bounding box center [403, 179] width 281 height 35
click at [476, 328] on p "Adicionar R$ 4,00" at bounding box center [505, 331] width 59 height 11
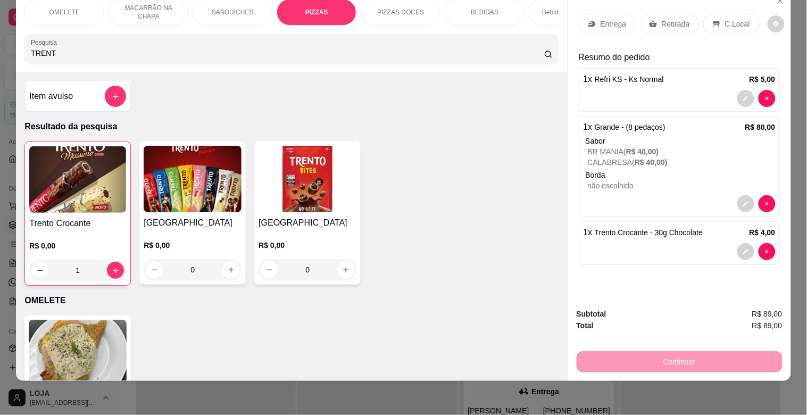
click at [685, 14] on div "Retirada" at bounding box center [669, 24] width 59 height 20
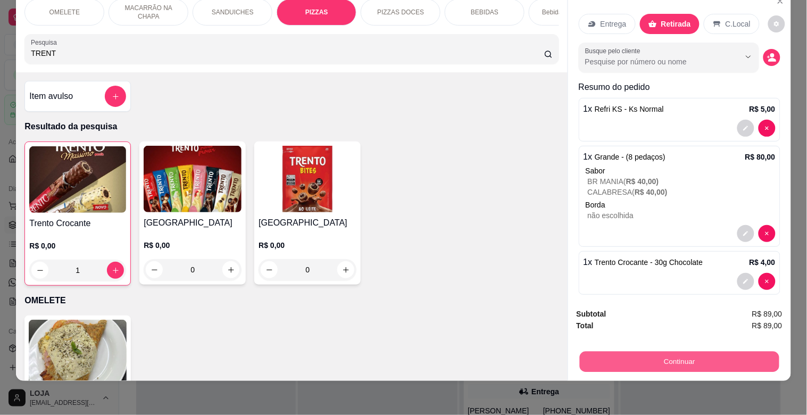
click at [681, 351] on button "Continuar" at bounding box center [680, 361] width 200 height 21
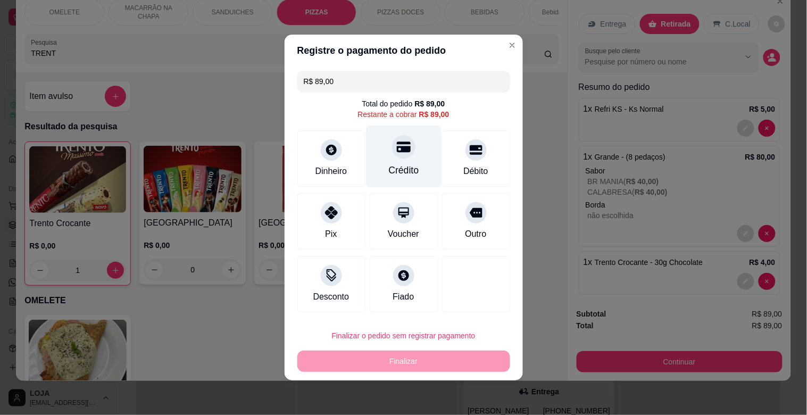
click at [412, 156] on div "Crédito" at bounding box center [403, 157] width 75 height 62
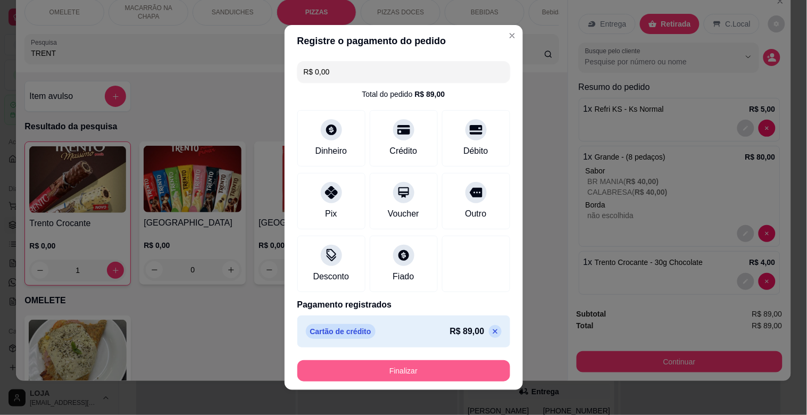
click at [433, 369] on button "Finalizar" at bounding box center [404, 370] width 213 height 21
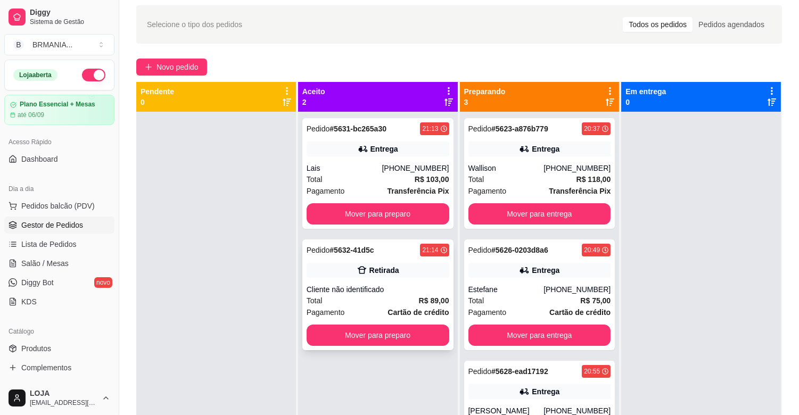
click at [370, 287] on div "Cliente não identificado" at bounding box center [378, 289] width 143 height 11
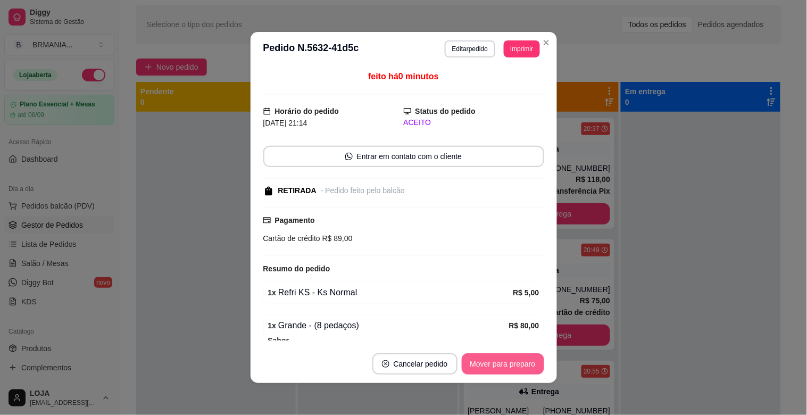
click at [529, 373] on button "Mover para preparo" at bounding box center [503, 363] width 82 height 21
click at [523, 363] on button "Mover para retirada disponível" at bounding box center [485, 364] width 114 height 21
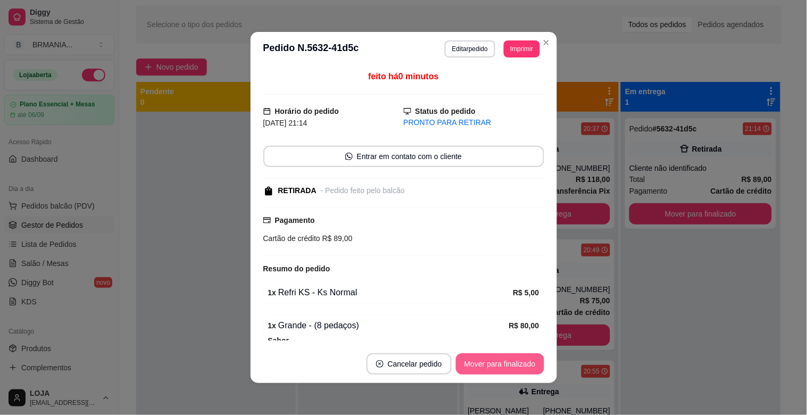
click at [523, 363] on button "Mover para finalizado" at bounding box center [500, 363] width 88 height 21
click at [523, 363] on div "Mover para finalizado" at bounding box center [500, 363] width 88 height 21
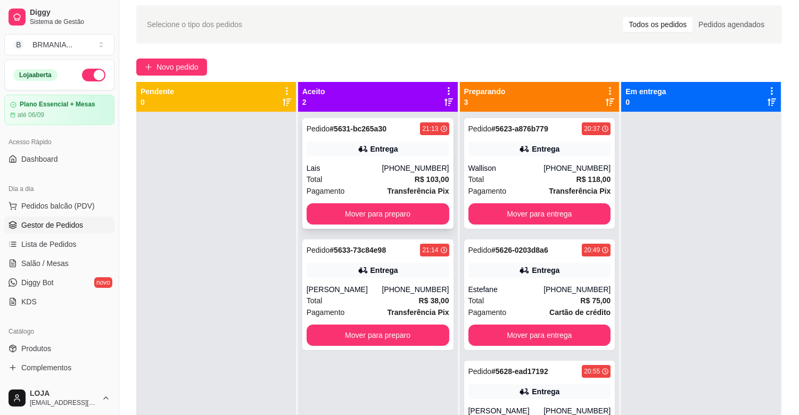
click at [413, 160] on div "Pedido # 5631-bc265a30 21:13 Entrega Lais [PHONE_NUMBER] Total R$ 103,00 Pagame…" at bounding box center [377, 173] width 151 height 111
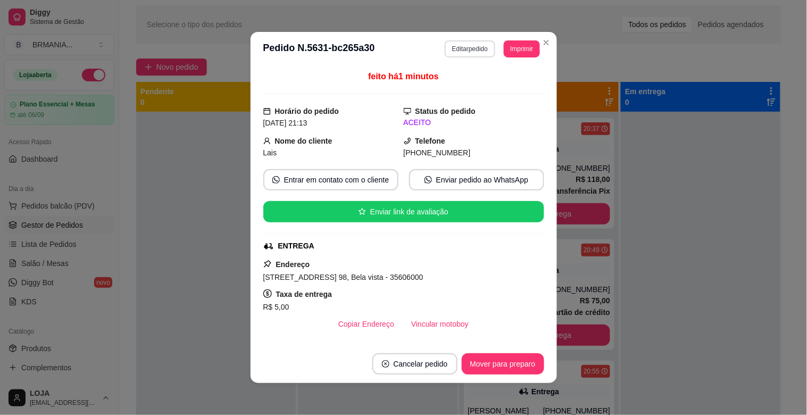
click at [473, 46] on button "Editar pedido" at bounding box center [470, 48] width 51 height 17
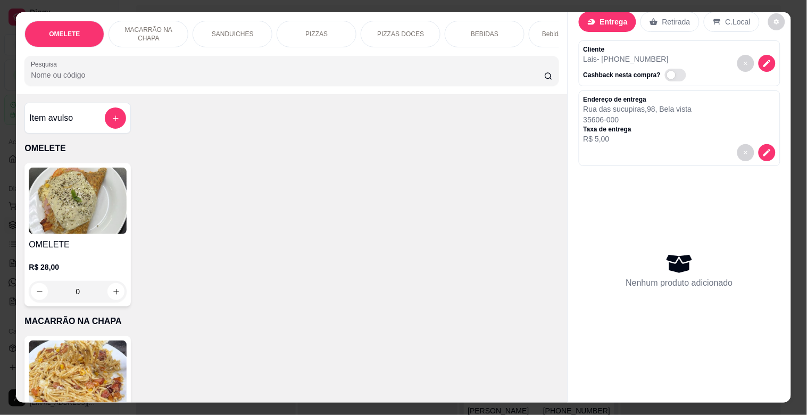
scroll to position [24, 0]
click at [306, 32] on p "PIZZAS" at bounding box center [317, 34] width 22 height 9
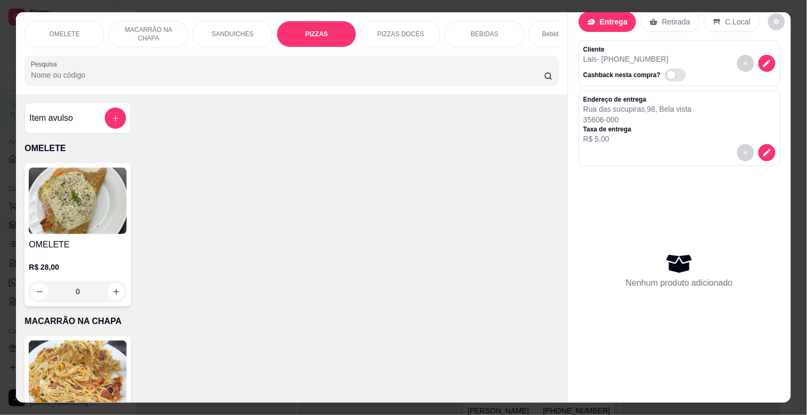
scroll to position [26, 0]
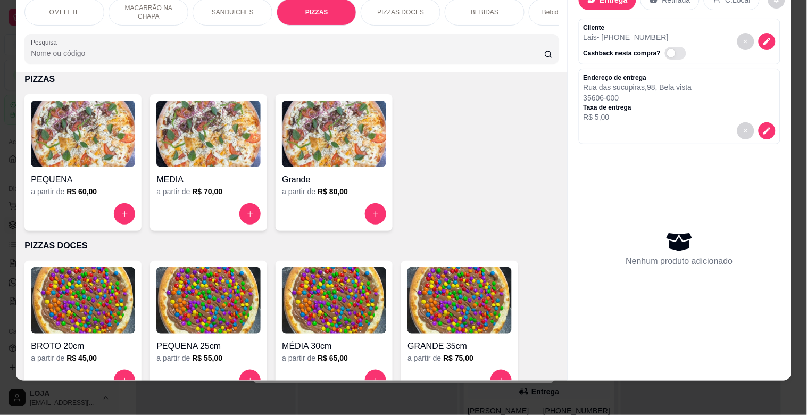
click at [316, 118] on img at bounding box center [334, 134] width 104 height 67
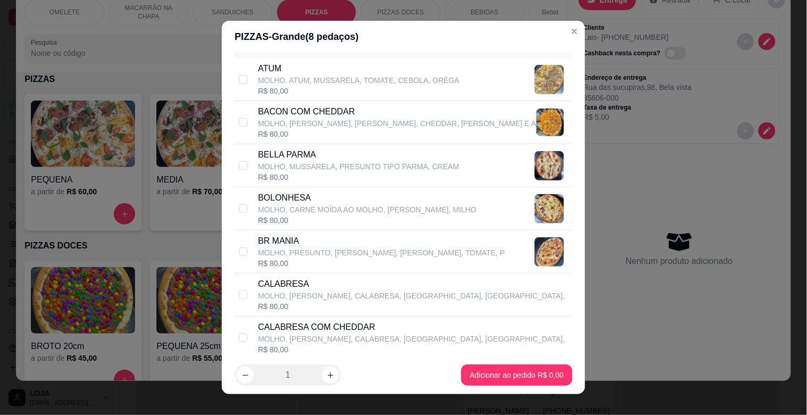
scroll to position [0, 0]
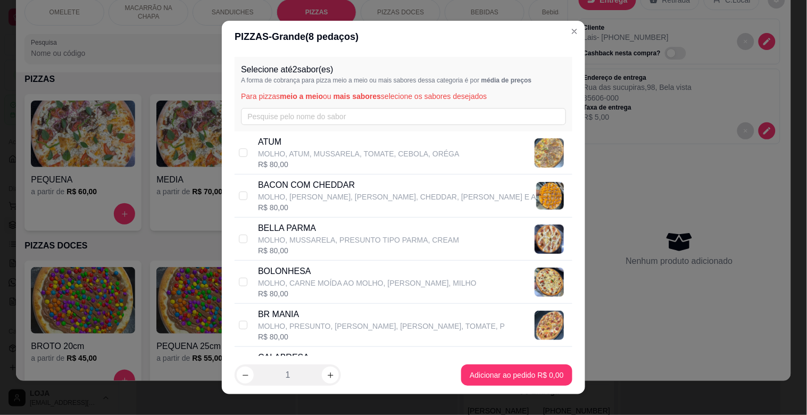
drag, startPoint x: 278, startPoint y: 183, endPoint x: 373, endPoint y: 236, distance: 109.1
click at [278, 183] on p "BACON COM CHEDDAR" at bounding box center [397, 185] width 278 height 13
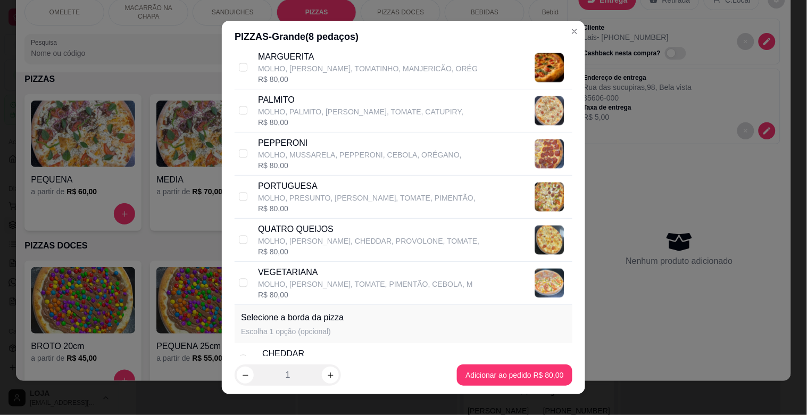
scroll to position [565, 0]
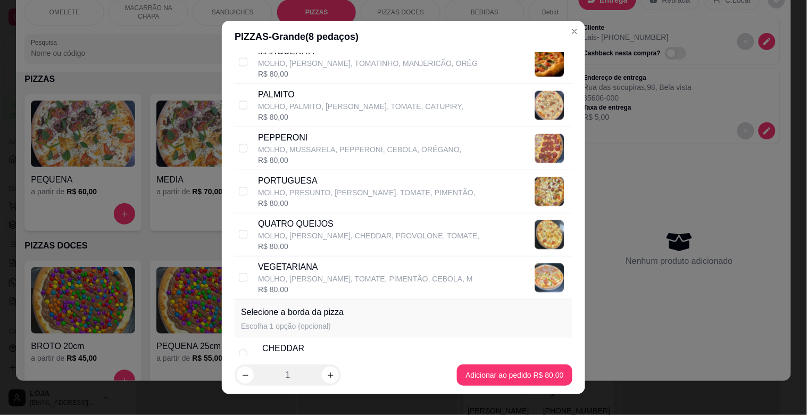
click at [328, 236] on p "MOLHO, [PERSON_NAME], CHEDDAR, PROVOLONE, TOMATE," at bounding box center [368, 235] width 221 height 11
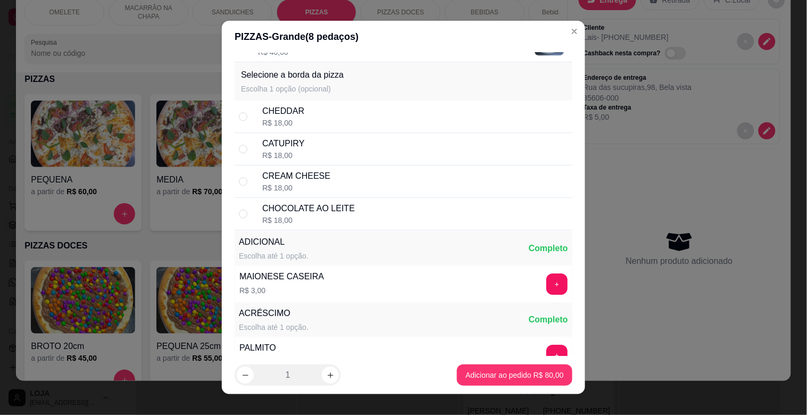
scroll to position [805, 0]
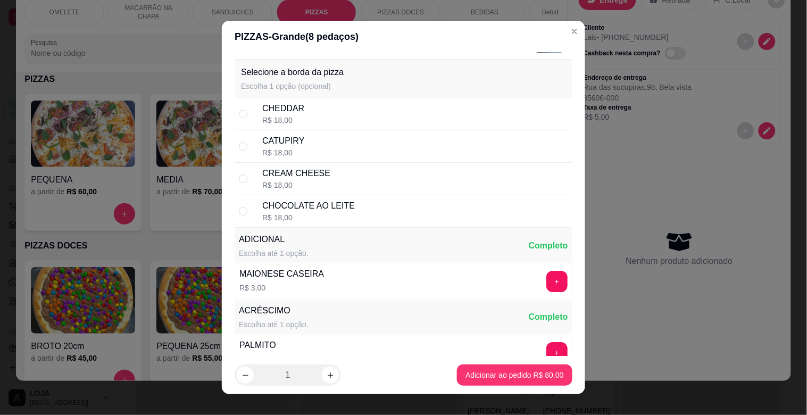
click at [278, 104] on div "CHEDDAR" at bounding box center [283, 108] width 42 height 13
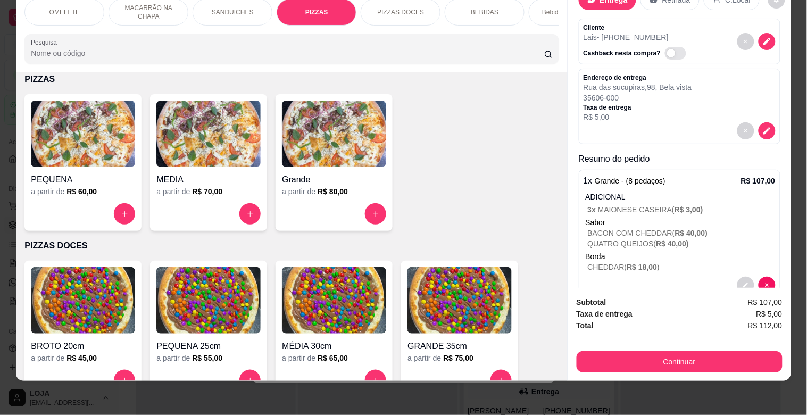
scroll to position [46, 0]
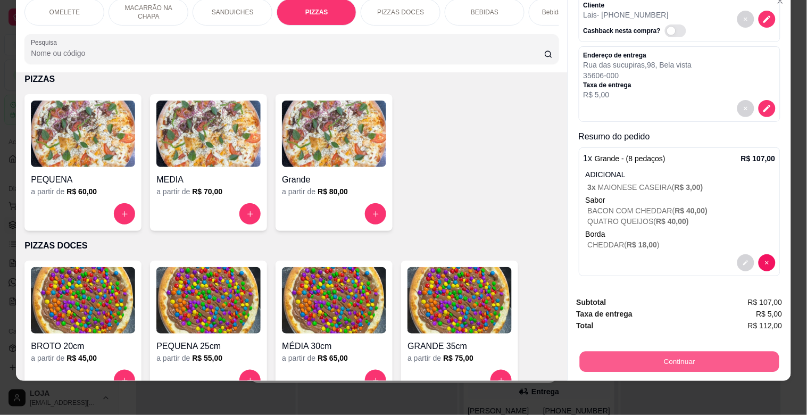
click at [705, 359] on button "Continuar" at bounding box center [680, 361] width 200 height 21
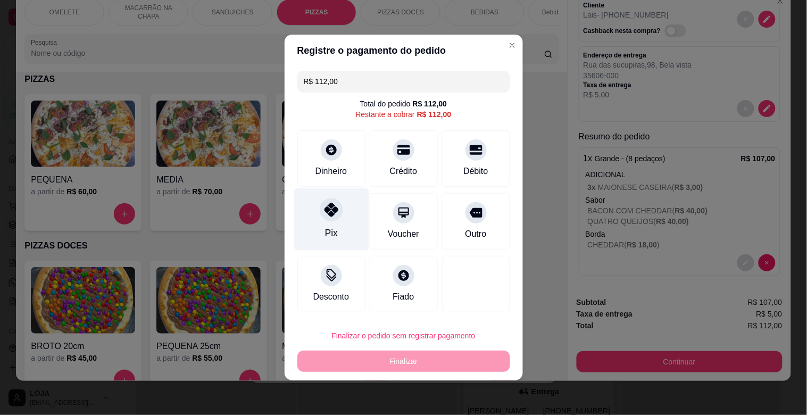
click at [353, 227] on div "Pix" at bounding box center [331, 219] width 75 height 62
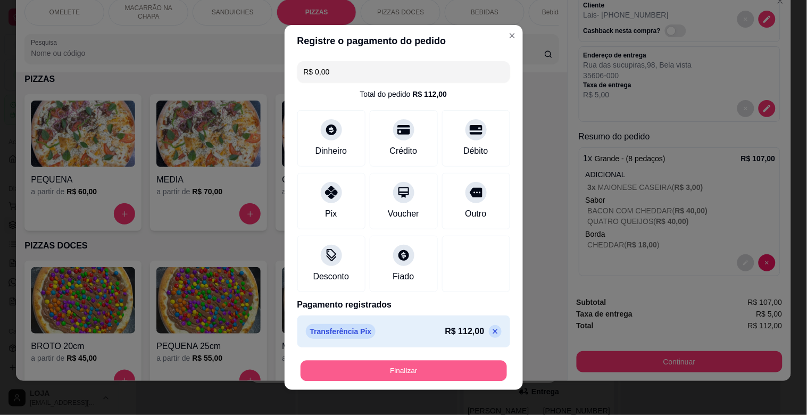
click at [403, 368] on button "Finalizar" at bounding box center [404, 371] width 207 height 21
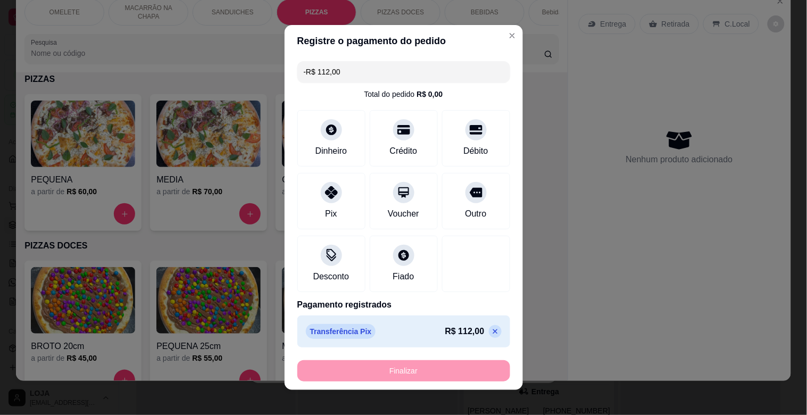
scroll to position [0, 0]
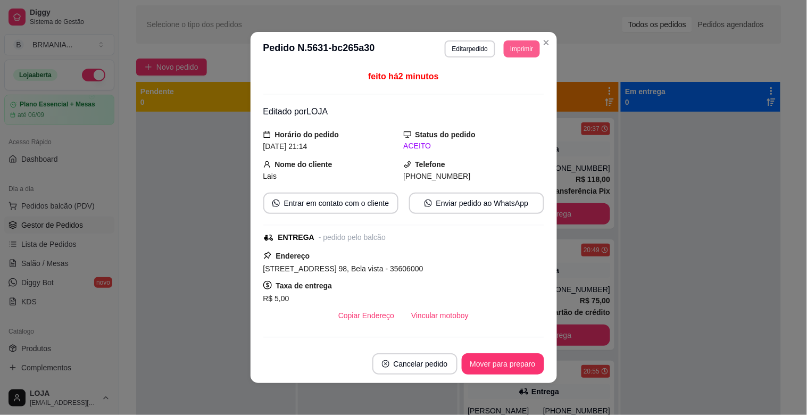
click at [514, 44] on button "Imprimir" at bounding box center [522, 48] width 36 height 17
click at [504, 89] on button "IMPRESSORA" at bounding box center [498, 86] width 77 height 17
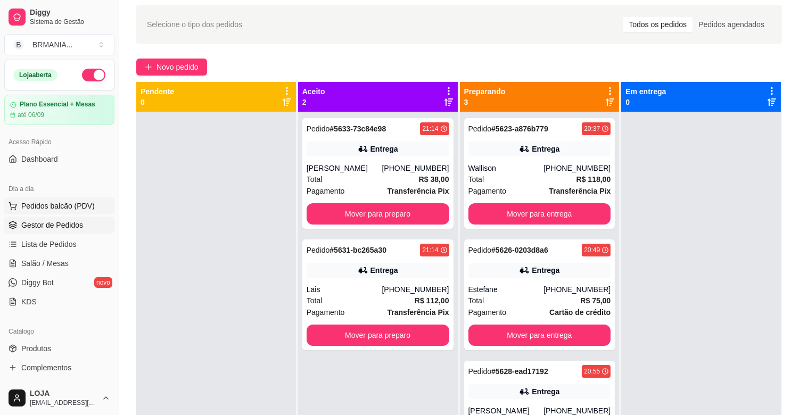
click at [64, 203] on span "Pedidos balcão (PDV)" at bounding box center [57, 206] width 73 height 11
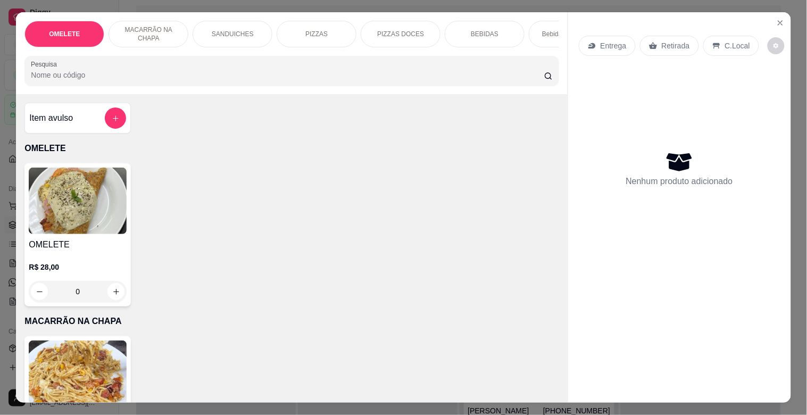
click at [151, 80] on input "Pesquisa" at bounding box center [288, 75] width 514 height 11
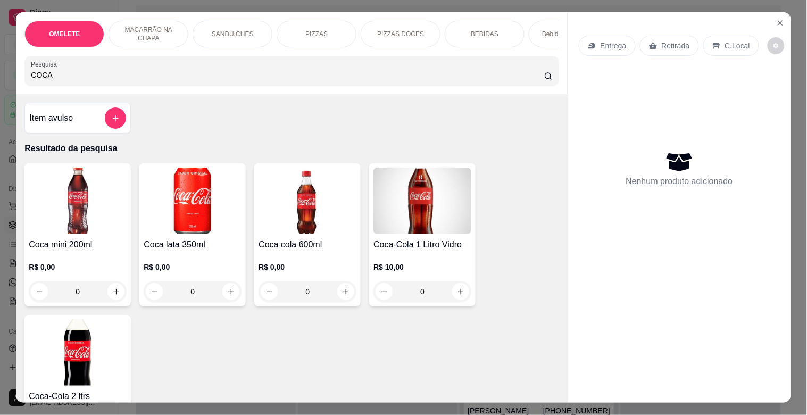
click at [100, 360] on img at bounding box center [78, 352] width 98 height 67
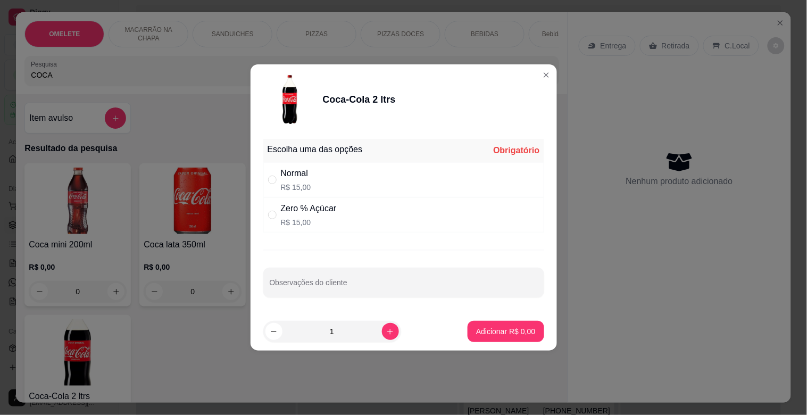
click at [324, 179] on div "Normal R$ 15,00" at bounding box center [403, 179] width 281 height 35
click at [386, 328] on icon "increase-product-quantity" at bounding box center [390, 332] width 8 height 8
click at [386, 332] on icon "increase-product-quantity" at bounding box center [390, 332] width 8 height 8
click at [276, 336] on button "decrease-product-quantity" at bounding box center [274, 331] width 16 height 16
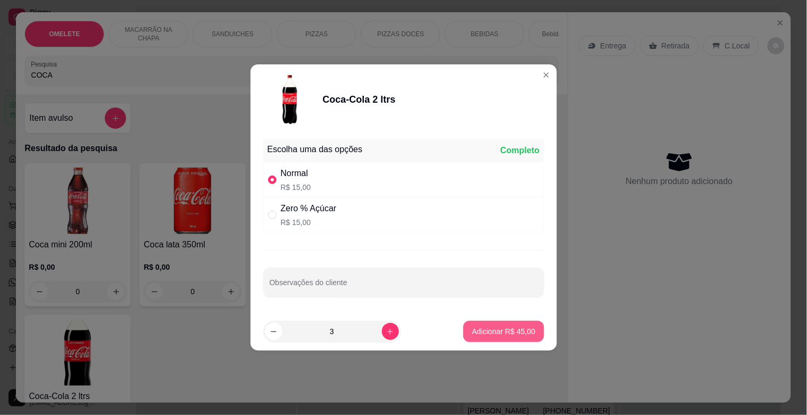
click at [513, 322] on button "Adicionar R$ 45,00" at bounding box center [504, 331] width 80 height 21
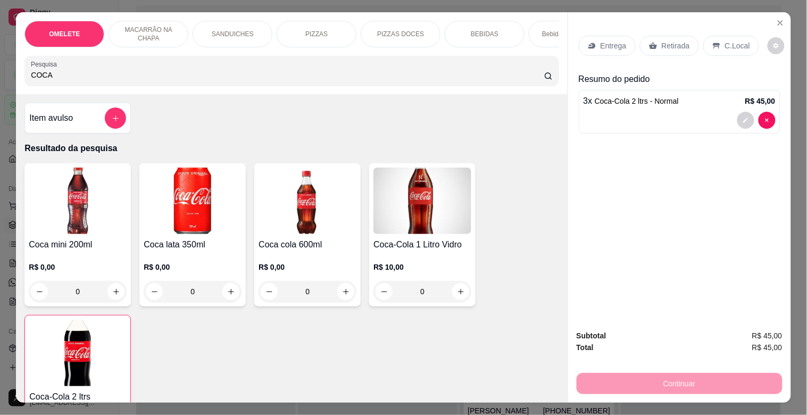
click at [664, 30] on div "Entrega Retirada C.Local" at bounding box center [680, 45] width 202 height 37
click at [664, 46] on p "Retirada" at bounding box center [676, 45] width 28 height 11
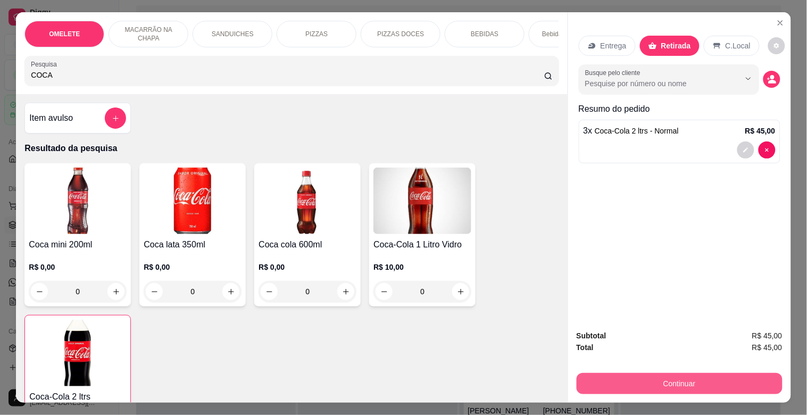
click at [694, 373] on button "Continuar" at bounding box center [680, 383] width 206 height 21
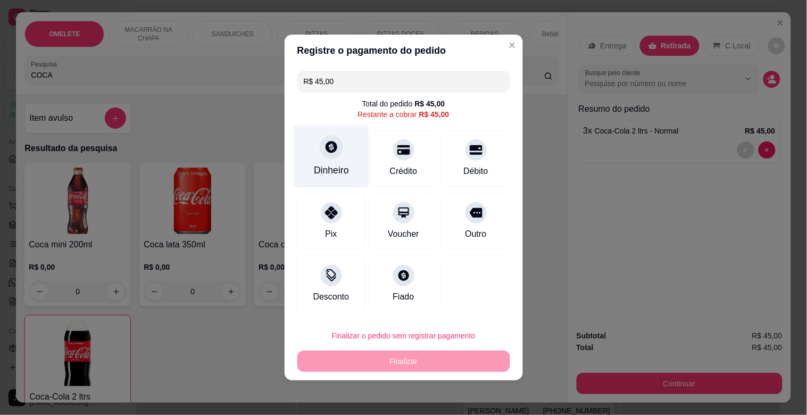
click at [353, 169] on div "Dinheiro" at bounding box center [331, 157] width 75 height 62
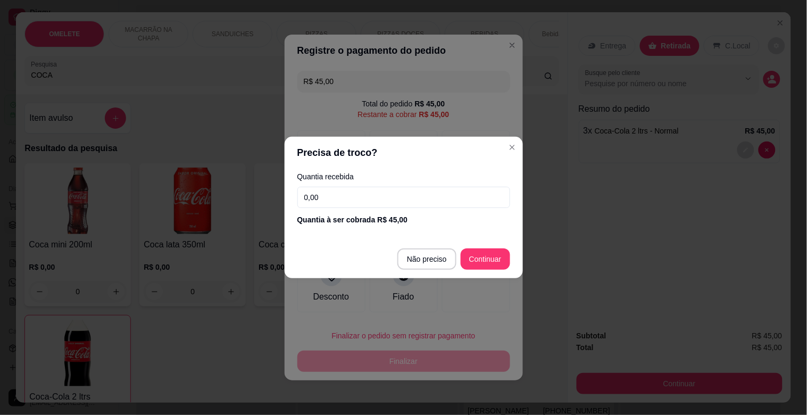
click at [350, 189] on input "0,00" at bounding box center [404, 197] width 213 height 21
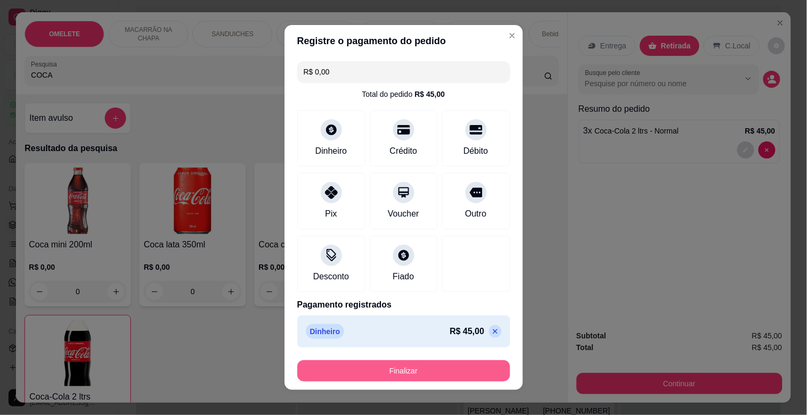
click at [418, 378] on button "Finalizar" at bounding box center [404, 370] width 213 height 21
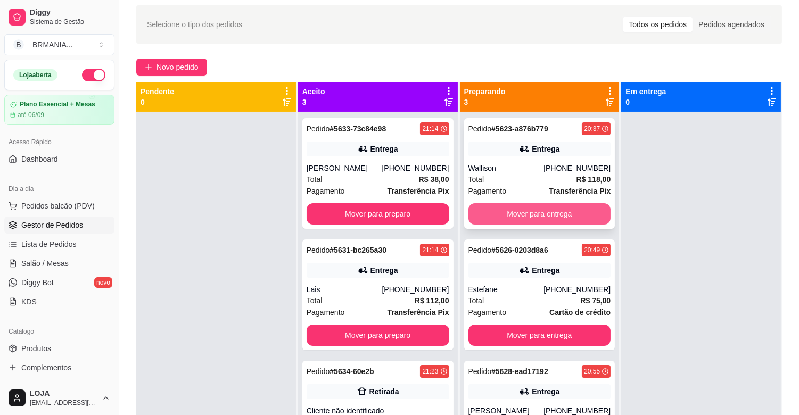
click at [545, 210] on button "Mover para entrega" at bounding box center [539, 213] width 143 height 21
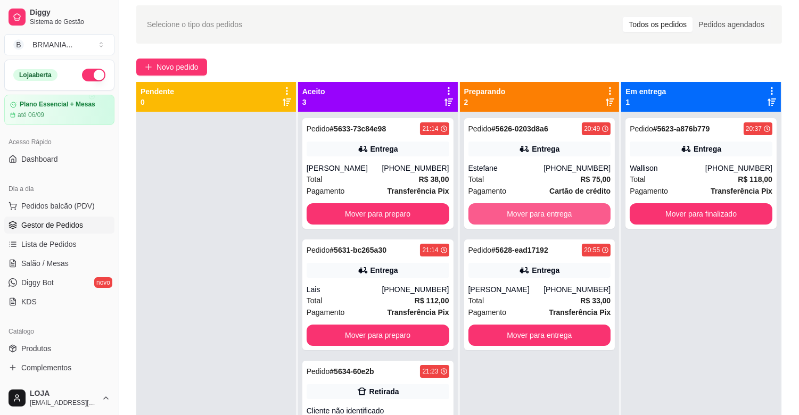
click at [545, 210] on button "Mover para entrega" at bounding box center [539, 213] width 143 height 21
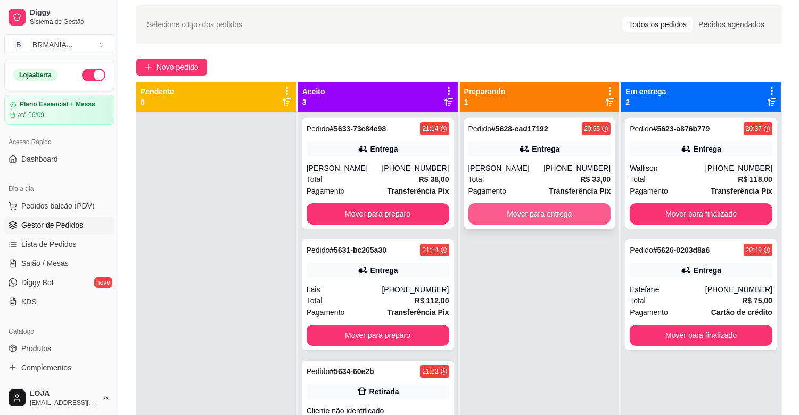
click at [541, 225] on button "Mover para entrega" at bounding box center [539, 213] width 143 height 21
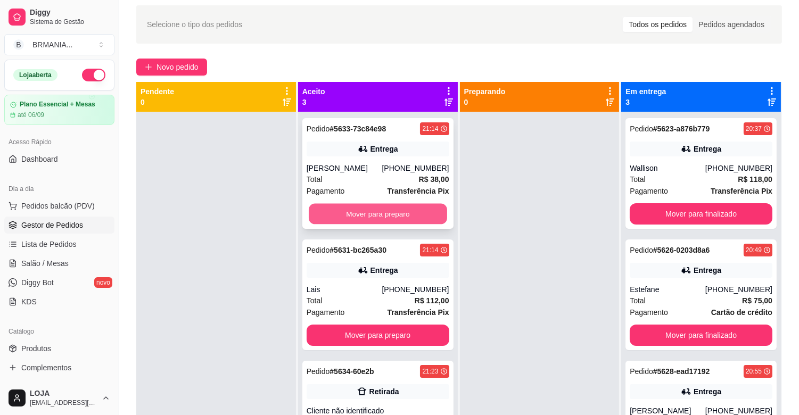
click at [382, 208] on button "Mover para preparo" at bounding box center [378, 214] width 138 height 21
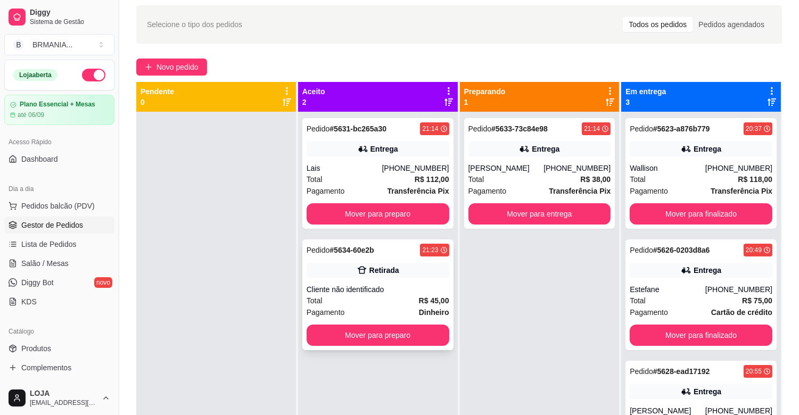
click at [369, 284] on div "Cliente não identificado" at bounding box center [378, 289] width 143 height 11
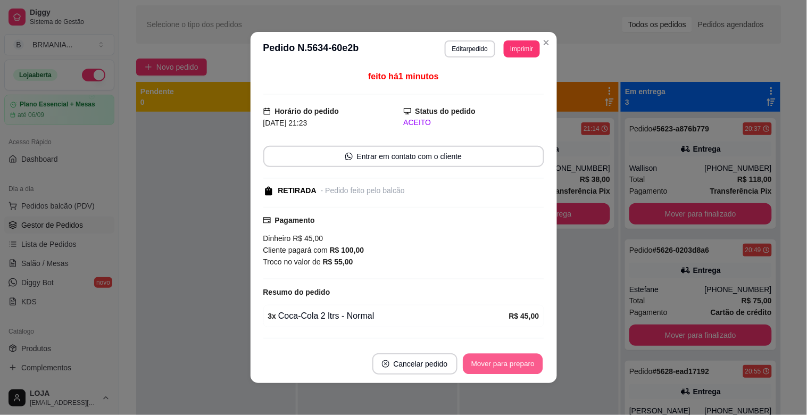
click at [502, 357] on button "Mover para preparo" at bounding box center [503, 364] width 80 height 21
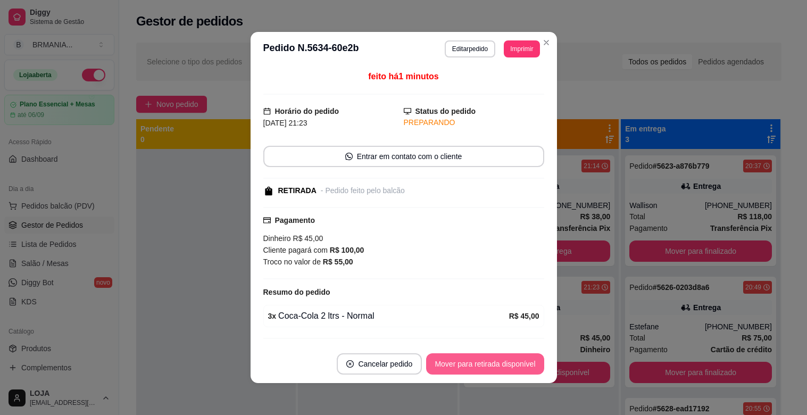
scroll to position [37, 0]
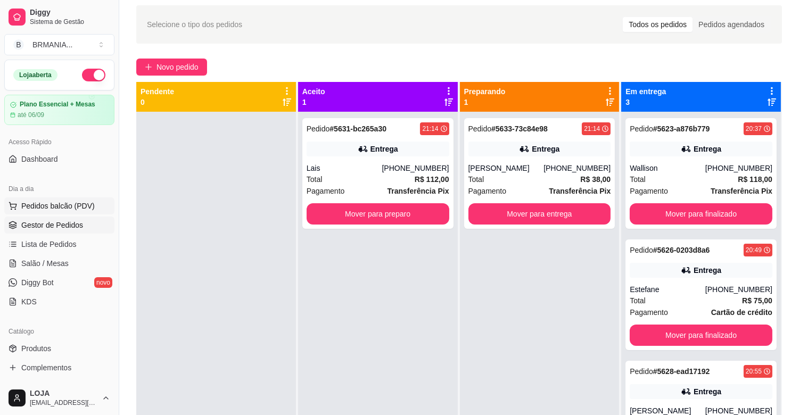
click at [50, 203] on span "Pedidos balcão (PDV)" at bounding box center [57, 206] width 73 height 11
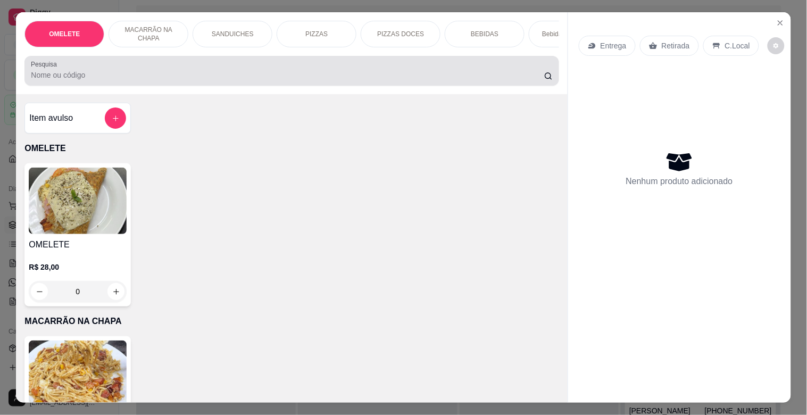
click at [171, 81] on div at bounding box center [292, 70] width 522 height 21
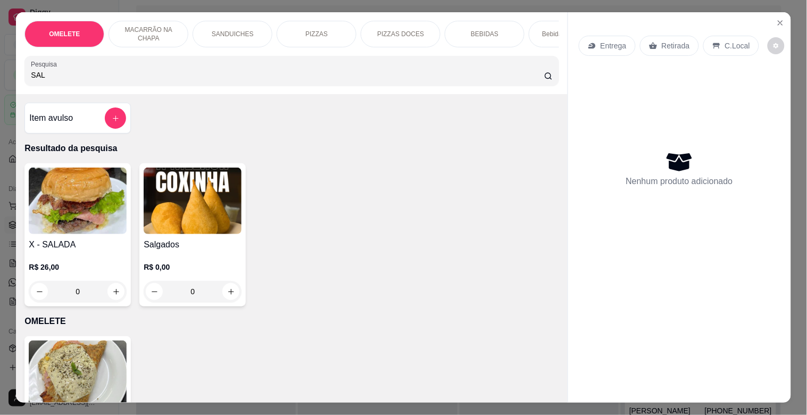
type input "SAL"
click at [86, 210] on img at bounding box center [78, 201] width 98 height 67
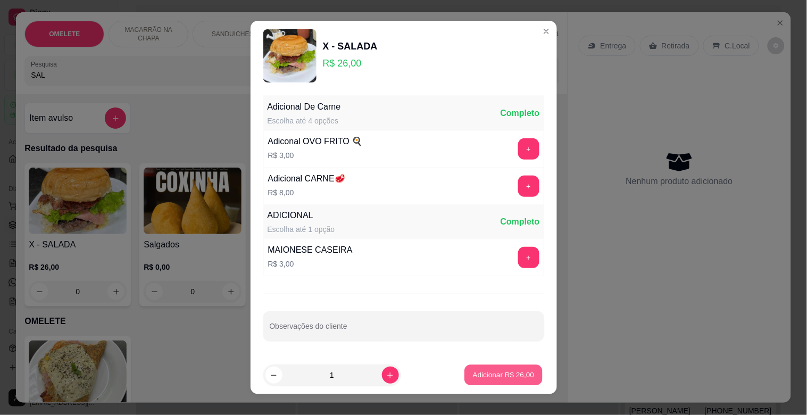
click at [492, 375] on p "Adicionar R$ 26,00" at bounding box center [504, 375] width 62 height 10
type input "1"
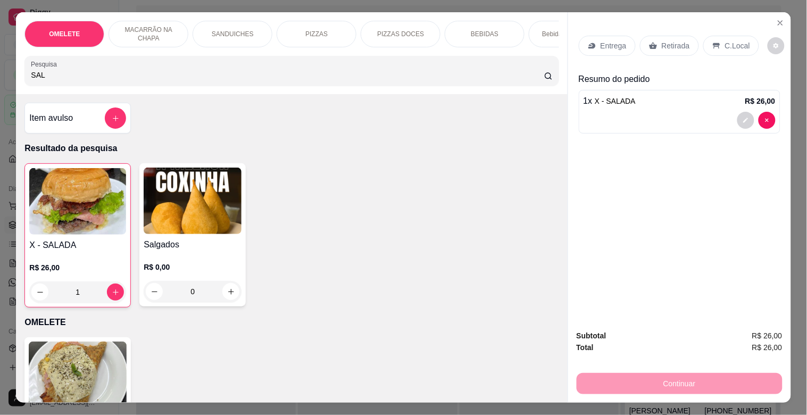
drag, startPoint x: 45, startPoint y: 81, endPoint x: 0, endPoint y: 86, distance: 45.0
click at [0, 81] on div "OMELETE MACARRÃO NA CHAPA SANDUICHES PIZZAS PIZZAS DOCES BEBIDAS Bebidas Alcoól…" at bounding box center [403, 207] width 807 height 415
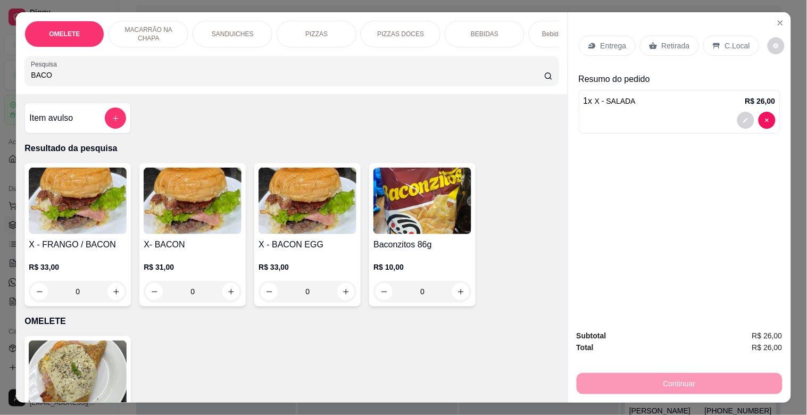
type input "BACO"
click at [169, 269] on p "R$ 31,00" at bounding box center [193, 267] width 98 height 11
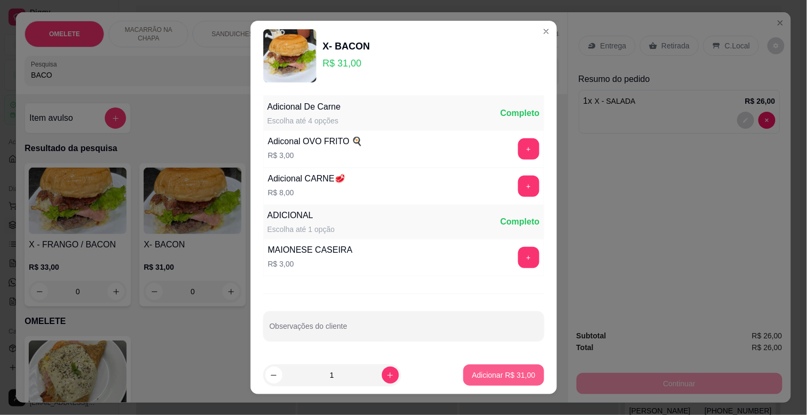
click at [496, 373] on p "Adicionar R$ 31,00" at bounding box center [503, 375] width 63 height 11
type input "1"
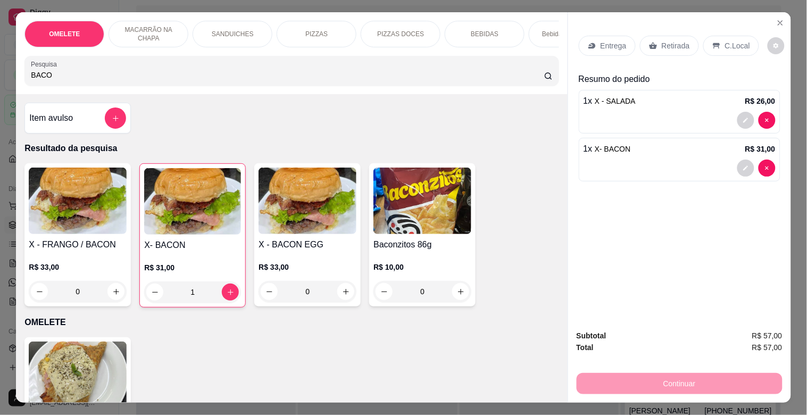
drag, startPoint x: 55, startPoint y: 82, endPoint x: 0, endPoint y: 80, distance: 55.4
click at [5, 80] on div "OMELETE MACARRÃO NA CHAPA SANDUICHES PIZZAS PIZZAS DOCES BEBIDAS Bebidas Alcoól…" at bounding box center [403, 207] width 807 height 415
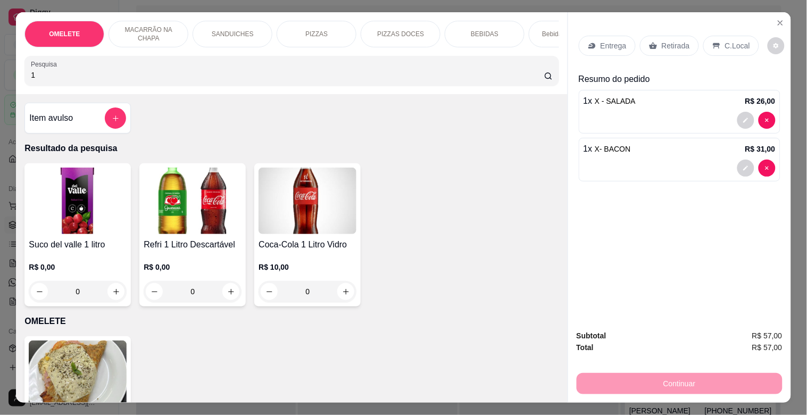
type input "1"
click at [179, 234] on img at bounding box center [193, 201] width 98 height 67
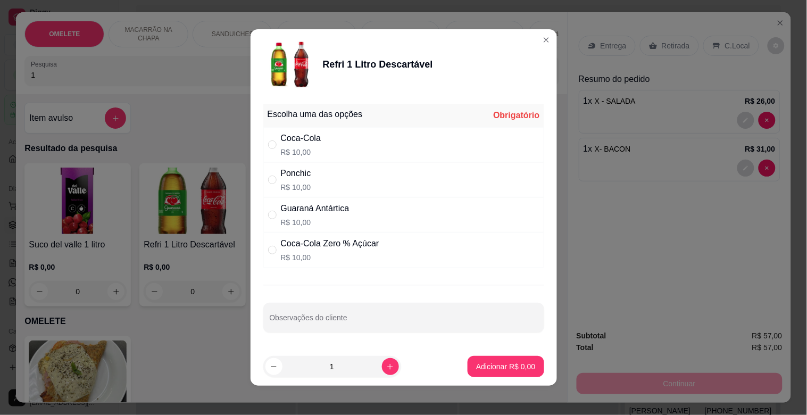
click at [312, 216] on div "Guaraná Antártica R$ 10,00" at bounding box center [315, 215] width 69 height 26
radio input "true"
click at [507, 363] on p "Adicionar R$ 10,00" at bounding box center [503, 366] width 63 height 11
type input "1"
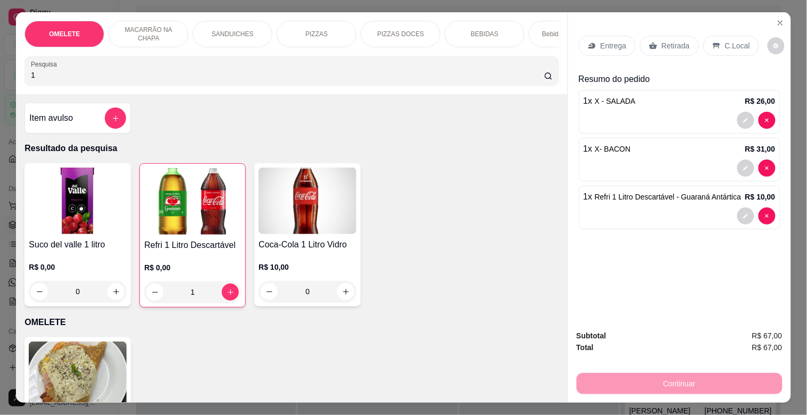
drag, startPoint x: 40, startPoint y: 77, endPoint x: 0, endPoint y: 82, distance: 40.8
click at [0, 82] on div "OMELETE MACARRÃO NA CHAPA SANDUICHES PIZZAS PIZZAS DOCES BEBIDAS Bebidas Alcoól…" at bounding box center [403, 207] width 807 height 415
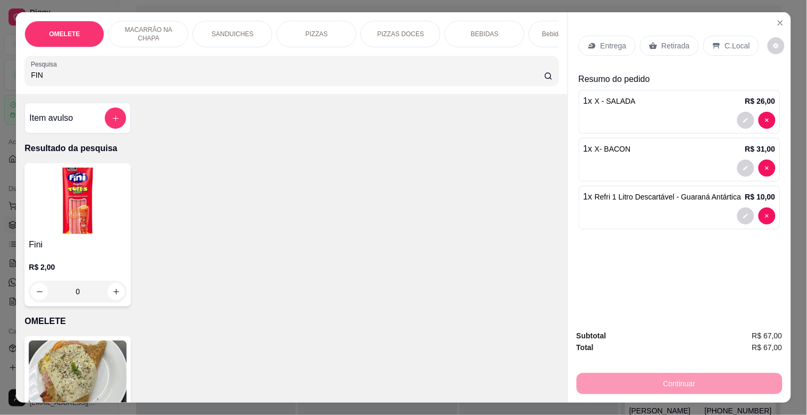
type input "FIN"
click at [49, 232] on img at bounding box center [78, 201] width 98 height 67
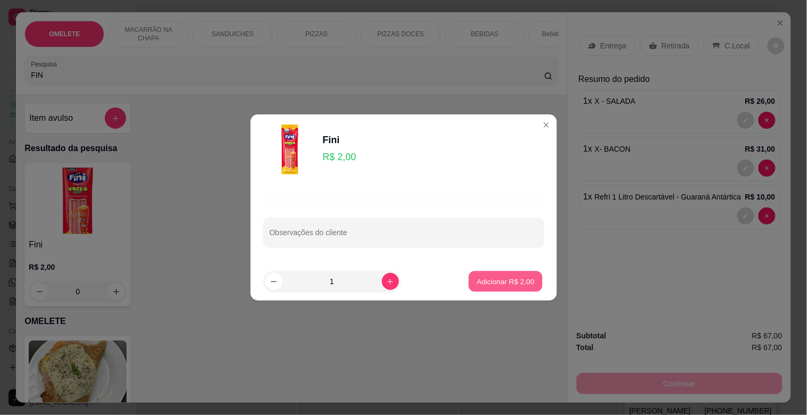
click at [493, 284] on p "Adicionar R$ 2,00" at bounding box center [505, 281] width 57 height 10
type input "1"
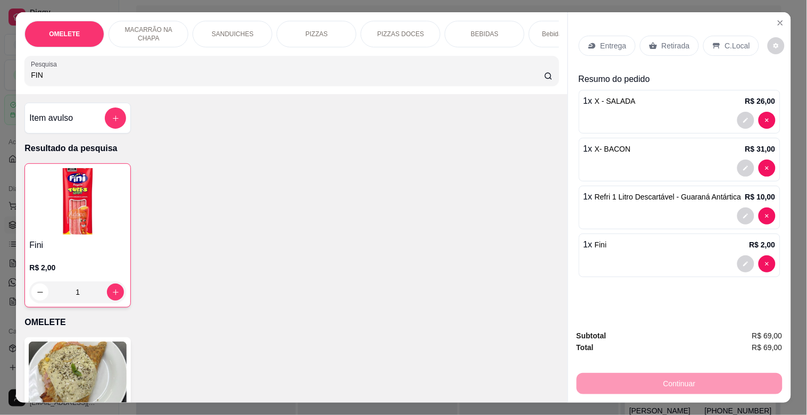
click at [745, 38] on div "C.Local" at bounding box center [732, 46] width 56 height 20
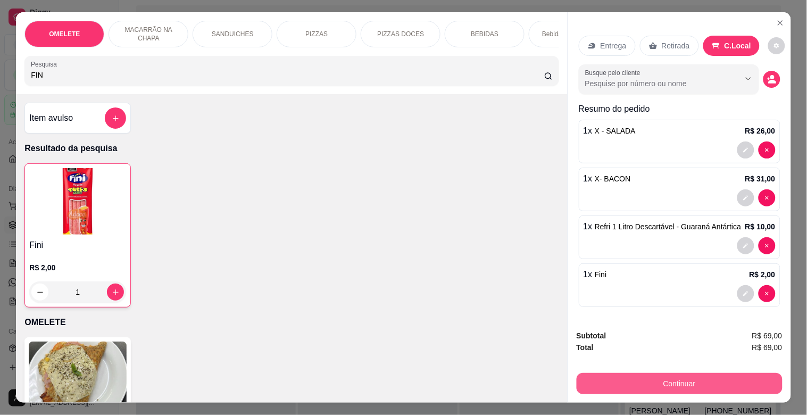
click at [686, 378] on button "Continuar" at bounding box center [680, 383] width 206 height 21
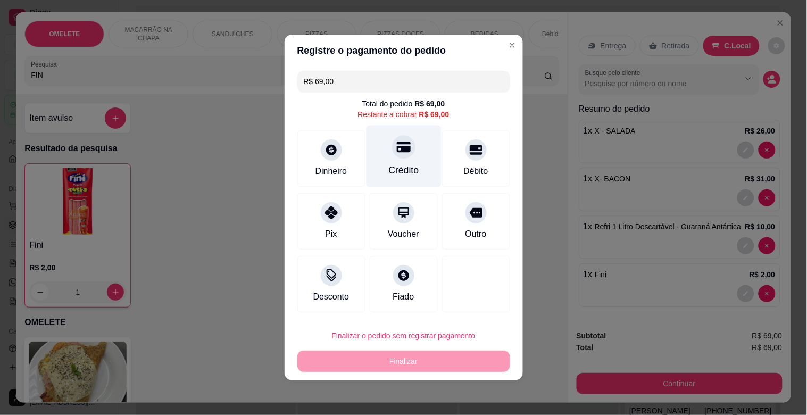
click at [399, 163] on div "Crédito" at bounding box center [404, 170] width 30 height 14
type input "R$ 0,00"
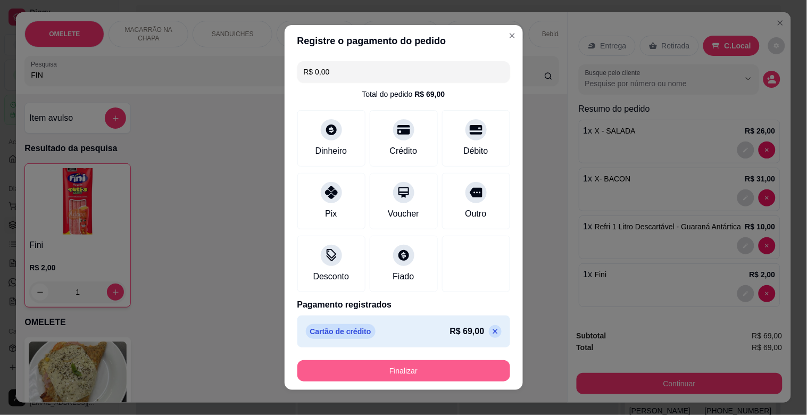
click at [408, 373] on button "Finalizar" at bounding box center [404, 370] width 213 height 21
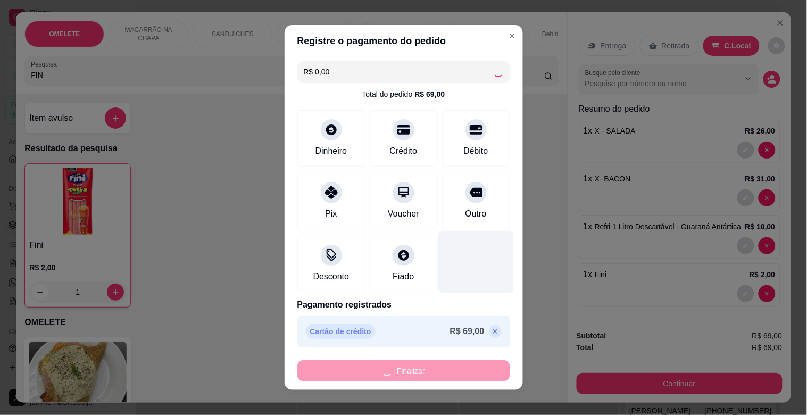
type input "0"
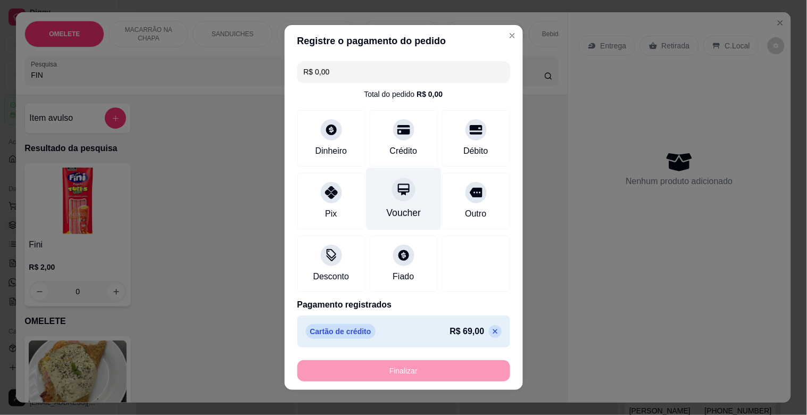
type input "-R$ 69,00"
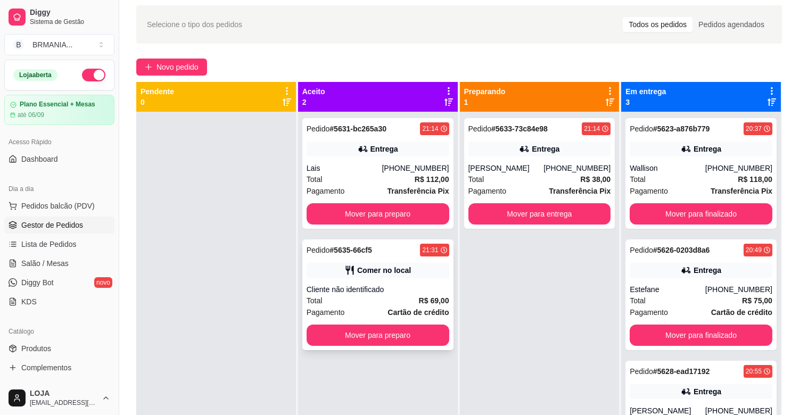
click at [360, 283] on div "Pedido # 5635-66cf5 21:31 Comer no local Cliente não identificado Total R$ 69,0…" at bounding box center [377, 295] width 151 height 111
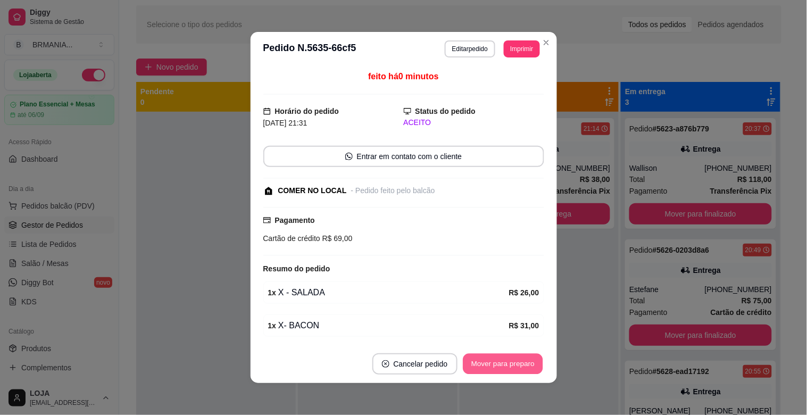
click at [495, 365] on button "Mover para preparo" at bounding box center [503, 364] width 80 height 21
click at [495, 365] on button "Mover para preparo" at bounding box center [503, 363] width 82 height 21
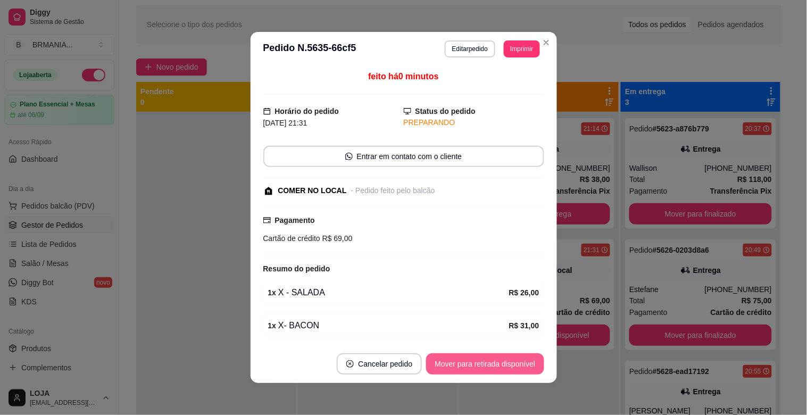
click at [494, 366] on button "Mover para retirada disponível" at bounding box center [485, 363] width 118 height 21
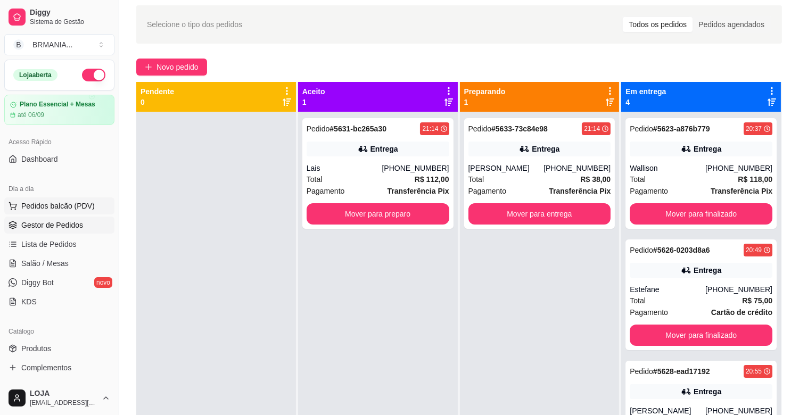
click at [60, 212] on button "Pedidos balcão (PDV)" at bounding box center [59, 205] width 110 height 17
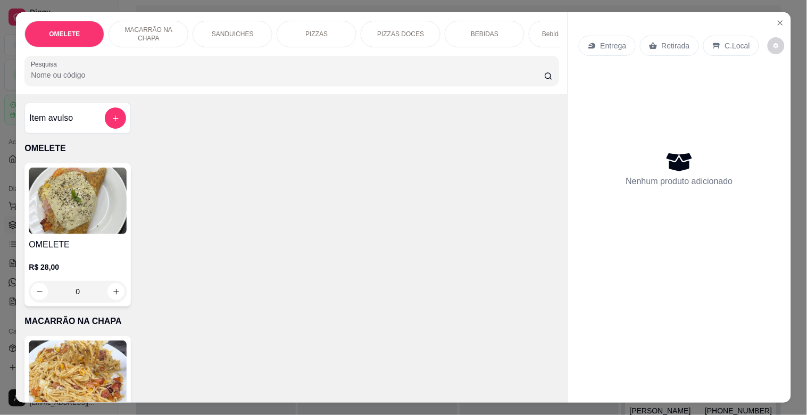
click at [322, 30] on p "PIZZAS" at bounding box center [317, 34] width 22 height 9
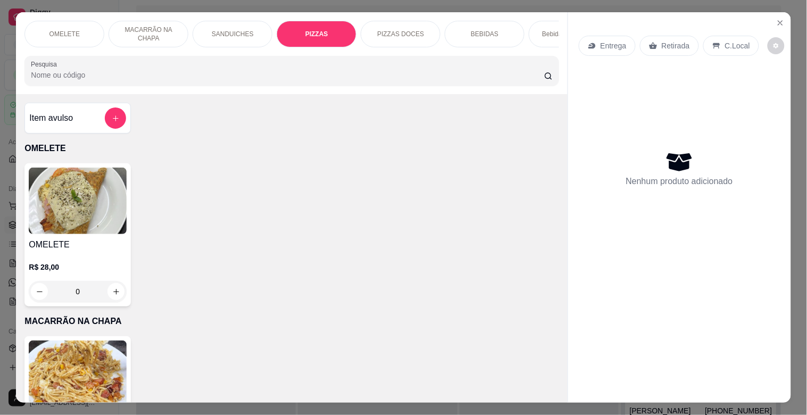
scroll to position [26, 0]
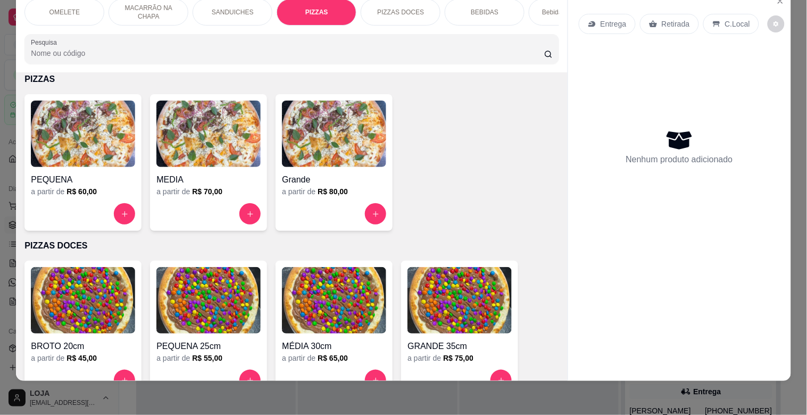
click at [228, 137] on img at bounding box center [208, 134] width 104 height 67
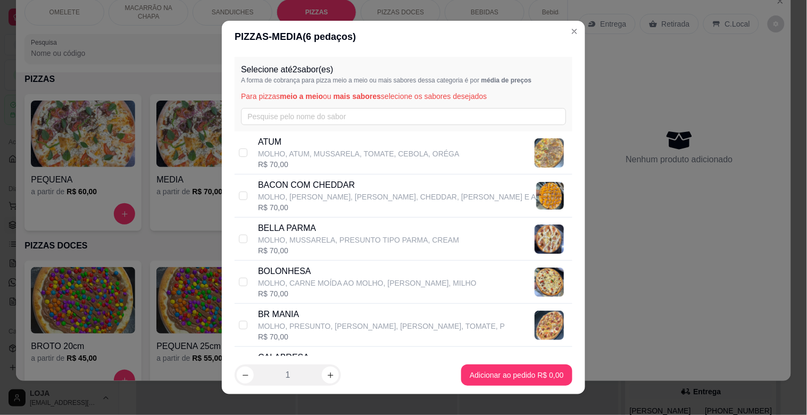
click at [287, 314] on p "BR MANIA" at bounding box center [381, 314] width 247 height 13
drag, startPoint x: 240, startPoint y: 321, endPoint x: 258, endPoint y: 325, distance: 18.5
click at [240, 320] on label at bounding box center [243, 325] width 9 height 12
checkbox input "true"
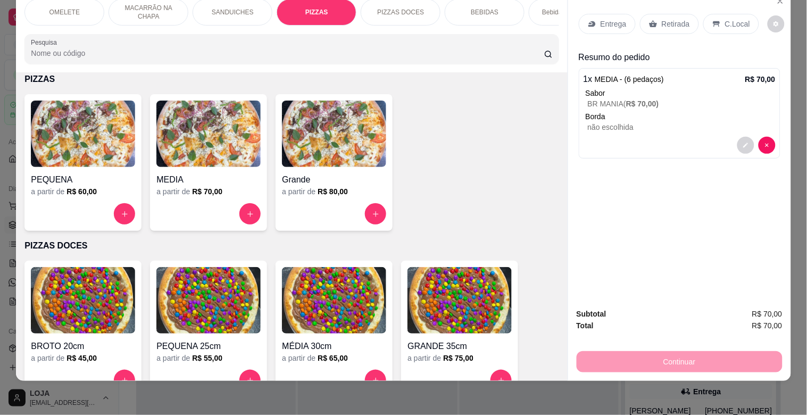
click at [610, 19] on p "Entrega" at bounding box center [614, 24] width 26 height 11
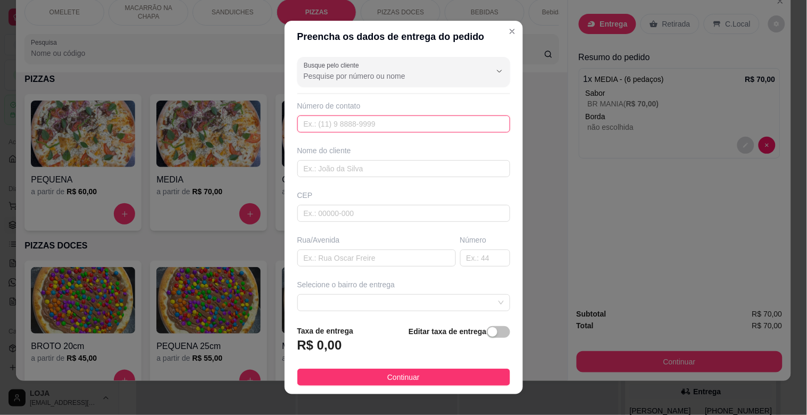
click at [449, 124] on input "text" at bounding box center [404, 123] width 213 height 17
type input "(37) 99998-1304"
click at [462, 166] on input "text" at bounding box center [404, 168] width 213 height 17
type input "SOPHIA"
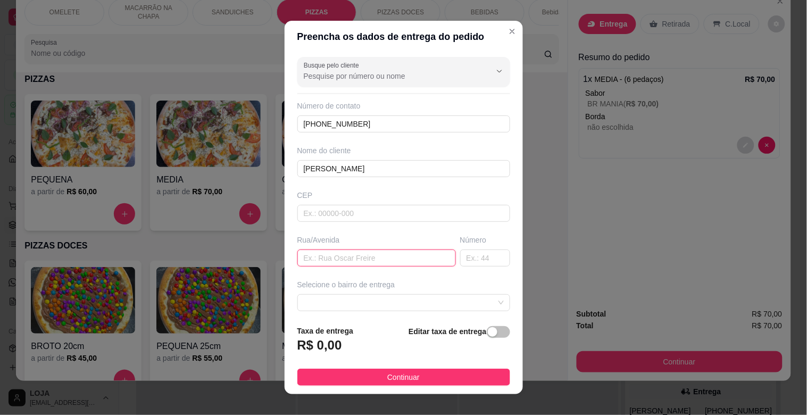
click at [421, 257] on input "text" at bounding box center [377, 258] width 159 height 17
type input "RUA RIO NEGRO"
click at [460, 265] on input "text" at bounding box center [485, 258] width 50 height 17
click at [487, 298] on div at bounding box center [404, 302] width 213 height 17
type input "551"
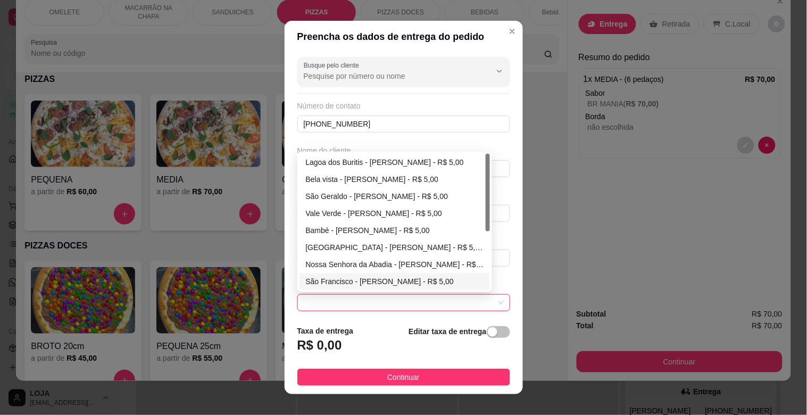
click at [444, 279] on div "São Francisco - Martinho Campos - R$ 5,00" at bounding box center [395, 282] width 178 height 12
type input "[PERSON_NAME]"
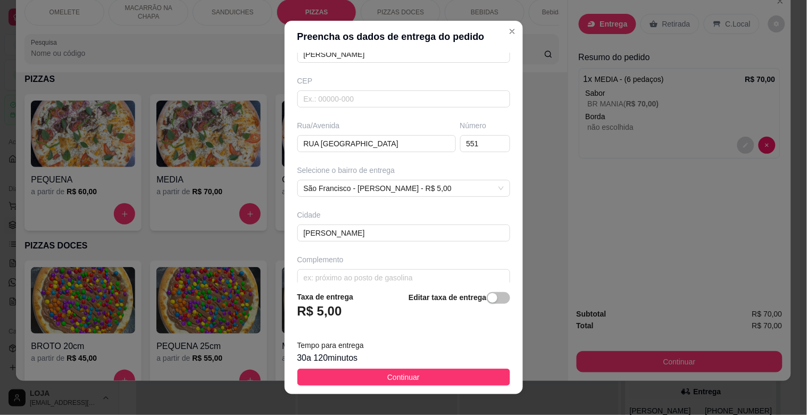
scroll to position [129, 0]
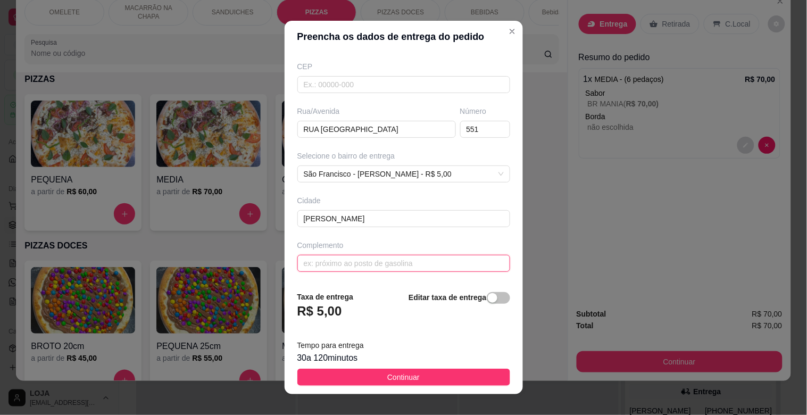
click at [449, 263] on input "text" at bounding box center [404, 263] width 213 height 17
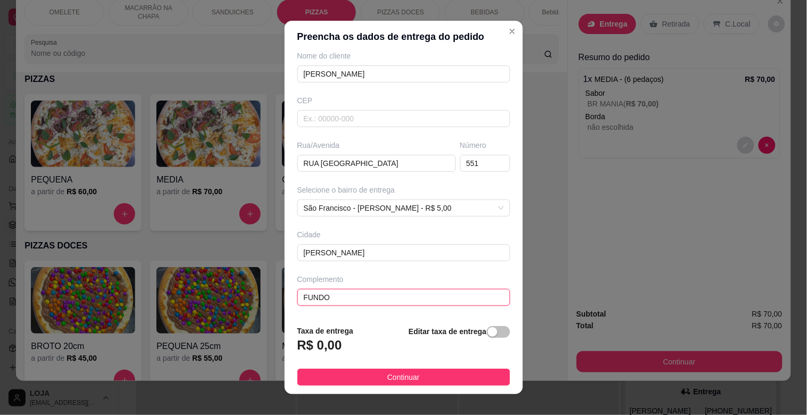
type input "FUNDOS"
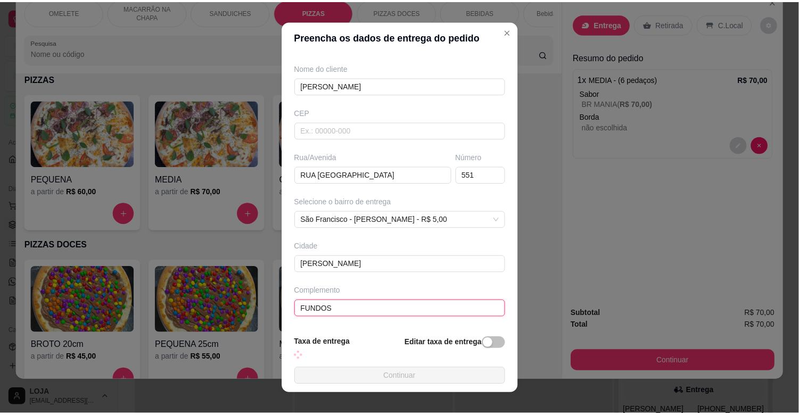
scroll to position [129, 0]
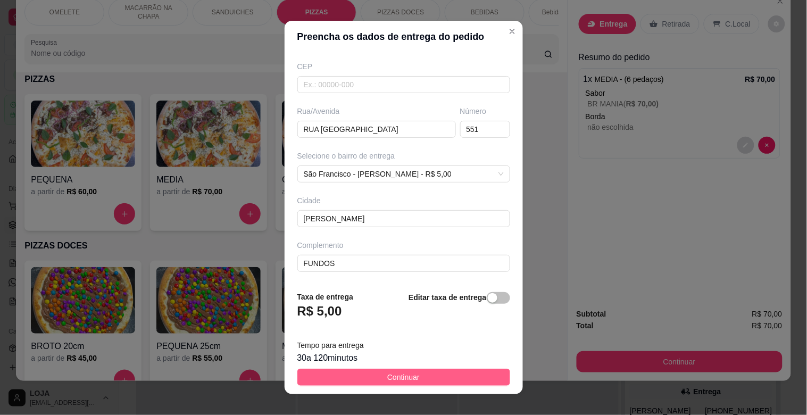
click at [422, 377] on button "Continuar" at bounding box center [404, 377] width 213 height 17
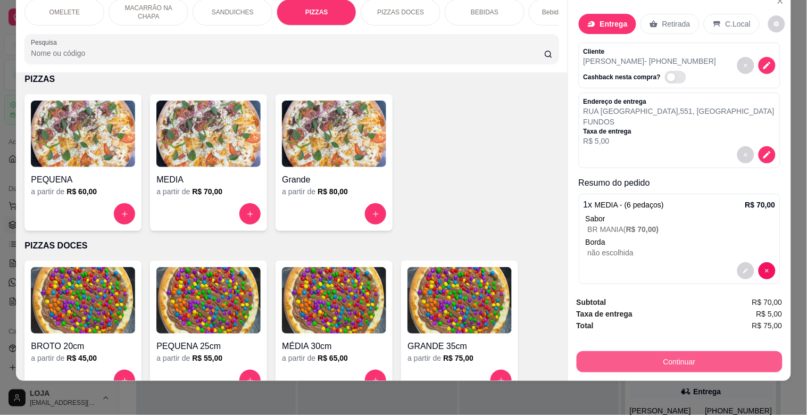
click at [664, 351] on button "Continuar" at bounding box center [680, 361] width 206 height 21
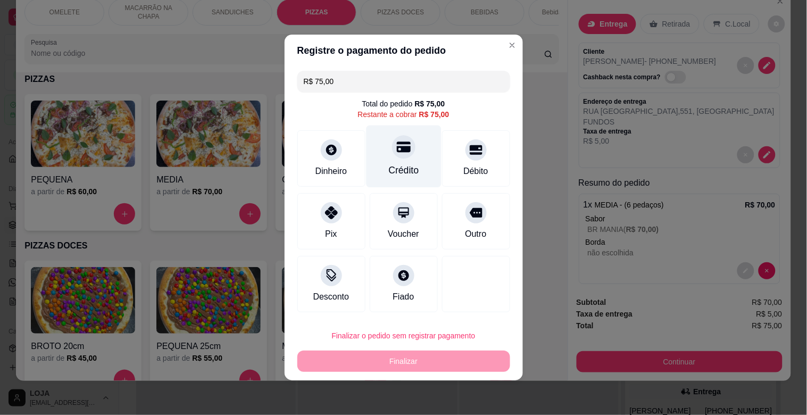
click at [403, 158] on div "Crédito" at bounding box center [403, 157] width 75 height 62
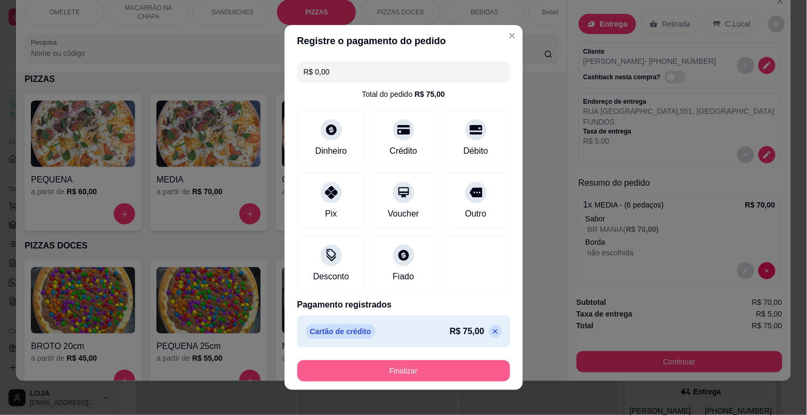
click at [397, 374] on button "Finalizar" at bounding box center [404, 370] width 213 height 21
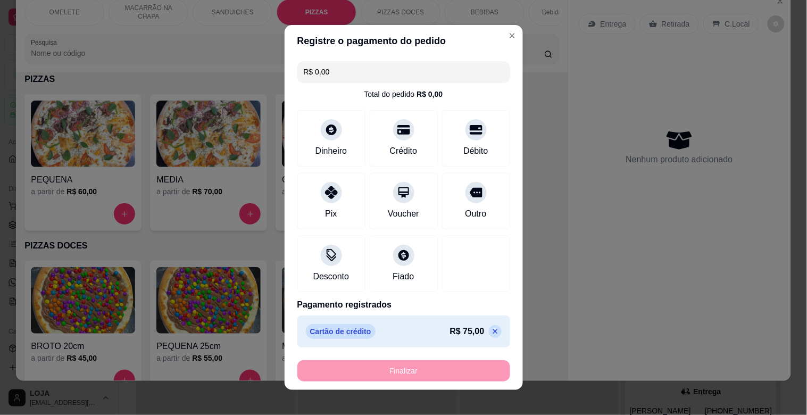
type input "-R$ 75,00"
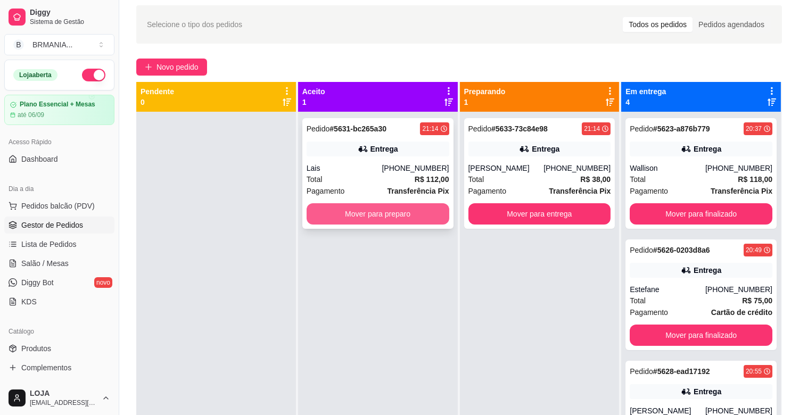
click at [391, 214] on button "Mover para preparo" at bounding box center [378, 213] width 143 height 21
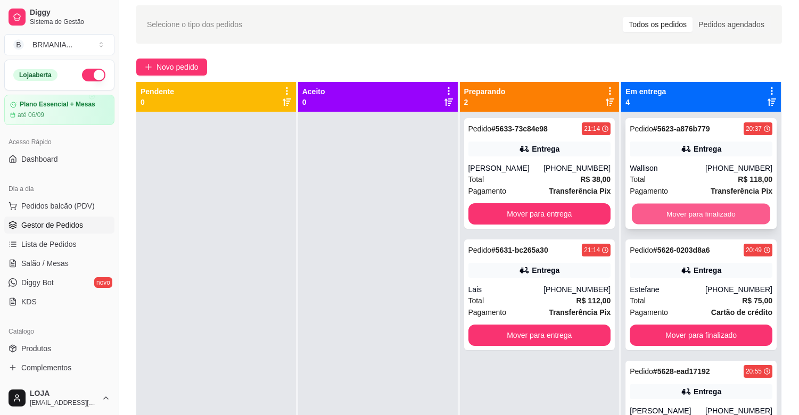
click at [714, 214] on button "Mover para finalizado" at bounding box center [701, 214] width 138 height 21
click at [714, 214] on button "Mover para finalizado" at bounding box center [701, 213] width 143 height 21
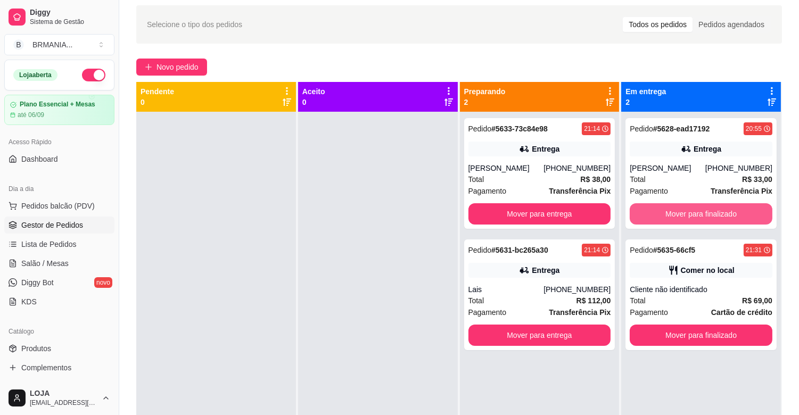
click at [714, 214] on button "Mover para finalizado" at bounding box center [701, 213] width 143 height 21
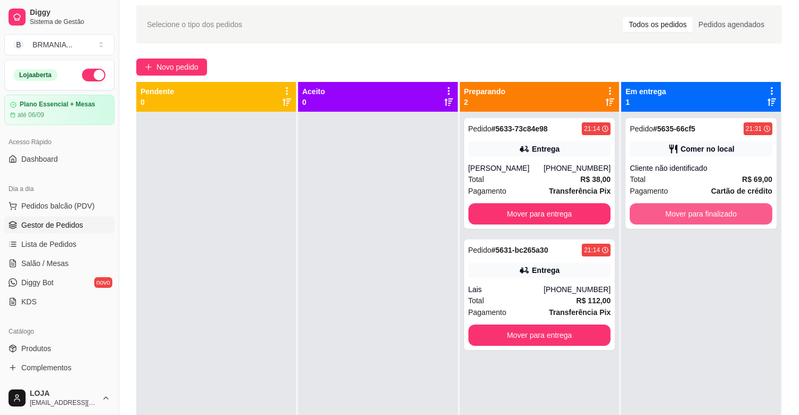
click at [714, 214] on button "Mover para finalizado" at bounding box center [701, 213] width 143 height 21
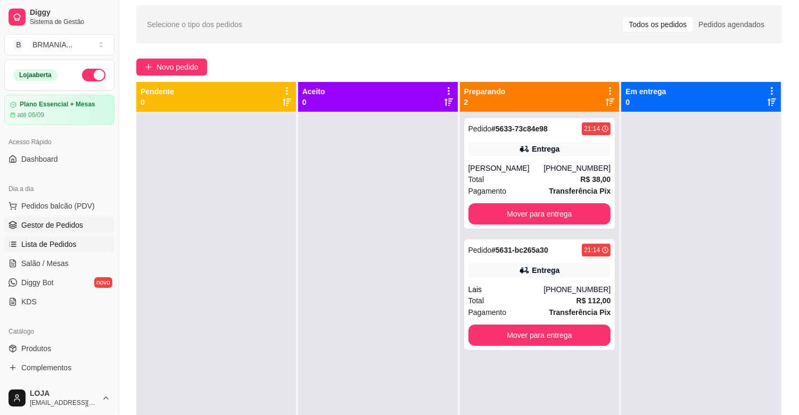
click at [63, 240] on span "Lista de Pedidos" at bounding box center [48, 244] width 55 height 11
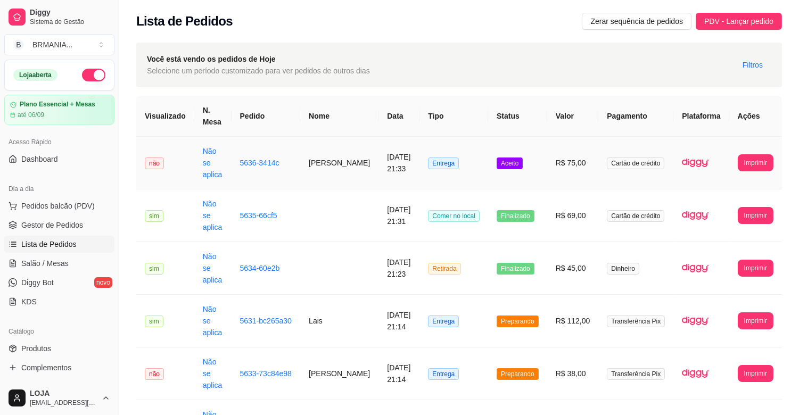
click at [274, 172] on td "5636-3414c" at bounding box center [266, 163] width 69 height 53
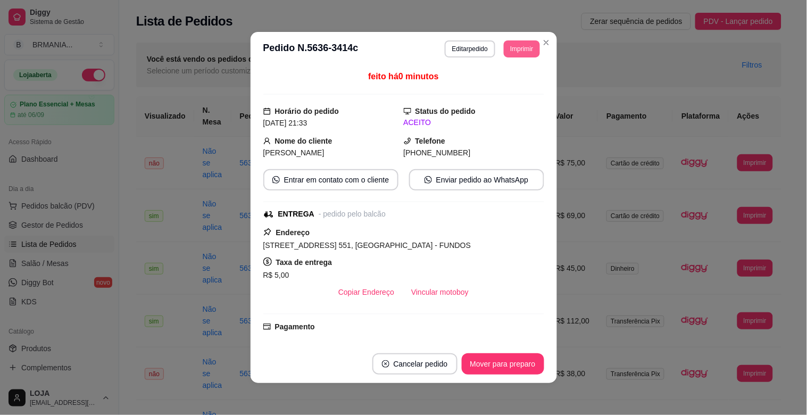
click at [512, 55] on button "Imprimir" at bounding box center [522, 48] width 36 height 17
click at [511, 89] on button "IMPRESSORA" at bounding box center [498, 86] width 75 height 16
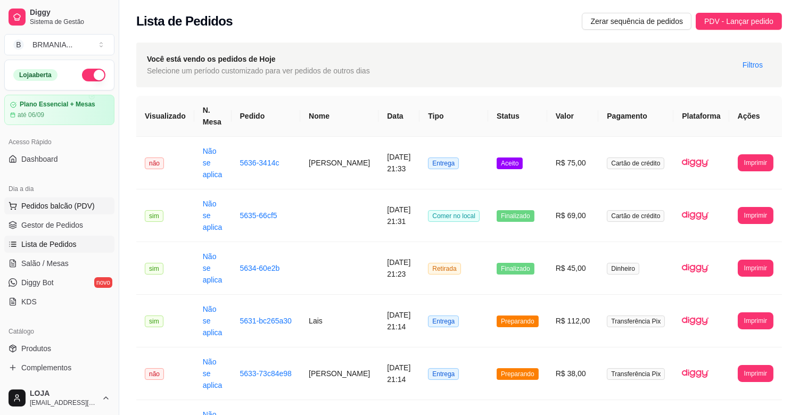
click at [47, 200] on button "Pedidos balcão (PDV)" at bounding box center [59, 205] width 110 height 17
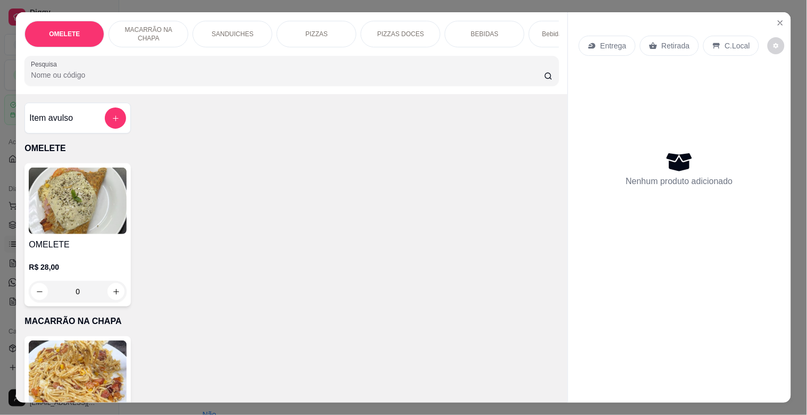
click at [547, 30] on p "Bebidas Alcoólicas" at bounding box center [568, 34] width 53 height 9
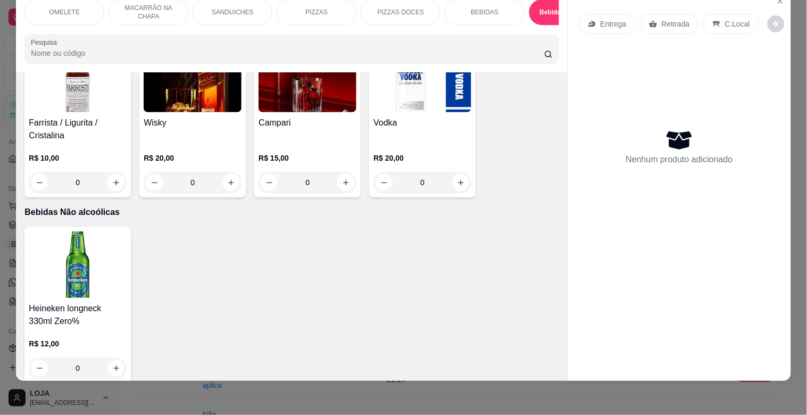
scroll to position [2761, 0]
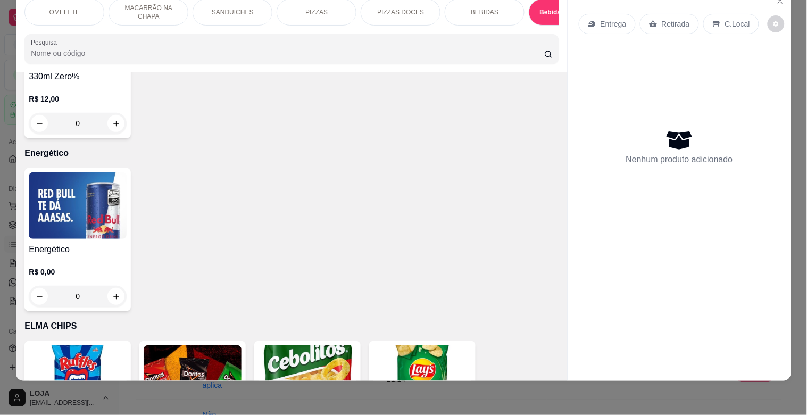
click at [105, 203] on img at bounding box center [78, 205] width 98 height 67
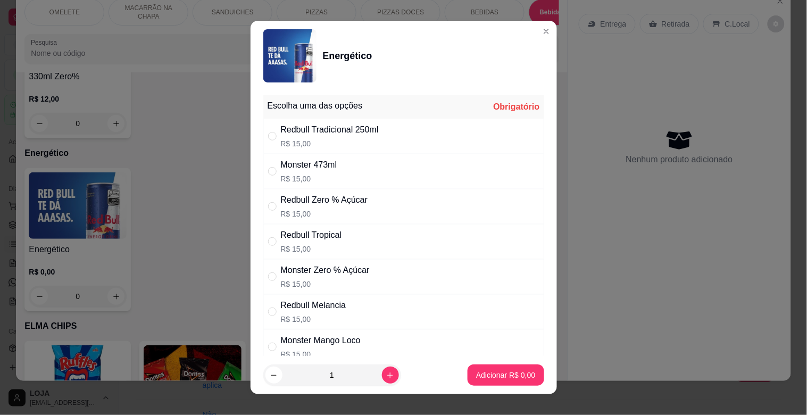
drag, startPoint x: 314, startPoint y: 134, endPoint x: 378, endPoint y: 209, distance: 99.0
click at [315, 134] on div "Redbull Tradicional 250ml" at bounding box center [330, 129] width 98 height 13
radio input "true"
click at [487, 378] on p "Adicionar R$ 15,00" at bounding box center [503, 375] width 63 height 11
type input "1"
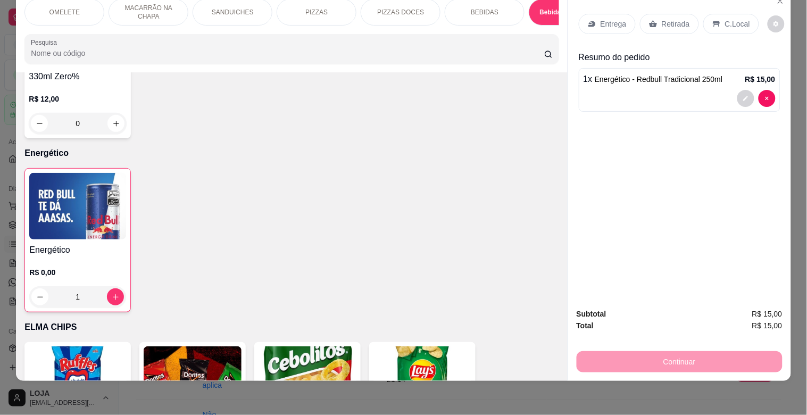
click at [534, 27] on div "OMELETE MACARRÃO NA CHAPA SANDUICHES PIZZAS PIZZAS DOCES BEBIDAS Bebidas Alcoól…" at bounding box center [291, 31] width 551 height 82
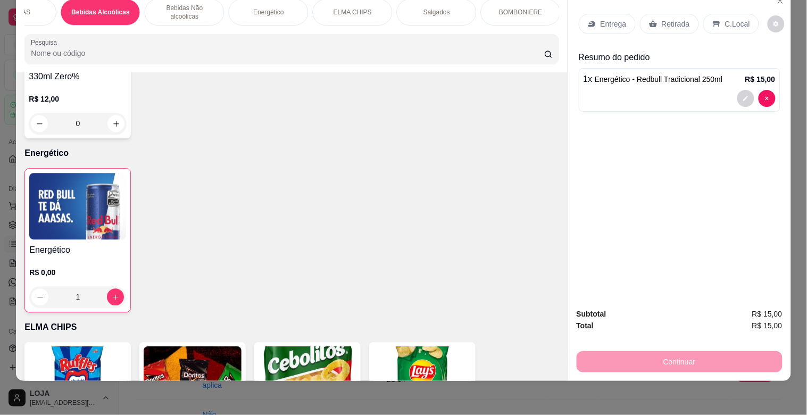
scroll to position [0, 937]
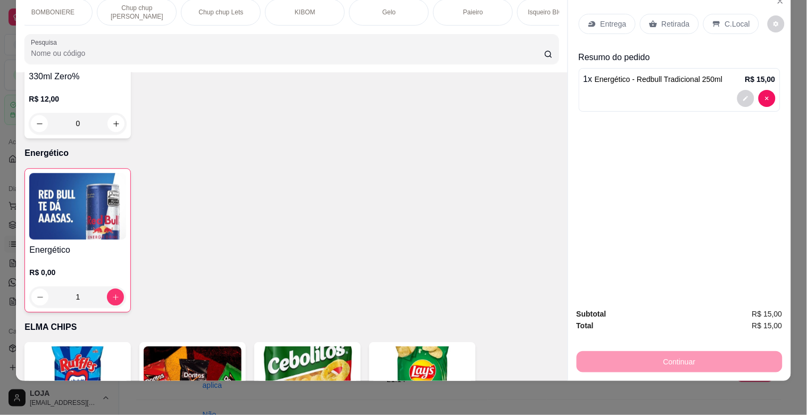
click at [465, 7] on div "Paieiro" at bounding box center [473, 12] width 80 height 27
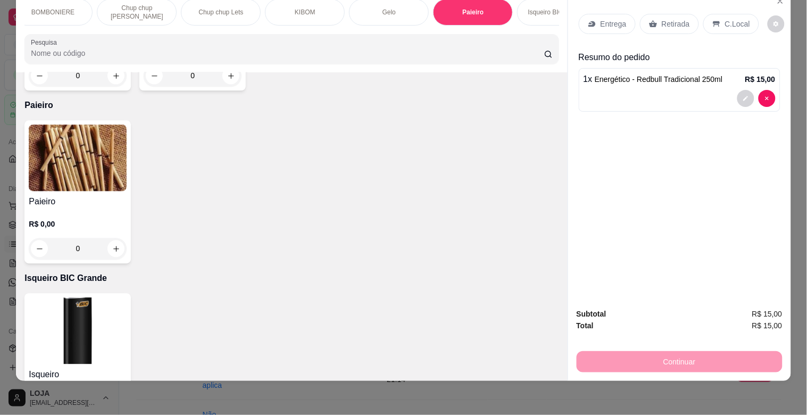
click at [57, 162] on img at bounding box center [78, 158] width 98 height 67
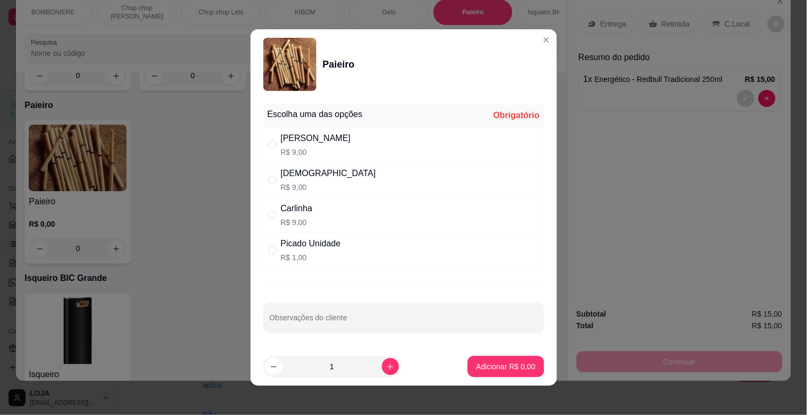
click at [294, 152] on p "R$ 9,00" at bounding box center [316, 152] width 70 height 11
click at [263, 145] on div "[PERSON_NAME]$ 9,00" at bounding box center [403, 144] width 281 height 35
radio input "true"
click at [497, 370] on p "Adicionar R$ 9,00" at bounding box center [505, 366] width 59 height 11
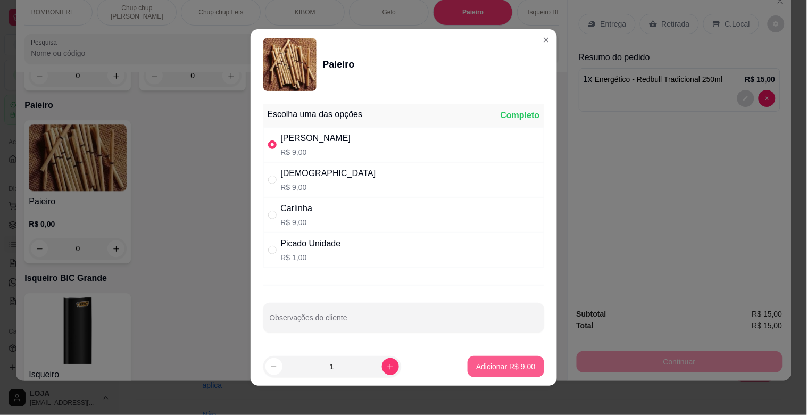
type input "1"
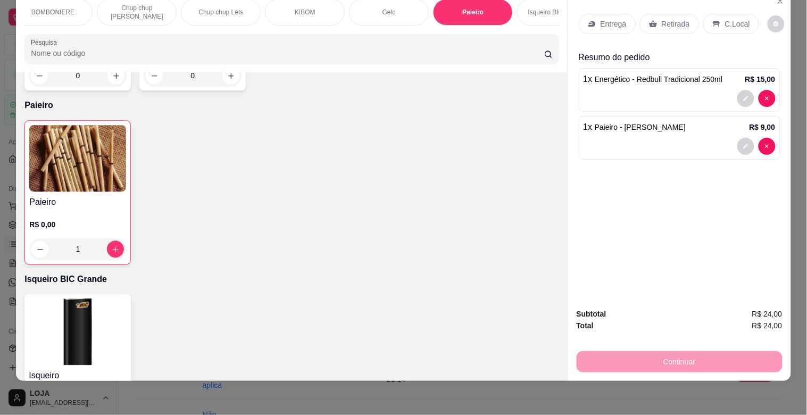
click at [640, 349] on div "Continuar" at bounding box center [680, 361] width 206 height 24
drag, startPoint x: 714, startPoint y: 16, endPoint x: 700, endPoint y: 116, distance: 100.4
click at [717, 16] on div "C.Local" at bounding box center [732, 24] width 56 height 20
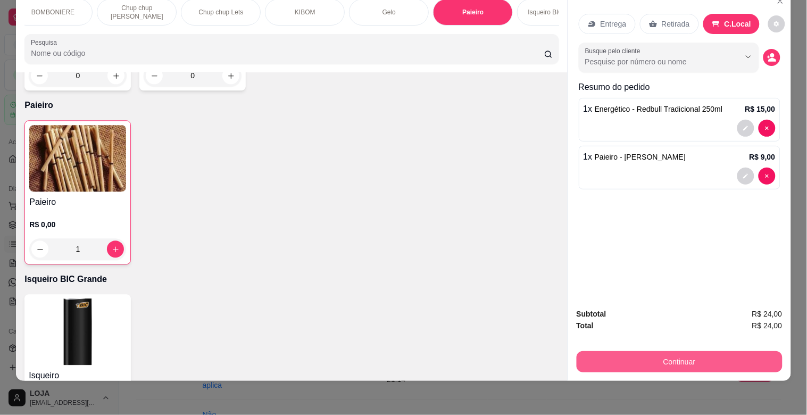
click at [647, 351] on button "Continuar" at bounding box center [680, 361] width 206 height 21
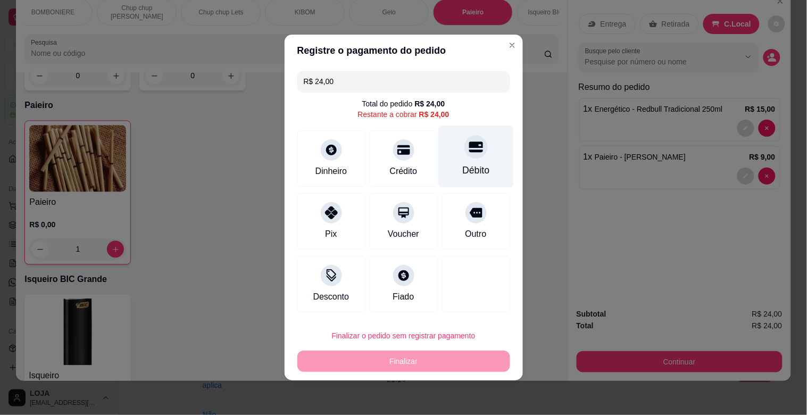
click at [480, 158] on div "Débito" at bounding box center [476, 157] width 75 height 62
type input "R$ 0,00"
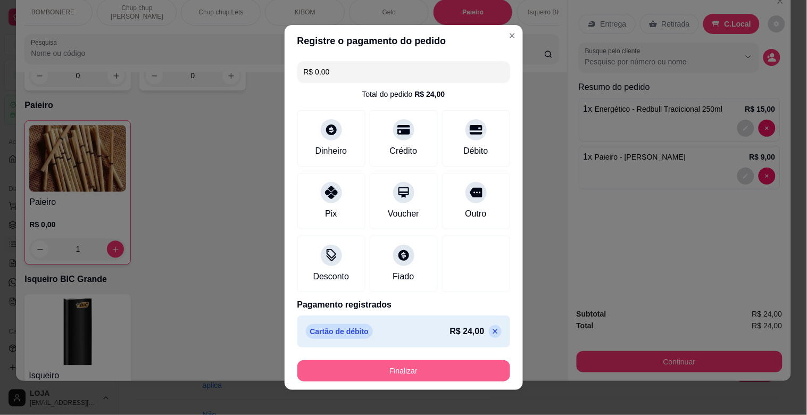
click at [456, 378] on button "Finalizar" at bounding box center [404, 370] width 213 height 21
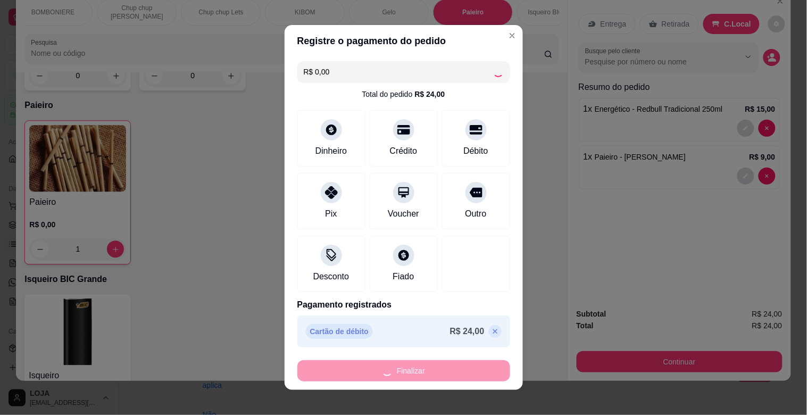
type input "0"
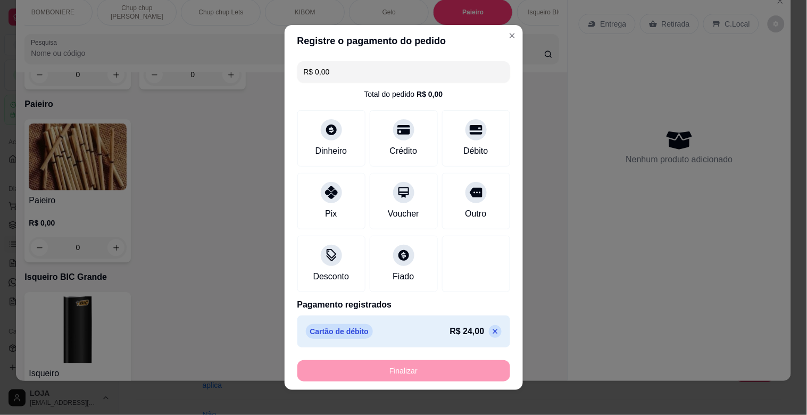
type input "-R$ 24,00"
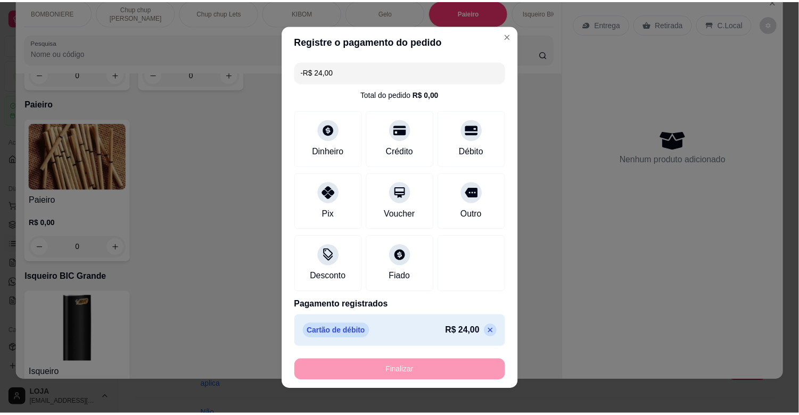
scroll to position [5874, 0]
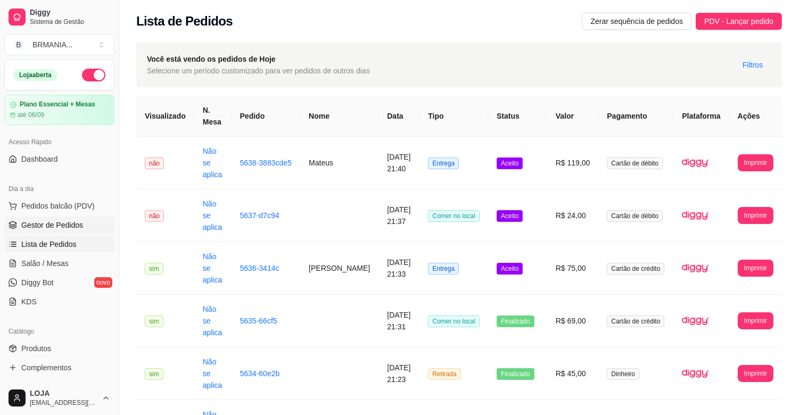
click at [76, 231] on link "Gestor de Pedidos" at bounding box center [59, 225] width 110 height 17
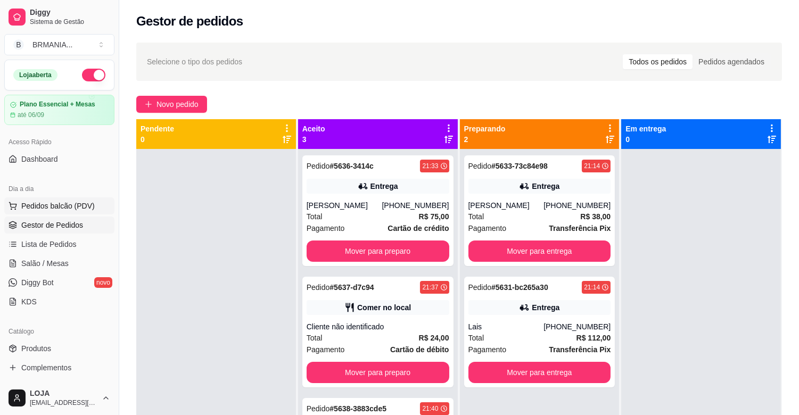
click at [80, 207] on span "Pedidos balcão (PDV)" at bounding box center [57, 206] width 73 height 11
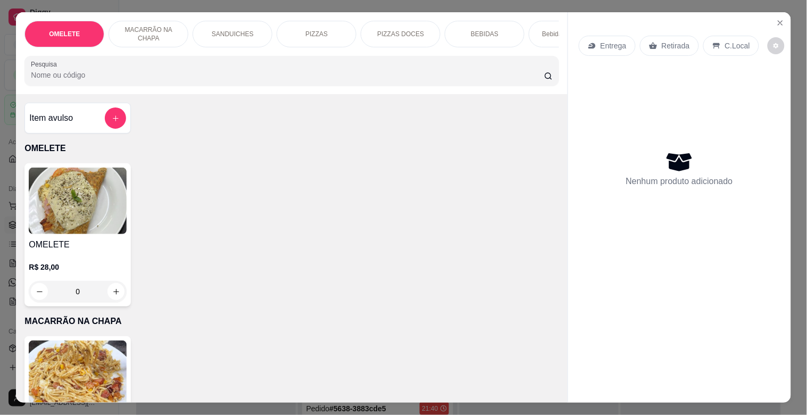
click at [216, 80] on input "Pesquisa" at bounding box center [288, 75] width 514 height 11
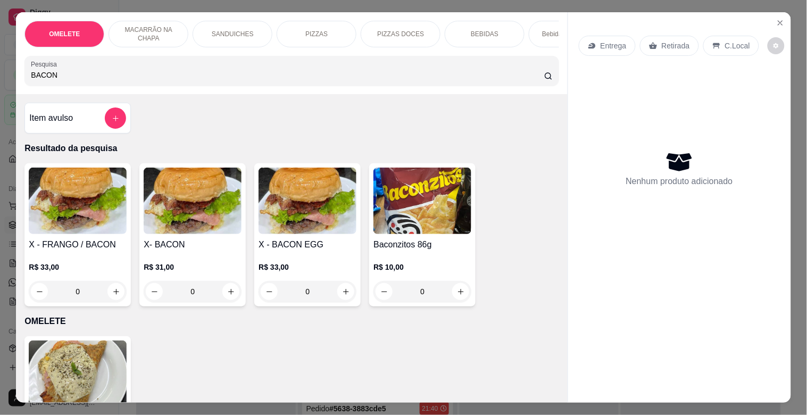
type input "BACON"
click at [151, 220] on img at bounding box center [193, 201] width 98 height 67
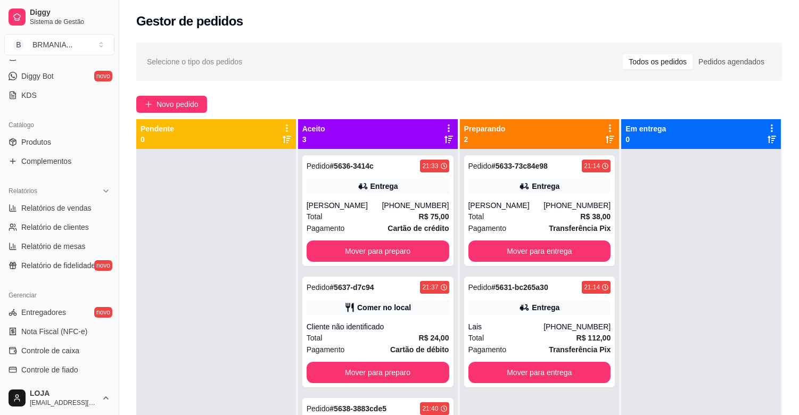
scroll to position [199, 0]
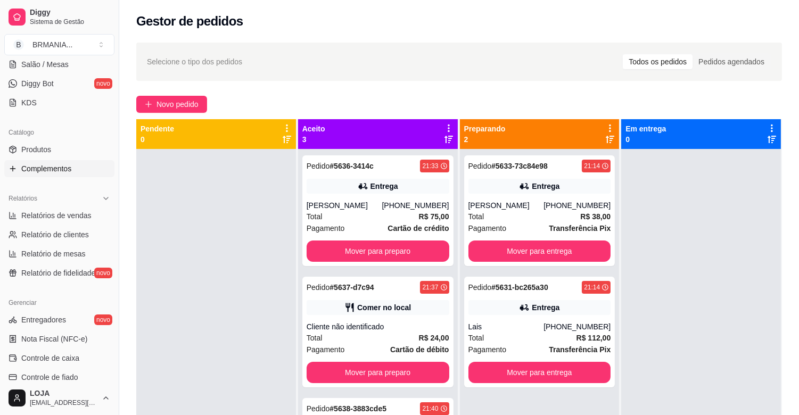
click at [64, 169] on span "Complementos" at bounding box center [46, 168] width 50 height 11
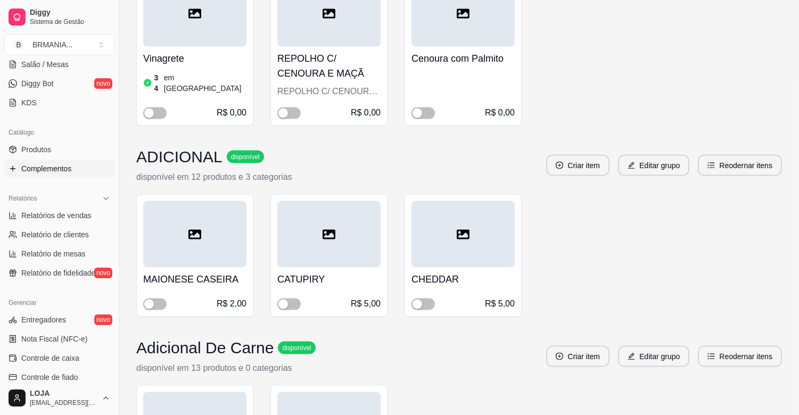
scroll to position [2737, 0]
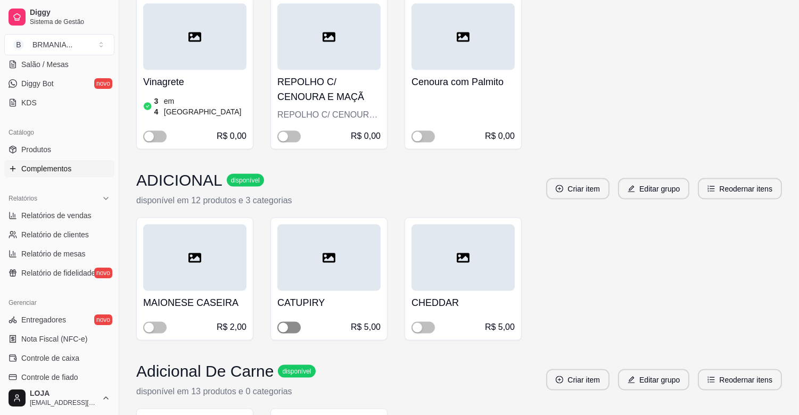
click at [290, 322] on span "button" at bounding box center [288, 328] width 23 height 12
click at [429, 322] on span "button" at bounding box center [422, 328] width 23 height 12
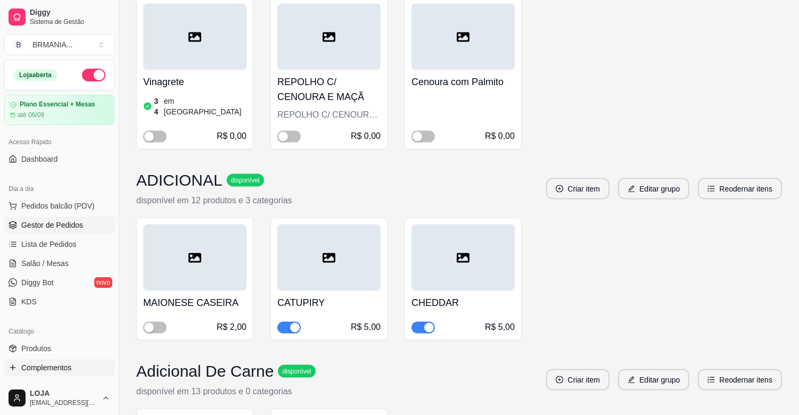
click at [78, 222] on span "Gestor de Pedidos" at bounding box center [52, 225] width 62 height 11
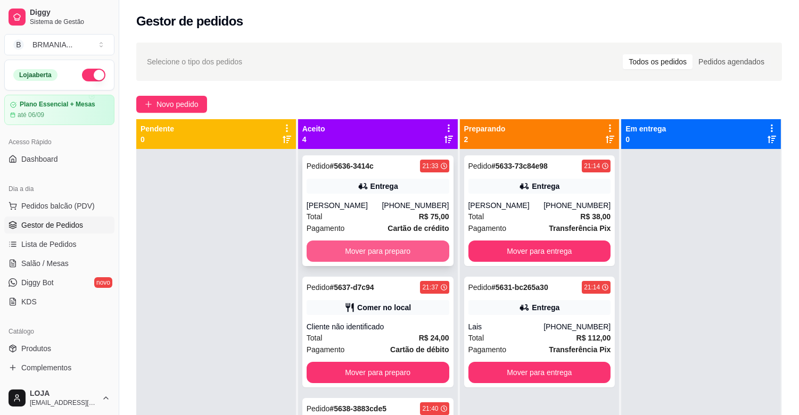
click at [370, 246] on button "Mover para preparo" at bounding box center [378, 251] width 143 height 21
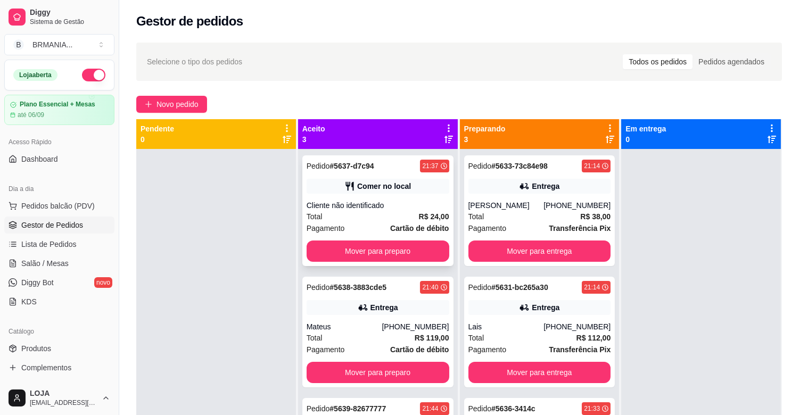
click at [357, 206] on div "Cliente não identificado" at bounding box center [378, 205] width 143 height 11
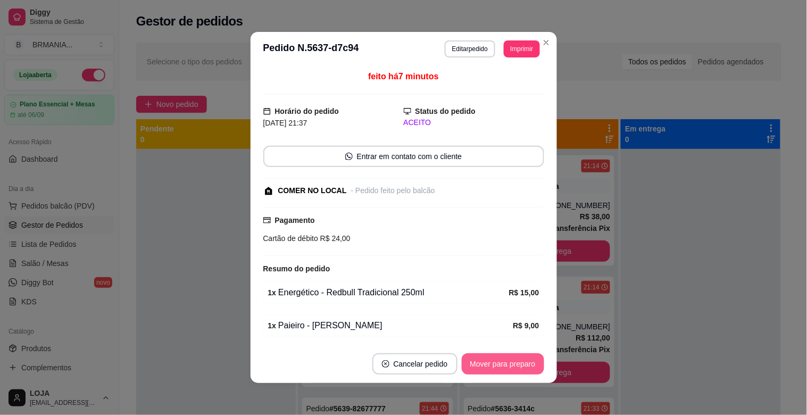
click at [480, 363] on button "Mover para preparo" at bounding box center [503, 363] width 82 height 21
click at [480, 363] on button "Mover para retirada disponível" at bounding box center [485, 363] width 118 height 21
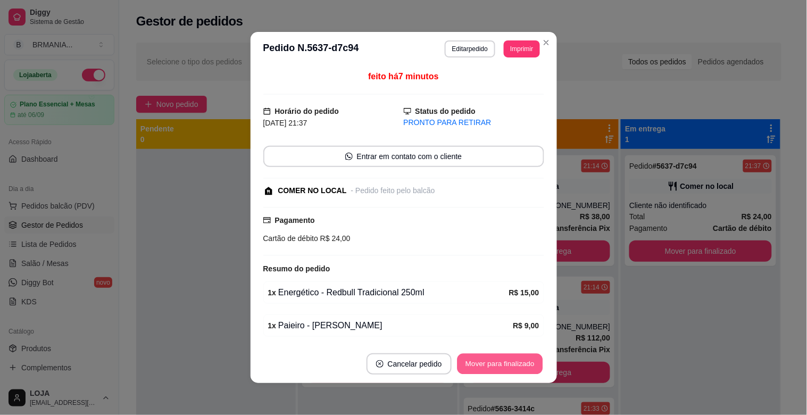
click at [480, 363] on button "Mover para finalizado" at bounding box center [500, 364] width 86 height 21
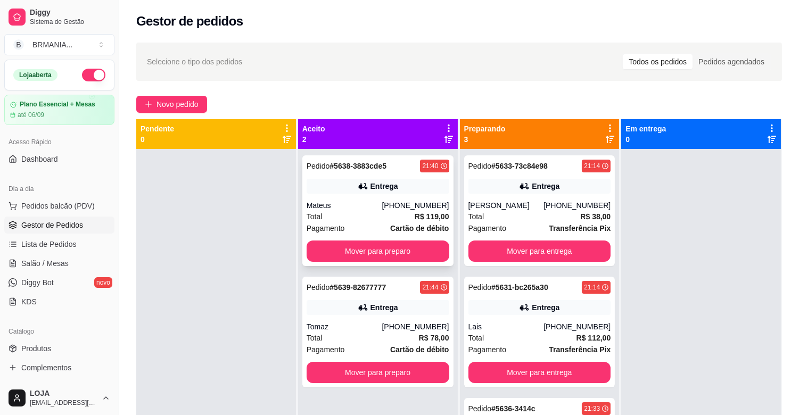
click at [378, 188] on div "Entrega" at bounding box center [384, 186] width 28 height 11
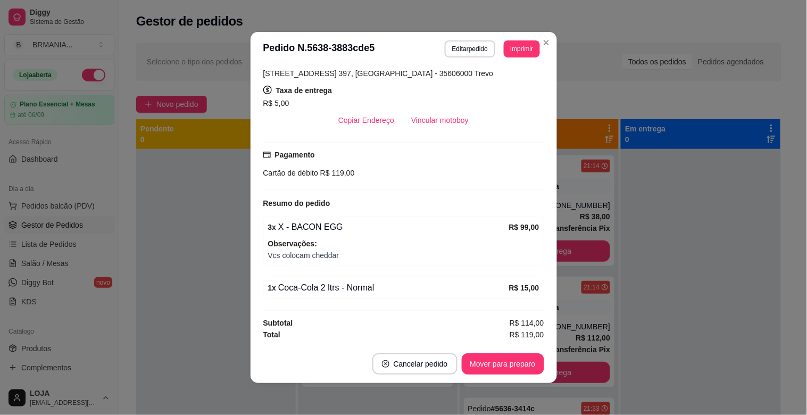
scroll to position [195, 0]
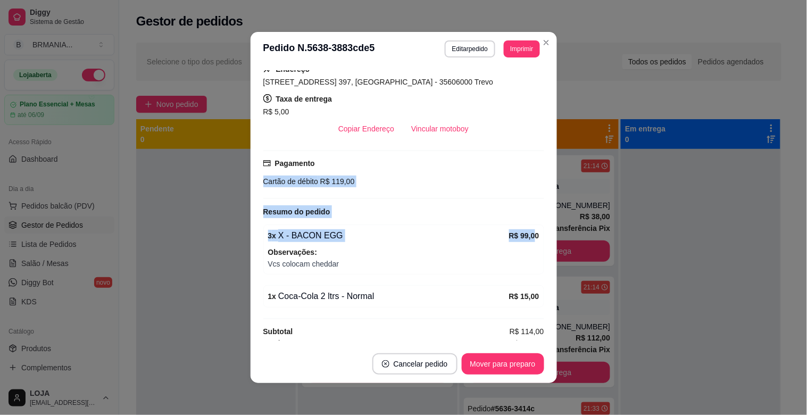
drag, startPoint x: 513, startPoint y: 188, endPoint x: 481, endPoint y: 82, distance: 110.6
click at [497, 118] on div "feito há 4 minutos Horário do pedido 15/08/2025 21:40 Status do pedido ACEITO N…" at bounding box center [403, 205] width 281 height 270
click at [467, 48] on button "Editar pedido" at bounding box center [470, 48] width 51 height 17
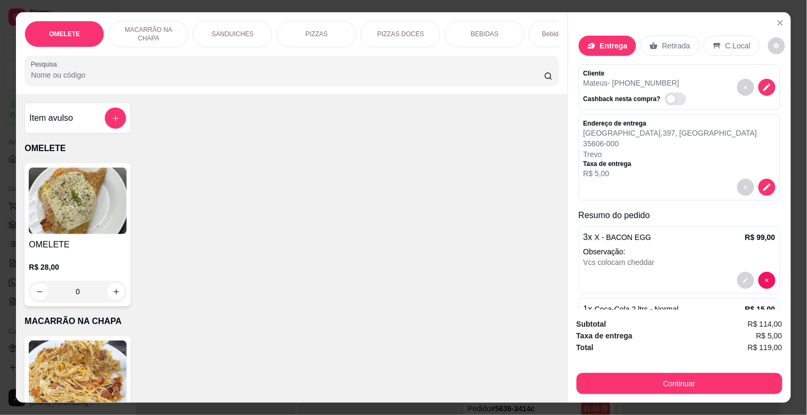
click at [738, 272] on div at bounding box center [757, 280] width 38 height 17
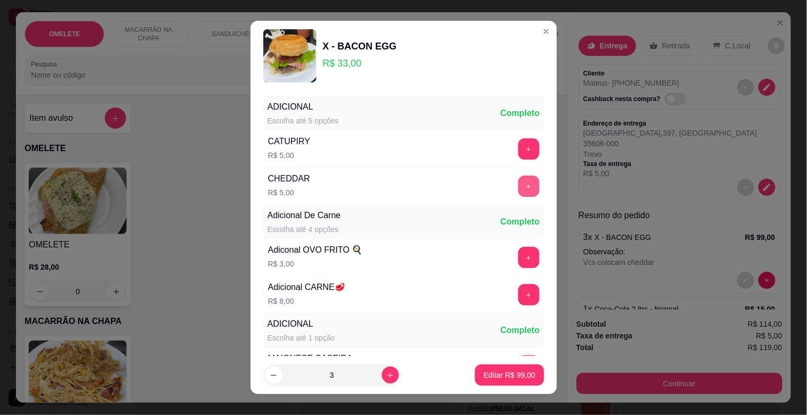
click at [518, 187] on button "+" at bounding box center [528, 186] width 21 height 21
click at [518, 181] on button "+" at bounding box center [528, 186] width 21 height 21
click at [507, 376] on p "Editar R$ 129,00" at bounding box center [508, 375] width 54 height 10
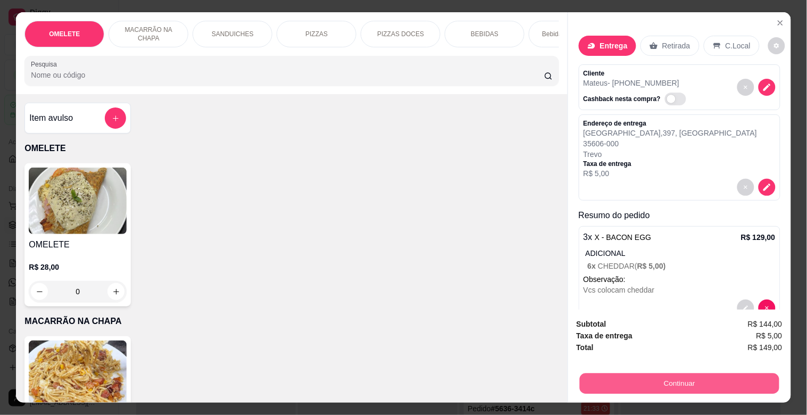
click at [710, 373] on button "Continuar" at bounding box center [680, 383] width 200 height 21
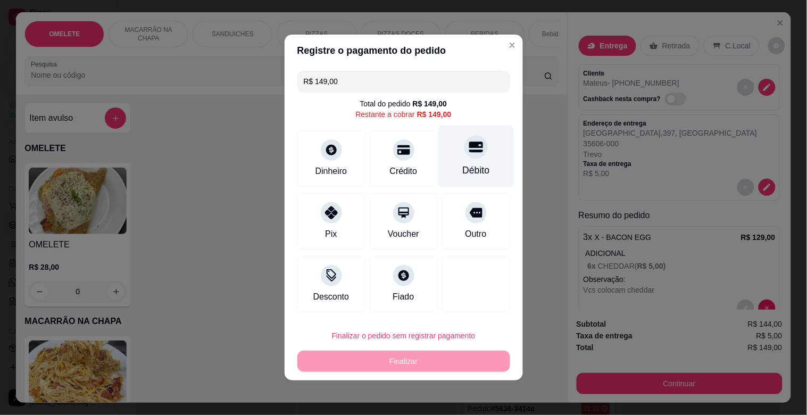
click at [472, 169] on div "Débito" at bounding box center [476, 170] width 27 height 14
type input "R$ 0,00"
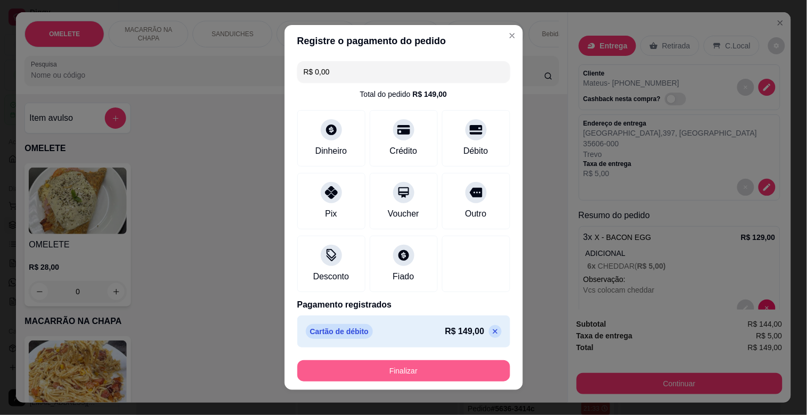
click at [412, 371] on button "Finalizar" at bounding box center [404, 370] width 213 height 21
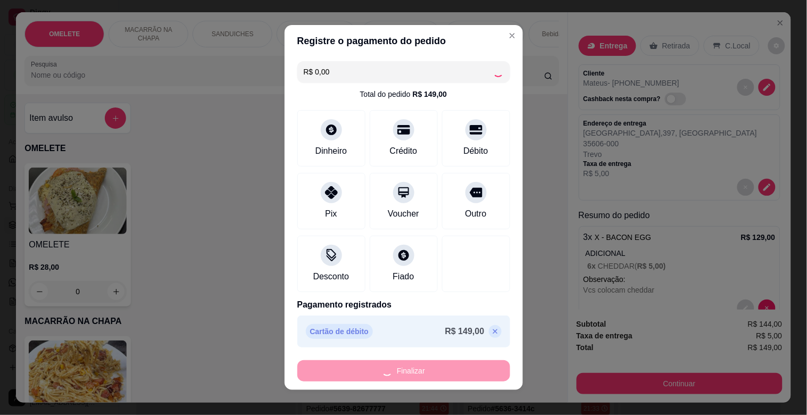
type input "0"
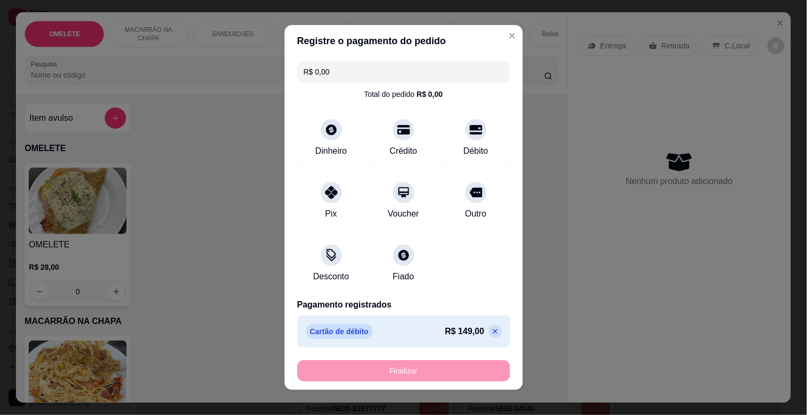
type input "-R$ 149,00"
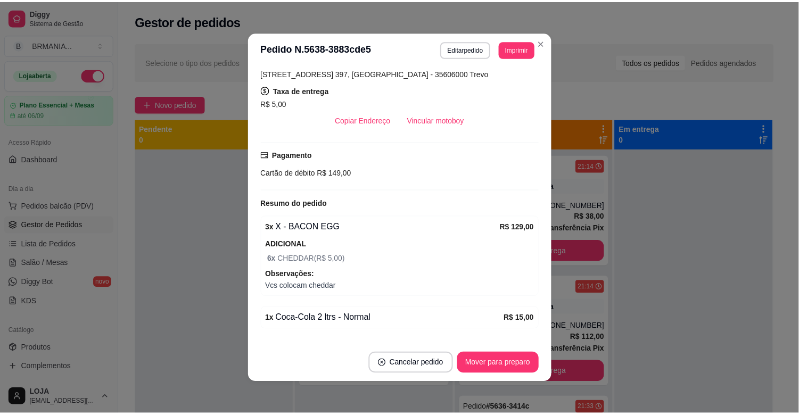
scroll to position [187, 0]
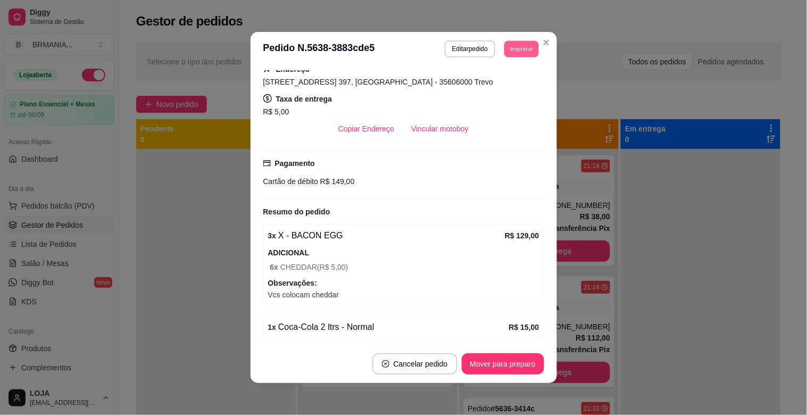
click at [519, 48] on button "Imprimir" at bounding box center [522, 48] width 35 height 16
click at [515, 88] on button "IMPRESSORA" at bounding box center [498, 86] width 77 height 17
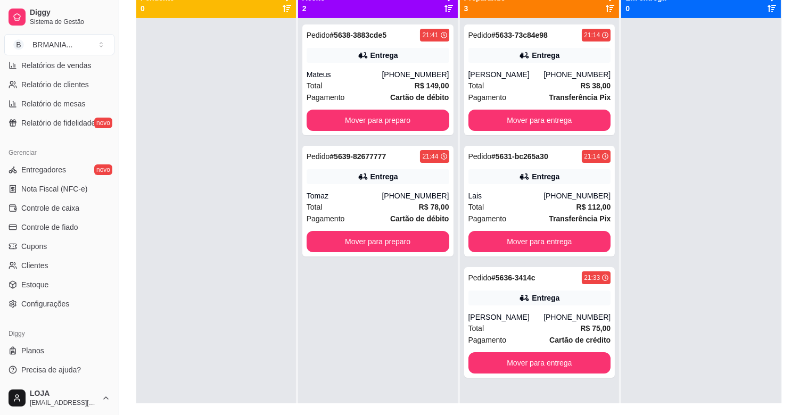
scroll to position [350, 0]
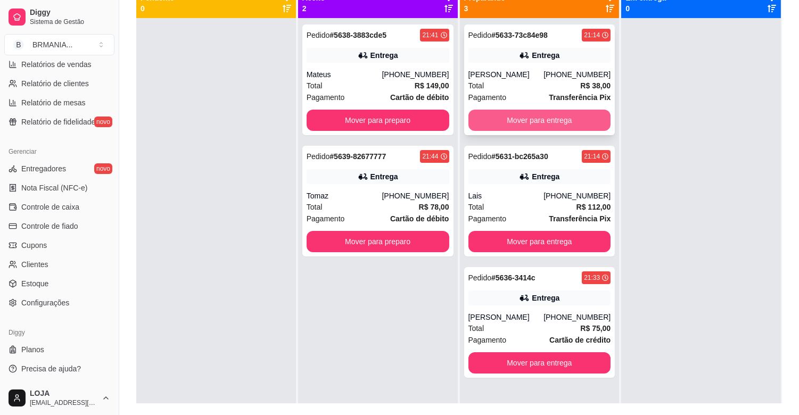
click at [543, 119] on button "Mover para entrega" at bounding box center [539, 120] width 143 height 21
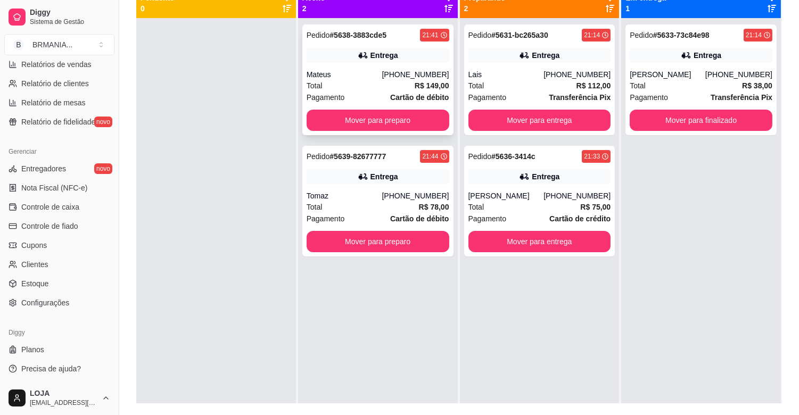
click at [343, 88] on div "Total R$ 149,00" at bounding box center [378, 86] width 143 height 12
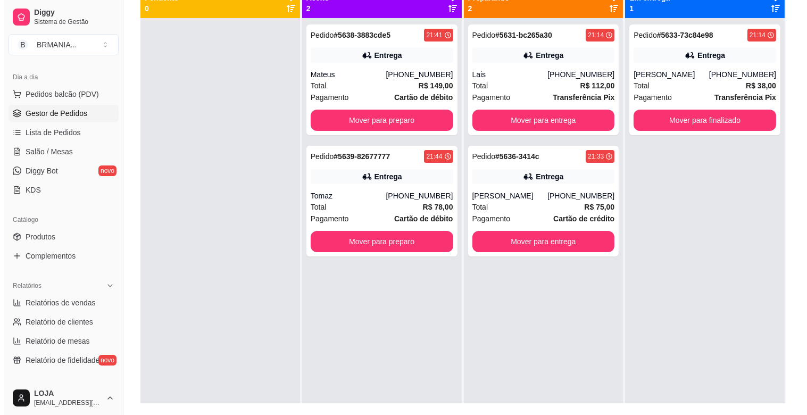
scroll to position [0, 0]
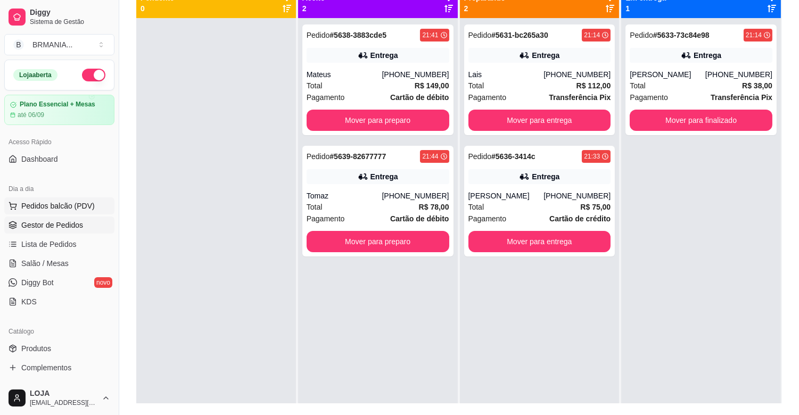
click at [56, 203] on span "Pedidos balcão (PDV)" at bounding box center [57, 206] width 73 height 11
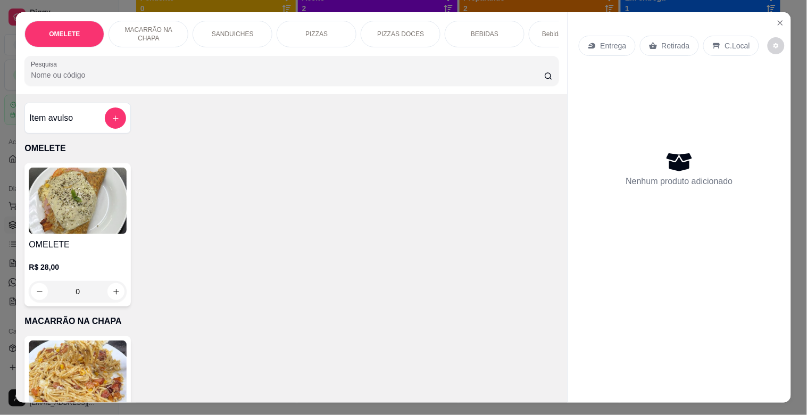
click at [235, 36] on div "SANDUICHES" at bounding box center [233, 34] width 80 height 27
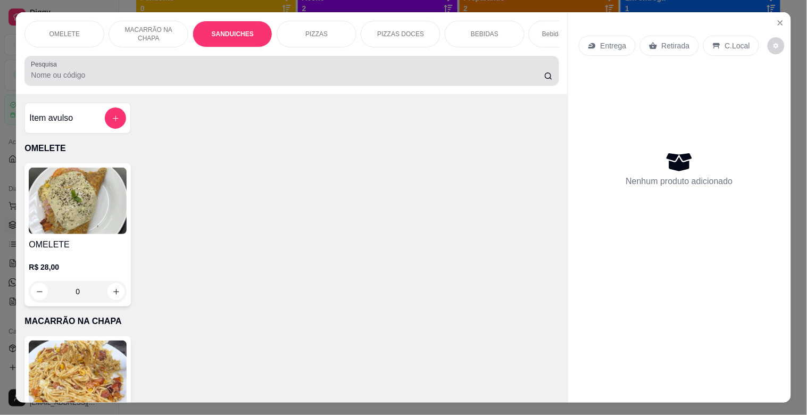
scroll to position [26, 0]
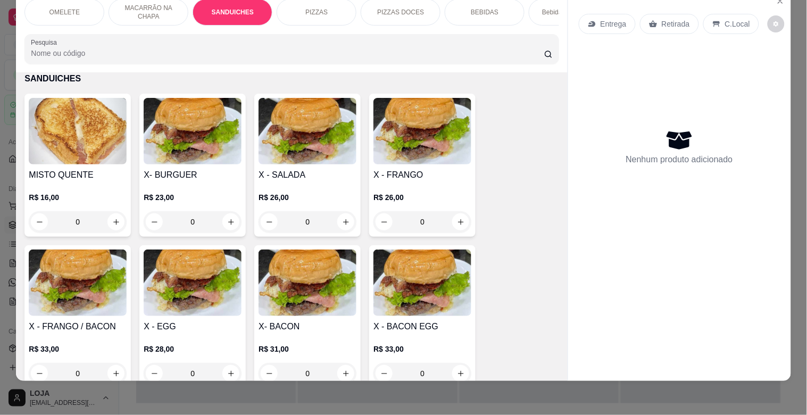
click at [161, 146] on img at bounding box center [193, 131] width 98 height 67
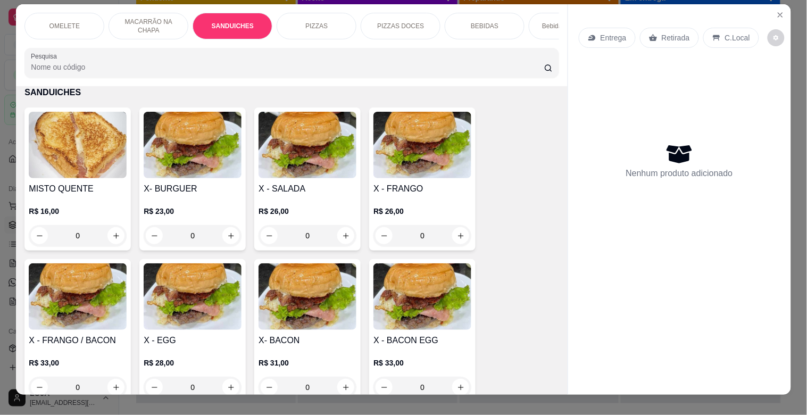
click at [161, 146] on img at bounding box center [193, 145] width 98 height 67
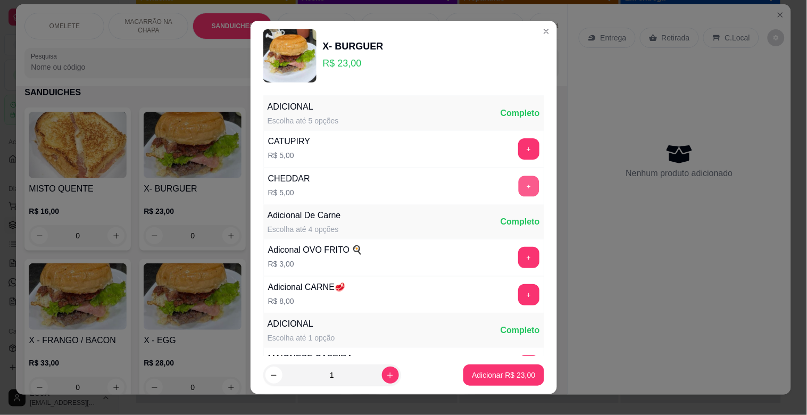
click at [518, 185] on button "+" at bounding box center [528, 186] width 21 height 21
click at [382, 368] on button "increase-product-quantity" at bounding box center [390, 375] width 16 height 16
click at [274, 375] on button "decrease-product-quantity" at bounding box center [274, 375] width 17 height 17
type input "1"
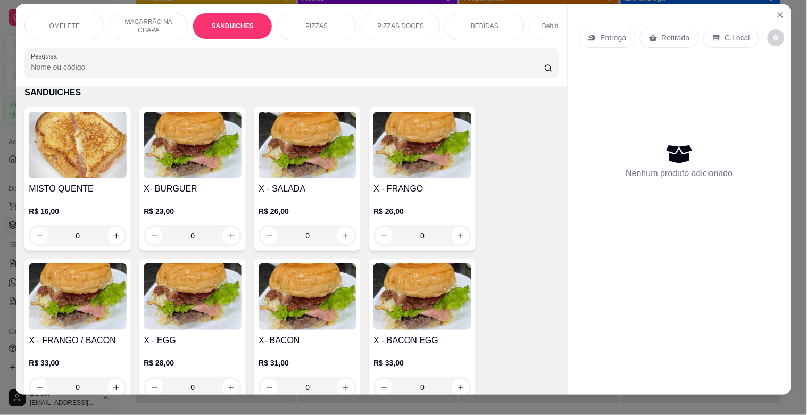
click at [303, 195] on h4 "X - SALADA" at bounding box center [308, 189] width 98 height 13
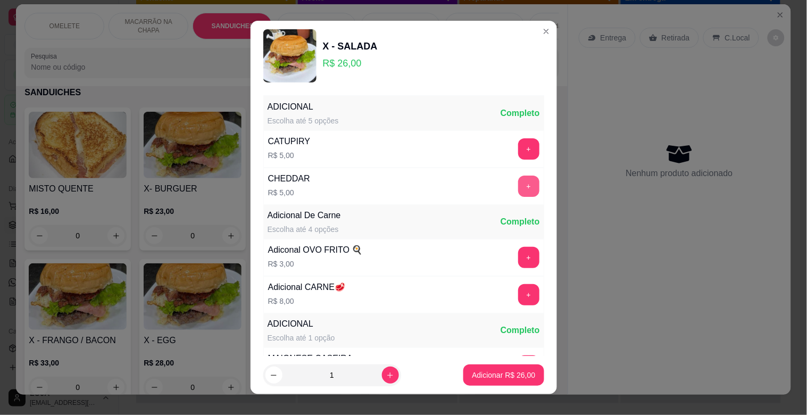
click at [518, 188] on button "+" at bounding box center [528, 186] width 21 height 21
click at [386, 377] on icon "increase-product-quantity" at bounding box center [390, 376] width 8 height 8
type input "2"
click at [709, 357] on div "Entrega Retirada C.Local Nenhum produto adicionado" at bounding box center [679, 190] width 223 height 373
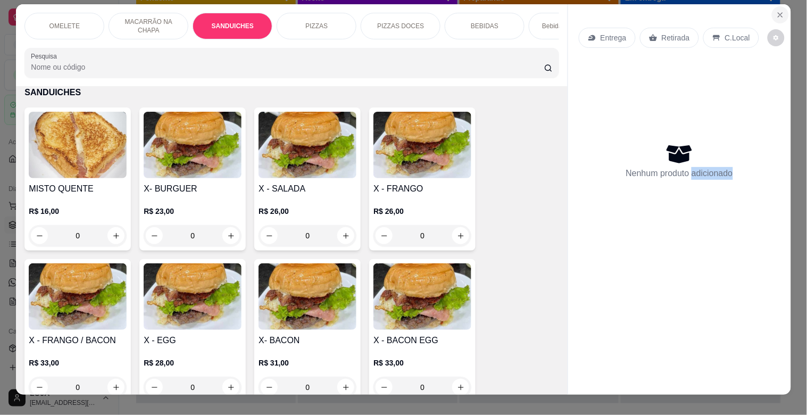
click at [781, 14] on button "Close" at bounding box center [780, 14] width 17 height 17
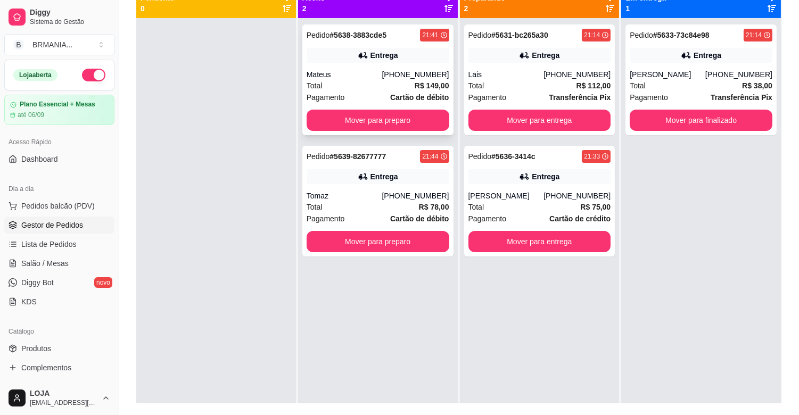
click at [376, 80] on div "Total R$ 149,00" at bounding box center [378, 86] width 143 height 12
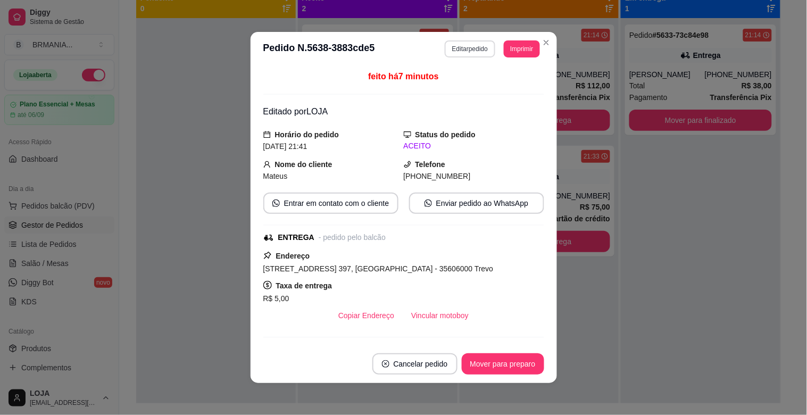
click at [458, 52] on button "Editar pedido" at bounding box center [470, 48] width 51 height 17
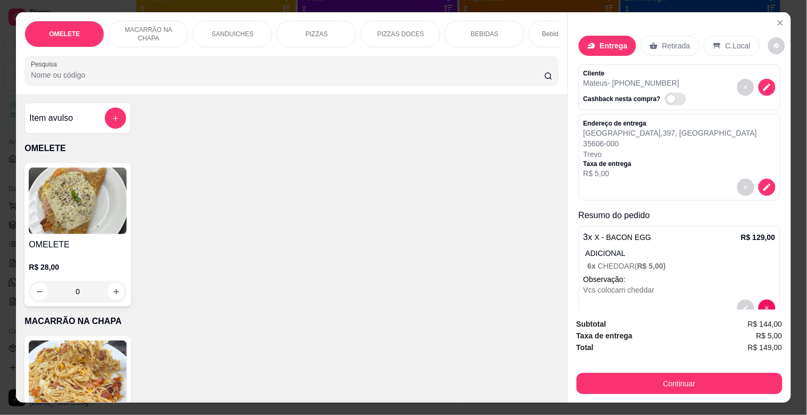
click at [681, 253] on p "ADICIONAL" at bounding box center [681, 253] width 190 height 11
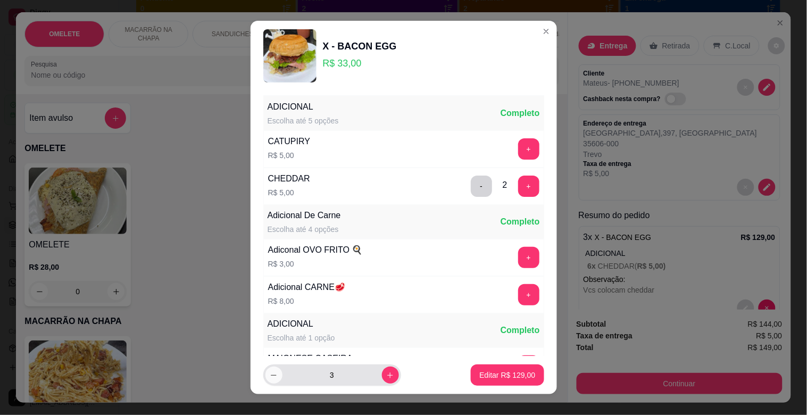
click at [270, 375] on icon "decrease-product-quantity" at bounding box center [274, 376] width 8 height 8
type input "2"
click at [503, 377] on p "Editar R$ 86,00" at bounding box center [510, 375] width 52 height 11
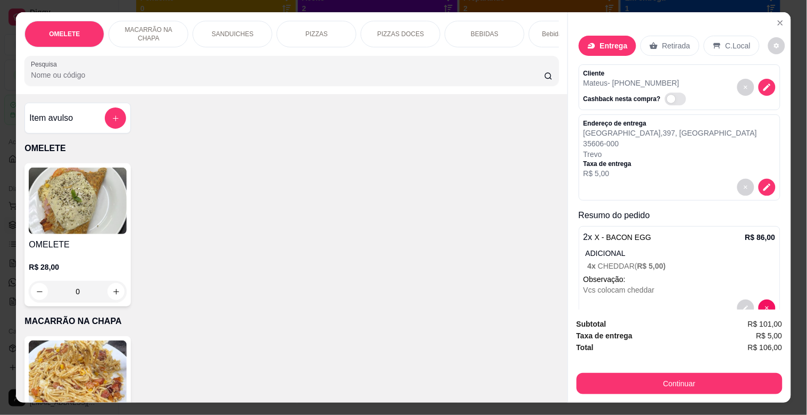
click at [245, 34] on p "SANDUICHES" at bounding box center [233, 34] width 42 height 9
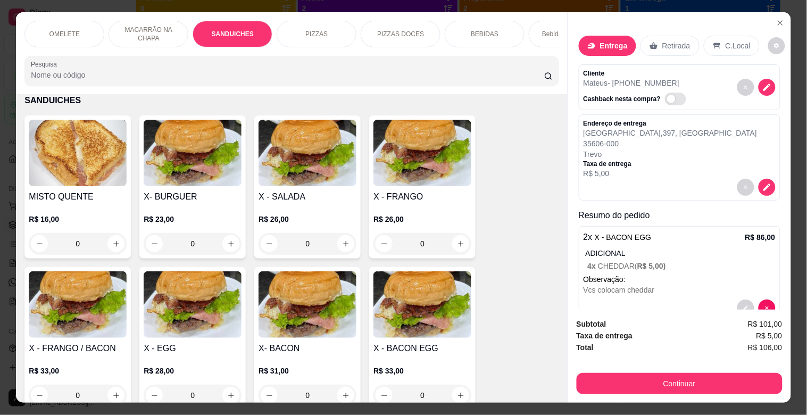
scroll to position [26, 0]
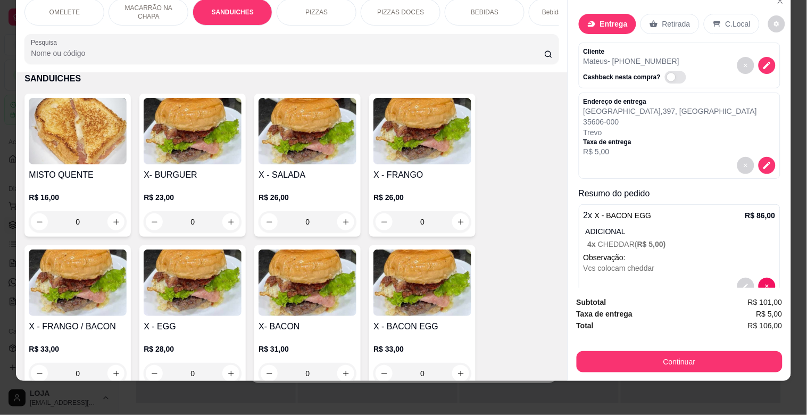
click at [310, 299] on img at bounding box center [308, 283] width 98 height 67
click at [438, 295] on img at bounding box center [423, 283] width 98 height 67
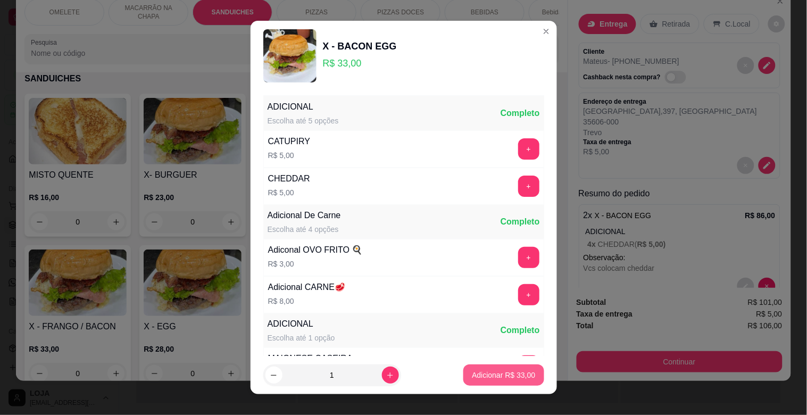
click at [501, 374] on p "Adicionar R$ 33,00" at bounding box center [503, 375] width 63 height 11
type input "1"
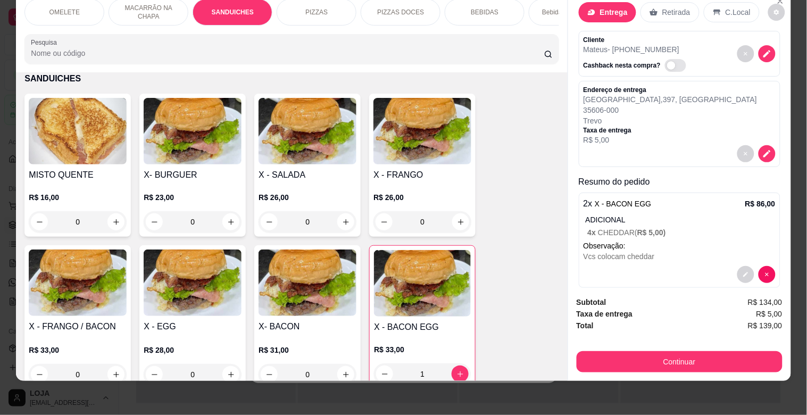
scroll to position [0, 0]
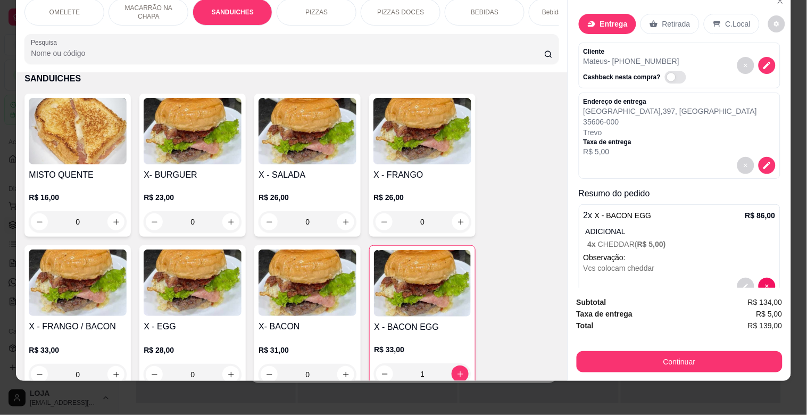
click at [598, 239] on p "4 x CHEDDAR ( R$ 5,00 )" at bounding box center [682, 244] width 188 height 11
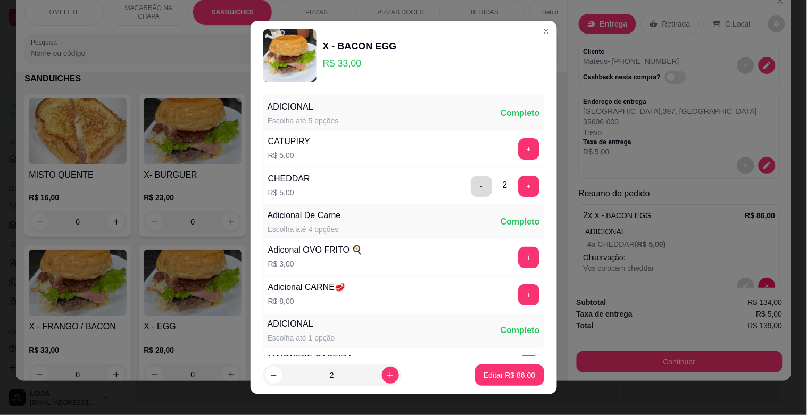
click at [471, 185] on button "-" at bounding box center [481, 186] width 21 height 21
click at [502, 377] on p "Editar R$ 76,00" at bounding box center [510, 375] width 52 height 11
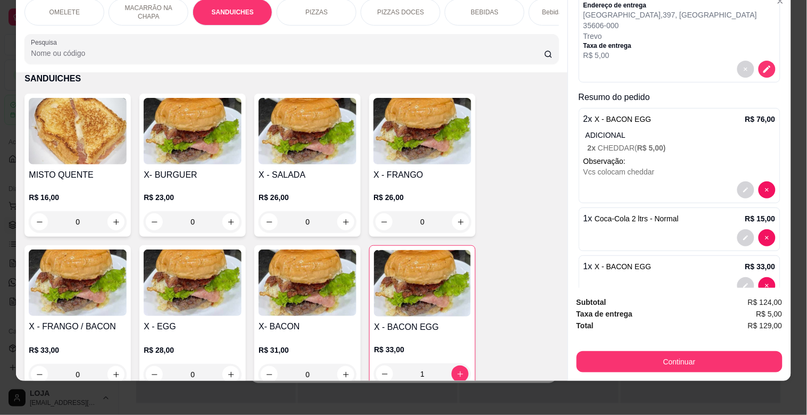
scroll to position [93, 0]
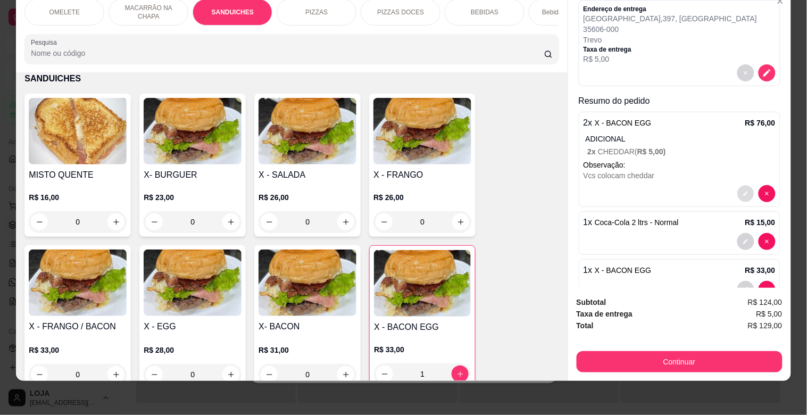
click at [738, 186] on button "decrease-product-quantity" at bounding box center [746, 194] width 16 height 16
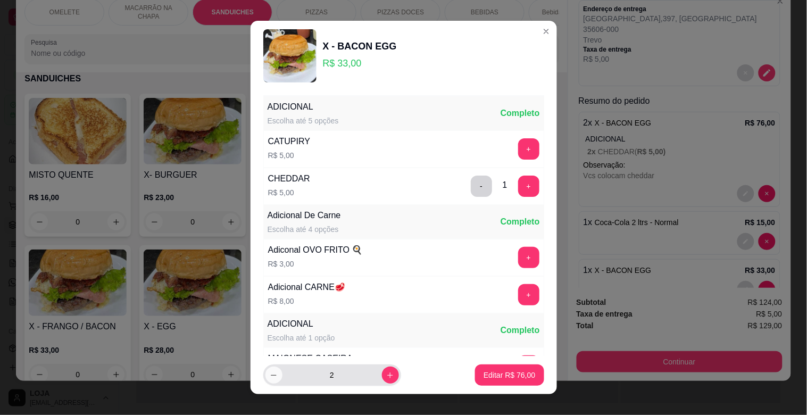
click at [270, 376] on icon "decrease-product-quantity" at bounding box center [274, 376] width 8 height 8
type input "1"
click at [471, 189] on button "-" at bounding box center [481, 186] width 21 height 21
click at [518, 192] on button "+" at bounding box center [528, 186] width 21 height 21
click at [505, 376] on p "Editar R$ 38,00" at bounding box center [510, 375] width 52 height 11
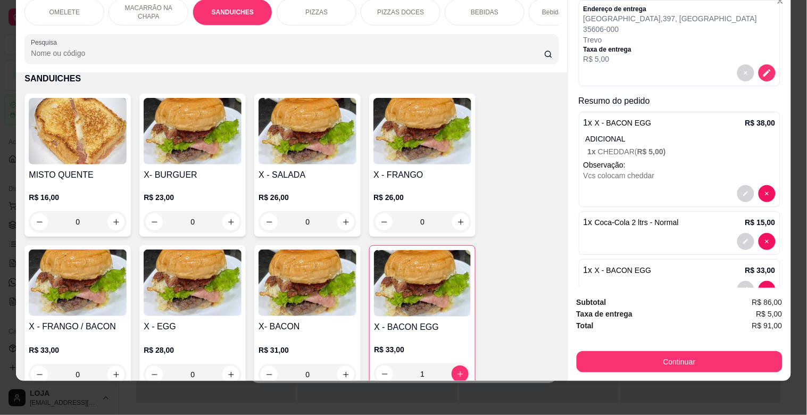
scroll to position [123, 0]
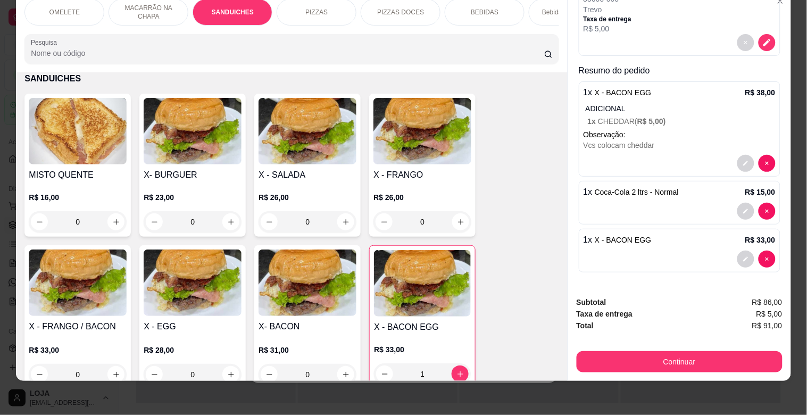
click at [788, 283] on div "OMELETE MACARRÃO NA CHAPA SANDUICHES PIZZAS PIZZAS DOCES BEBIDAS Bebidas Alcoól…" at bounding box center [403, 207] width 807 height 415
click at [407, 285] on img at bounding box center [422, 283] width 97 height 67
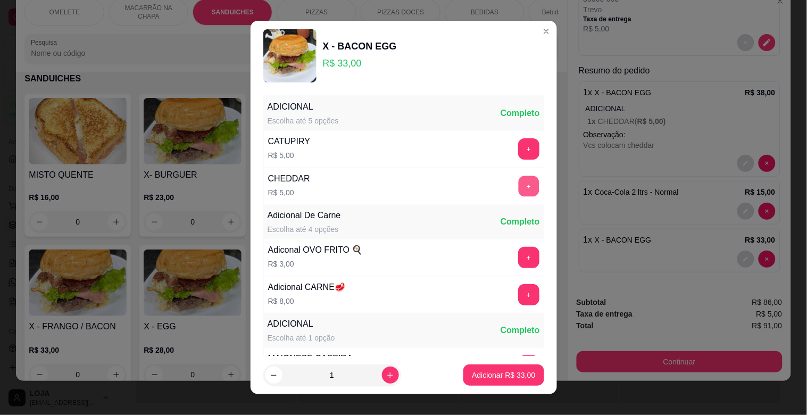
click at [518, 183] on button "+" at bounding box center [528, 186] width 21 height 21
click at [492, 375] on p "Adicionar R$ 38,00" at bounding box center [503, 375] width 63 height 11
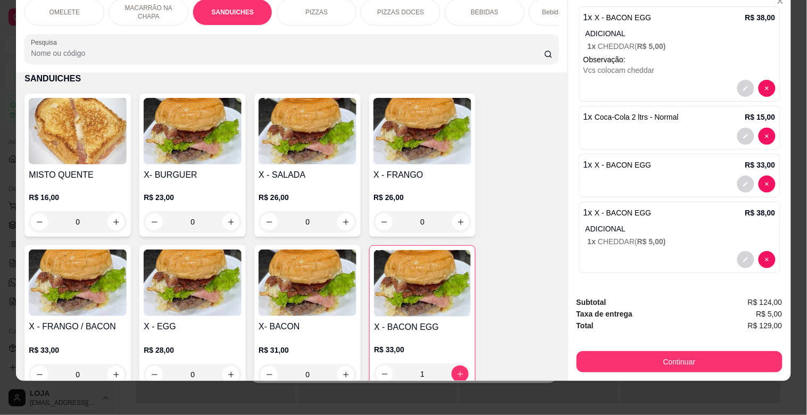
scroll to position [199, 0]
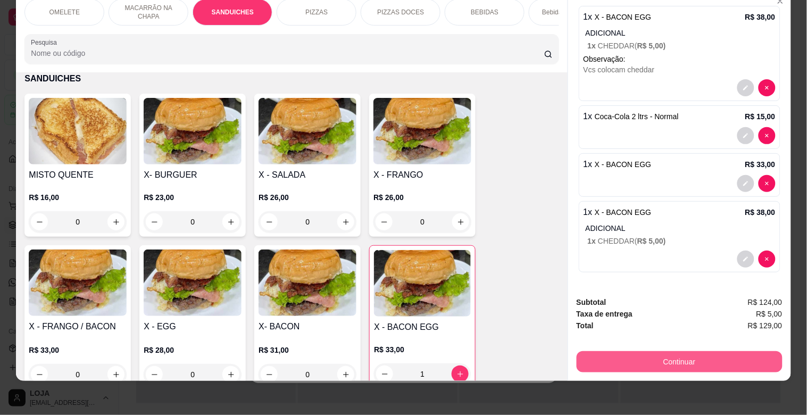
click at [660, 351] on button "Continuar" at bounding box center [680, 361] width 206 height 21
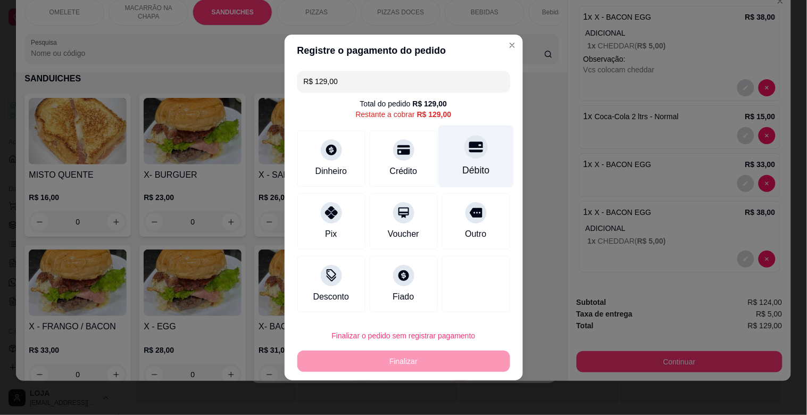
click at [485, 154] on div "Débito" at bounding box center [476, 157] width 75 height 62
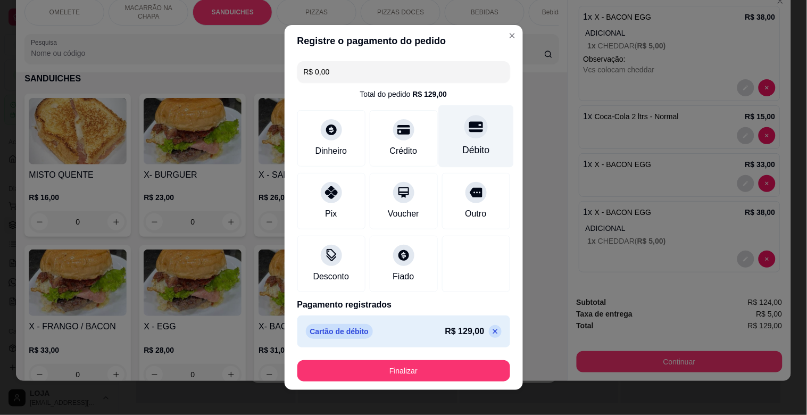
type input "R$ 0,00"
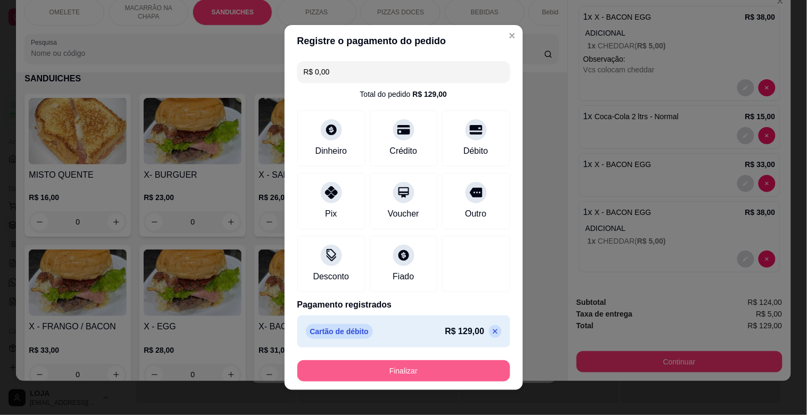
click at [403, 375] on button "Finalizar" at bounding box center [404, 370] width 213 height 21
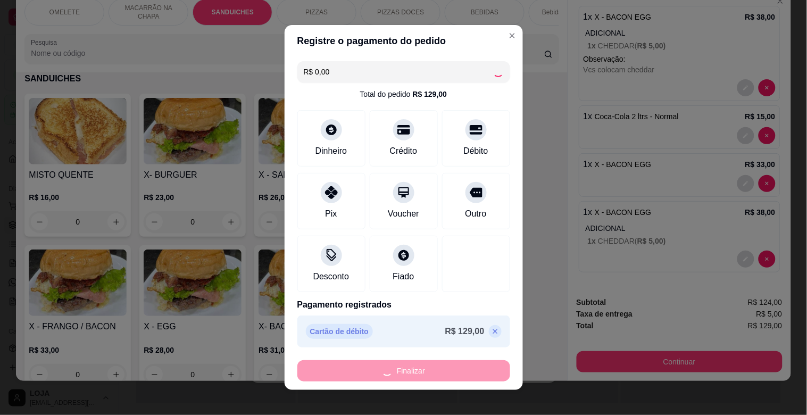
type input "0"
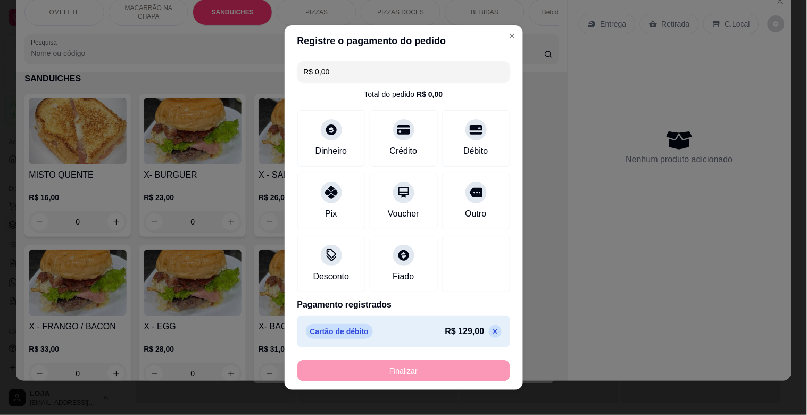
type input "-R$ 129,00"
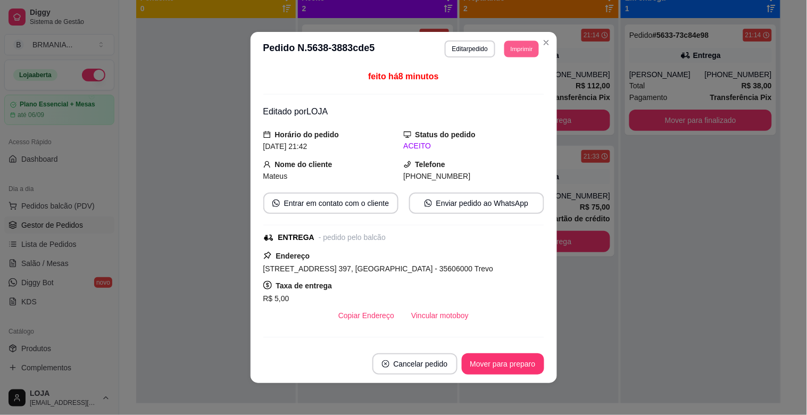
click at [506, 50] on button "Imprimir" at bounding box center [522, 48] width 35 height 16
click at [506, 88] on button "IMPRESSORA" at bounding box center [498, 87] width 77 height 17
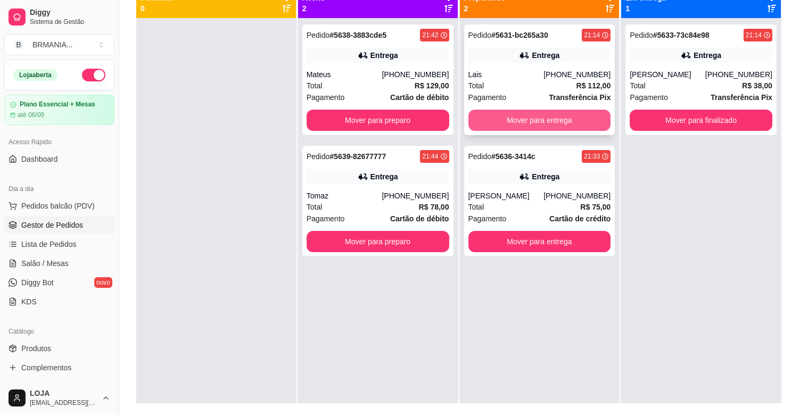
click at [551, 114] on button "Mover para entrega" at bounding box center [539, 120] width 143 height 21
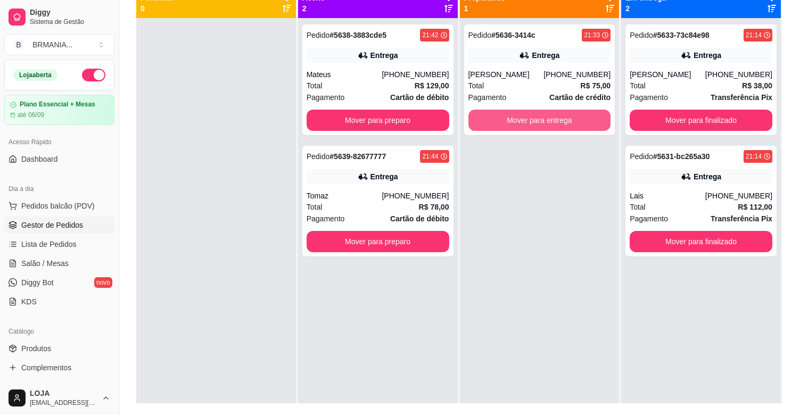
click at [544, 118] on button "Mover para entrega" at bounding box center [539, 120] width 143 height 21
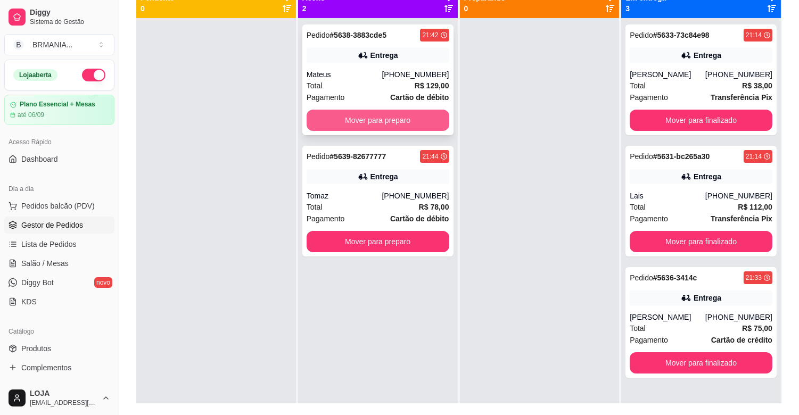
click at [379, 119] on button "Mover para preparo" at bounding box center [378, 120] width 143 height 21
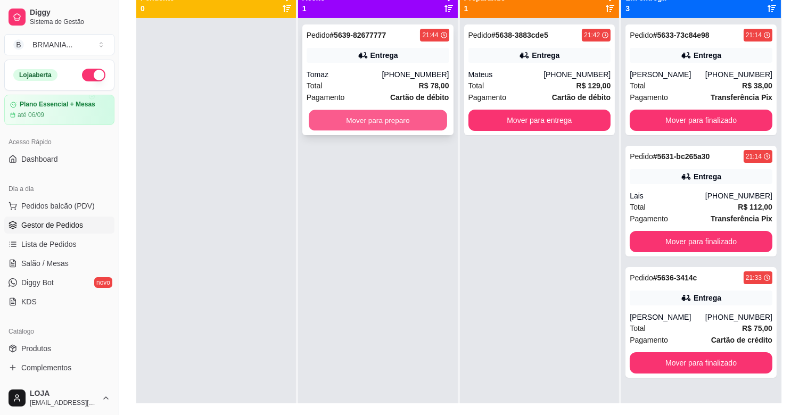
click at [391, 120] on button "Mover para preparo" at bounding box center [378, 120] width 138 height 21
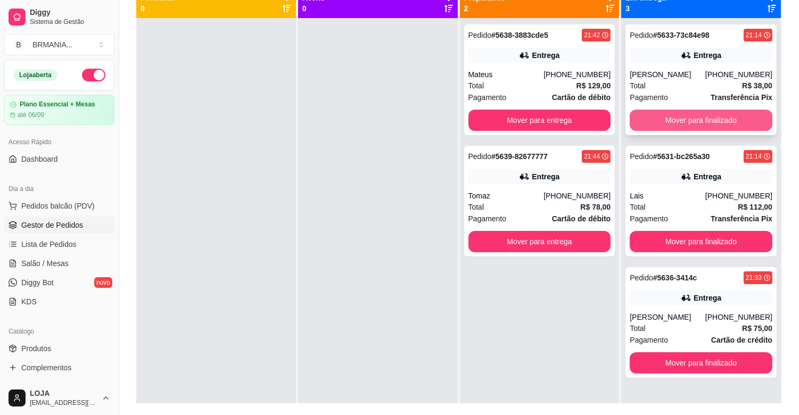
click at [692, 115] on button "Mover para finalizado" at bounding box center [701, 120] width 143 height 21
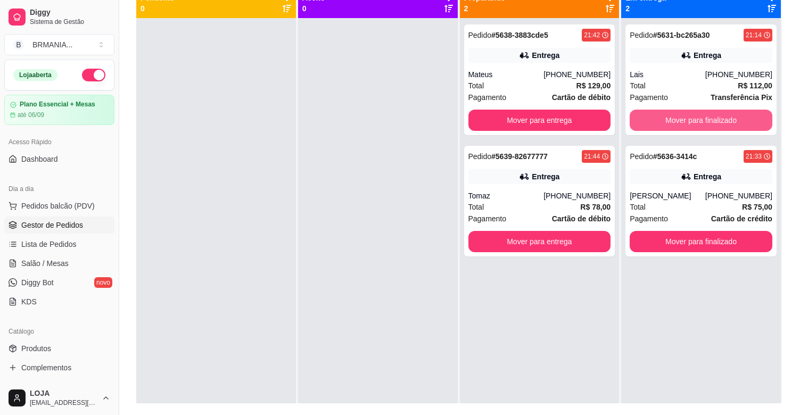
click at [697, 118] on button "Mover para finalizado" at bounding box center [701, 120] width 143 height 21
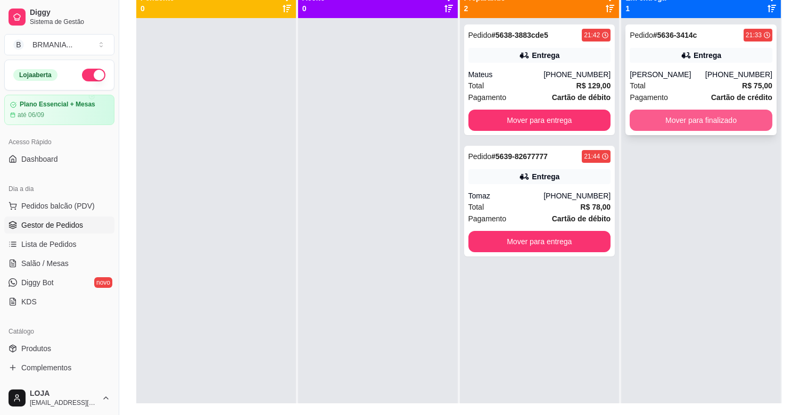
click at [695, 119] on button "Mover para finalizado" at bounding box center [701, 120] width 143 height 21
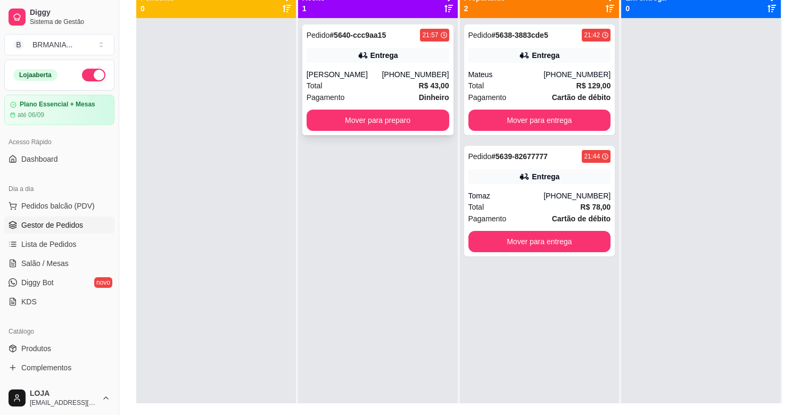
click at [422, 75] on div "(37) 99841-8098" at bounding box center [415, 74] width 67 height 11
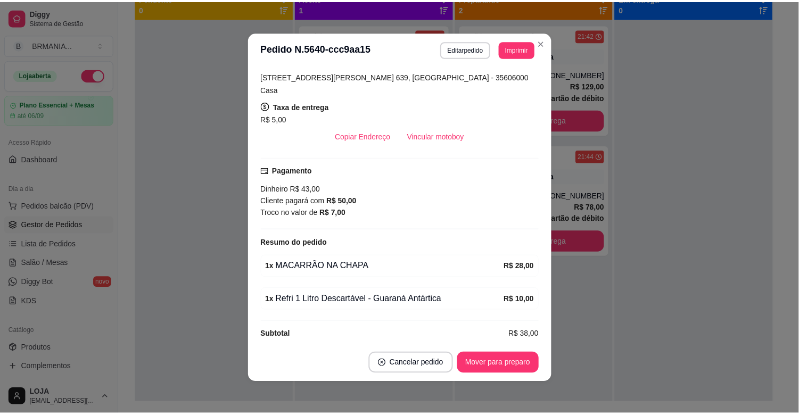
scroll to position [44, 0]
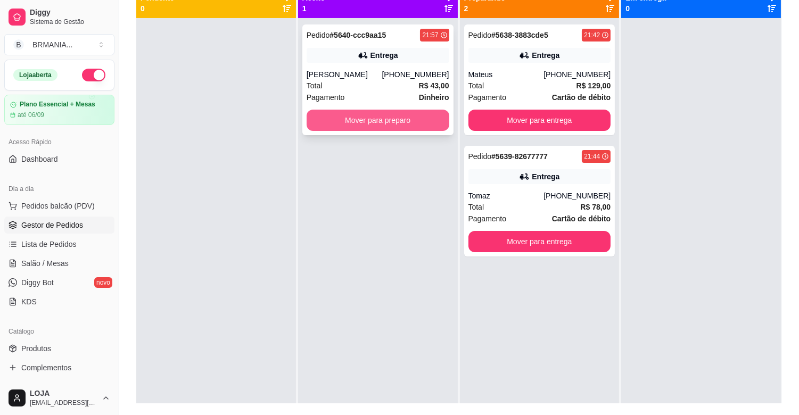
click at [391, 117] on button "Mover para preparo" at bounding box center [378, 120] width 143 height 21
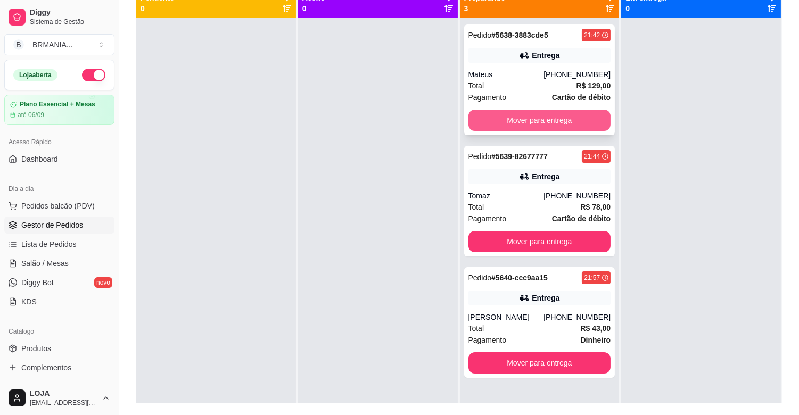
click at [515, 119] on button "Mover para entrega" at bounding box center [539, 120] width 143 height 21
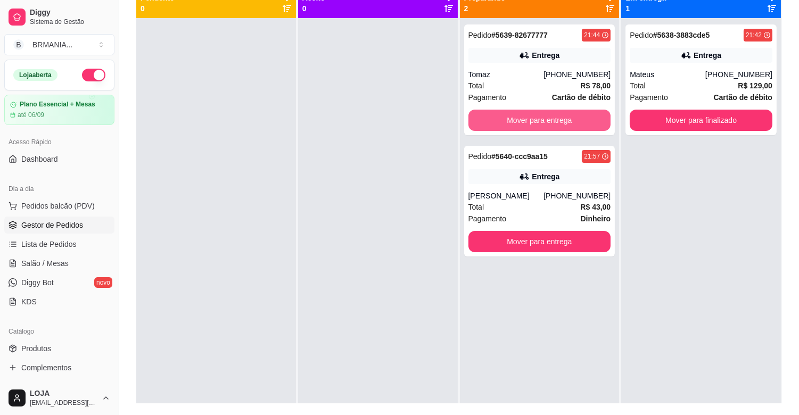
click at [515, 119] on button "Mover para entrega" at bounding box center [539, 120] width 143 height 21
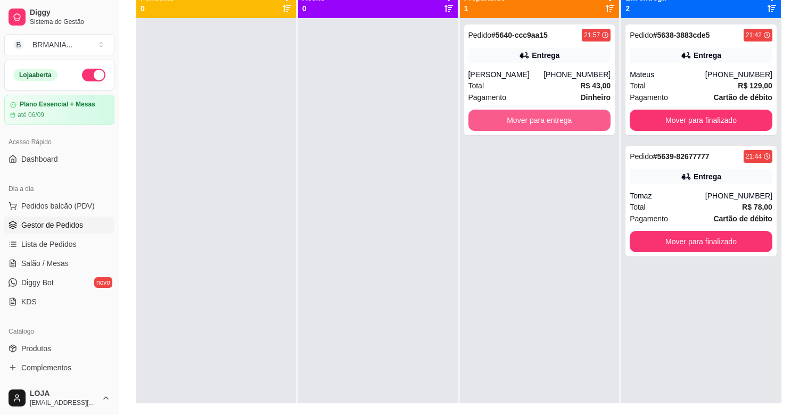
click at [515, 119] on button "Mover para entrega" at bounding box center [539, 120] width 143 height 21
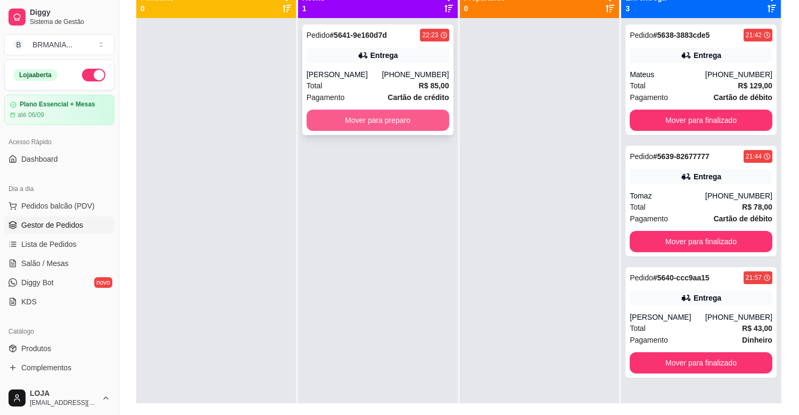
click at [418, 123] on button "Mover para preparo" at bounding box center [378, 120] width 143 height 21
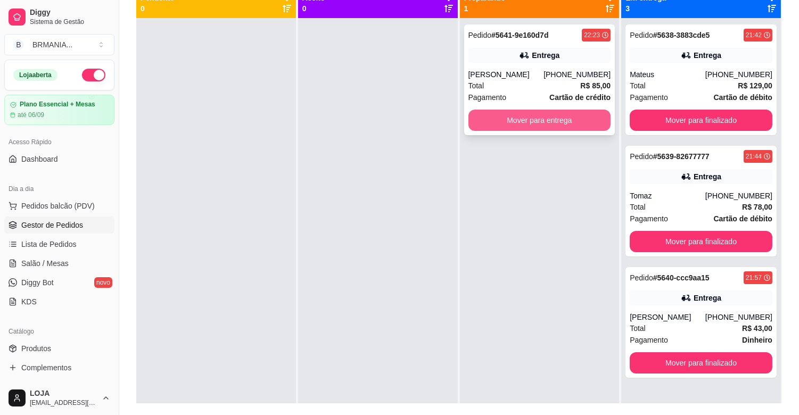
click at [500, 121] on button "Mover para entrega" at bounding box center [539, 120] width 143 height 21
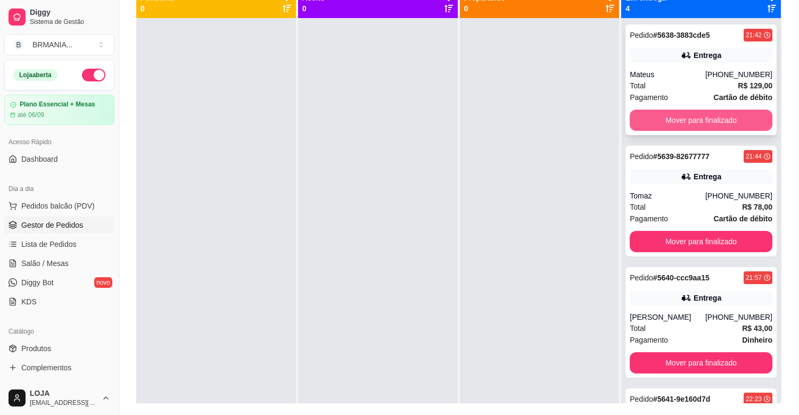
click at [688, 114] on button "Mover para finalizado" at bounding box center [701, 120] width 143 height 21
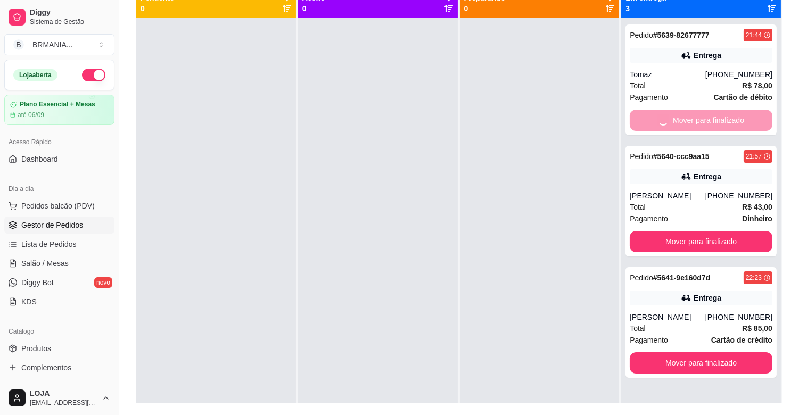
click at [688, 114] on div "Mover para finalizado" at bounding box center [701, 120] width 143 height 21
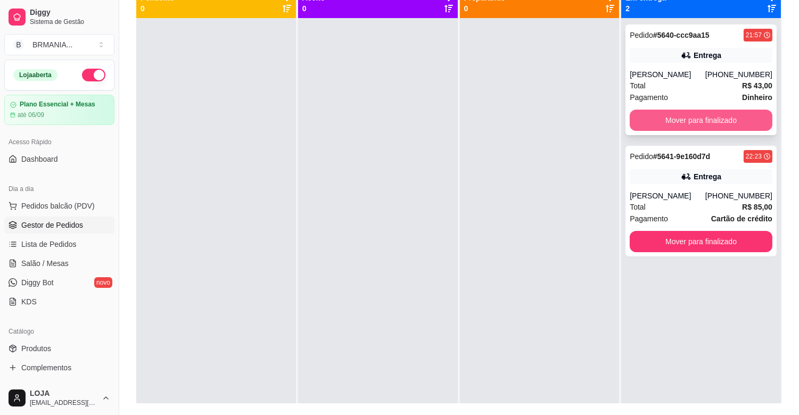
click at [690, 117] on button "Mover para finalizado" at bounding box center [701, 120] width 143 height 21
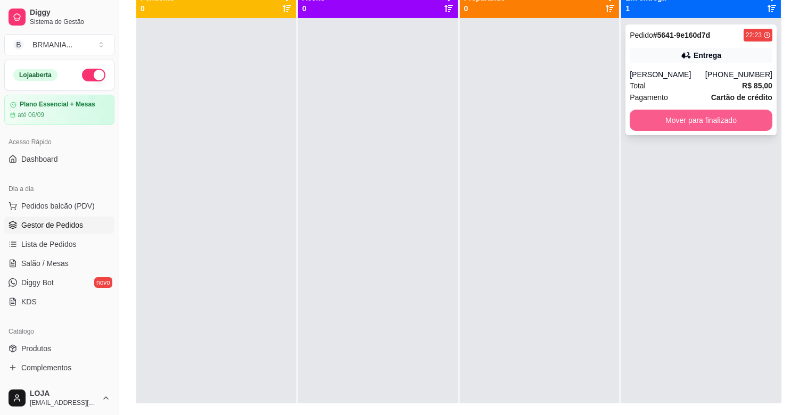
click at [690, 118] on button "Mover para finalizado" at bounding box center [701, 120] width 143 height 21
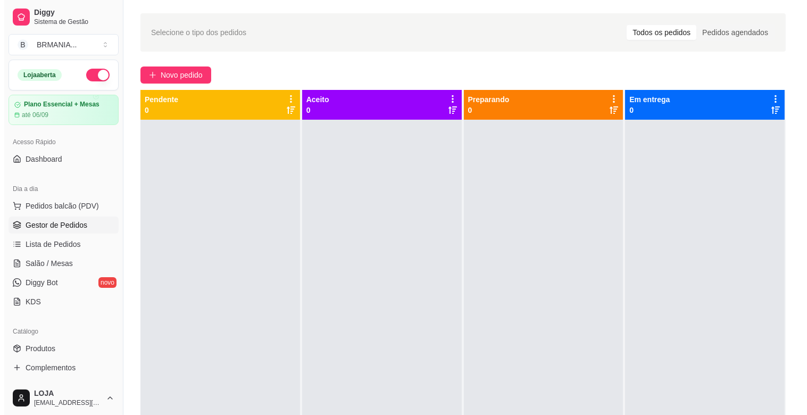
scroll to position [0, 0]
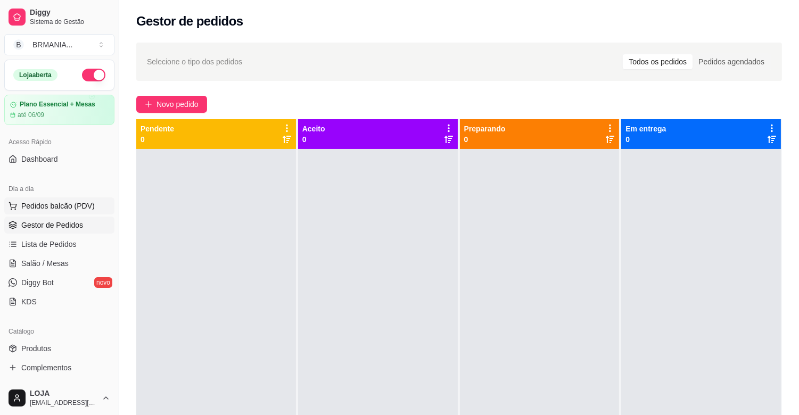
click at [51, 211] on button "Pedidos balcão (PDV)" at bounding box center [59, 205] width 110 height 17
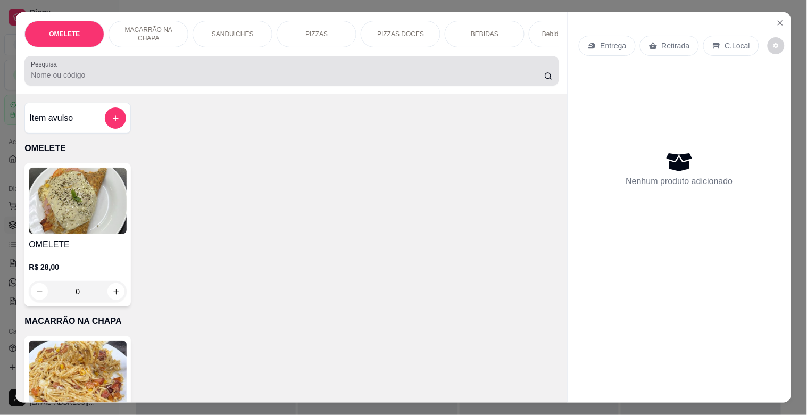
click at [242, 76] on input "Pesquisa" at bounding box center [288, 75] width 514 height 11
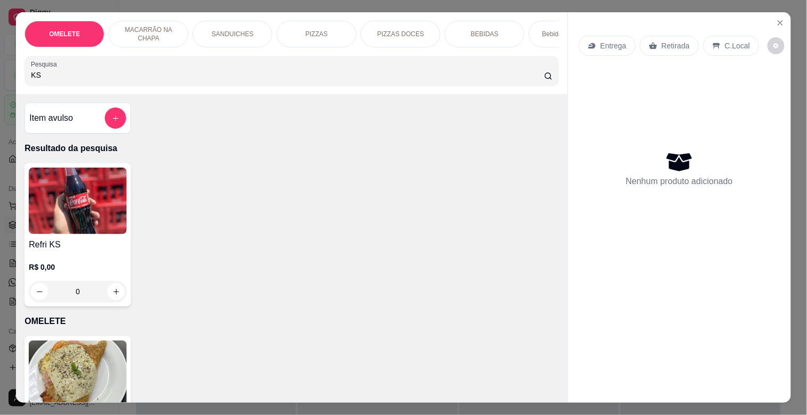
type input "KS"
click at [75, 225] on img at bounding box center [78, 201] width 98 height 67
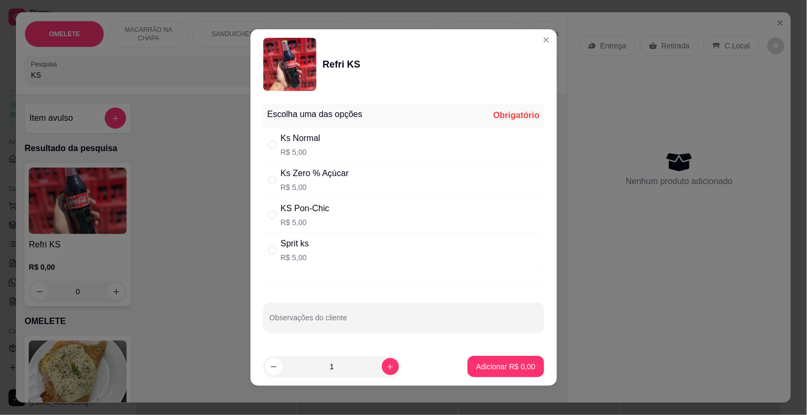
click at [308, 144] on div "Ks Normal" at bounding box center [301, 138] width 40 height 13
radio input "true"
click at [386, 365] on icon "increase-product-quantity" at bounding box center [390, 367] width 8 height 8
type input "2"
click at [479, 361] on button "Adicionar R$ 10,00" at bounding box center [504, 366] width 80 height 21
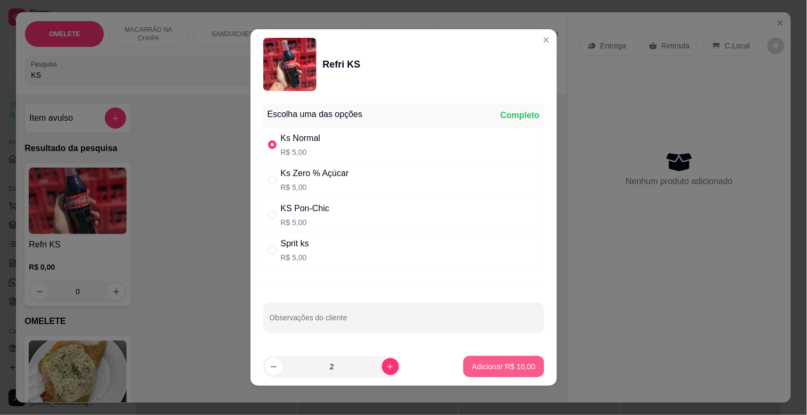
type input "2"
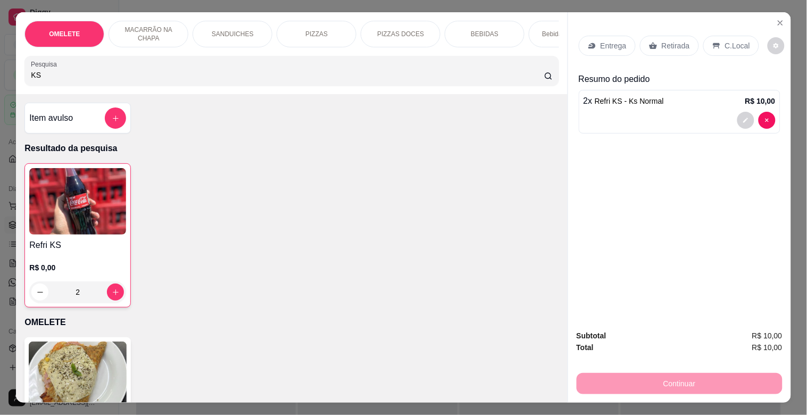
click at [96, 218] on img at bounding box center [77, 201] width 97 height 67
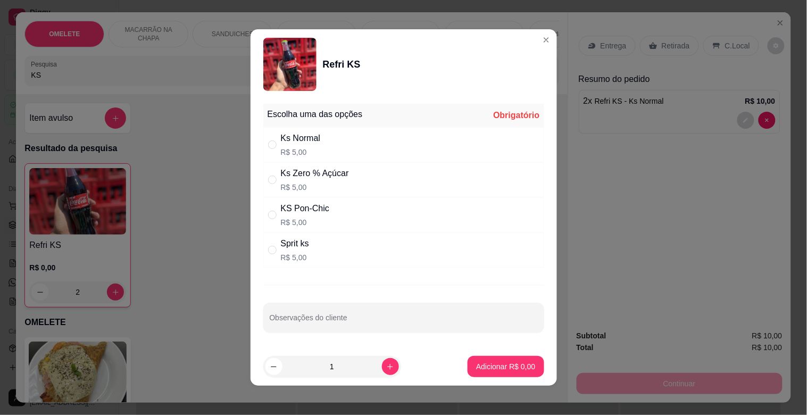
click at [299, 185] on p "R$ 5,00" at bounding box center [315, 187] width 68 height 11
radio input "true"
click at [477, 369] on p "Adicionar R$ 5,00" at bounding box center [505, 366] width 57 height 10
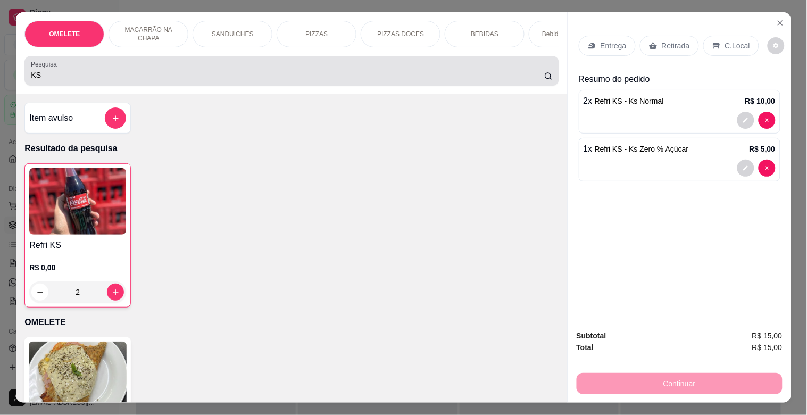
drag, startPoint x: 44, startPoint y: 78, endPoint x: 21, endPoint y: 78, distance: 22.9
click at [24, 78] on div "Pesquisa KS" at bounding box center [291, 71] width 534 height 30
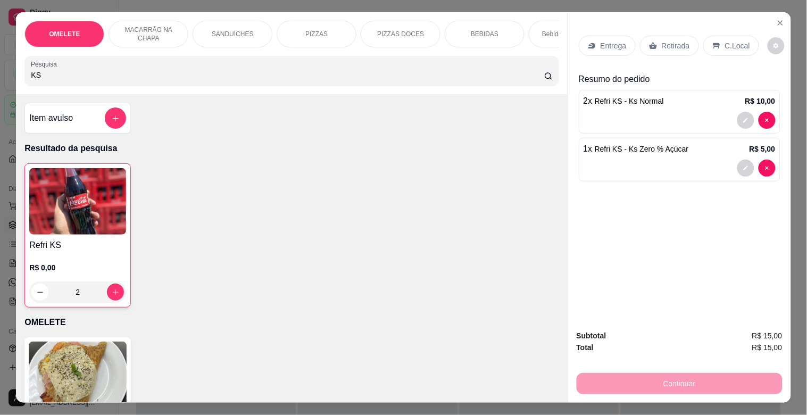
click at [24, 78] on div "Pesquisa KS" at bounding box center [291, 71] width 534 height 30
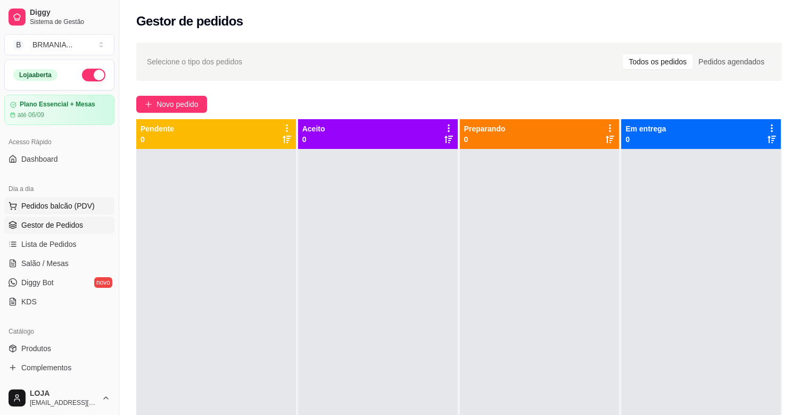
click at [45, 209] on span "Pedidos balcão (PDV)" at bounding box center [57, 206] width 73 height 11
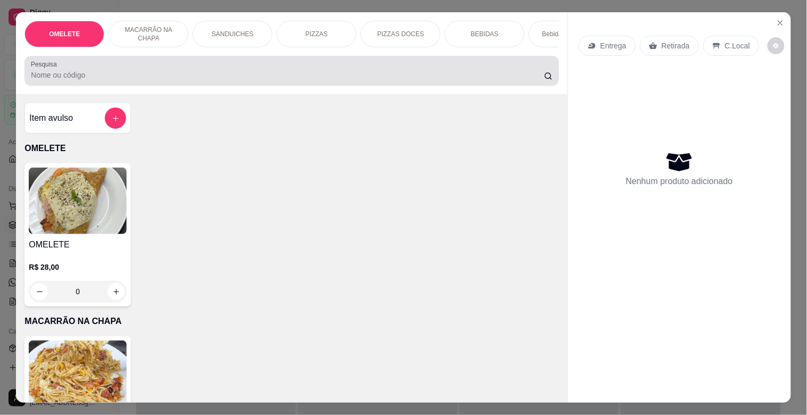
click at [88, 72] on div at bounding box center [292, 70] width 522 height 21
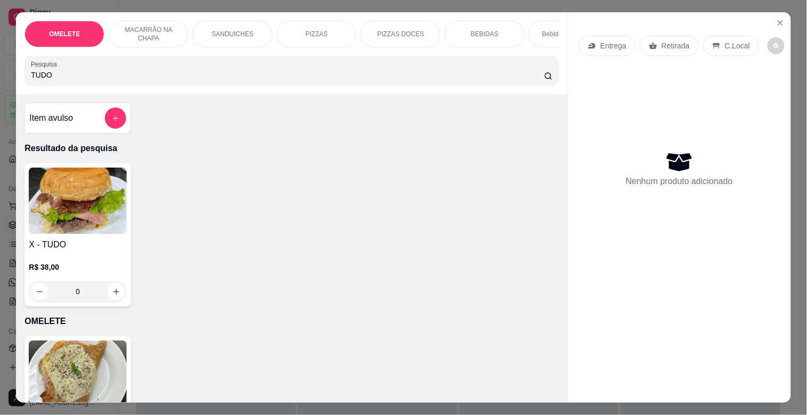
type input "TUDO"
click at [111, 291] on div "0" at bounding box center [78, 291] width 98 height 21
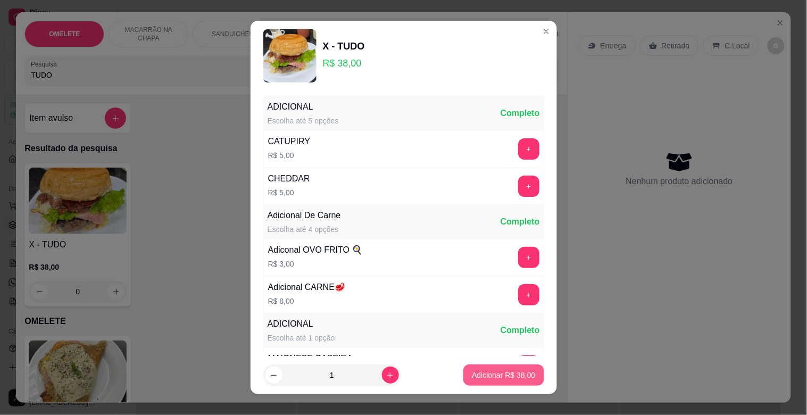
click at [487, 368] on button "Adicionar R$ 38,00" at bounding box center [504, 375] width 80 height 21
type input "1"
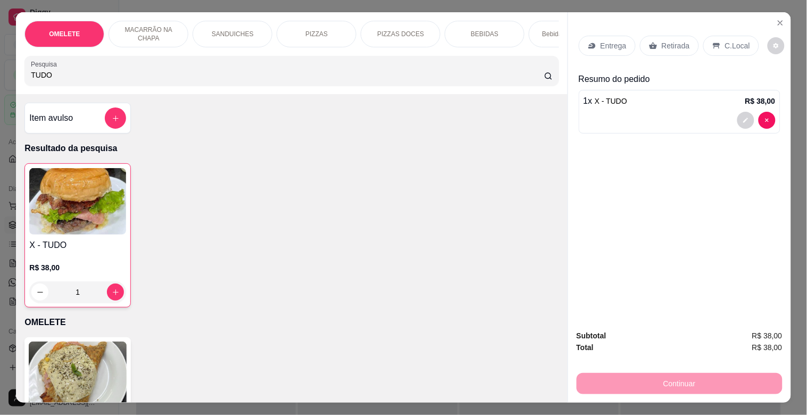
click at [8, 76] on div "OMELETE MACARRÃO NA CHAPA SANDUICHES PIZZAS PIZZAS DOCES BEBIDAS Bebidas Alcoól…" at bounding box center [403, 207] width 807 height 415
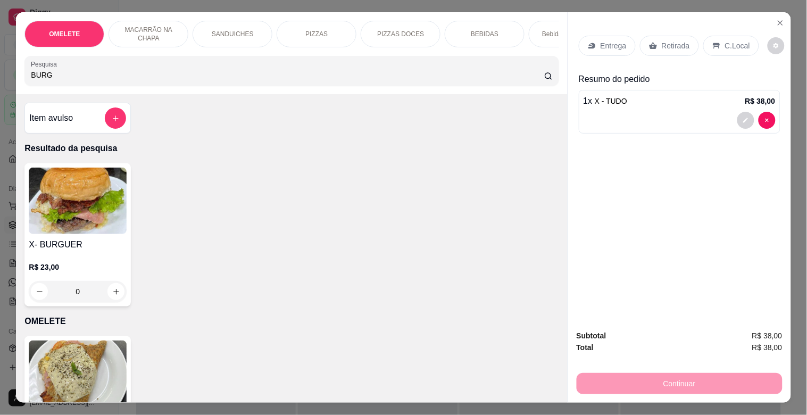
type input "BURG"
click at [90, 257] on div "R$ 23,00 0" at bounding box center [78, 276] width 98 height 51
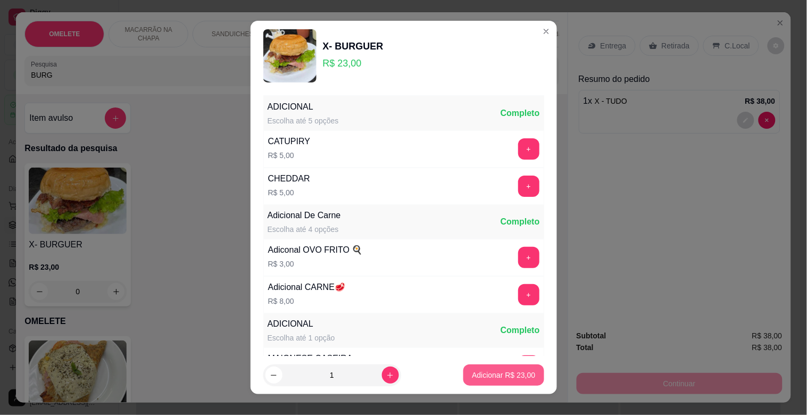
click at [496, 381] on button "Adicionar R$ 23,00" at bounding box center [504, 375] width 80 height 21
type input "1"
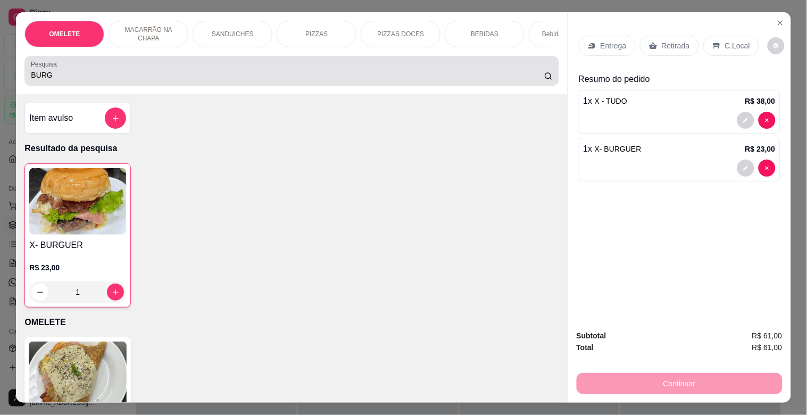
drag, startPoint x: 61, startPoint y: 78, endPoint x: 0, endPoint y: 90, distance: 61.9
click at [0, 90] on div "OMELETE MACARRÃO NA CHAPA SANDUICHES PIZZAS PIZZAS DOCES BEBIDAS Bebidas Alcoól…" at bounding box center [403, 207] width 807 height 415
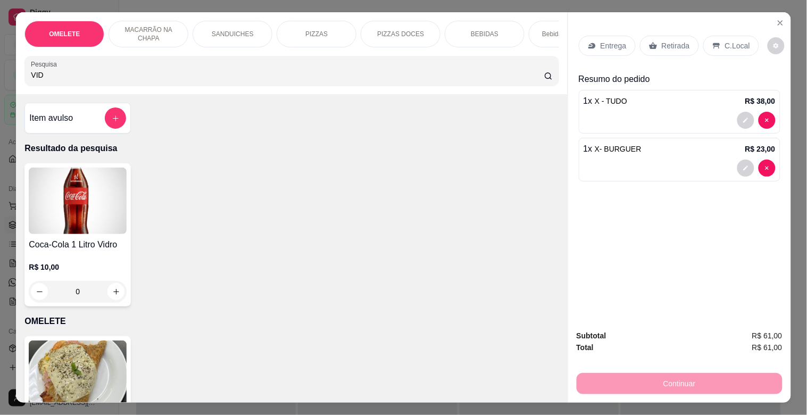
type input "VID"
click at [86, 232] on img at bounding box center [78, 201] width 98 height 67
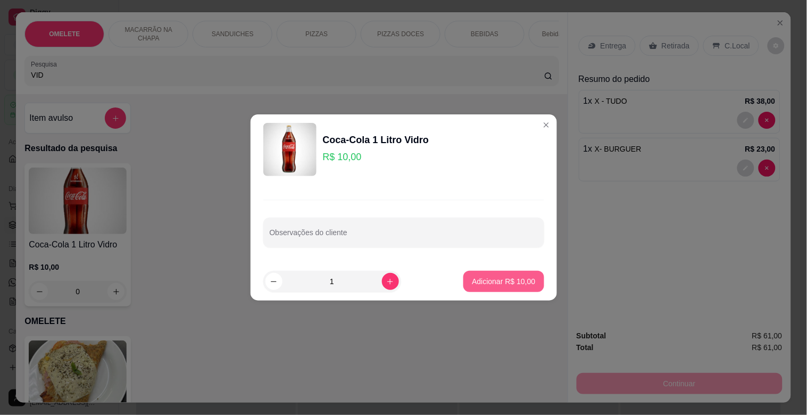
click at [490, 281] on p "Adicionar R$ 10,00" at bounding box center [503, 281] width 63 height 11
type input "1"
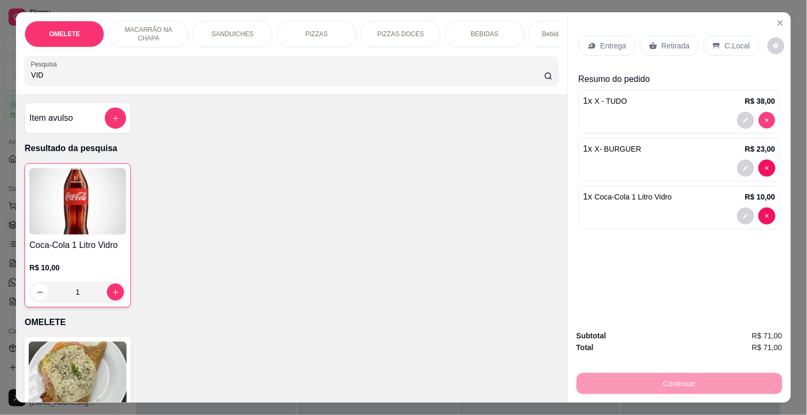
type input "0"
click at [309, 81] on div "VID" at bounding box center [292, 70] width 522 height 21
type input "V"
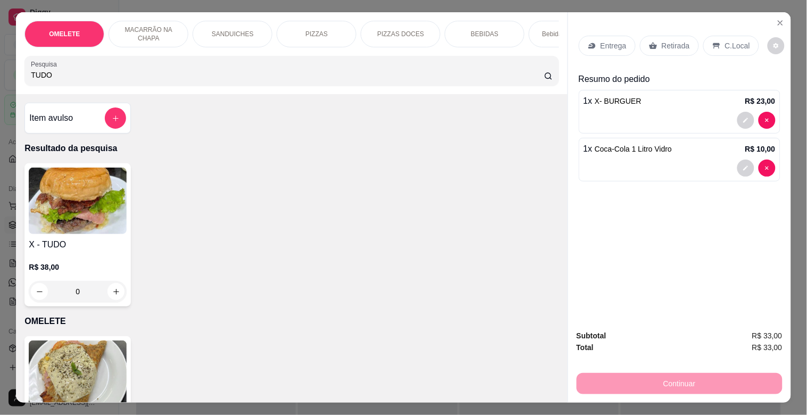
type input "TUDO"
click at [108, 224] on img at bounding box center [78, 201] width 98 height 67
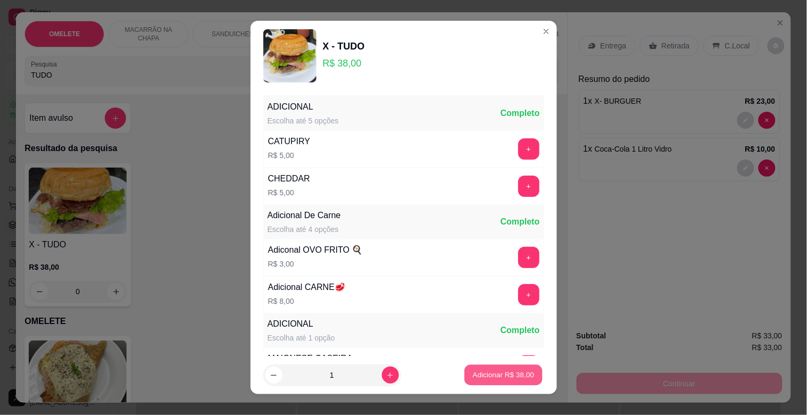
click at [480, 382] on button "Adicionar R$ 38,00" at bounding box center [504, 375] width 78 height 21
type input "1"
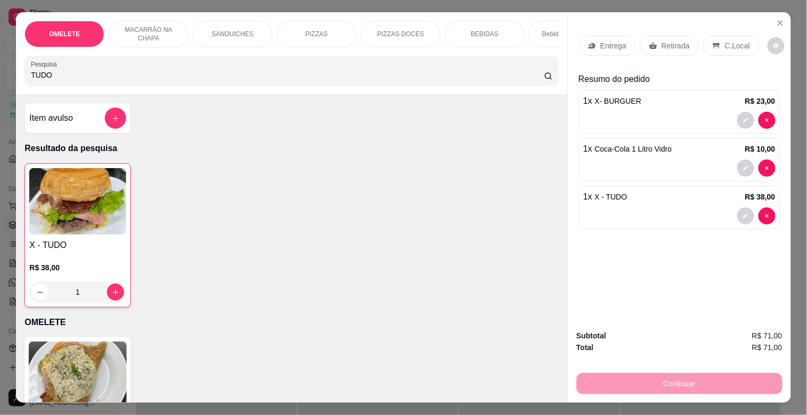
click at [725, 36] on div "C.Local" at bounding box center [732, 46] width 56 height 20
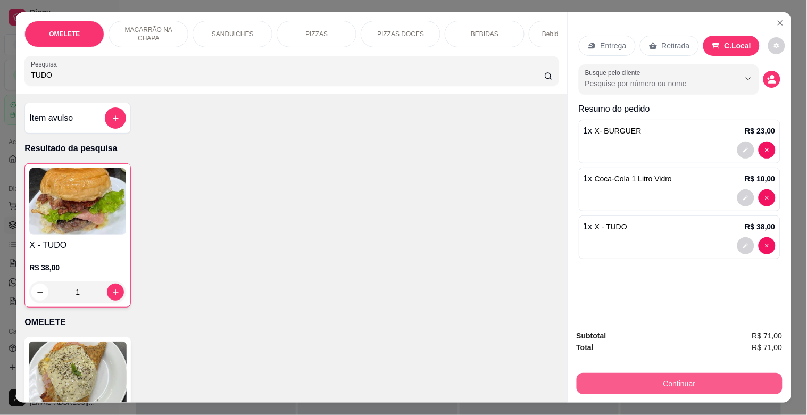
click at [711, 374] on button "Continuar" at bounding box center [680, 383] width 206 height 21
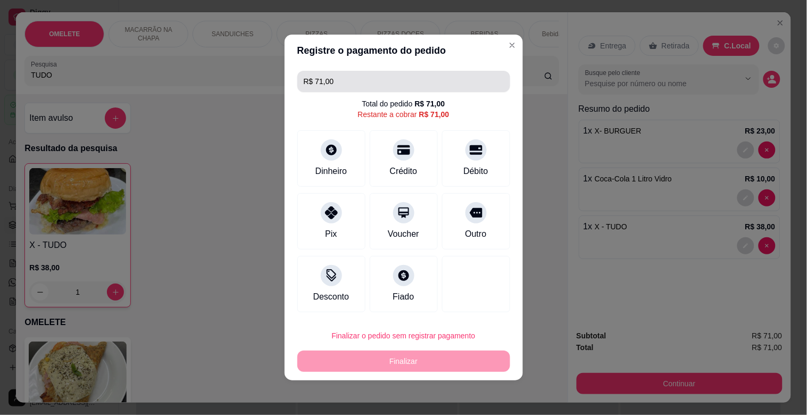
drag, startPoint x: 364, startPoint y: 81, endPoint x: 238, endPoint y: 80, distance: 125.1
click at [238, 80] on div "Registre o pagamento do pedido R$ 71,00 Total do pedido R$ 71,00 Restante a cob…" at bounding box center [403, 207] width 807 height 415
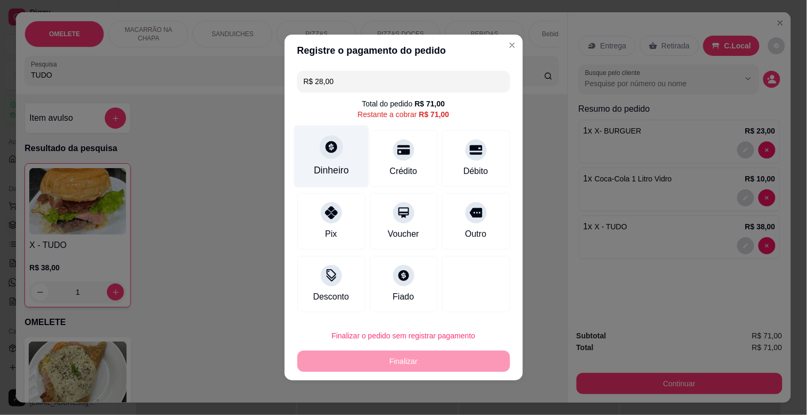
type input "R$ 28,00"
click at [336, 150] on icon at bounding box center [331, 147] width 14 height 14
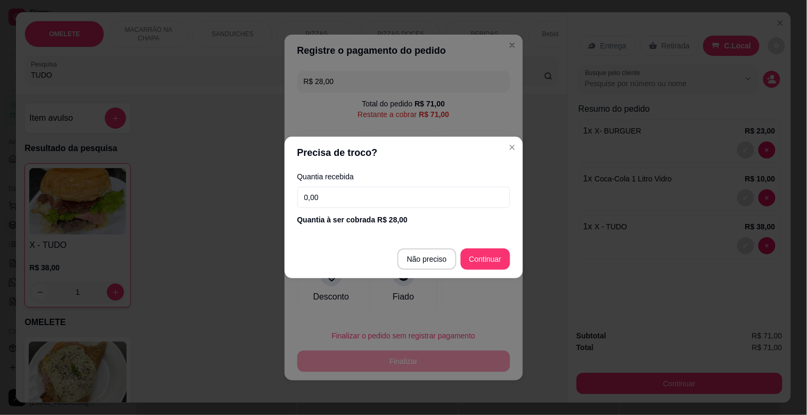
click at [341, 192] on input "0,00" at bounding box center [404, 197] width 213 height 21
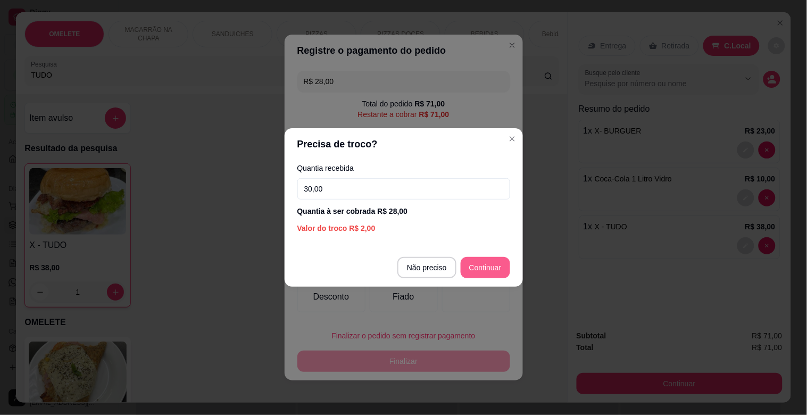
type input "30,00"
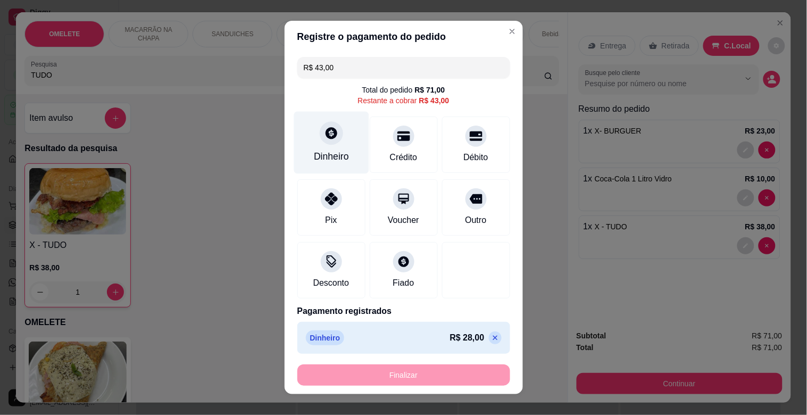
click at [341, 153] on div "Dinheiro" at bounding box center [331, 143] width 75 height 62
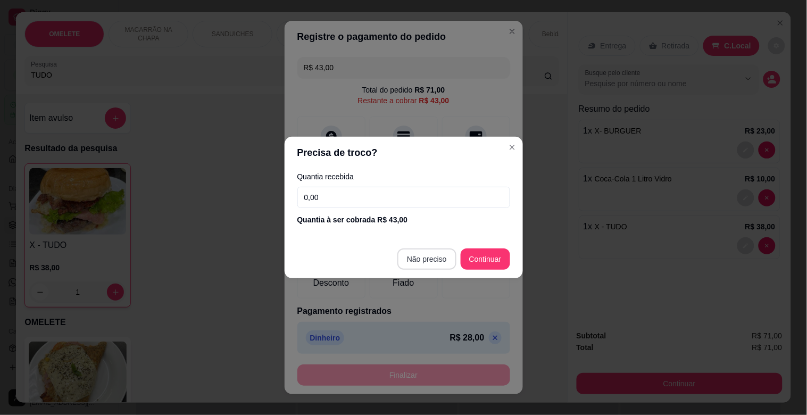
type input "R$ 0,00"
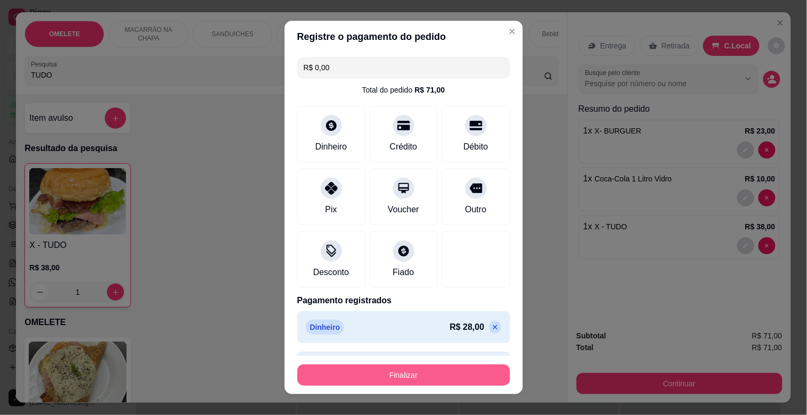
click at [413, 379] on button "Finalizar" at bounding box center [404, 375] width 213 height 21
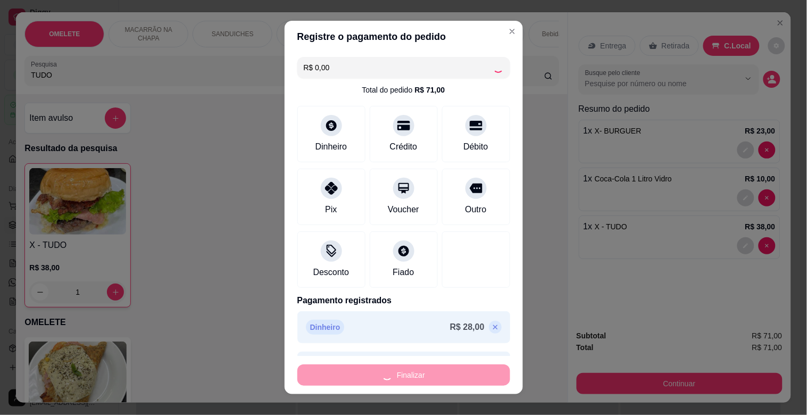
type input "0"
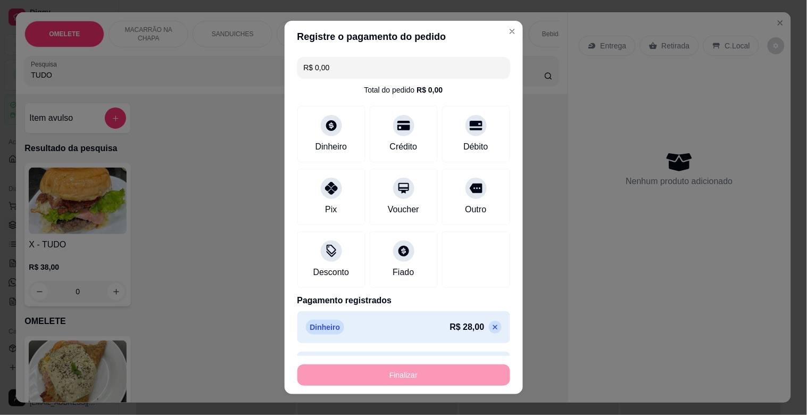
type input "-R$ 71,00"
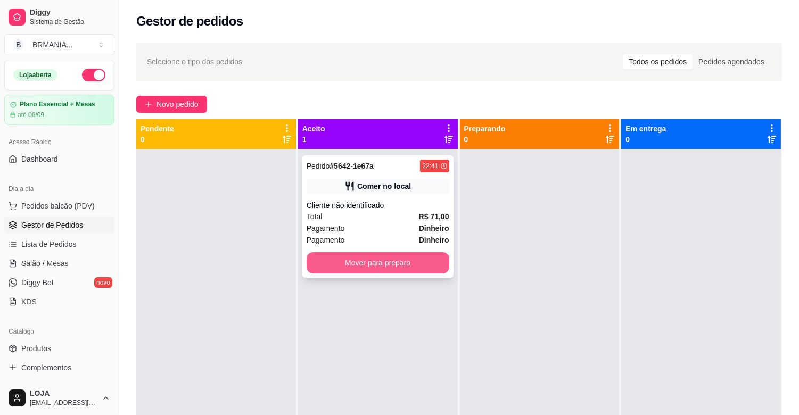
click at [389, 255] on button "Mover para preparo" at bounding box center [378, 262] width 143 height 21
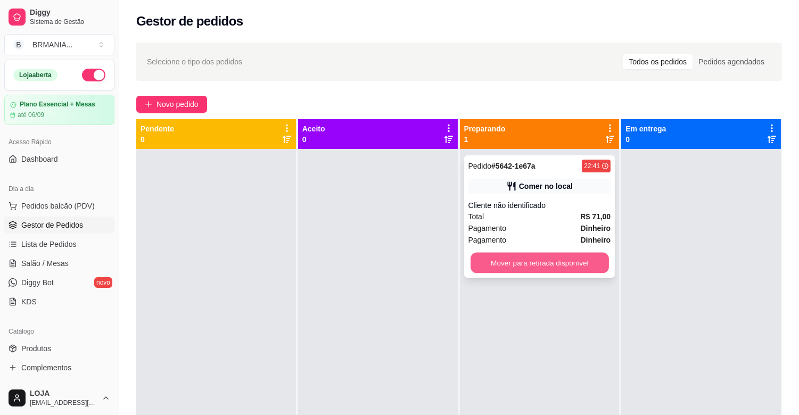
click at [495, 267] on button "Mover para retirada disponível" at bounding box center [540, 263] width 138 height 21
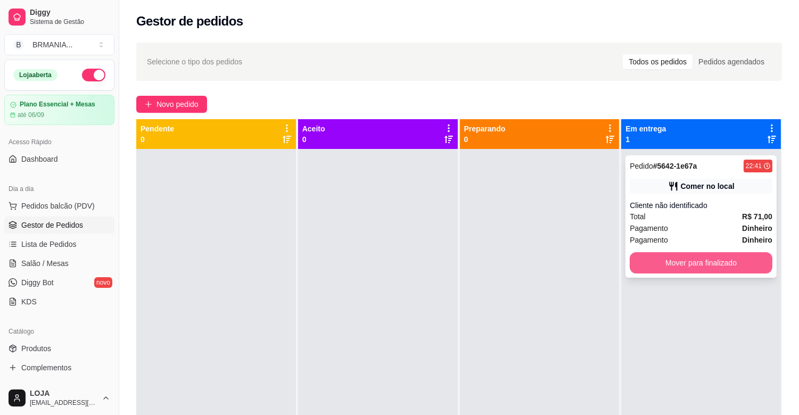
click at [645, 257] on button "Mover para finalizado" at bounding box center [701, 262] width 143 height 21
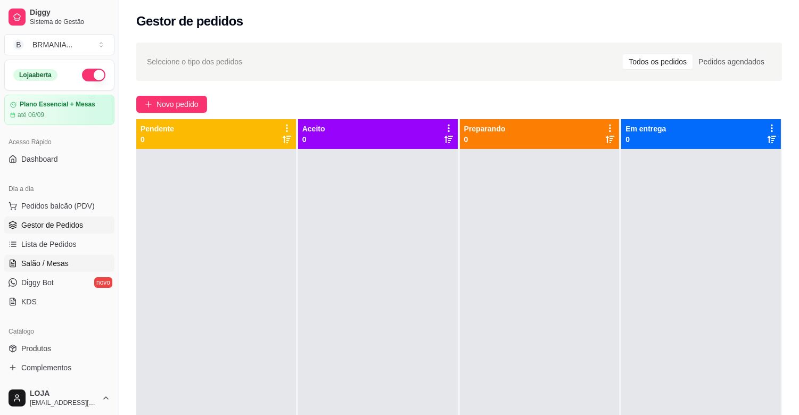
click at [62, 265] on span "Salão / Mesas" at bounding box center [44, 263] width 47 height 11
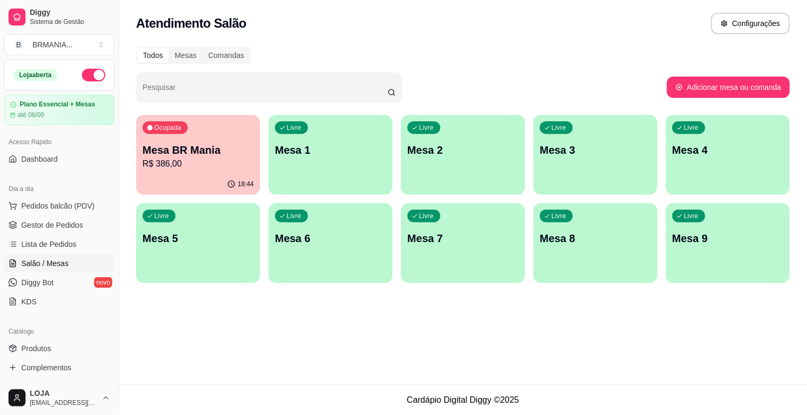
click at [329, 158] on div "Livre Mesa 1" at bounding box center [331, 148] width 124 height 67
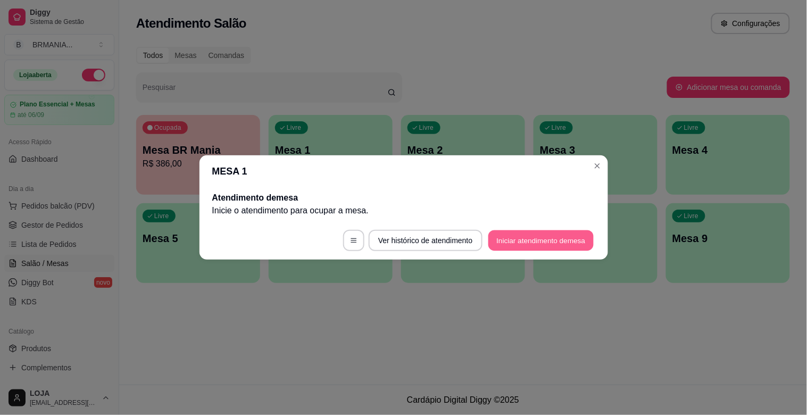
click at [550, 240] on button "Iniciar atendimento de mesa" at bounding box center [541, 240] width 105 height 21
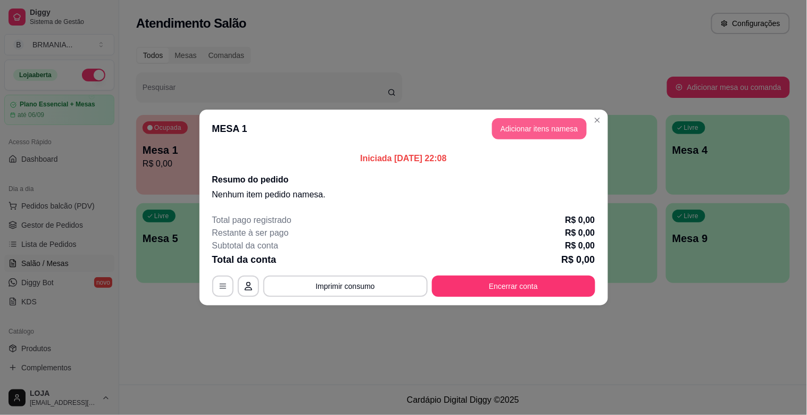
click at [549, 133] on button "Adicionar itens na mesa" at bounding box center [539, 128] width 95 height 21
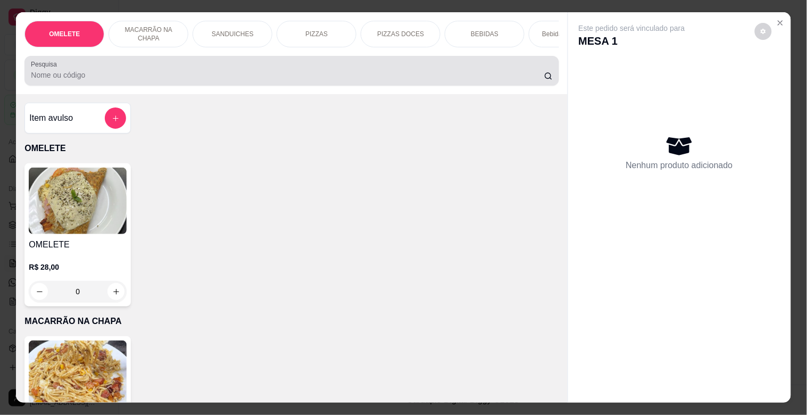
click at [200, 79] on input "Pesquisa" at bounding box center [288, 75] width 514 height 11
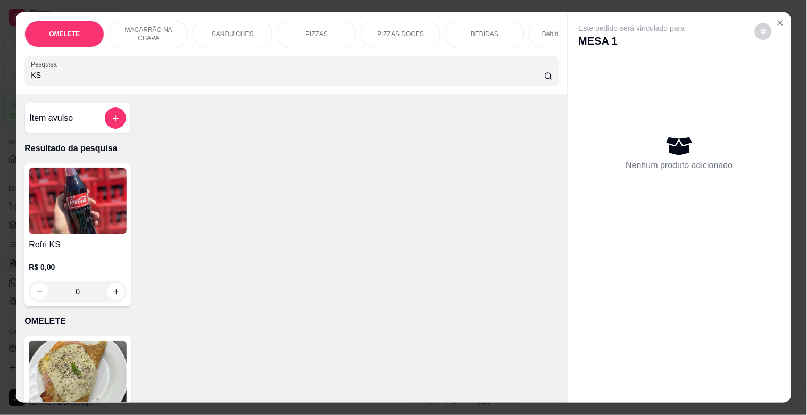
type input "KS"
click at [98, 233] on img at bounding box center [78, 201] width 98 height 67
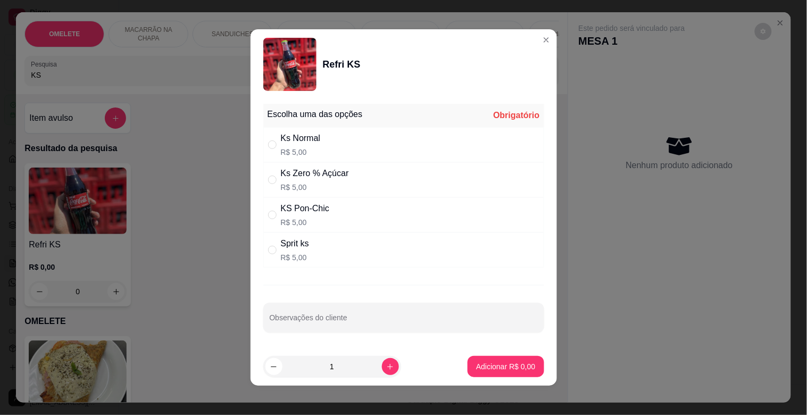
click at [294, 147] on p "R$ 5,00" at bounding box center [301, 152] width 40 height 11
radio input "true"
click at [386, 366] on icon "increase-product-quantity" at bounding box center [390, 367] width 8 height 8
type input "2"
click at [487, 366] on p "Adicionar R$ 10,00" at bounding box center [503, 366] width 63 height 11
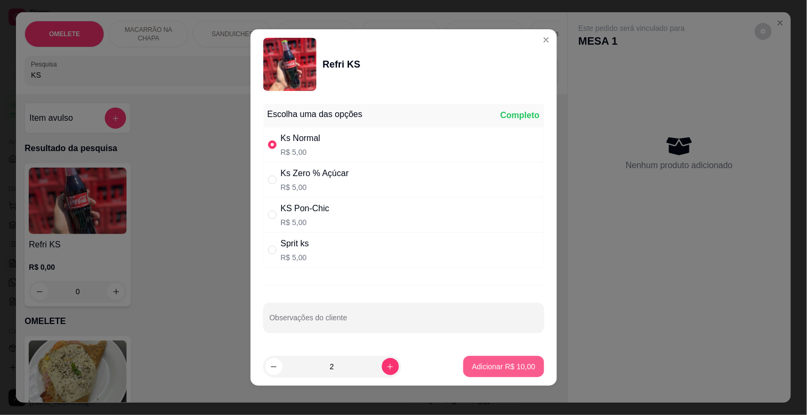
type input "2"
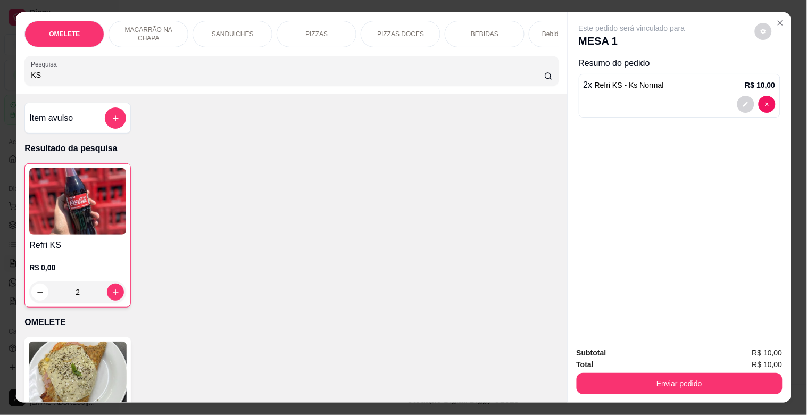
click at [99, 234] on img at bounding box center [77, 201] width 97 height 67
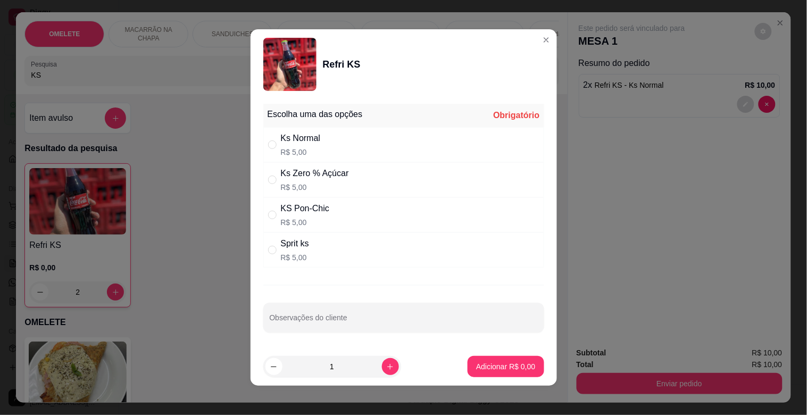
click at [290, 173] on div "Ks Zero % Açúcar" at bounding box center [315, 173] width 68 height 13
radio input "true"
click at [510, 362] on p "Adicionar R$ 5,00" at bounding box center [505, 366] width 57 height 10
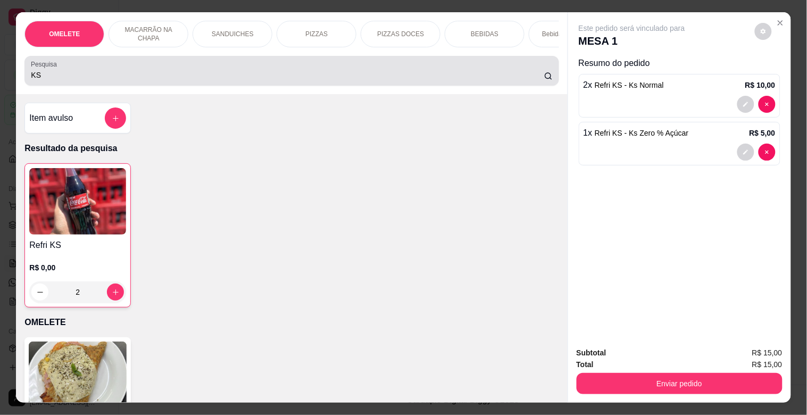
drag, startPoint x: 44, startPoint y: 82, endPoint x: 0, endPoint y: 79, distance: 43.8
click at [0, 79] on div "OMELETE MACARRÃO NA CHAPA SANDUICHES PIZZAS PIZZAS DOCES BEBIDAS Bebidas Alcoól…" at bounding box center [403, 207] width 807 height 415
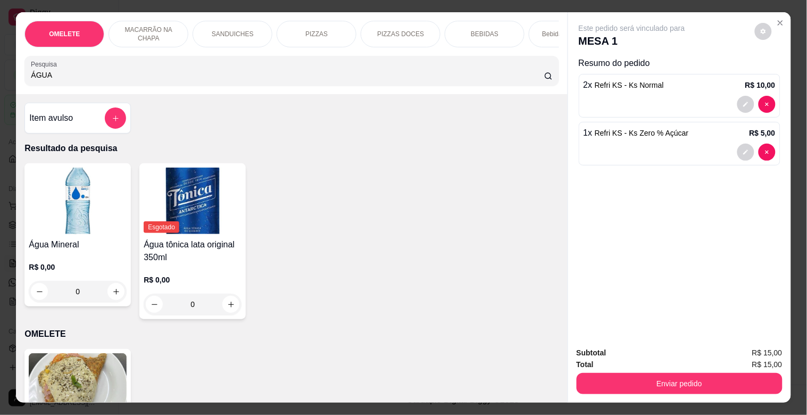
type input "ÁGUA"
click at [99, 224] on img at bounding box center [78, 201] width 98 height 67
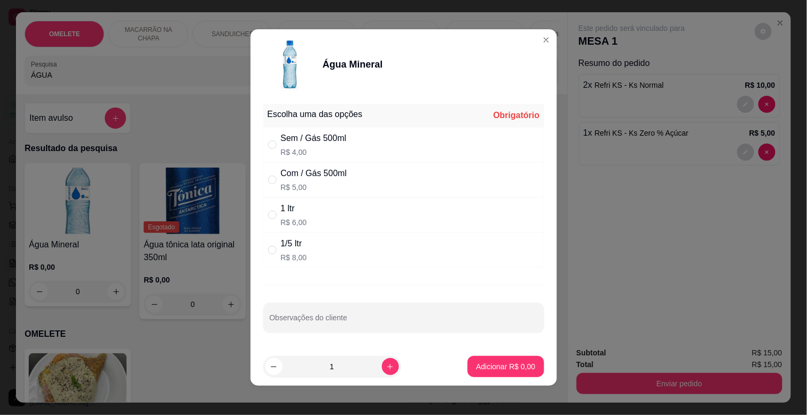
click at [263, 173] on div "Com / Gás 500ml R$ 5,00" at bounding box center [403, 179] width 281 height 35
radio input "true"
click at [495, 362] on p "Adicionar R$ 5,00" at bounding box center [505, 366] width 57 height 10
type input "1"
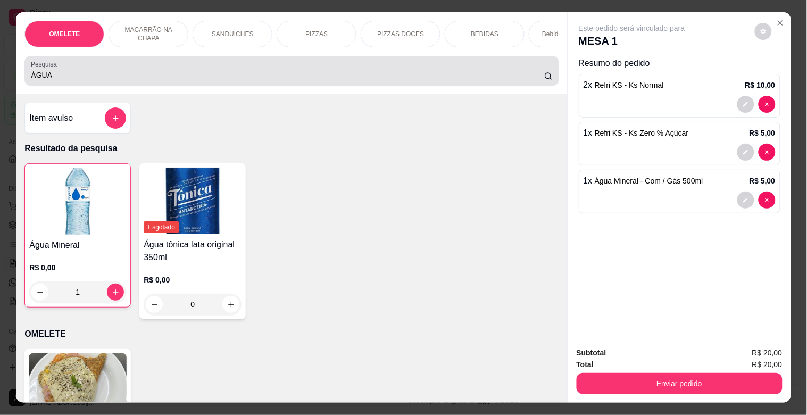
drag, startPoint x: 65, startPoint y: 82, endPoint x: 3, endPoint y: 81, distance: 62.3
click at [26, 79] on div "Pesquisa ÁGUA" at bounding box center [291, 71] width 534 height 30
click at [0, 80] on div "OMELETE MACARRÃO NA CHAPA SANDUICHES PIZZAS PIZZAS DOCES BEBIDAS Bebidas Alcoól…" at bounding box center [403, 207] width 807 height 415
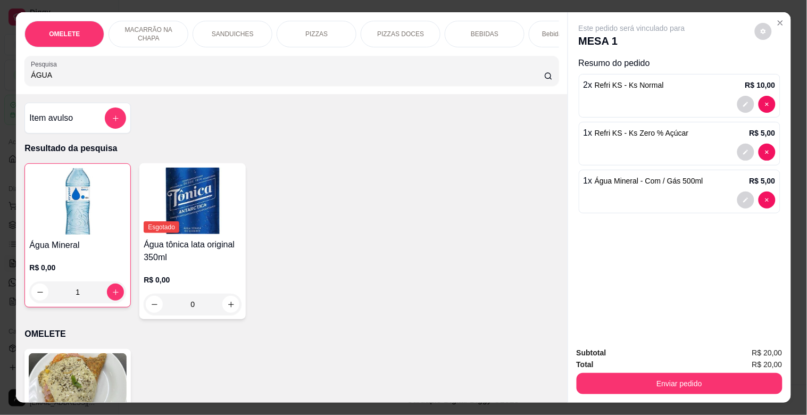
drag, startPoint x: 55, startPoint y: 80, endPoint x: 22, endPoint y: 73, distance: 33.7
click at [10, 73] on div "OMELETE MACARRÃO NA CHAPA SANDUICHES PIZZAS PIZZAS DOCES BEBIDAS Bebidas Alcoól…" at bounding box center [403, 207] width 807 height 415
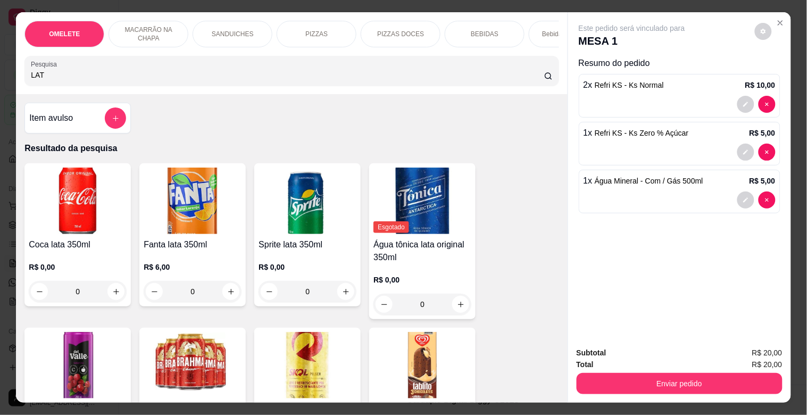
type input "LAT"
click at [177, 370] on img at bounding box center [193, 365] width 98 height 67
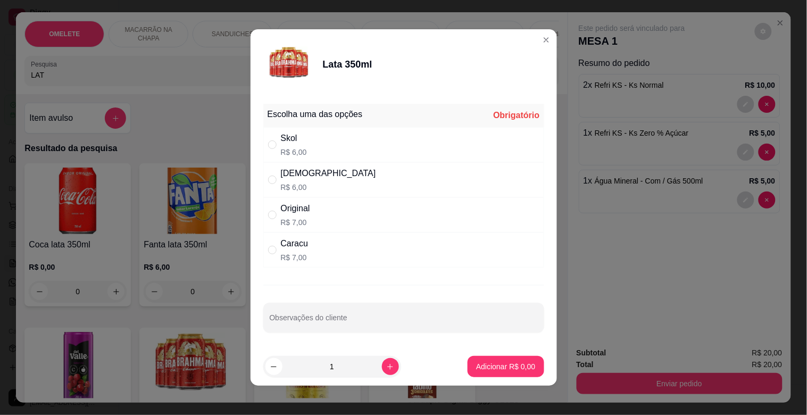
drag, startPoint x: 290, startPoint y: 132, endPoint x: 332, endPoint y: 182, distance: 65.0
click at [290, 133] on div "Skol" at bounding box center [294, 138] width 26 height 13
radio input "true"
click at [386, 368] on icon "increase-product-quantity" at bounding box center [390, 367] width 8 height 8
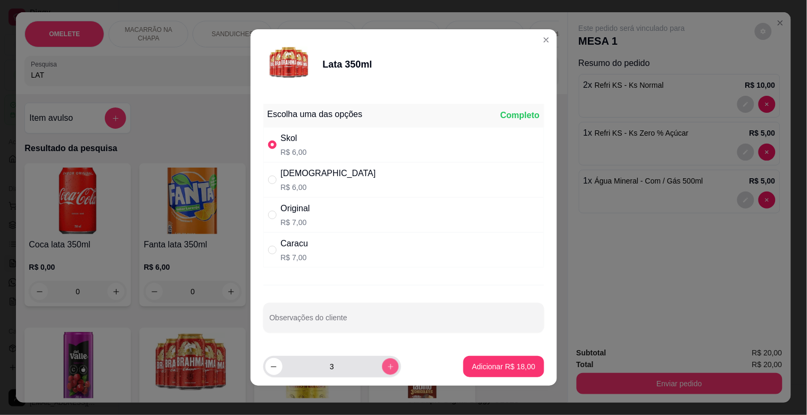
click at [386, 368] on icon "increase-product-quantity" at bounding box center [390, 367] width 8 height 8
type input "5"
click at [491, 363] on p "Adicionar R$ 30,00" at bounding box center [503, 366] width 63 height 11
type input "5"
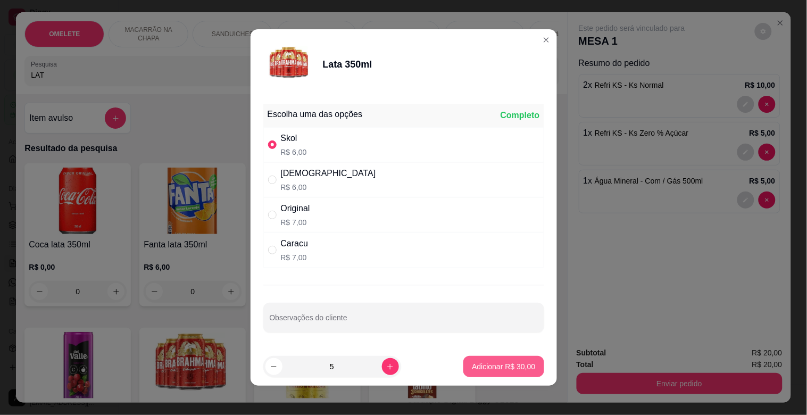
type input "5"
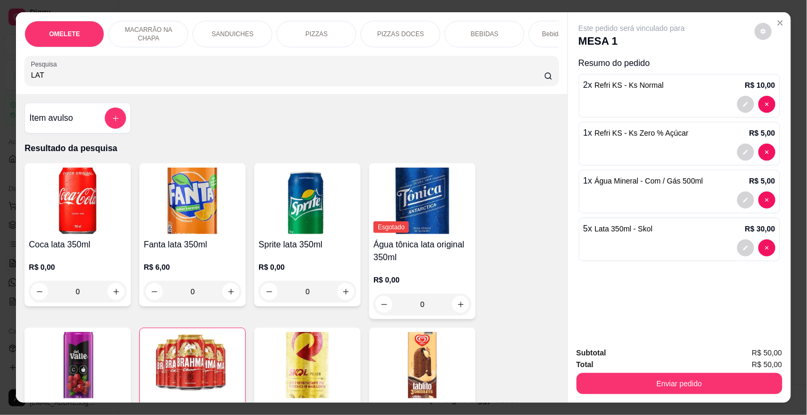
drag, startPoint x: 48, startPoint y: 82, endPoint x: 1, endPoint y: 82, distance: 47.9
click at [1, 82] on div "OMELETE MACARRÃO NA CHAPA SANDUICHES PIZZAS PIZZAS DOCES BEBIDAS Bebidas Alcoól…" at bounding box center [403, 207] width 807 height 415
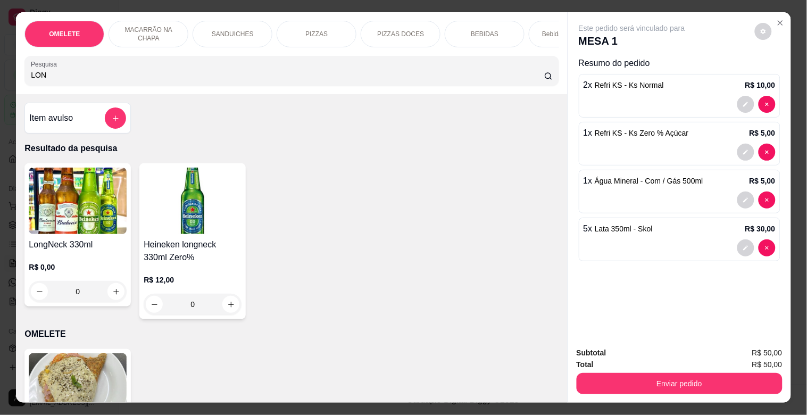
type input "LON"
click at [36, 214] on img at bounding box center [78, 201] width 98 height 67
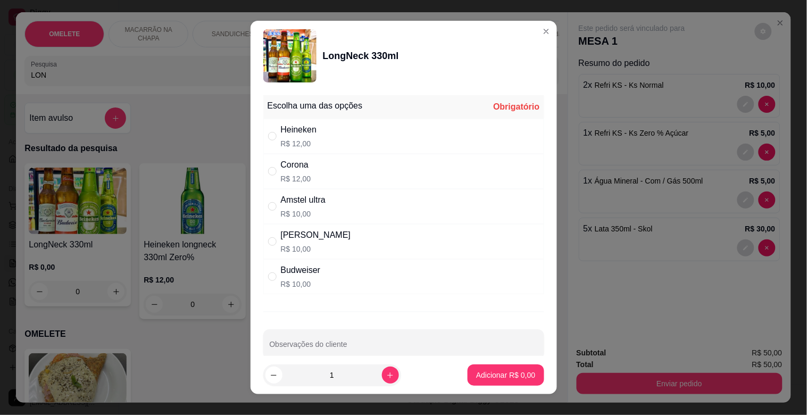
click at [294, 165] on div "Corona" at bounding box center [296, 165] width 30 height 13
radio input "true"
click at [386, 372] on icon "increase-product-quantity" at bounding box center [390, 376] width 8 height 8
click at [386, 373] on icon "increase-product-quantity" at bounding box center [390, 376] width 8 height 8
type input "3"
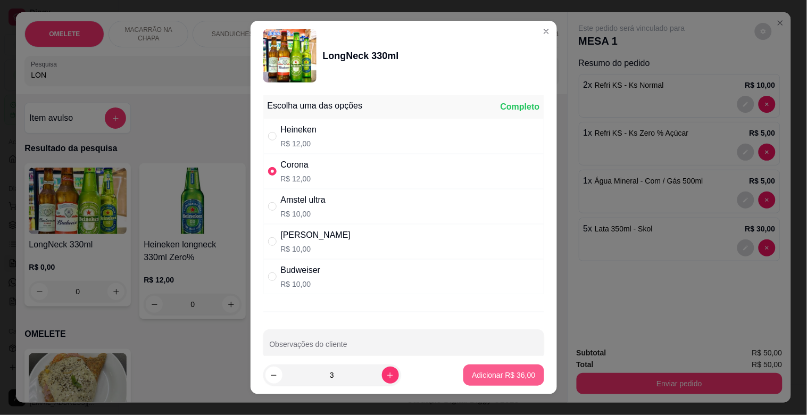
click at [475, 371] on p "Adicionar R$ 36,00" at bounding box center [503, 375] width 63 height 11
type input "3"
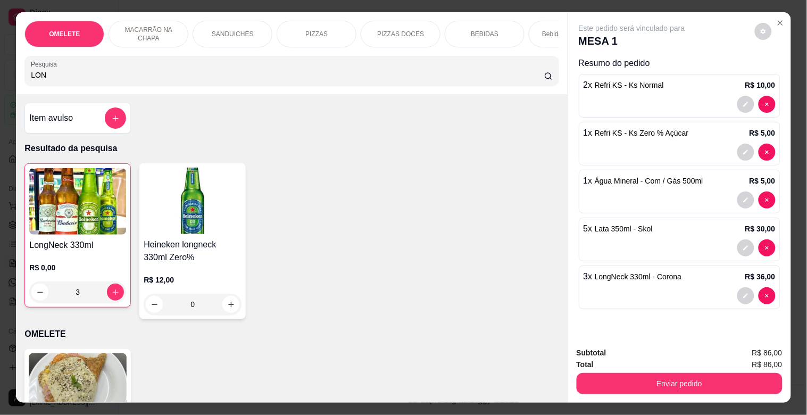
click at [93, 247] on h4 "LongNeck 330ml" at bounding box center [77, 245] width 97 height 13
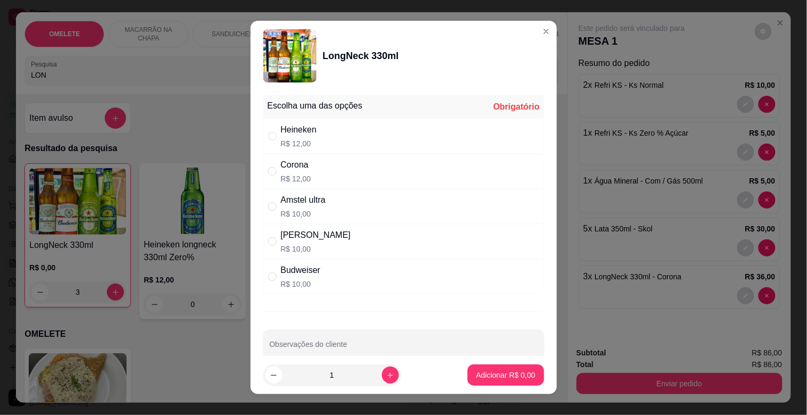
click at [299, 141] on p "R$ 12,00" at bounding box center [299, 143] width 36 height 11
radio input "true"
click at [386, 378] on icon "increase-product-quantity" at bounding box center [390, 376] width 8 height 8
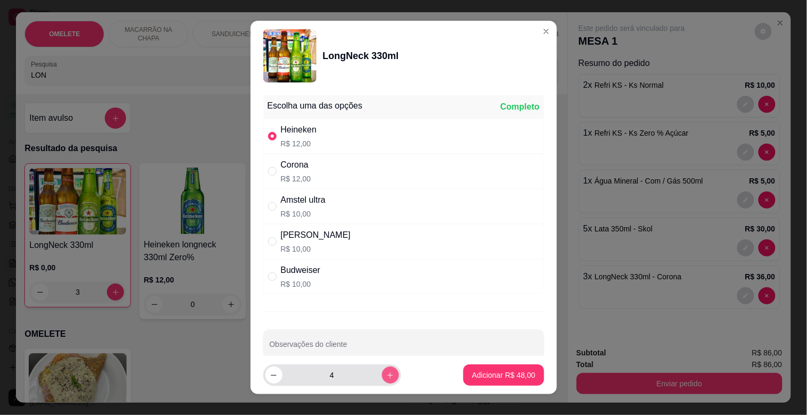
click at [386, 377] on icon "increase-product-quantity" at bounding box center [390, 376] width 8 height 8
click at [386, 376] on icon "increase-product-quantity" at bounding box center [390, 376] width 8 height 8
type input "7"
click at [473, 370] on p "Adicionar R$ 84,00" at bounding box center [504, 375] width 62 height 10
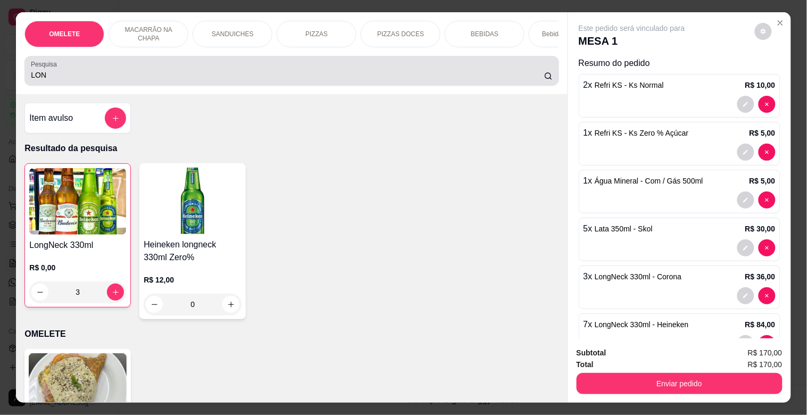
drag, startPoint x: 65, startPoint y: 75, endPoint x: 11, endPoint y: 87, distance: 55.8
click at [16, 87] on div "OMELETE MACARRÃO NA CHAPA SANDUICHES PIZZAS PIZZAS DOCES BEBIDAS Bebidas Alcoól…" at bounding box center [291, 53] width 551 height 82
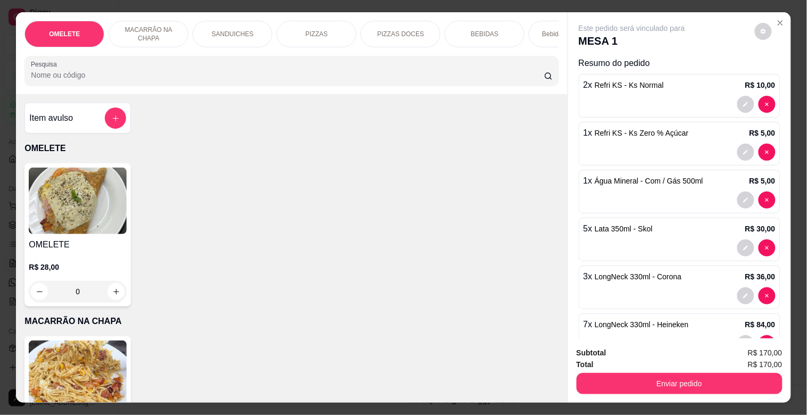
click at [314, 23] on div "PIZZAS" at bounding box center [317, 34] width 80 height 27
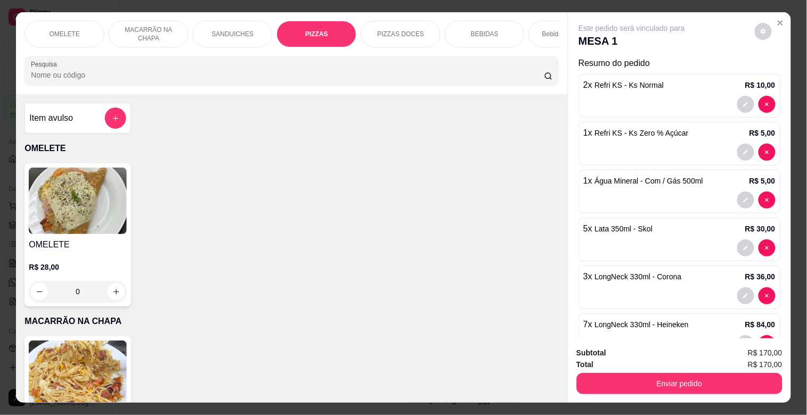
scroll to position [26, 0]
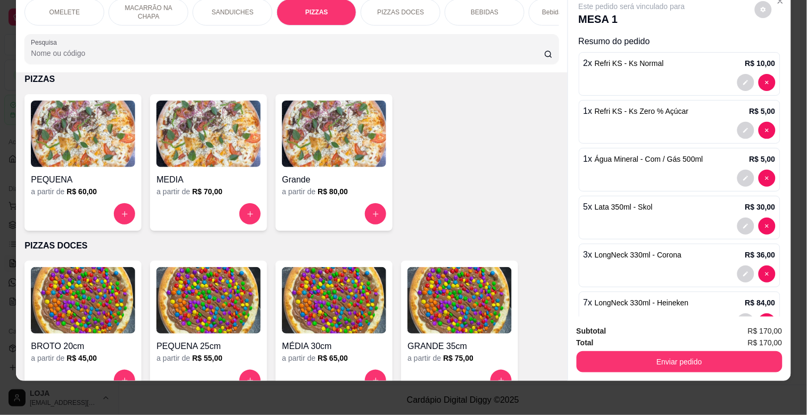
click at [320, 142] on img at bounding box center [334, 134] width 104 height 67
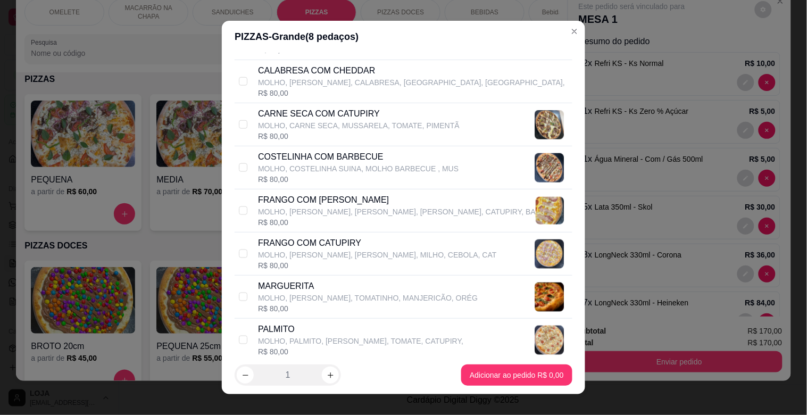
scroll to position [331, 0]
click at [286, 124] on p "MOLHO, CARNE SECA, MUSSARELA, TOMATE, PIMENTÃ" at bounding box center [359, 124] width 202 height 11
checkbox input "true"
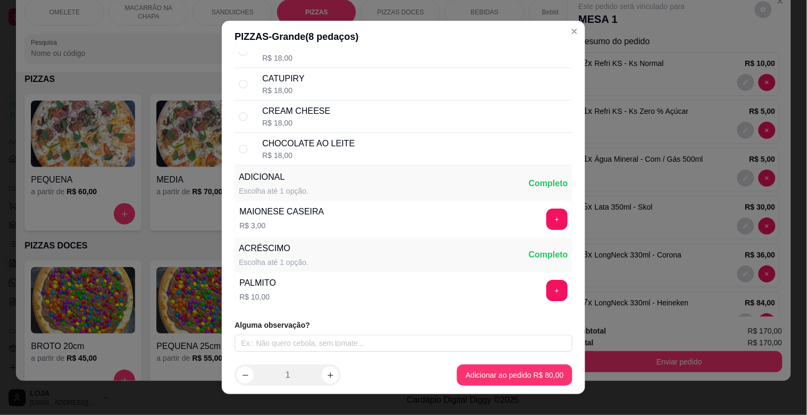
click at [293, 70] on div "CATUPIRY R$ 18,00" at bounding box center [404, 84] width 338 height 32
radio input "true"
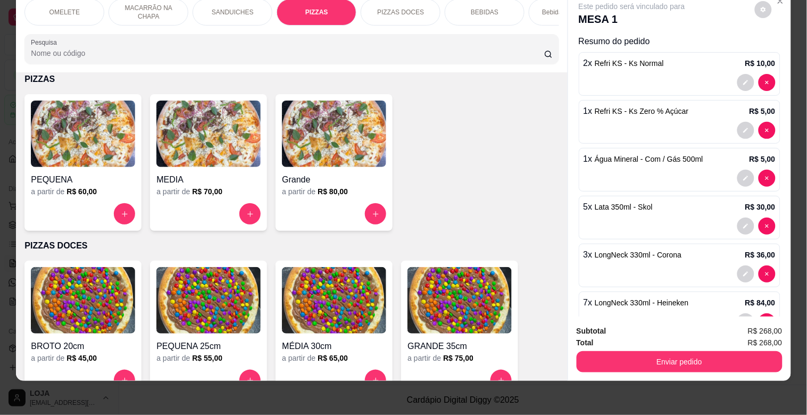
click at [307, 145] on img at bounding box center [334, 134] width 104 height 67
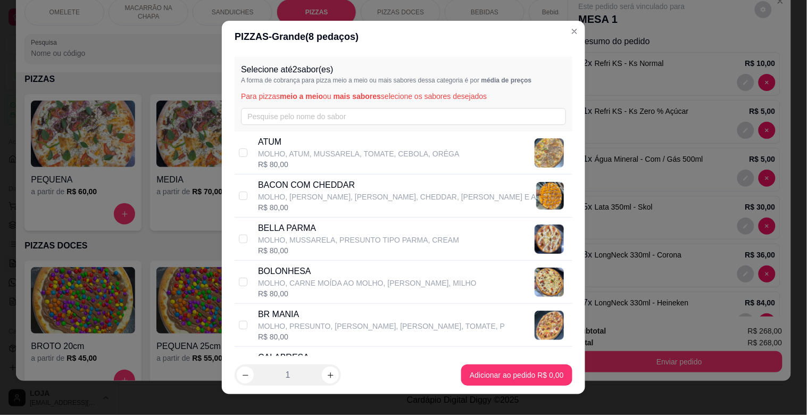
drag, startPoint x: 301, startPoint y: 319, endPoint x: 397, endPoint y: 348, distance: 99.5
click at [304, 320] on p "BR MANIA" at bounding box center [381, 314] width 247 height 13
checkbox input "true"
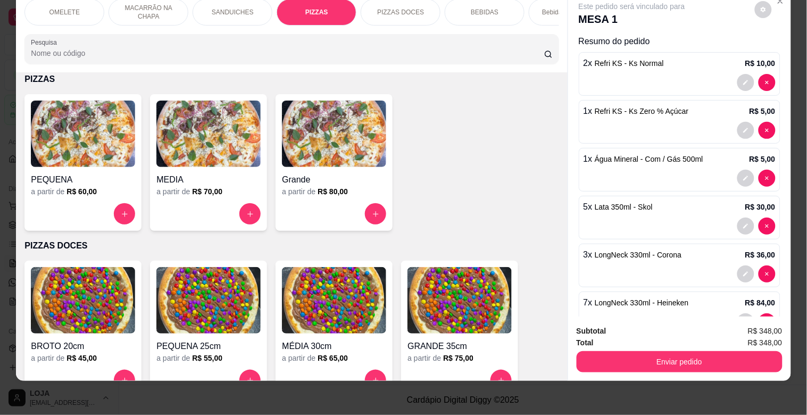
click at [318, 294] on img at bounding box center [334, 300] width 104 height 67
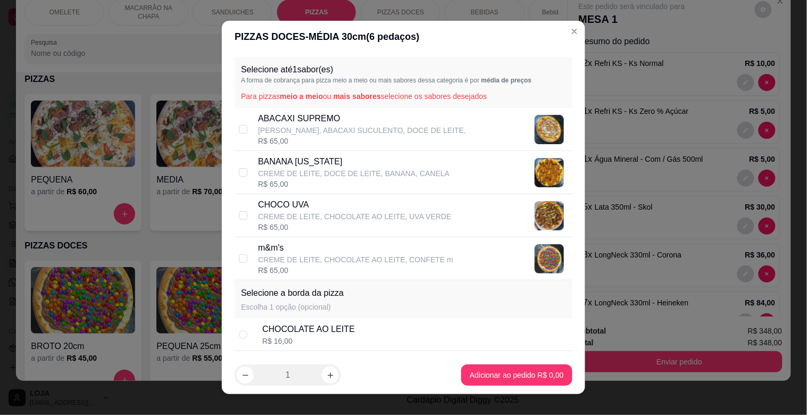
drag, startPoint x: 343, startPoint y: 259, endPoint x: 402, endPoint y: 299, distance: 71.2
click at [344, 259] on p "CREME DE LEITE, CHOCOLATE AO LEITE, CONFETE m" at bounding box center [355, 259] width 195 height 11
checkbox input "true"
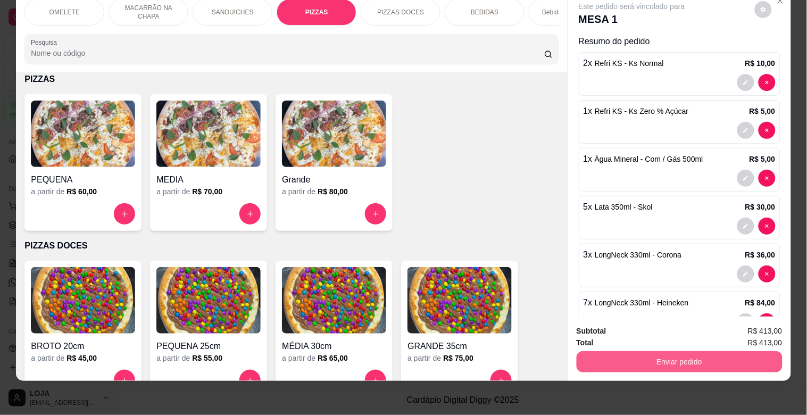
click at [672, 353] on button "Enviar pedido" at bounding box center [680, 361] width 206 height 21
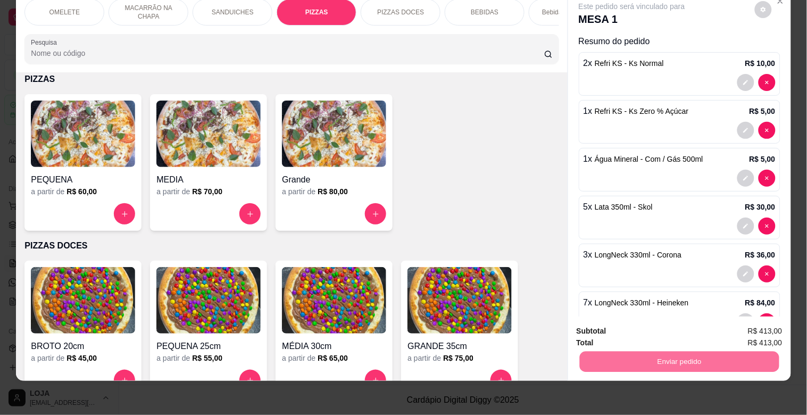
click at [690, 327] on button "Não registrar e enviar pedido" at bounding box center [644, 327] width 111 height 20
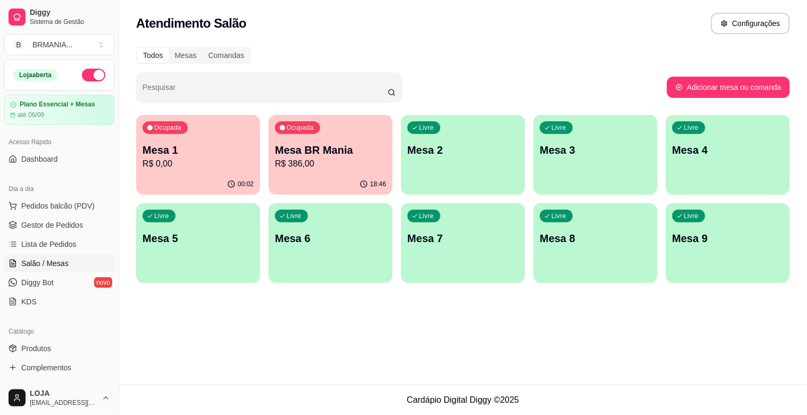
click at [316, 171] on div "Ocupada Mesa BR Mania R$ 386,00" at bounding box center [331, 144] width 124 height 59
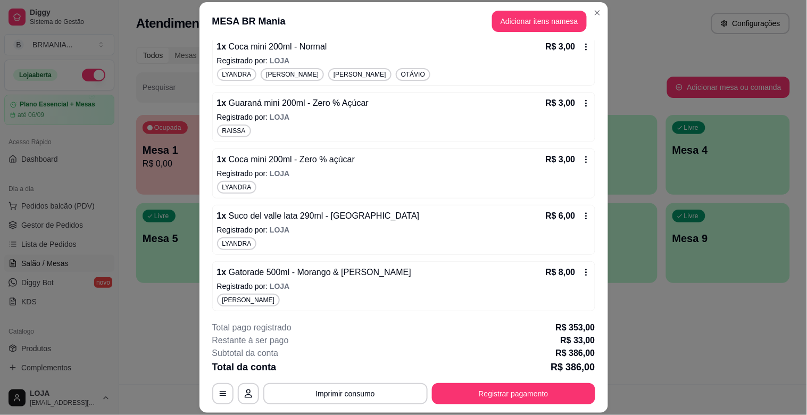
scroll to position [2414, 0]
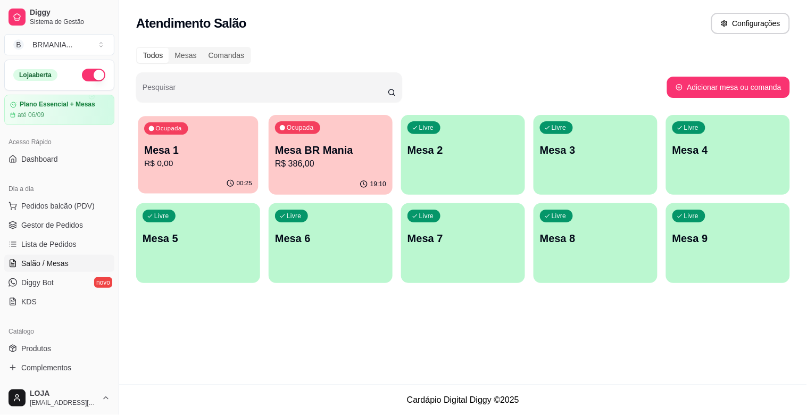
click at [182, 160] on p "R$ 0,00" at bounding box center [198, 164] width 108 height 12
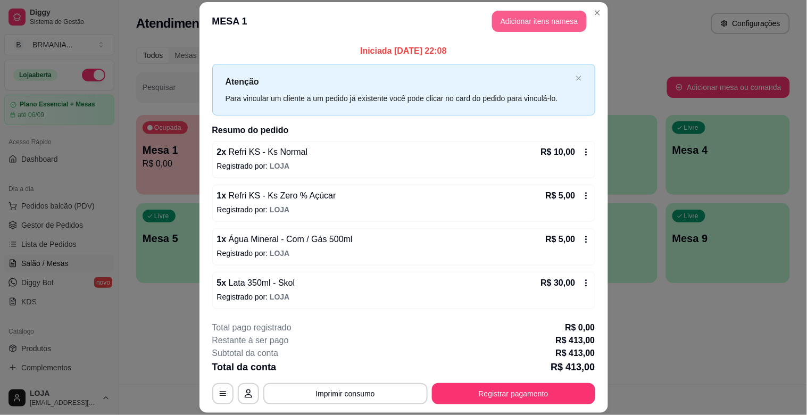
click at [514, 18] on button "Adicionar itens na mesa" at bounding box center [539, 21] width 95 height 21
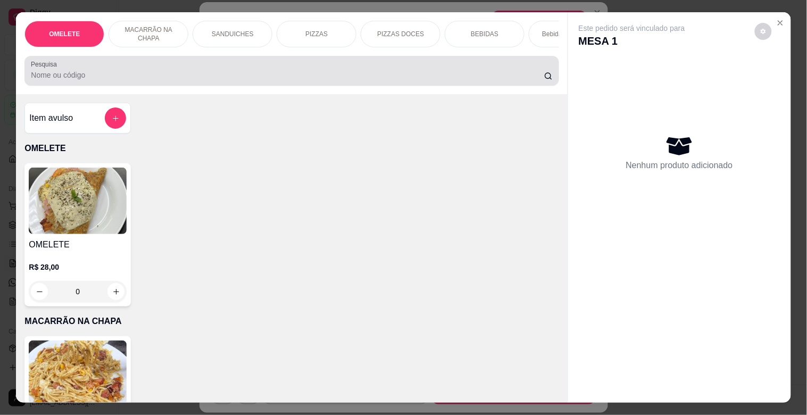
click at [270, 79] on input "Pesquisa" at bounding box center [288, 75] width 514 height 11
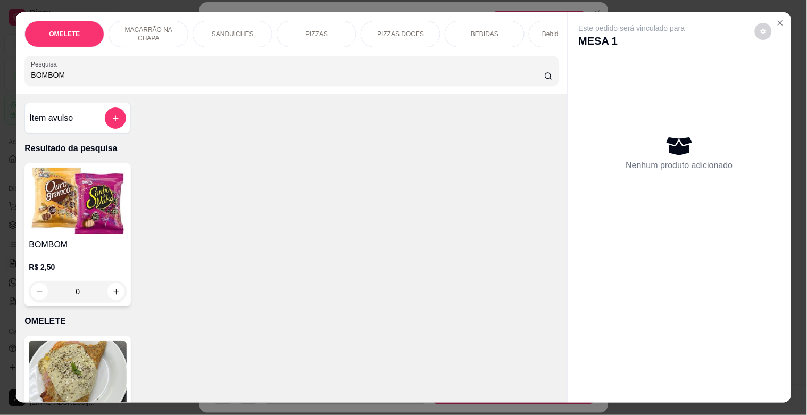
type input "BOMBOM"
click at [73, 200] on img at bounding box center [78, 201] width 98 height 67
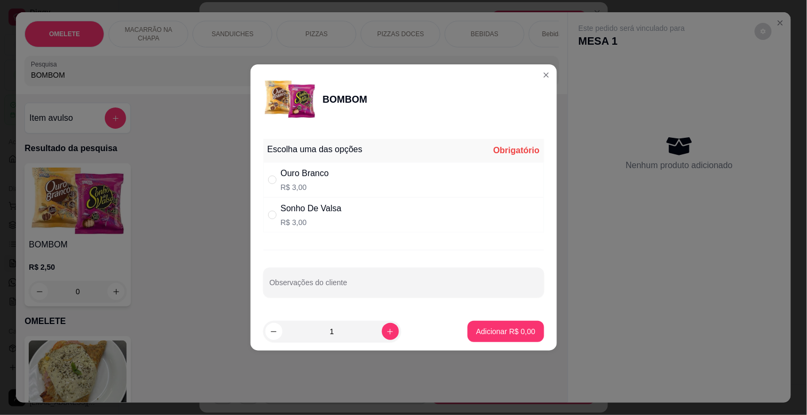
click at [303, 179] on div "Ouro Branco" at bounding box center [305, 173] width 48 height 13
radio input "true"
click at [510, 329] on p "Adicionar R$ 3,00" at bounding box center [505, 331] width 59 height 11
type input "1"
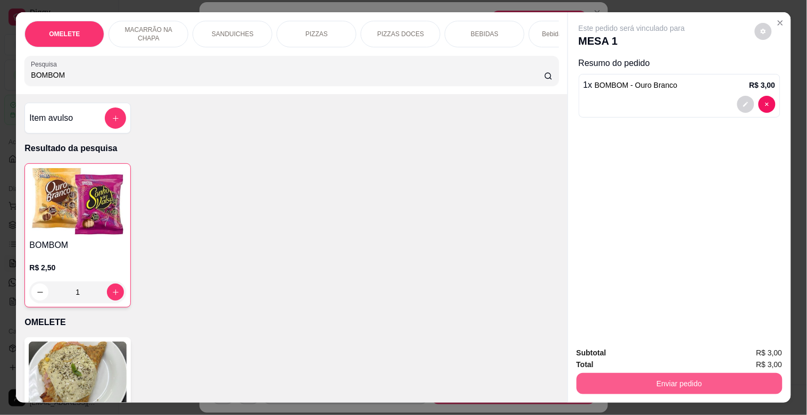
click at [700, 377] on button "Enviar pedido" at bounding box center [680, 383] width 206 height 21
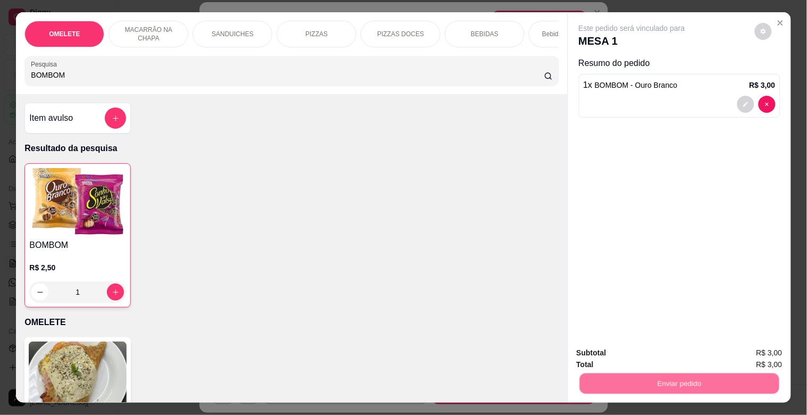
click at [654, 354] on button "Não registrar e enviar pedido" at bounding box center [644, 353] width 111 height 20
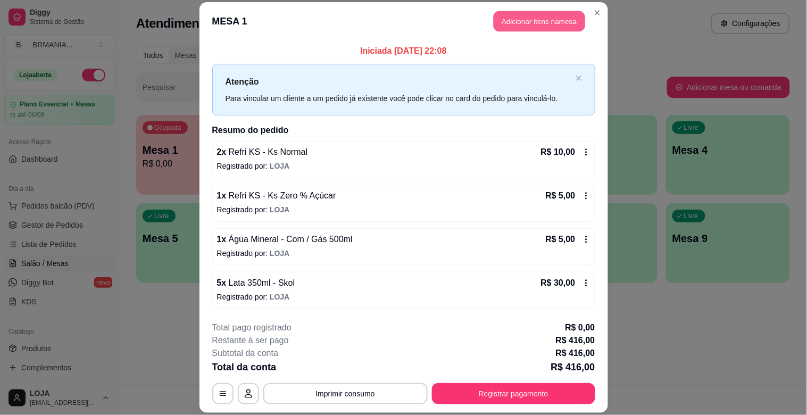
click at [531, 19] on button "Adicionar itens na mesa" at bounding box center [540, 21] width 92 height 21
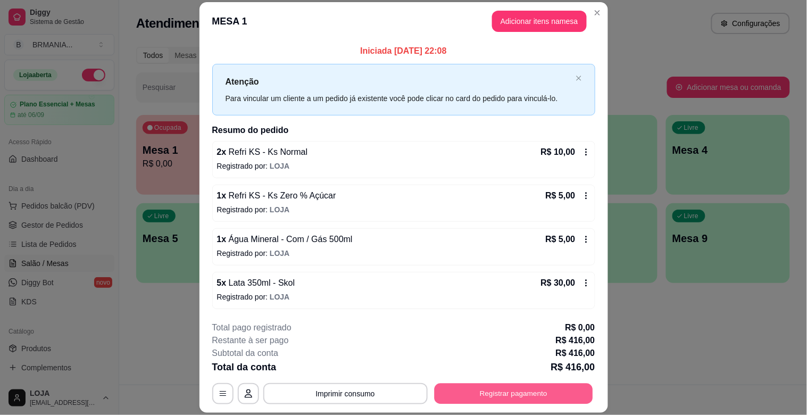
click at [522, 389] on button "Registrar pagamento" at bounding box center [513, 394] width 159 height 21
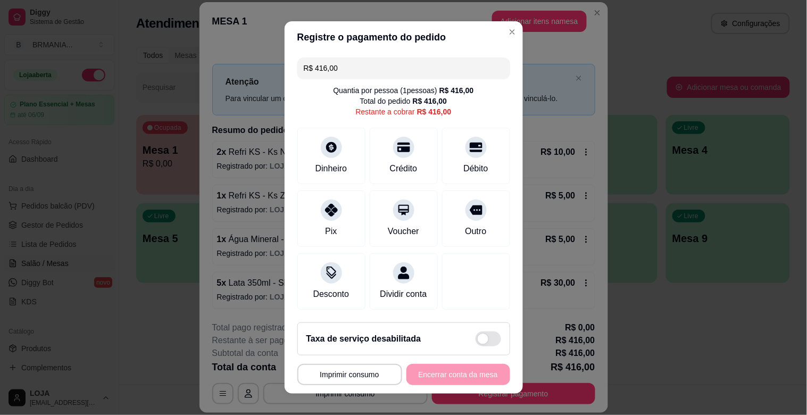
drag, startPoint x: 334, startPoint y: 70, endPoint x: 253, endPoint y: 59, distance: 81.7
click at [247, 59] on div "**********" at bounding box center [403, 207] width 807 height 415
click at [385, 157] on div "Crédito" at bounding box center [403, 154] width 75 height 62
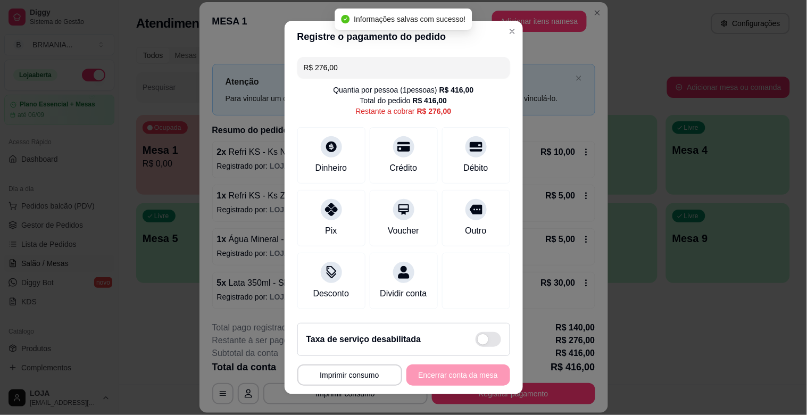
drag, startPoint x: 349, startPoint y: 68, endPoint x: 306, endPoint y: 73, distance: 42.8
click at [306, 73] on input "R$ 276,00" at bounding box center [404, 67] width 200 height 21
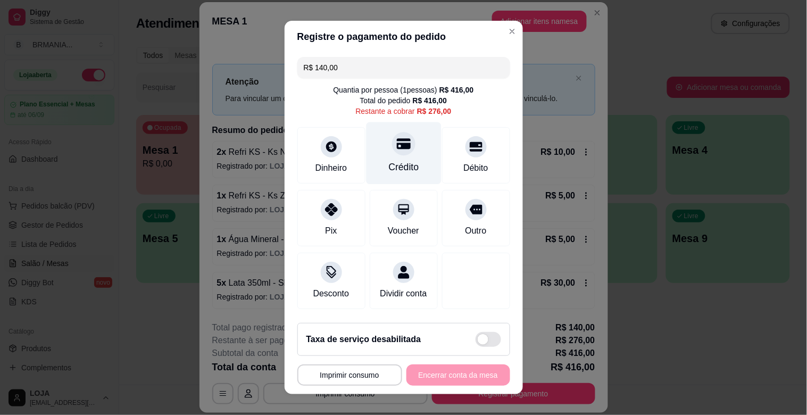
click at [391, 161] on div "Crédito" at bounding box center [404, 167] width 30 height 14
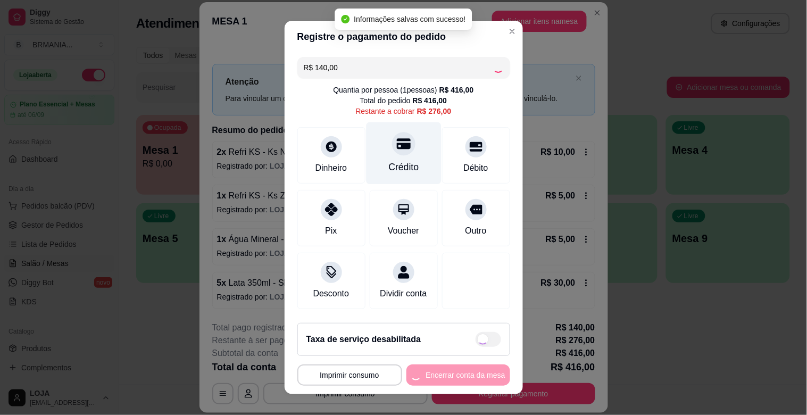
type input "R$ 136,00"
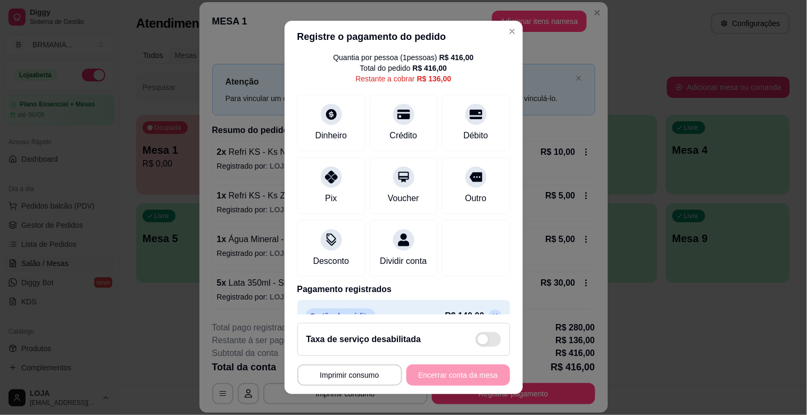
scroll to position [30, 0]
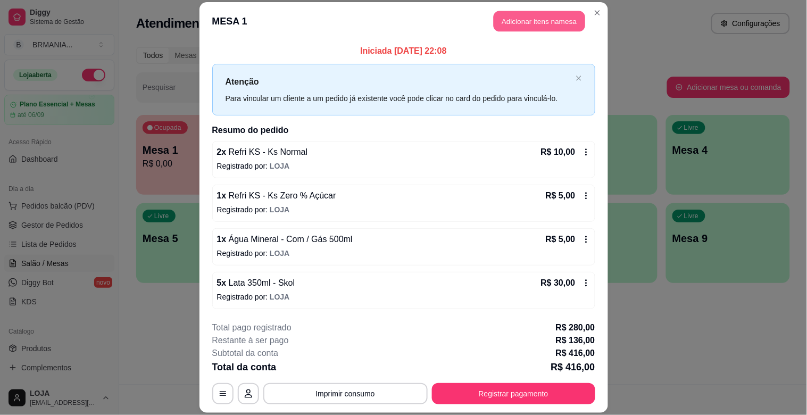
click at [511, 16] on button "Adicionar itens na mesa" at bounding box center [540, 21] width 92 height 21
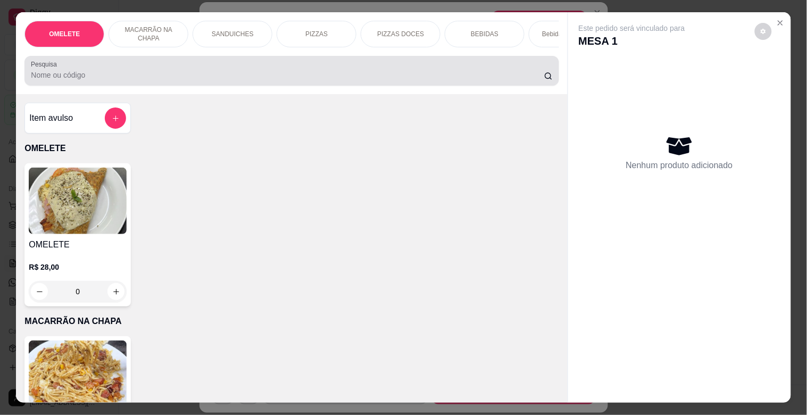
click at [337, 81] on div at bounding box center [292, 70] width 522 height 21
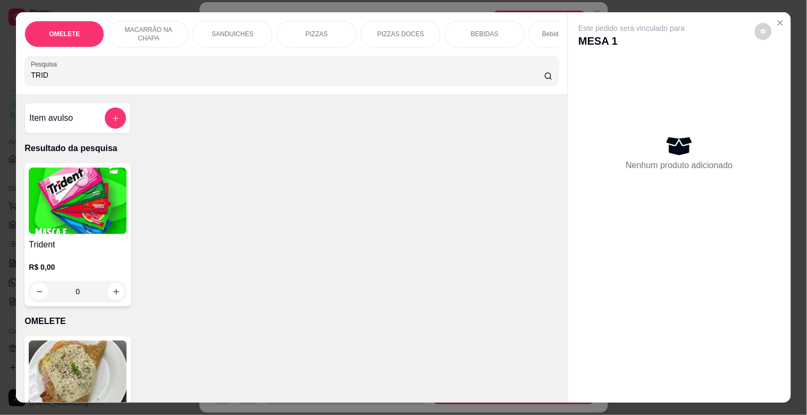
type input "TRID"
click at [94, 204] on img at bounding box center [78, 201] width 98 height 67
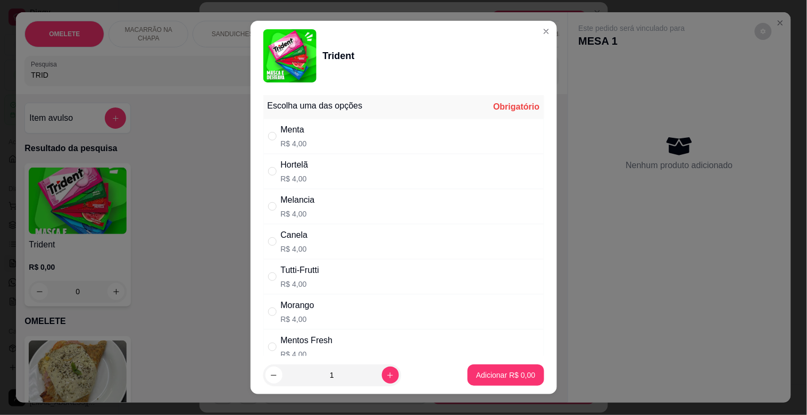
click at [291, 135] on div "Menta" at bounding box center [294, 129] width 26 height 13
radio input "true"
click at [502, 369] on button "Adicionar R$ 4,00" at bounding box center [506, 375] width 76 height 21
type input "1"
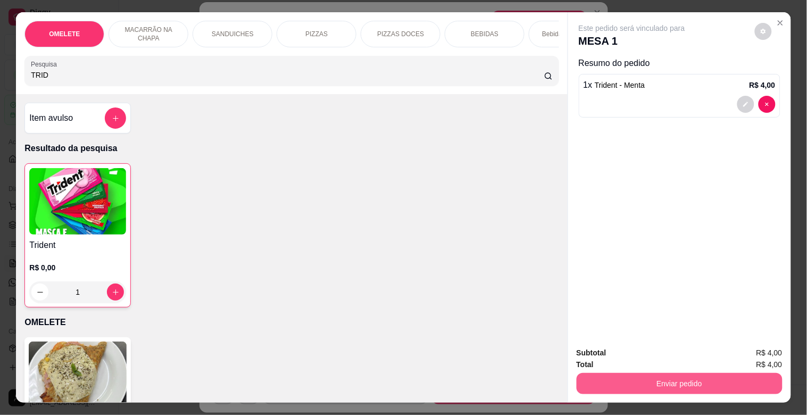
click at [710, 376] on button "Enviar pedido" at bounding box center [680, 383] width 206 height 21
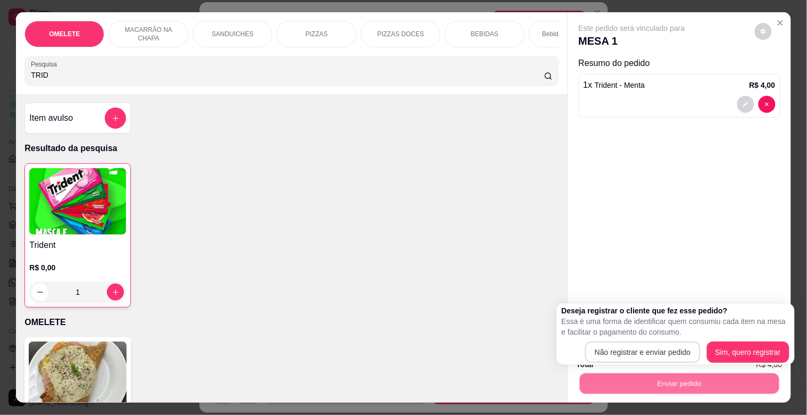
click at [623, 341] on div "Deseja registrar o cliente que fez esse pedido? Essa é uma forma de identificar…" at bounding box center [676, 334] width 228 height 57
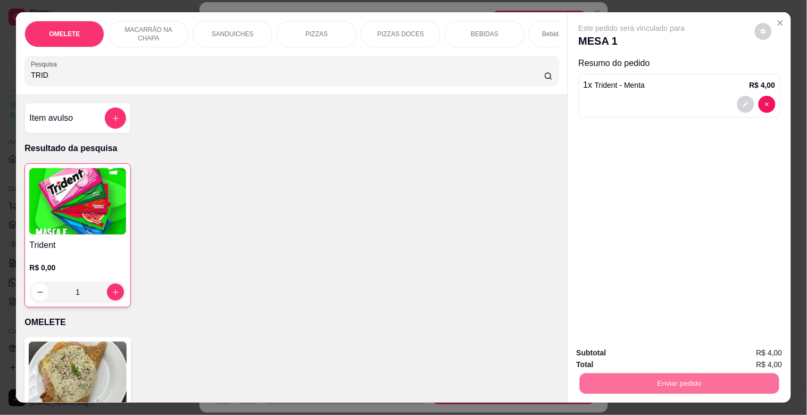
click at [627, 349] on button "Não registrar e enviar pedido" at bounding box center [643, 352] width 112 height 21
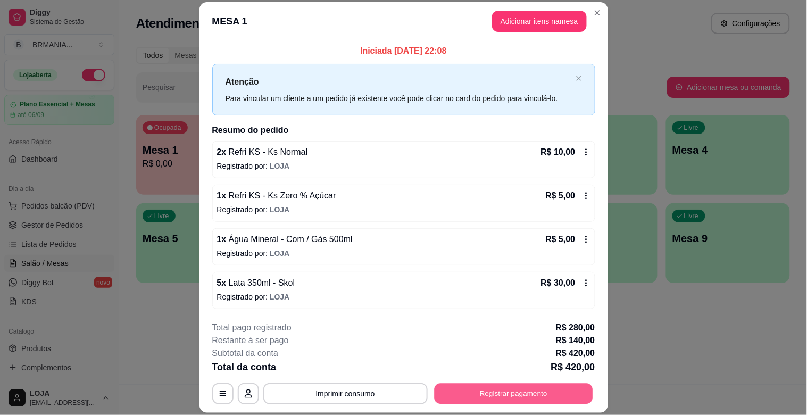
click at [524, 391] on button "Registrar pagamento" at bounding box center [513, 394] width 159 height 21
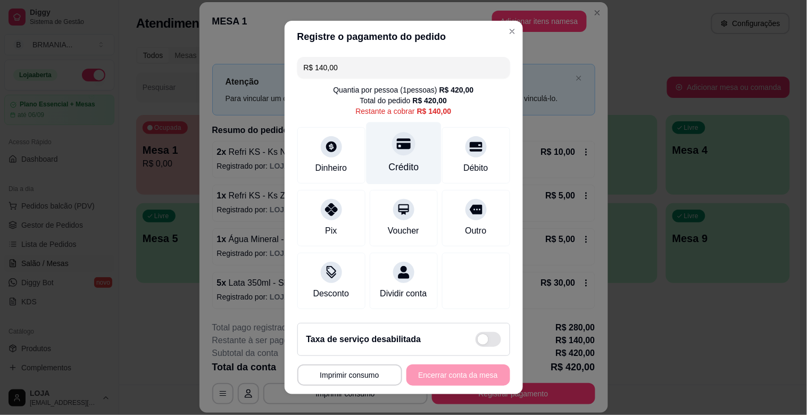
click at [402, 151] on div "Crédito" at bounding box center [403, 153] width 75 height 62
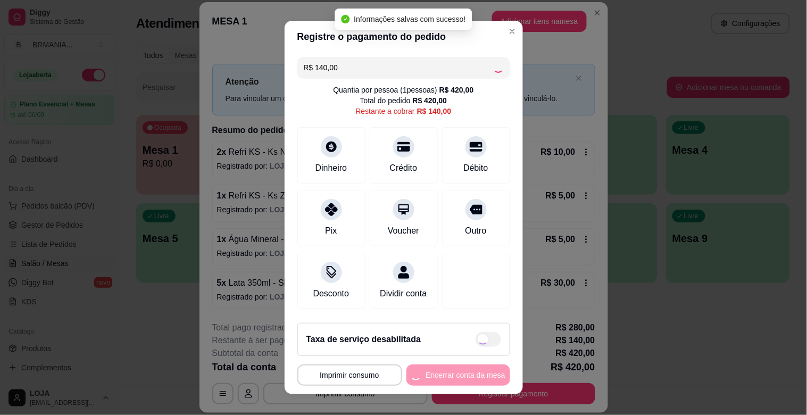
type input "R$ 0,00"
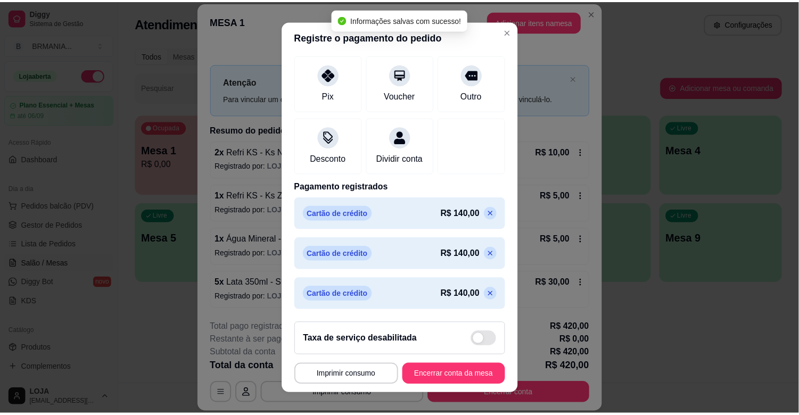
scroll to position [137, 0]
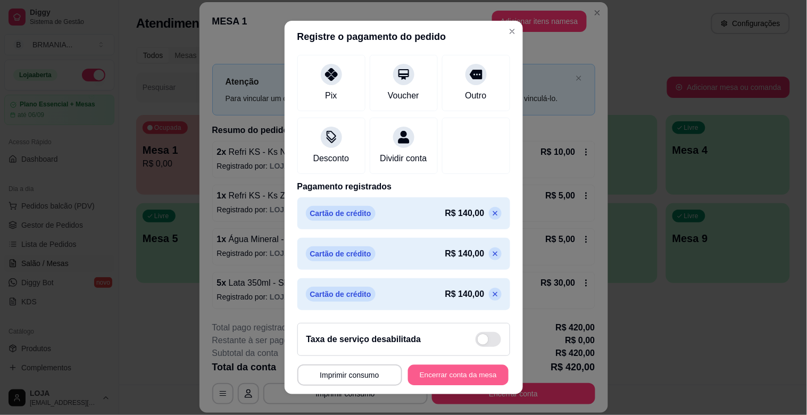
click at [462, 372] on button "Encerrar conta da mesa" at bounding box center [458, 375] width 101 height 21
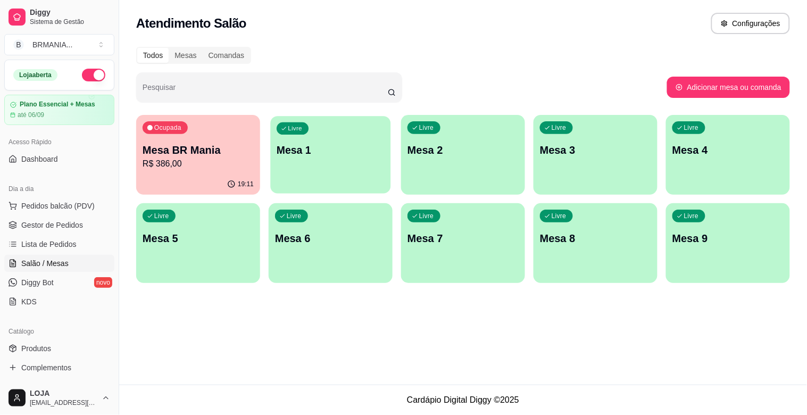
click at [305, 158] on div "Livre Mesa 1" at bounding box center [330, 148] width 120 height 65
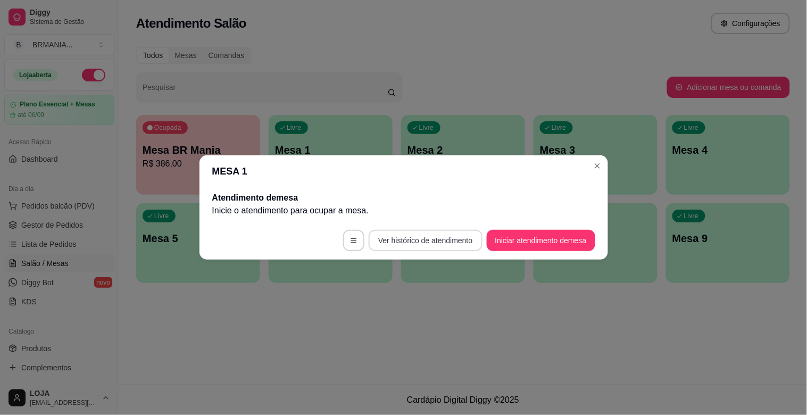
click at [397, 243] on button "Ver histórico de atendimento" at bounding box center [425, 240] width 113 height 21
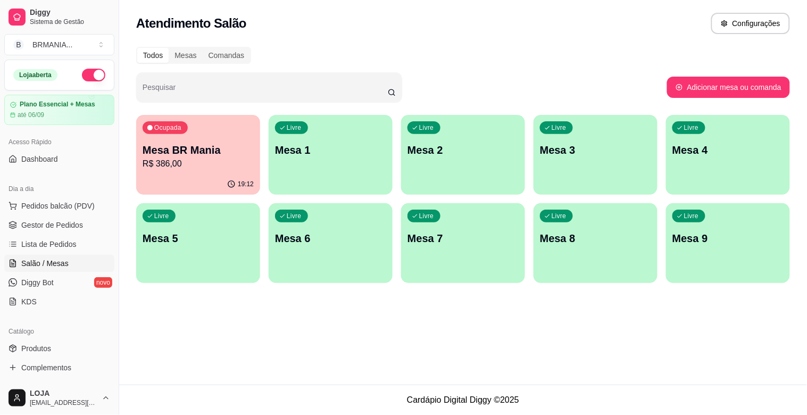
click at [411, 373] on div "Atendimento Salão Configurações Todos Mesas Comandas Pesquisar Adicionar mesa o…" at bounding box center [463, 192] width 688 height 385
click at [64, 224] on span "Gestor de Pedidos" at bounding box center [52, 225] width 62 height 11
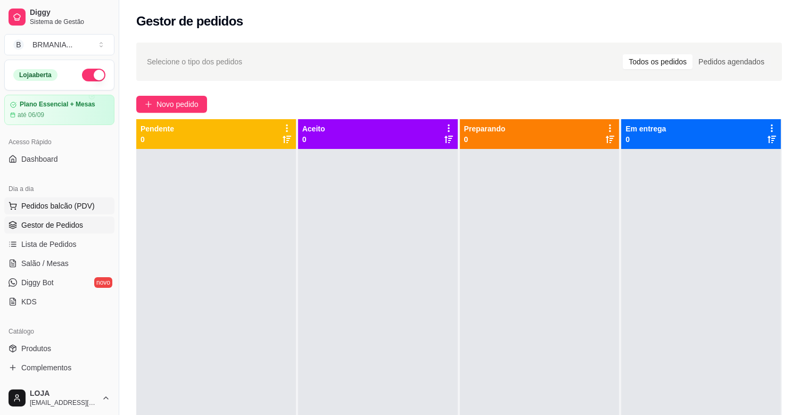
click at [67, 202] on span "Pedidos balcão (PDV)" at bounding box center [57, 206] width 73 height 11
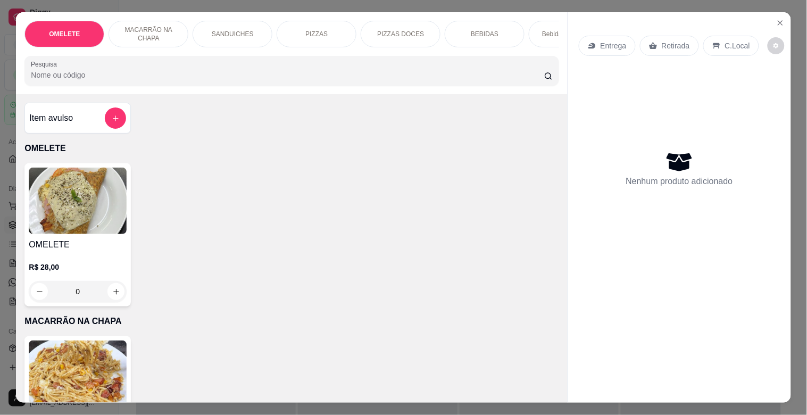
click at [779, 19] on icon "Close" at bounding box center [781, 23] width 9 height 9
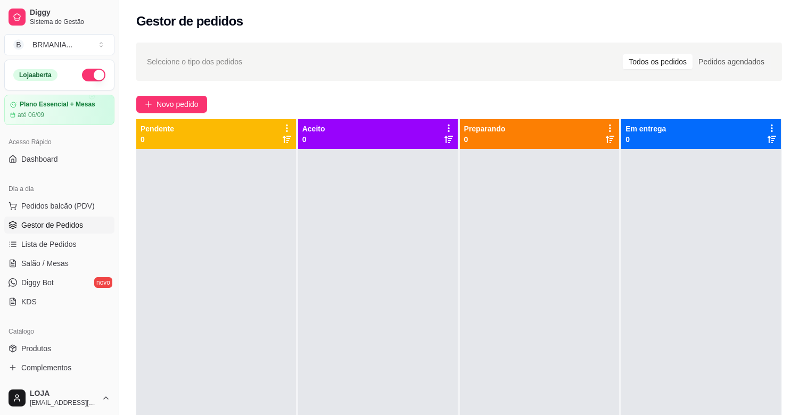
click at [63, 224] on span "Gestor de Pedidos" at bounding box center [52, 225] width 62 height 11
click at [61, 239] on span "Lista de Pedidos" at bounding box center [48, 244] width 55 height 11
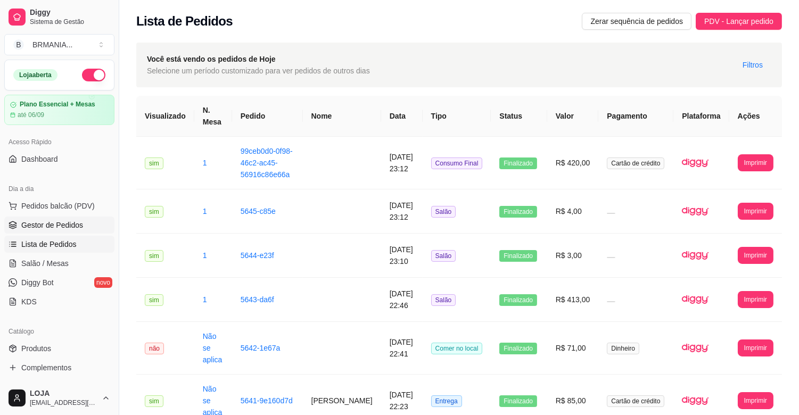
click at [67, 228] on span "Gestor de Pedidos" at bounding box center [52, 225] width 62 height 11
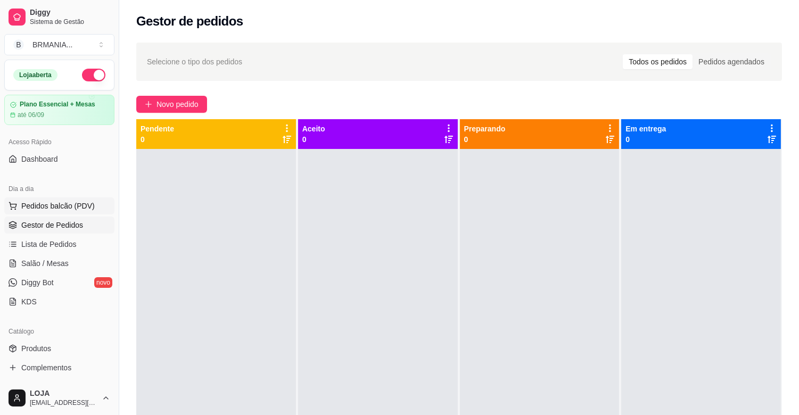
click at [68, 209] on span "Pedidos balcão (PDV)" at bounding box center [57, 206] width 73 height 11
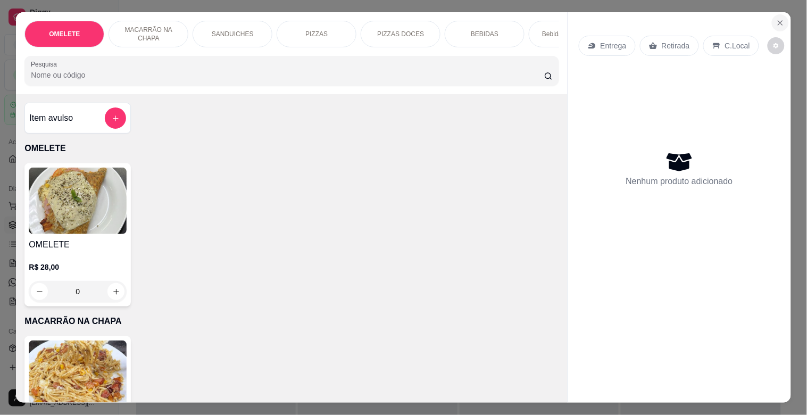
click at [772, 20] on button "Close" at bounding box center [780, 22] width 17 height 17
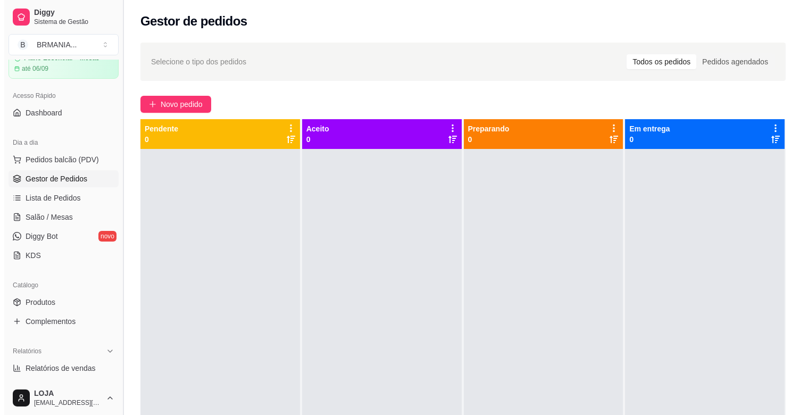
scroll to position [43, 0]
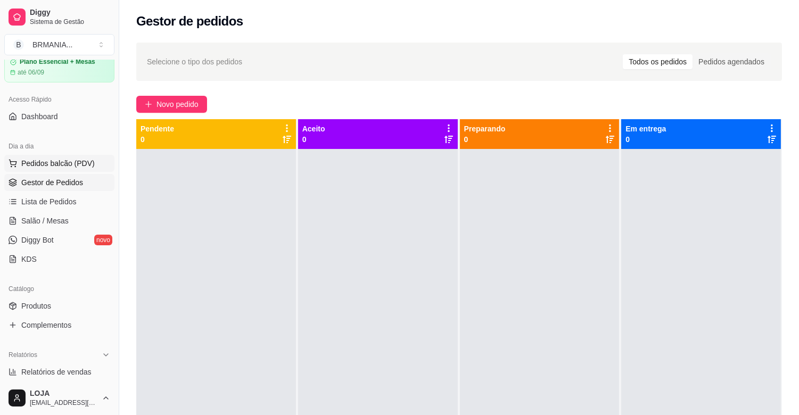
click at [32, 159] on span "Pedidos balcão (PDV)" at bounding box center [57, 163] width 73 height 11
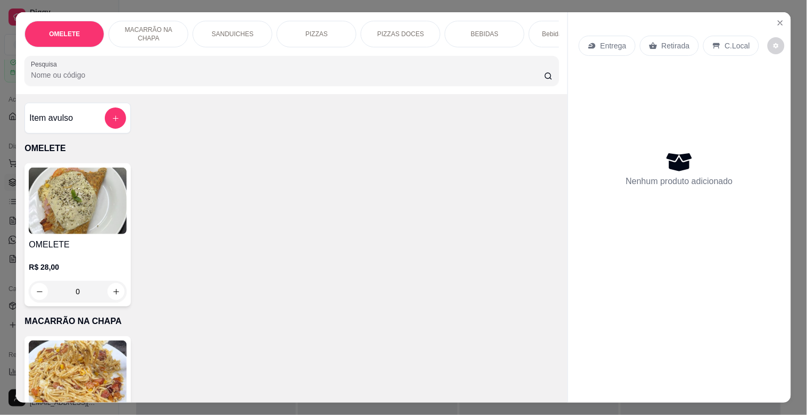
click at [546, 30] on p "Bebidas Alcoólicas" at bounding box center [568, 34] width 53 height 9
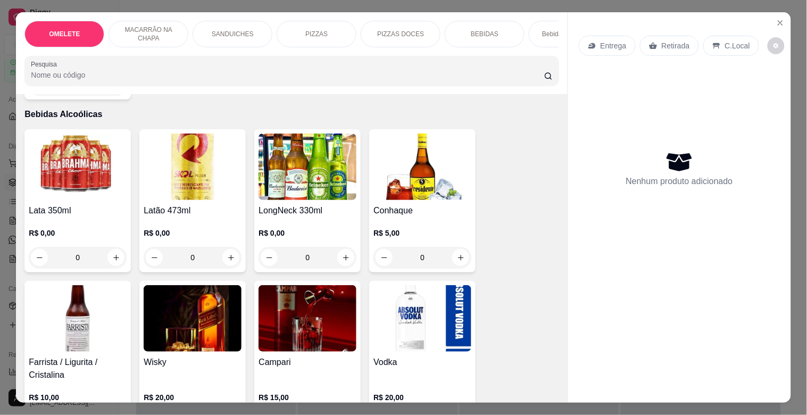
scroll to position [26, 0]
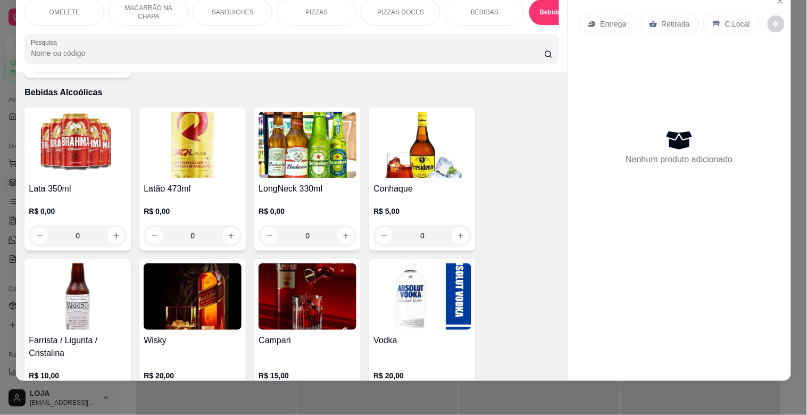
click at [213, 158] on img at bounding box center [193, 145] width 98 height 67
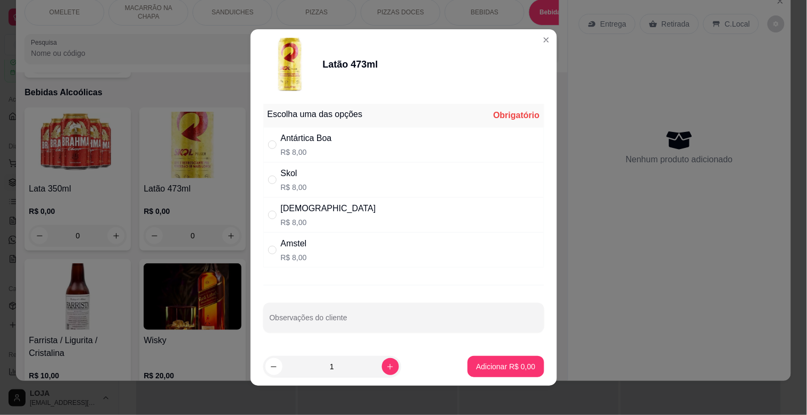
click at [301, 148] on p "R$ 8,00" at bounding box center [306, 152] width 51 height 11
radio input "true"
click at [386, 366] on icon "increase-product-quantity" at bounding box center [390, 367] width 8 height 8
type input "2"
click at [486, 365] on p "Adicionar R$ 16,00" at bounding box center [503, 366] width 63 height 11
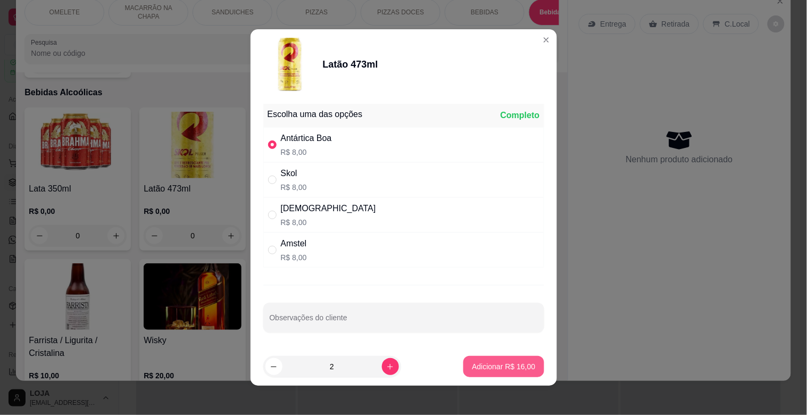
type input "2"
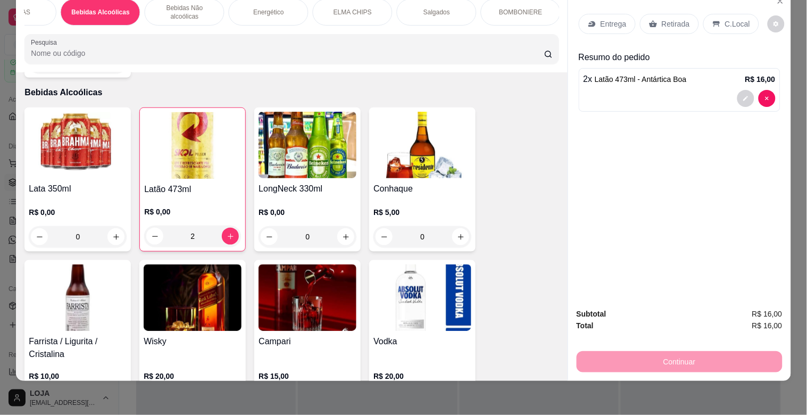
scroll to position [0, 937]
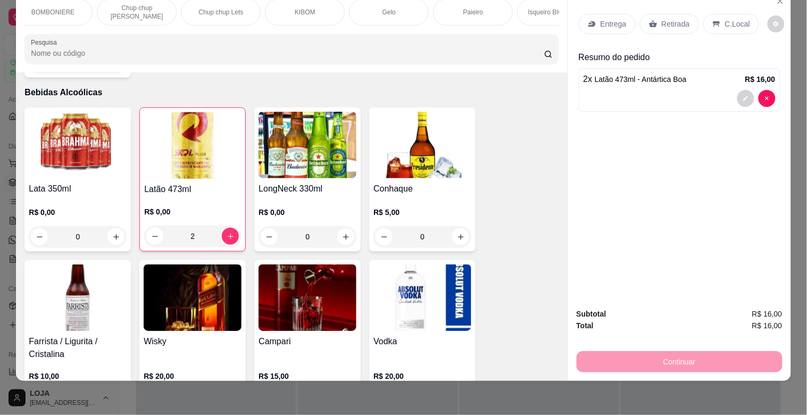
click at [464, 8] on p "Paieiro" at bounding box center [474, 12] width 20 height 9
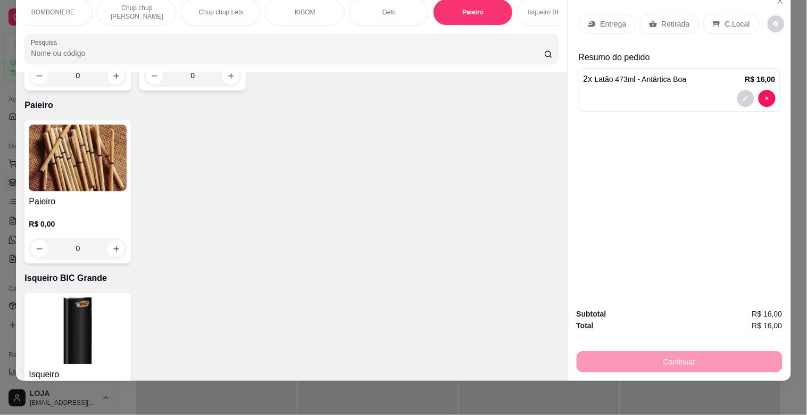
click at [113, 156] on img at bounding box center [78, 158] width 98 height 67
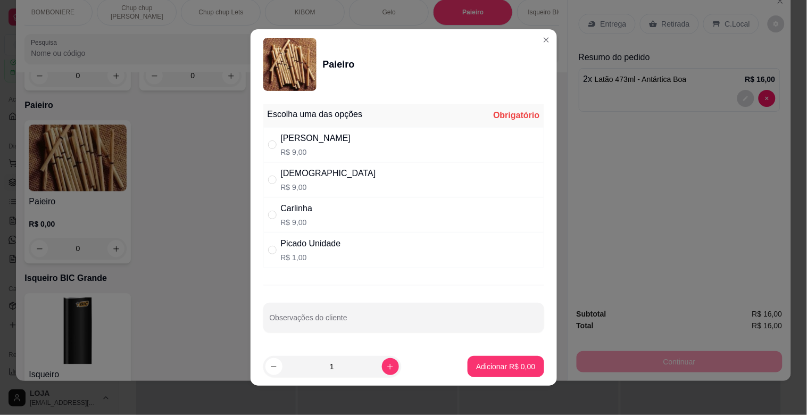
click at [294, 184] on p "R$ 9,00" at bounding box center [328, 187] width 95 height 11
radio input "true"
click at [482, 373] on button "Adicionar R$ 9,00" at bounding box center [506, 366] width 76 height 21
type input "1"
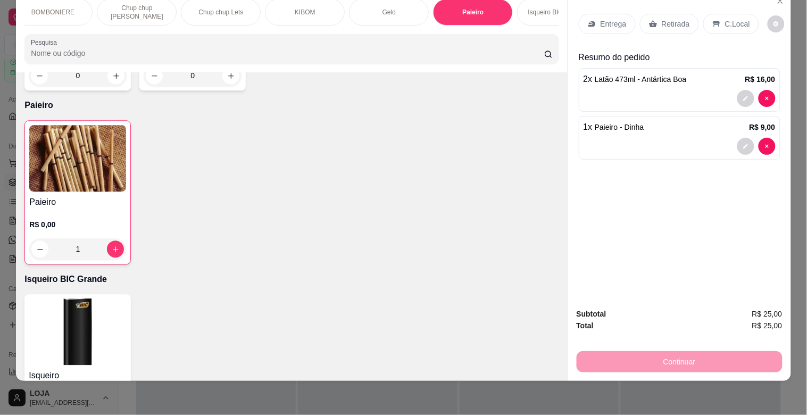
click at [688, 364] on div "Subtotal R$ 25,00 Total R$ 25,00 Continuar" at bounding box center [679, 340] width 223 height 81
click at [716, 18] on div "C.Local" at bounding box center [732, 24] width 56 height 20
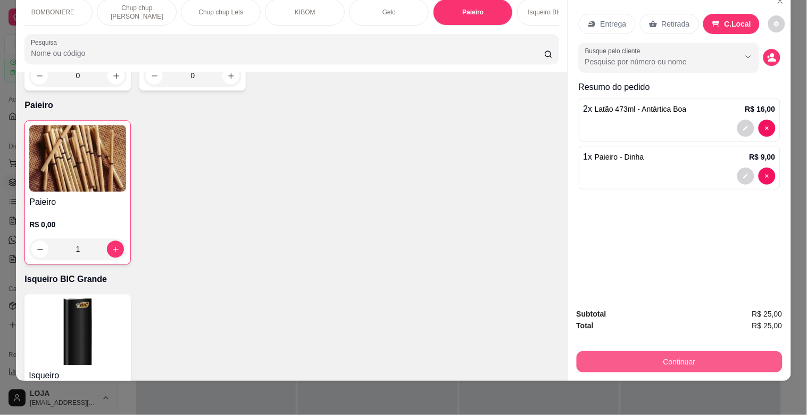
click at [632, 351] on button "Continuar" at bounding box center [680, 361] width 206 height 21
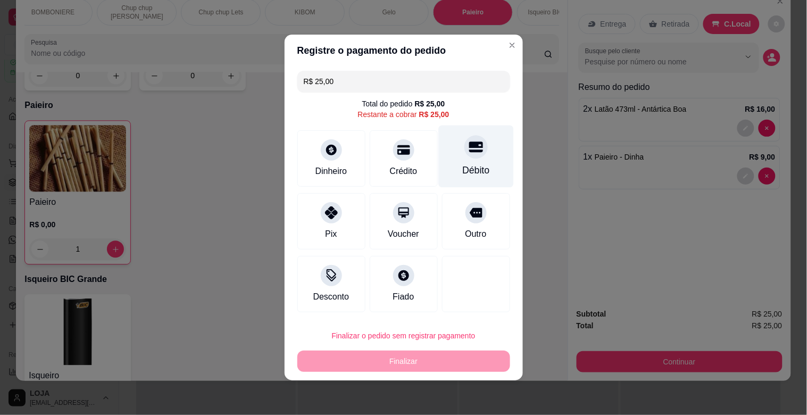
click at [488, 160] on div "Débito" at bounding box center [476, 157] width 75 height 62
type input "R$ 0,00"
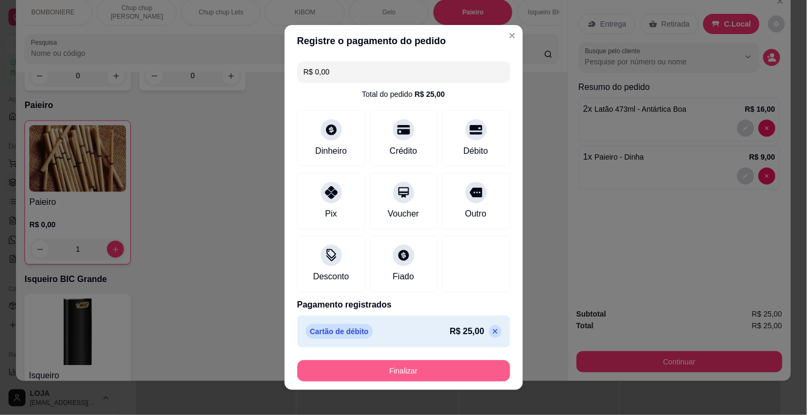
click at [418, 361] on button "Finalizar" at bounding box center [404, 370] width 213 height 21
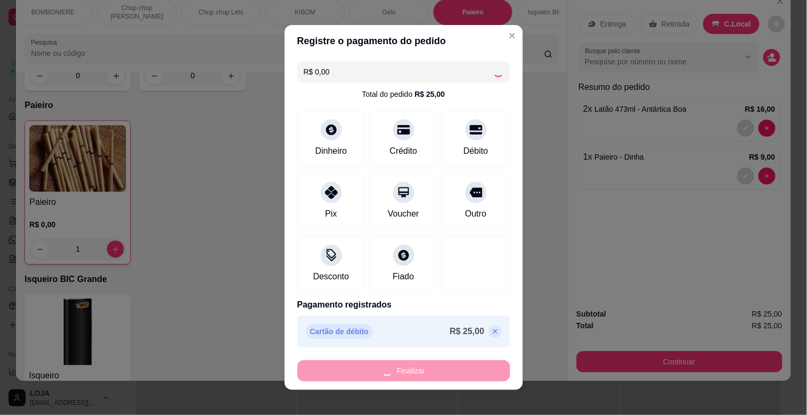
type input "0"
type input "-R$ 25,00"
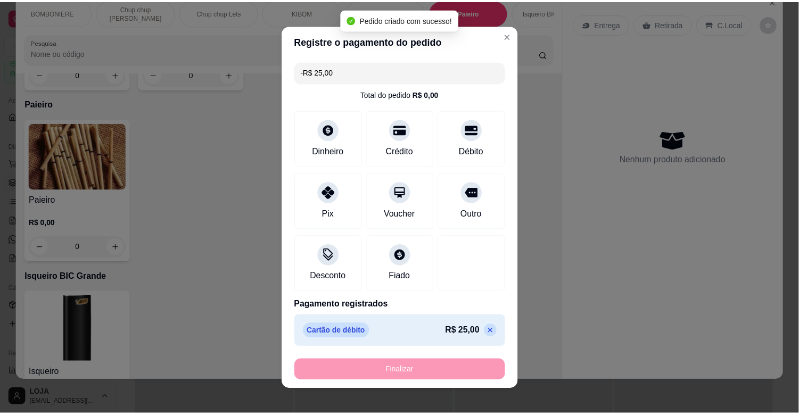
scroll to position [5874, 0]
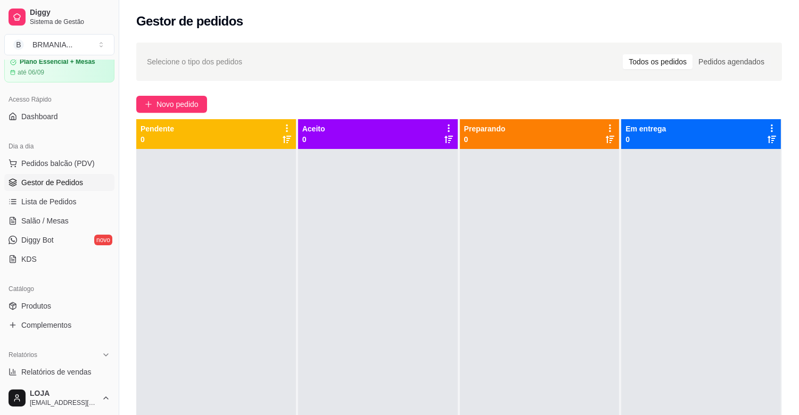
click at [53, 187] on span "Gestor de Pedidos" at bounding box center [52, 182] width 62 height 11
click at [62, 185] on span "Gestor de Pedidos" at bounding box center [52, 182] width 62 height 11
click at [68, 168] on span "Pedidos balcão (PDV)" at bounding box center [57, 163] width 73 height 11
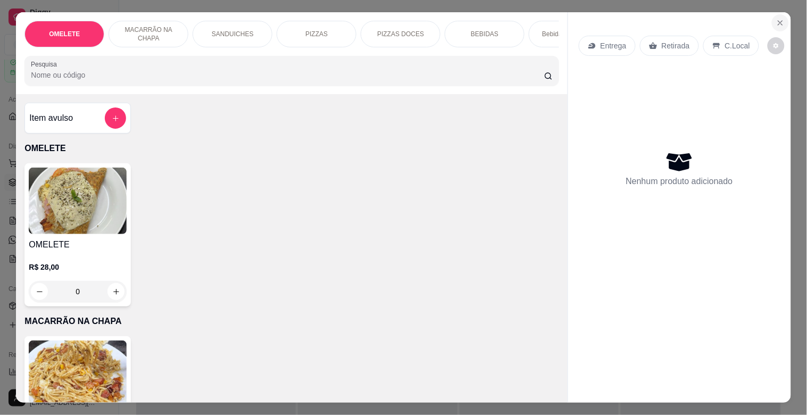
click at [777, 22] on icon "Close" at bounding box center [781, 23] width 9 height 9
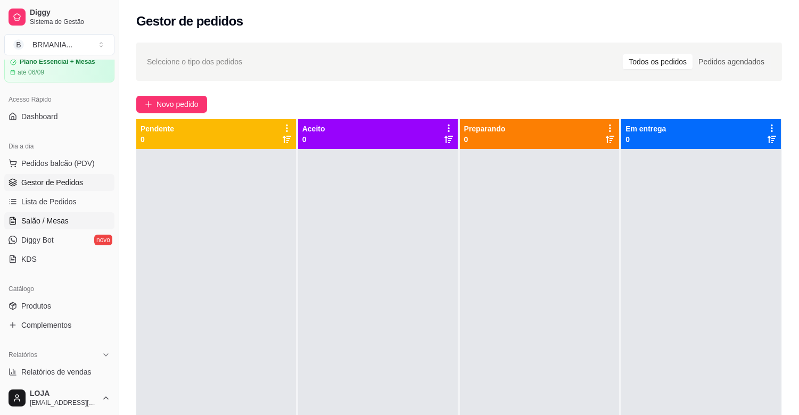
click at [55, 220] on span "Salão / Mesas" at bounding box center [44, 221] width 47 height 11
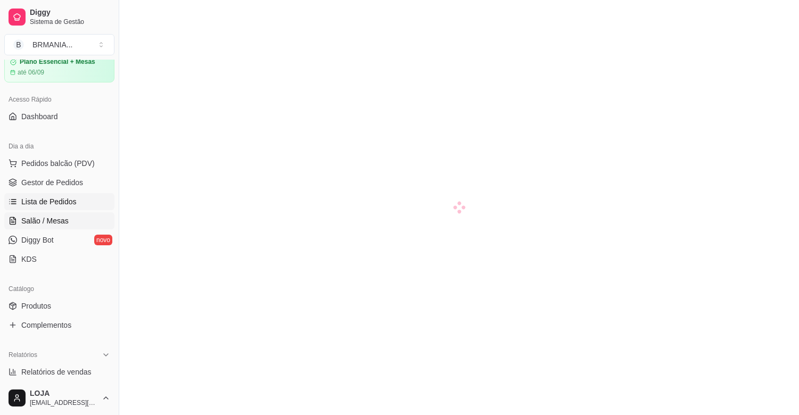
click at [59, 205] on span "Lista de Pedidos" at bounding box center [48, 201] width 55 height 11
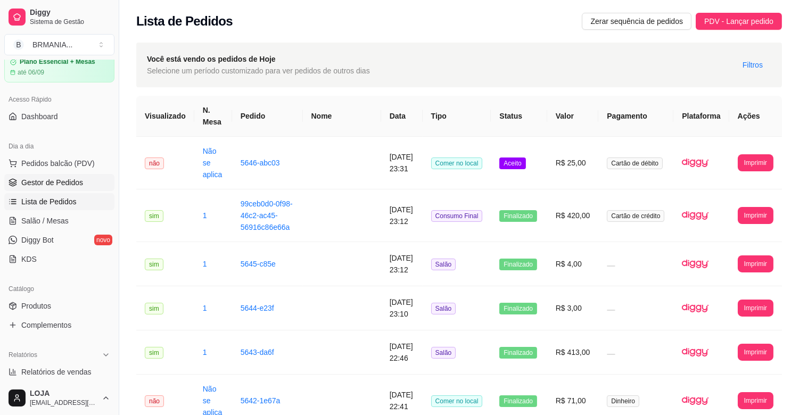
click at [56, 187] on span "Gestor de Pedidos" at bounding box center [52, 182] width 62 height 11
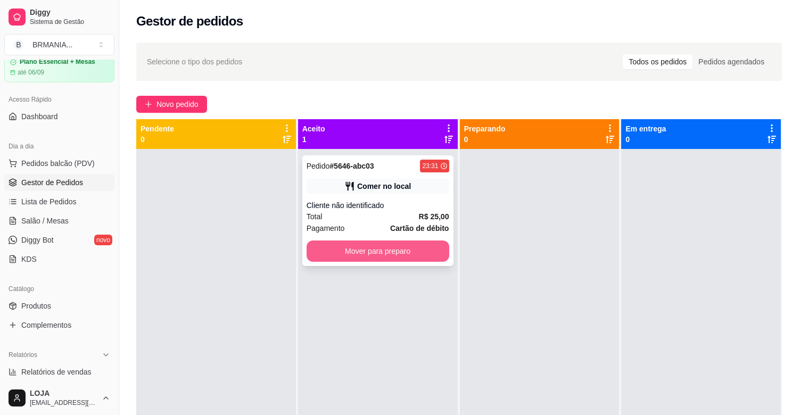
click at [336, 245] on button "Mover para preparo" at bounding box center [378, 251] width 143 height 21
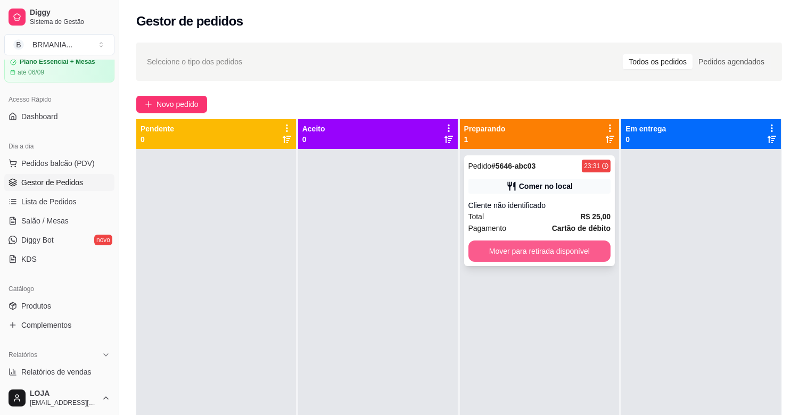
click at [582, 249] on button "Mover para retirada disponível" at bounding box center [539, 251] width 143 height 21
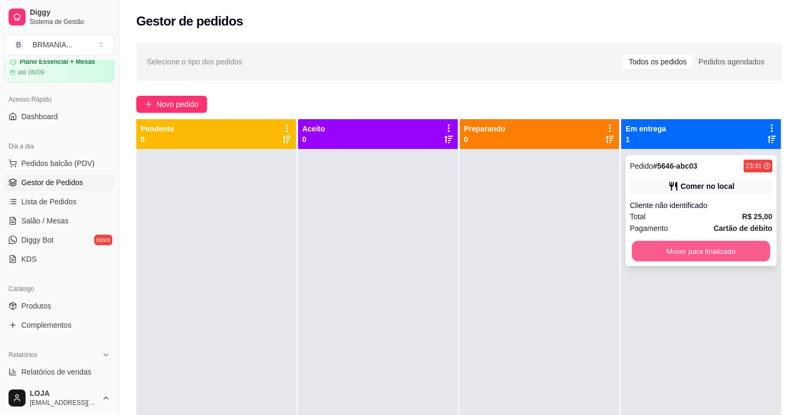
click at [654, 249] on button "Mover para finalizado" at bounding box center [701, 251] width 138 height 21
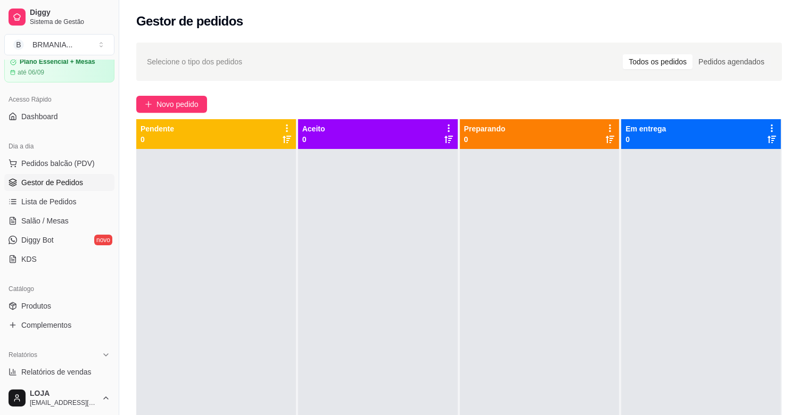
drag, startPoint x: 118, startPoint y: 277, endPoint x: 126, endPoint y: 295, distance: 19.8
click at [126, 295] on div "Diggy Sistema de Gestão B BRMANIA ... Loja aberta Plano Essencial + Mesas até 0…" at bounding box center [399, 288] width 799 height 577
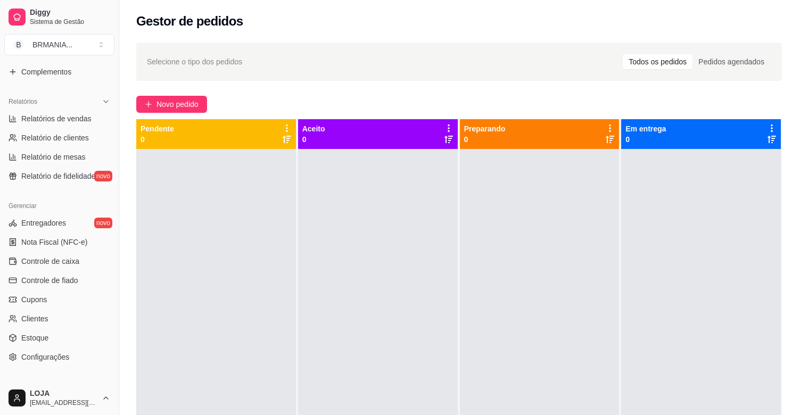
scroll to position [323, 0]
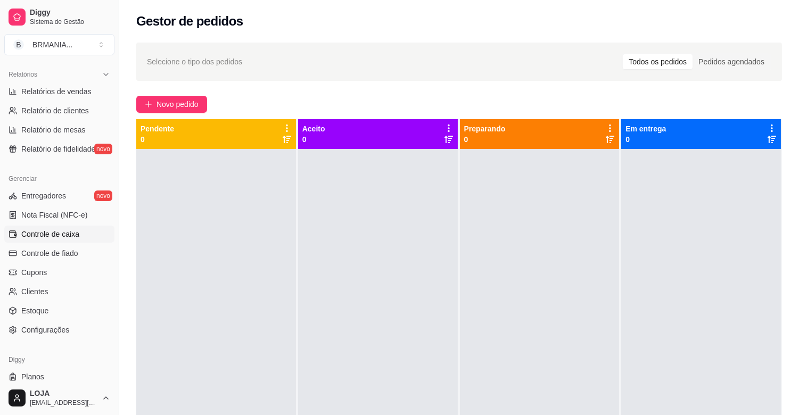
click at [75, 235] on span "Controle de caixa" at bounding box center [50, 234] width 58 height 11
